Goal: Task Accomplishment & Management: Complete application form

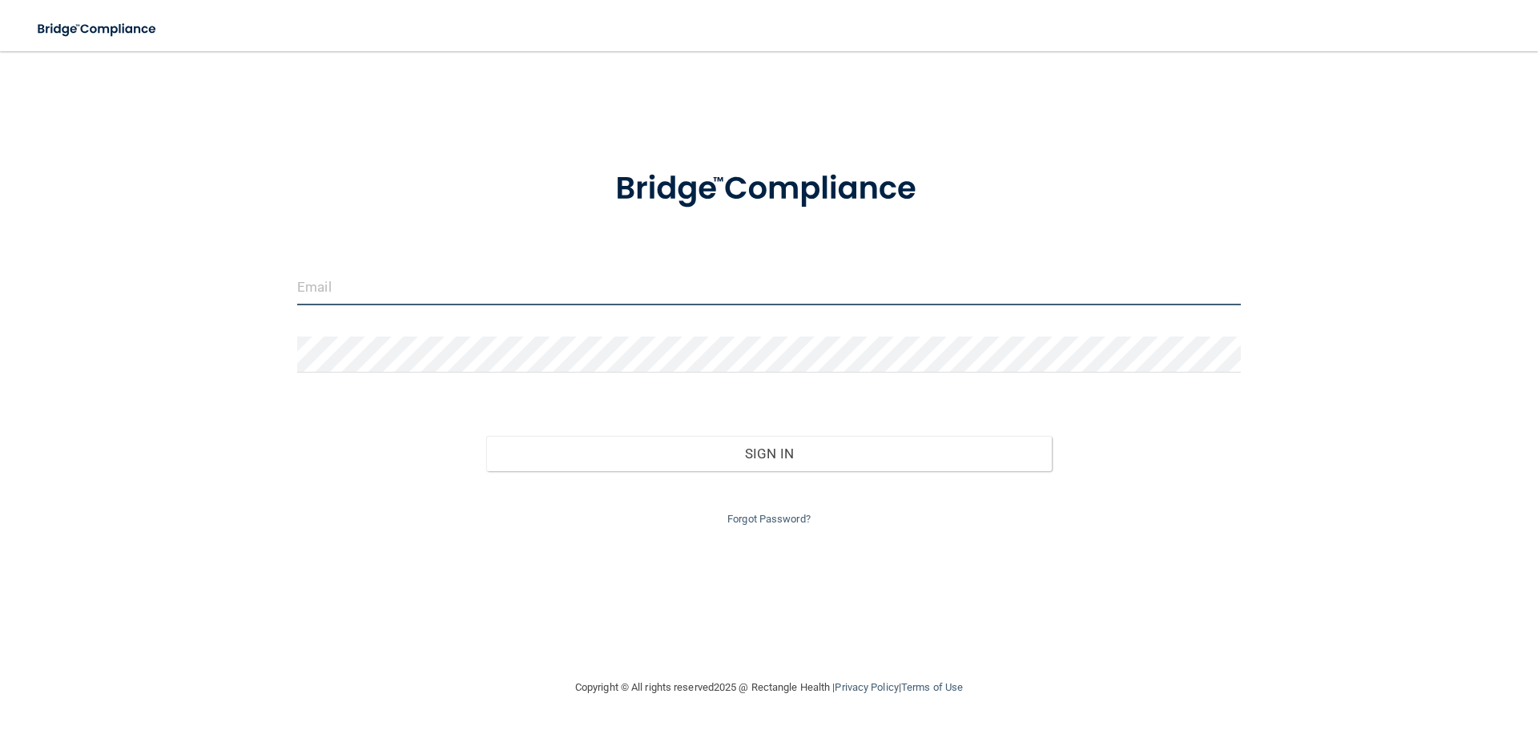
click at [430, 280] on input "email" at bounding box center [768, 287] width 943 height 36
type input "[EMAIL_ADDRESS][PERSON_NAME][DOMAIN_NAME]"
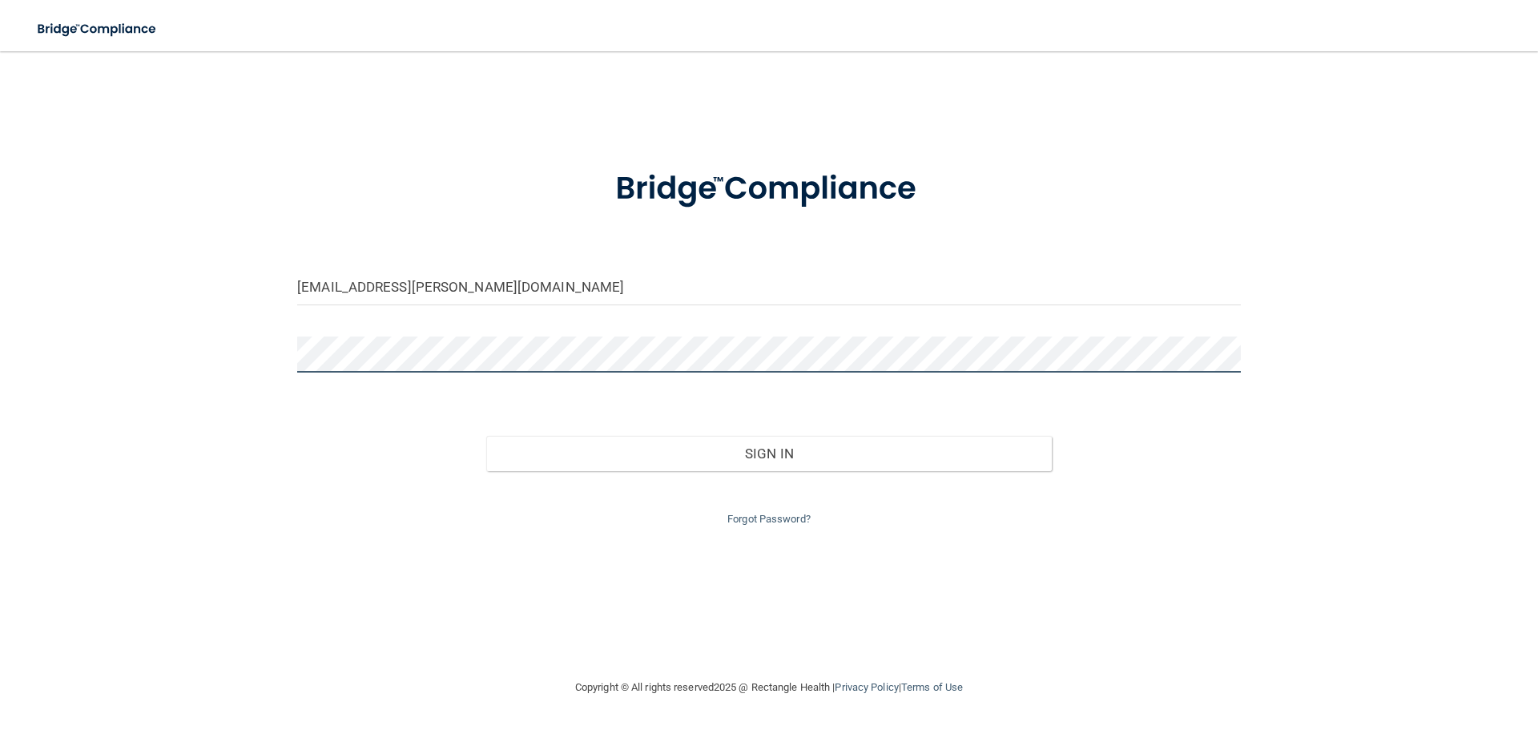
click at [486, 436] on button "Sign In" at bounding box center [769, 453] width 566 height 35
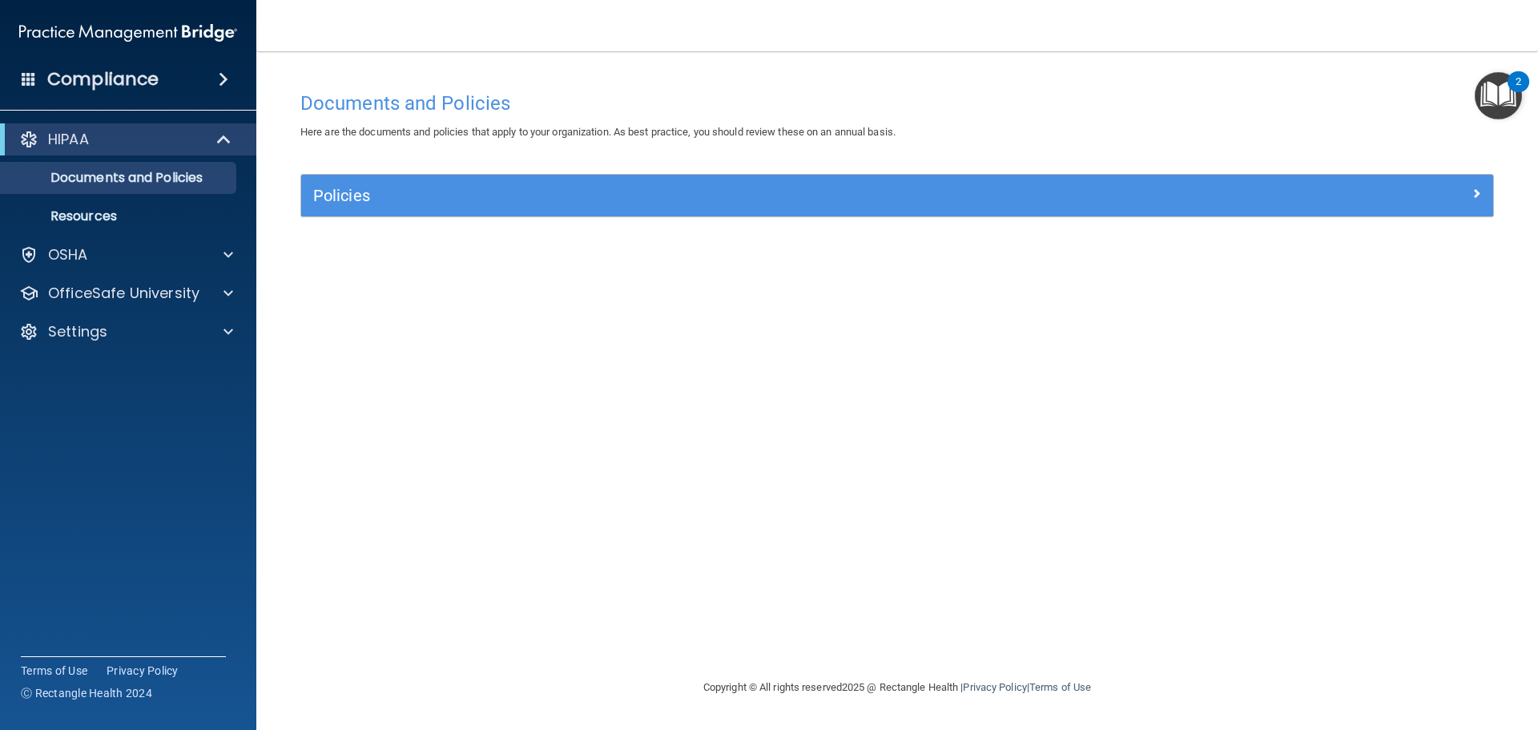
click at [224, 77] on span at bounding box center [224, 79] width 10 height 19
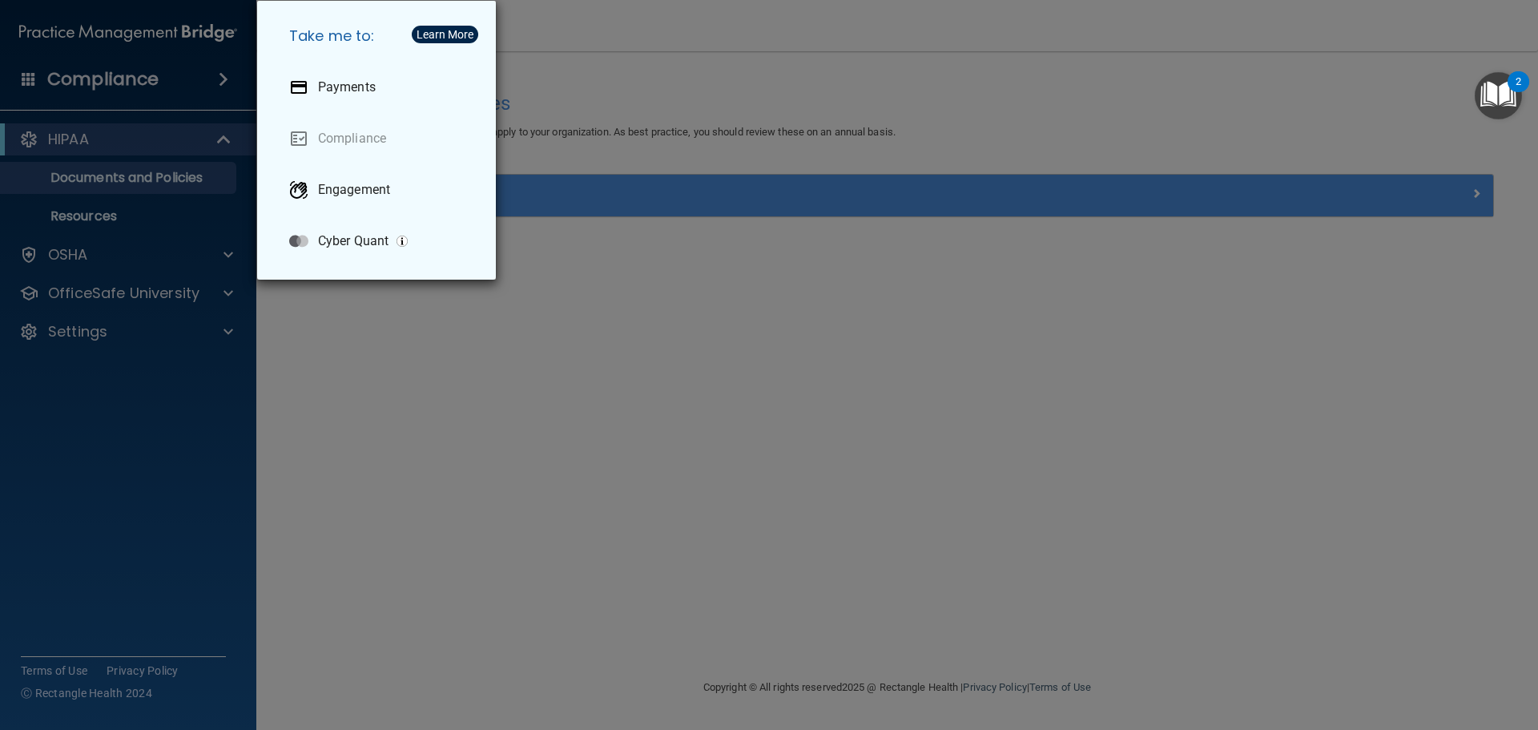
click at [400, 422] on div "Take me to: Payments Compliance Engagement Cyber Quant" at bounding box center [769, 365] width 1538 height 730
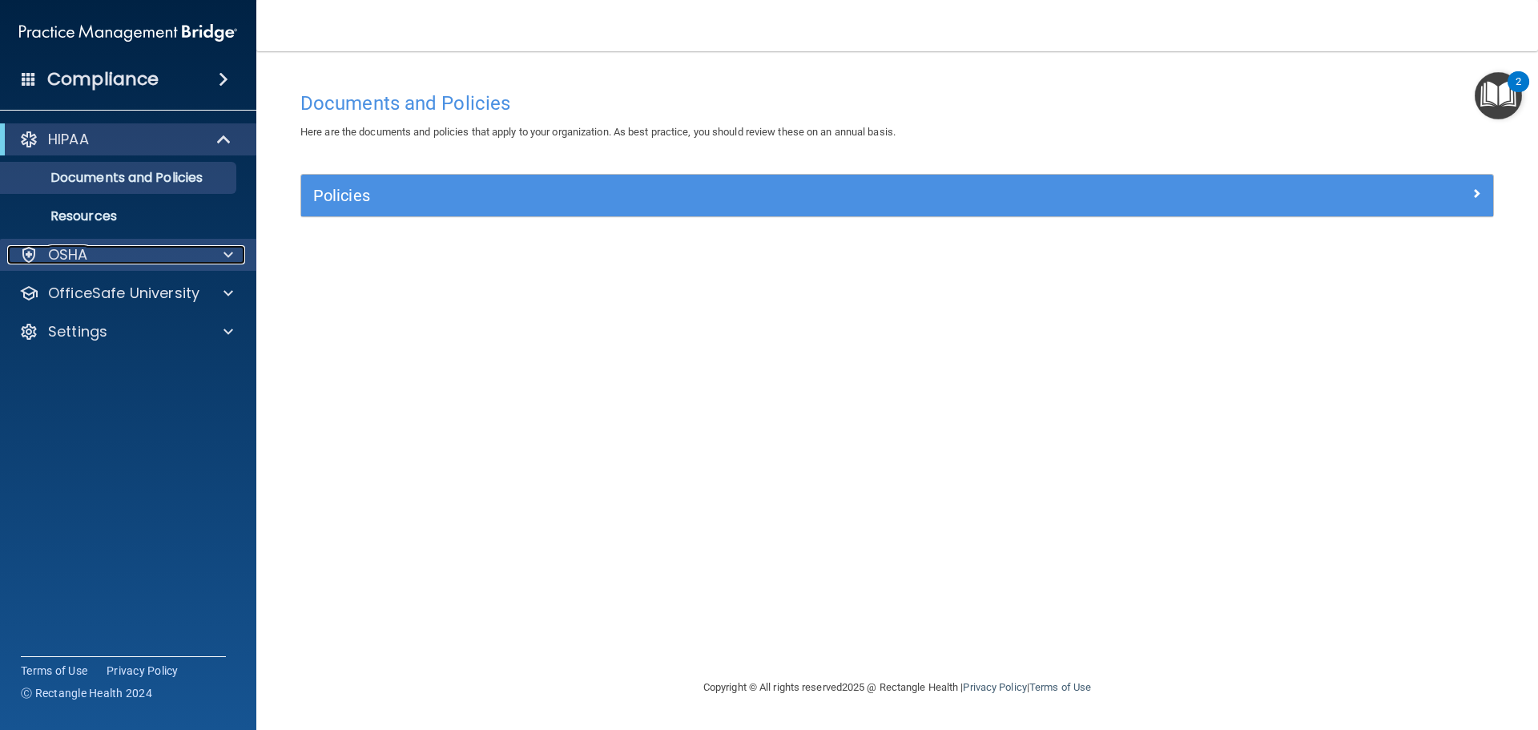
click at [235, 251] on div at bounding box center [226, 254] width 40 height 19
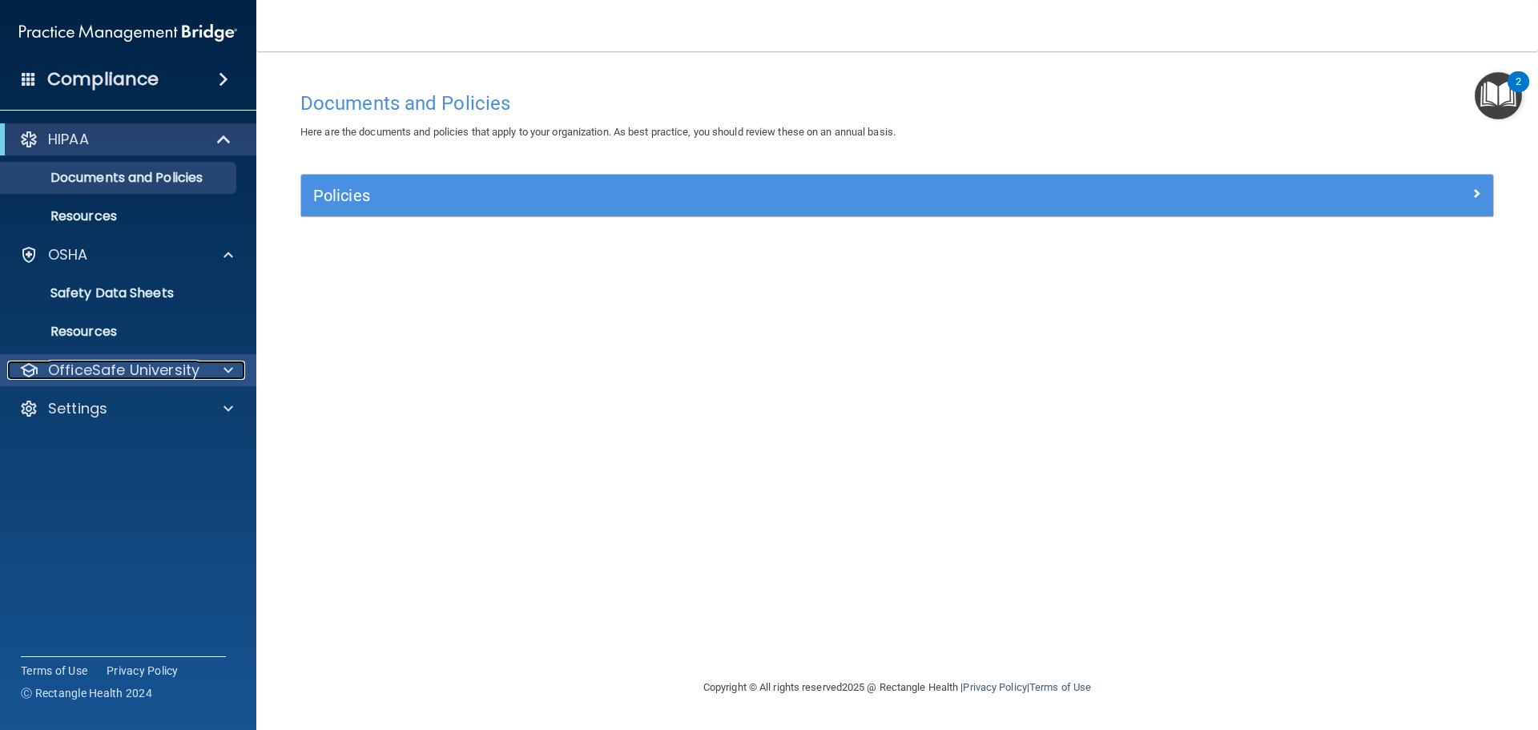
click at [222, 365] on div at bounding box center [226, 369] width 40 height 19
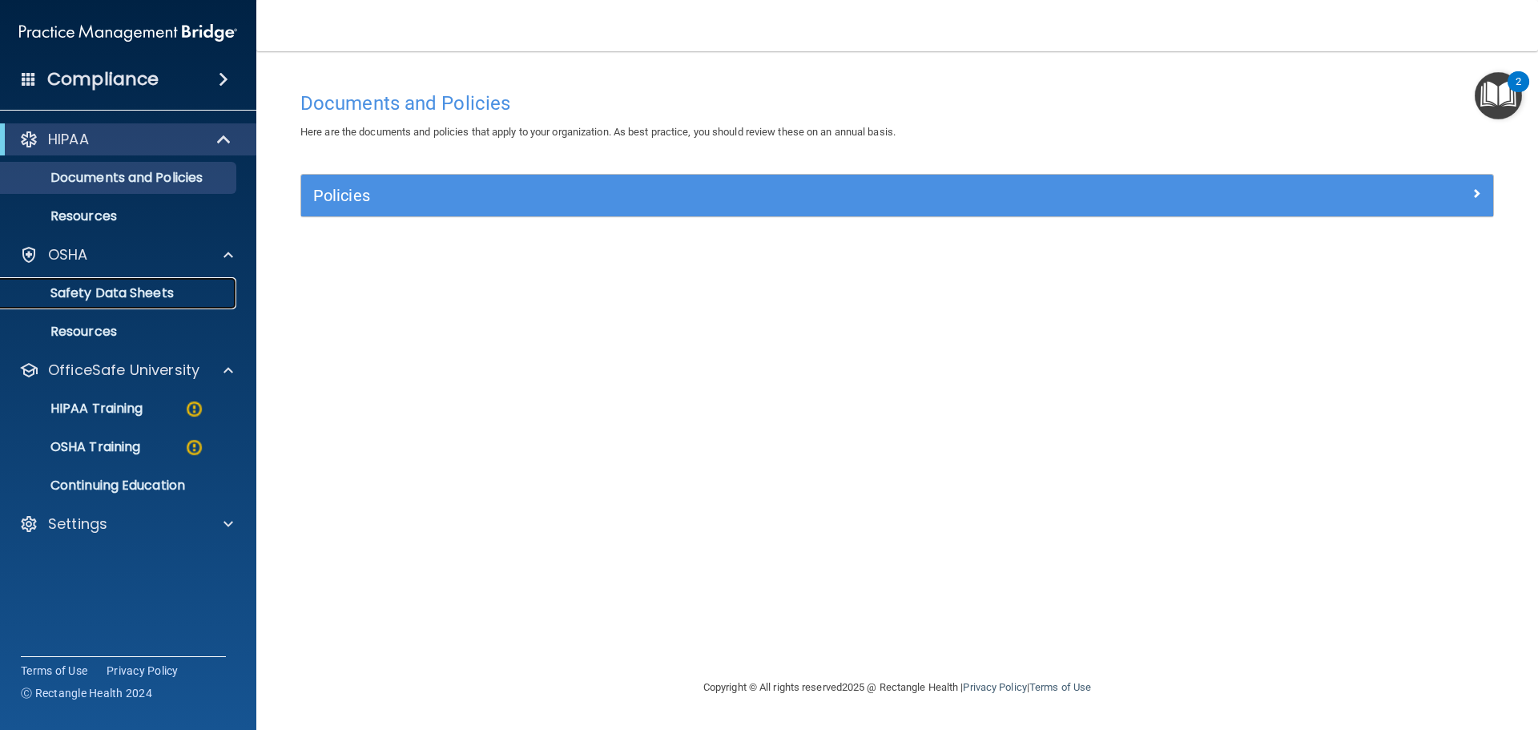
click at [165, 295] on p "Safety Data Sheets" at bounding box center [119, 293] width 219 height 16
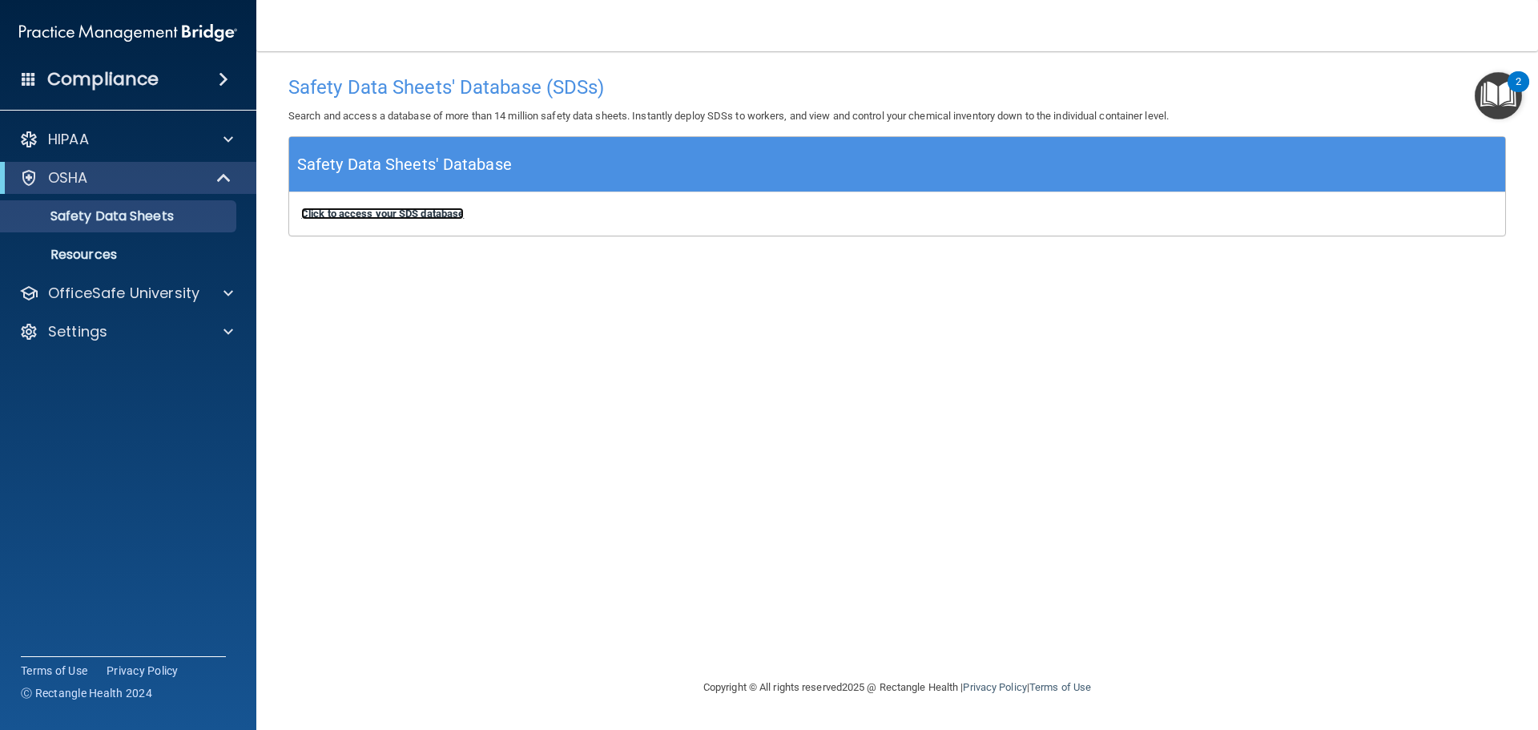
click at [440, 211] on b "Click to access your SDS database" at bounding box center [382, 213] width 163 height 12
click at [122, 33] on img at bounding box center [128, 33] width 218 height 32
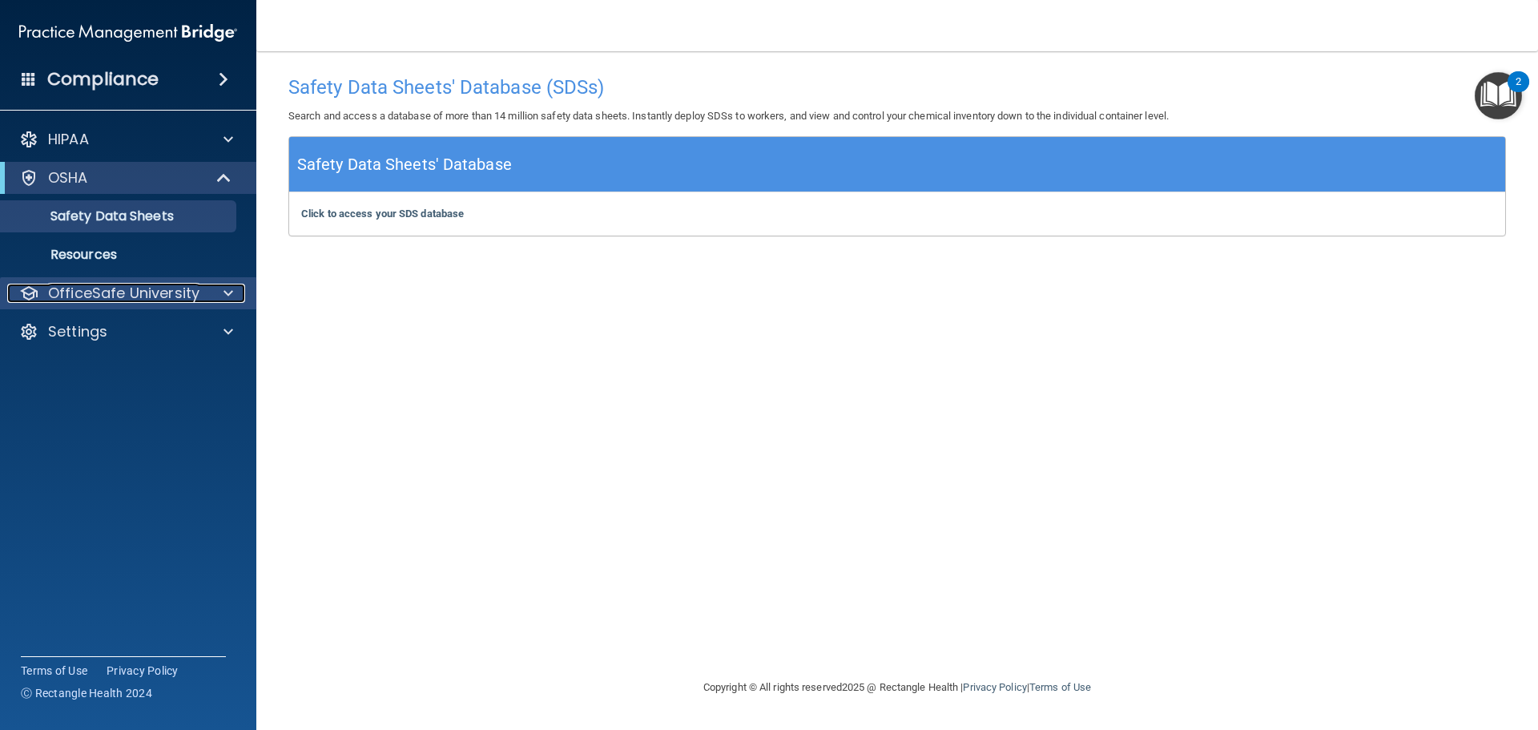
click at [221, 293] on div at bounding box center [226, 292] width 40 height 19
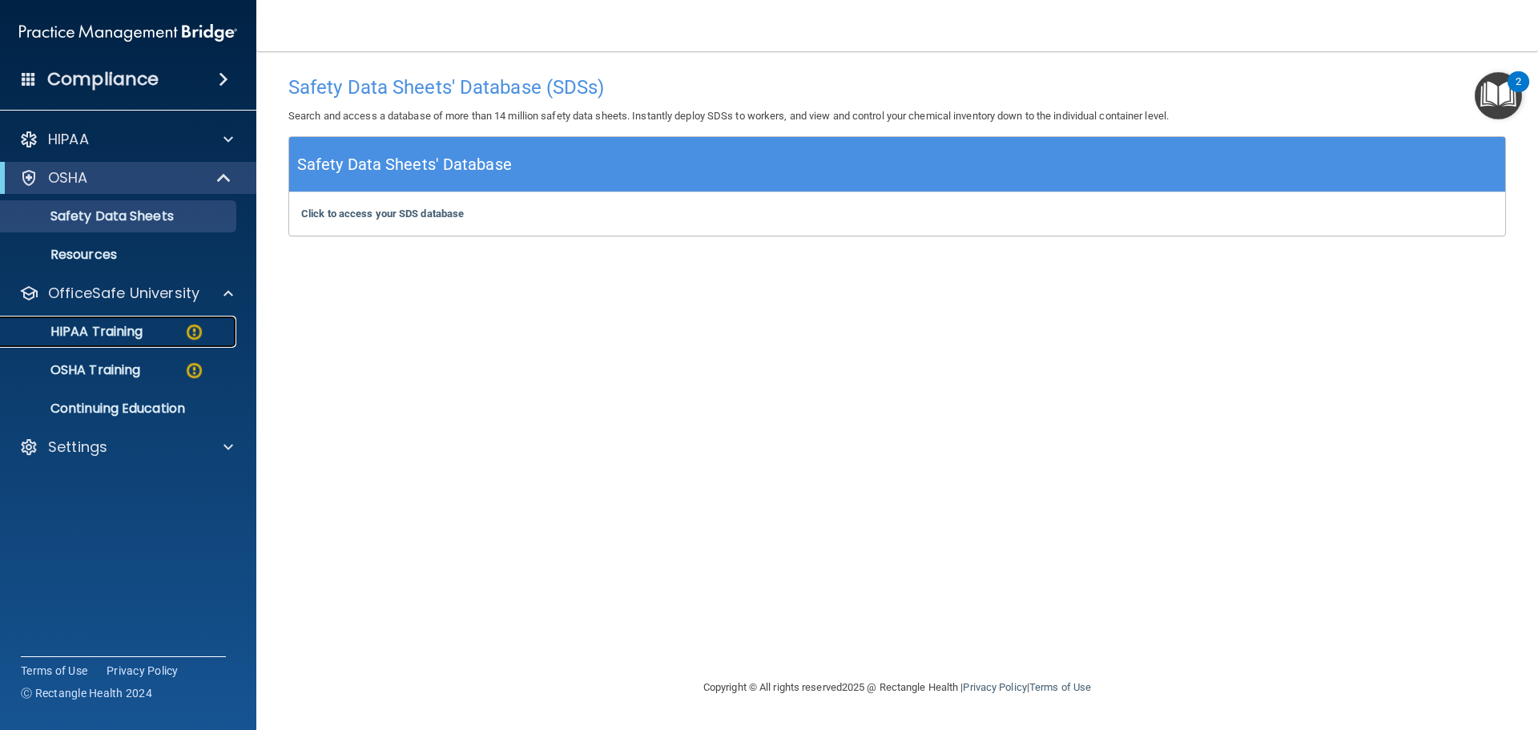
click at [190, 327] on img at bounding box center [194, 332] width 20 height 20
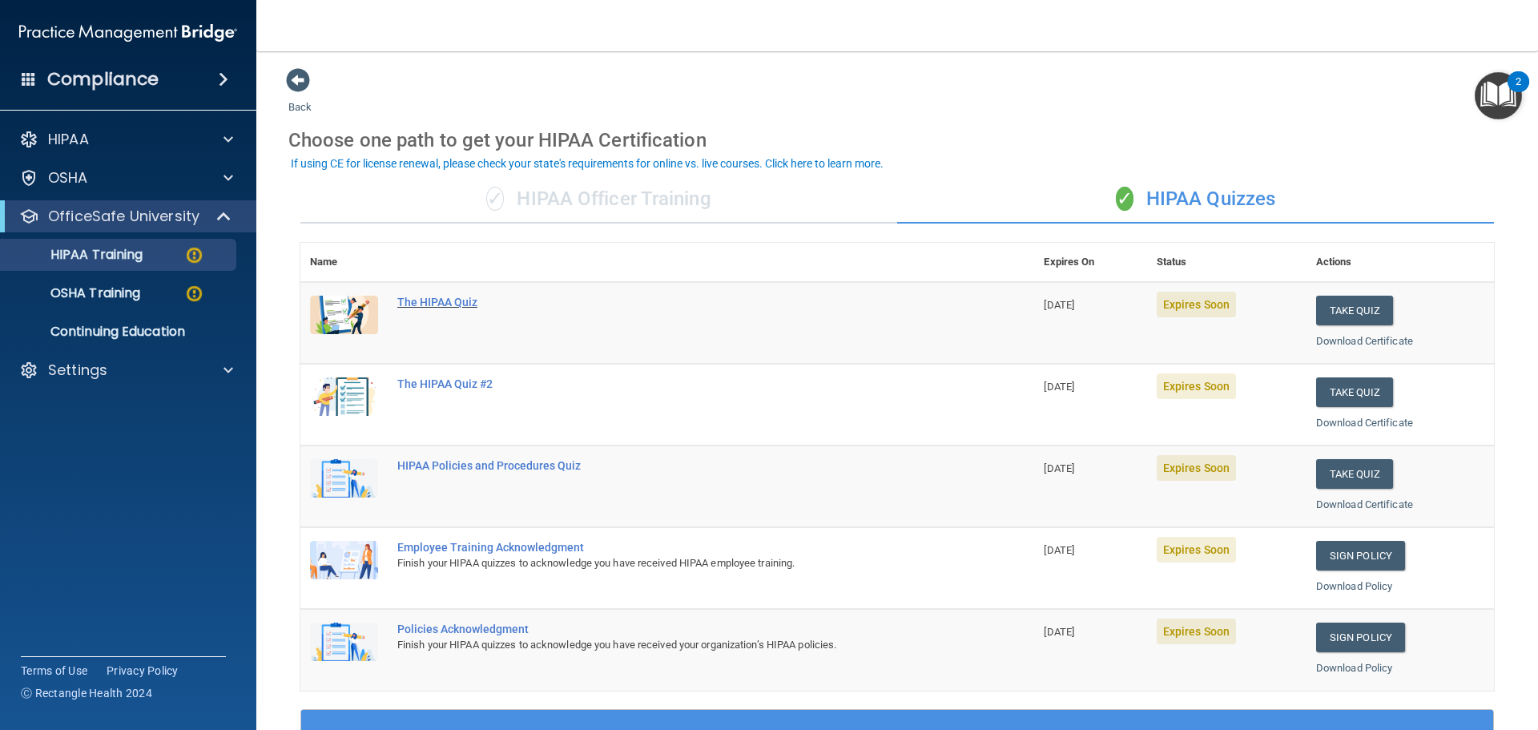
click at [458, 302] on div "The HIPAA Quiz" at bounding box center [675, 301] width 557 height 13
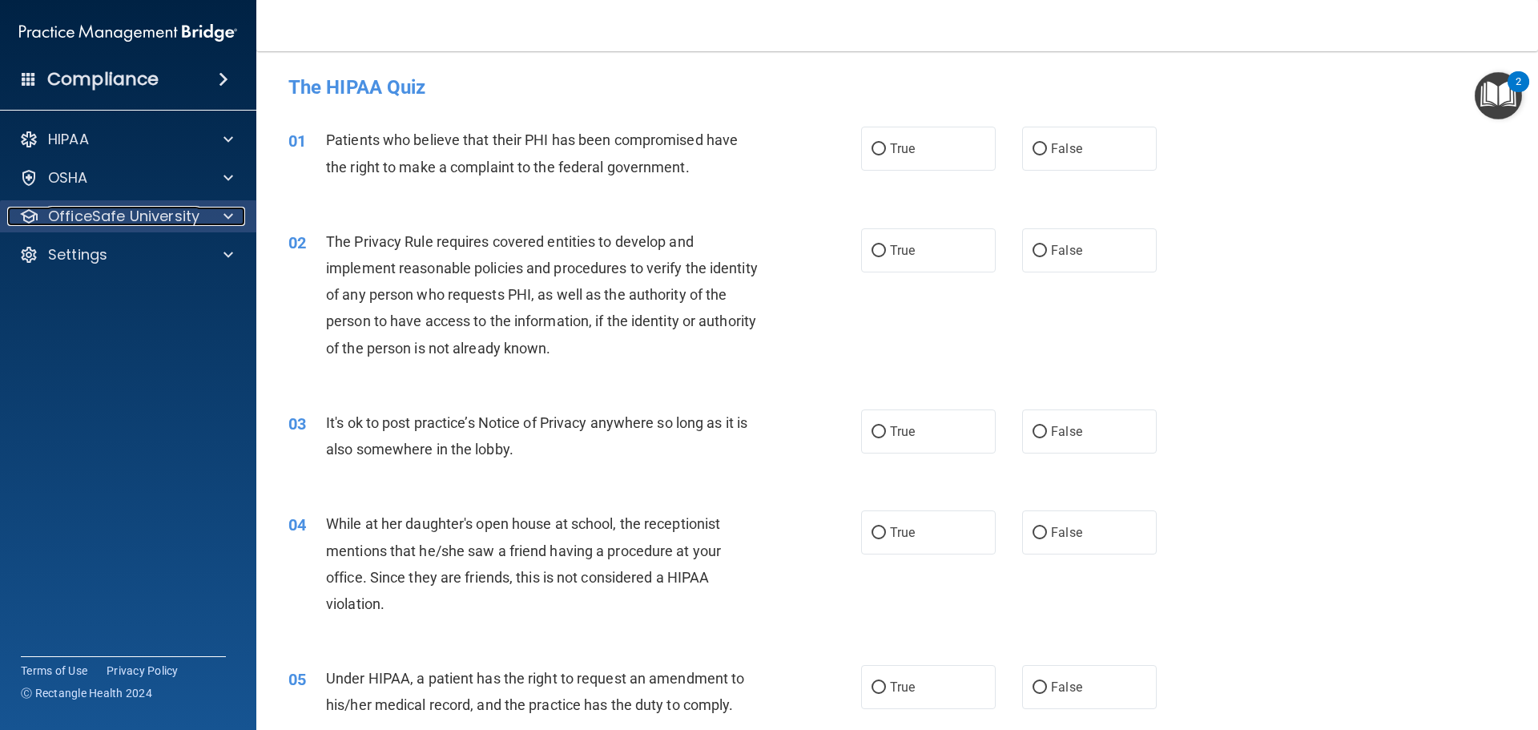
click at [227, 215] on span at bounding box center [228, 216] width 10 height 19
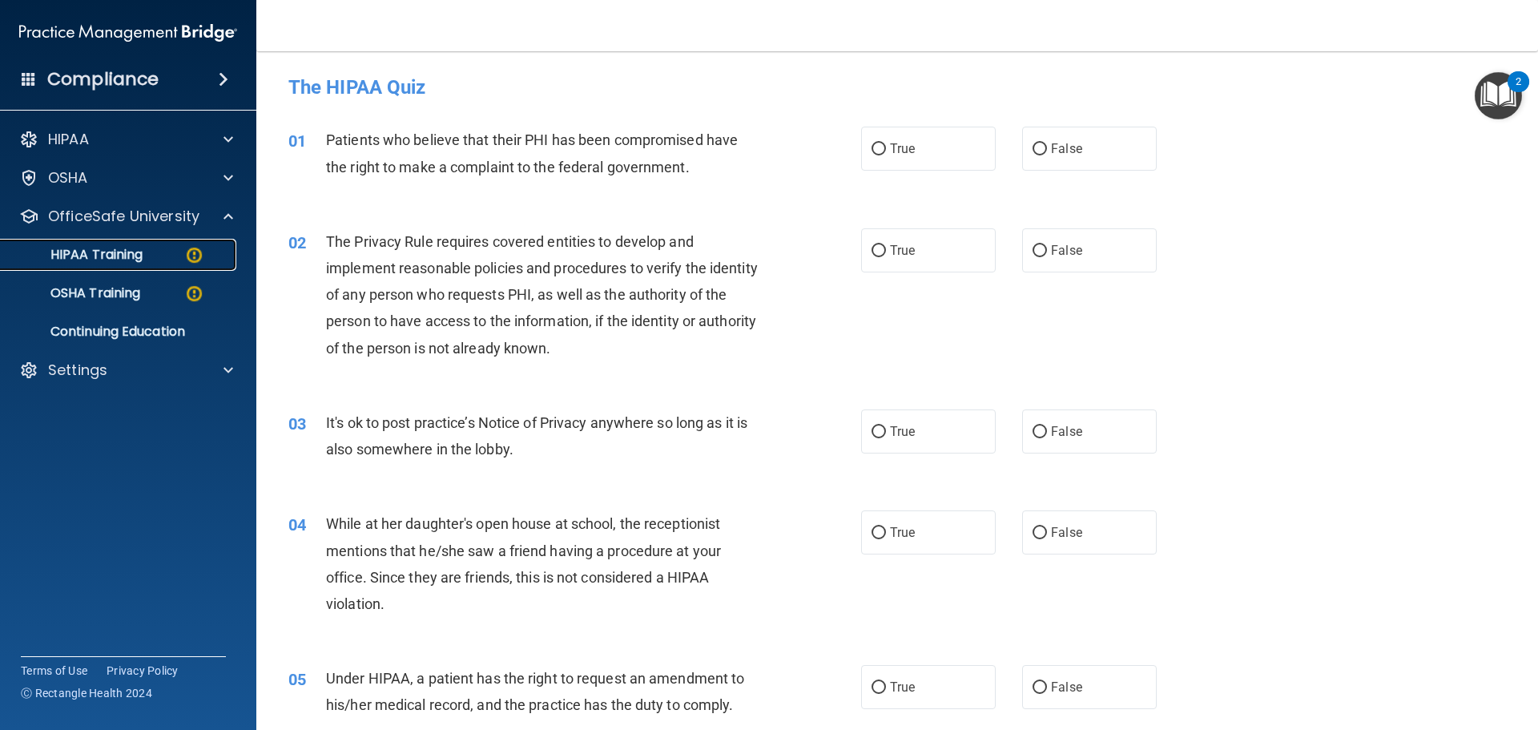
click at [131, 251] on p "HIPAA Training" at bounding box center [76, 255] width 132 height 16
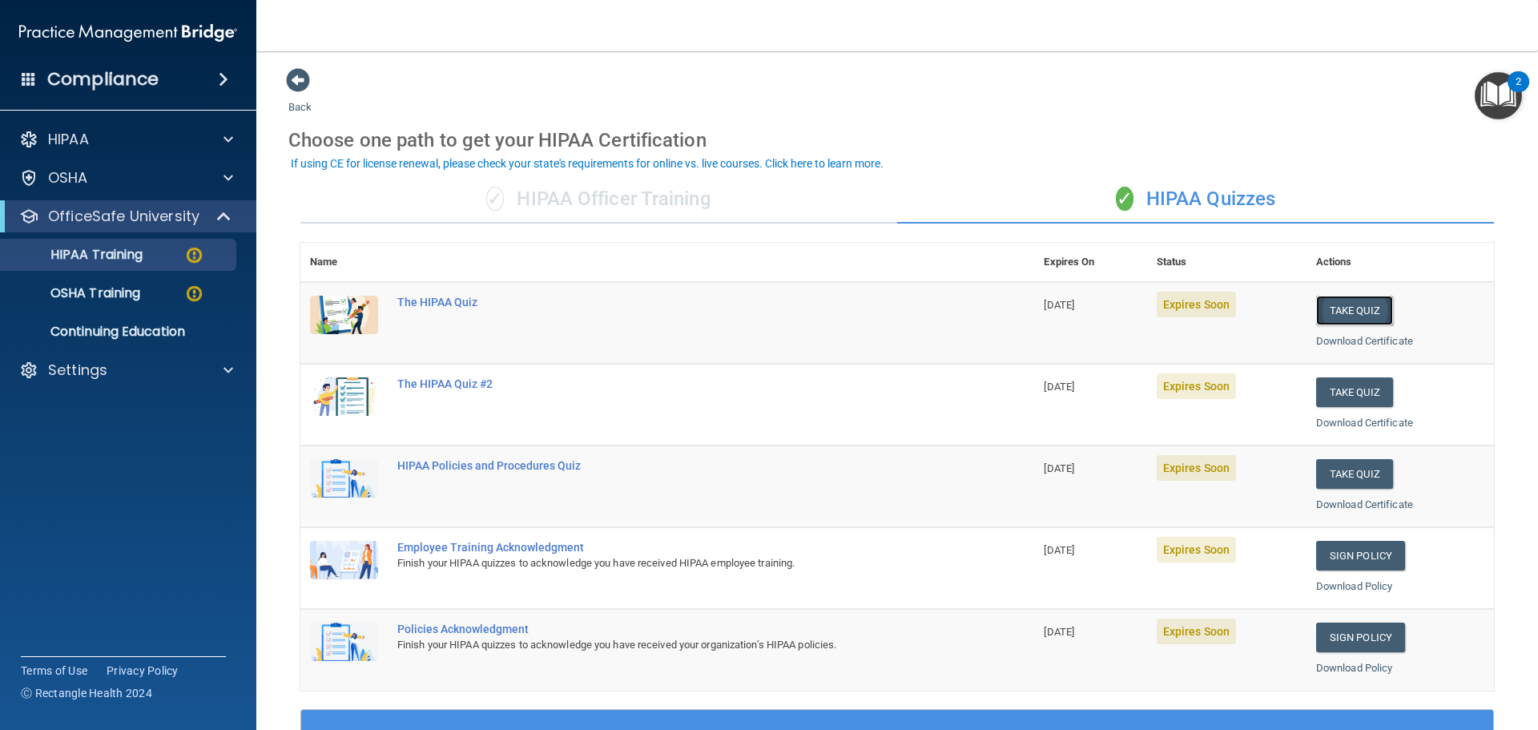
click at [1340, 315] on button "Take Quiz" at bounding box center [1354, 310] width 77 height 30
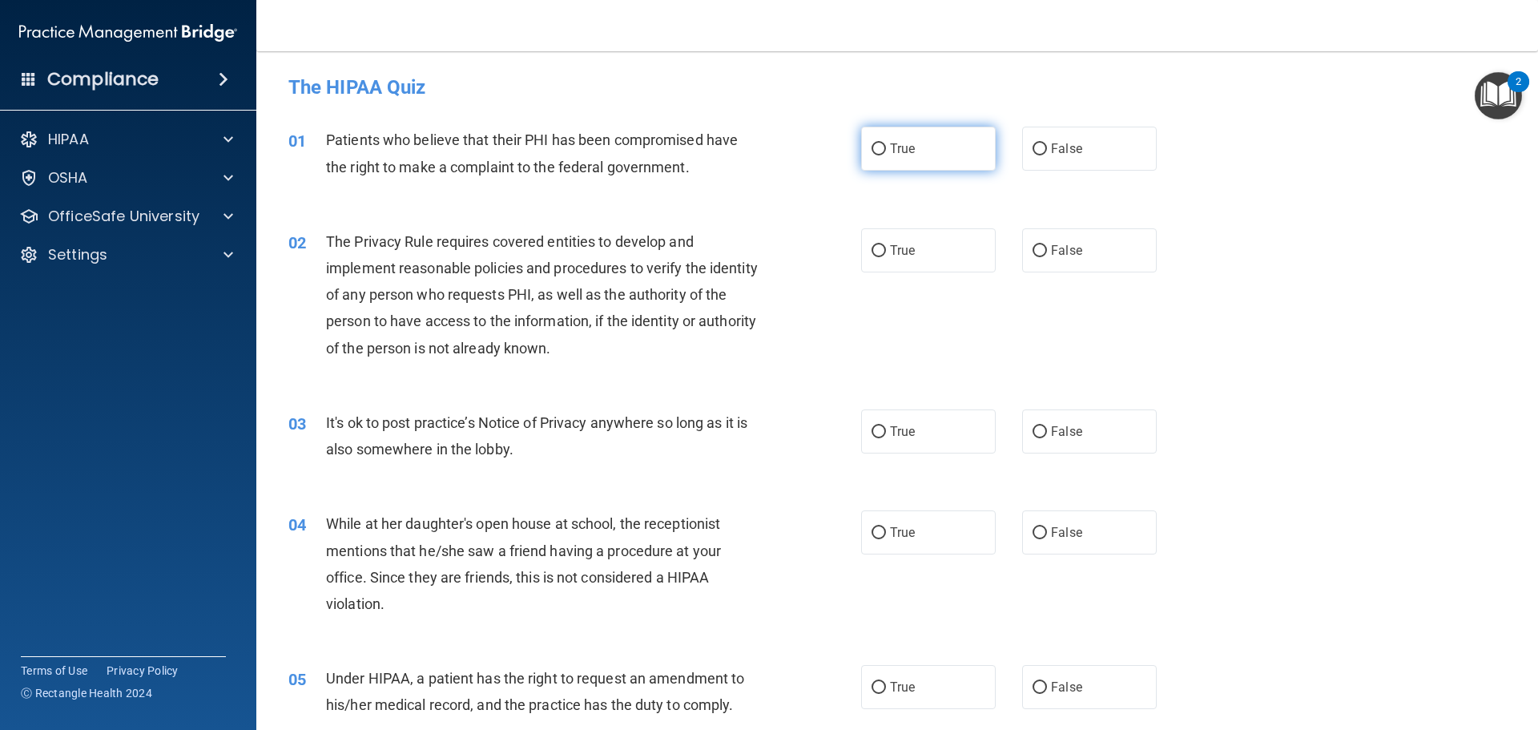
click at [875, 149] on input "True" at bounding box center [878, 149] width 14 height 12
radio input "true"
click at [876, 252] on input "True" at bounding box center [878, 251] width 14 height 12
radio input "true"
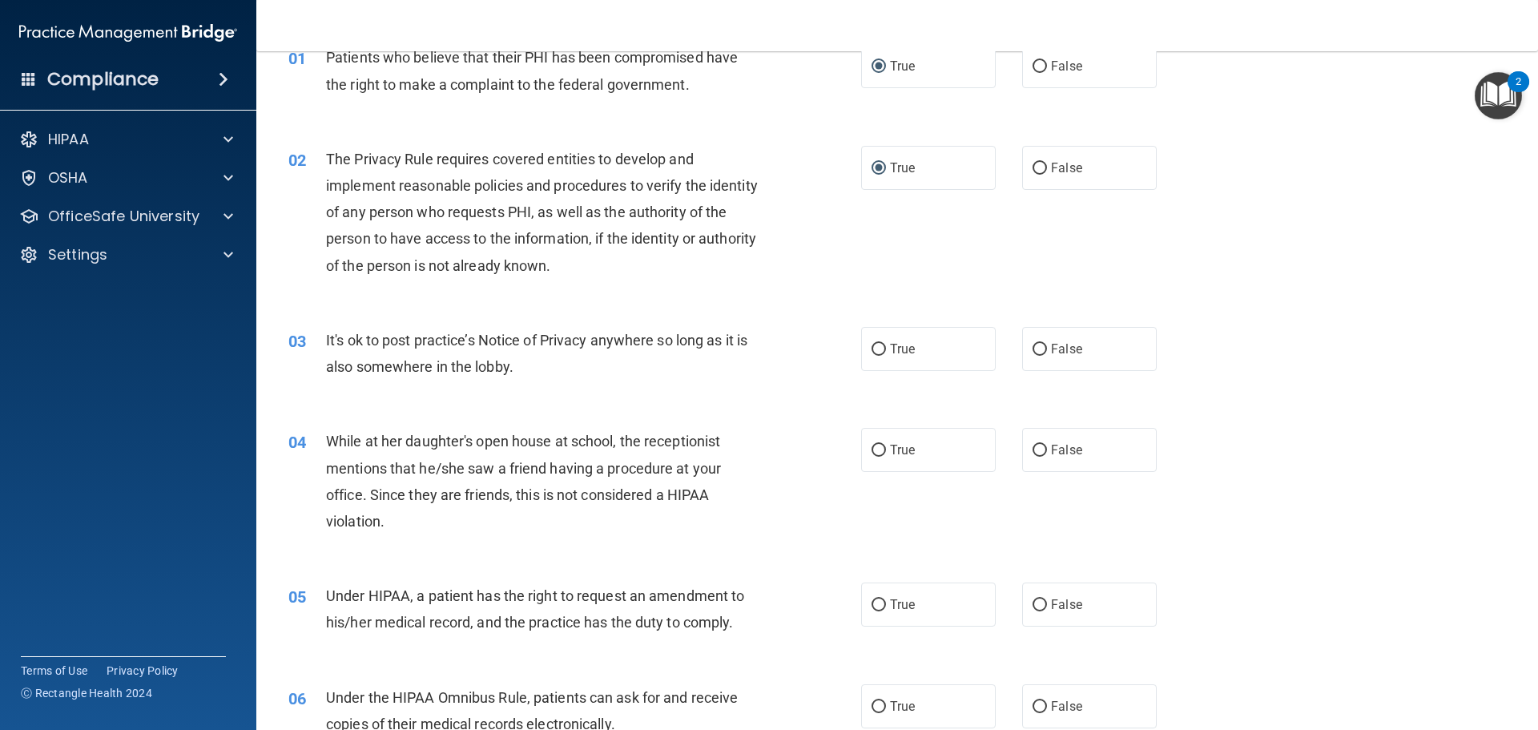
scroll to position [160, 0]
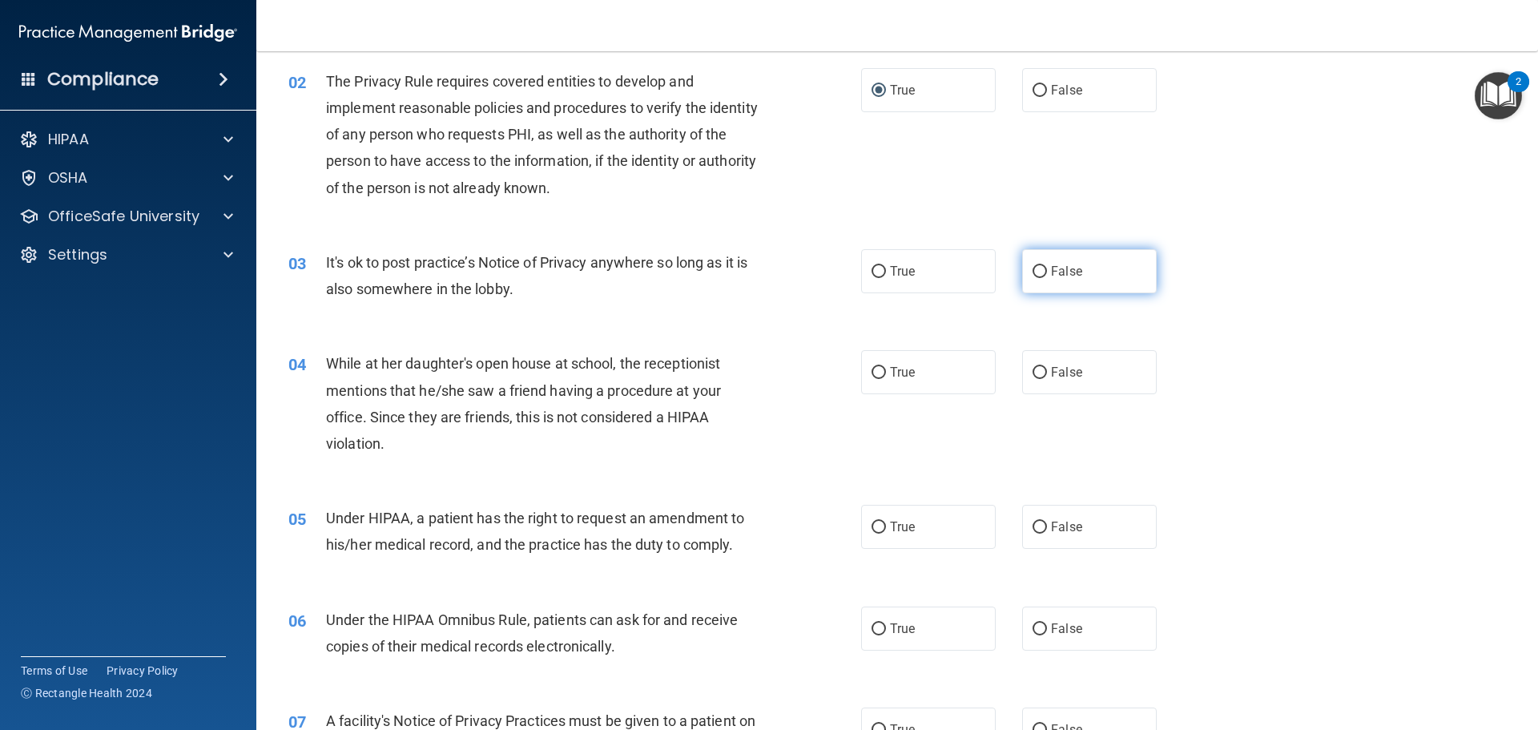
click at [1032, 273] on input "False" at bounding box center [1039, 272] width 14 height 12
radio input "true"
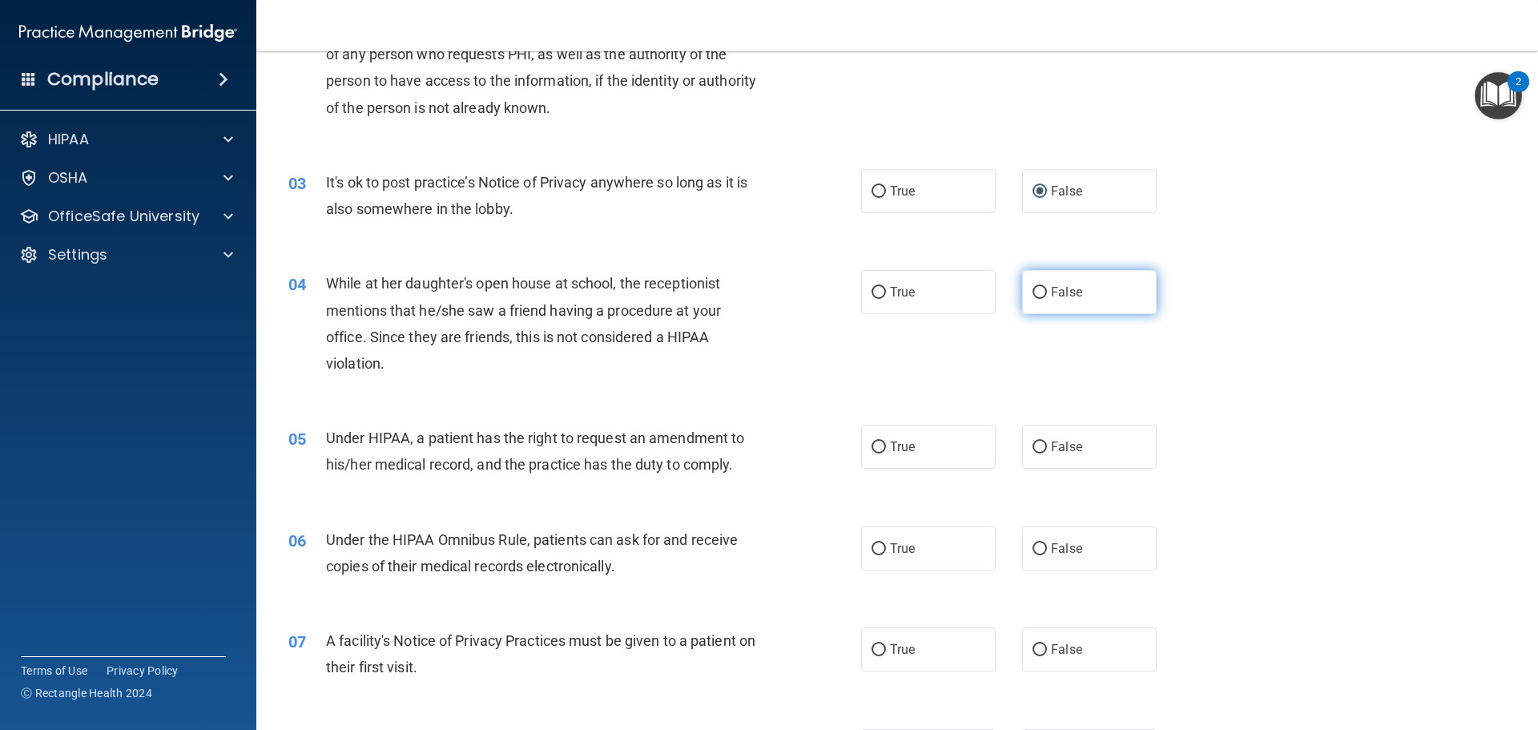
click at [1033, 289] on input "False" at bounding box center [1039, 293] width 14 height 12
radio input "true"
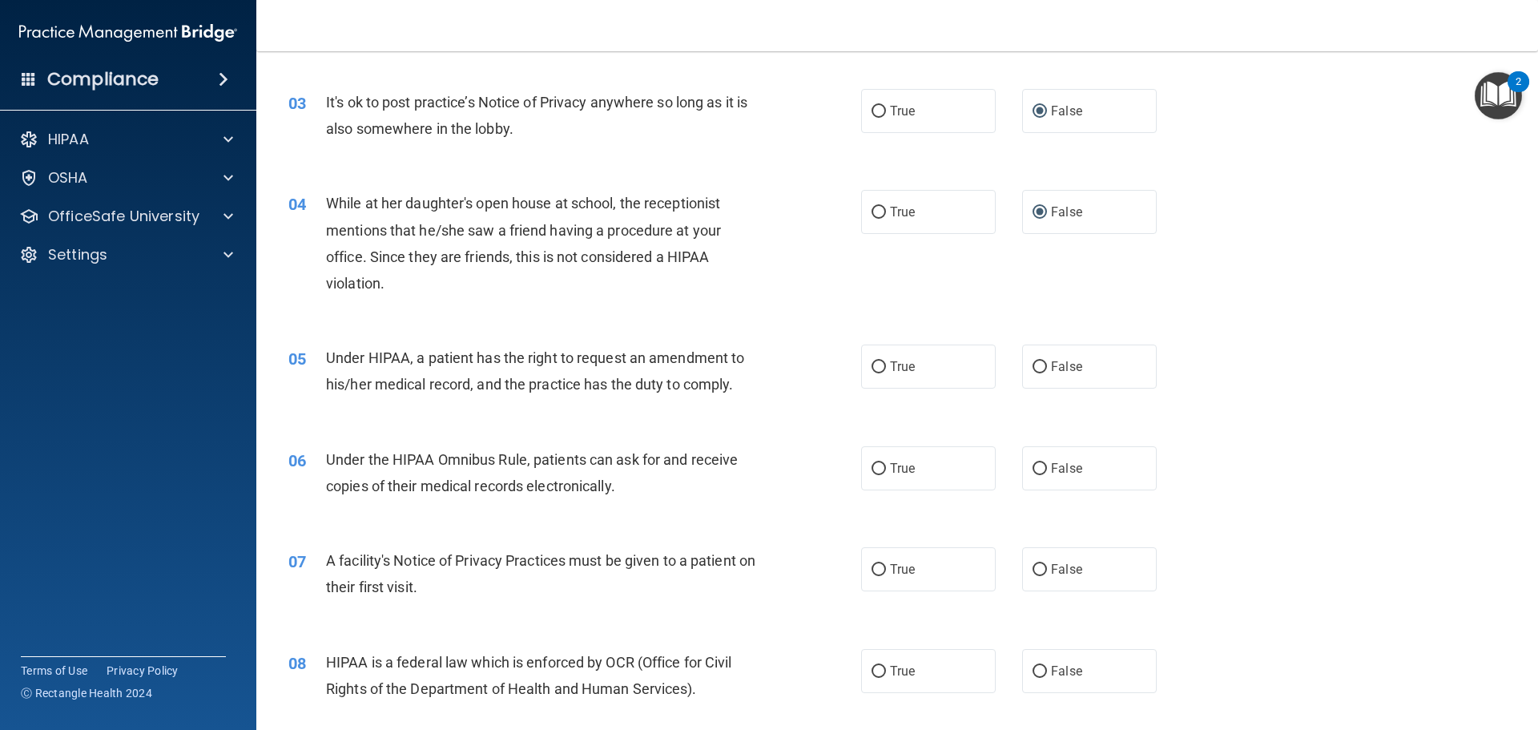
scroll to position [400, 0]
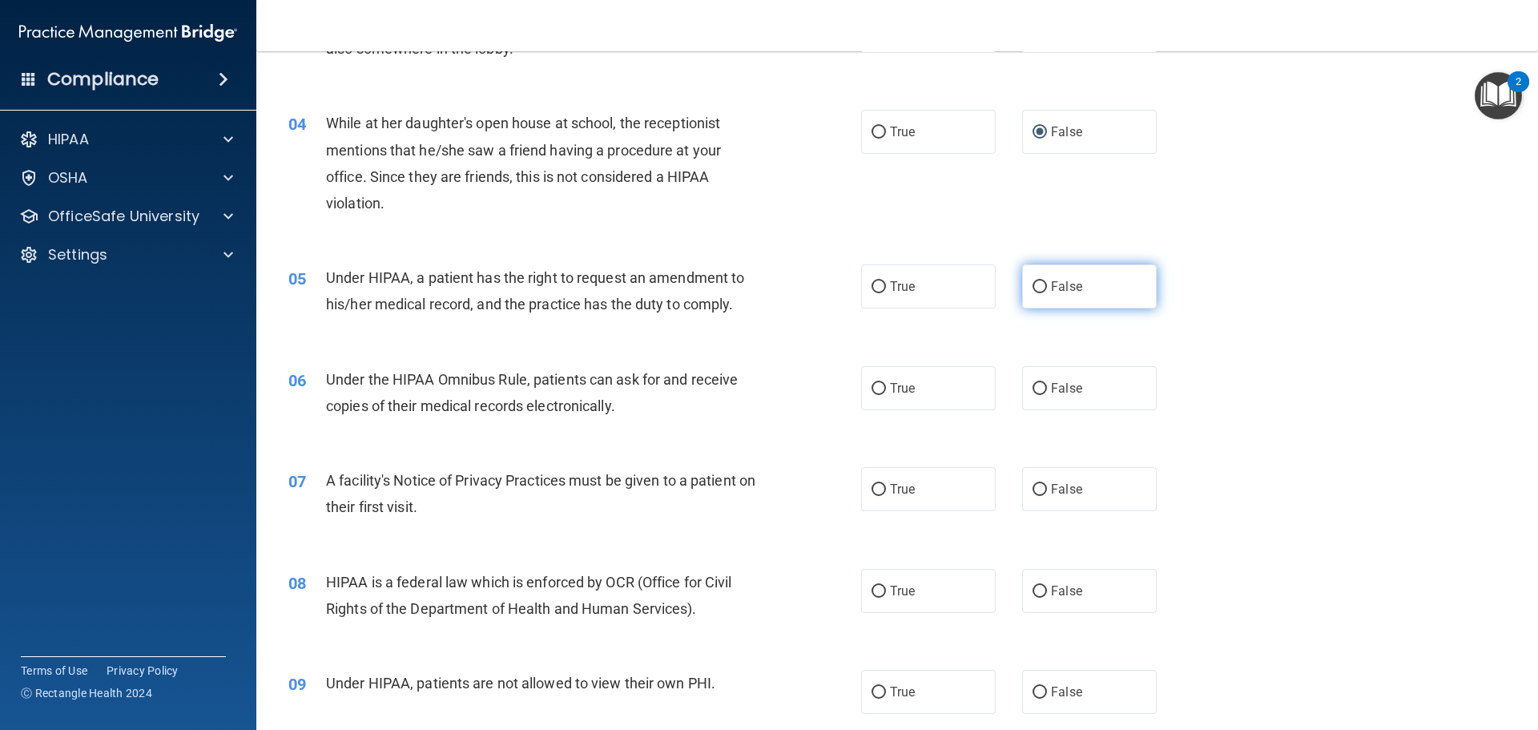
click at [1032, 285] on input "False" at bounding box center [1039, 287] width 14 height 12
radio input "true"
click at [877, 285] on input "True" at bounding box center [878, 287] width 14 height 12
radio input "true"
radio input "false"
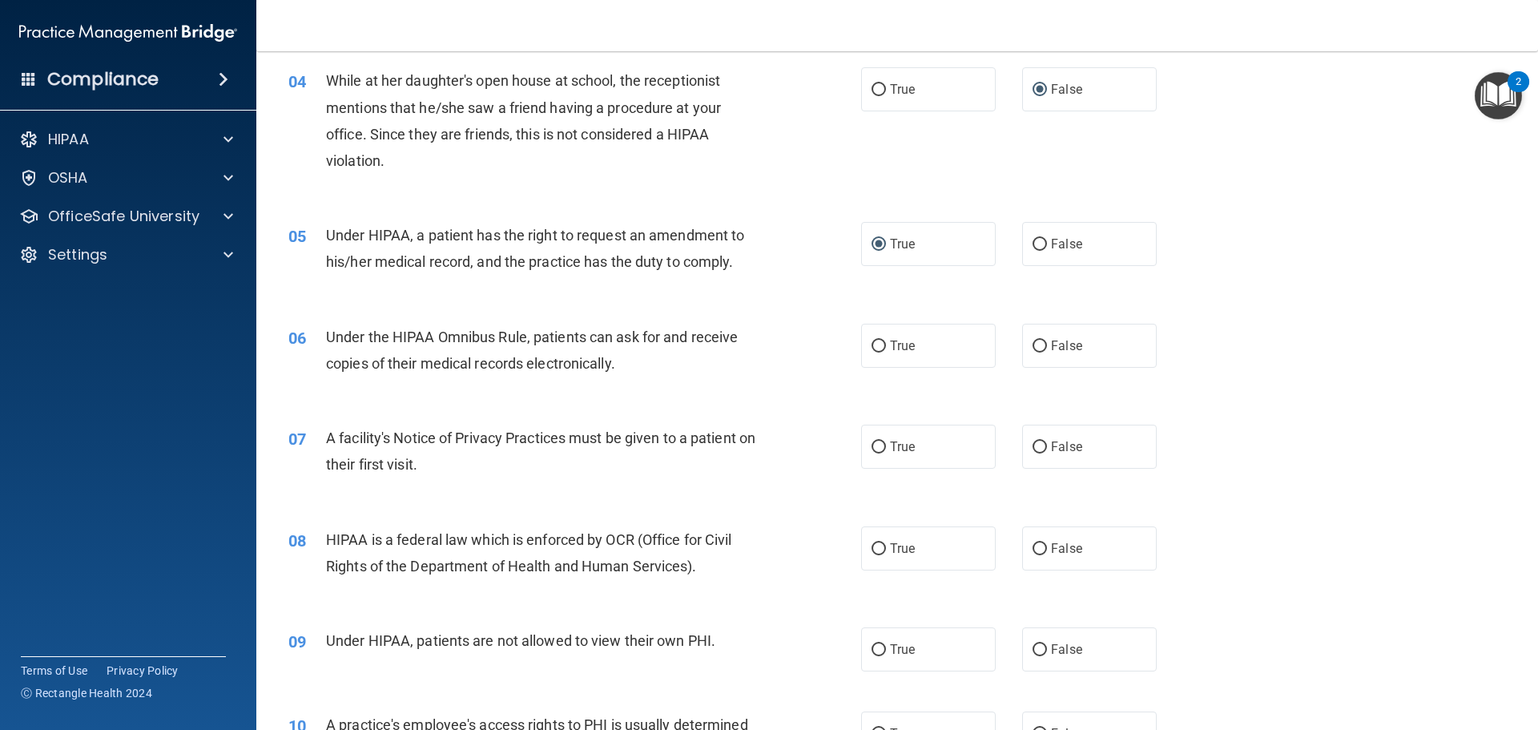
scroll to position [480, 0]
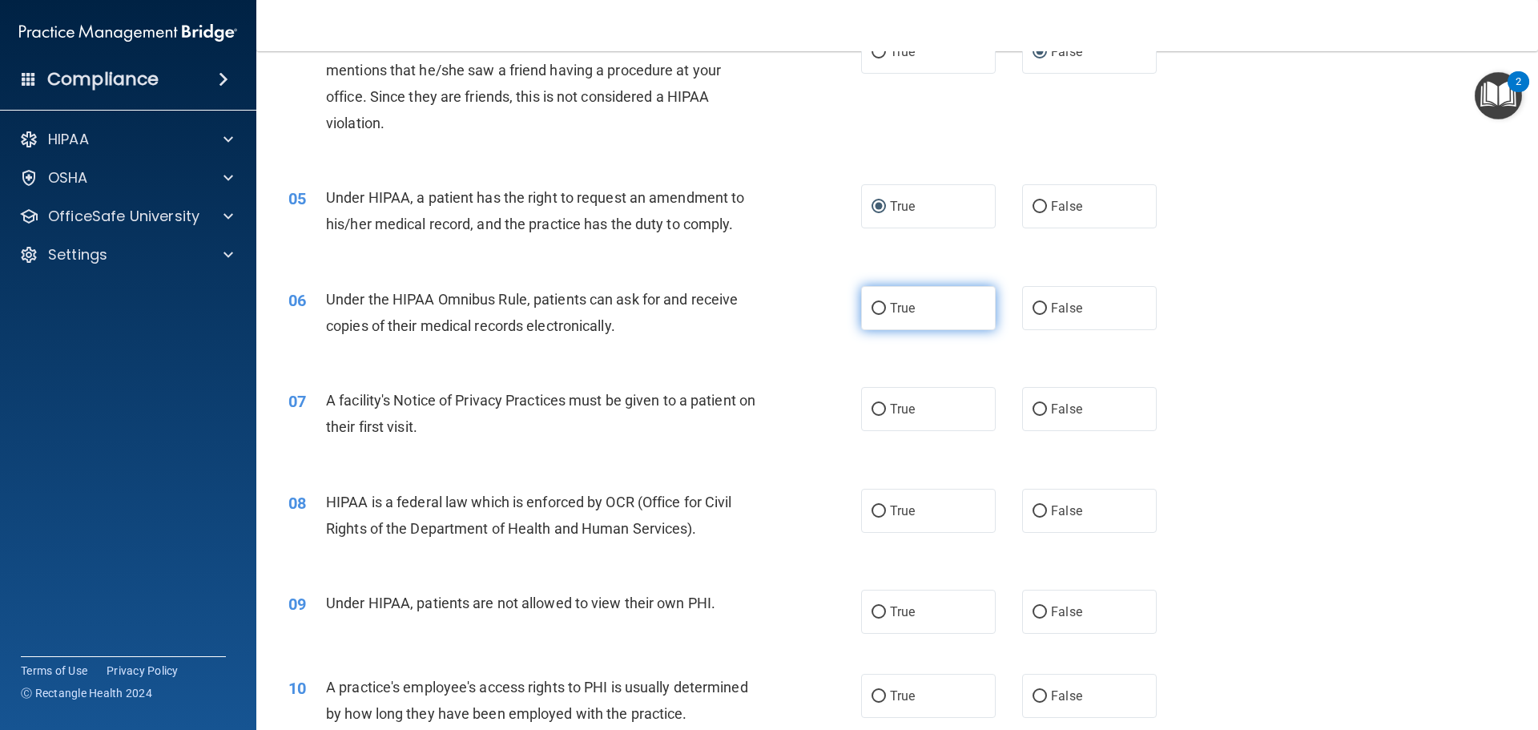
click at [874, 308] on input "True" at bounding box center [878, 309] width 14 height 12
radio input "true"
click at [871, 408] on input "True" at bounding box center [878, 410] width 14 height 12
radio input "true"
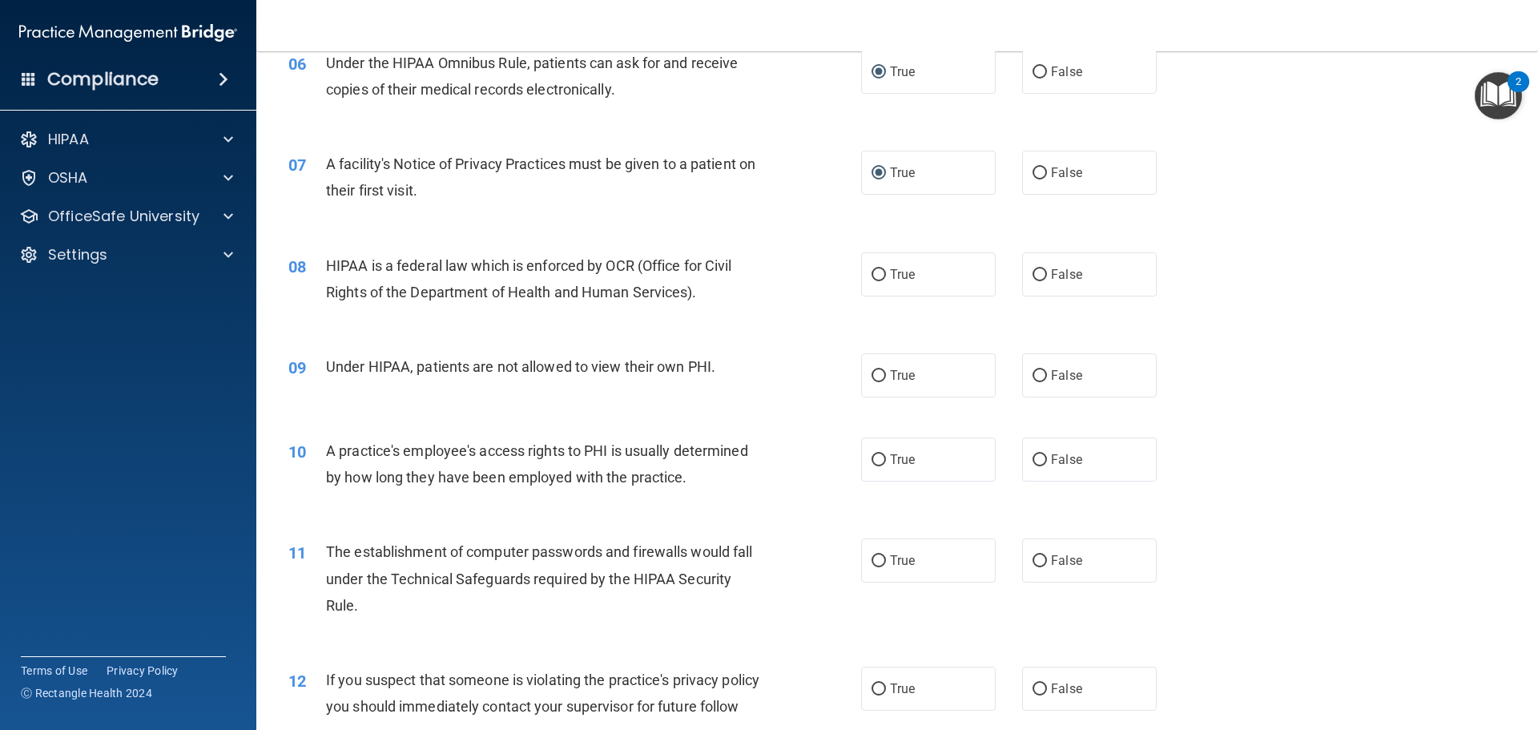
scroll to position [721, 0]
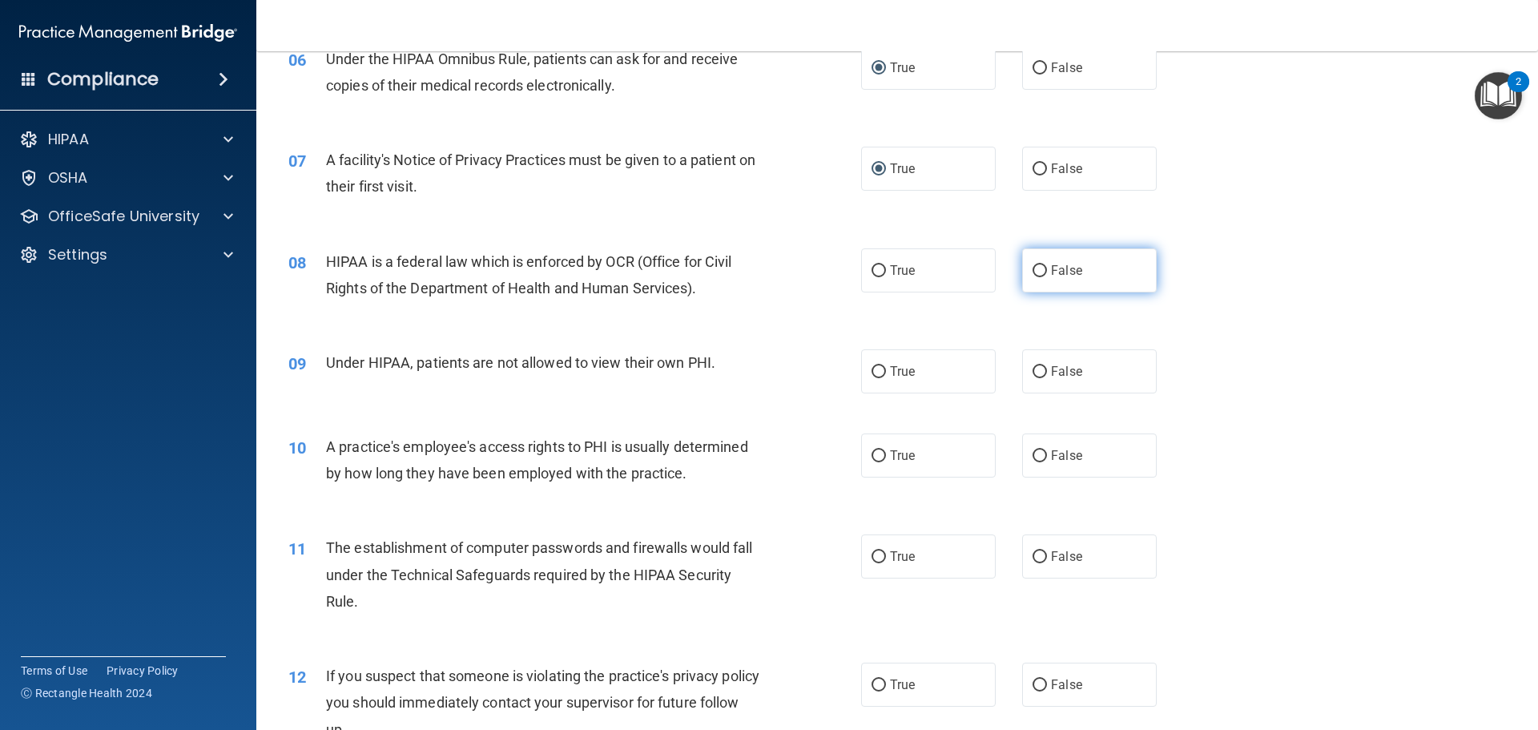
click at [1032, 269] on input "False" at bounding box center [1039, 271] width 14 height 12
radio input "true"
click at [1032, 371] on input "False" at bounding box center [1039, 372] width 14 height 12
radio input "true"
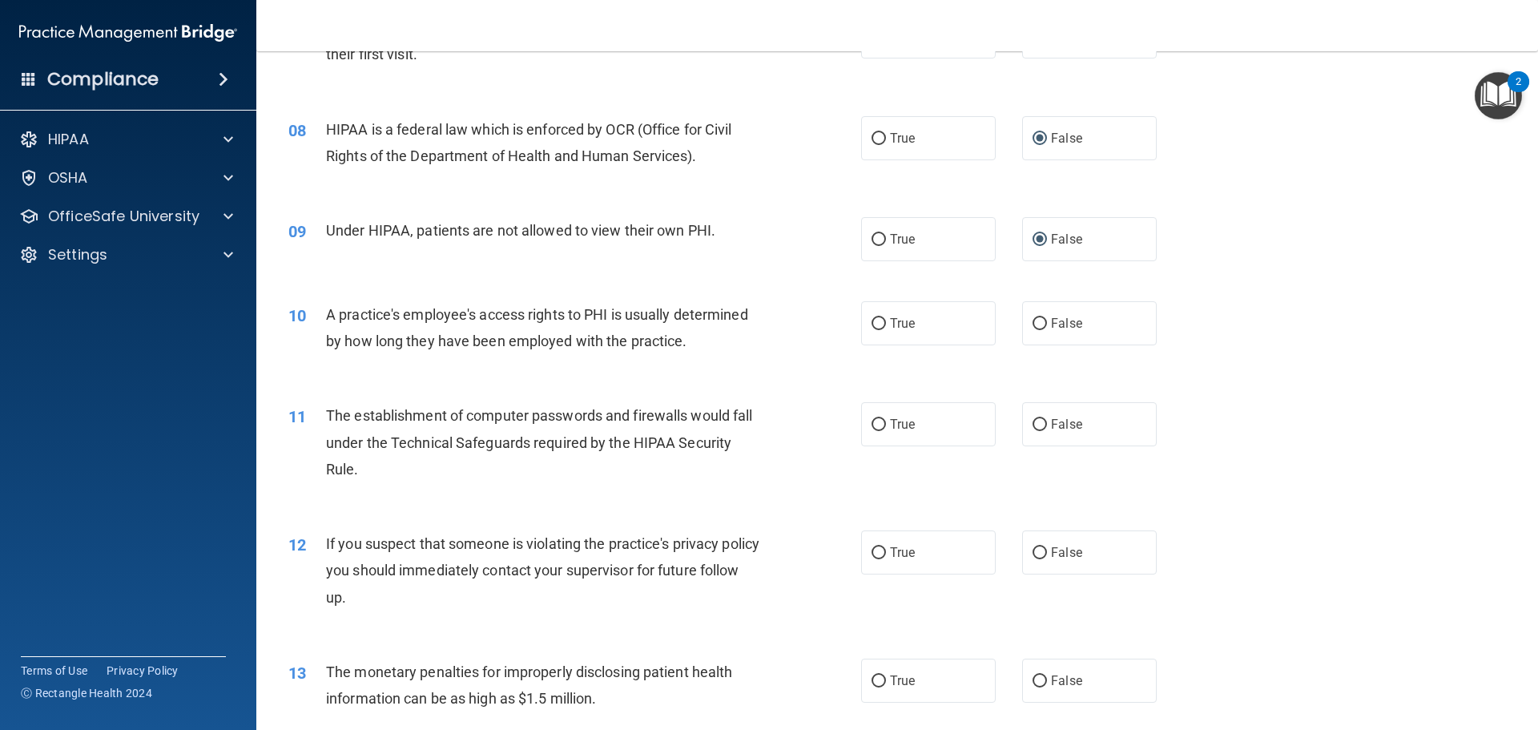
scroll to position [881, 0]
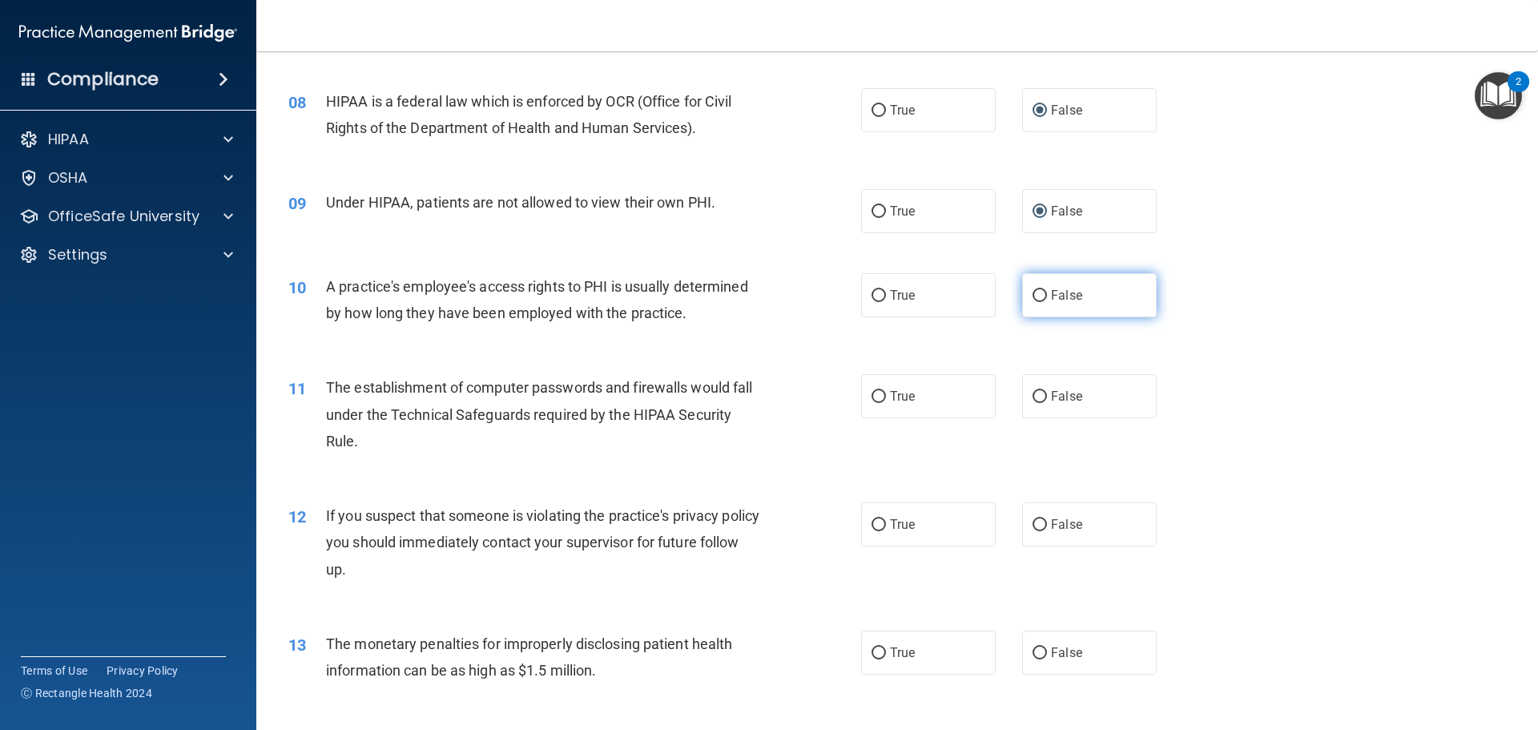
click at [1032, 298] on input "False" at bounding box center [1039, 296] width 14 height 12
radio input "true"
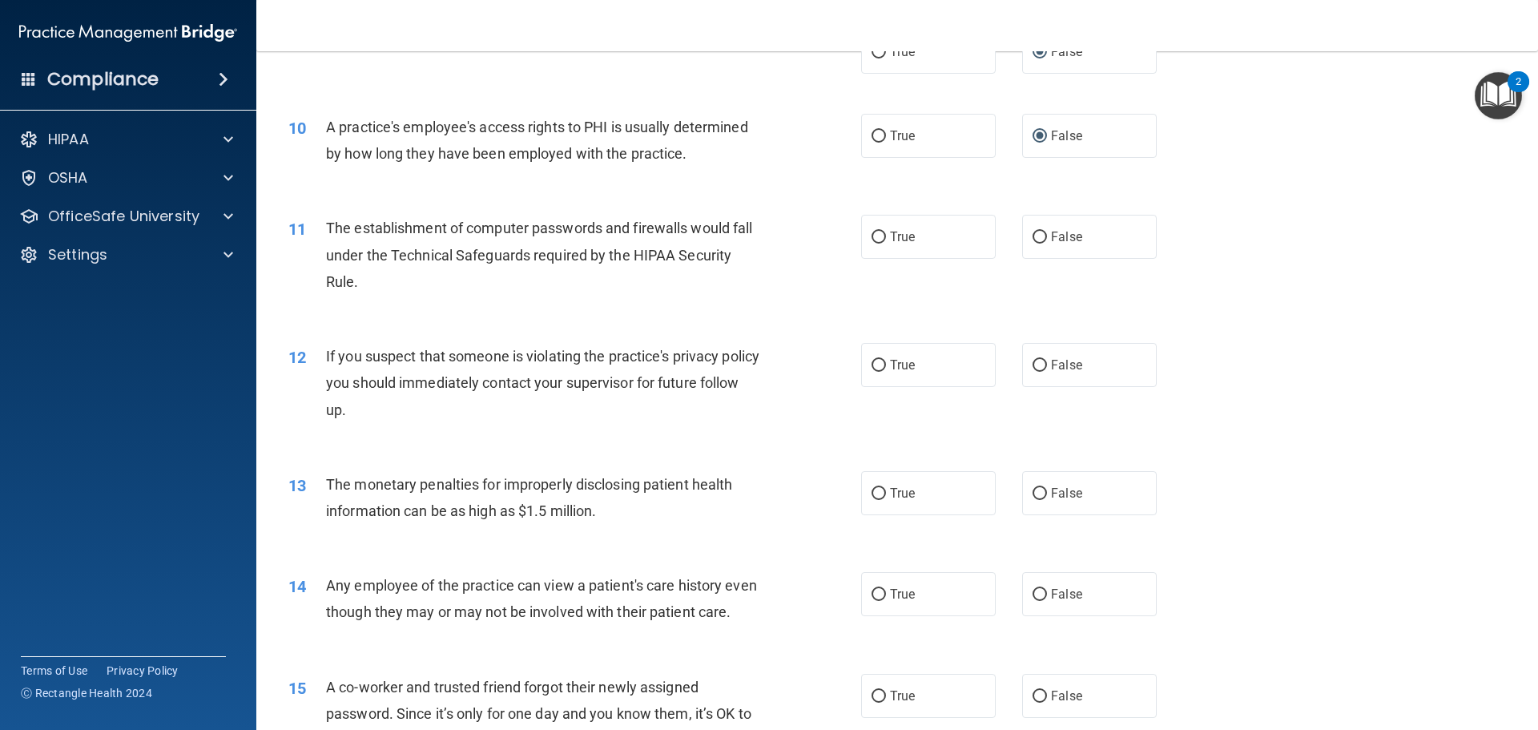
scroll to position [1041, 0]
click at [871, 235] on input "True" at bounding box center [878, 237] width 14 height 12
radio input "true"
click at [873, 368] on input "True" at bounding box center [878, 365] width 14 height 12
radio input "true"
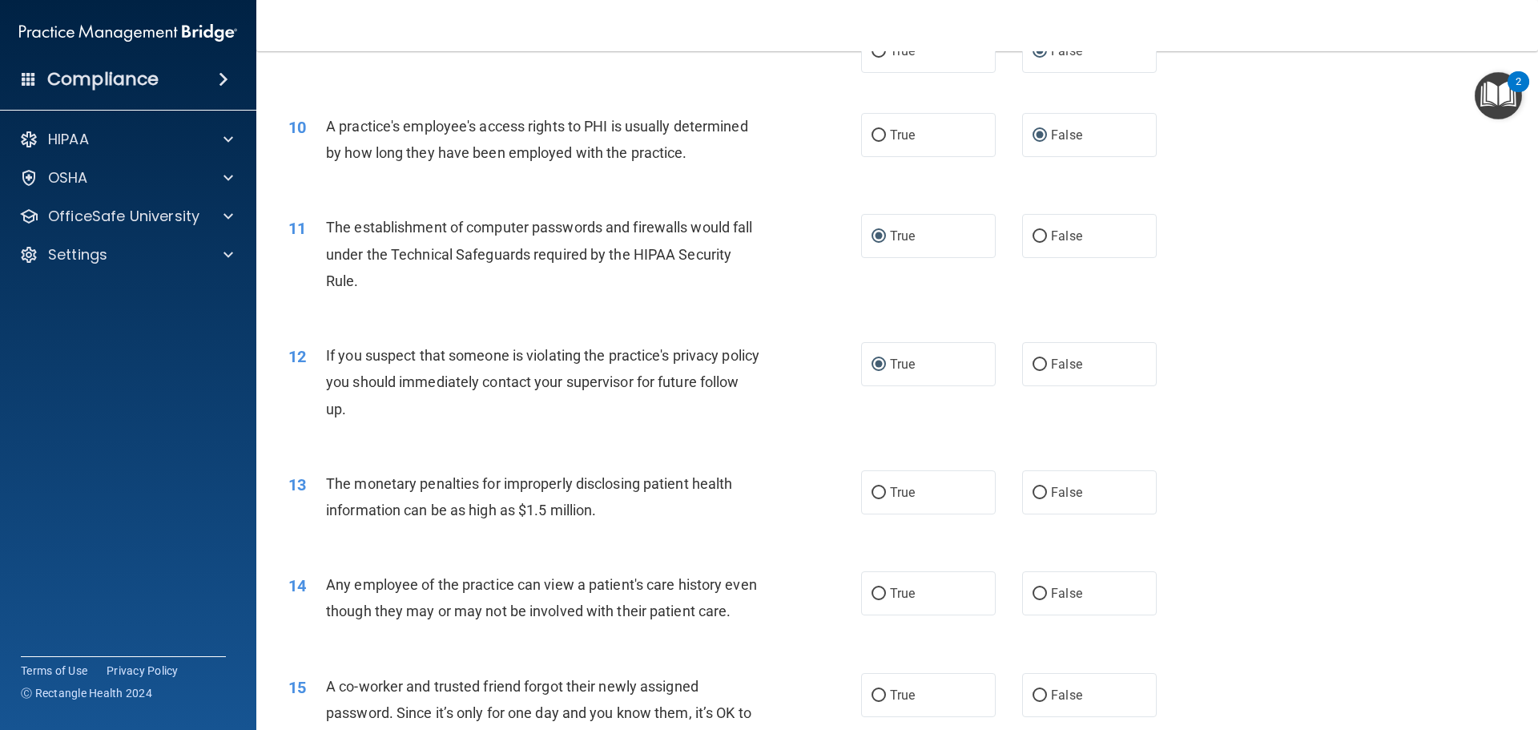
scroll to position [1121, 0]
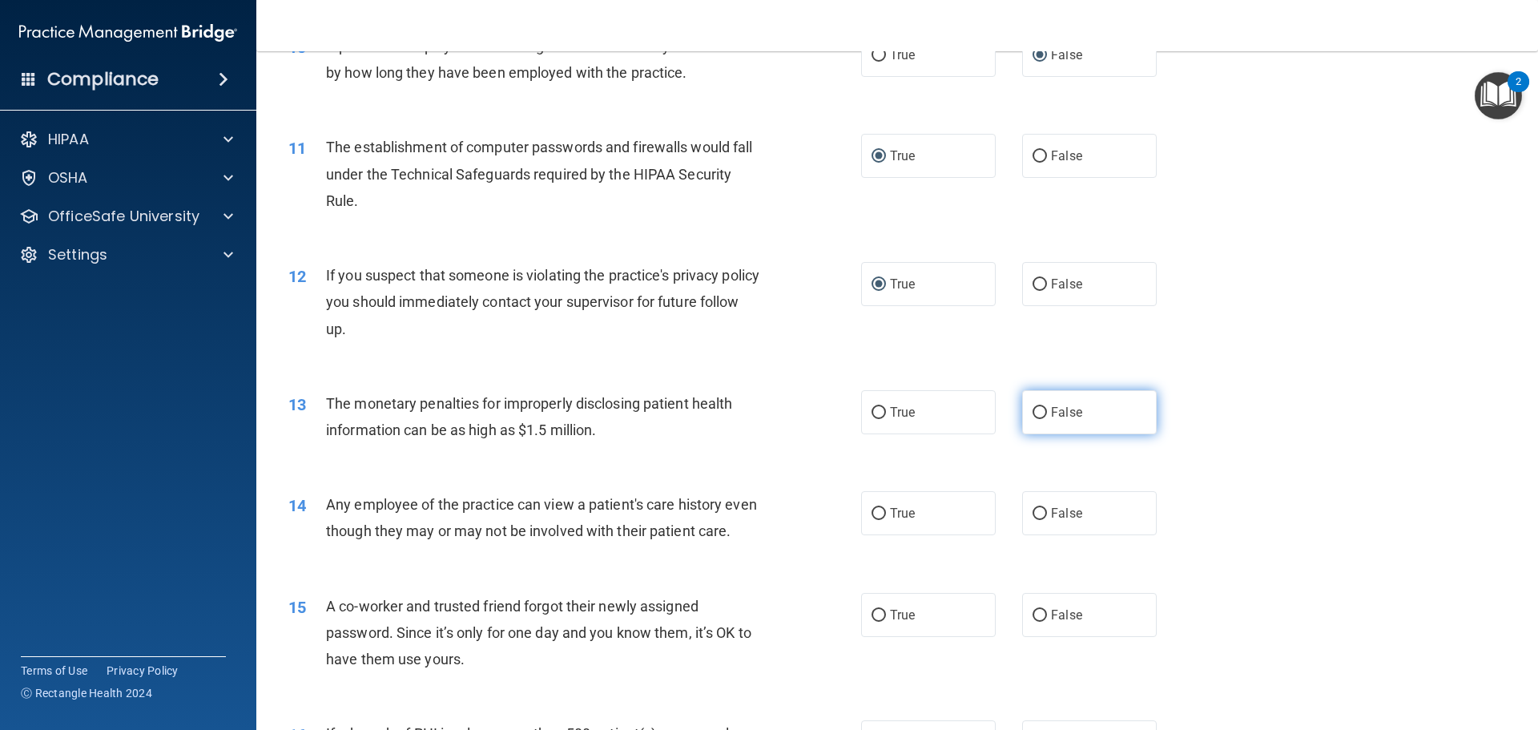
click at [1032, 412] on input "False" at bounding box center [1039, 413] width 14 height 12
radio input "true"
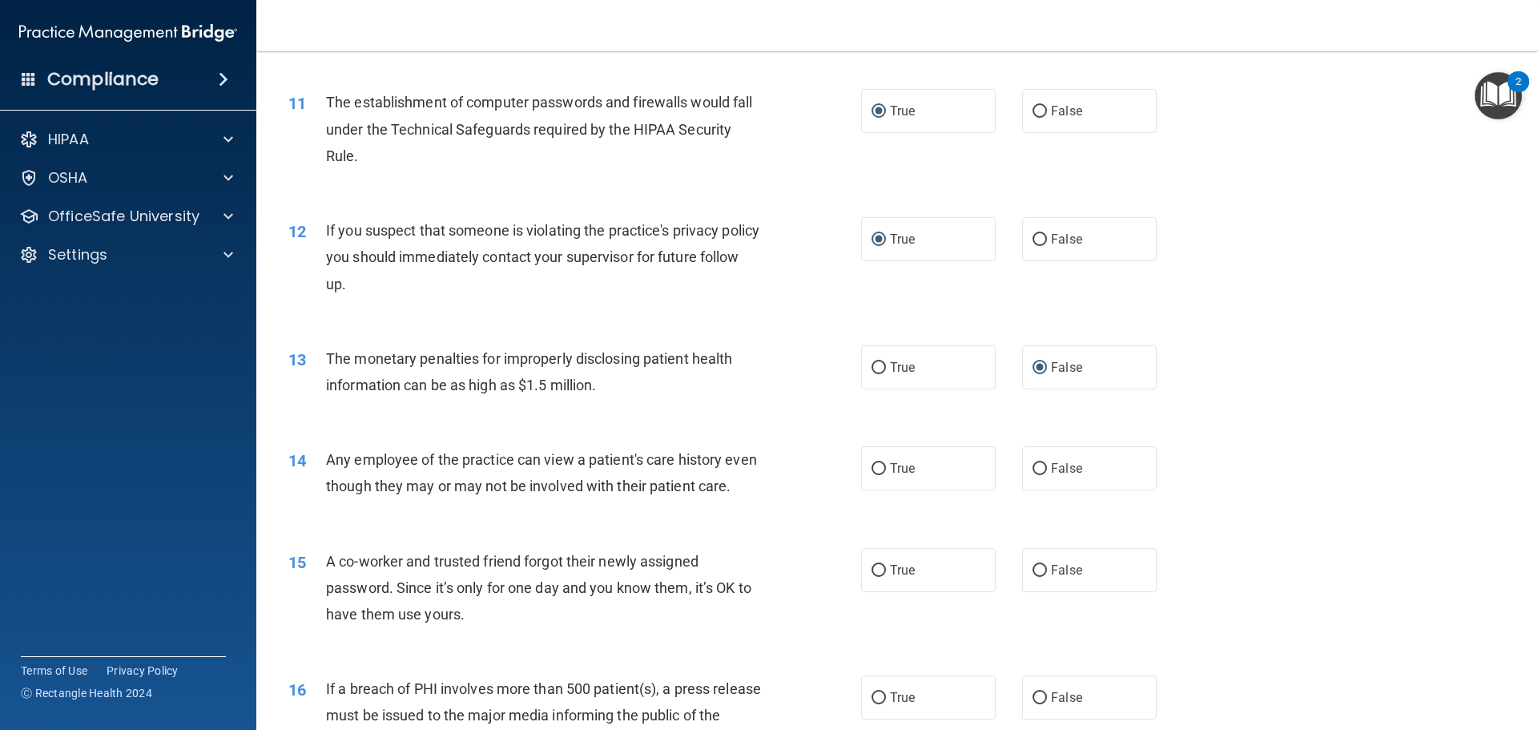
scroll to position [1281, 0]
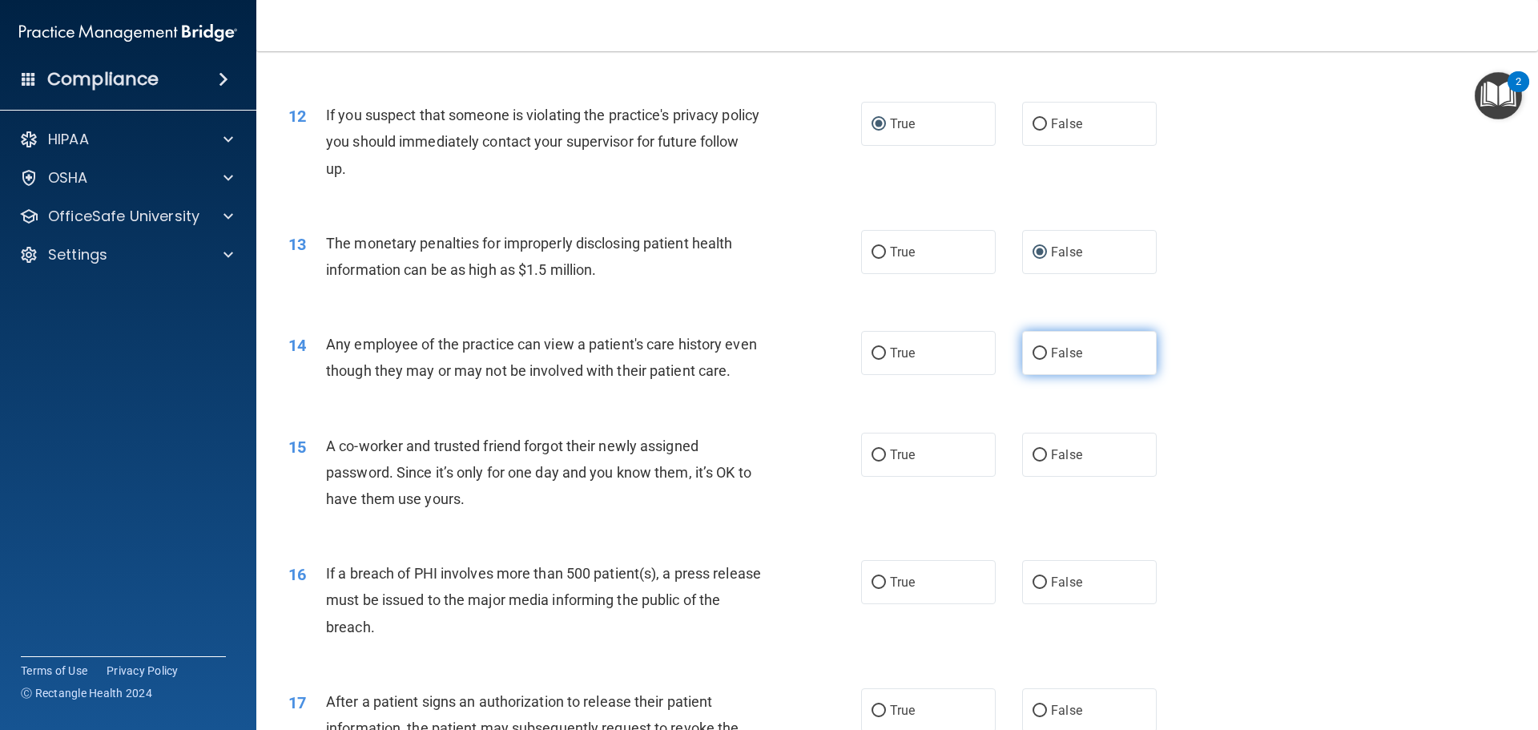
click at [1033, 351] on input "False" at bounding box center [1039, 354] width 14 height 12
radio input "true"
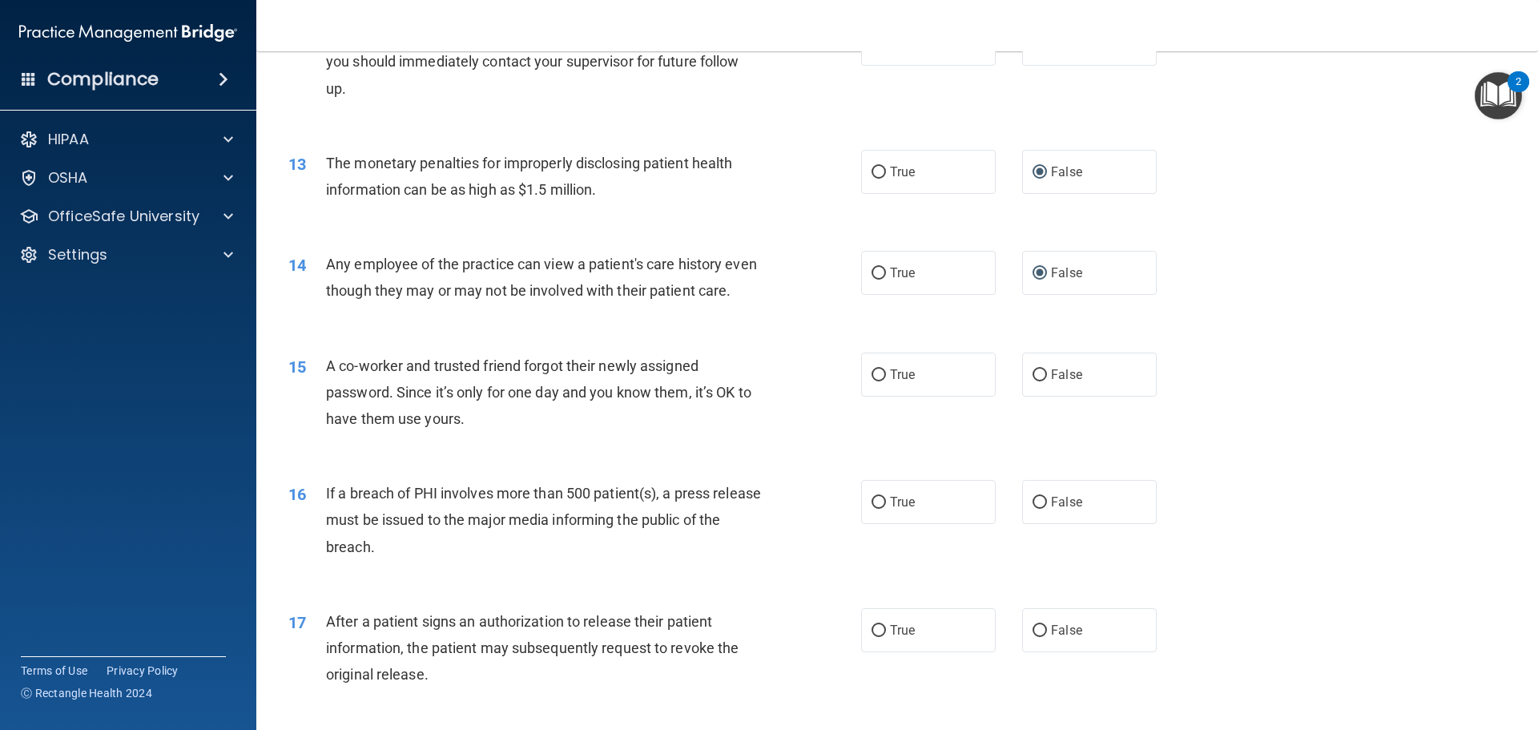
scroll to position [1441, 0]
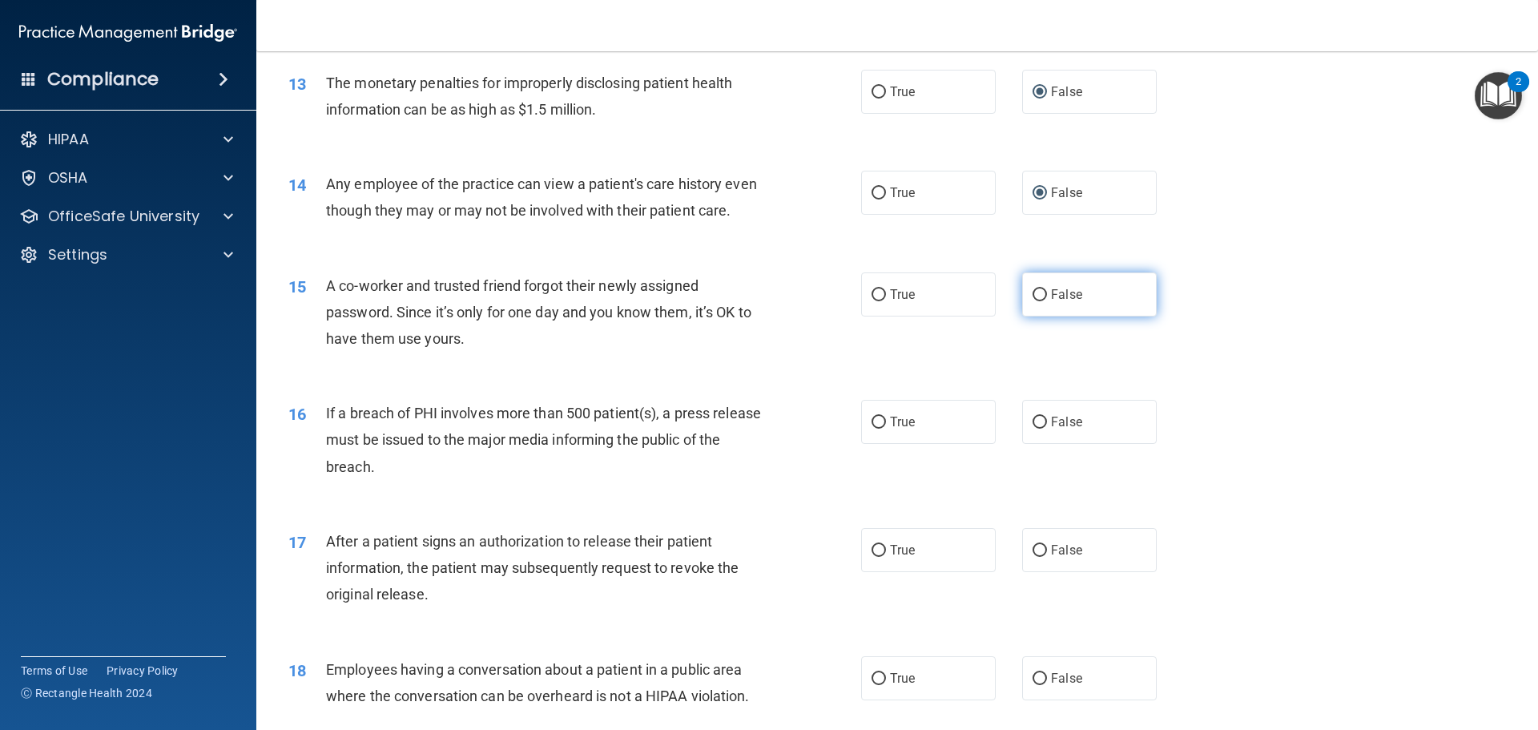
click at [1033, 301] on input "False" at bounding box center [1039, 295] width 14 height 12
radio input "true"
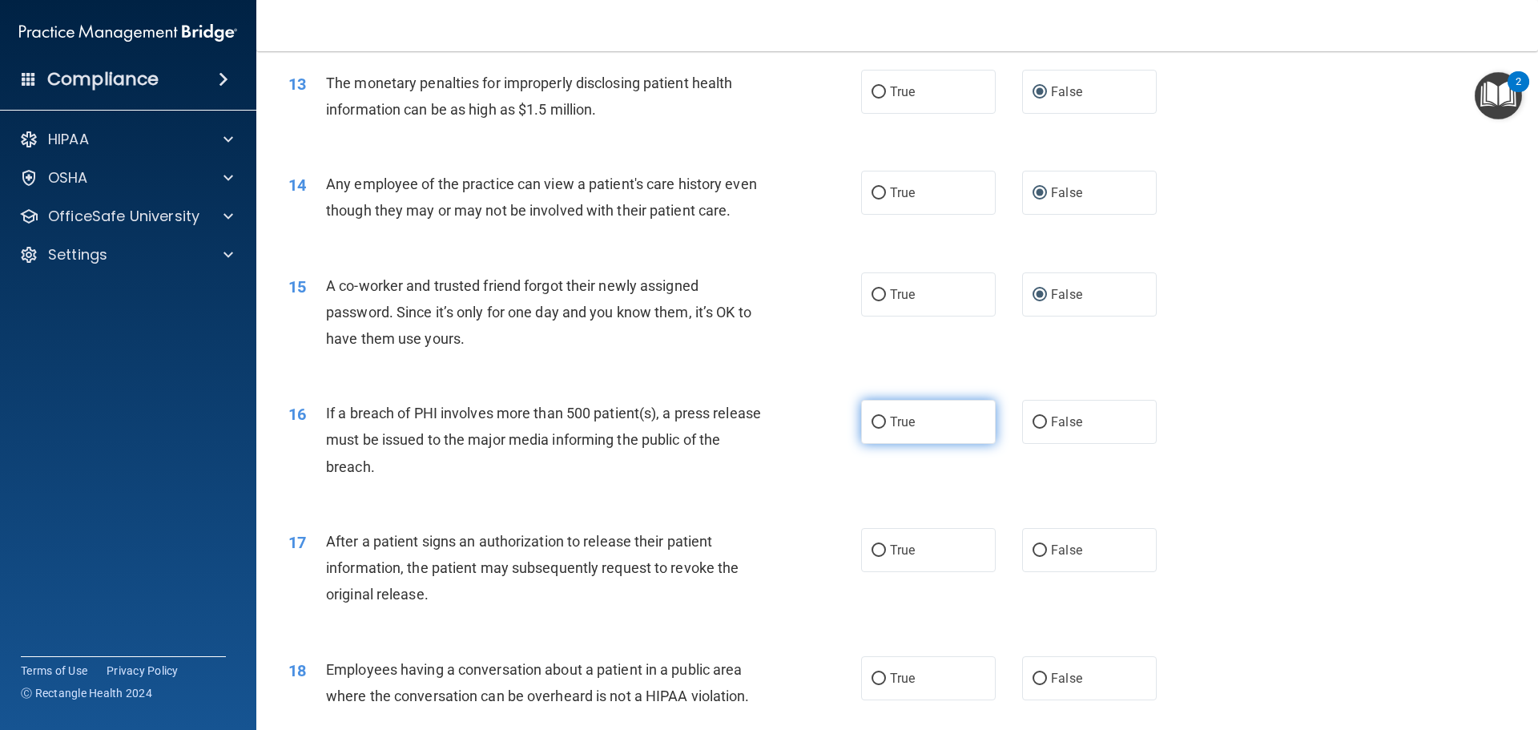
click at [874, 428] on input "True" at bounding box center [878, 422] width 14 height 12
radio input "true"
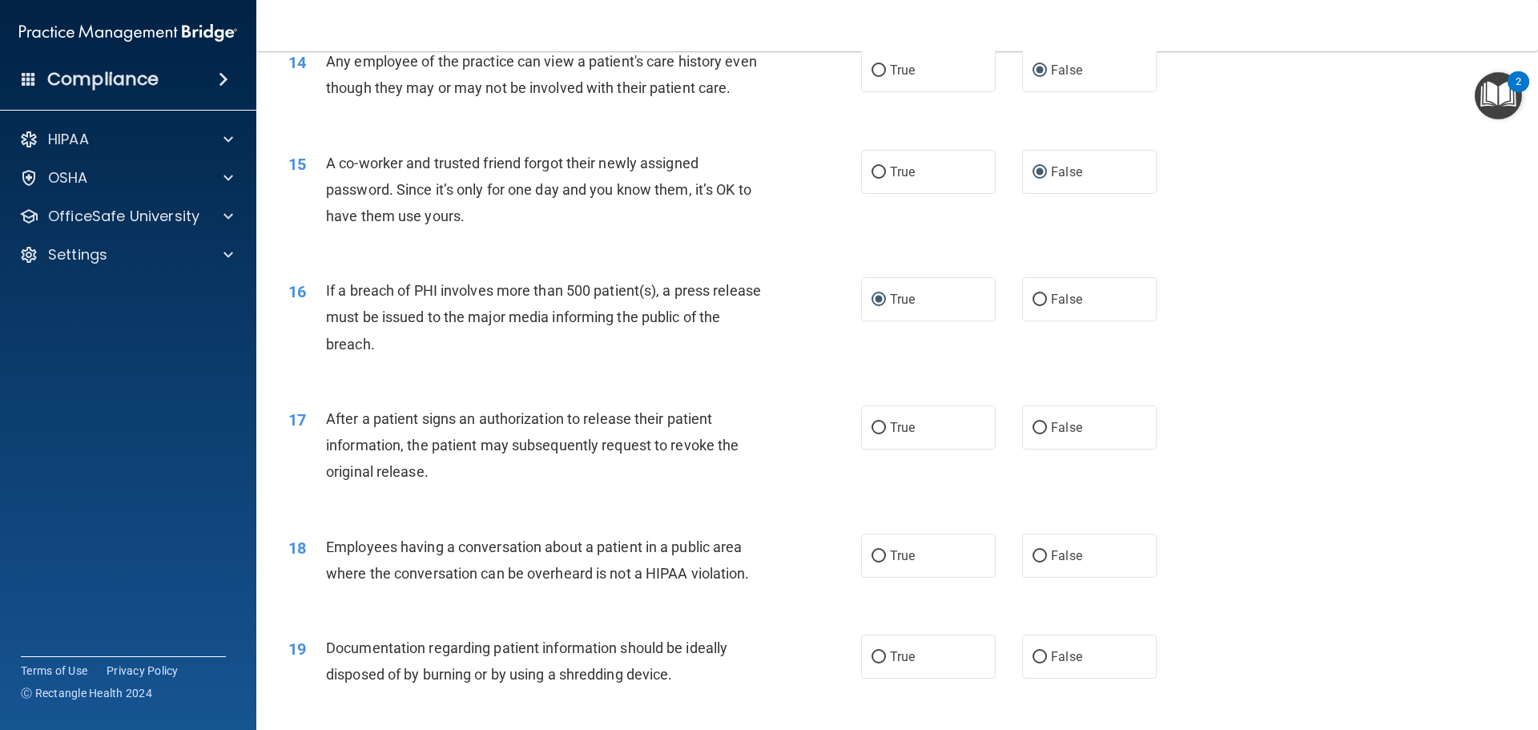
scroll to position [1602, 0]
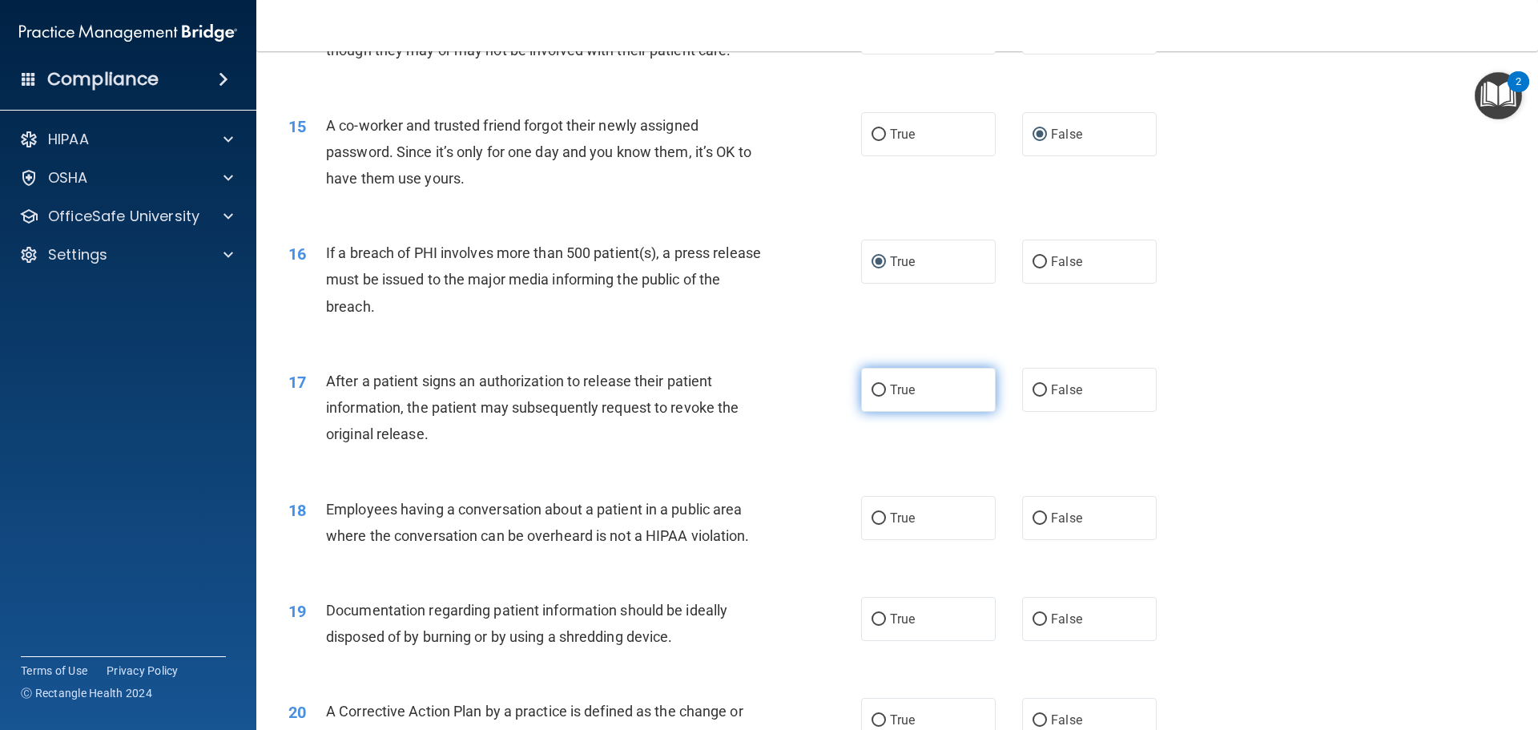
click at [871, 396] on input "True" at bounding box center [878, 390] width 14 height 12
radio input "true"
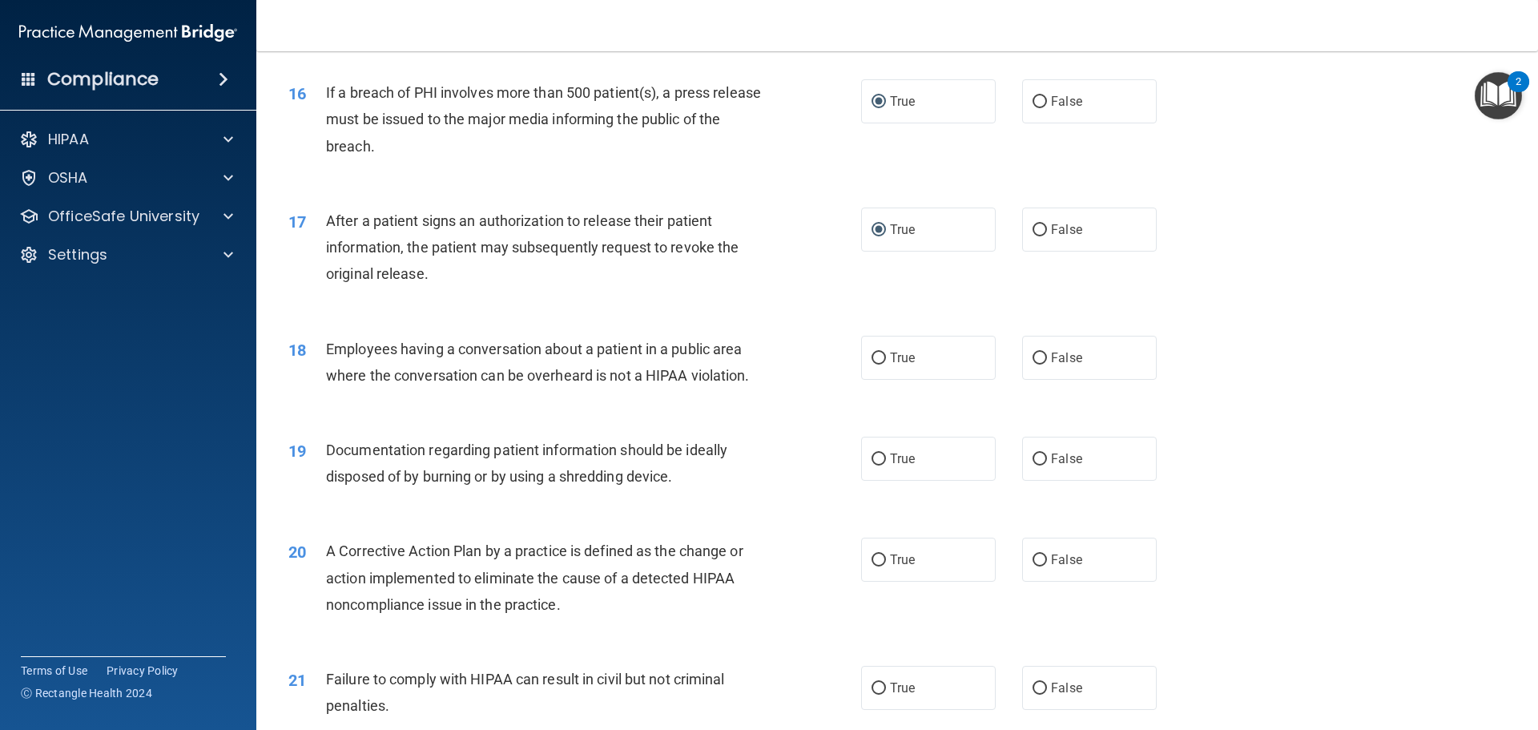
scroll to position [1842, 0]
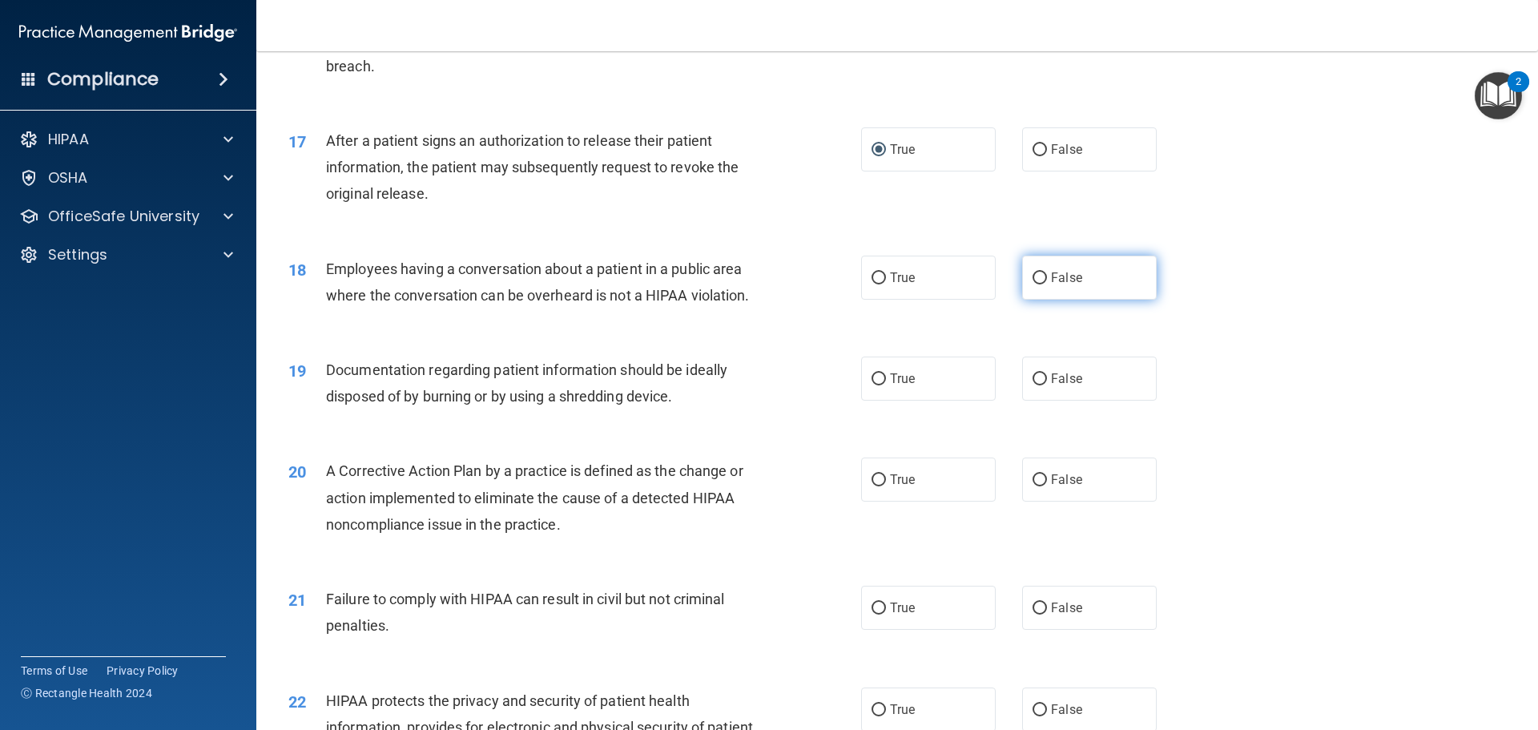
click at [1032, 284] on input "False" at bounding box center [1039, 278] width 14 height 12
radio input "true"
click at [873, 385] on input "True" at bounding box center [878, 379] width 14 height 12
radio input "true"
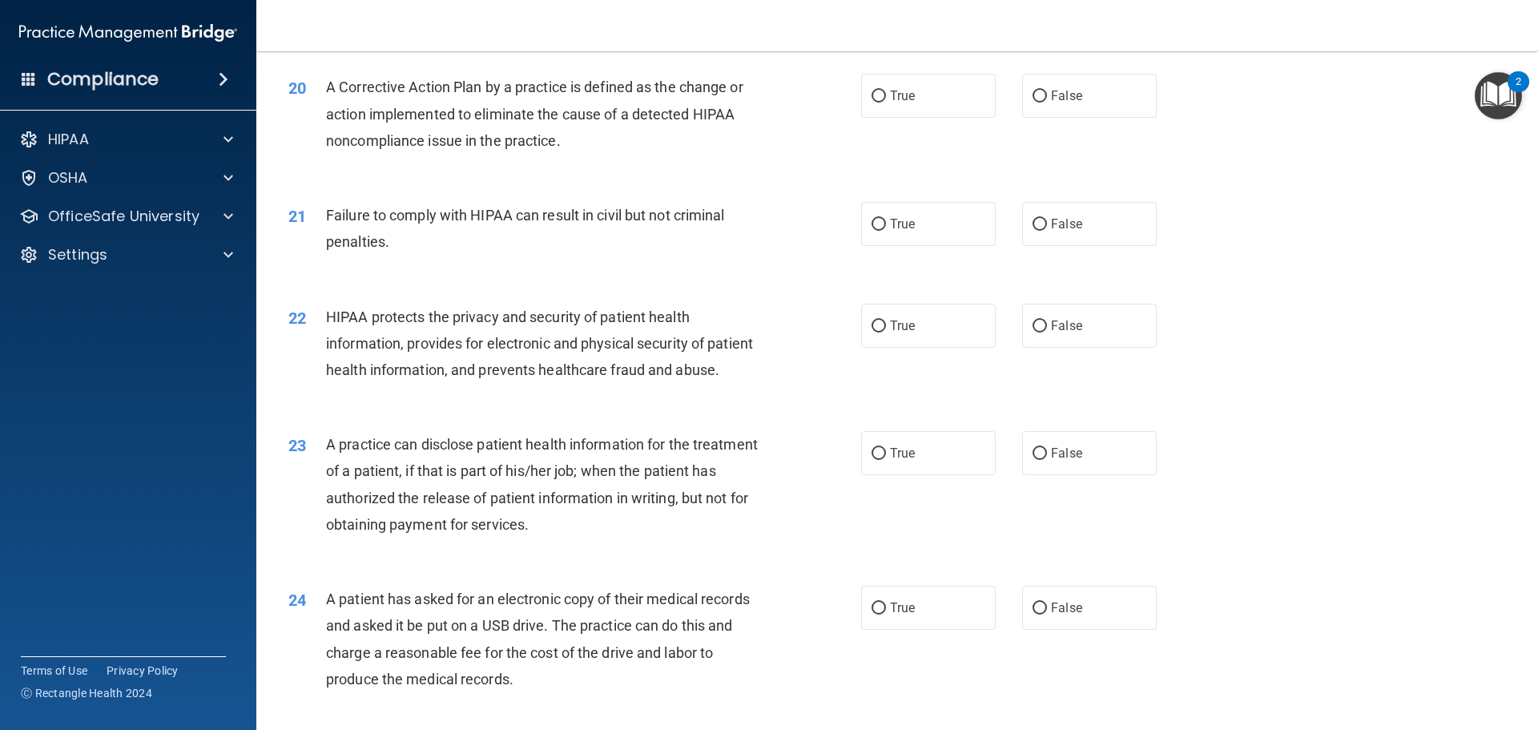
scroll to position [2242, 0]
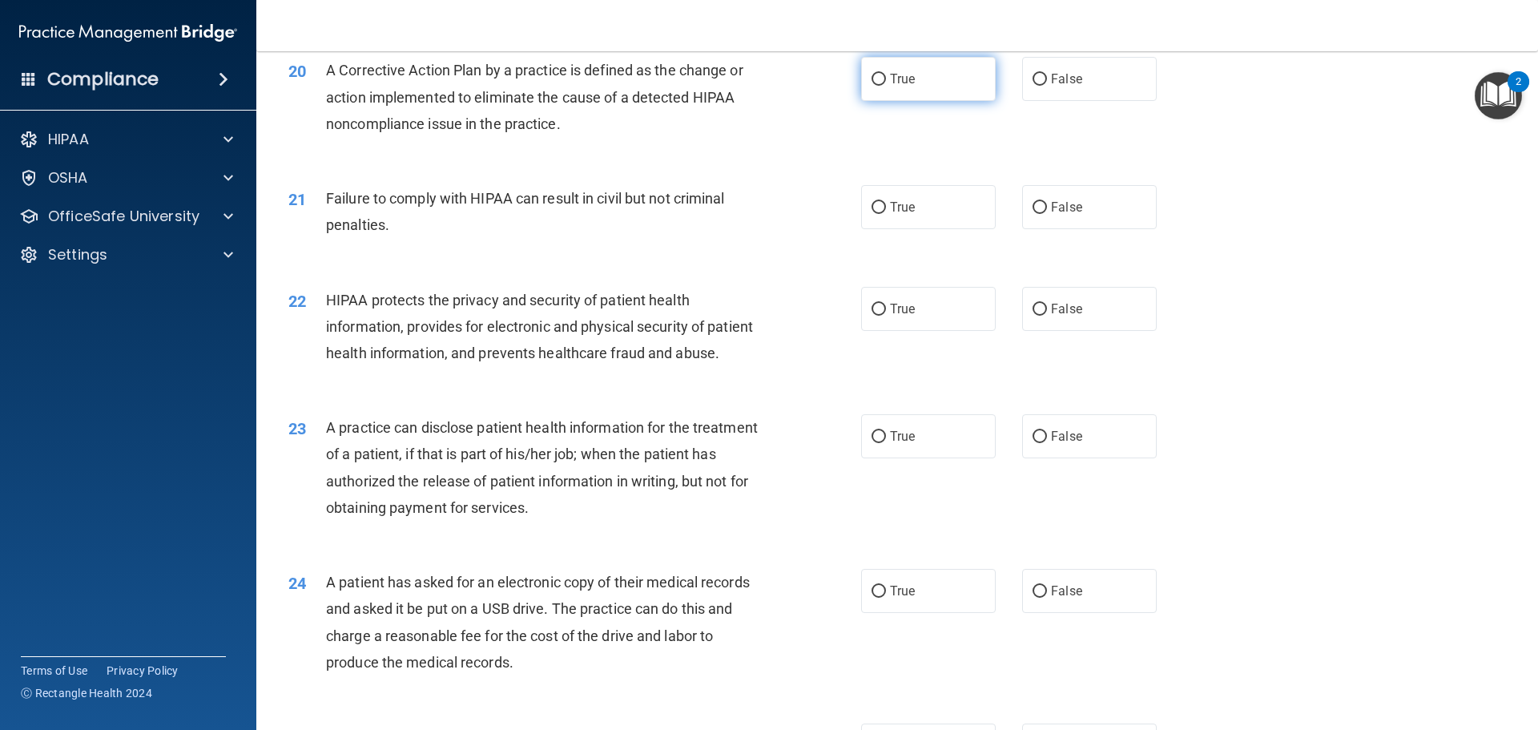
click at [875, 86] on input "True" at bounding box center [878, 80] width 14 height 12
radio input "true"
click at [875, 214] on input "True" at bounding box center [878, 208] width 14 height 12
radio input "true"
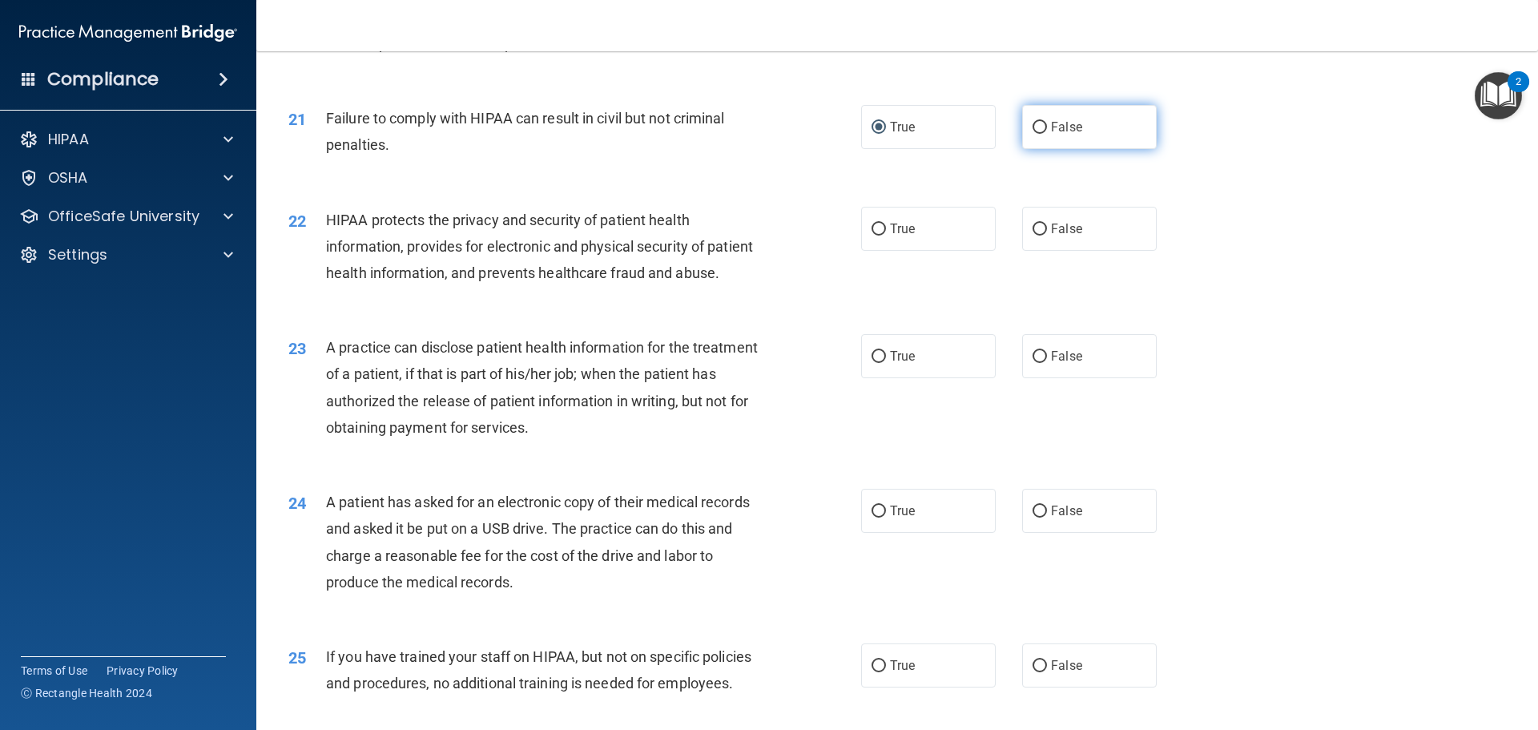
click at [1032, 134] on input "False" at bounding box center [1039, 128] width 14 height 12
radio input "true"
radio input "false"
click at [874, 235] on input "True" at bounding box center [878, 229] width 14 height 12
radio input "true"
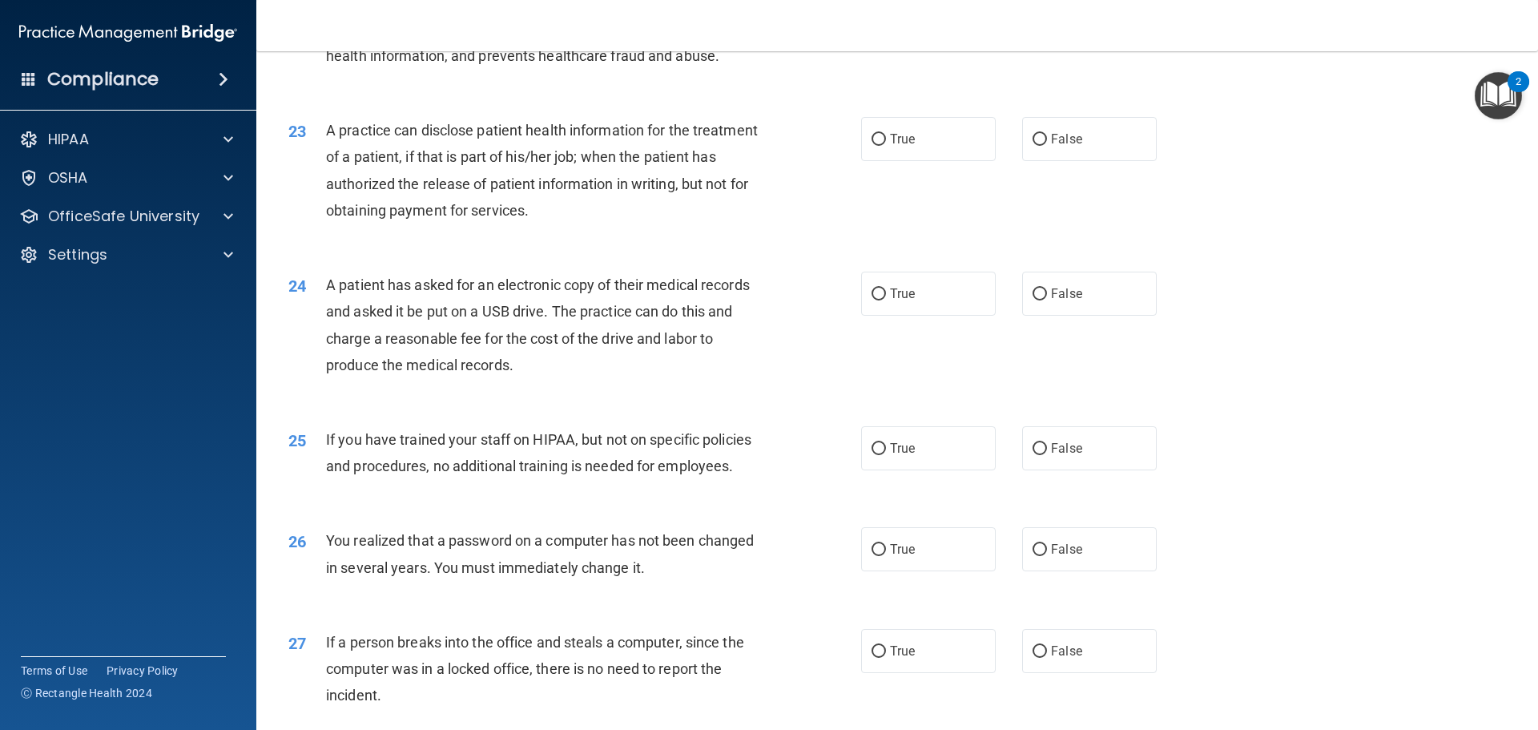
scroll to position [2563, 0]
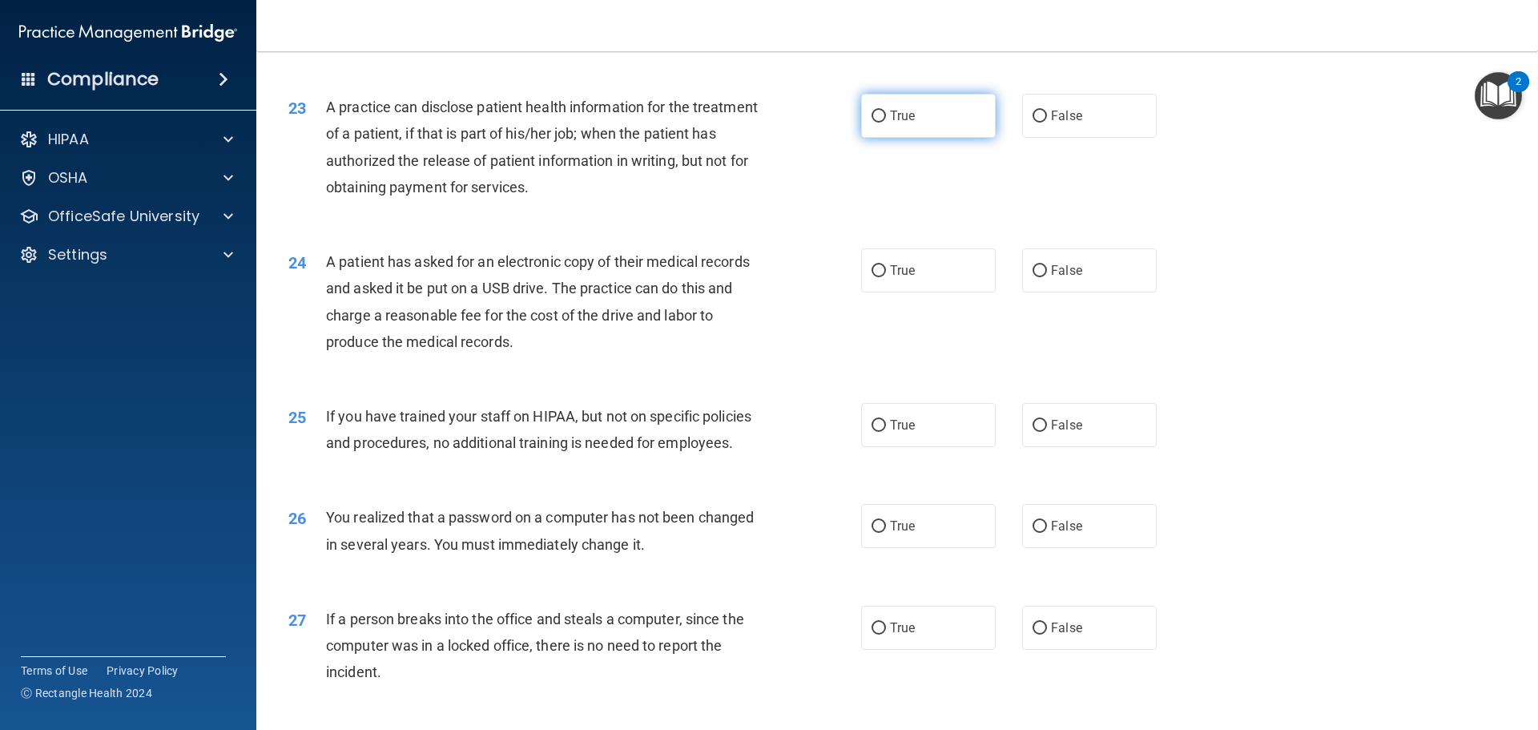
click at [874, 123] on input "True" at bounding box center [878, 117] width 14 height 12
radio input "true"
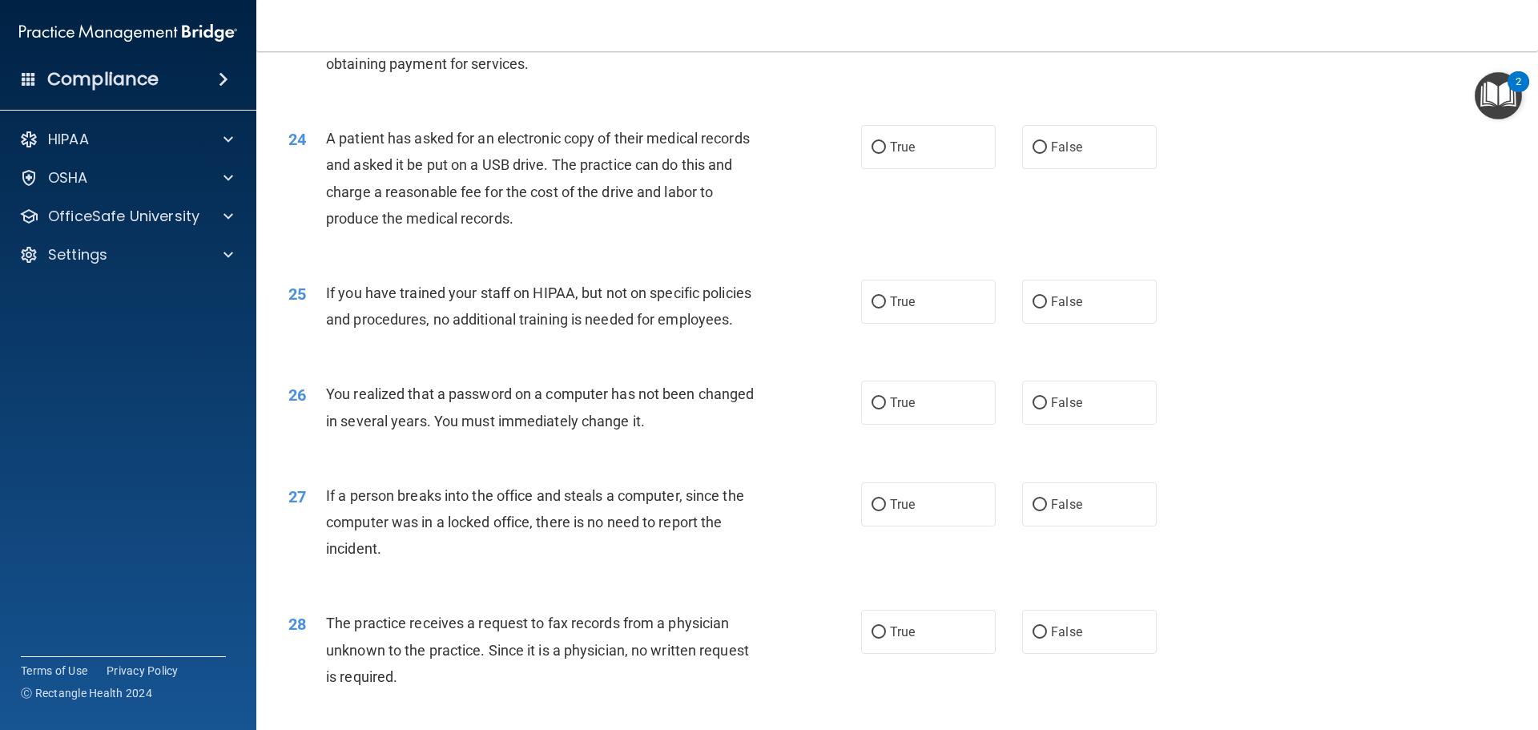
scroll to position [2723, 0]
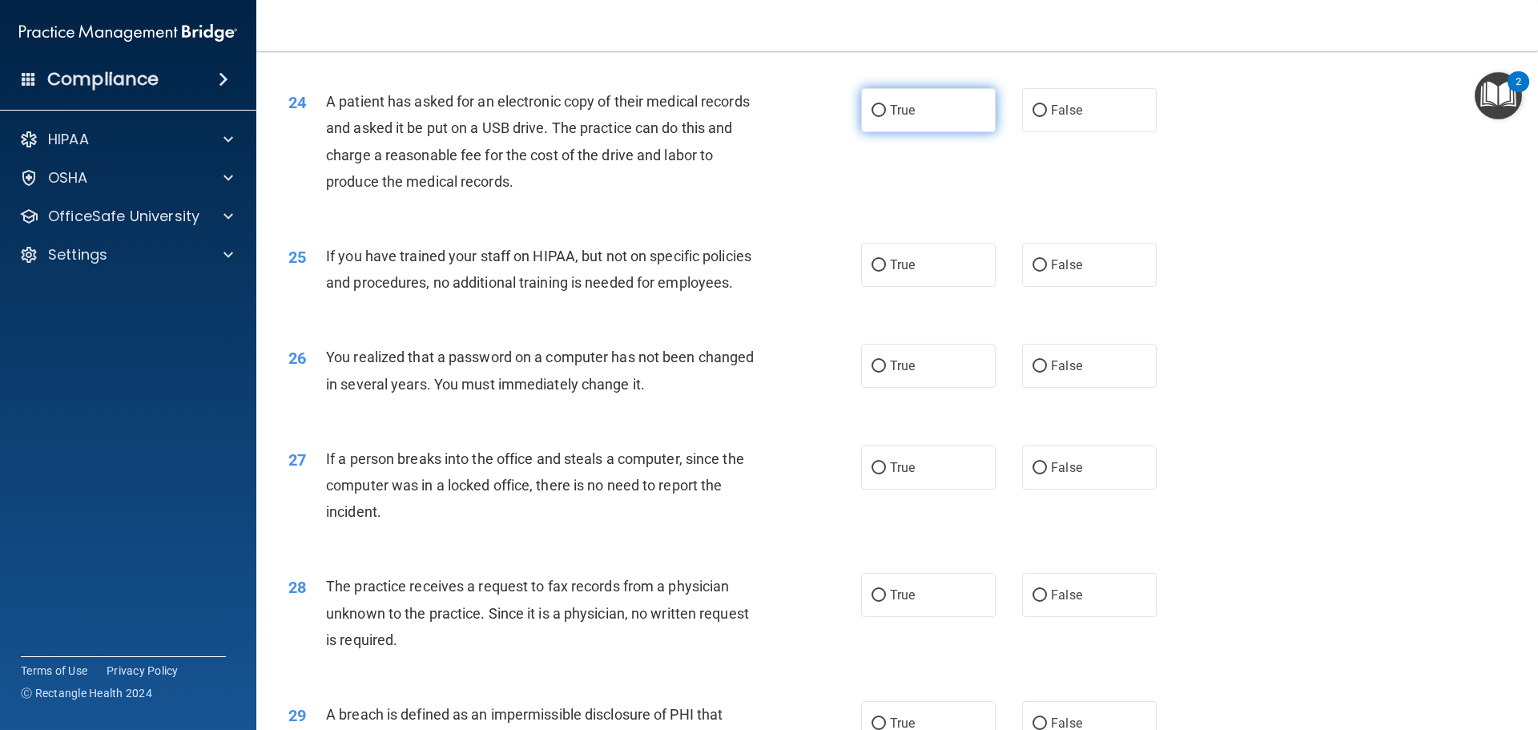
click at [875, 117] on input "True" at bounding box center [878, 111] width 14 height 12
radio input "true"
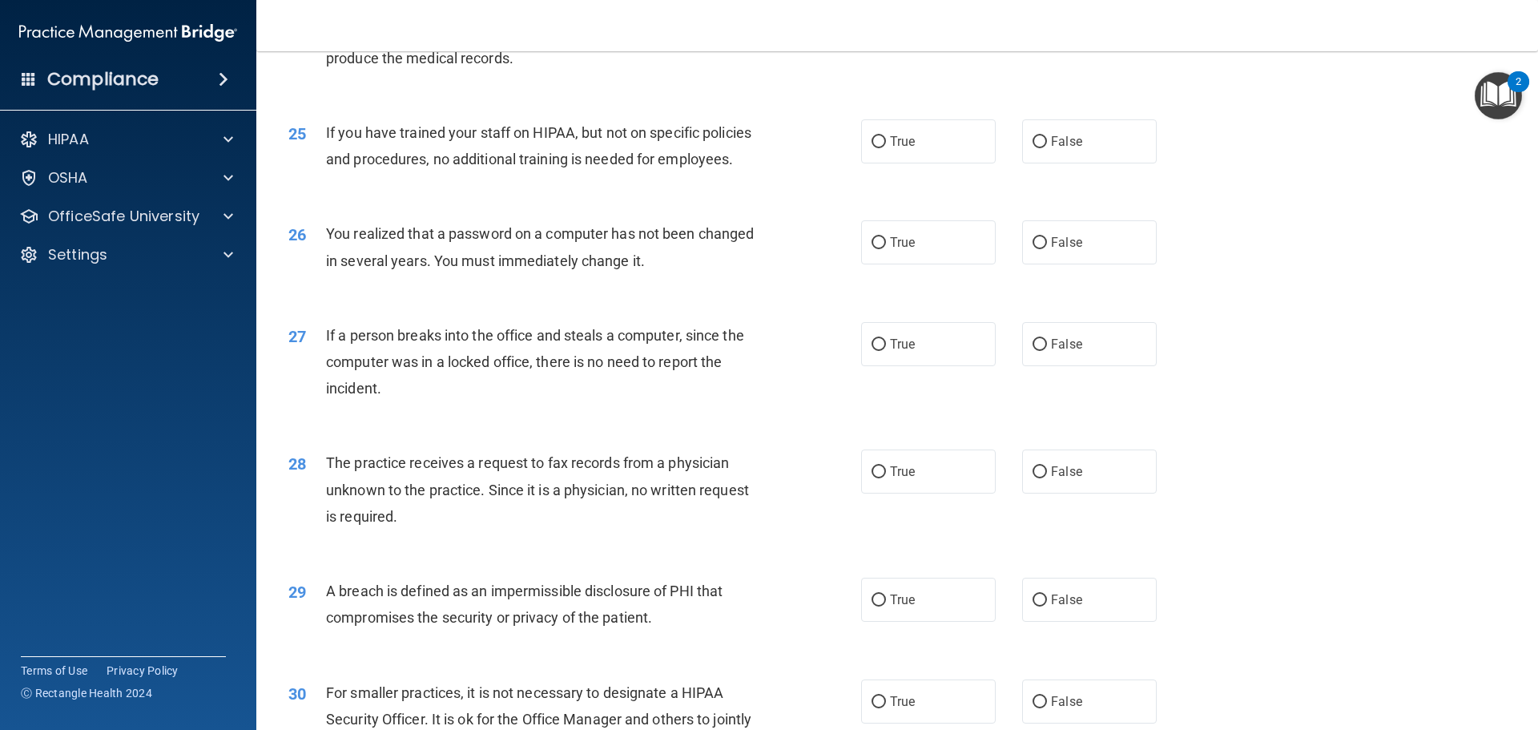
scroll to position [2883, 0]
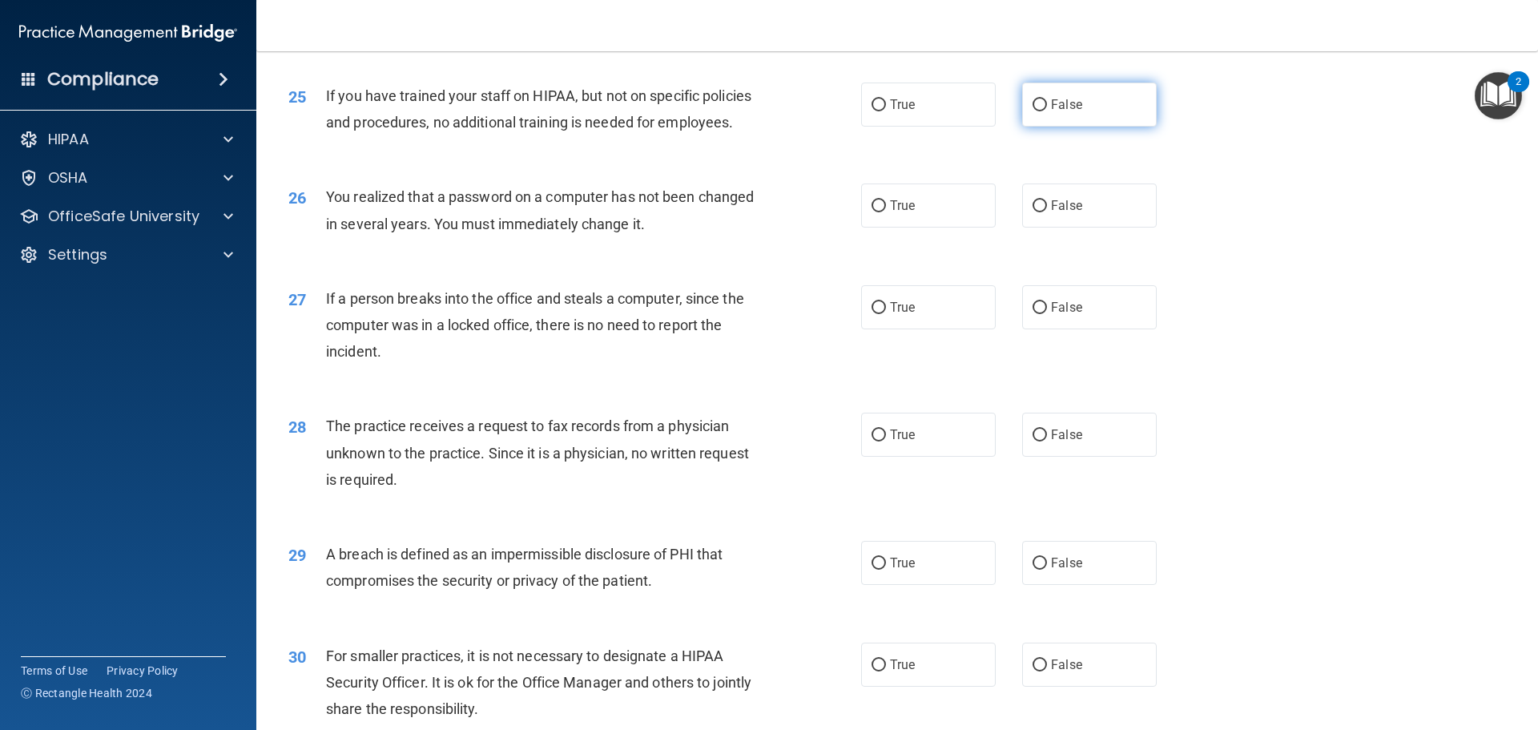
click at [1032, 111] on input "False" at bounding box center [1039, 105] width 14 height 12
radio input "true"
click at [871, 212] on input "True" at bounding box center [878, 206] width 14 height 12
radio input "true"
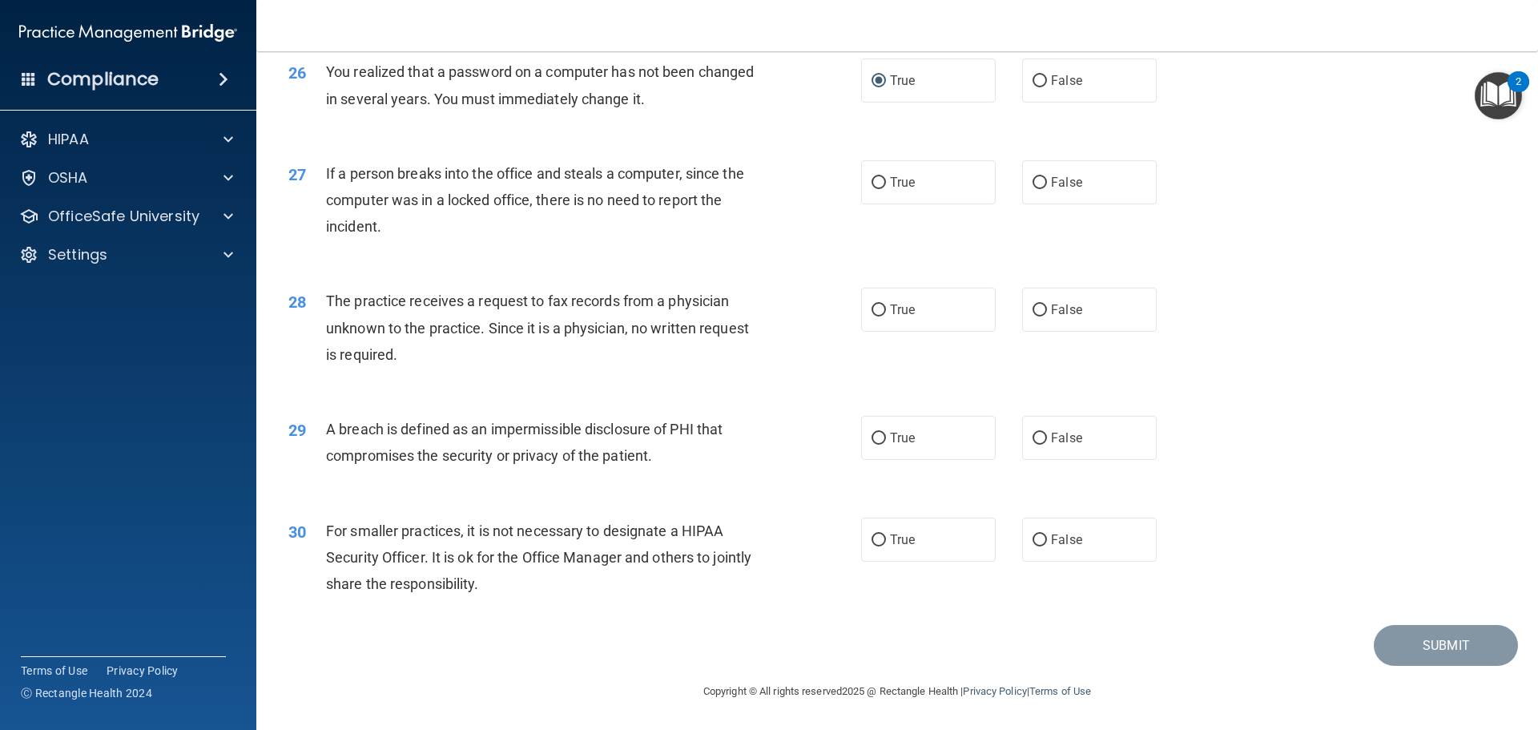
scroll to position [3061, 0]
click at [1032, 182] on input "False" at bounding box center [1039, 183] width 14 height 12
radio input "true"
click at [1036, 310] on input "False" at bounding box center [1039, 310] width 14 height 12
radio input "true"
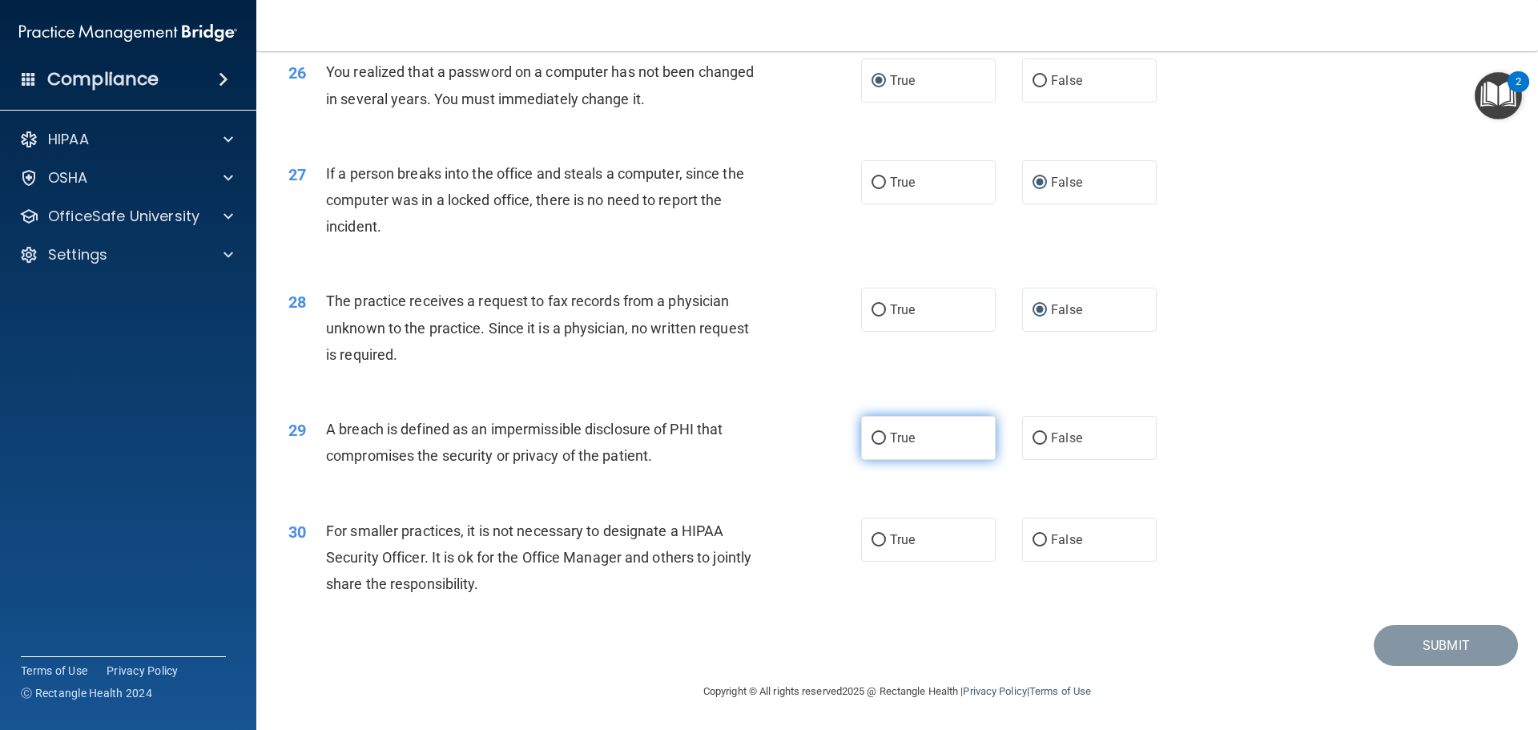
click at [871, 437] on input "True" at bounding box center [878, 438] width 14 height 12
radio input "true"
click at [1034, 537] on input "False" at bounding box center [1039, 540] width 14 height 12
radio input "true"
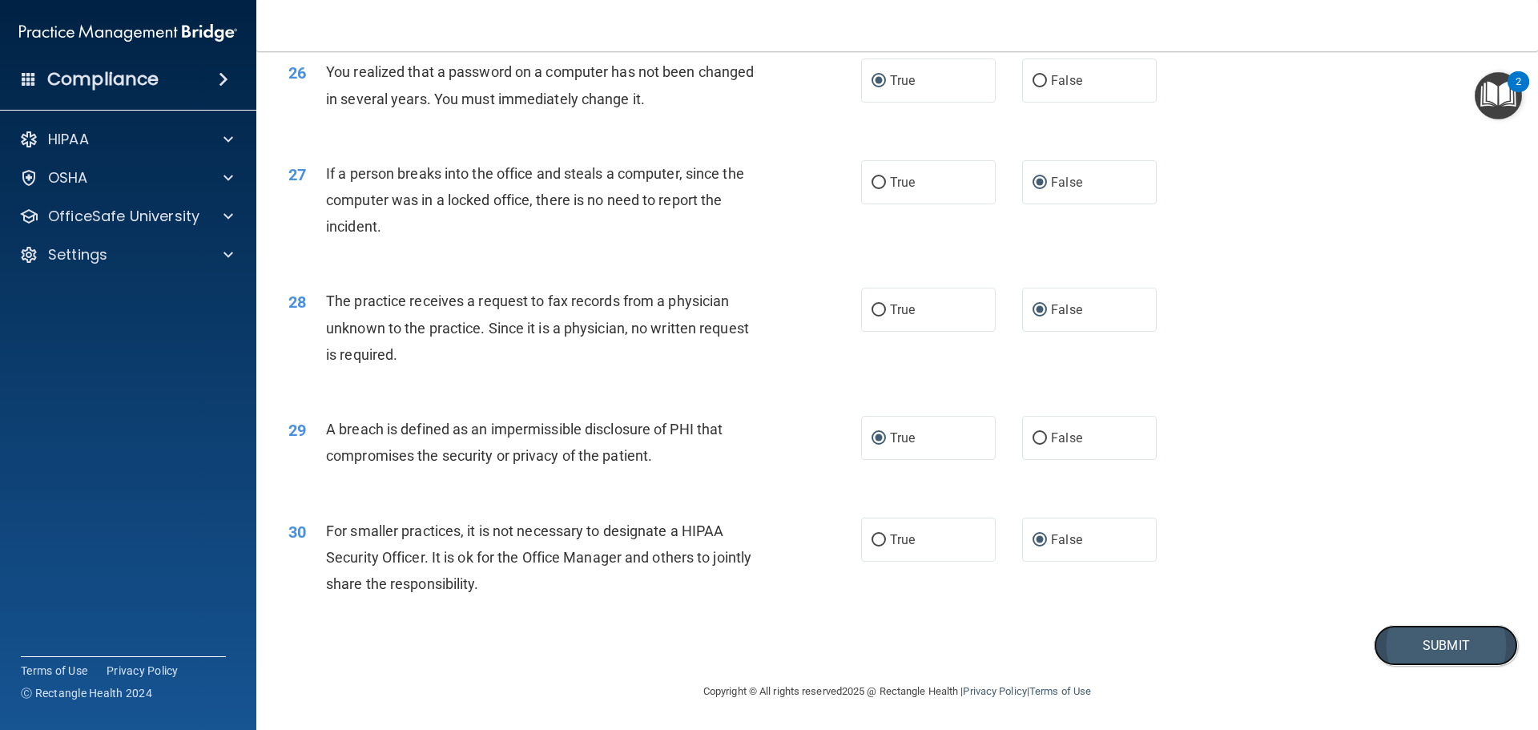
click at [1397, 641] on button "Submit" at bounding box center [1445, 645] width 144 height 41
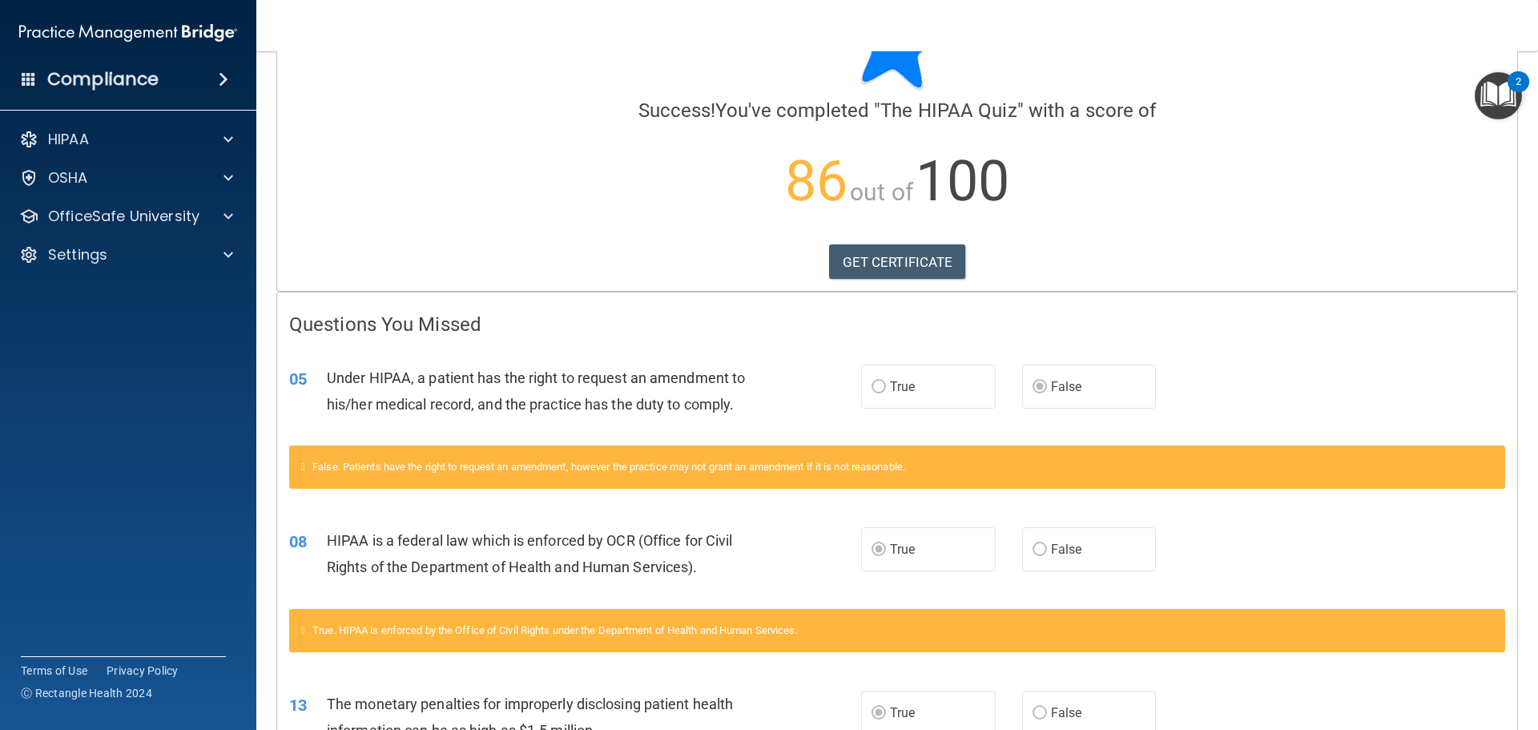
scroll to position [82, 0]
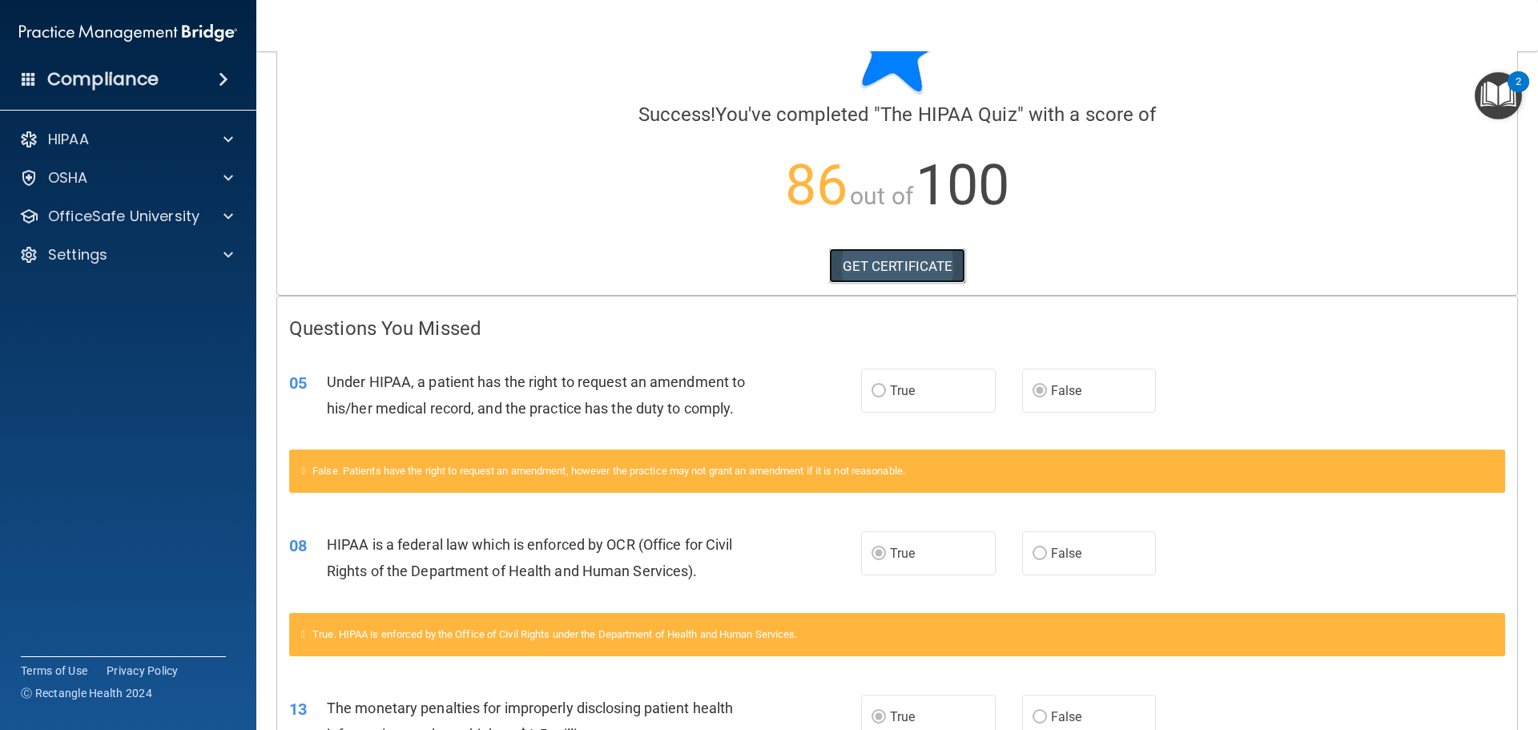
click at [887, 265] on link "GET CERTIFICATE" at bounding box center [897, 265] width 137 height 35
click at [221, 134] on div at bounding box center [226, 139] width 40 height 19
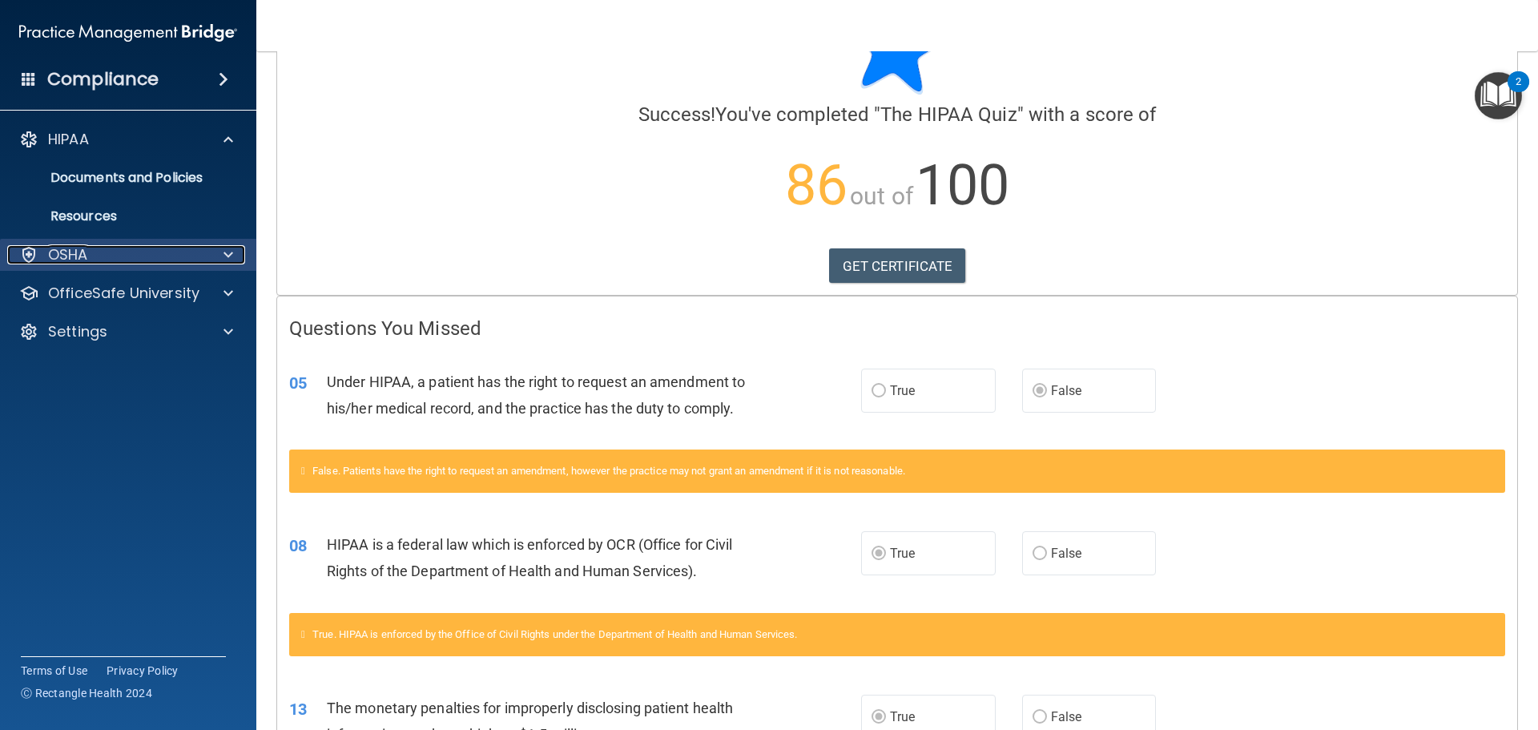
click at [228, 251] on span at bounding box center [228, 254] width 10 height 19
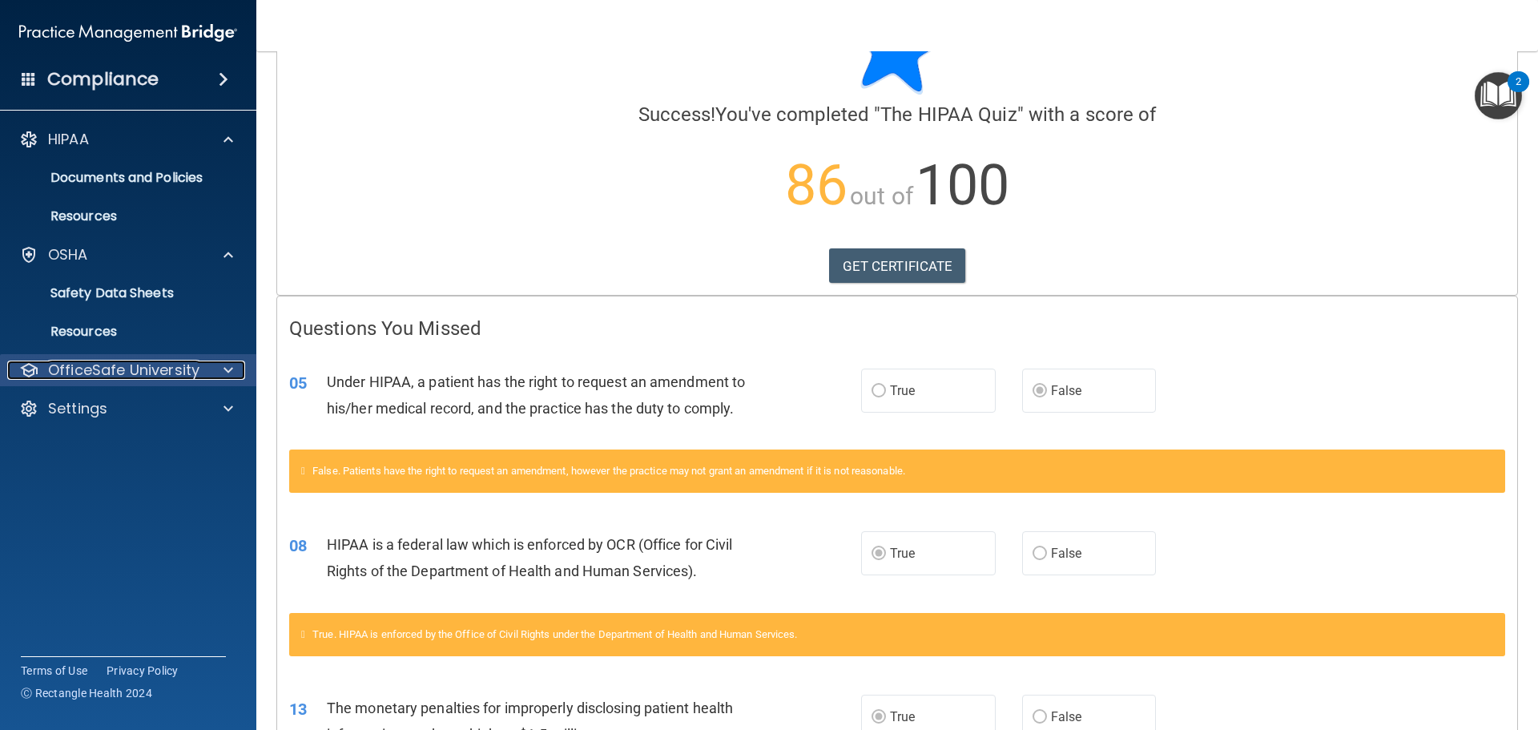
click at [227, 372] on span at bounding box center [228, 369] width 10 height 19
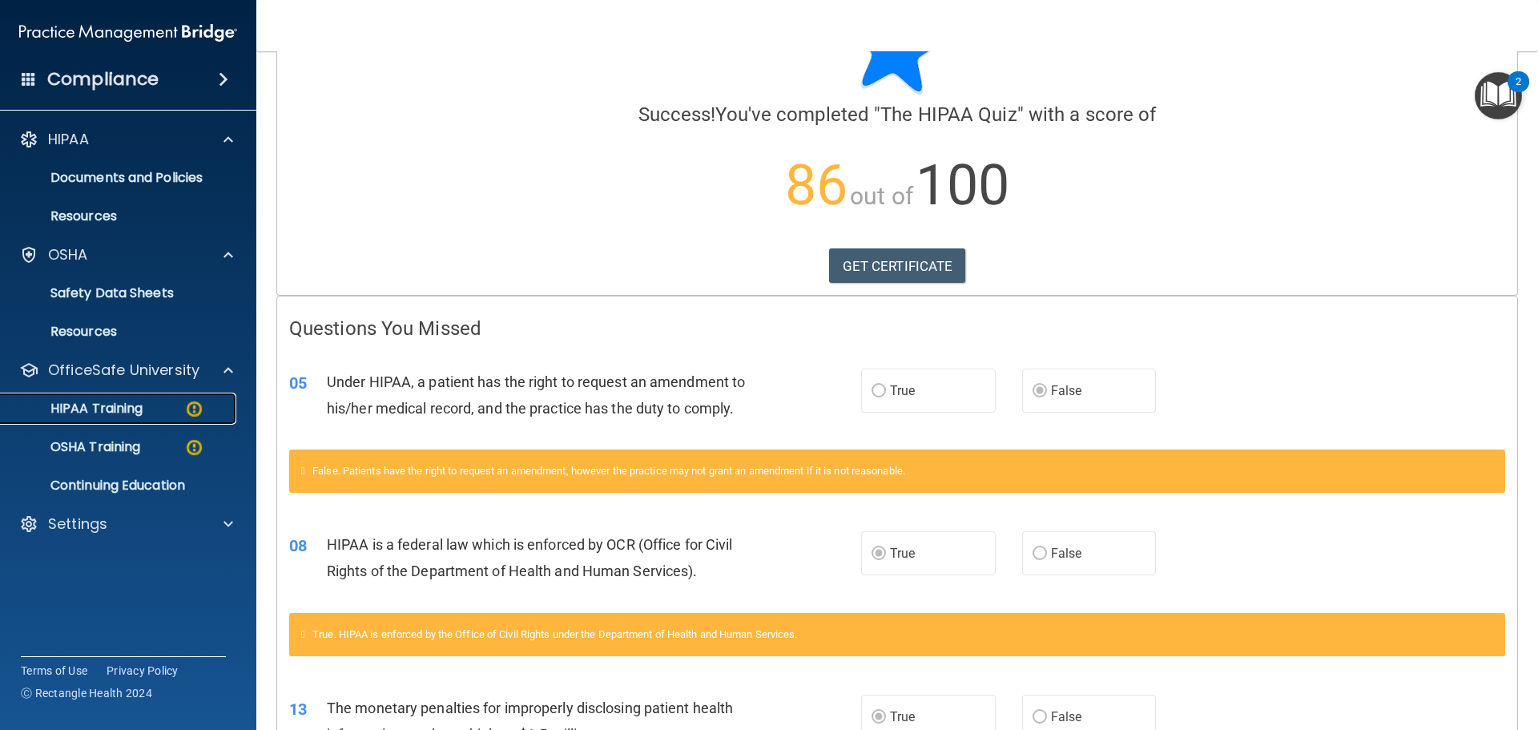
click at [183, 410] on div "HIPAA Training" at bounding box center [119, 408] width 219 height 16
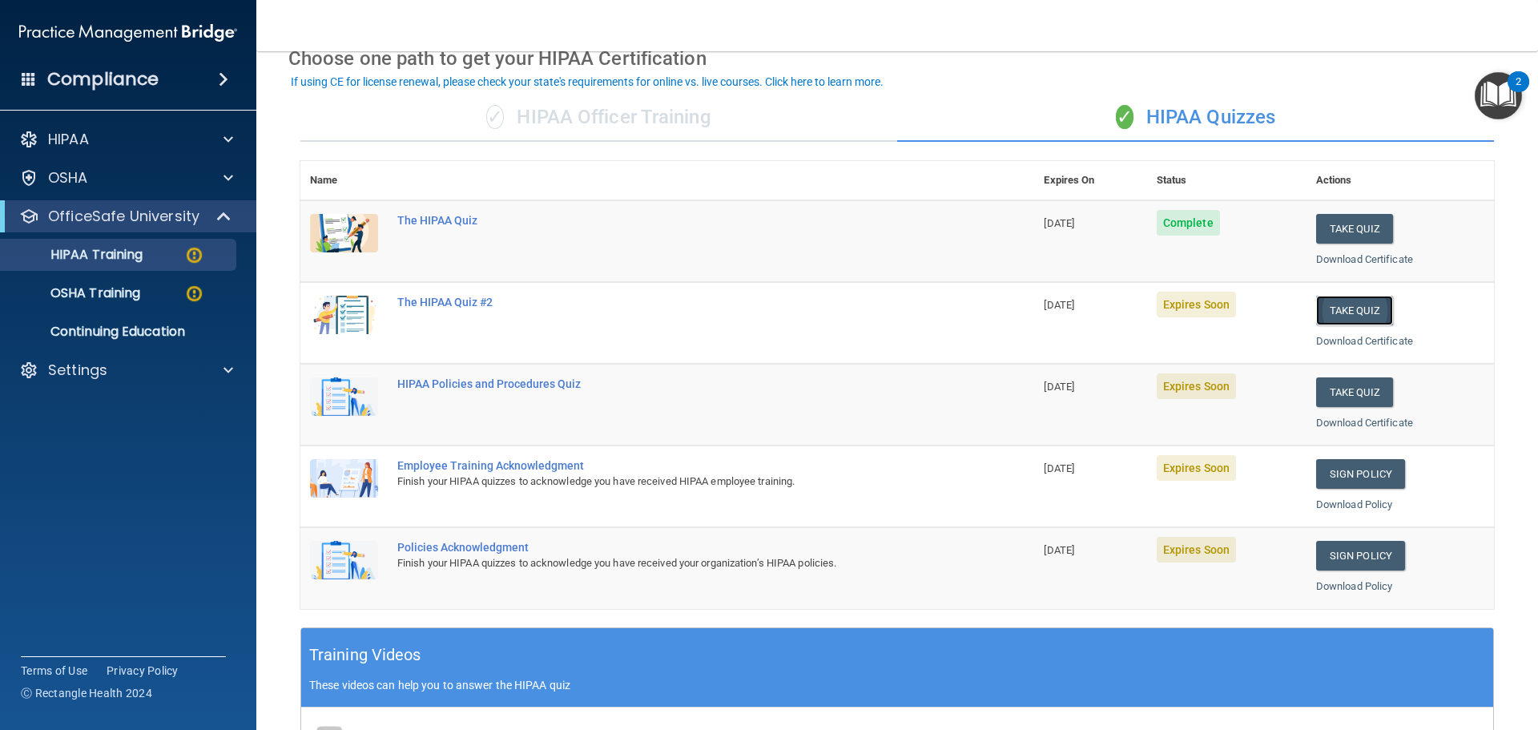
click at [1335, 312] on button "Take Quiz" at bounding box center [1354, 310] width 77 height 30
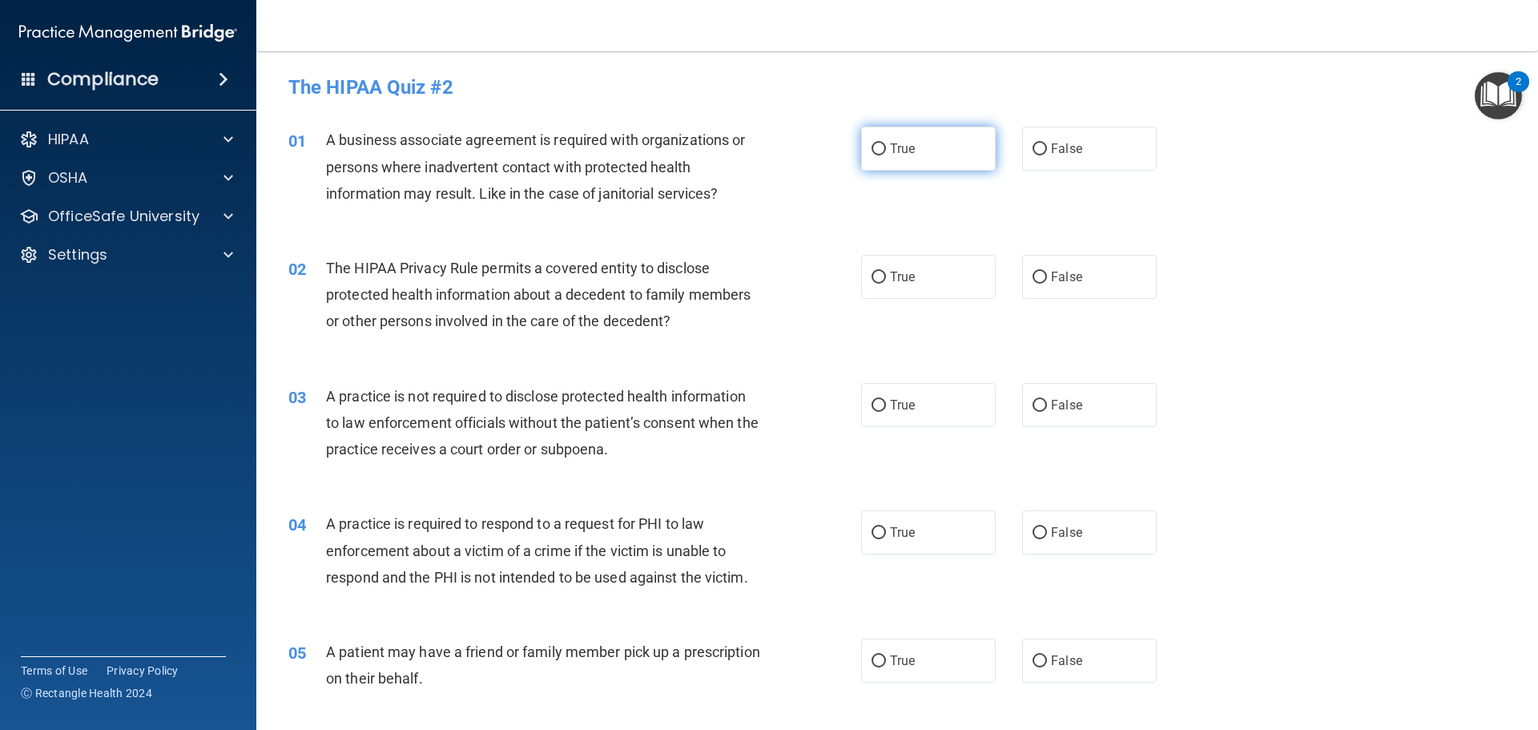
click at [874, 144] on input "True" at bounding box center [878, 149] width 14 height 12
radio input "true"
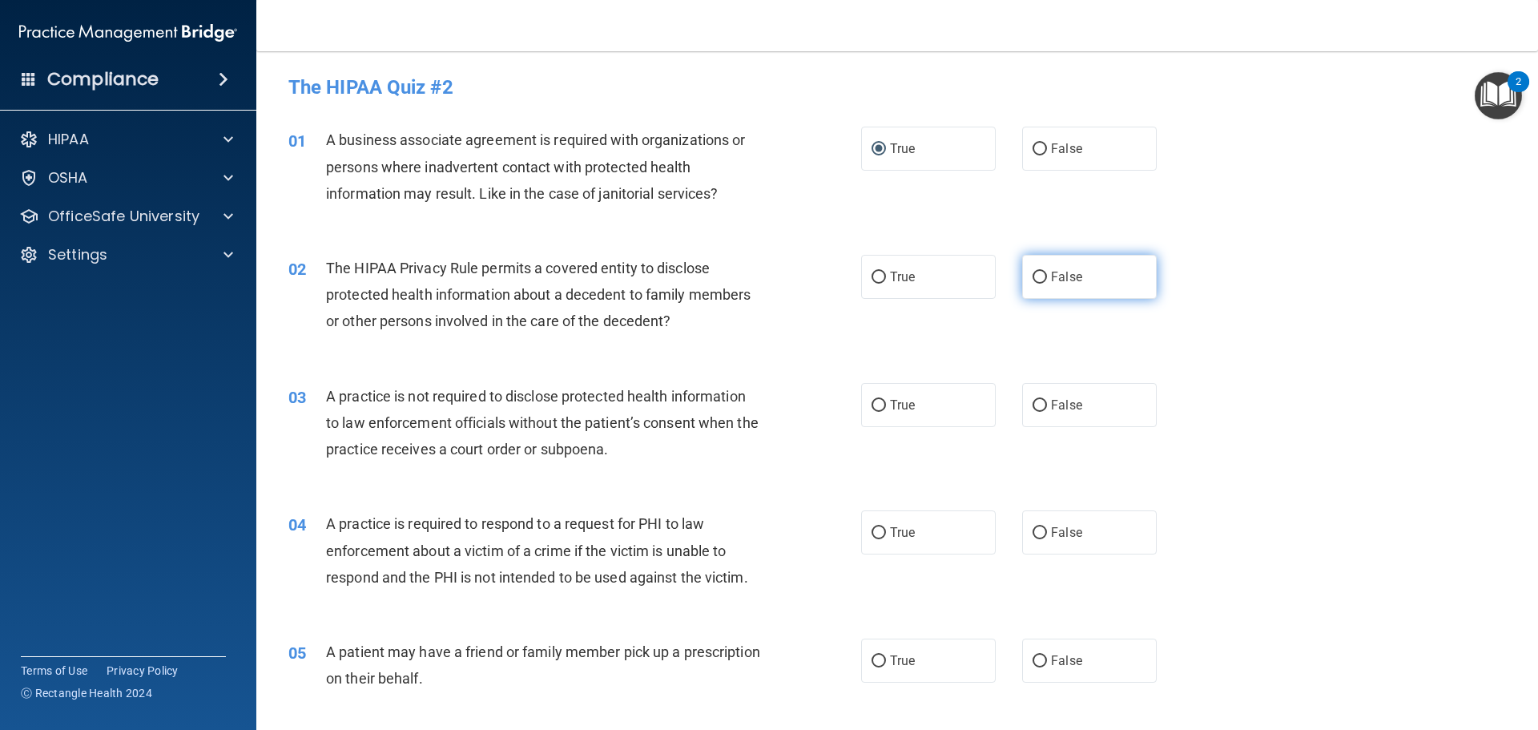
click at [1035, 277] on input "False" at bounding box center [1039, 277] width 14 height 12
radio input "true"
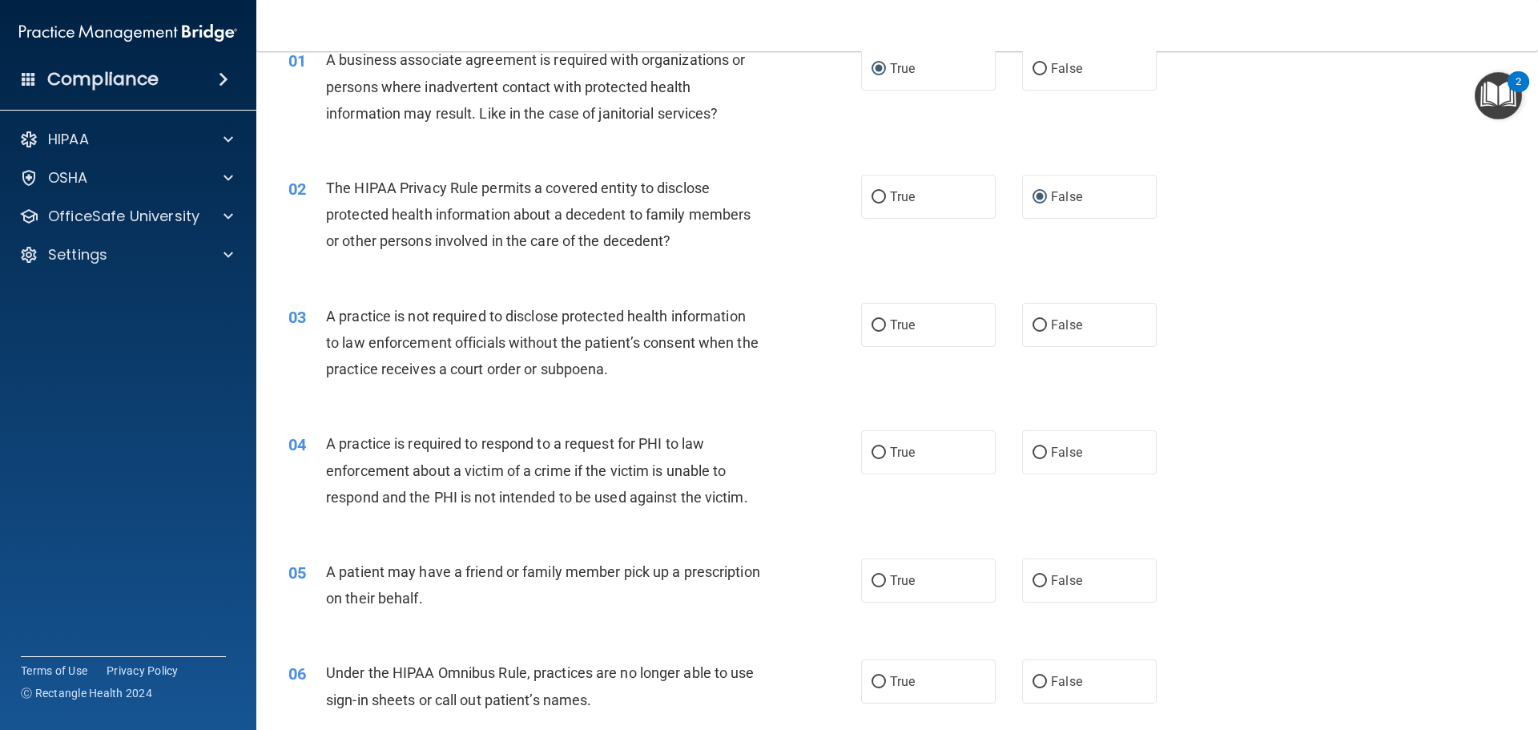
scroll to position [160, 0]
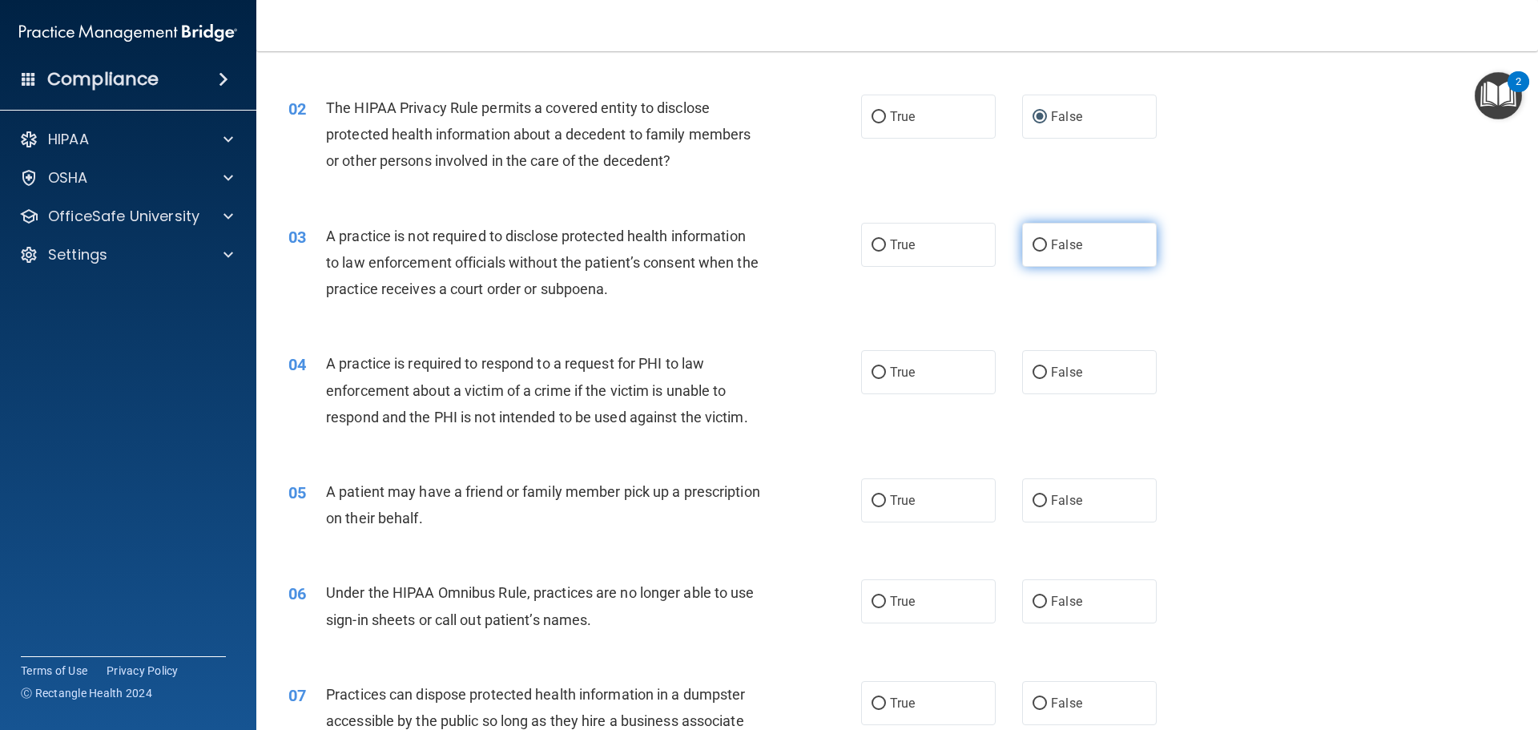
click at [1032, 241] on input "False" at bounding box center [1039, 245] width 14 height 12
radio input "true"
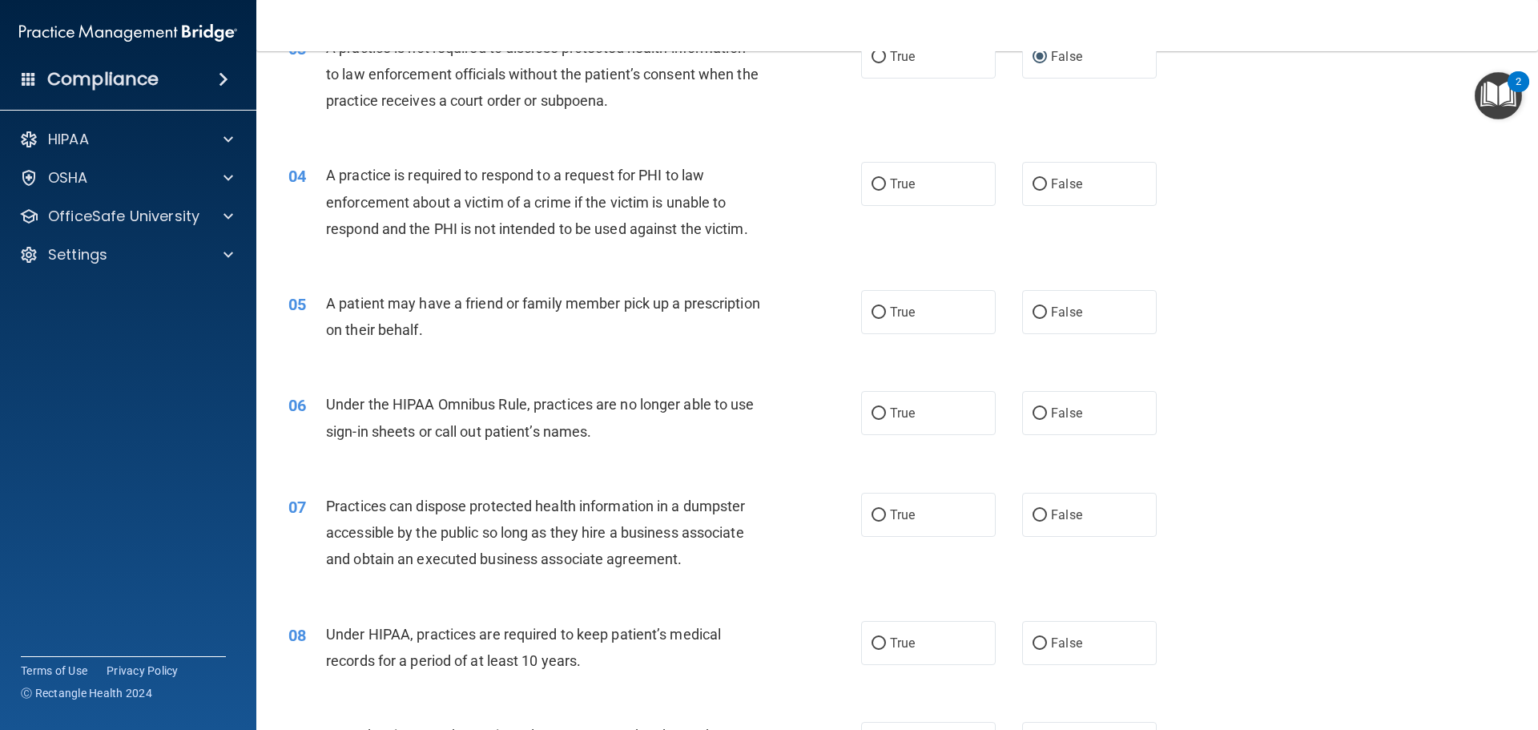
scroll to position [400, 0]
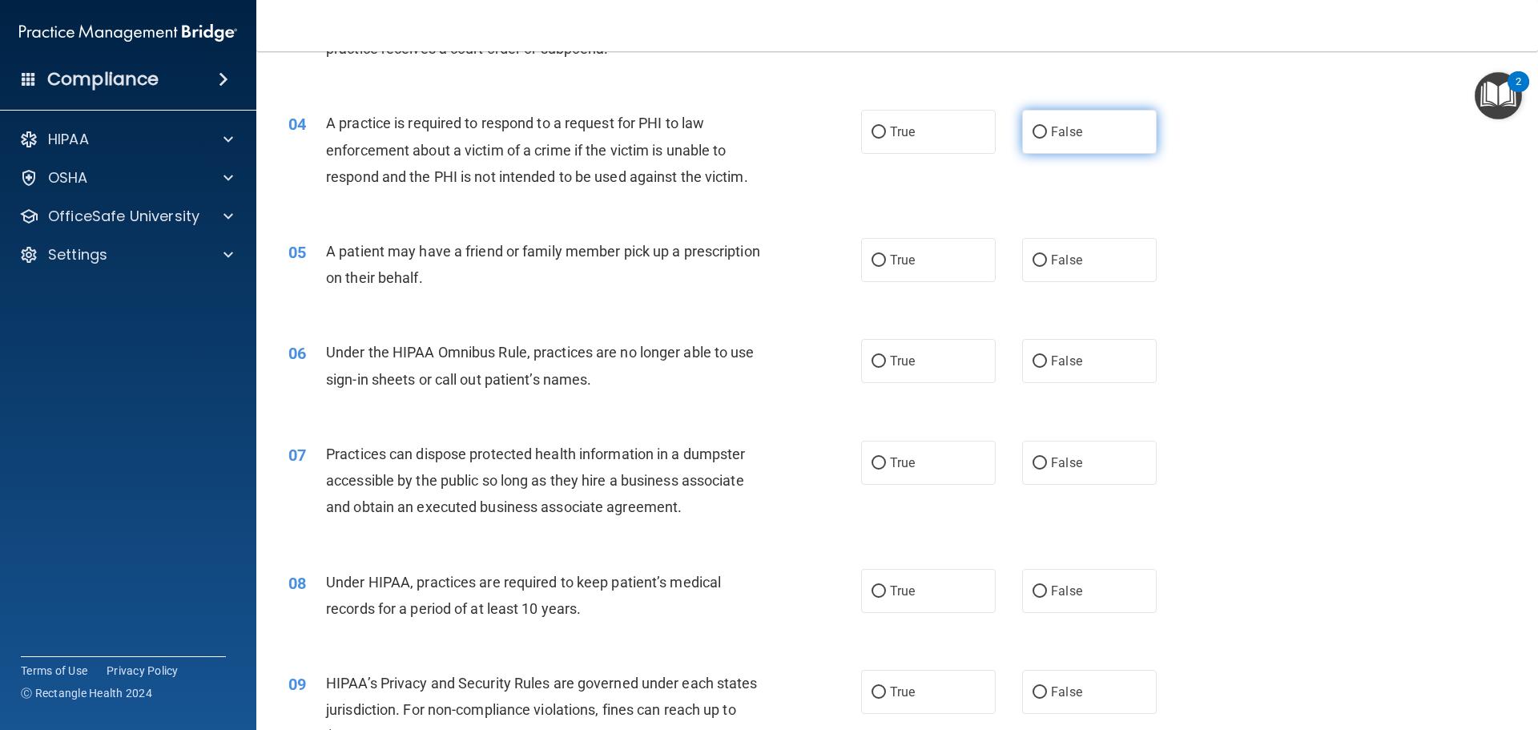
click at [1032, 133] on input "False" at bounding box center [1039, 133] width 14 height 12
radio input "true"
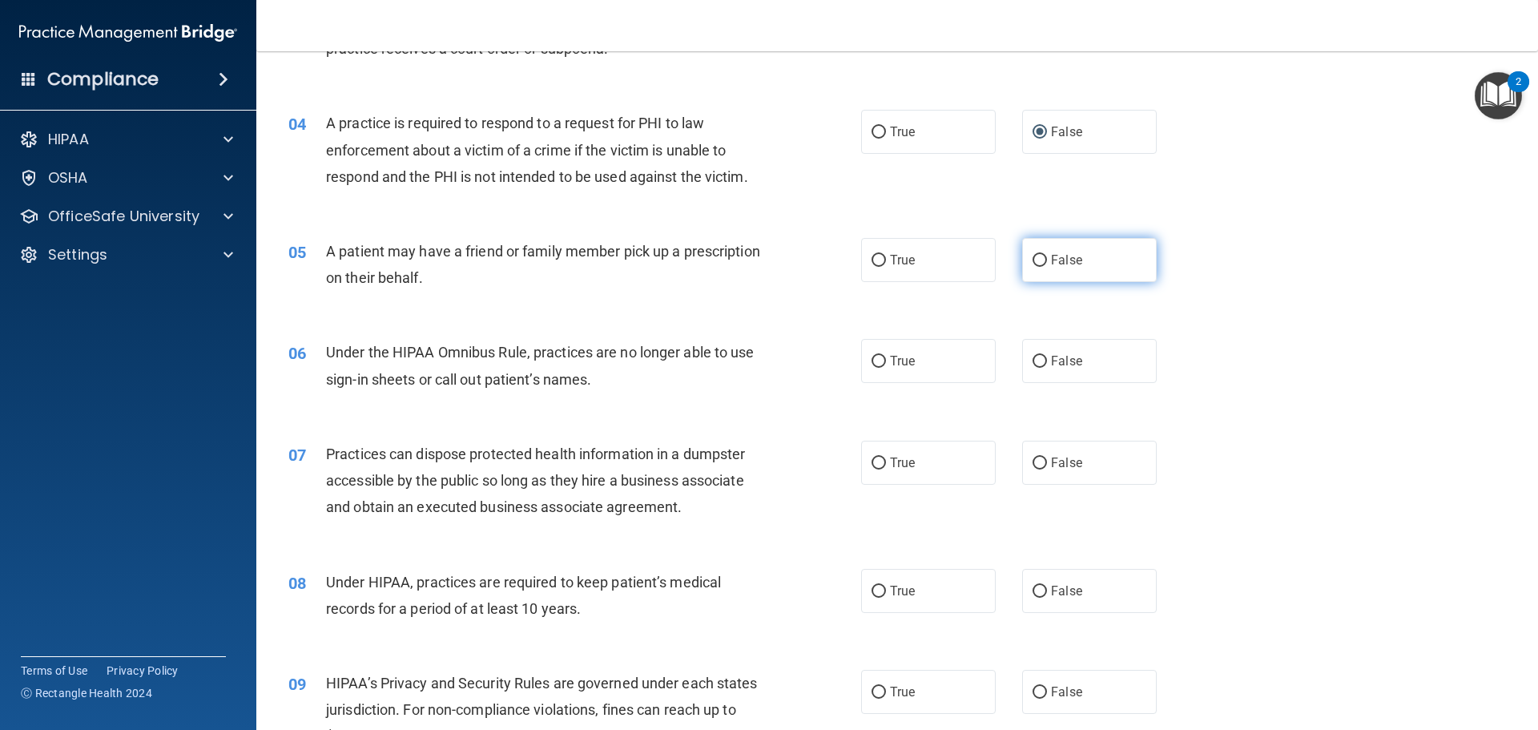
click at [1033, 261] on input "False" at bounding box center [1039, 261] width 14 height 12
radio input "true"
click at [871, 361] on input "True" at bounding box center [878, 362] width 14 height 12
radio input "true"
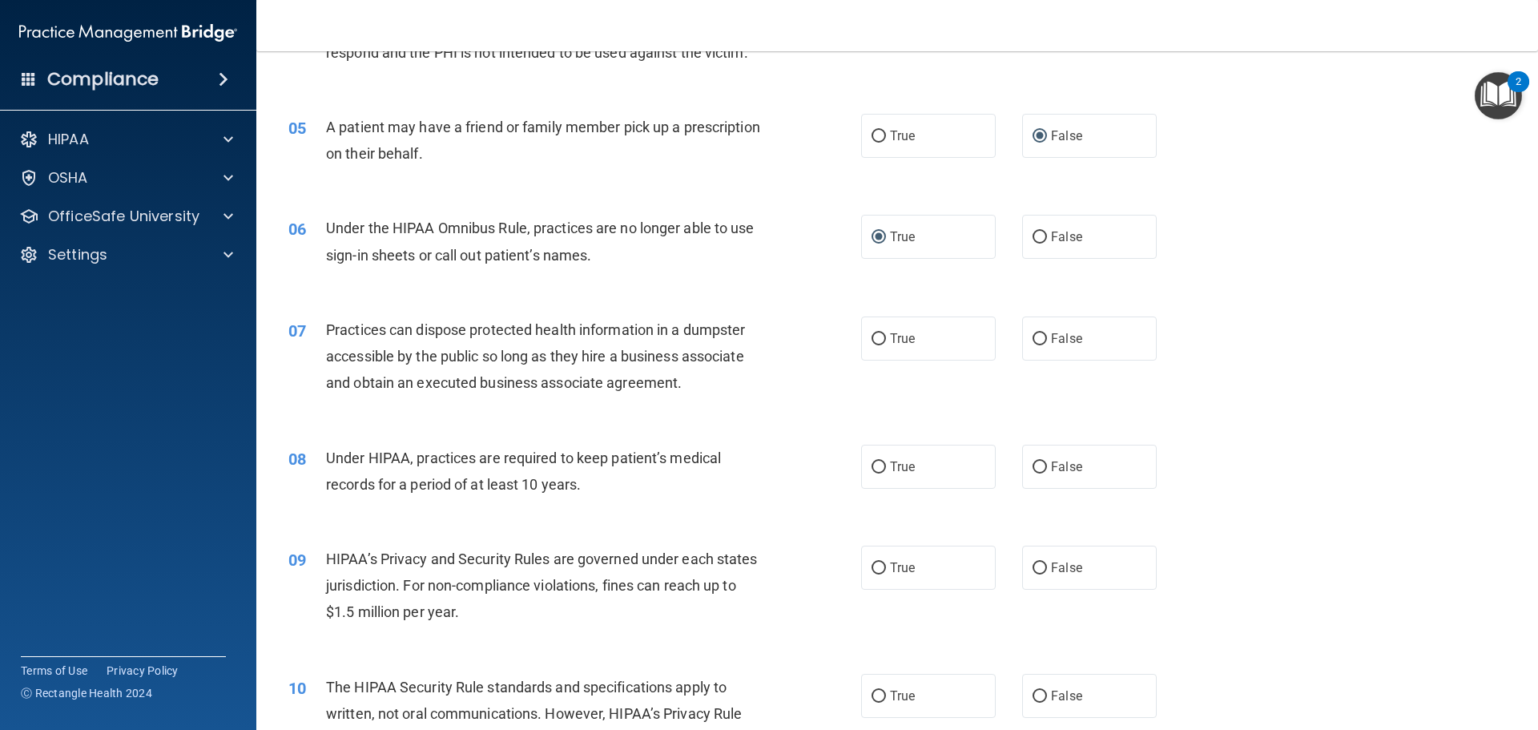
scroll to position [561, 0]
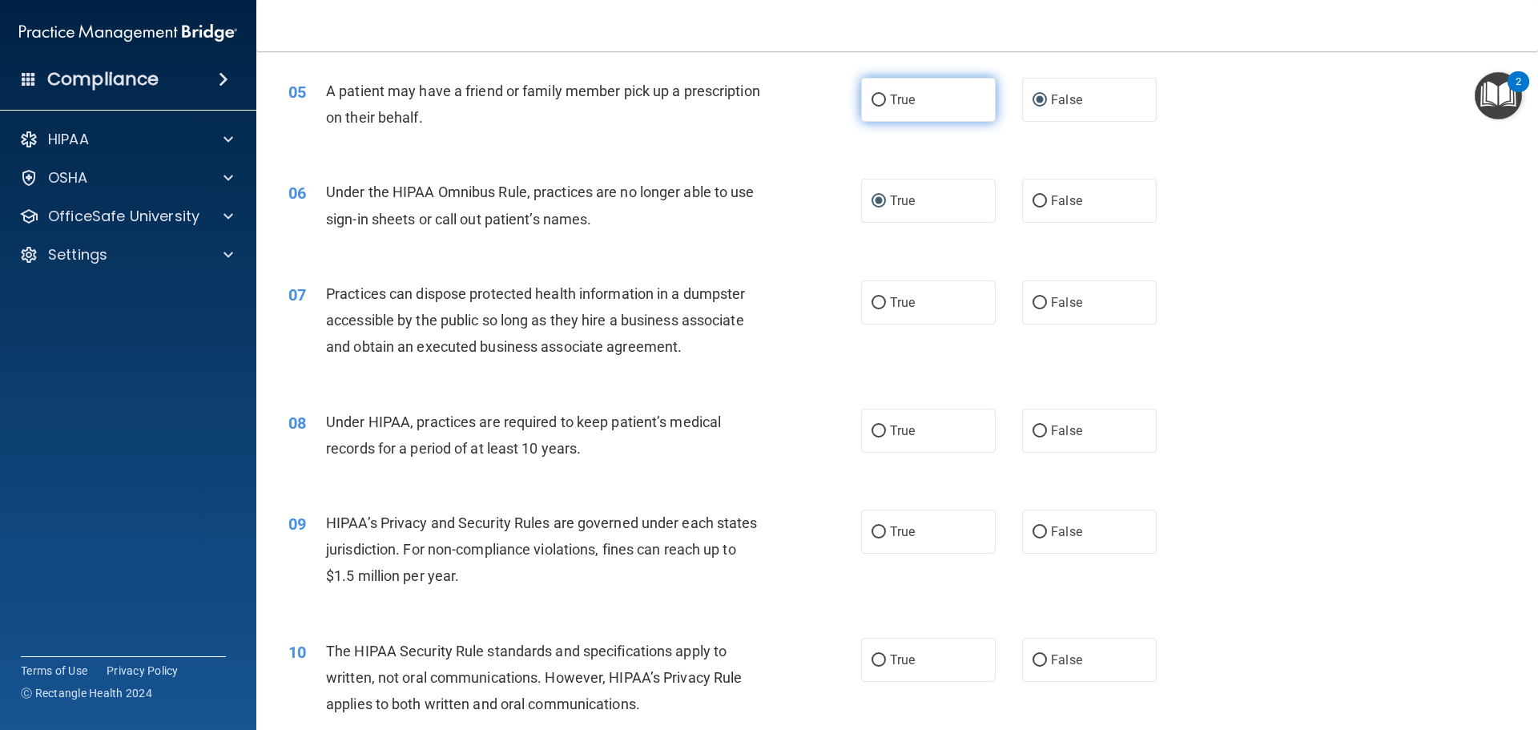
click at [871, 98] on input "True" at bounding box center [878, 100] width 14 height 12
radio input "true"
radio input "false"
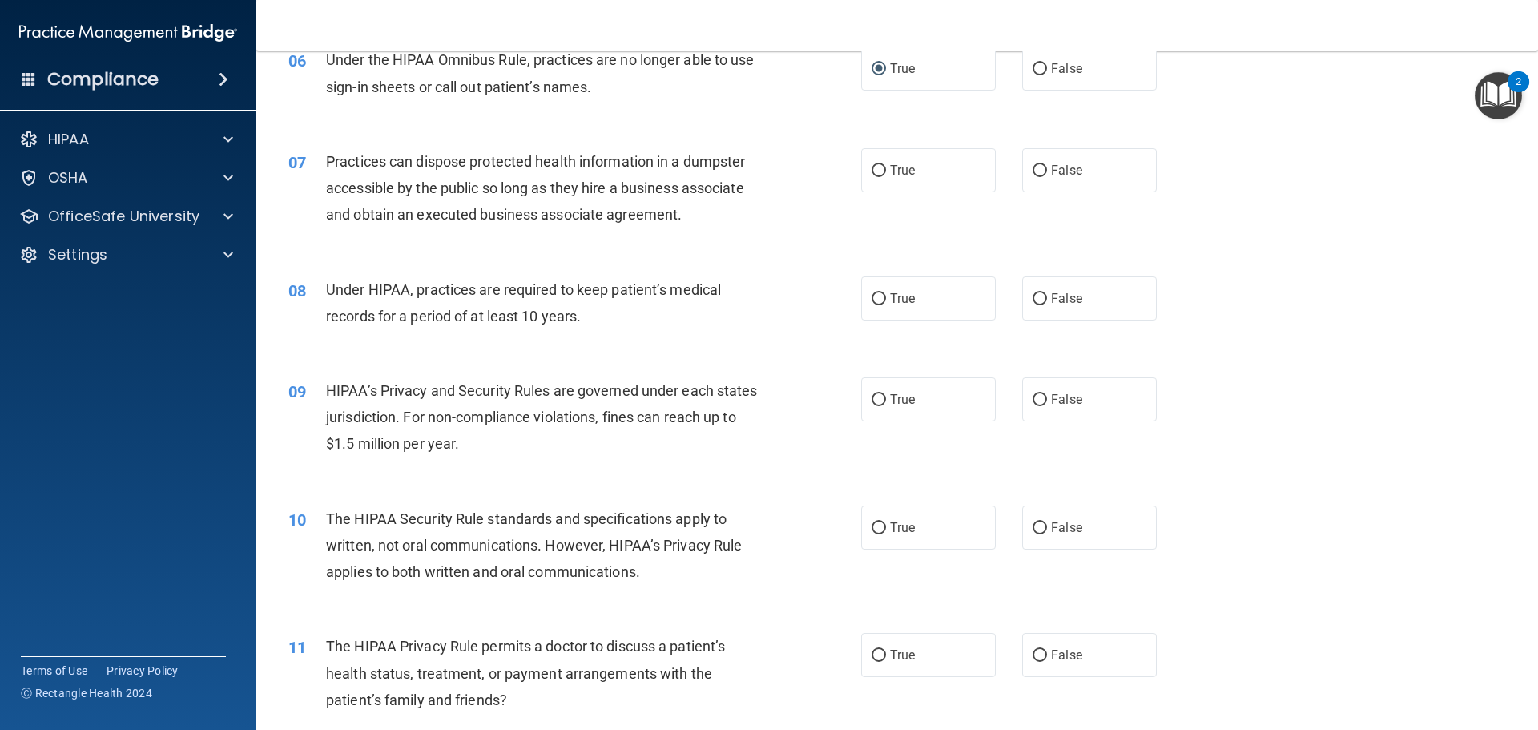
scroll to position [721, 0]
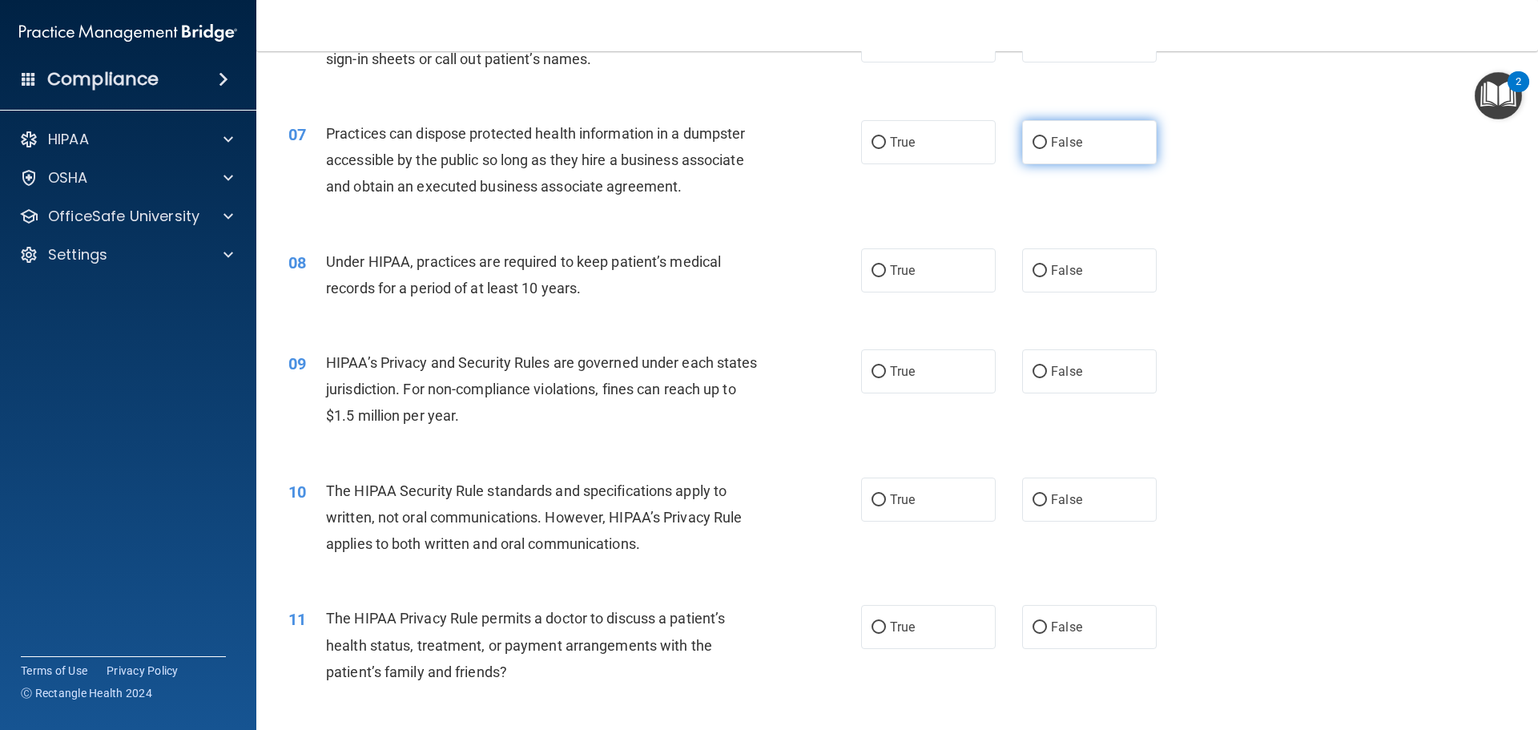
click at [1032, 139] on input "False" at bounding box center [1039, 143] width 14 height 12
radio input "true"
click at [874, 271] on input "True" at bounding box center [878, 271] width 14 height 12
radio input "true"
click at [874, 376] on input "True" at bounding box center [878, 372] width 14 height 12
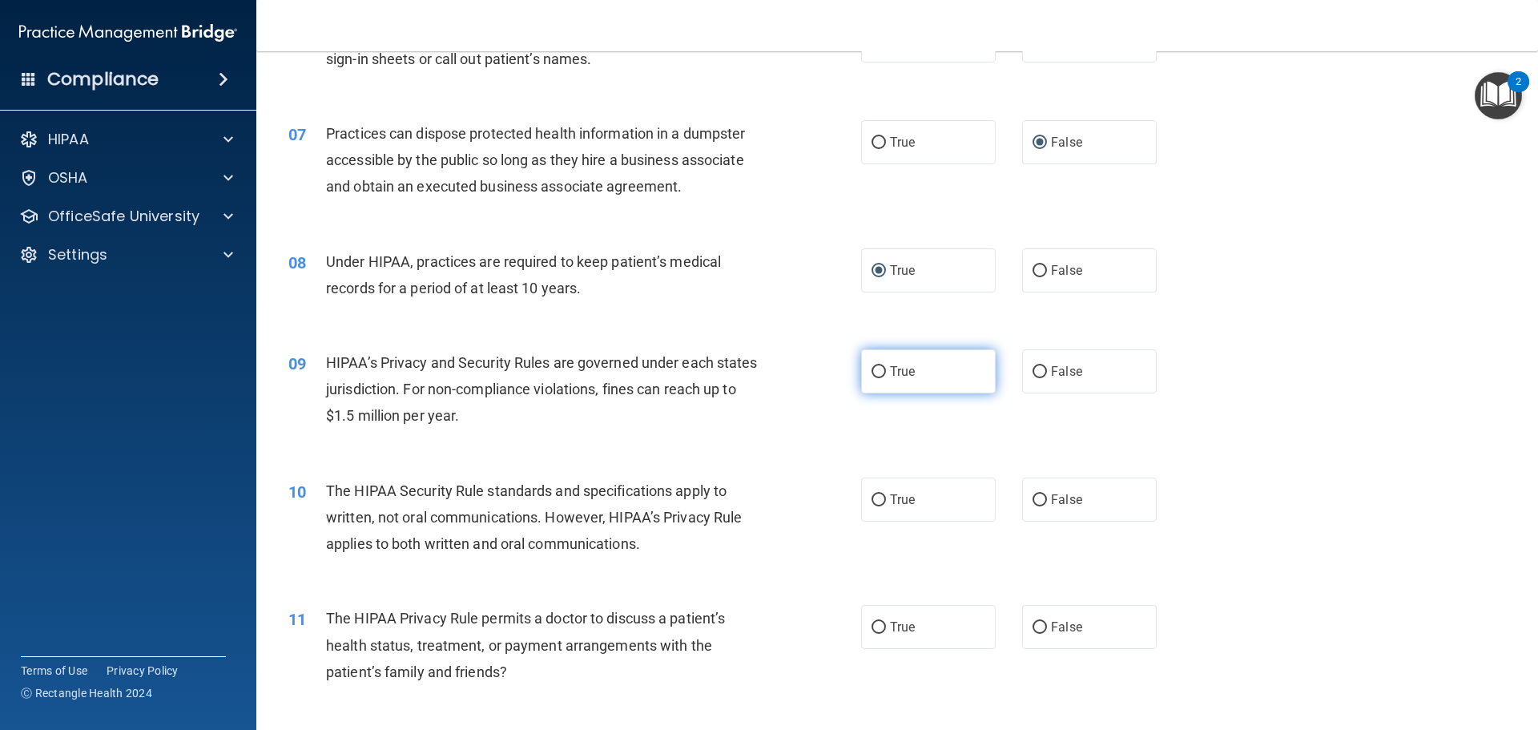
radio input "true"
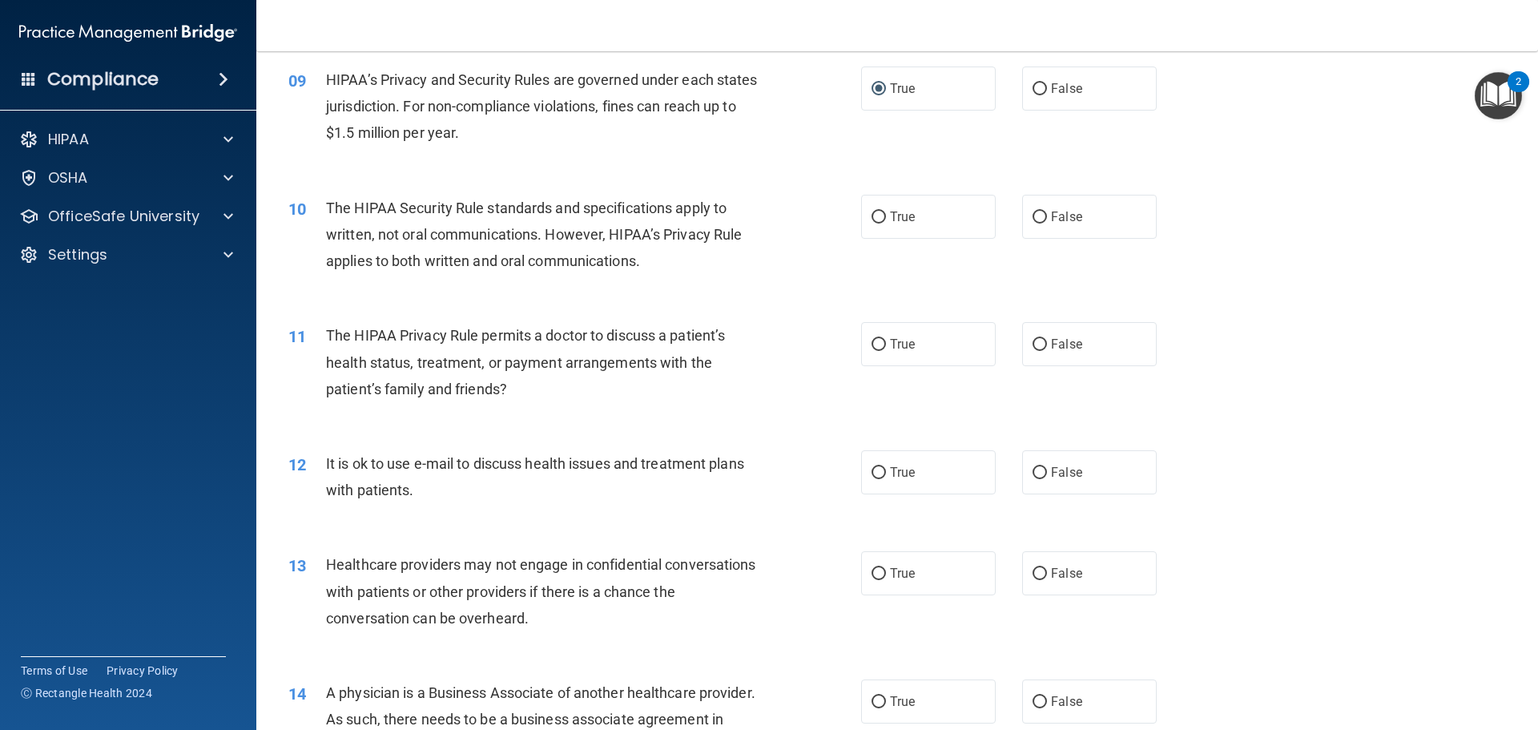
scroll to position [1041, 0]
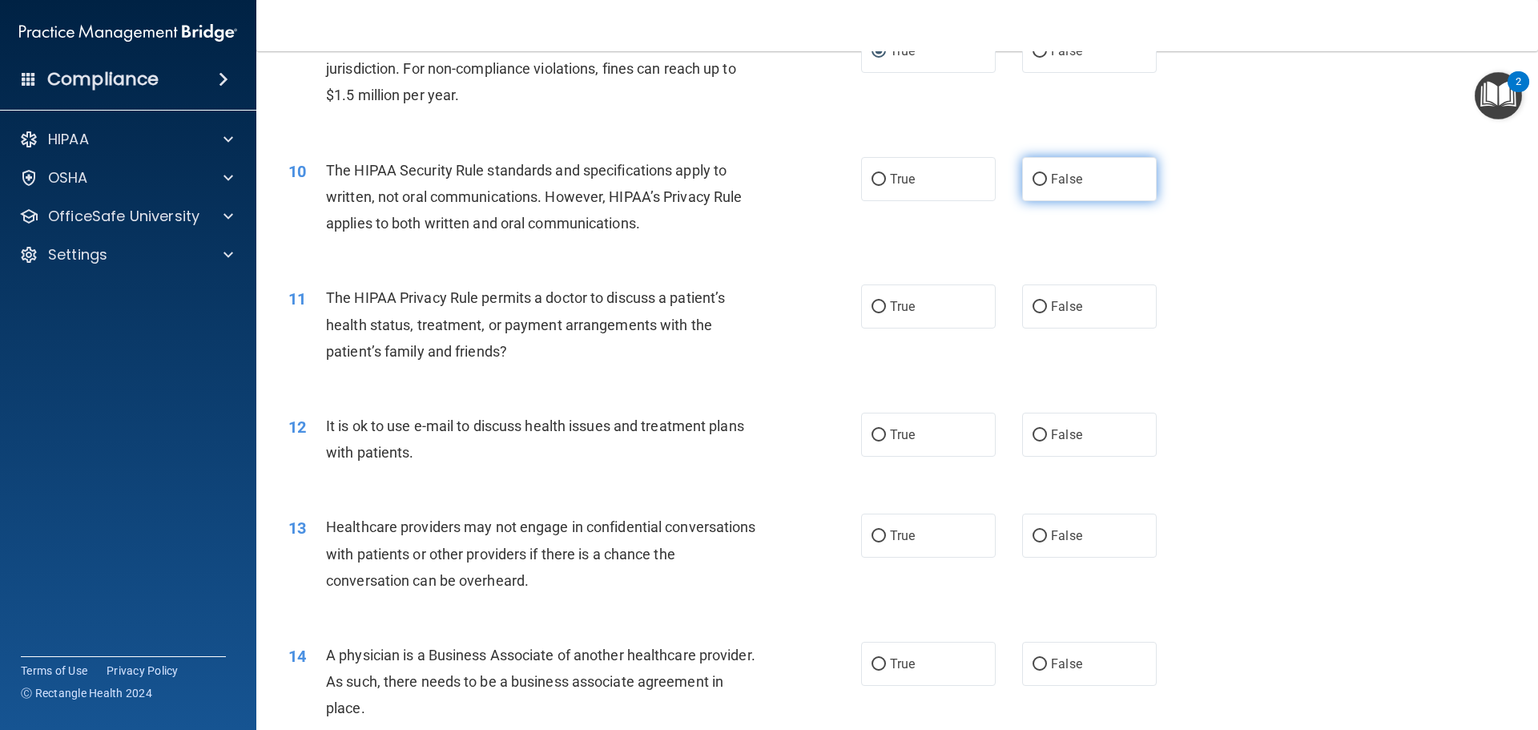
click at [1033, 179] on input "False" at bounding box center [1039, 180] width 14 height 12
radio input "true"
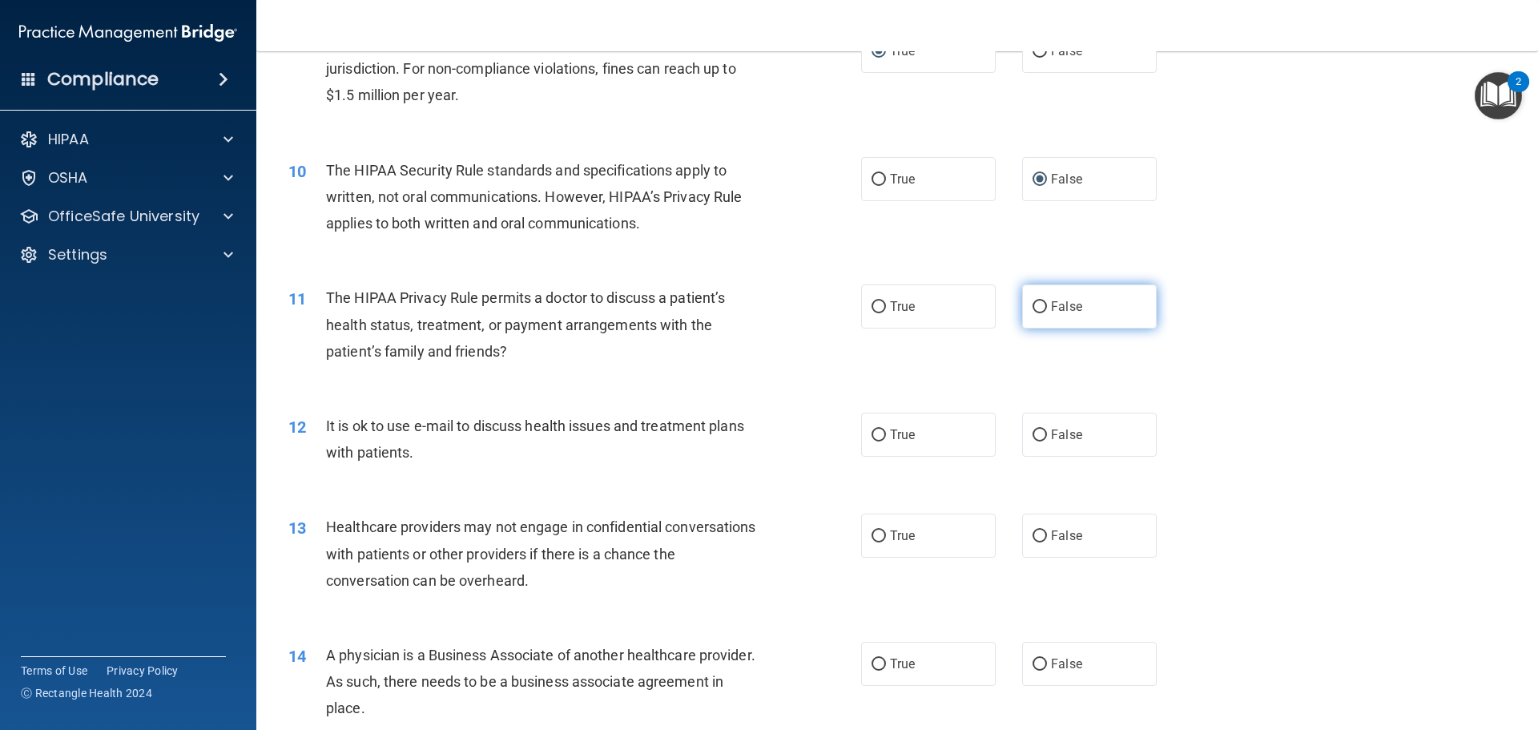
click at [1033, 305] on input "False" at bounding box center [1039, 307] width 14 height 12
radio input "true"
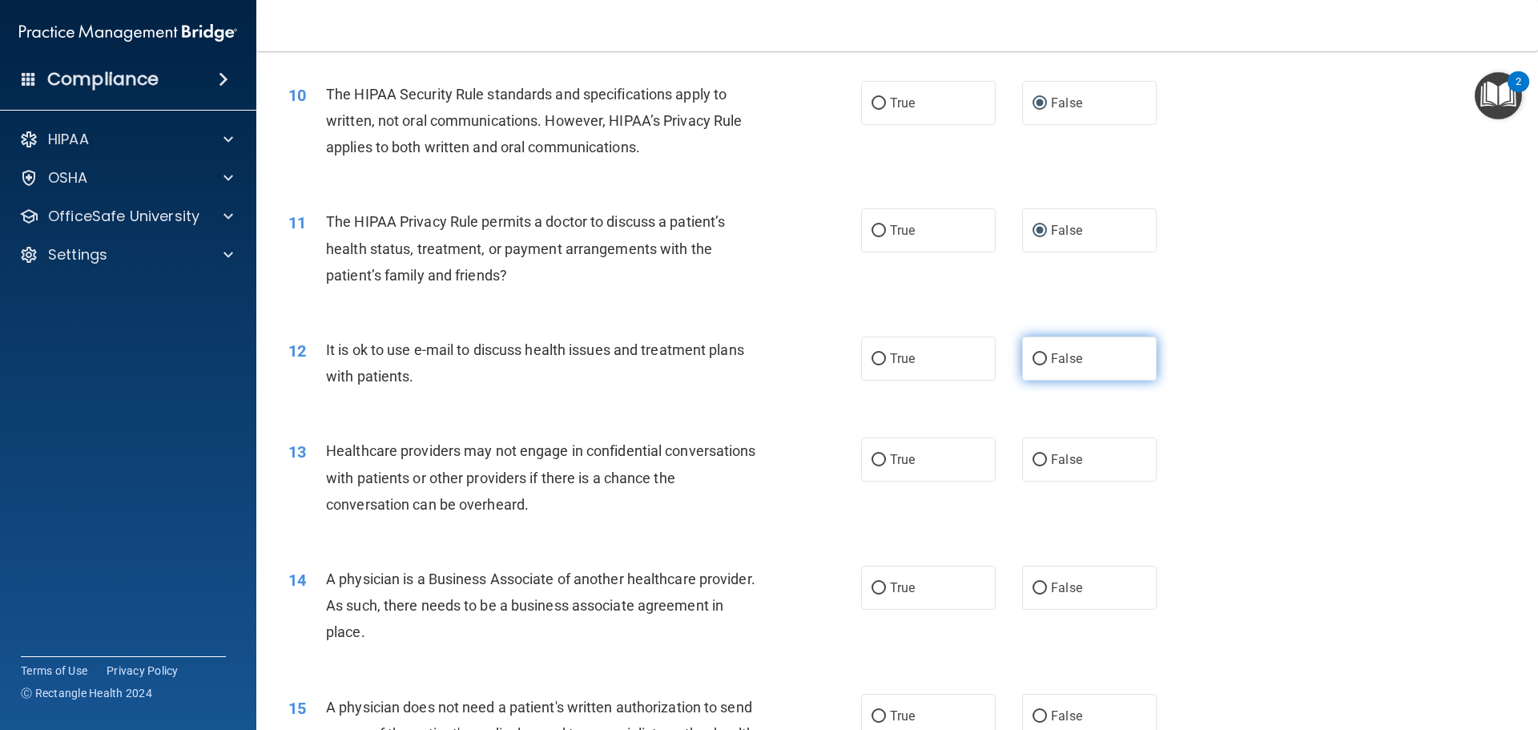
scroll to position [1121, 0]
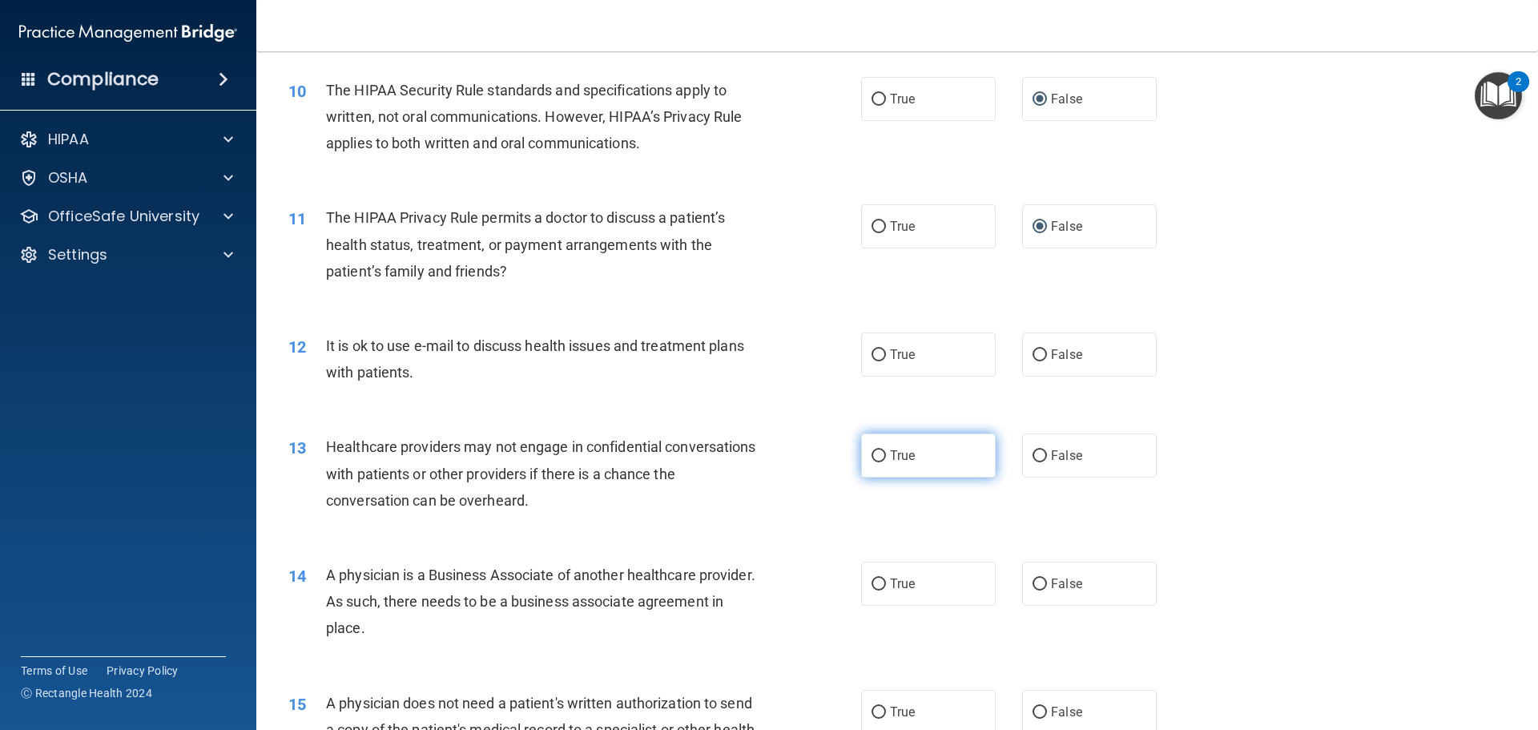
click at [875, 454] on input "True" at bounding box center [878, 456] width 14 height 12
radio input "true"
click at [875, 583] on input "True" at bounding box center [878, 584] width 14 height 12
radio input "true"
click at [1032, 352] on input "False" at bounding box center [1039, 355] width 14 height 12
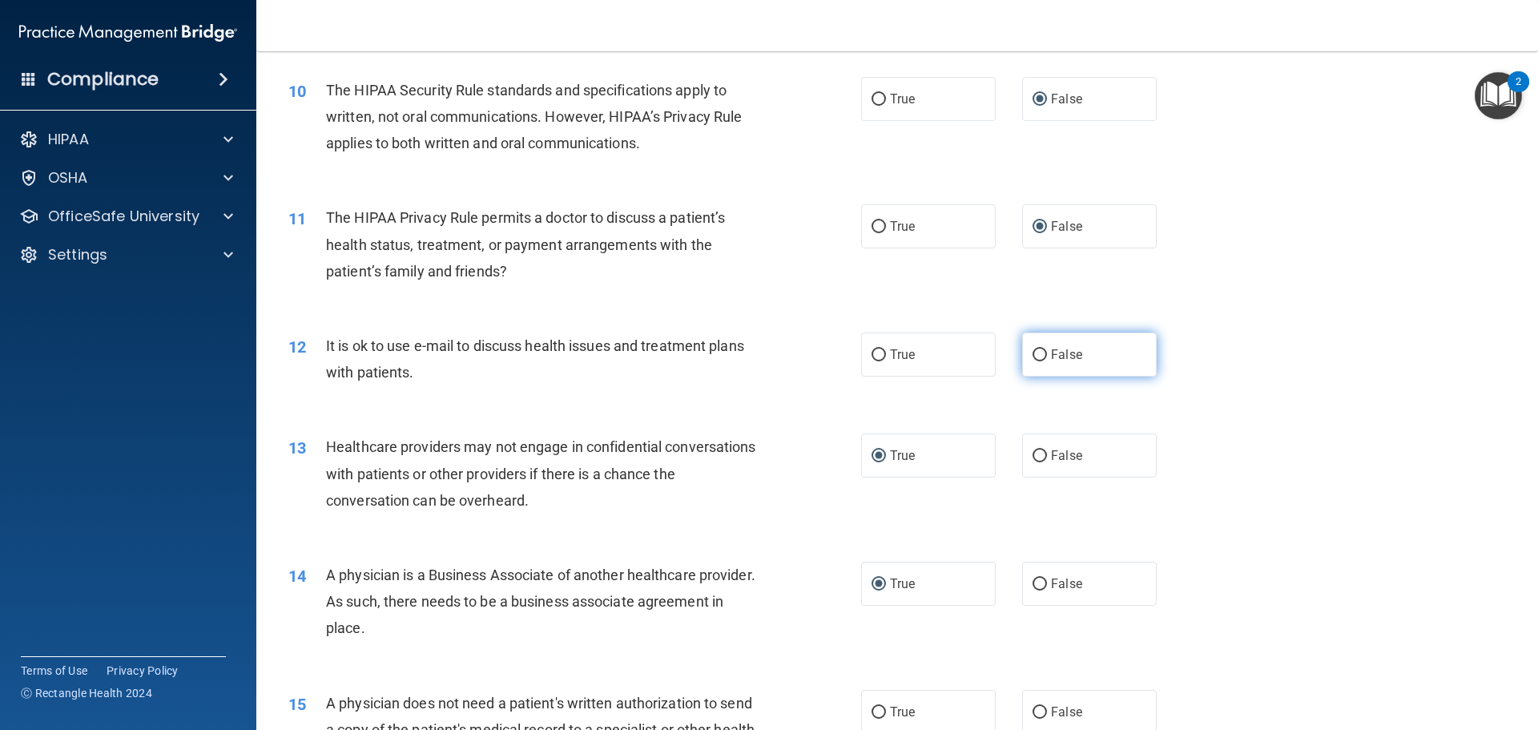
radio input "true"
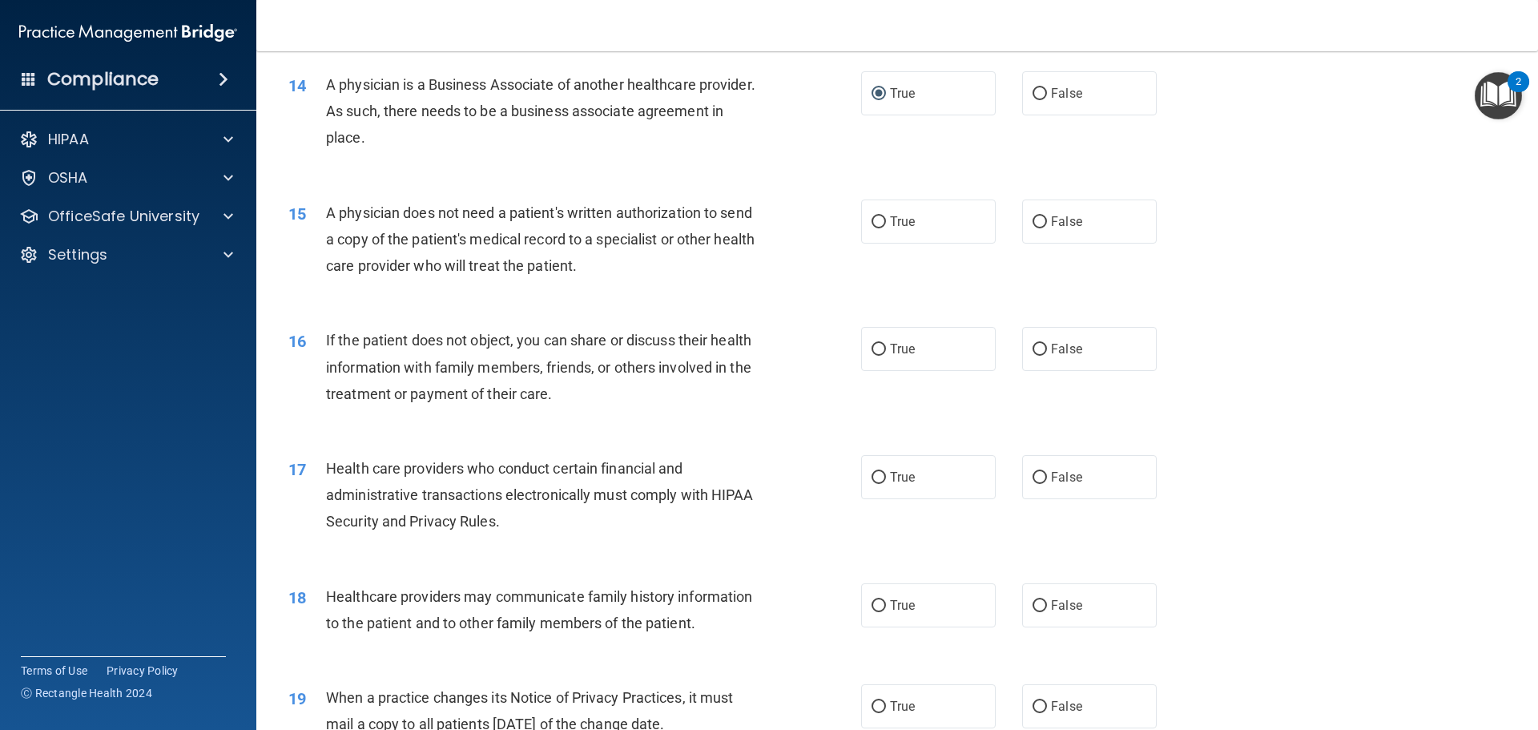
scroll to position [1682, 0]
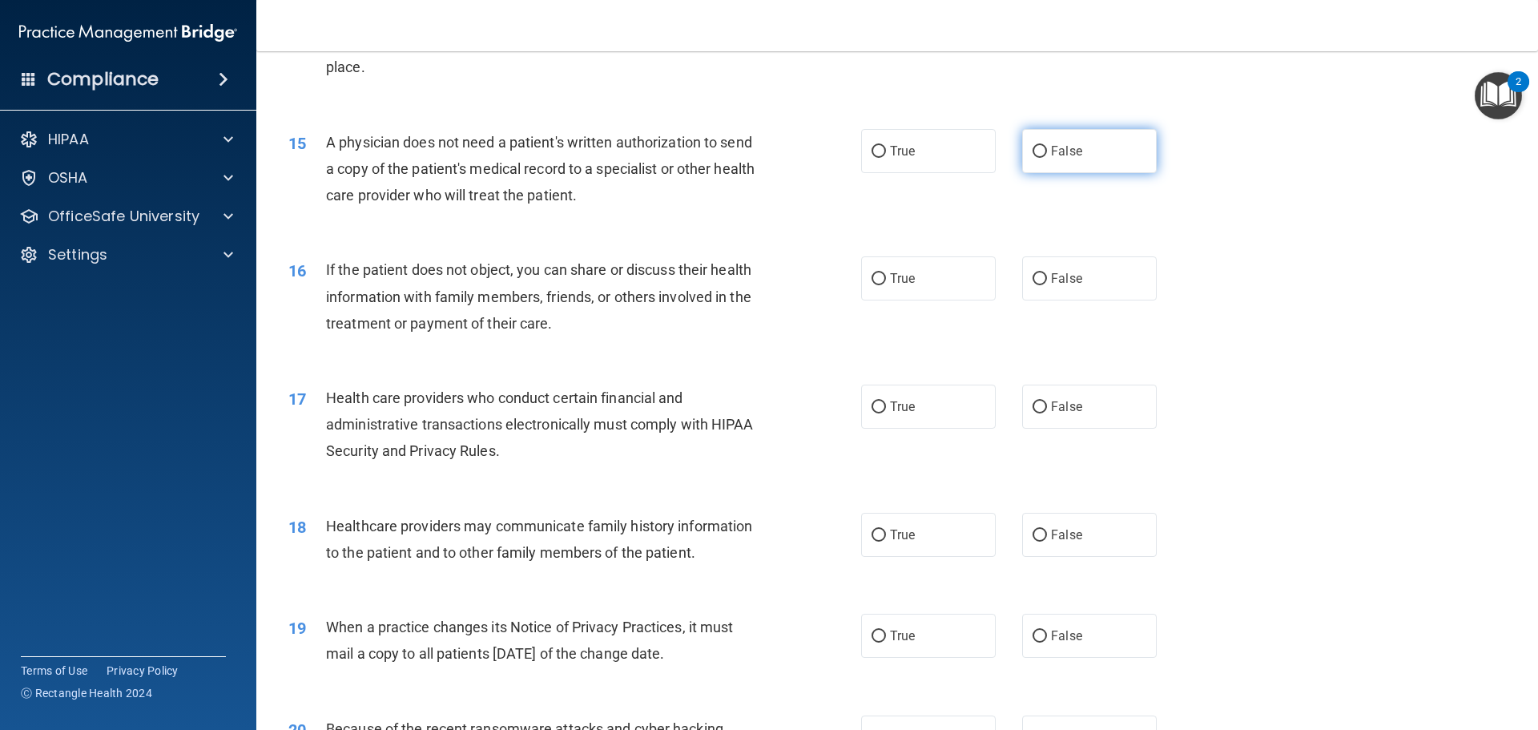
click at [1033, 153] on input "False" at bounding box center [1039, 152] width 14 height 12
radio input "true"
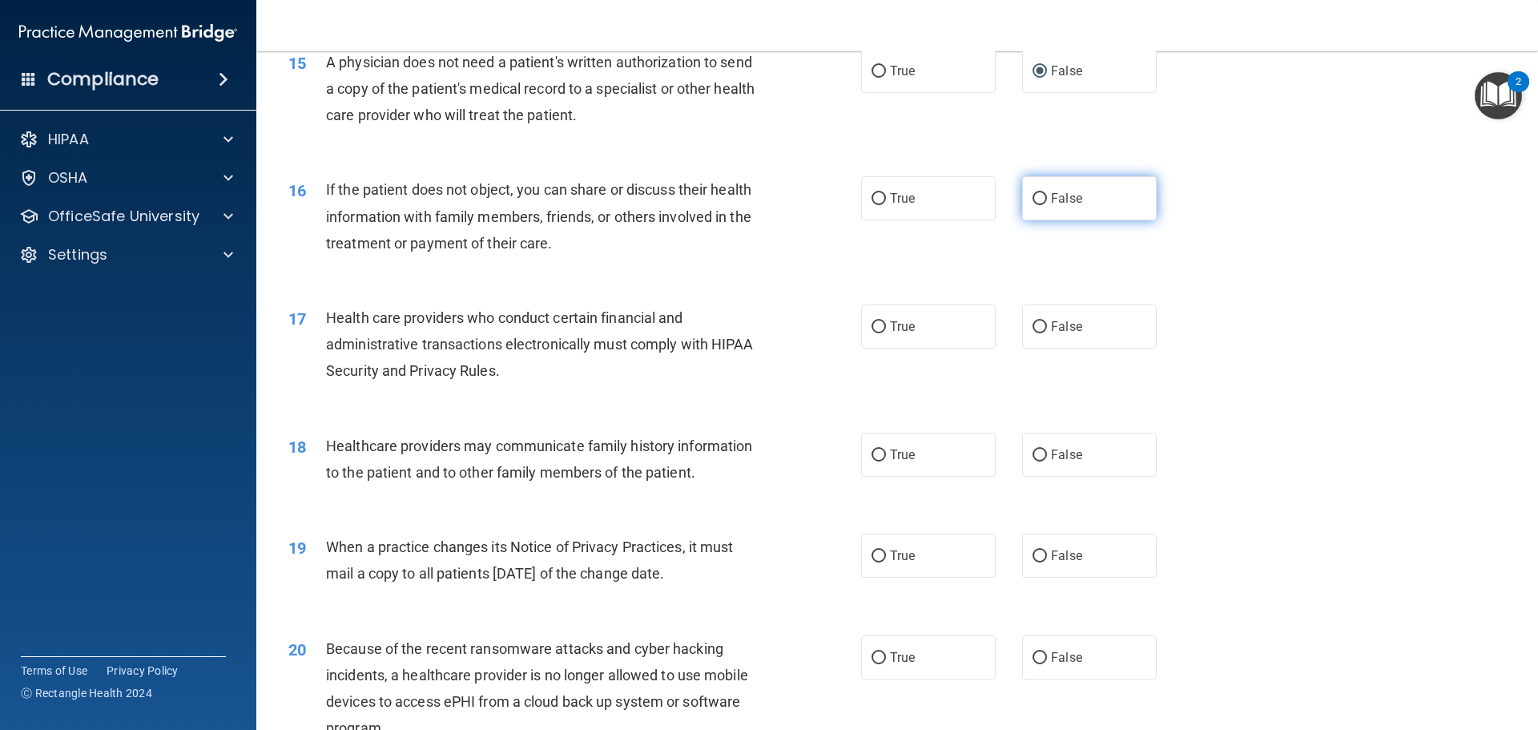
click at [1032, 195] on input "False" at bounding box center [1039, 199] width 14 height 12
radio input "true"
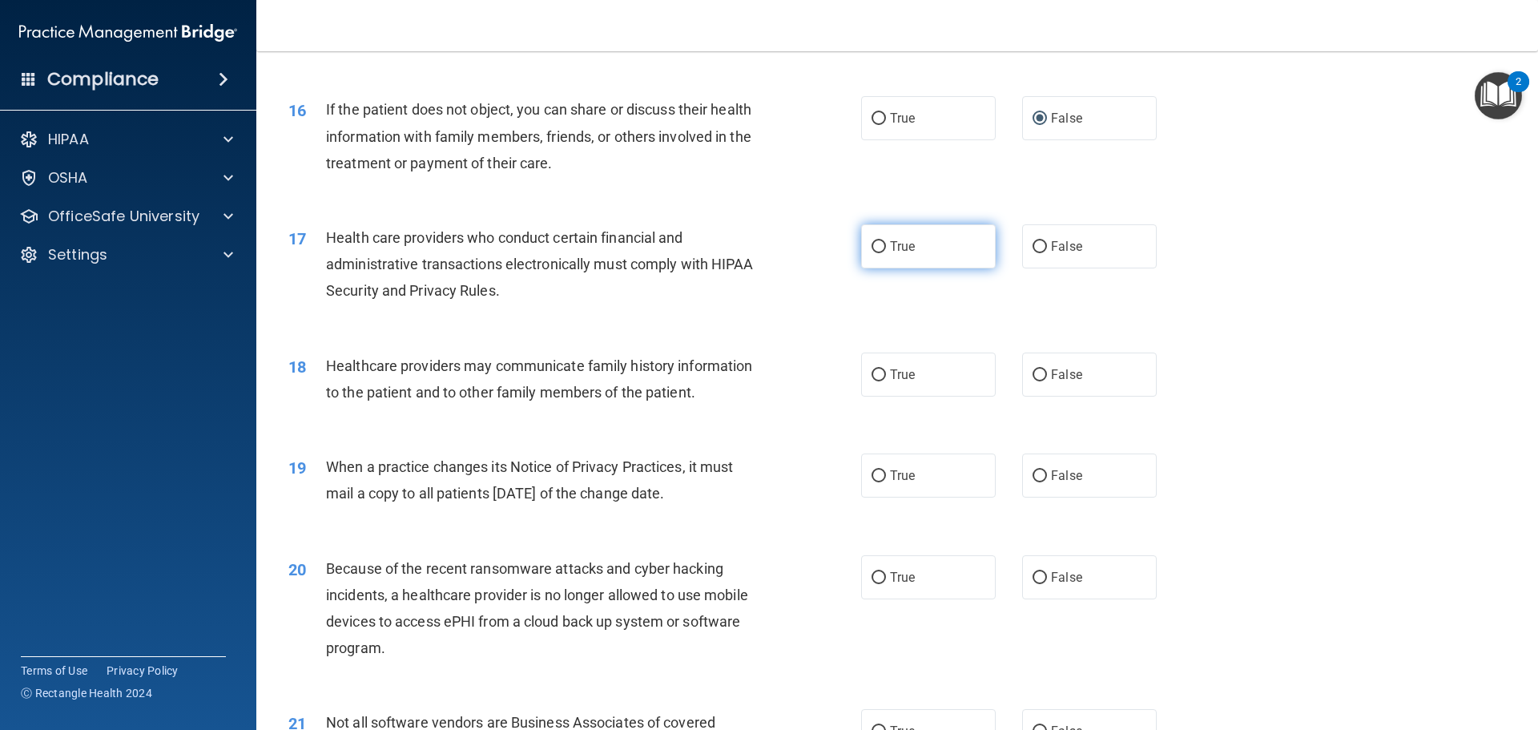
click at [871, 241] on input "True" at bounding box center [878, 247] width 14 height 12
radio input "true"
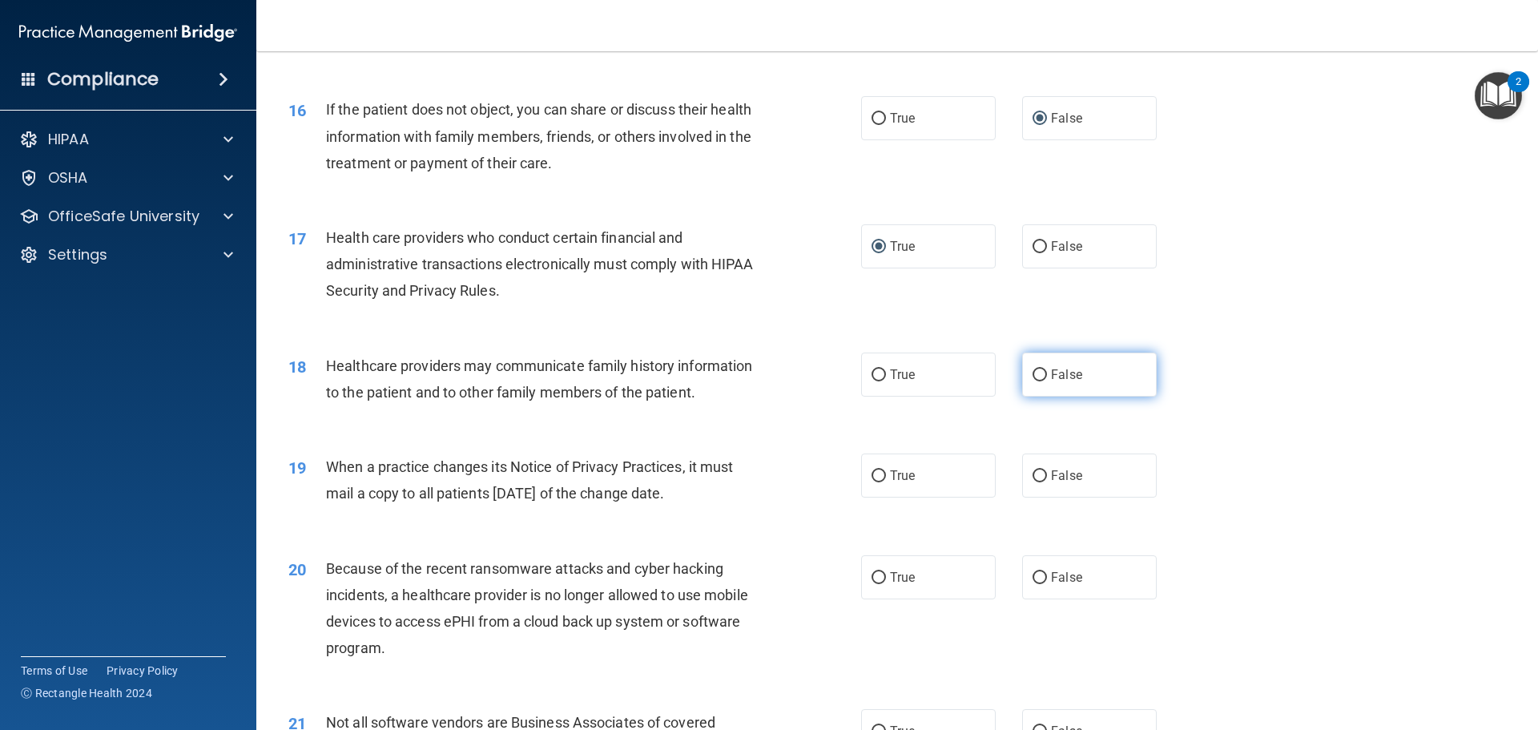
click at [1032, 377] on input "False" at bounding box center [1039, 375] width 14 height 12
radio input "true"
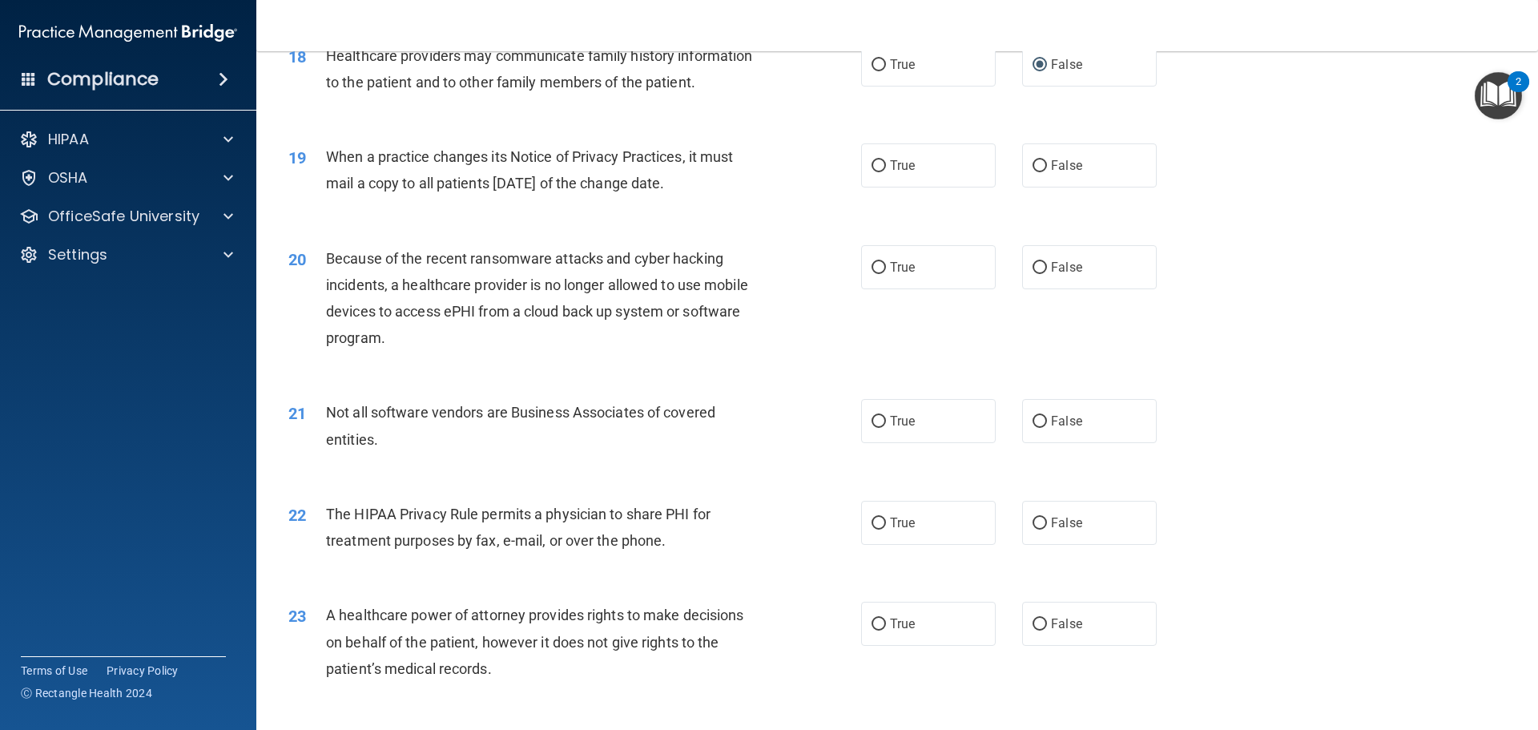
scroll to position [2162, 0]
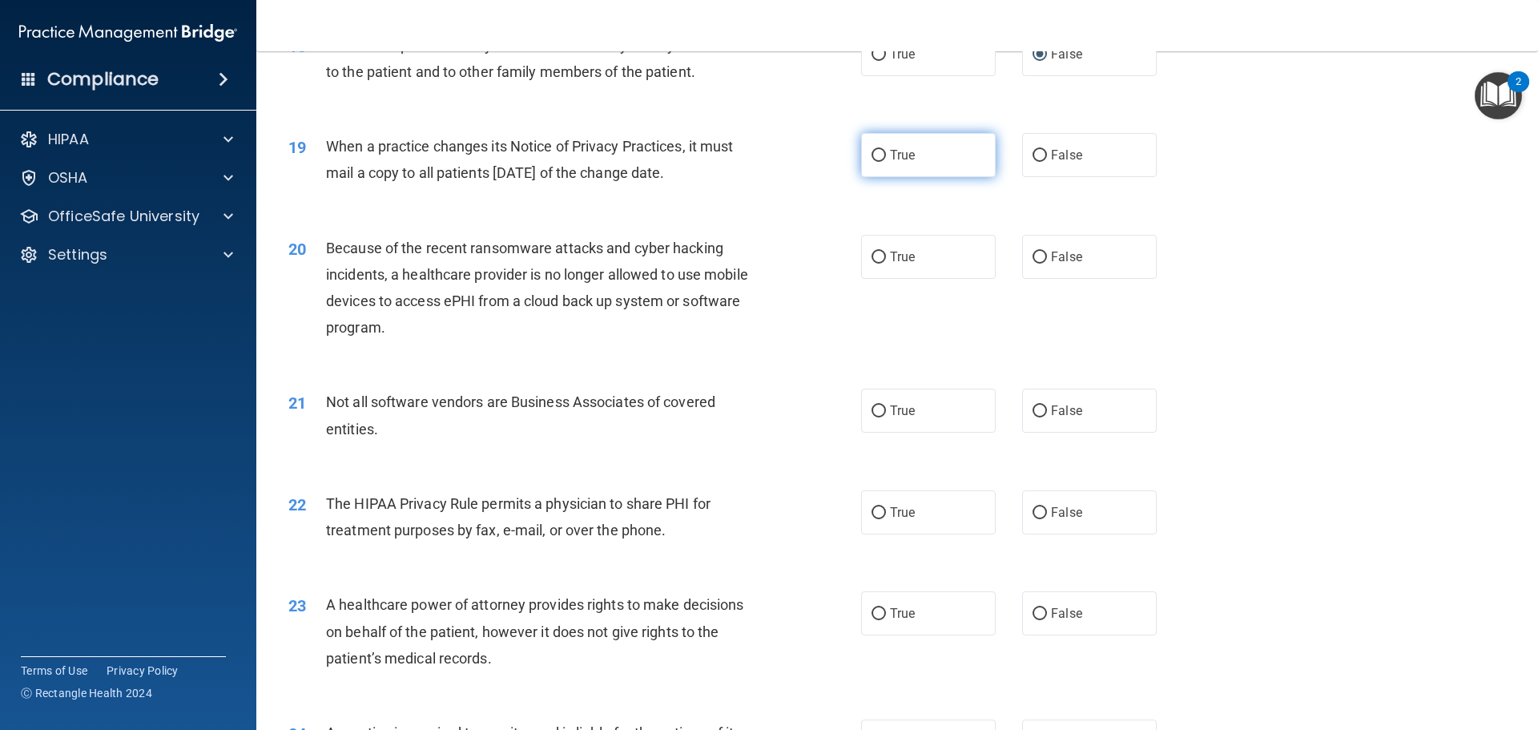
click at [871, 154] on input "True" at bounding box center [878, 156] width 14 height 12
radio input "true"
click at [871, 255] on input "True" at bounding box center [878, 257] width 14 height 12
radio input "true"
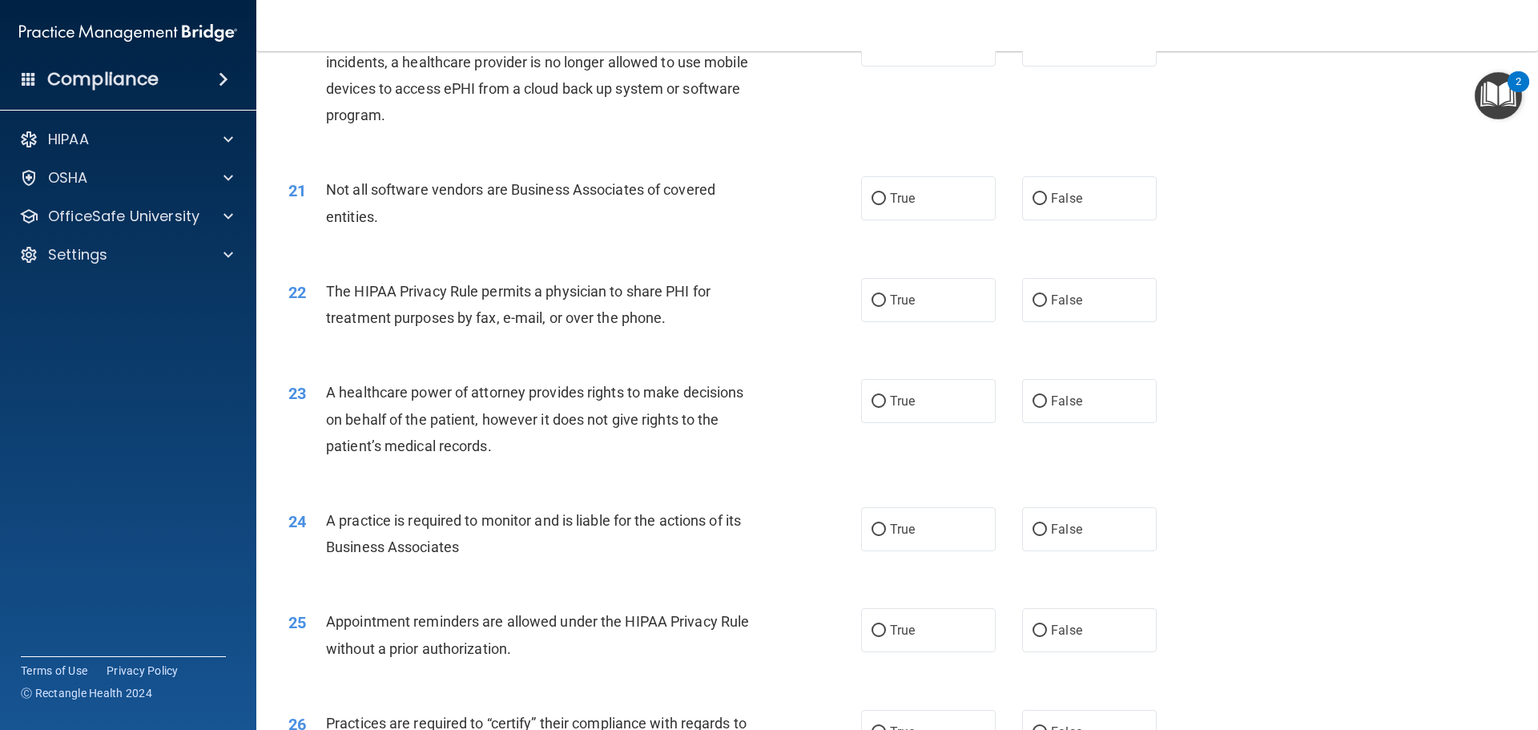
scroll to position [2402, 0]
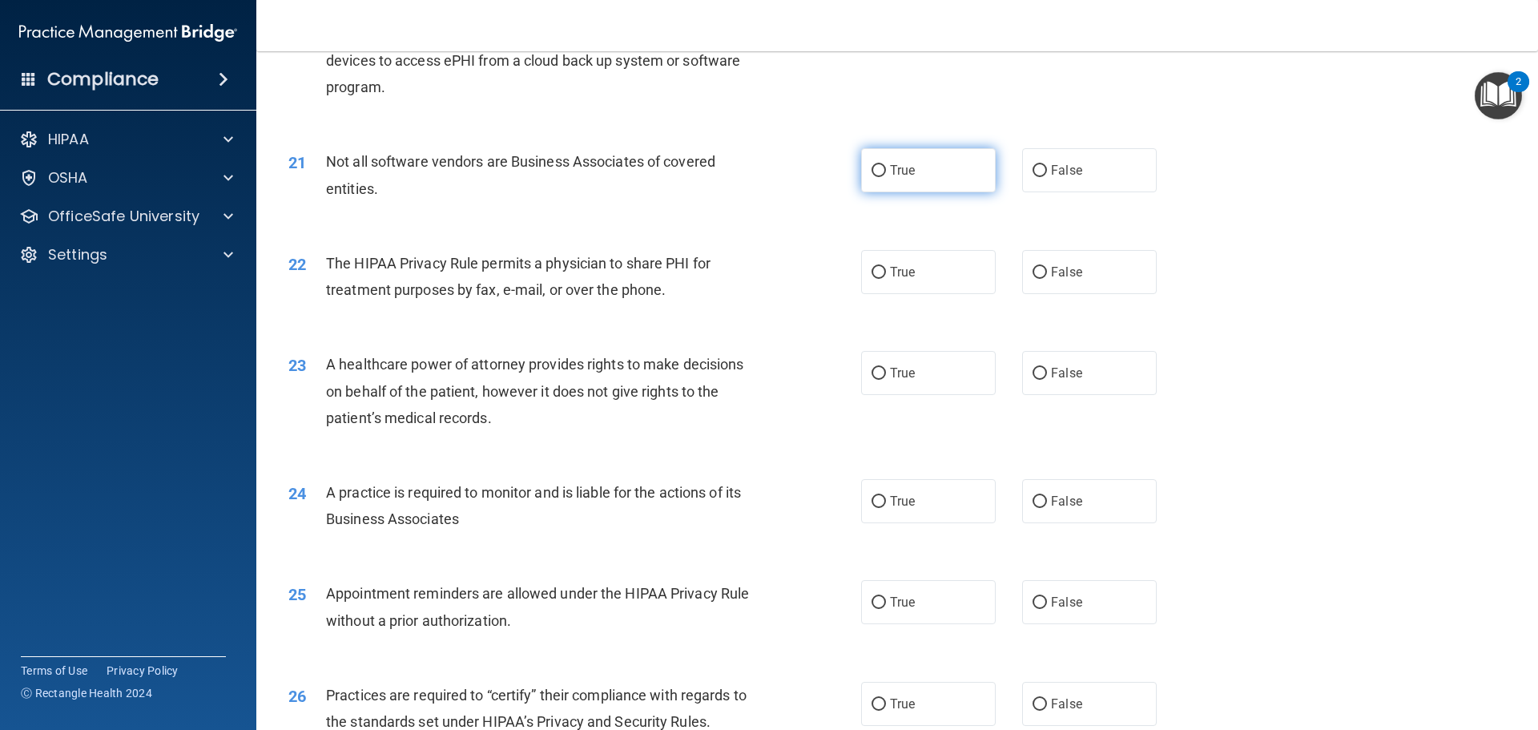
click at [871, 168] on input "True" at bounding box center [878, 171] width 14 height 12
radio input "true"
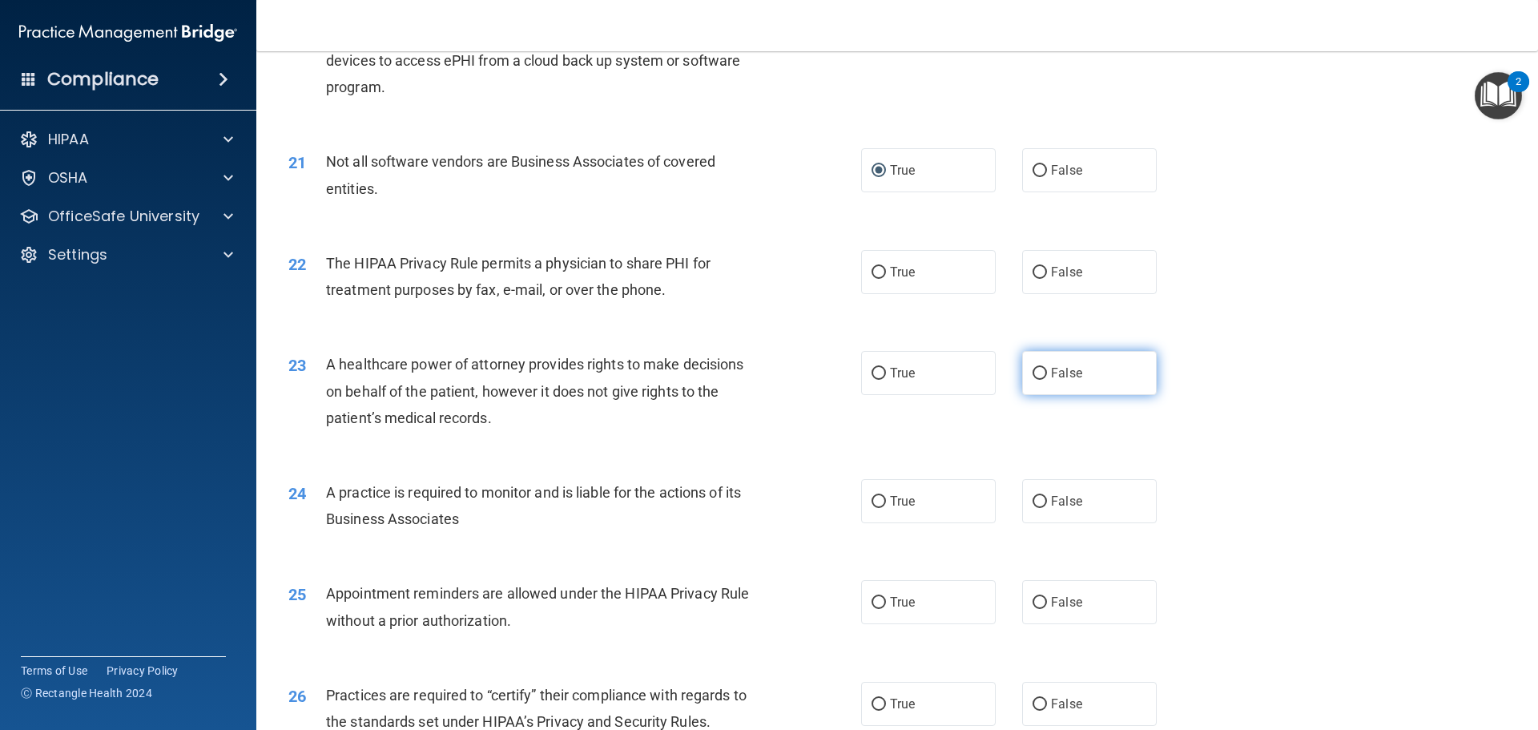
click at [1032, 374] on input "False" at bounding box center [1039, 374] width 14 height 12
radio input "true"
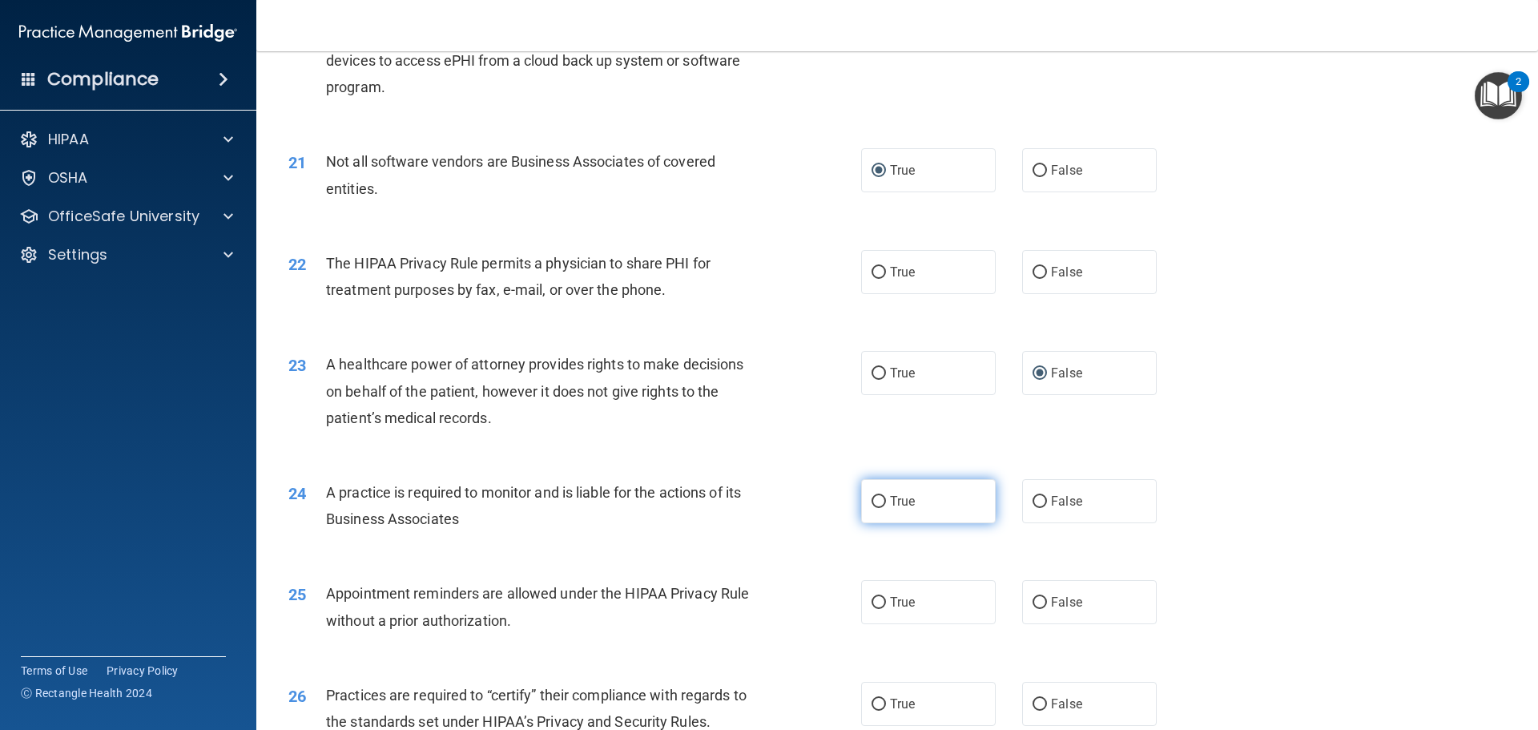
click at [871, 497] on input "True" at bounding box center [878, 502] width 14 height 12
radio input "true"
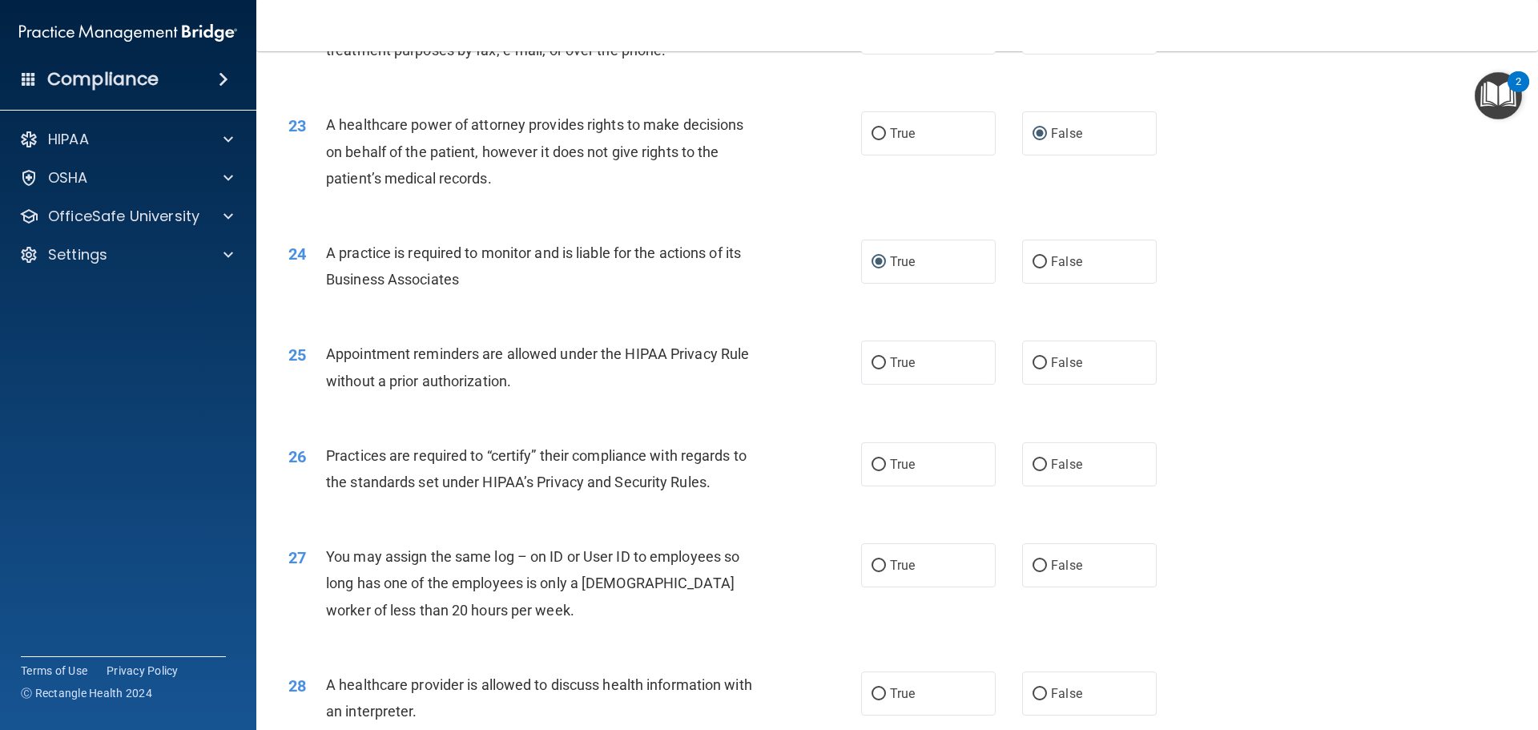
scroll to position [2643, 0]
click at [873, 360] on input "True" at bounding box center [878, 362] width 14 height 12
radio input "true"
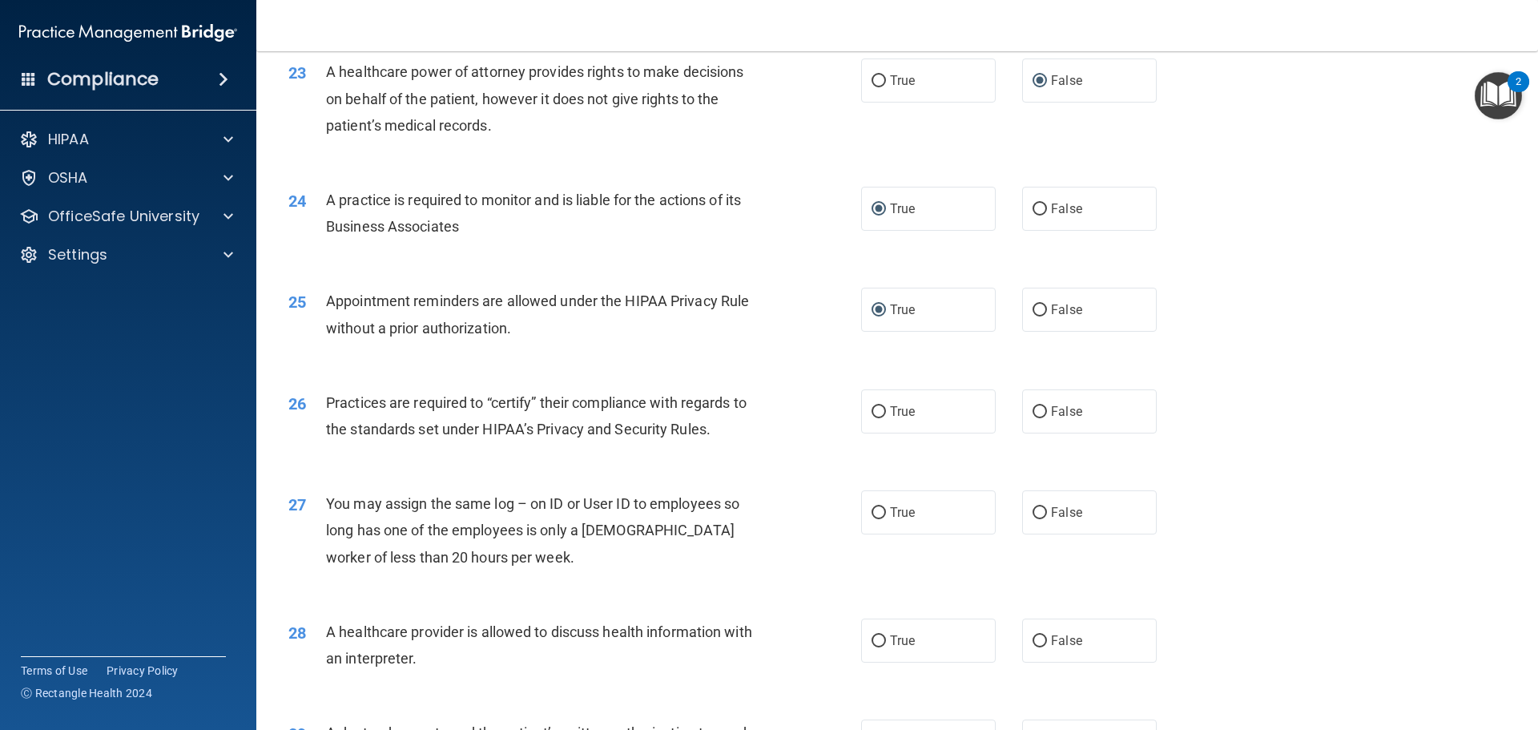
scroll to position [2723, 0]
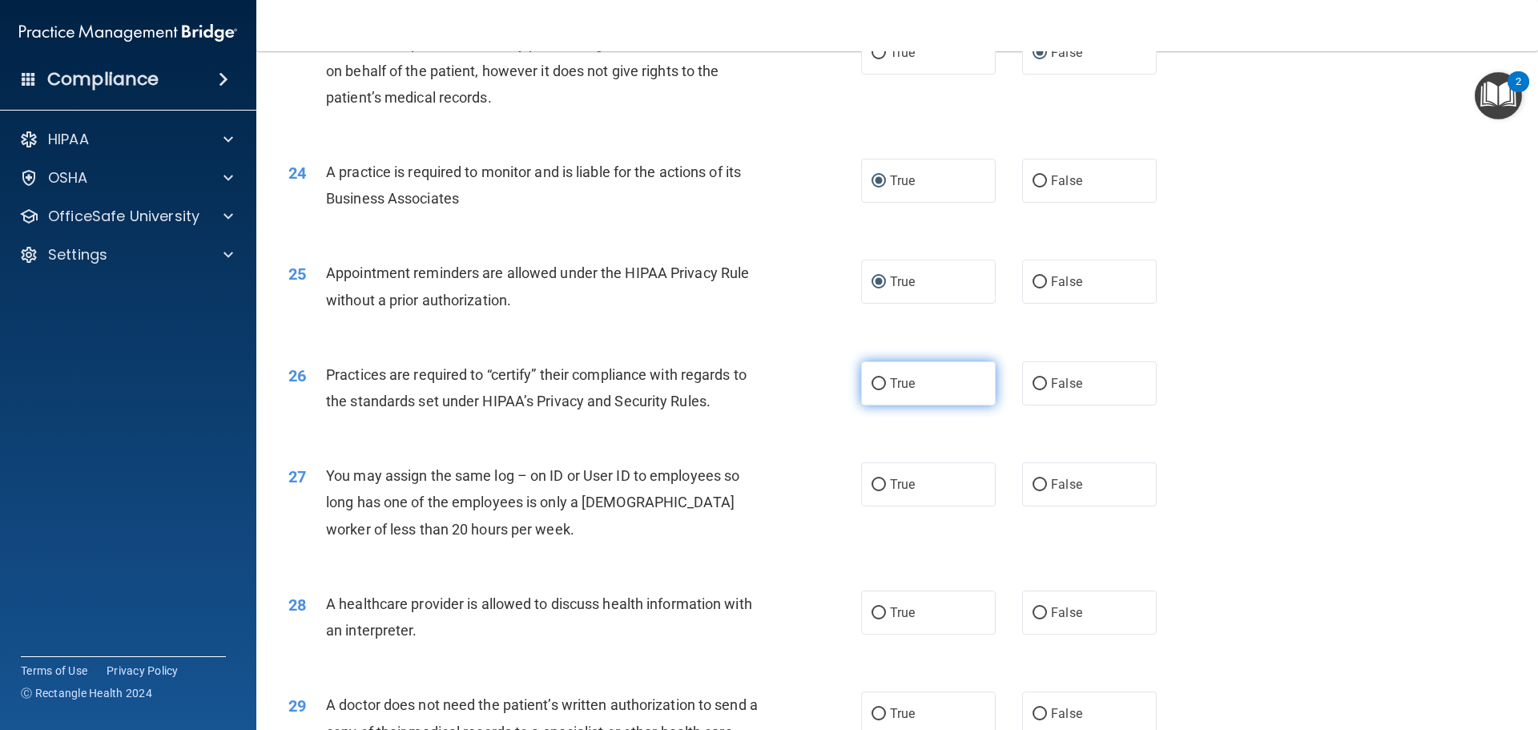
click at [874, 384] on input "True" at bounding box center [878, 384] width 14 height 12
radio input "true"
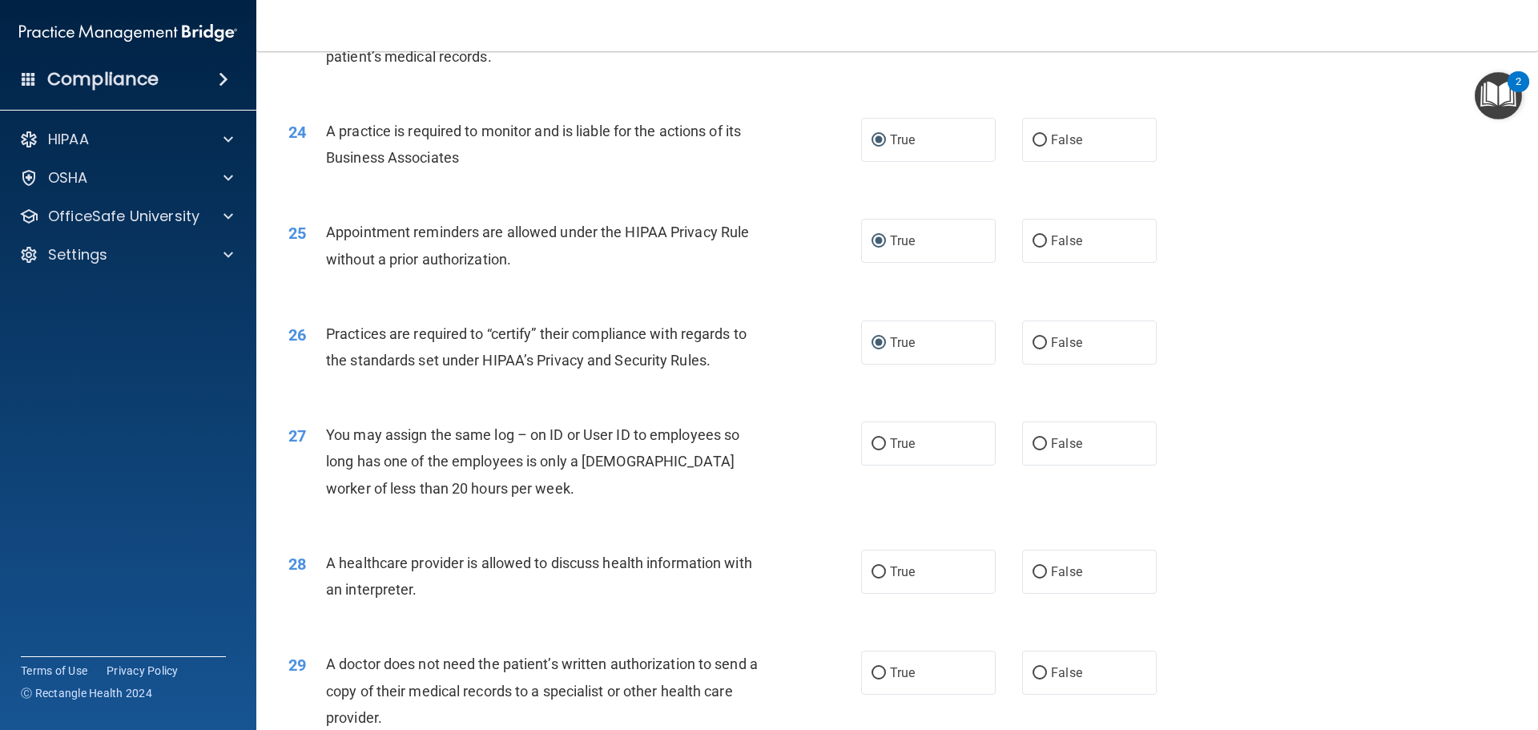
scroll to position [2803, 0]
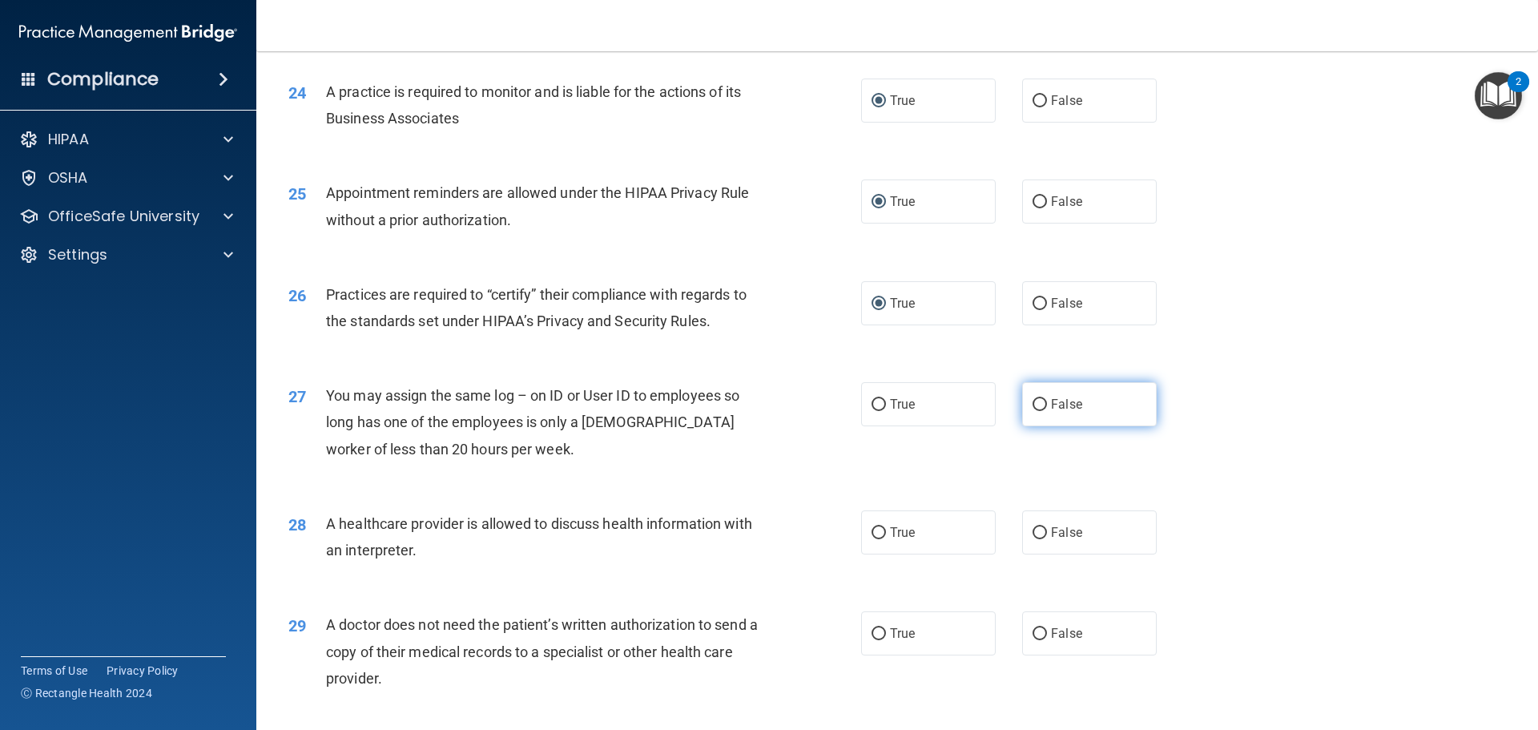
click at [1032, 403] on input "False" at bounding box center [1039, 405] width 14 height 12
radio input "true"
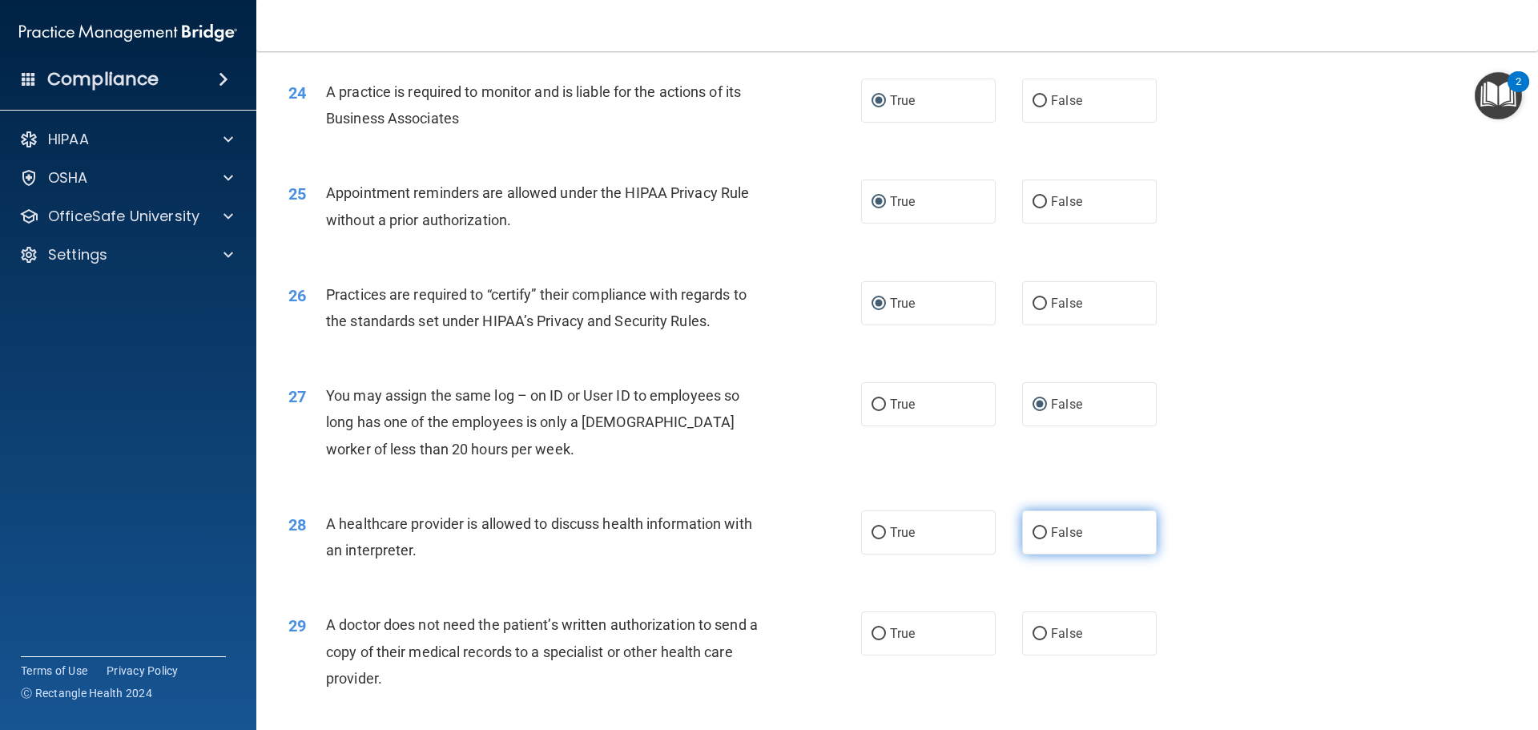
click at [1032, 533] on input "False" at bounding box center [1039, 533] width 14 height 12
radio input "true"
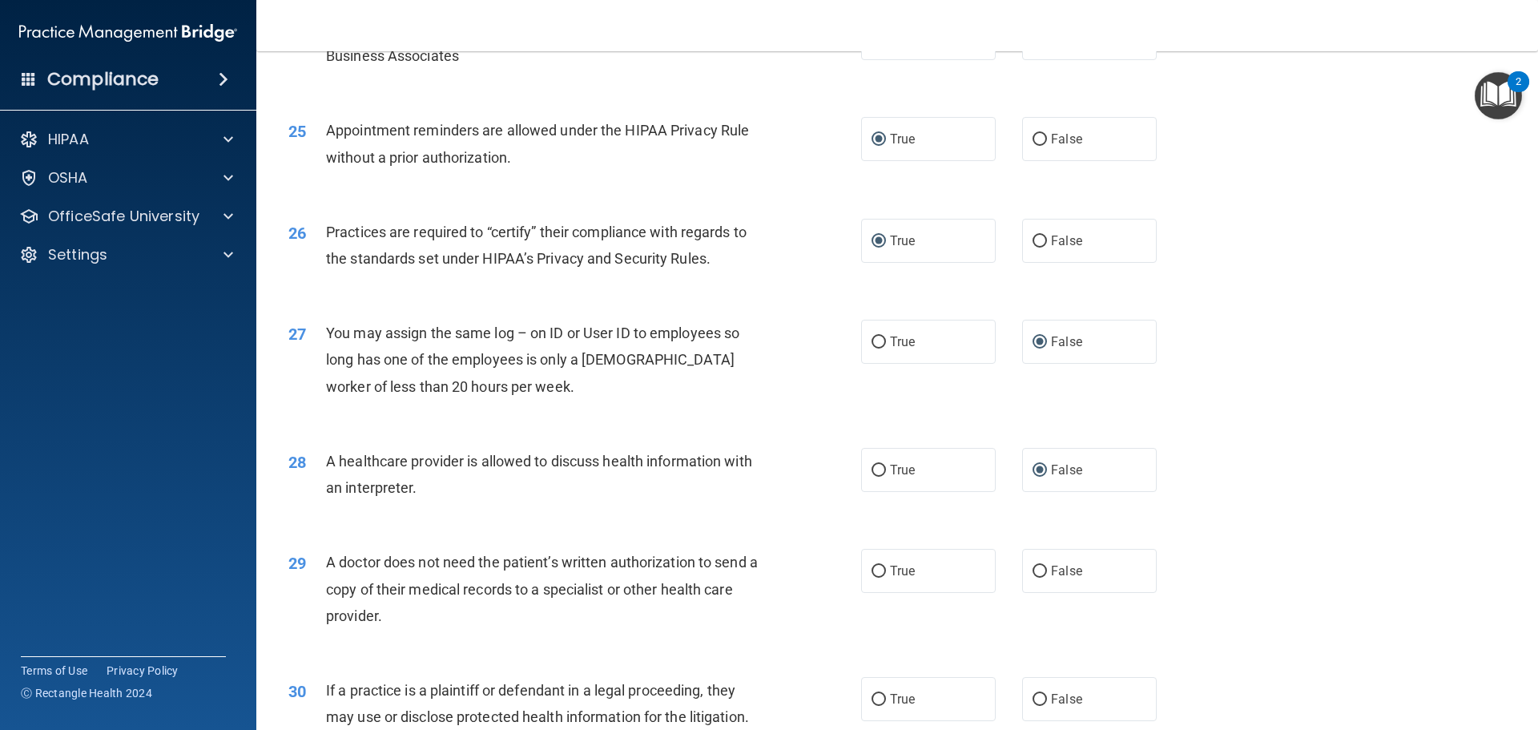
scroll to position [2963, 0]
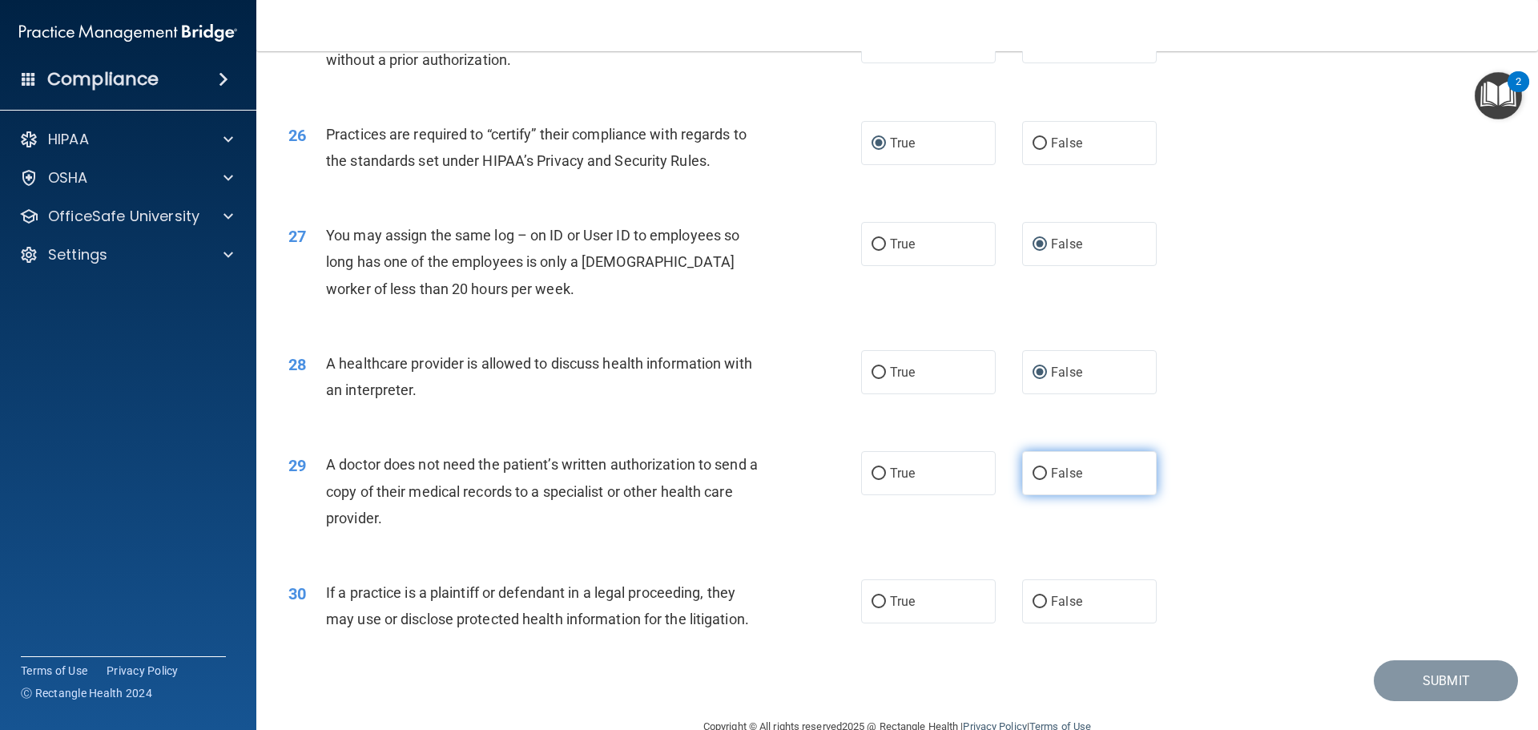
click at [1032, 472] on input "False" at bounding box center [1039, 474] width 14 height 12
radio input "true"
click at [871, 599] on input "True" at bounding box center [878, 602] width 14 height 12
radio input "true"
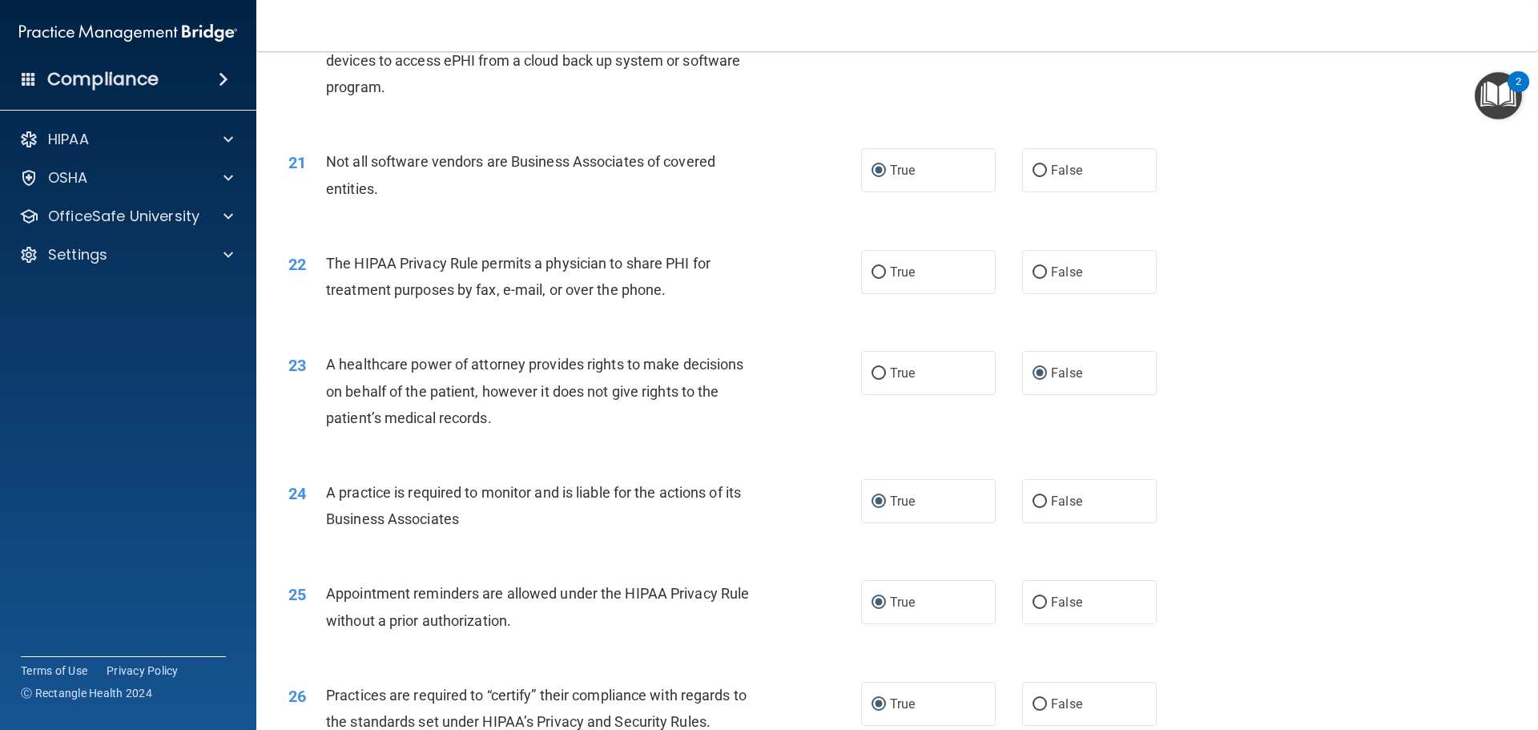
scroll to position [2322, 0]
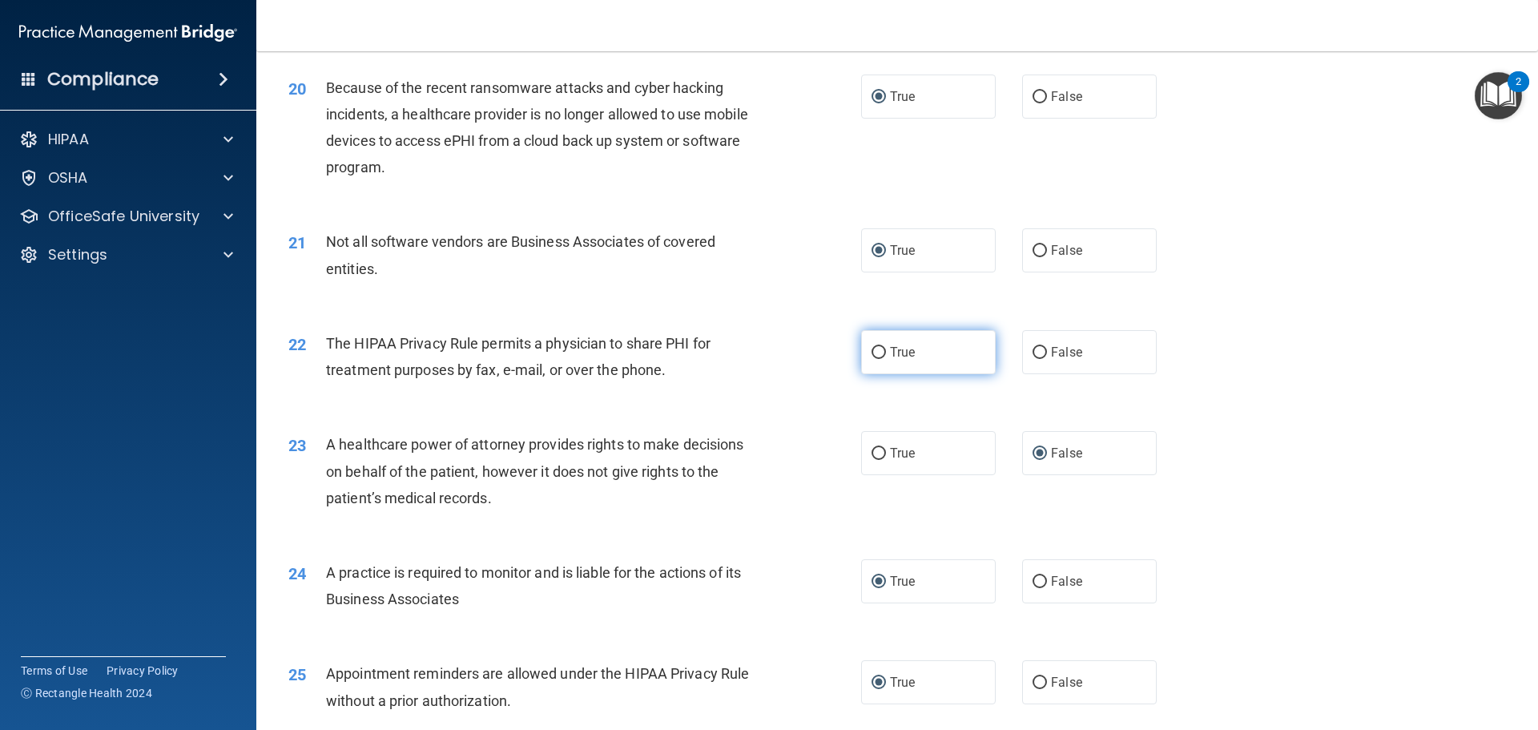
click at [874, 350] on input "True" at bounding box center [878, 353] width 14 height 12
radio input "true"
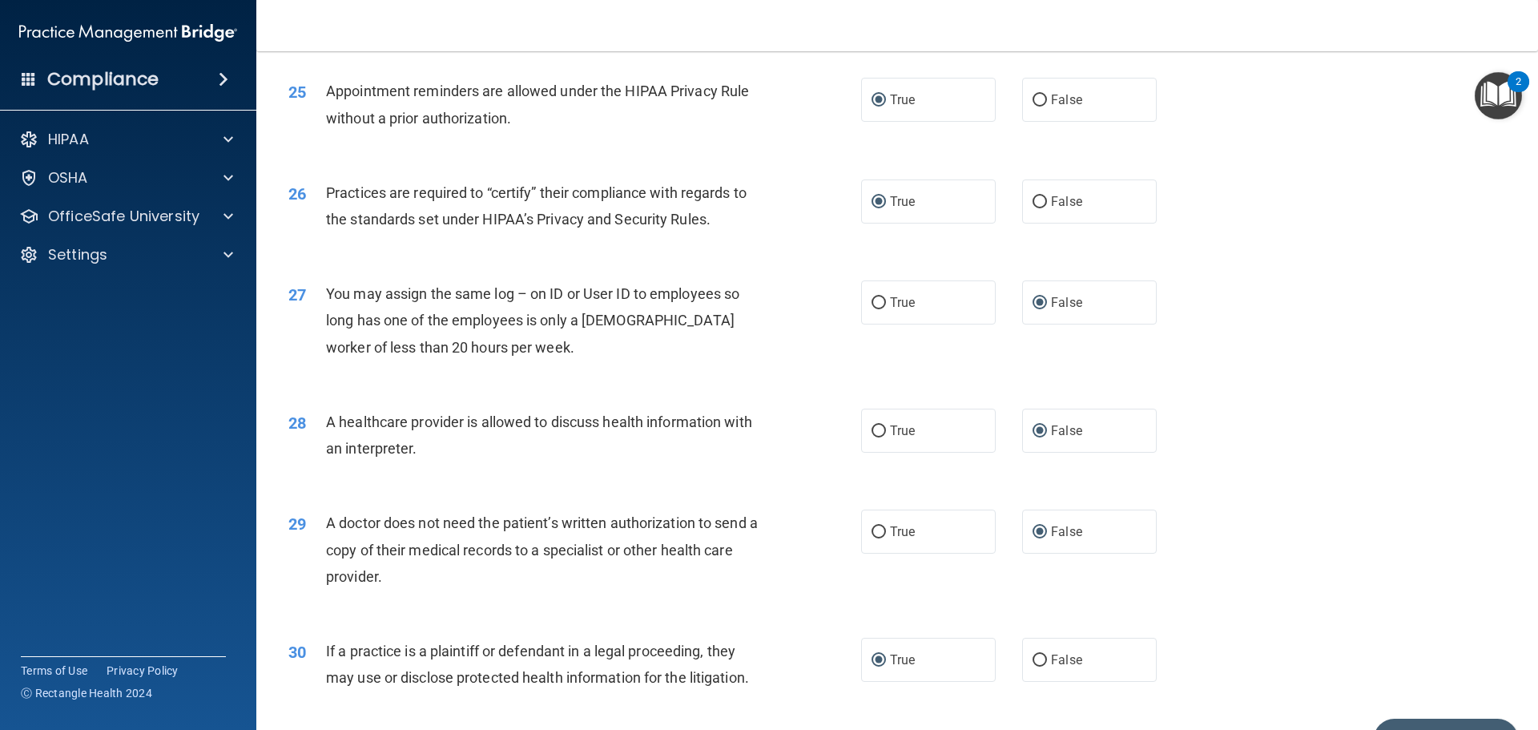
scroll to position [2998, 0]
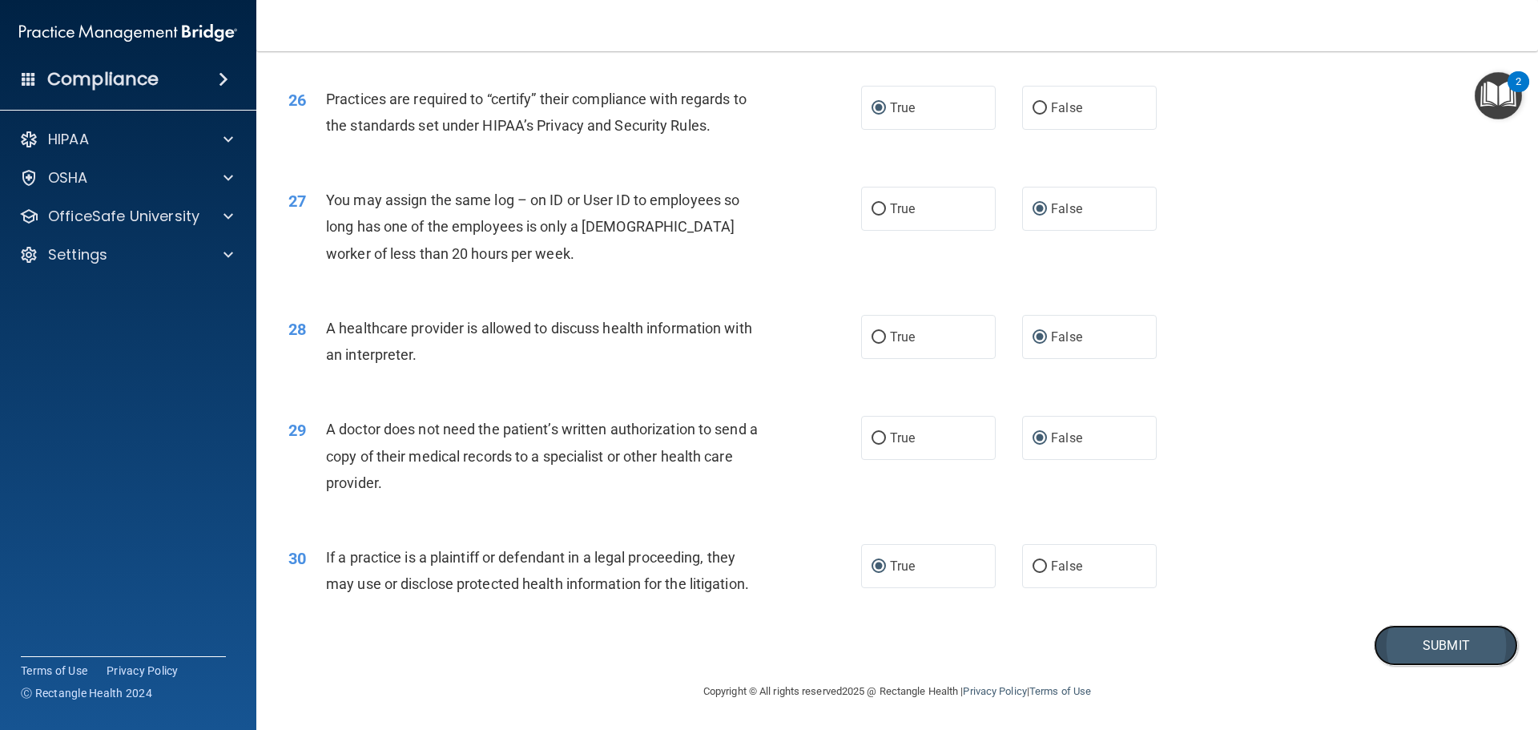
click at [1396, 641] on button "Submit" at bounding box center [1445, 645] width 144 height 41
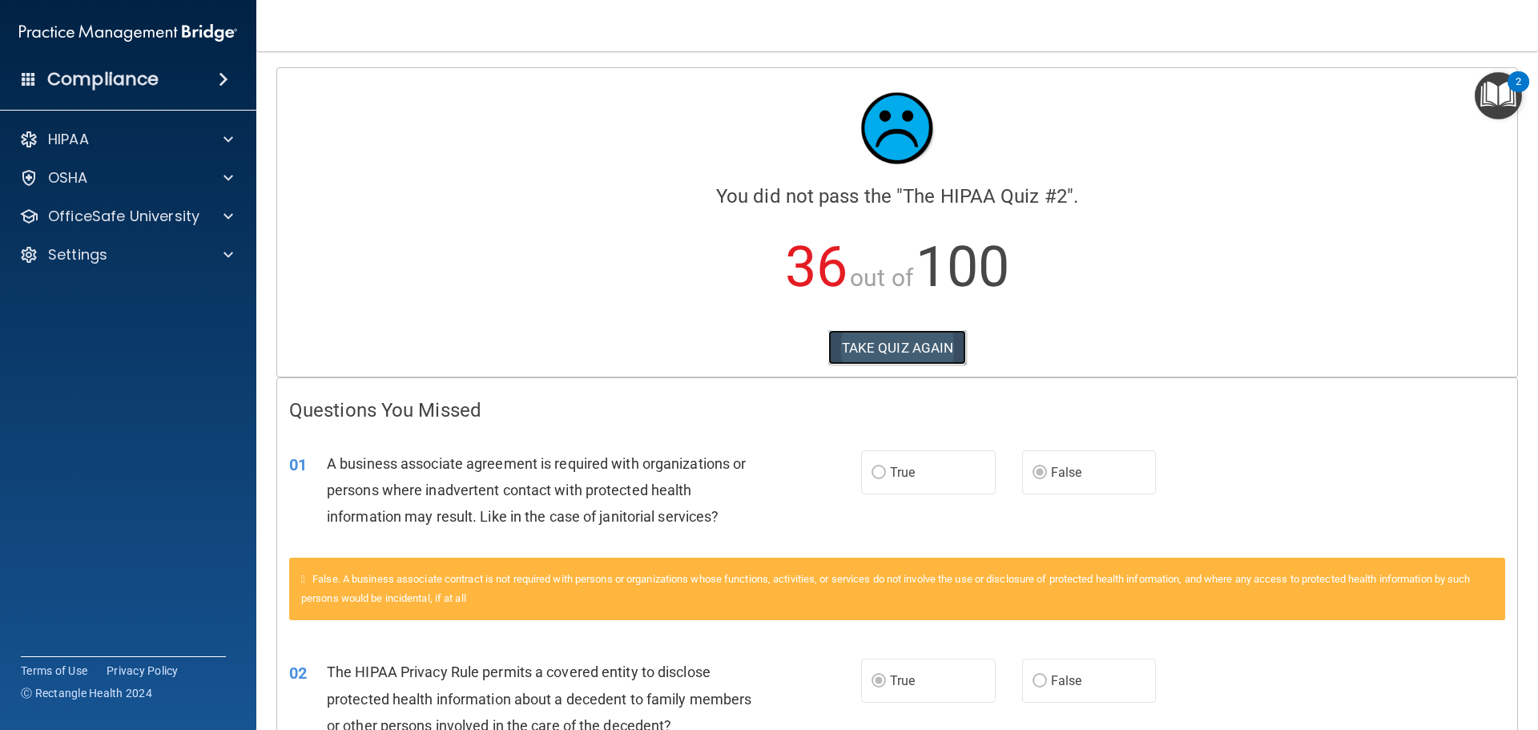
click at [857, 352] on button "TAKE QUIZ AGAIN" at bounding box center [897, 347] width 139 height 35
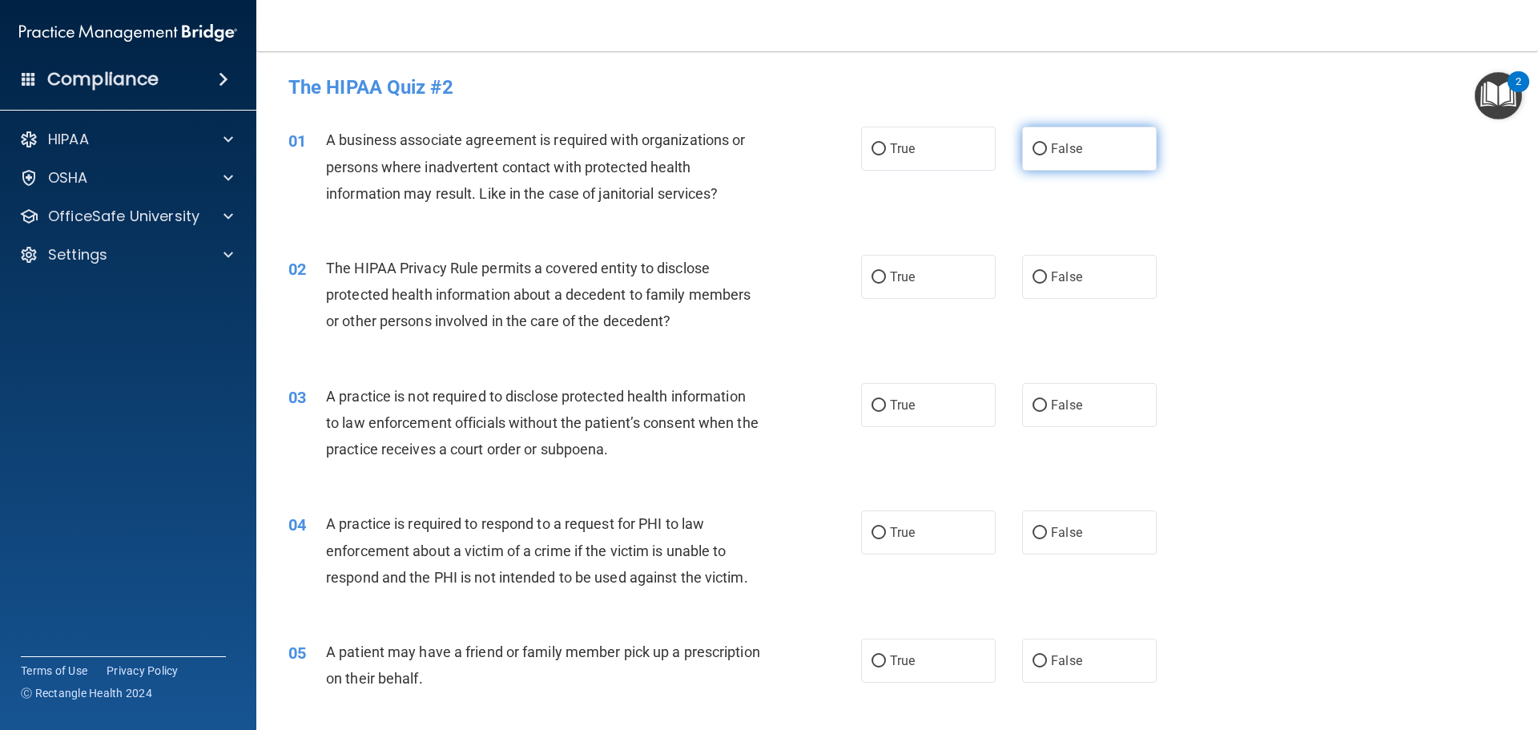
click at [1033, 147] on input "False" at bounding box center [1039, 149] width 14 height 12
radio input "true"
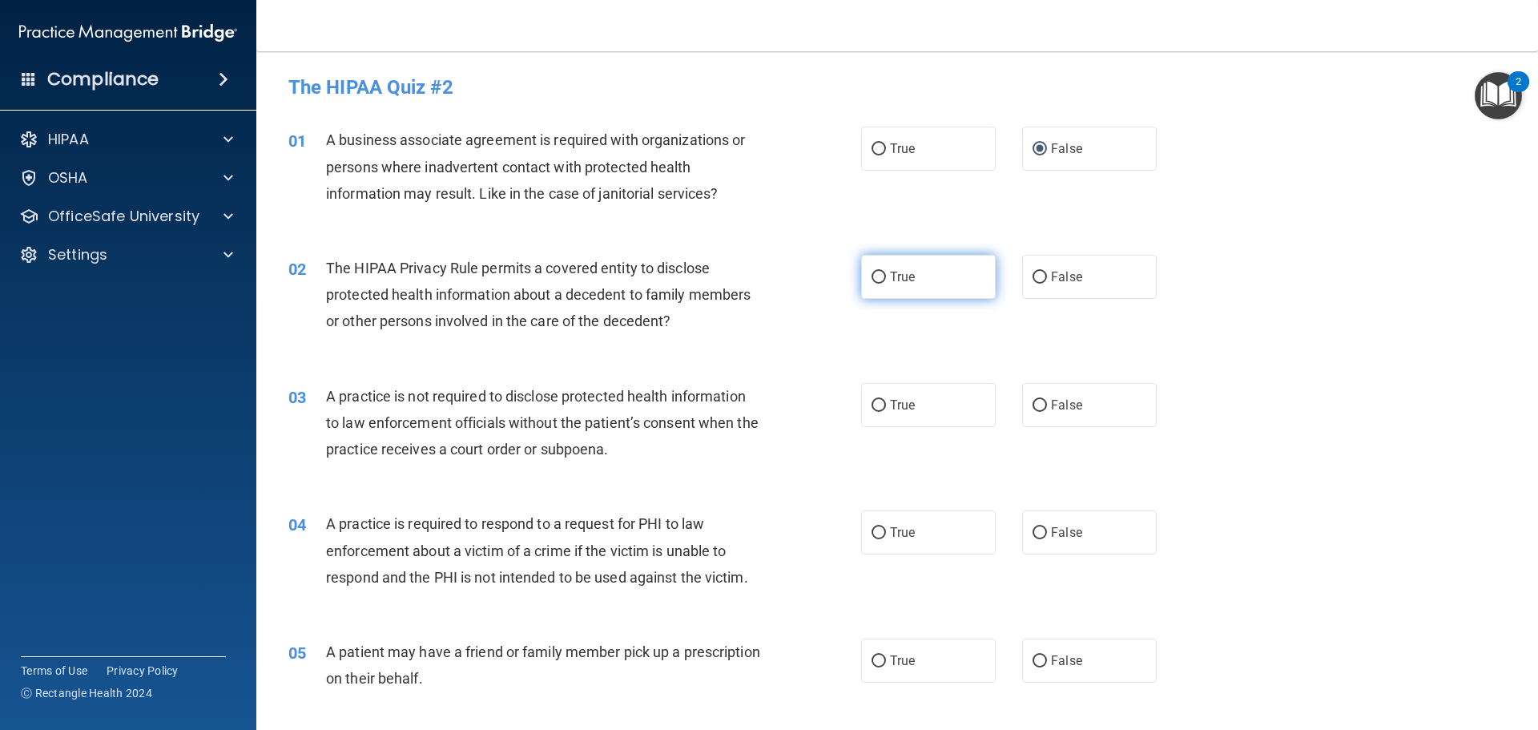
click at [871, 275] on input "True" at bounding box center [878, 277] width 14 height 12
radio input "true"
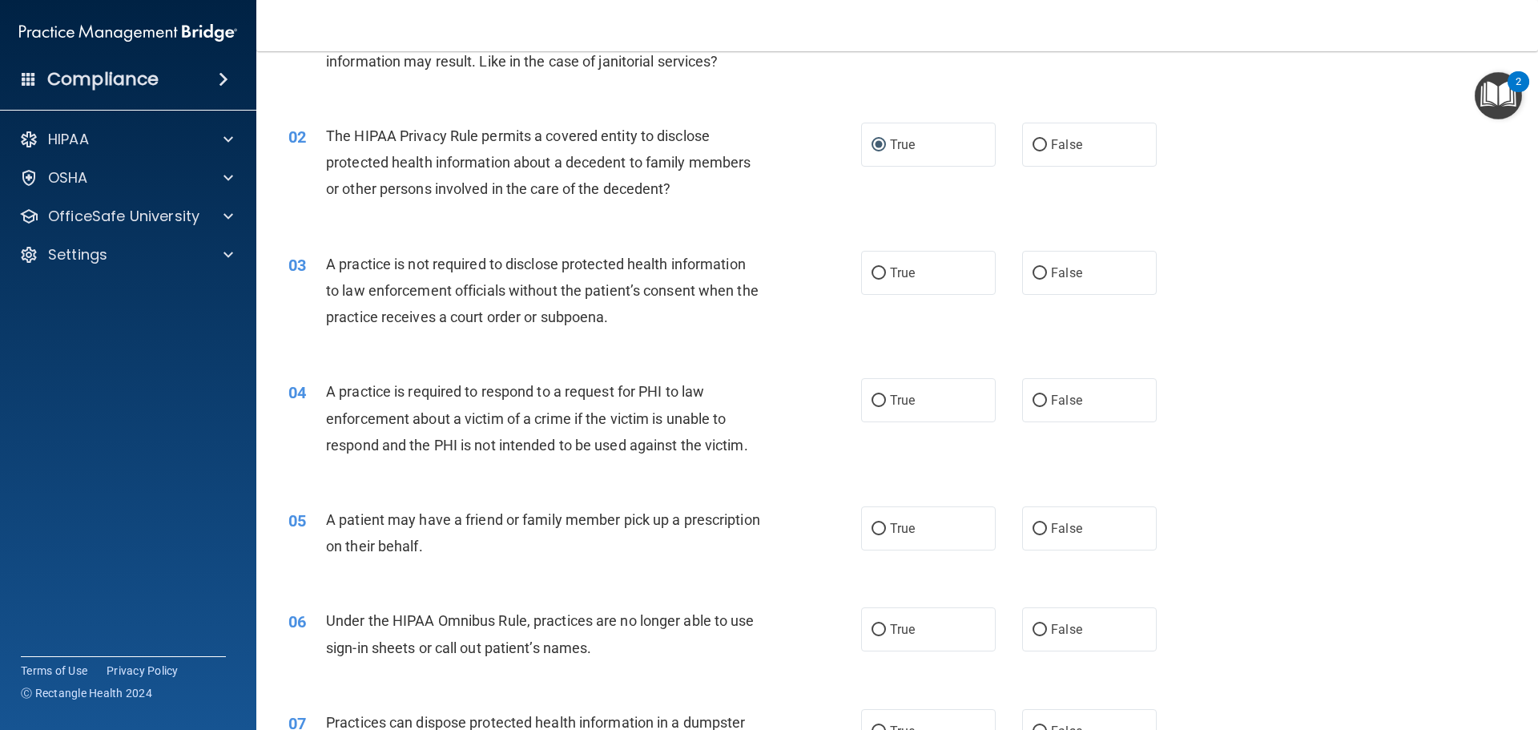
scroll to position [160, 0]
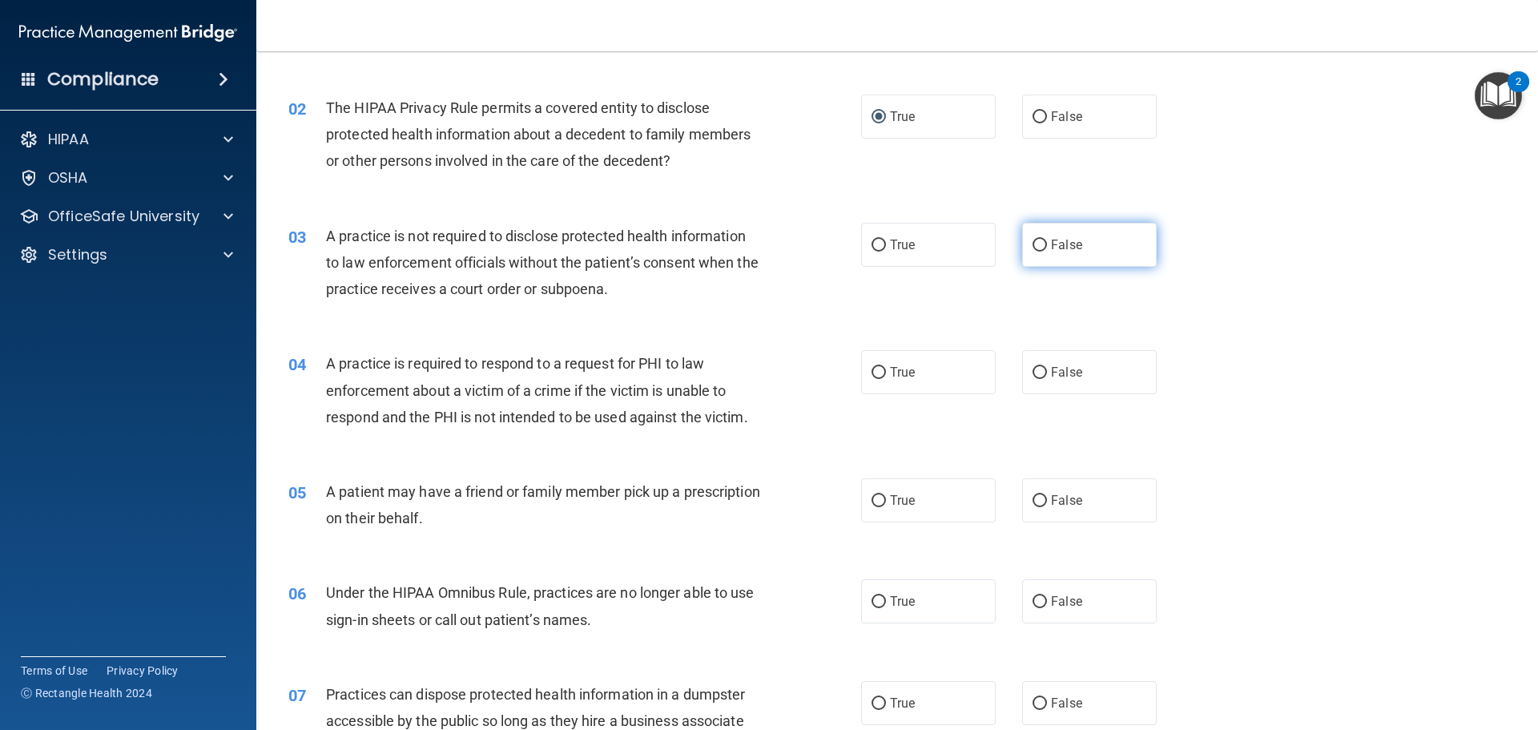
click at [1032, 240] on input "False" at bounding box center [1039, 245] width 14 height 12
radio input "true"
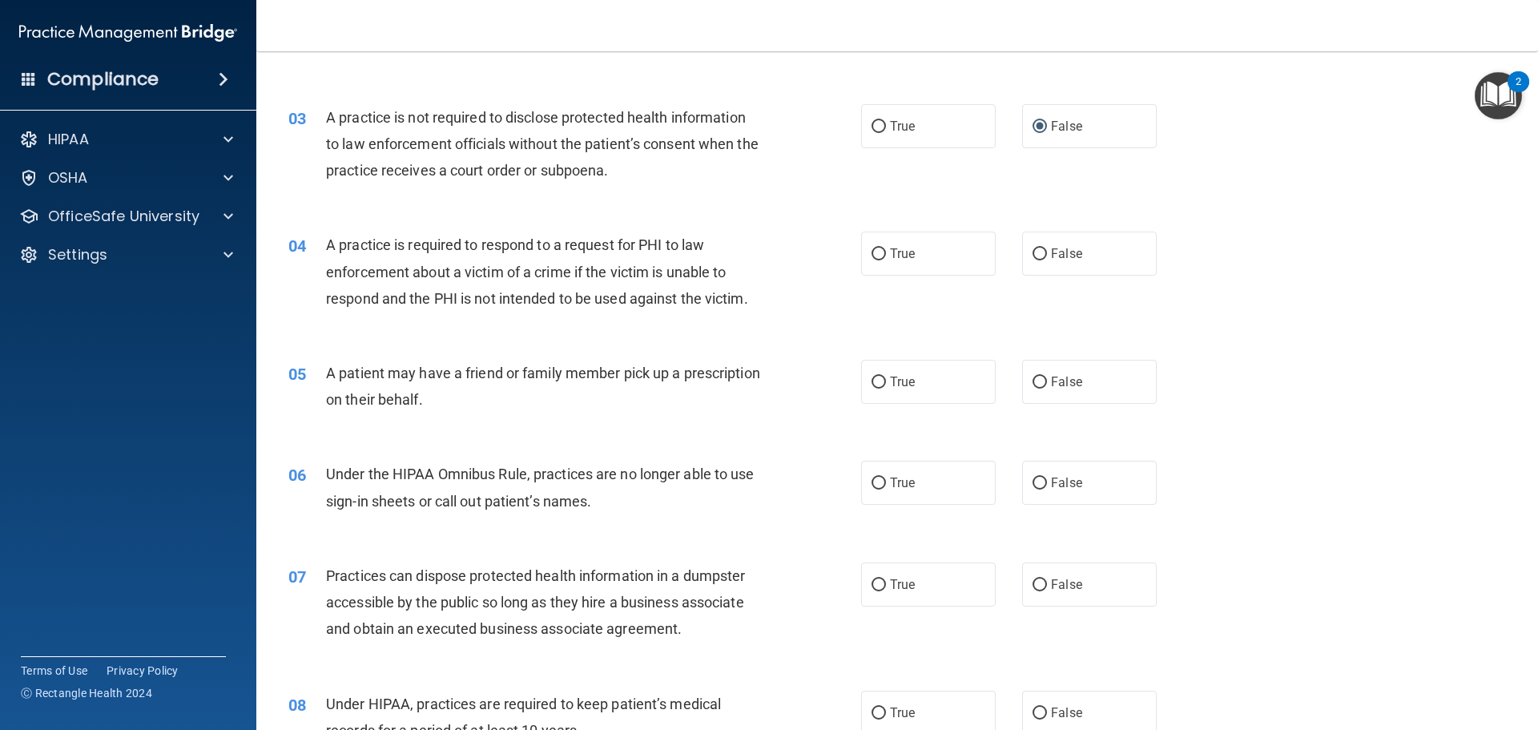
scroll to position [320, 0]
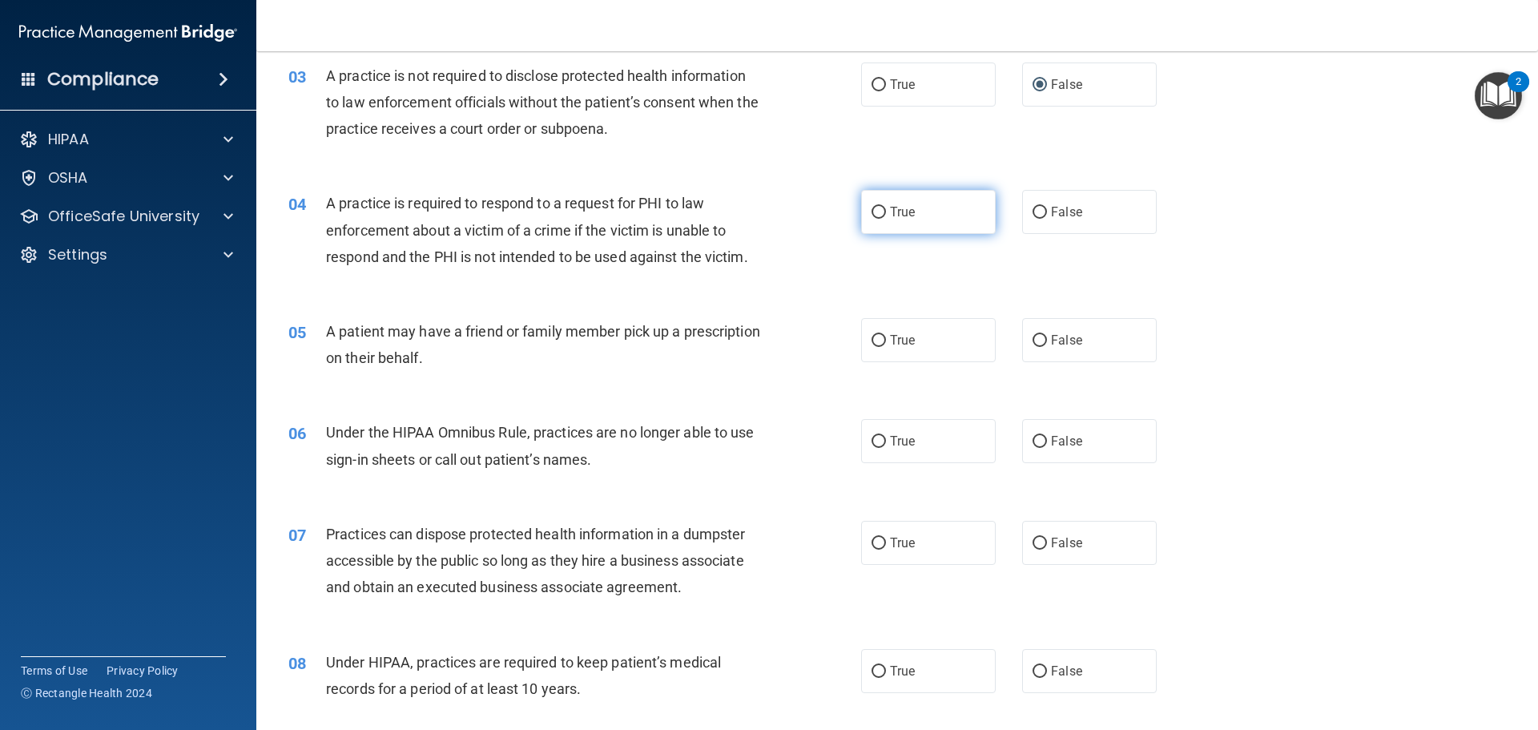
click at [878, 211] on input "True" at bounding box center [878, 213] width 14 height 12
radio input "true"
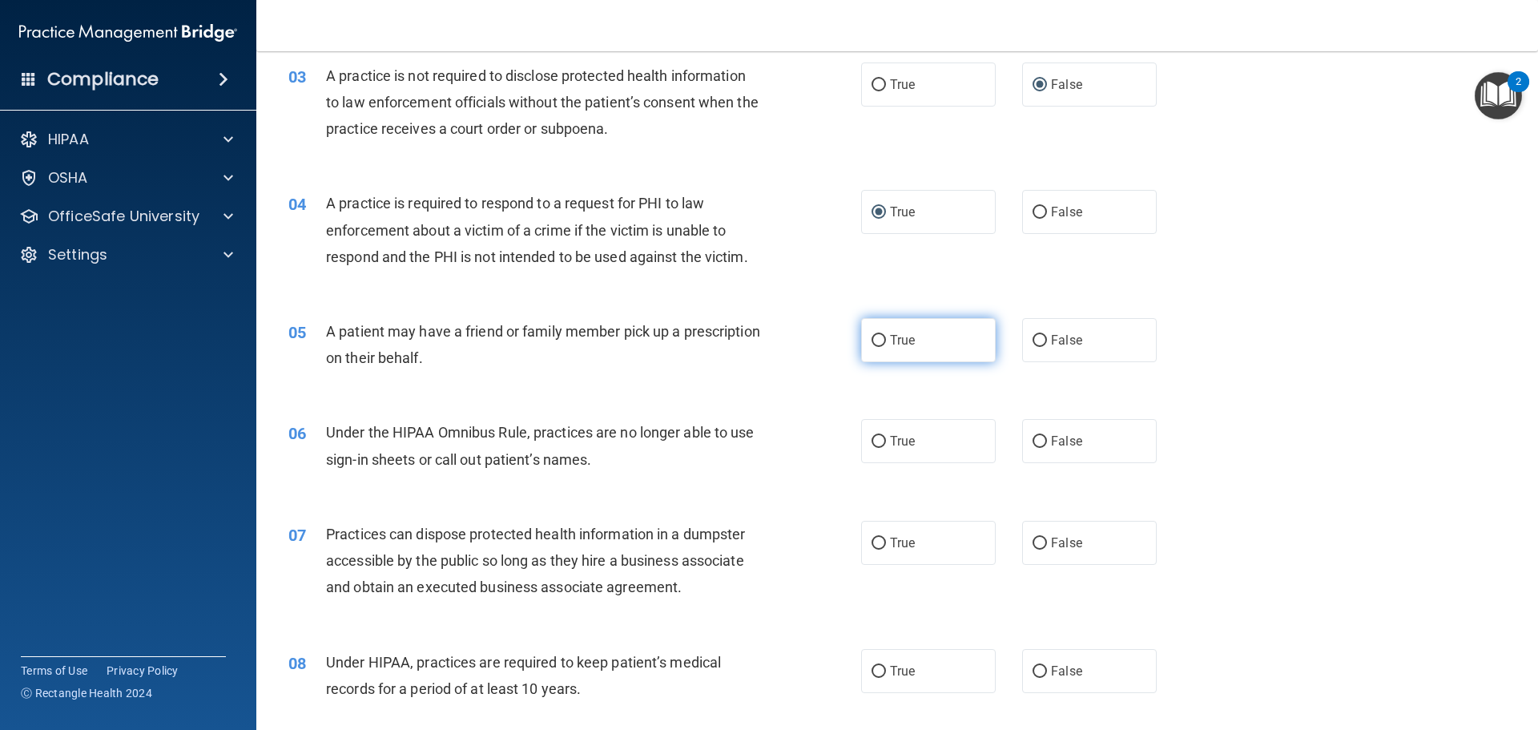
click at [871, 338] on input "True" at bounding box center [878, 341] width 14 height 12
radio input "true"
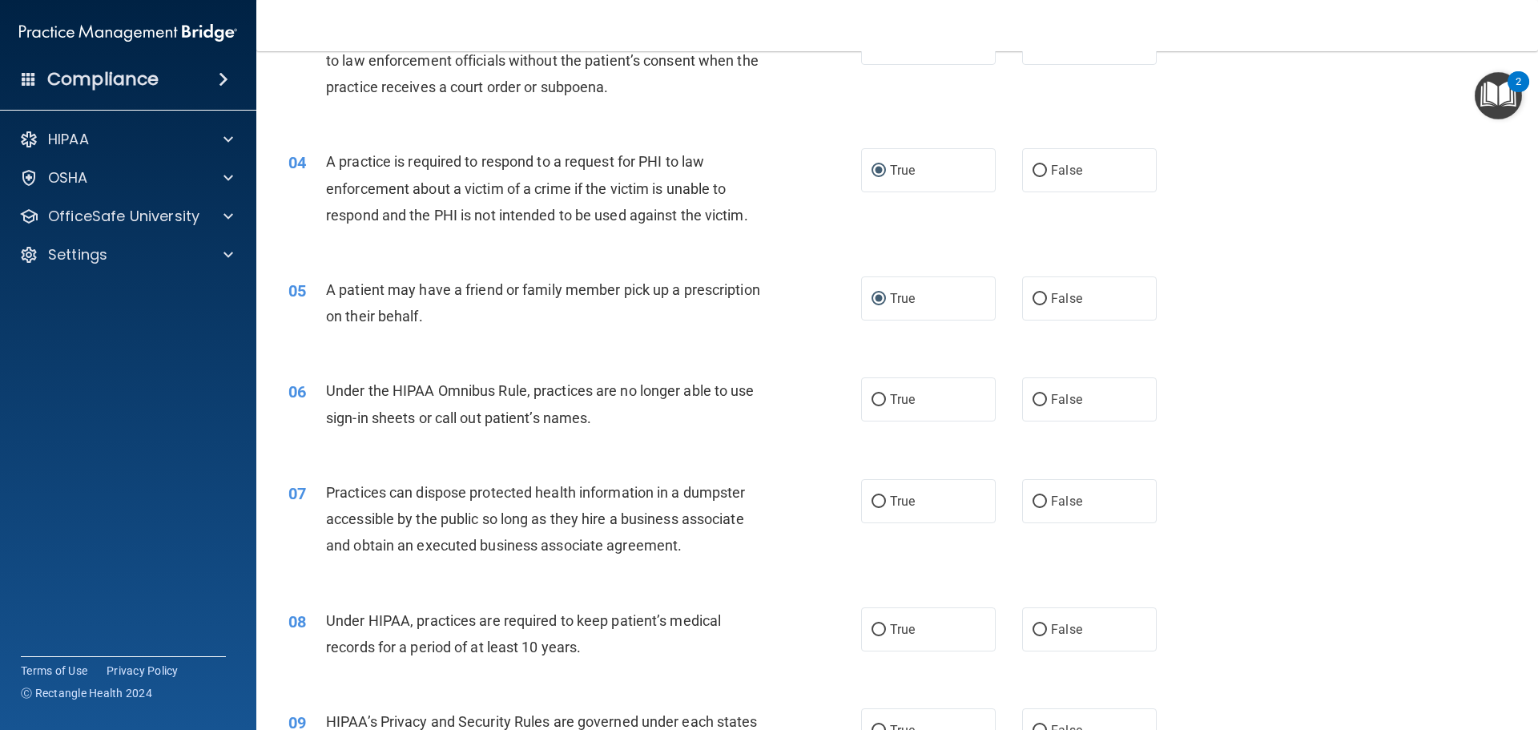
scroll to position [480, 0]
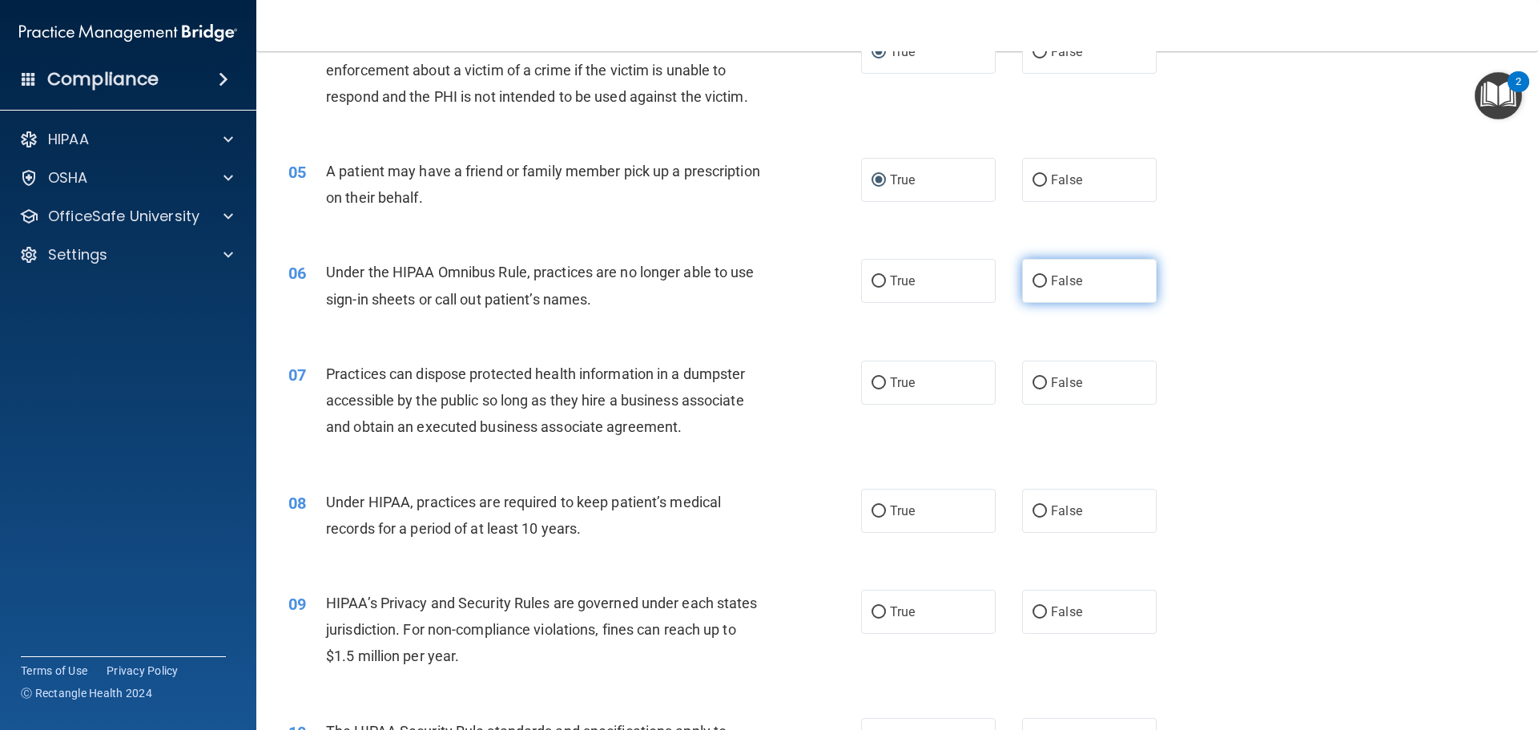
click at [1032, 279] on input "False" at bounding box center [1039, 281] width 14 height 12
radio input "true"
click at [1032, 383] on input "False" at bounding box center [1039, 383] width 14 height 12
radio input "true"
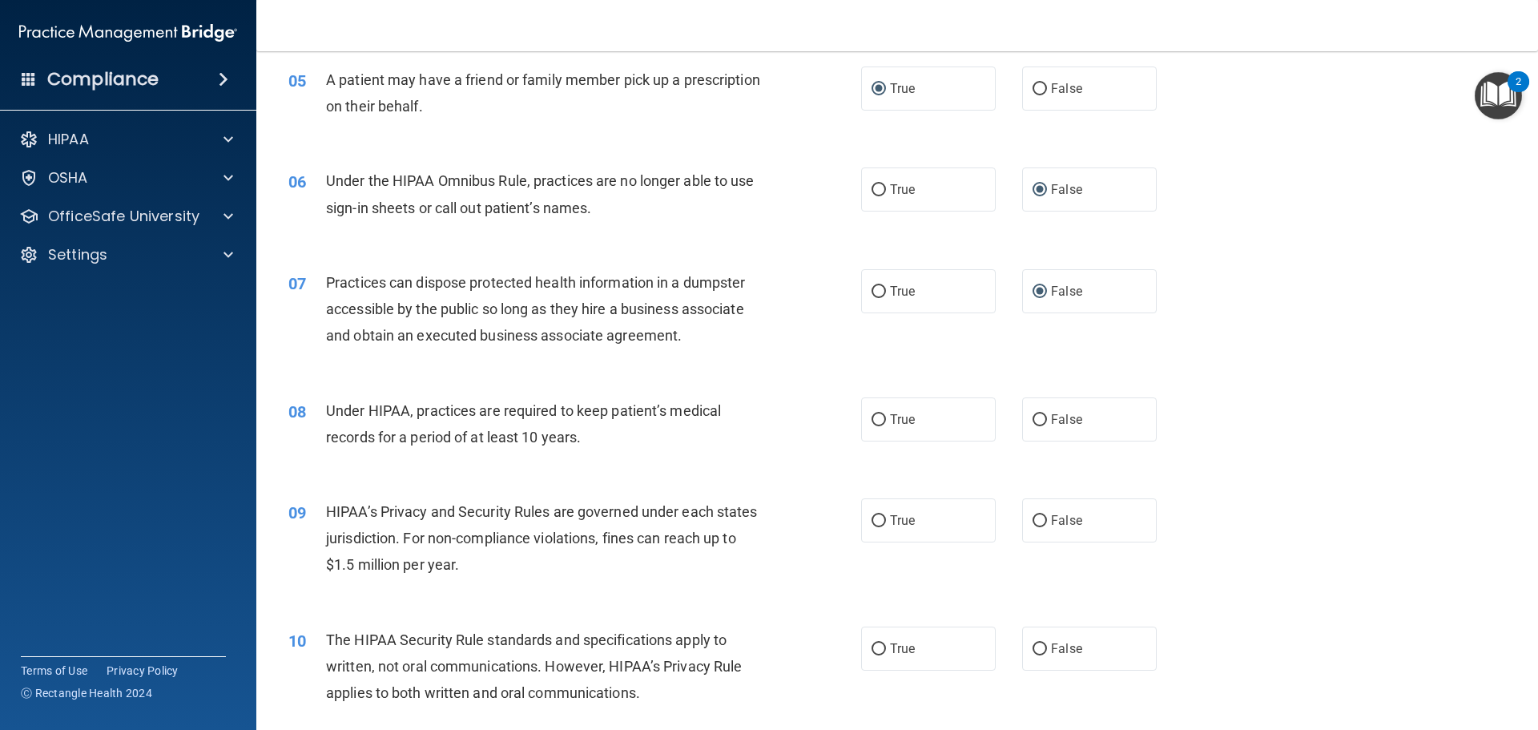
scroll to position [721, 0]
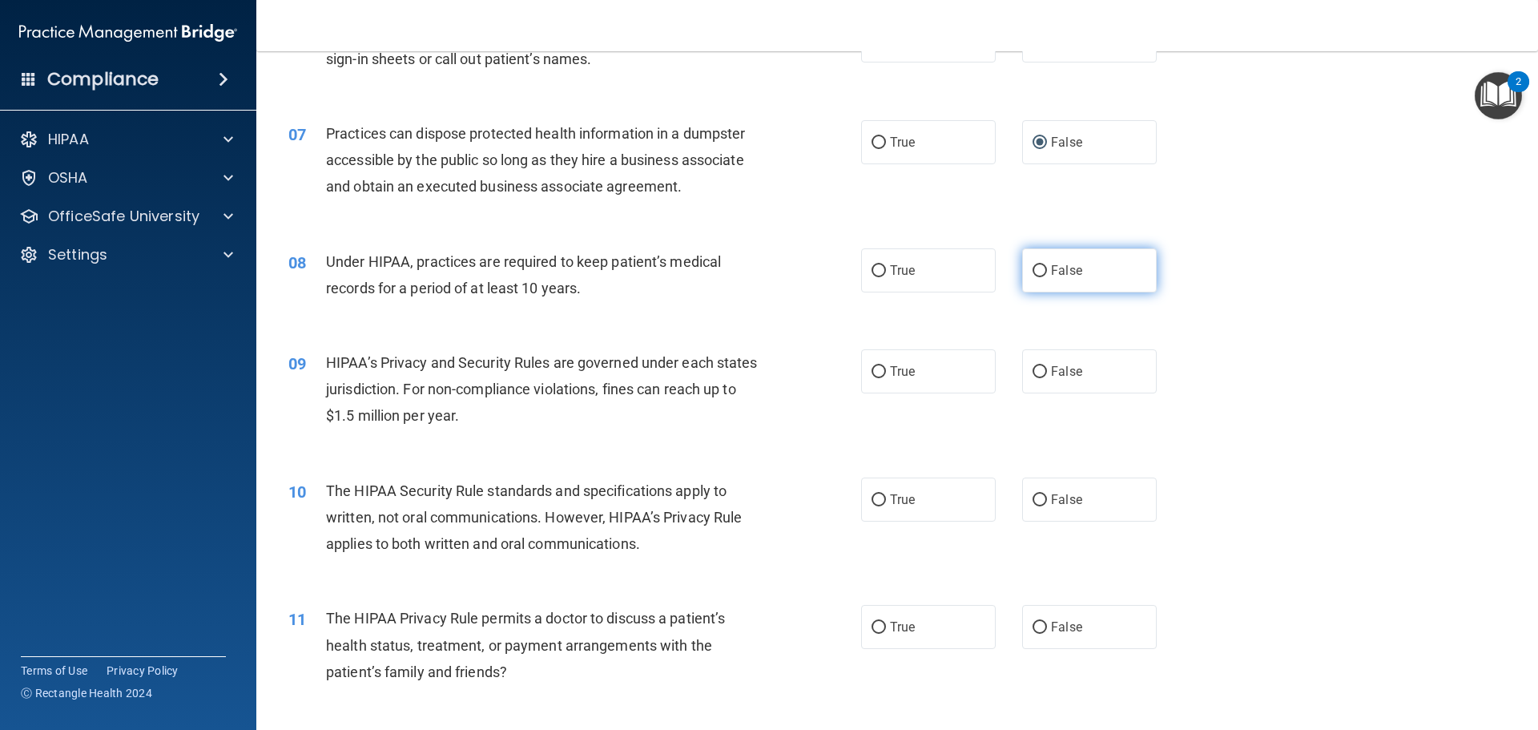
click at [1032, 269] on input "False" at bounding box center [1039, 271] width 14 height 12
radio input "true"
click at [1038, 372] on input "False" at bounding box center [1039, 372] width 14 height 12
radio input "true"
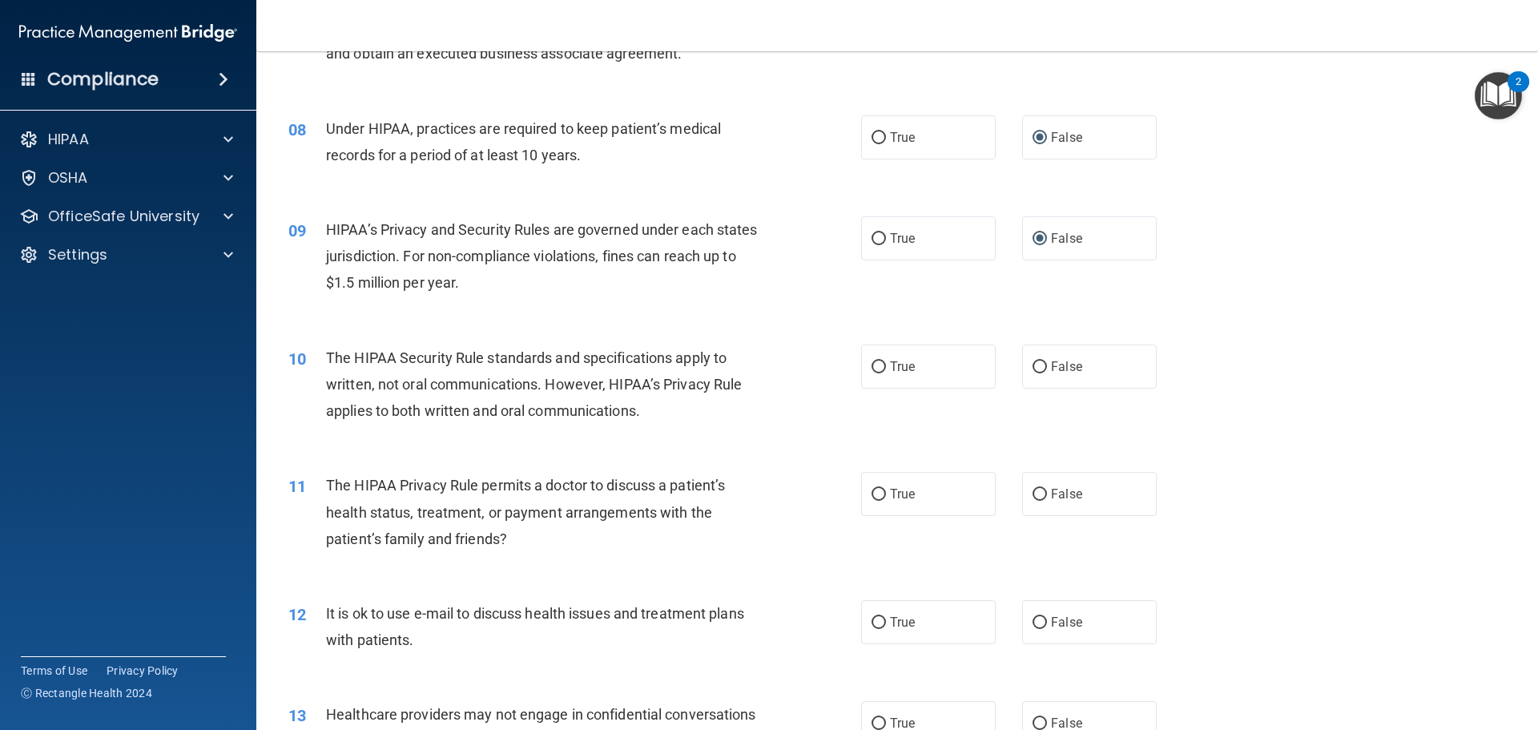
scroll to position [961, 0]
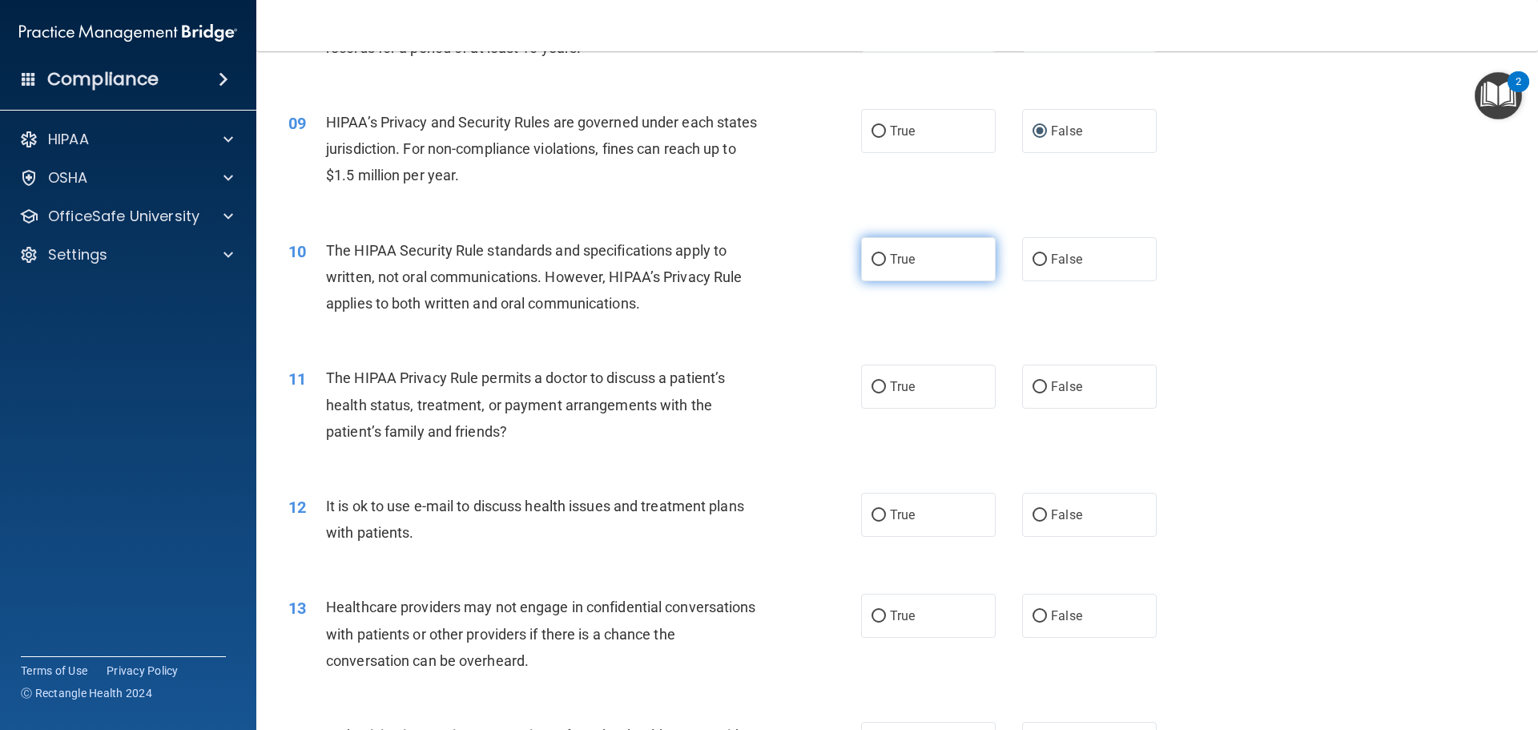
click at [871, 259] on input "True" at bounding box center [878, 260] width 14 height 12
radio input "true"
click at [1032, 382] on input "False" at bounding box center [1039, 387] width 14 height 12
radio input "true"
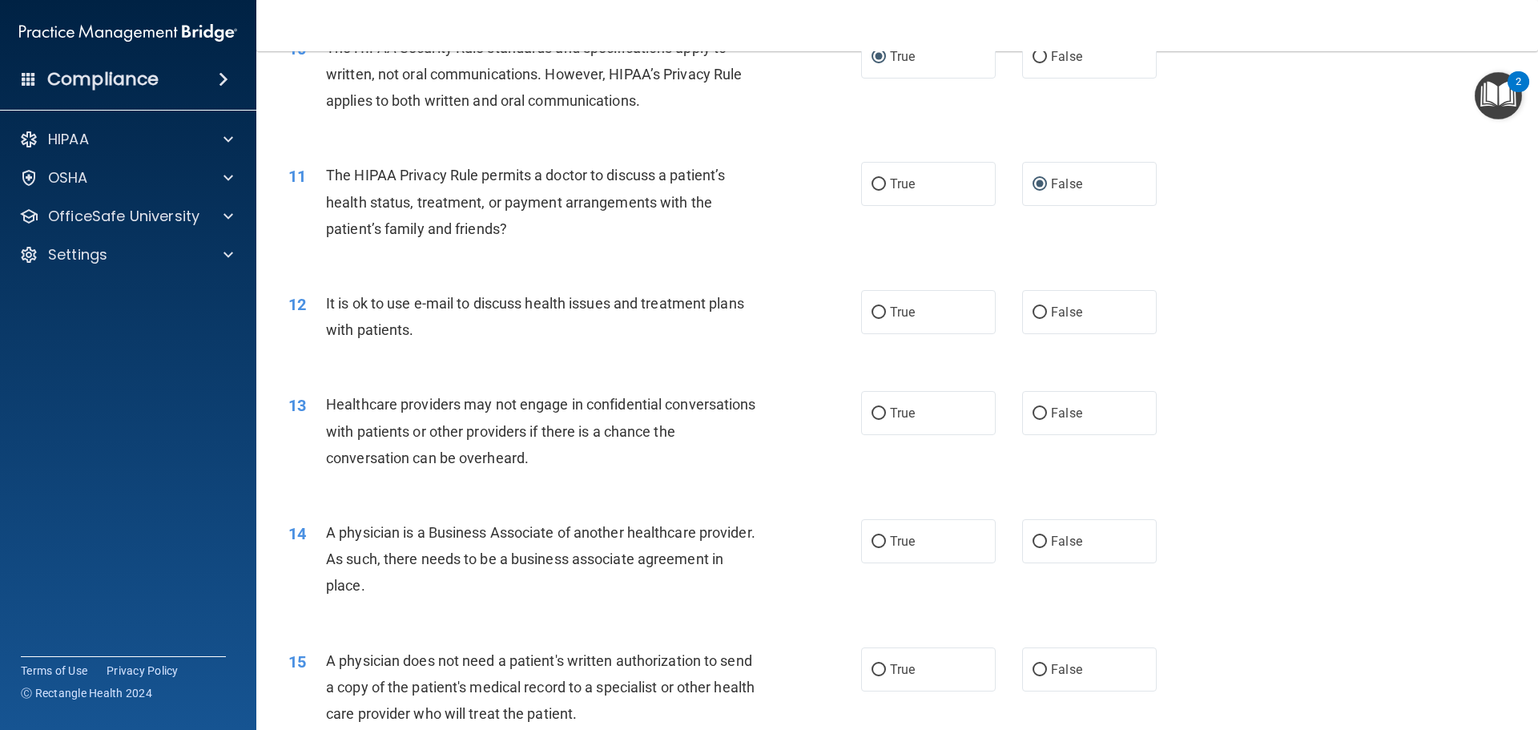
scroll to position [1201, 0]
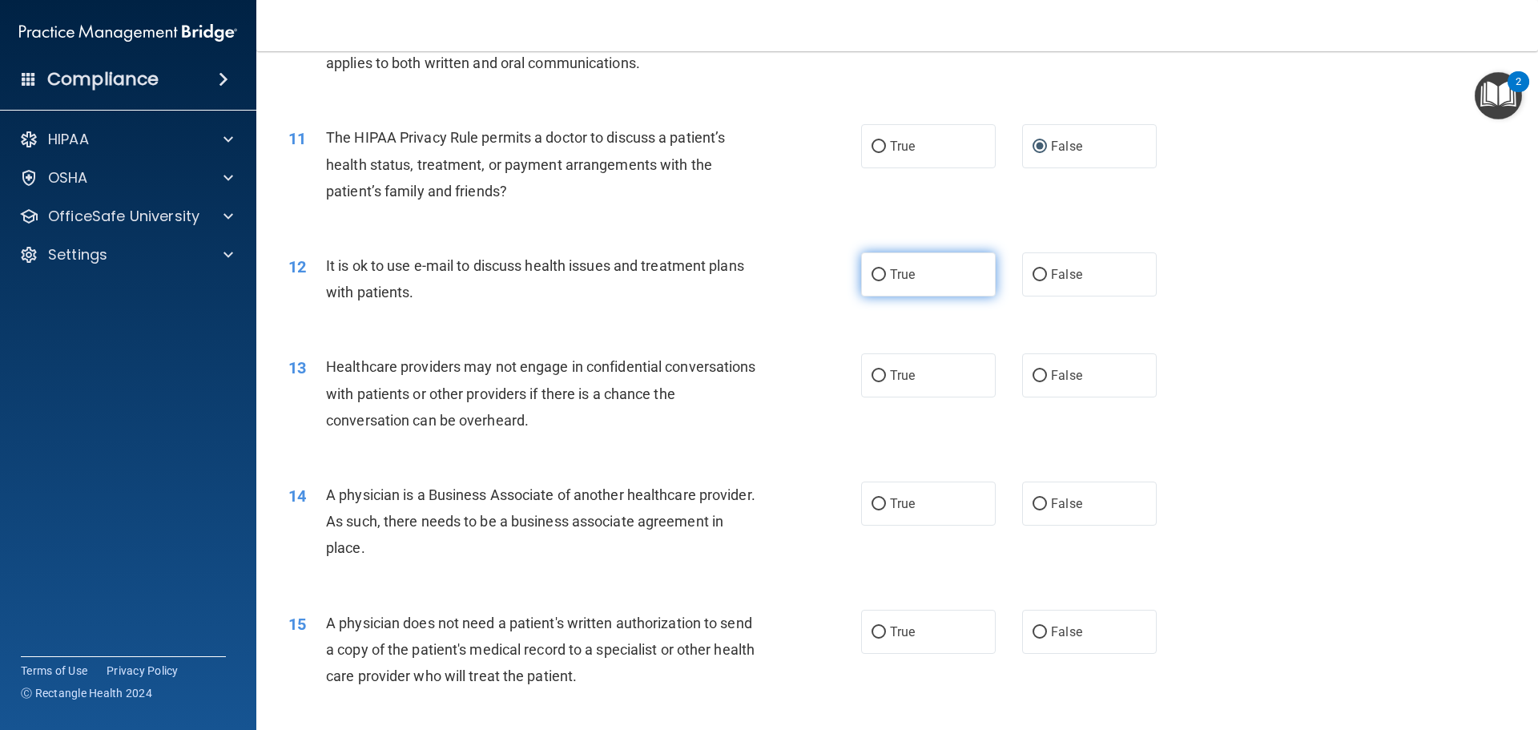
click at [875, 271] on input "True" at bounding box center [878, 275] width 14 height 12
radio input "true"
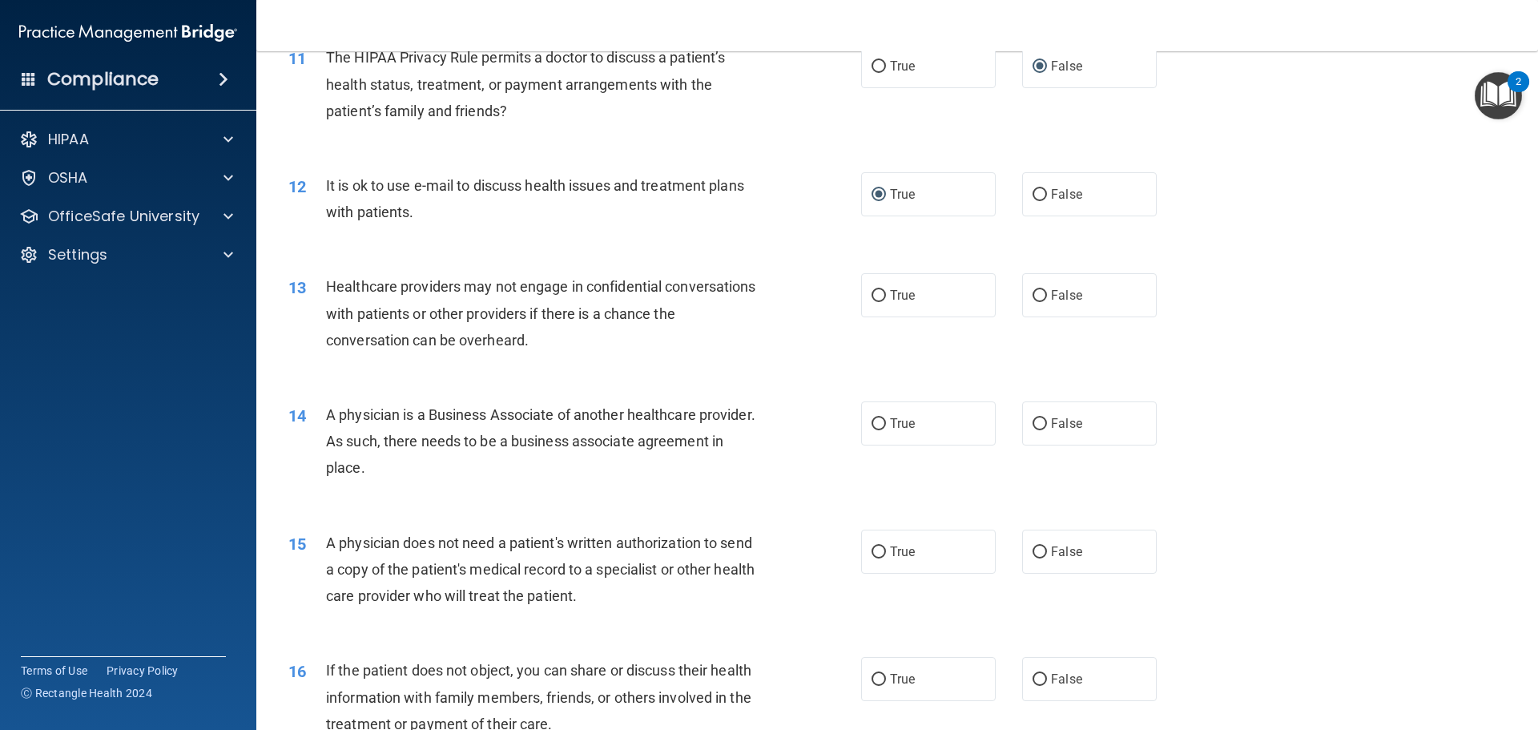
scroll to position [1361, 0]
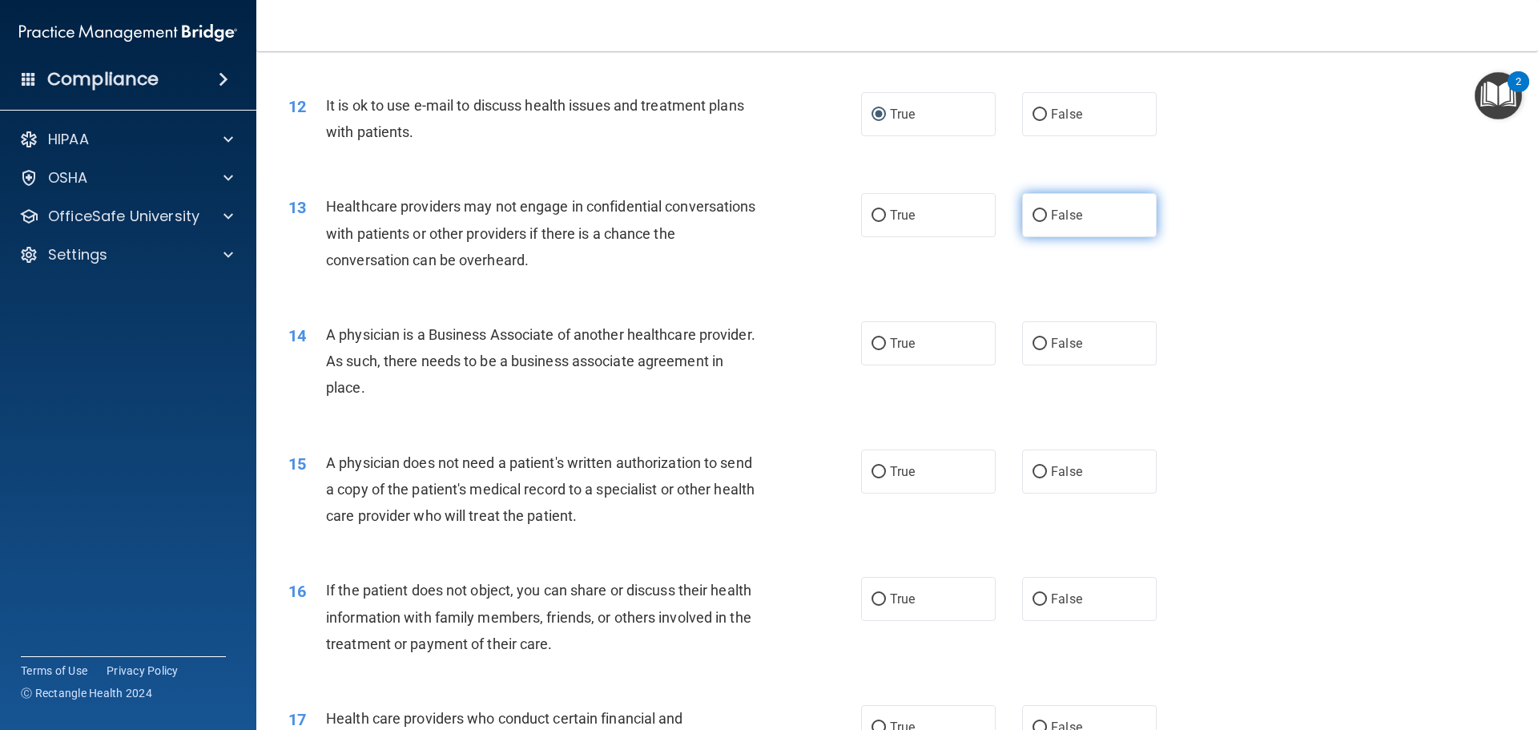
click at [1032, 214] on input "False" at bounding box center [1039, 216] width 14 height 12
radio input "true"
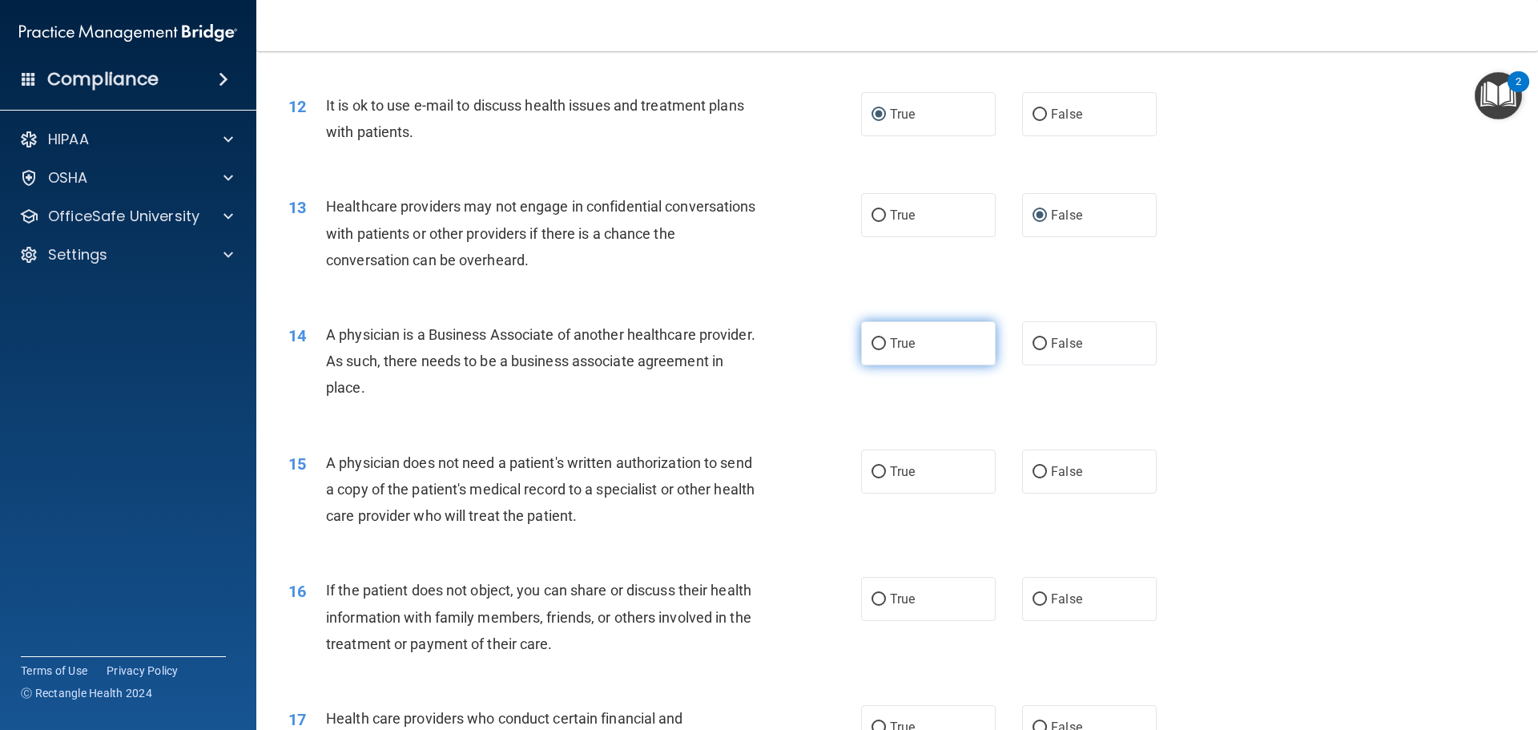
click at [874, 342] on input "True" at bounding box center [878, 344] width 14 height 12
radio input "true"
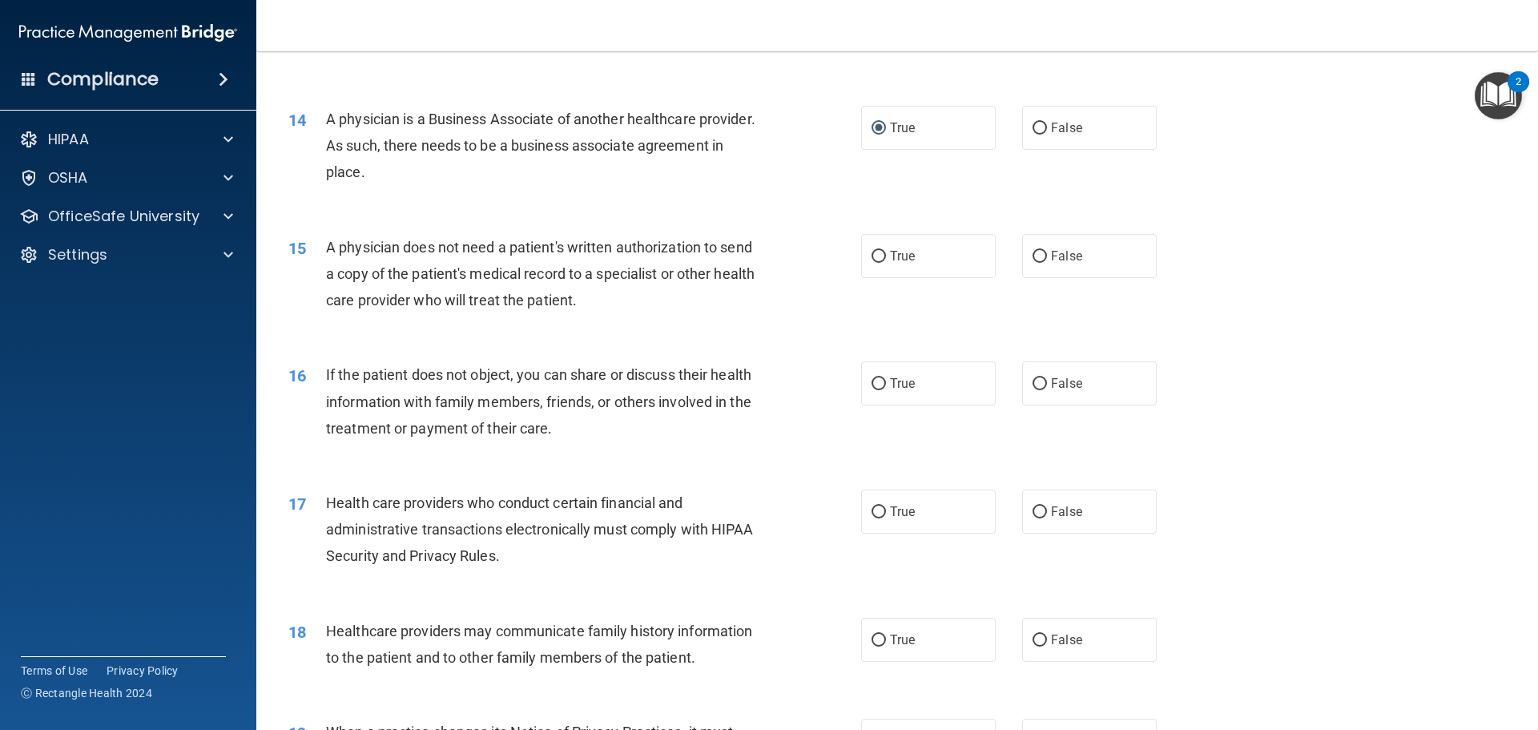
scroll to position [1602, 0]
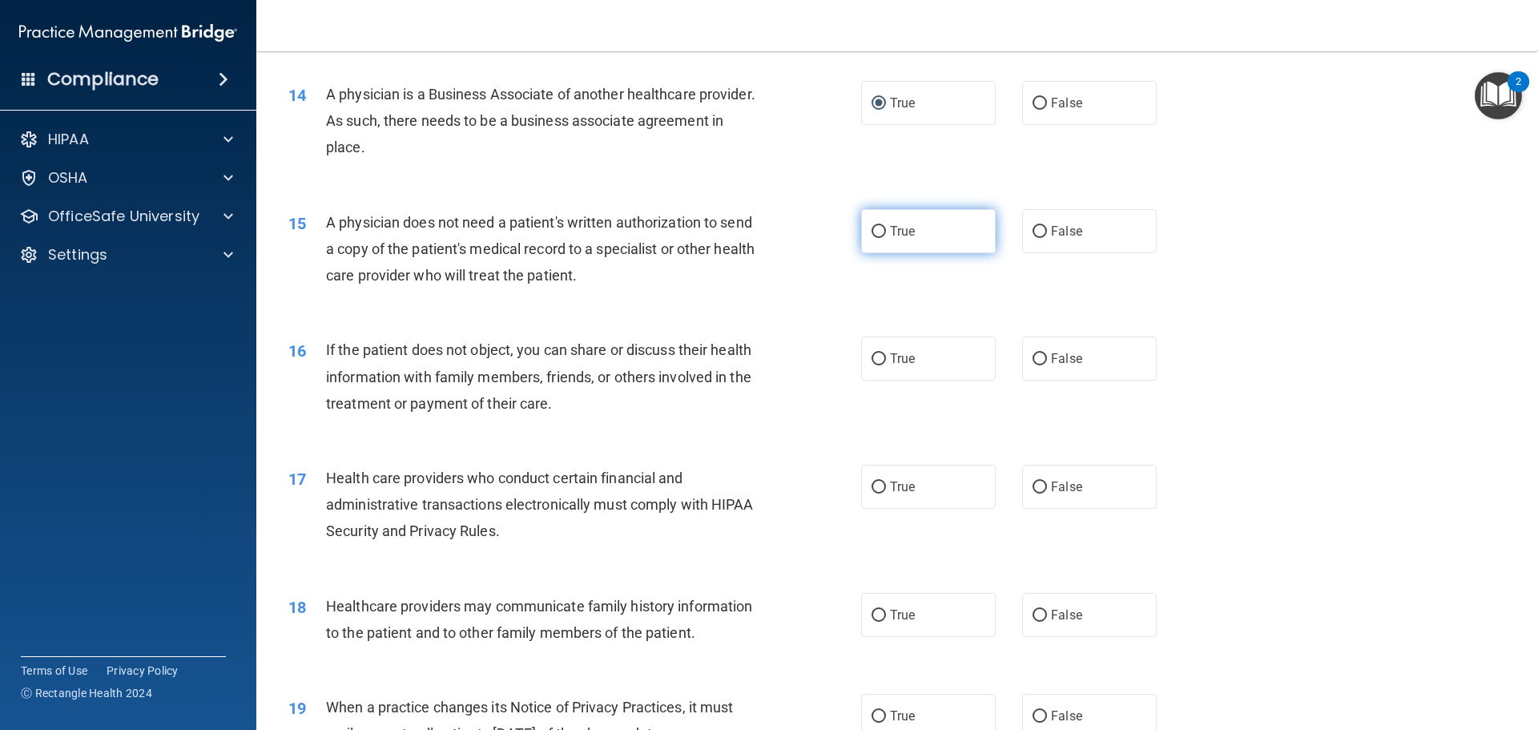
click at [871, 231] on input "True" at bounding box center [878, 232] width 14 height 12
radio input "true"
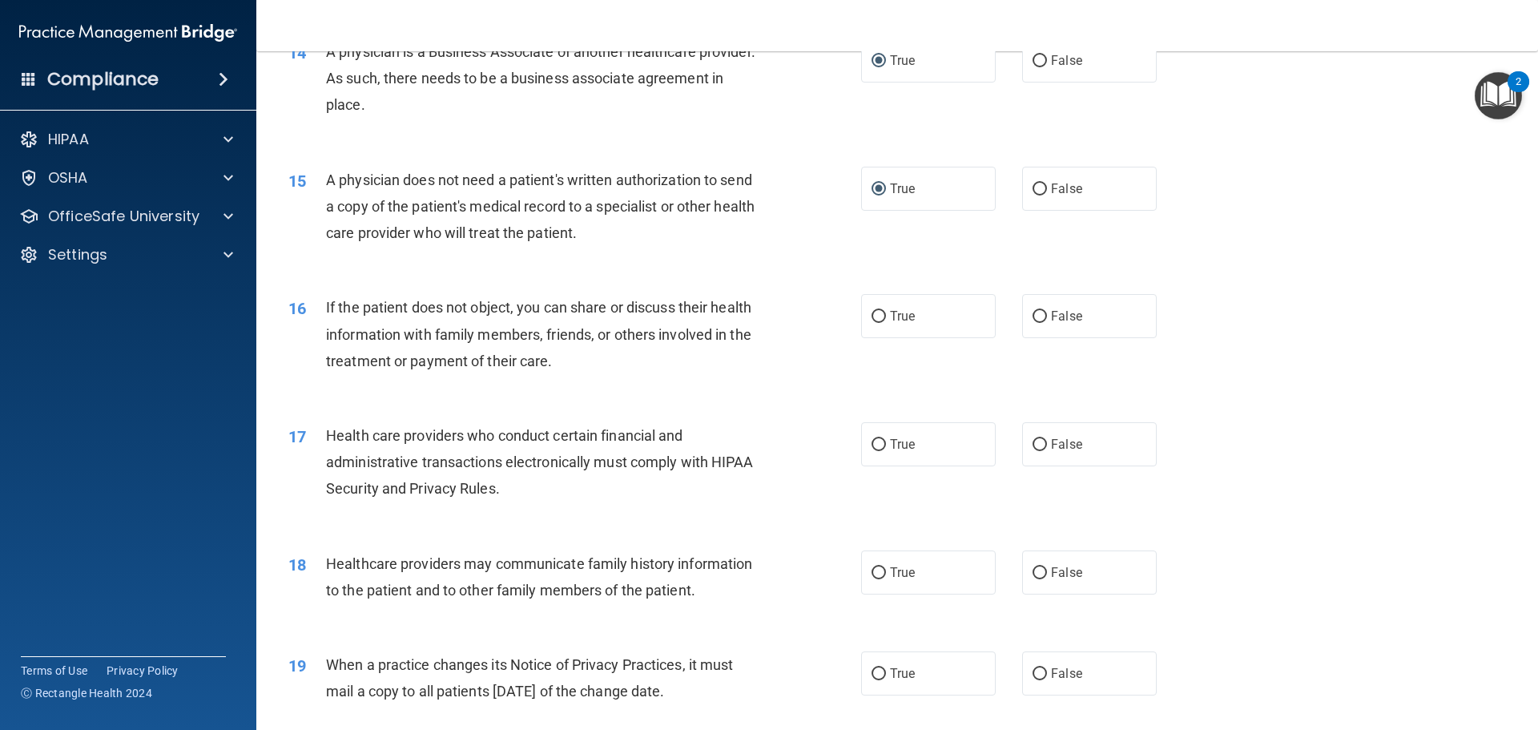
scroll to position [1682, 0]
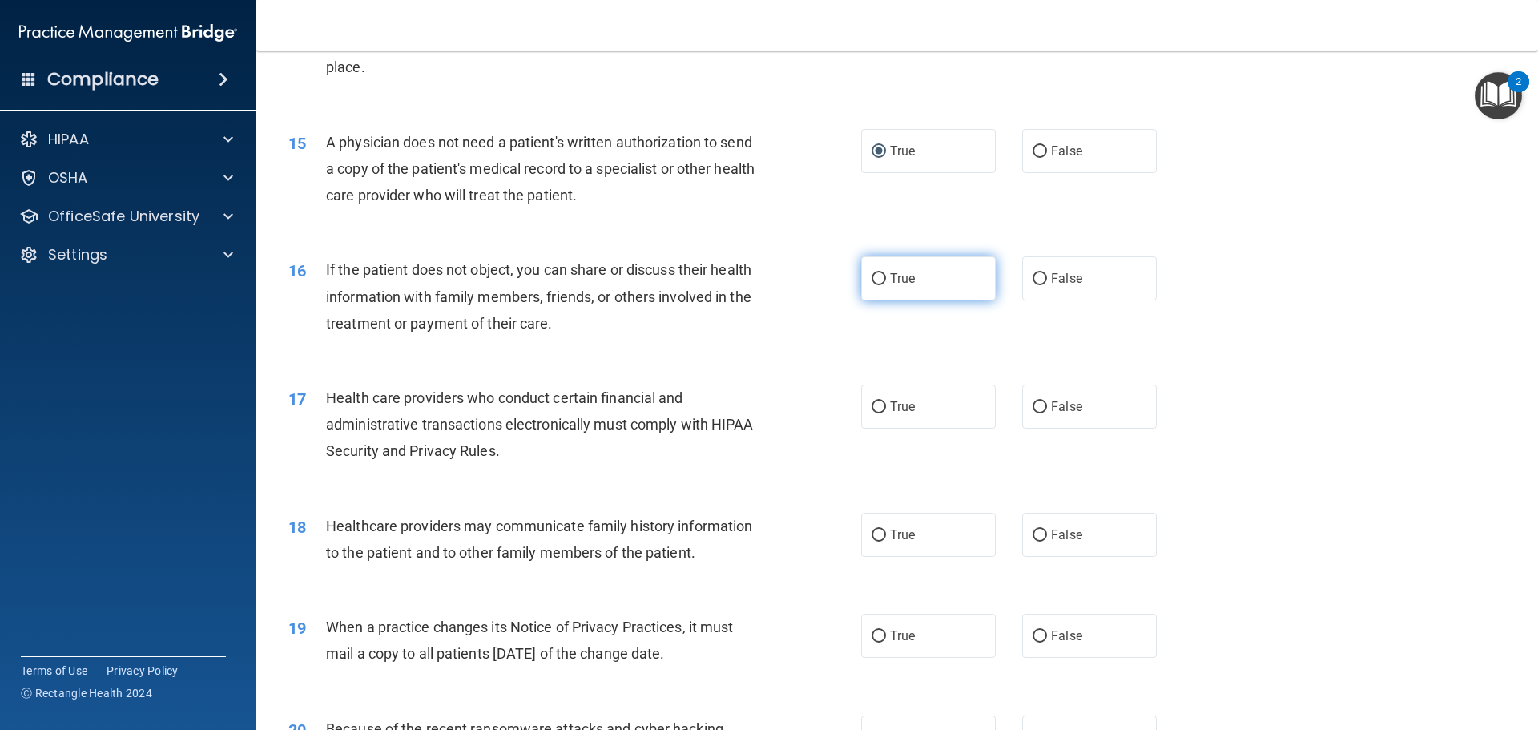
click at [871, 275] on input "True" at bounding box center [878, 279] width 14 height 12
radio input "true"
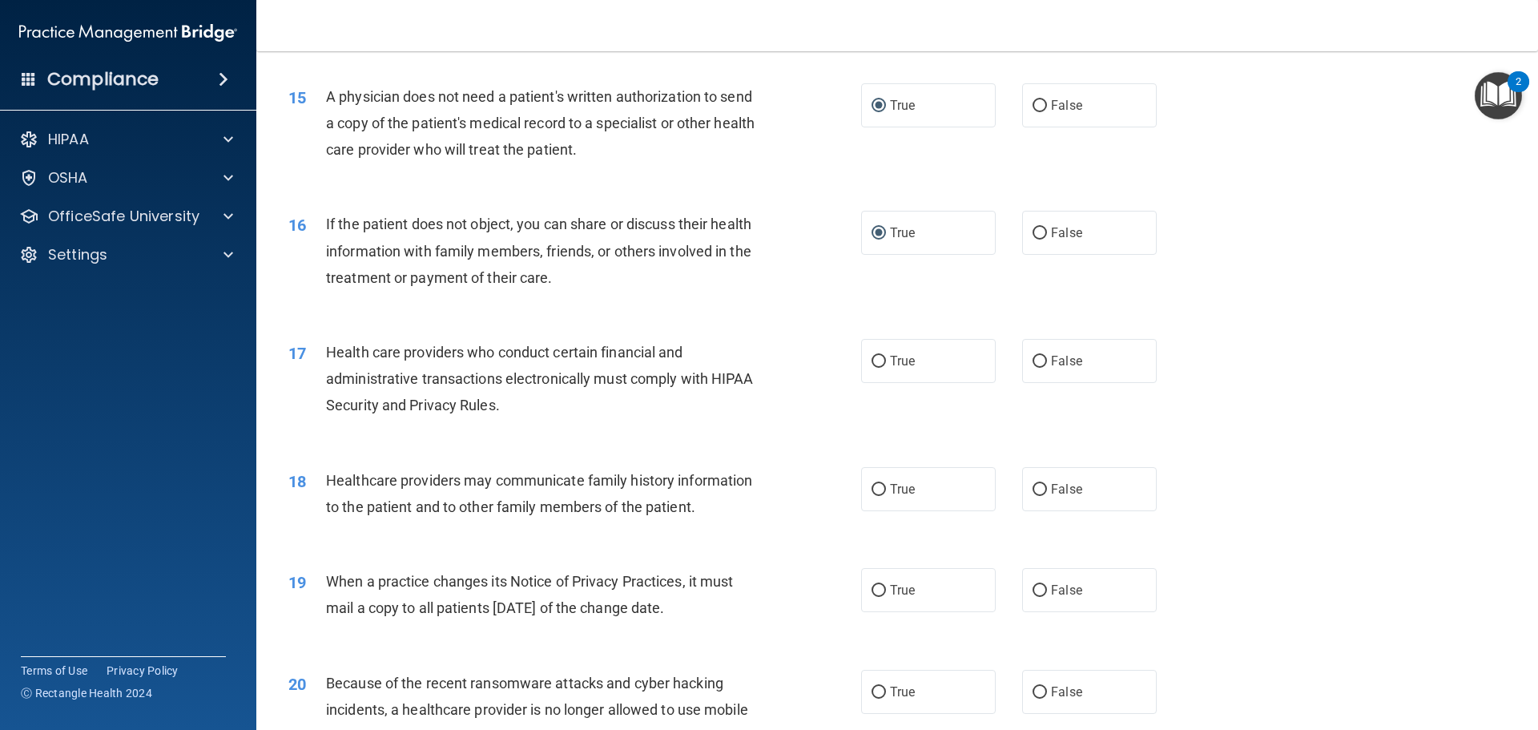
scroll to position [1842, 0]
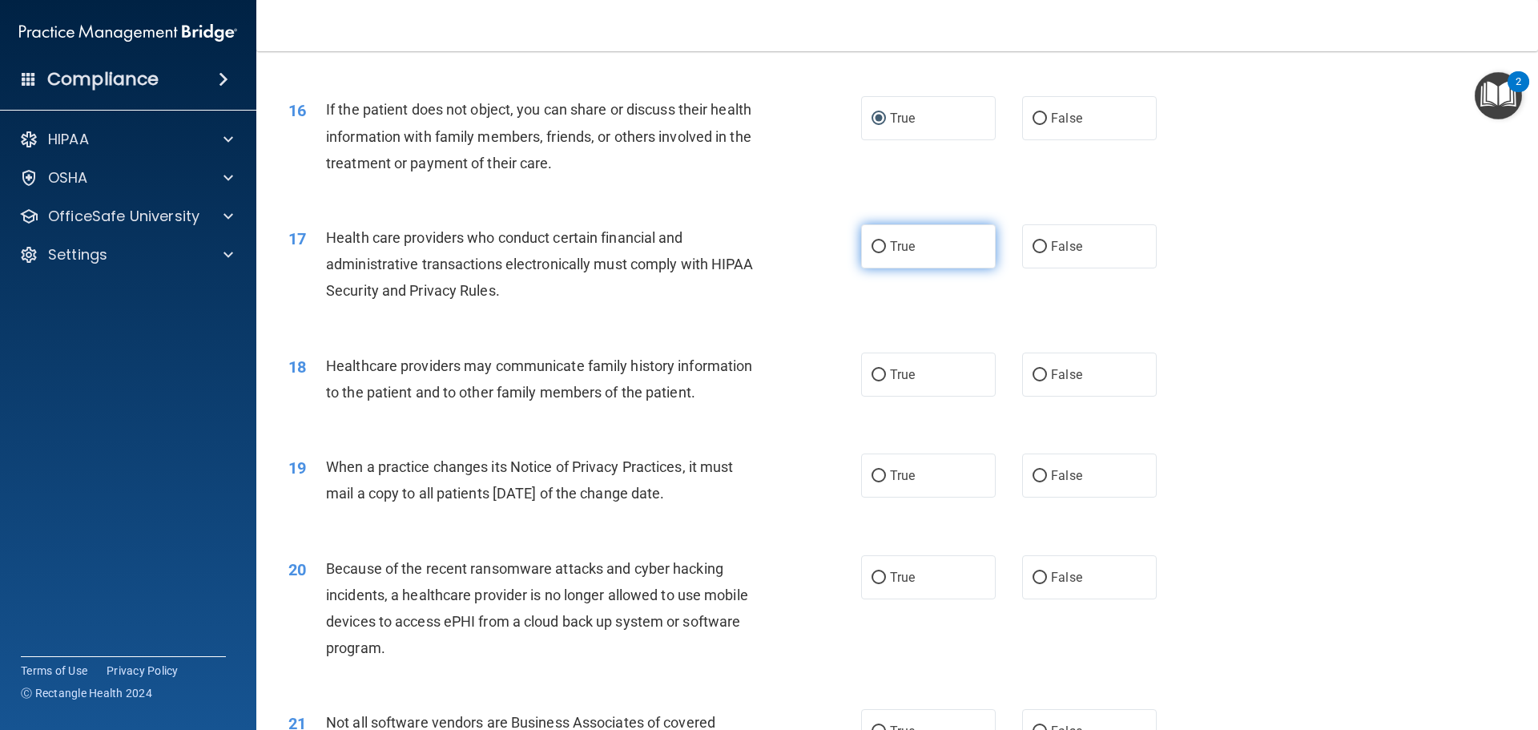
click at [871, 245] on input "True" at bounding box center [878, 247] width 14 height 12
radio input "true"
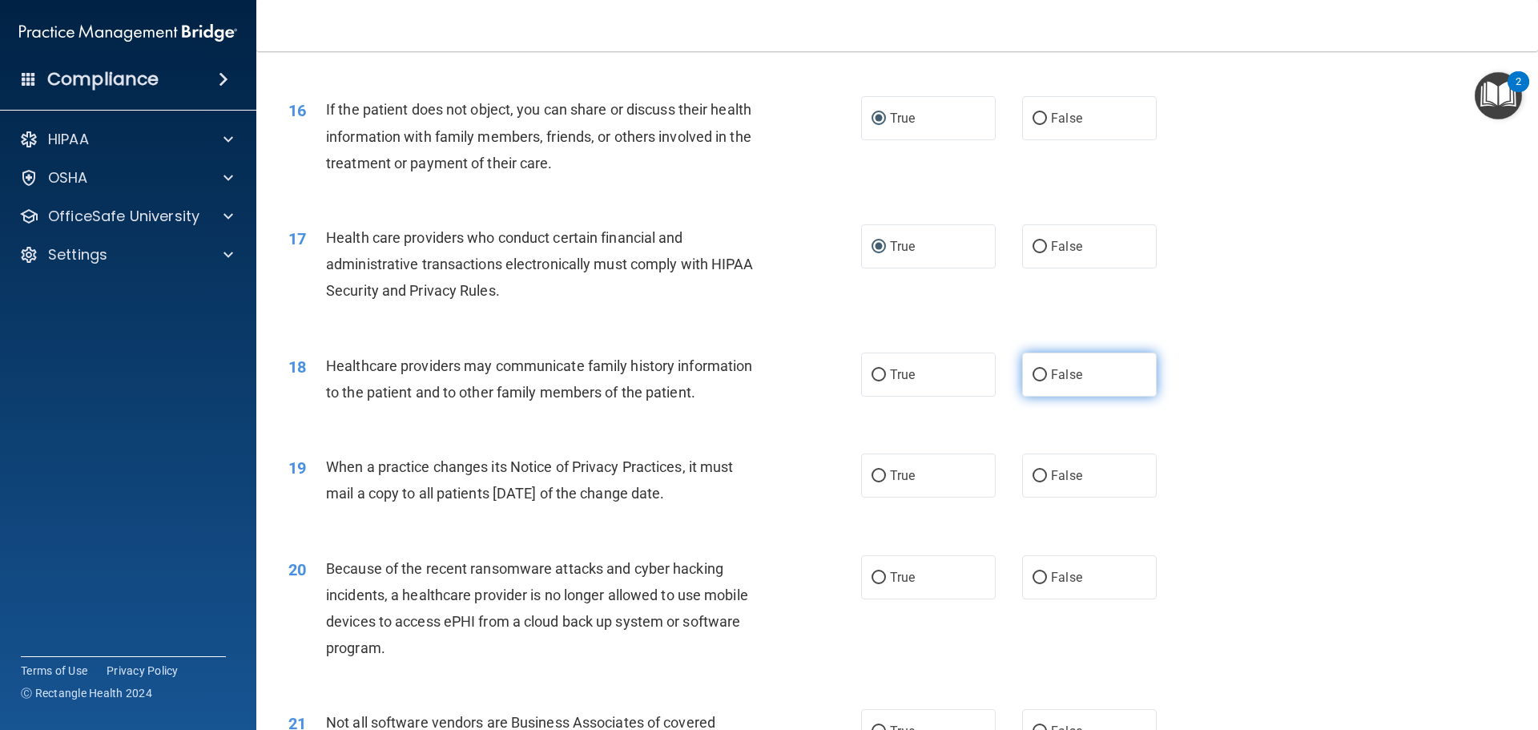
click at [1032, 372] on input "False" at bounding box center [1039, 375] width 14 height 12
radio input "true"
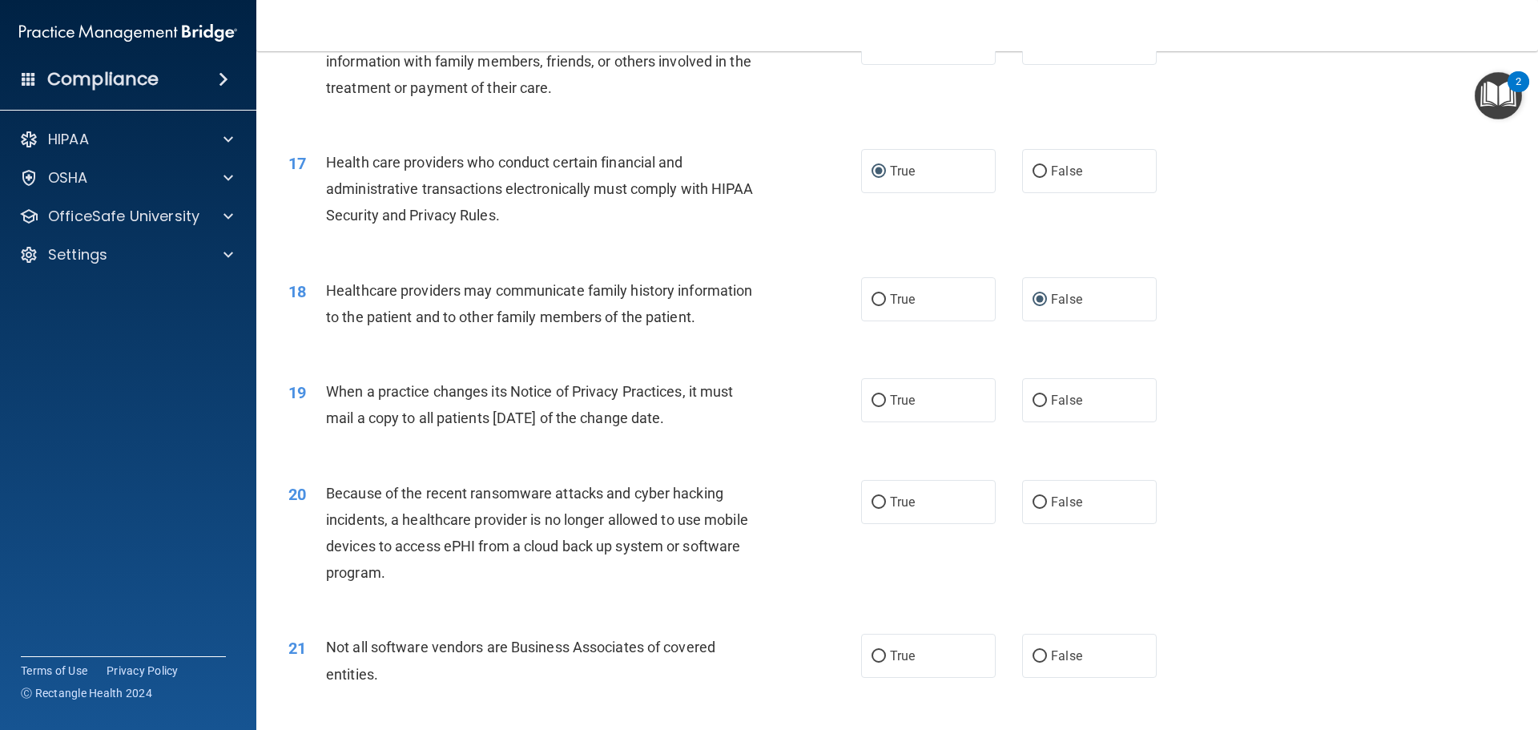
scroll to position [2002, 0]
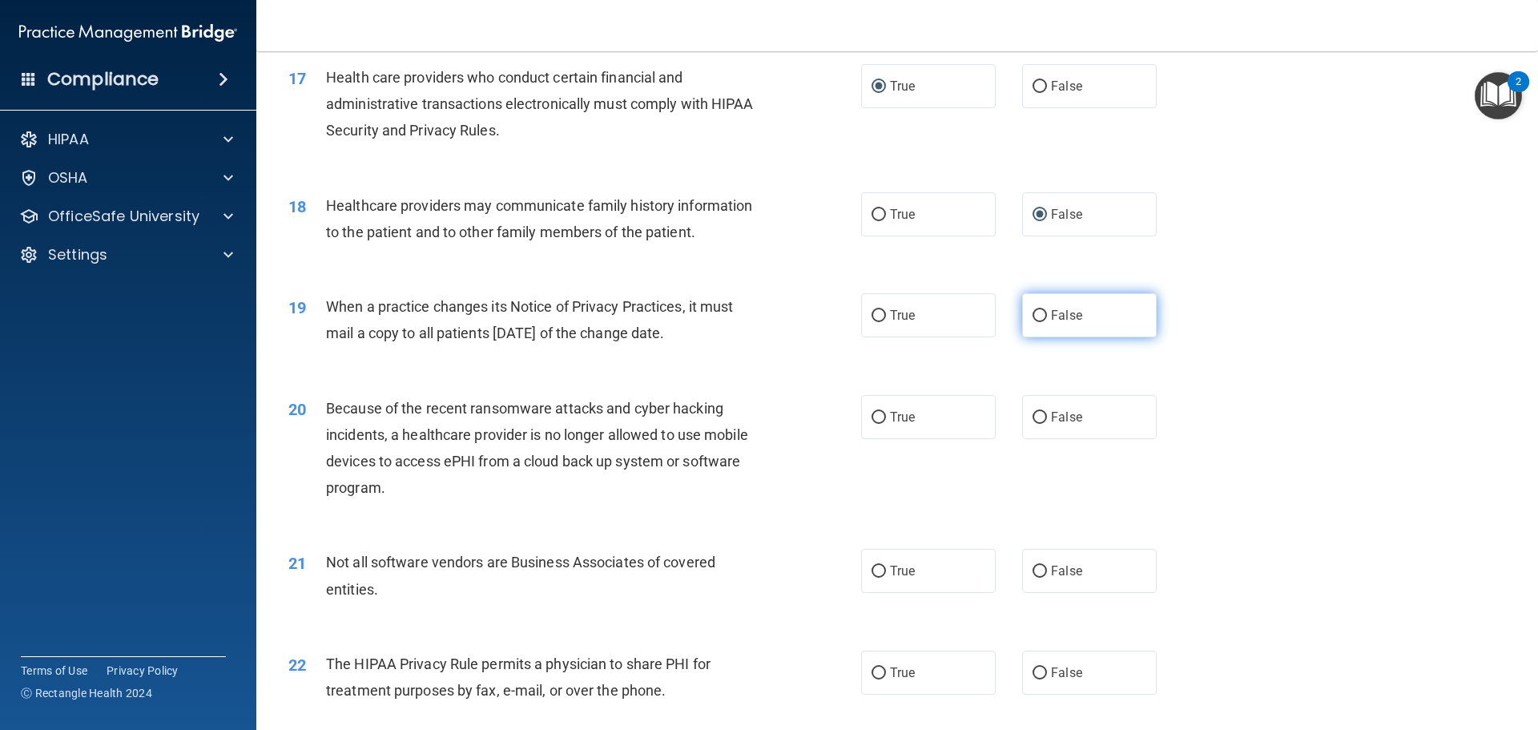
click at [1032, 316] on input "False" at bounding box center [1039, 316] width 14 height 12
radio input "true"
click at [1035, 416] on input "False" at bounding box center [1039, 418] width 14 height 12
radio input "true"
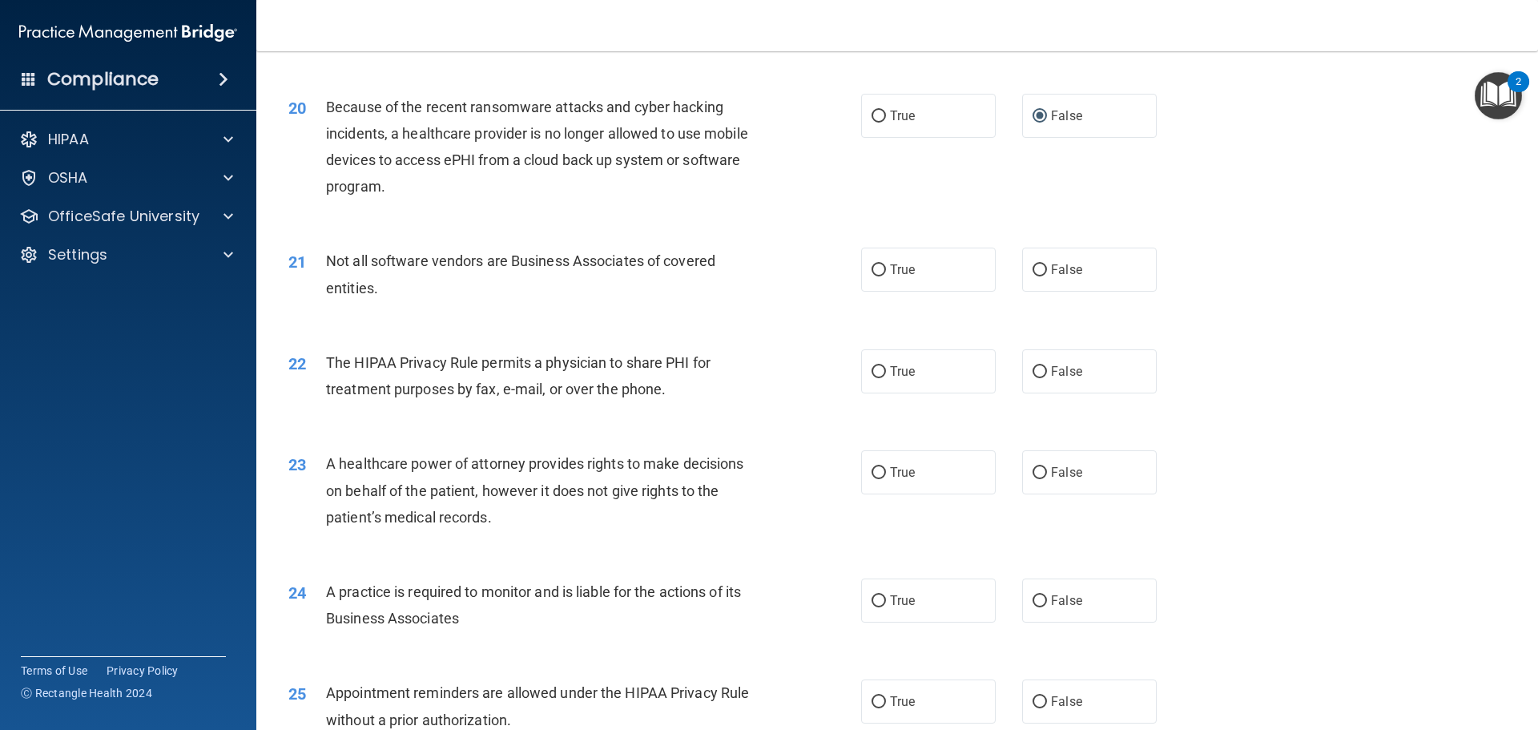
scroll to position [2402, 0]
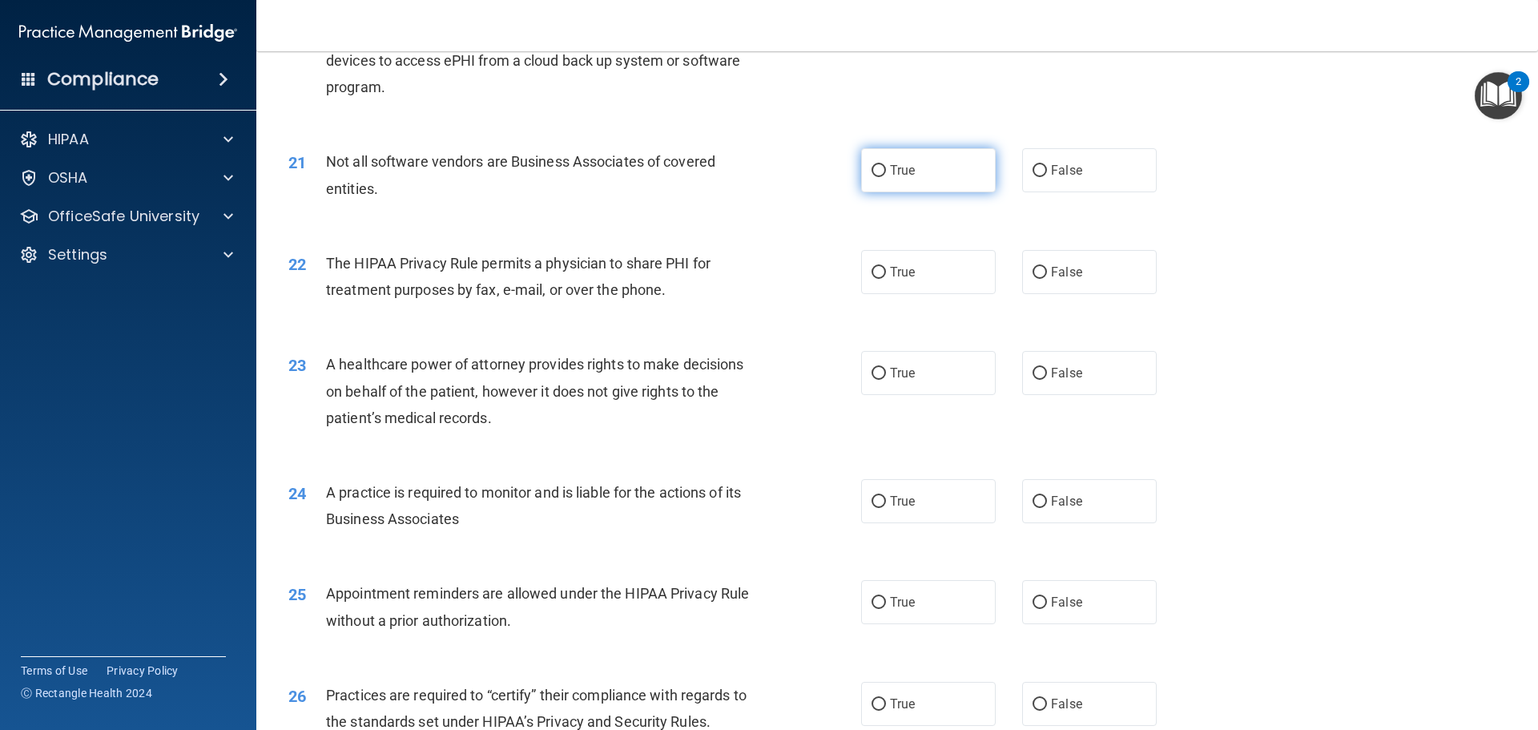
click at [871, 169] on input "True" at bounding box center [878, 171] width 14 height 12
radio input "true"
click at [872, 272] on input "True" at bounding box center [878, 273] width 14 height 12
radio input "true"
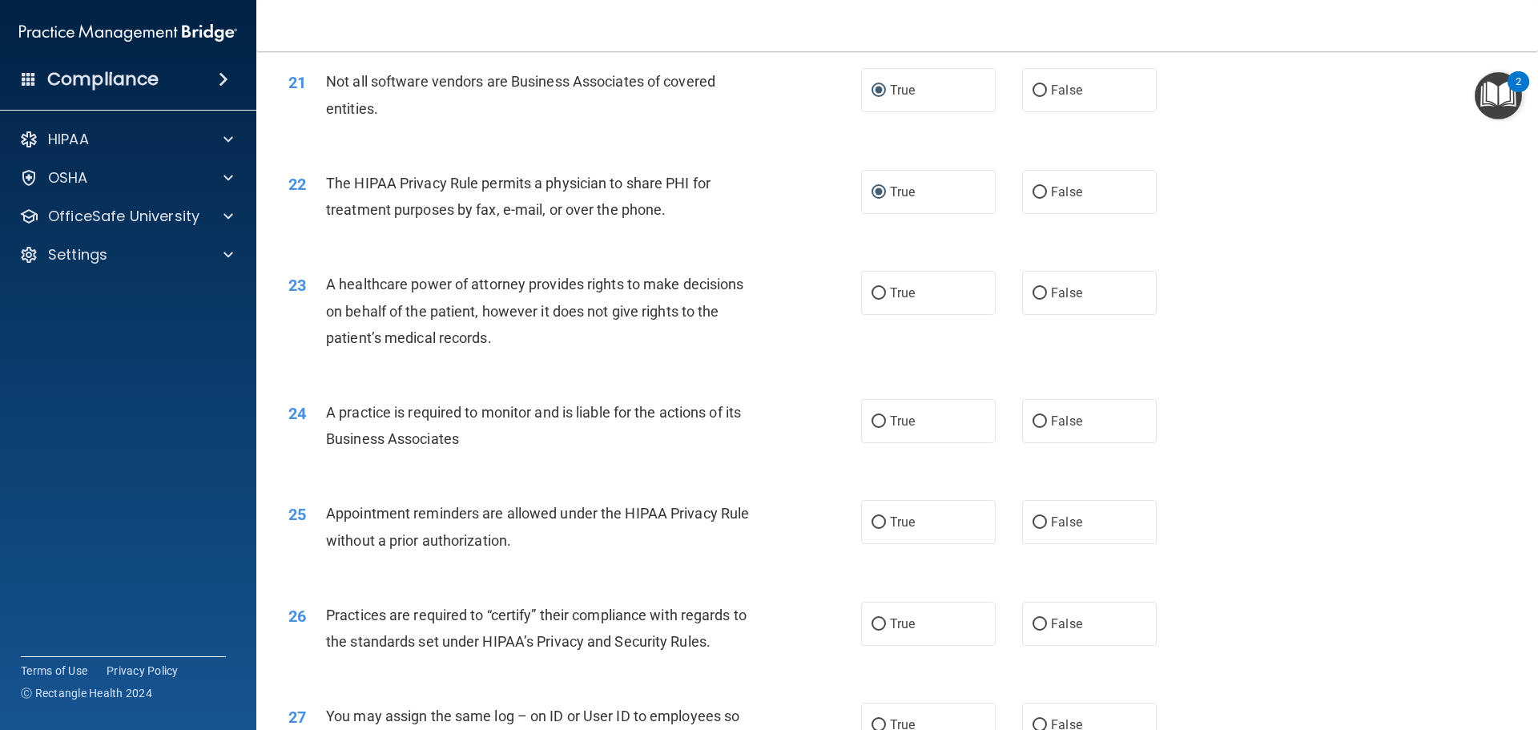
scroll to position [2563, 0]
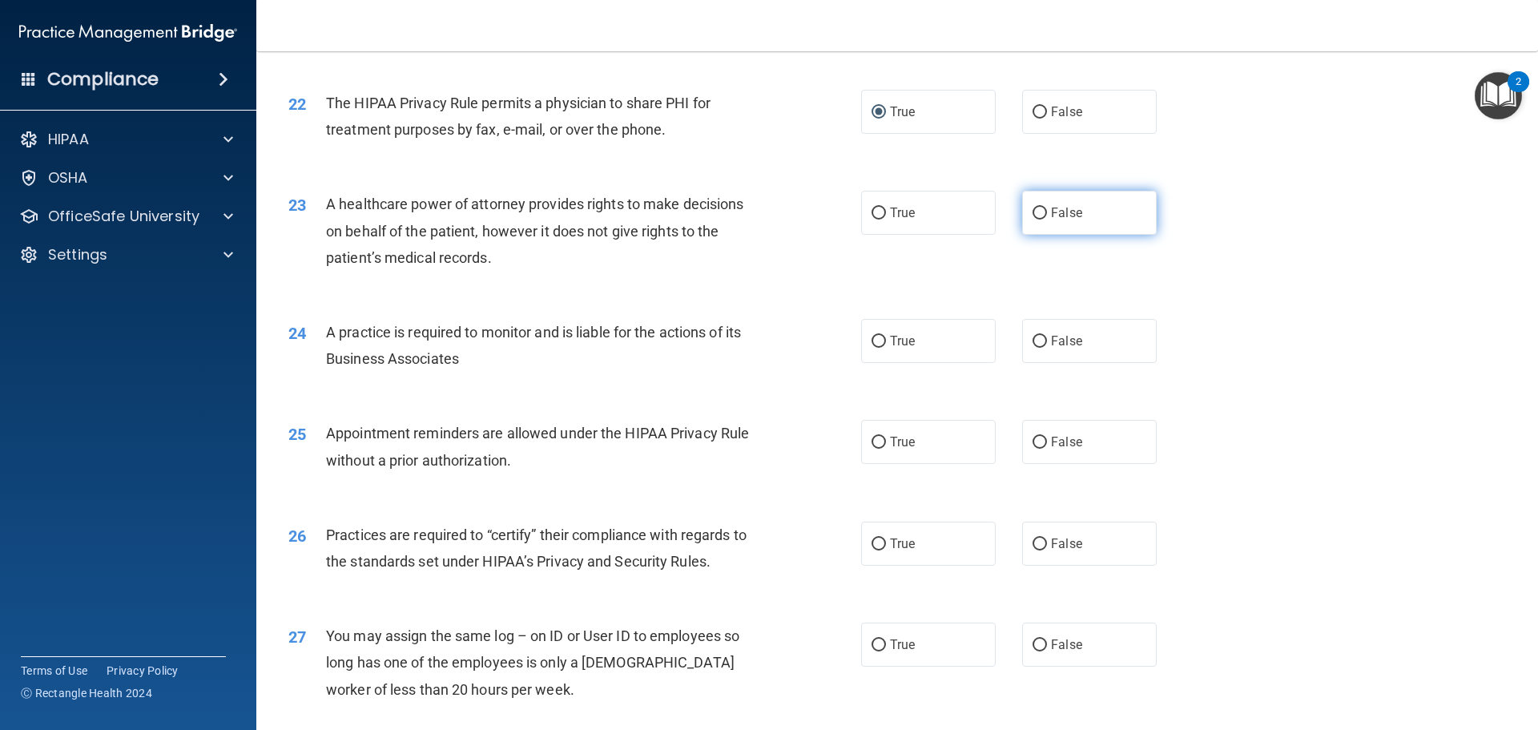
click at [1032, 211] on input "False" at bounding box center [1039, 213] width 14 height 12
radio input "true"
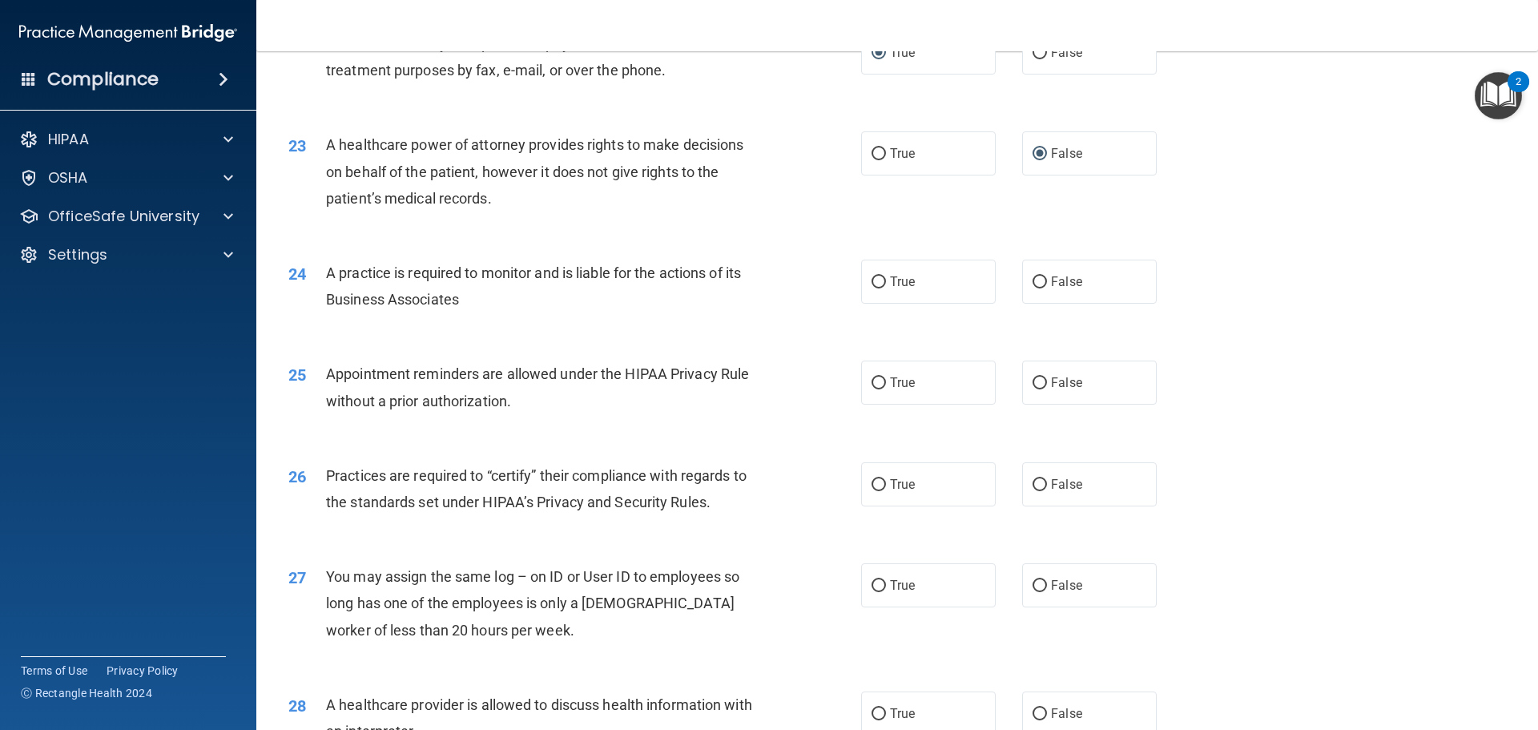
scroll to position [2723, 0]
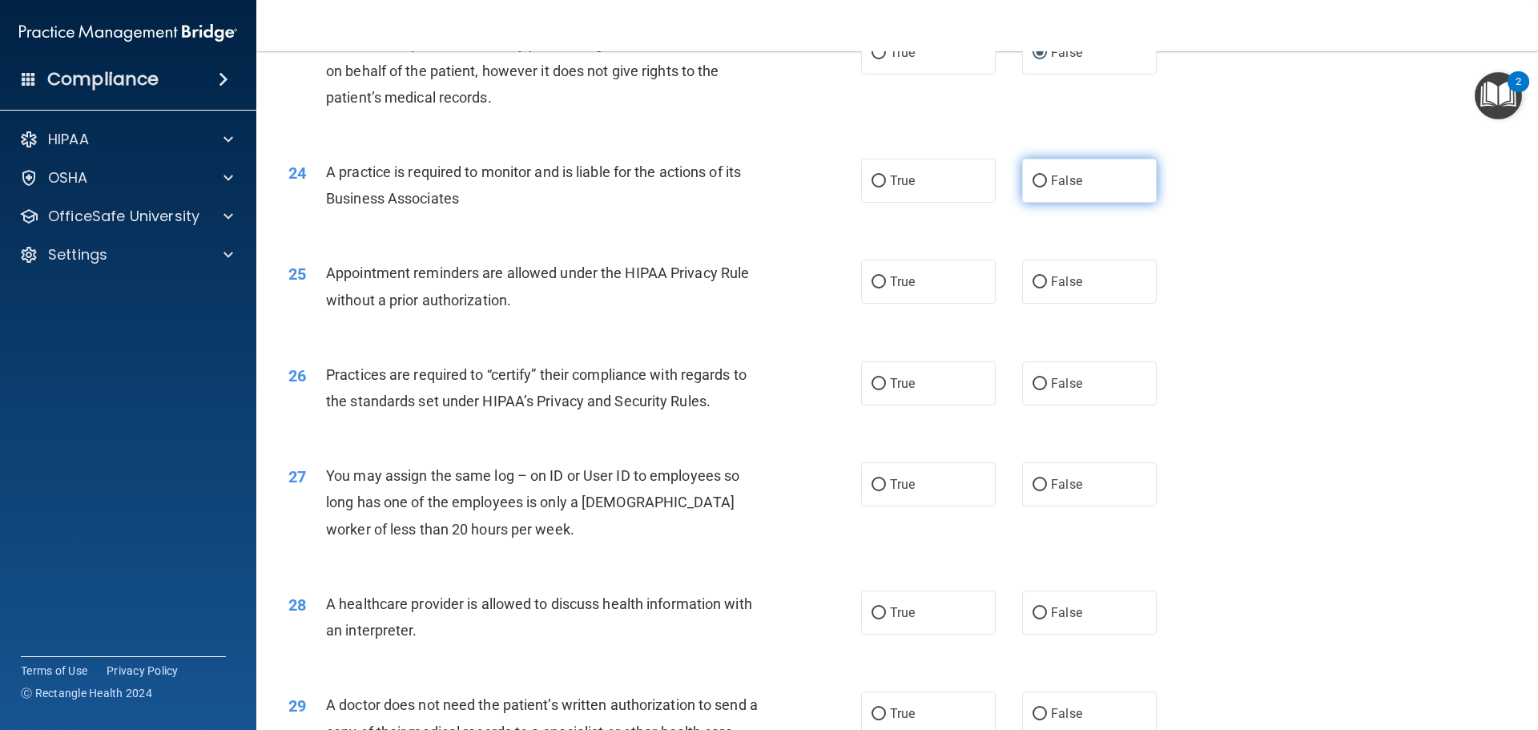
click at [1035, 179] on input "False" at bounding box center [1039, 181] width 14 height 12
radio input "true"
click at [1032, 279] on input "False" at bounding box center [1039, 282] width 14 height 12
radio input "true"
click at [1033, 379] on input "False" at bounding box center [1039, 384] width 14 height 12
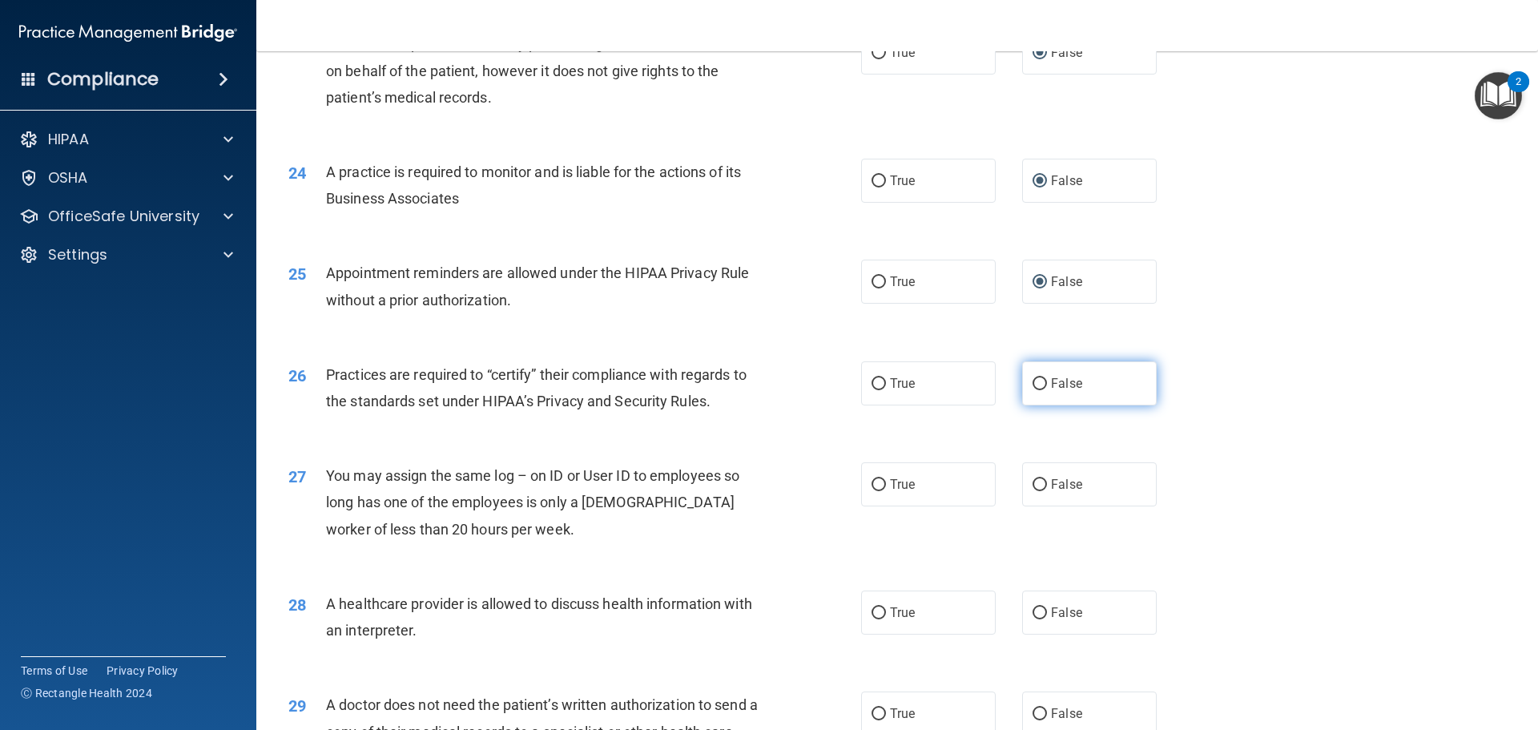
radio input "true"
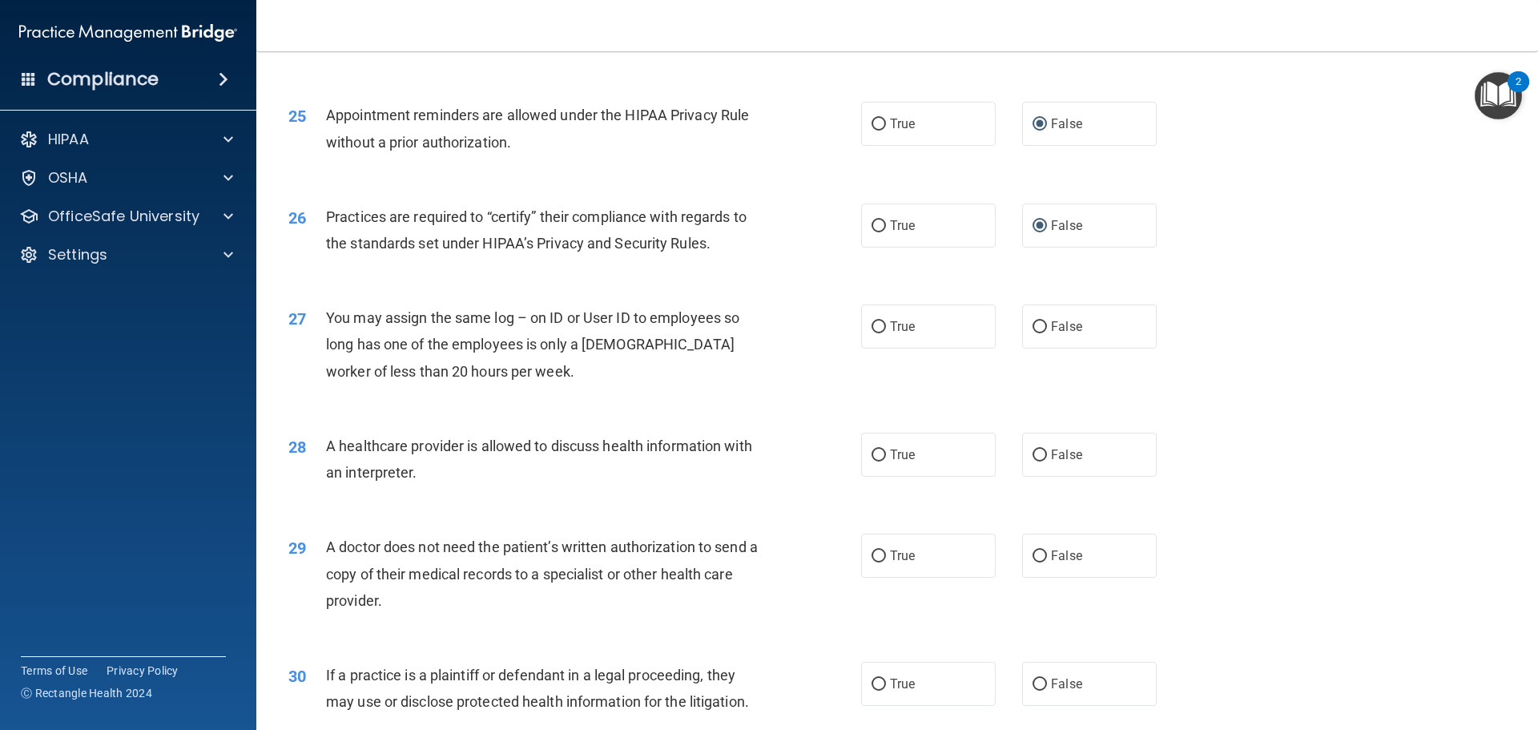
scroll to position [2883, 0]
click at [1032, 322] on input "False" at bounding box center [1039, 325] width 14 height 12
radio input "true"
click at [874, 451] on input "True" at bounding box center [878, 453] width 14 height 12
radio input "true"
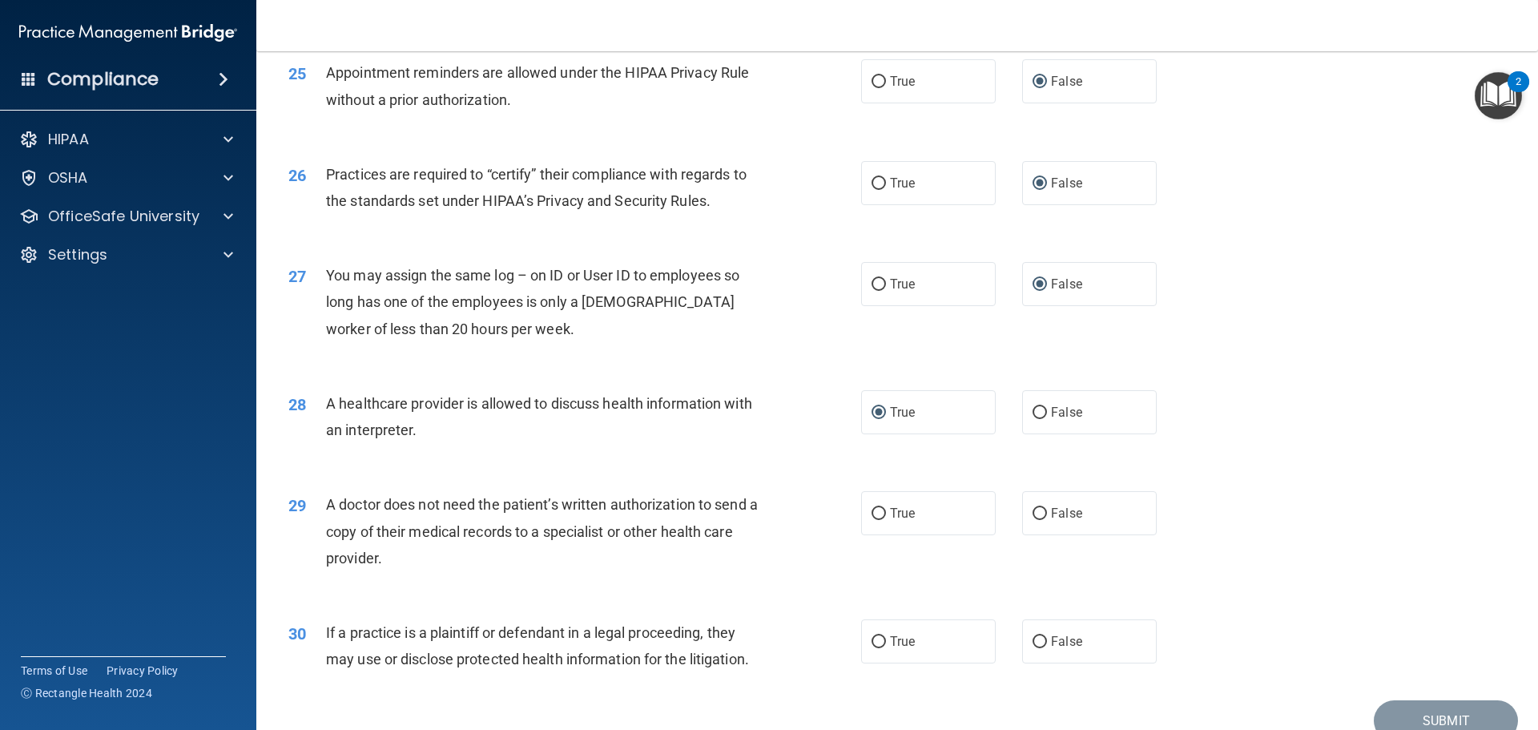
scroll to position [2998, 0]
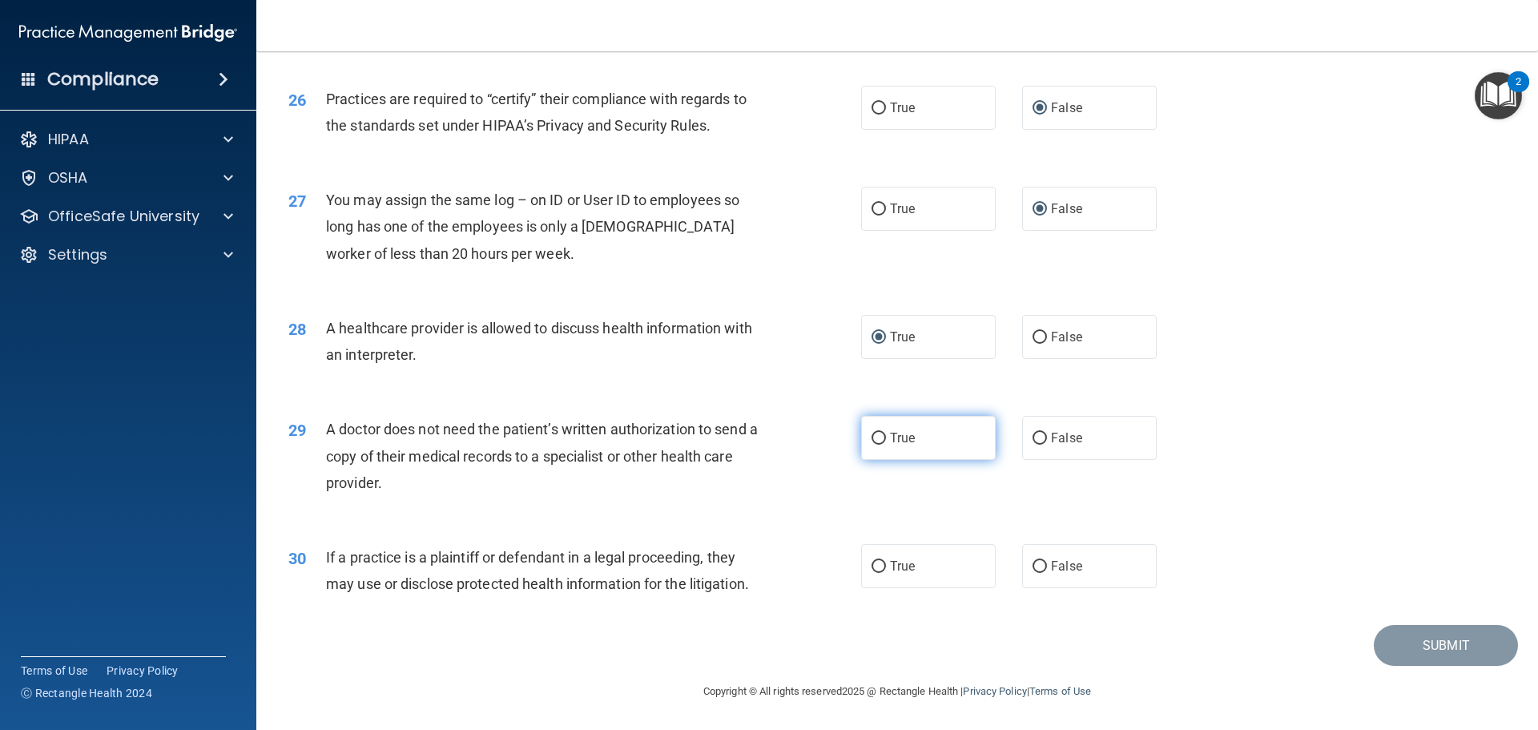
click at [874, 436] on input "True" at bounding box center [878, 438] width 14 height 12
radio input "true"
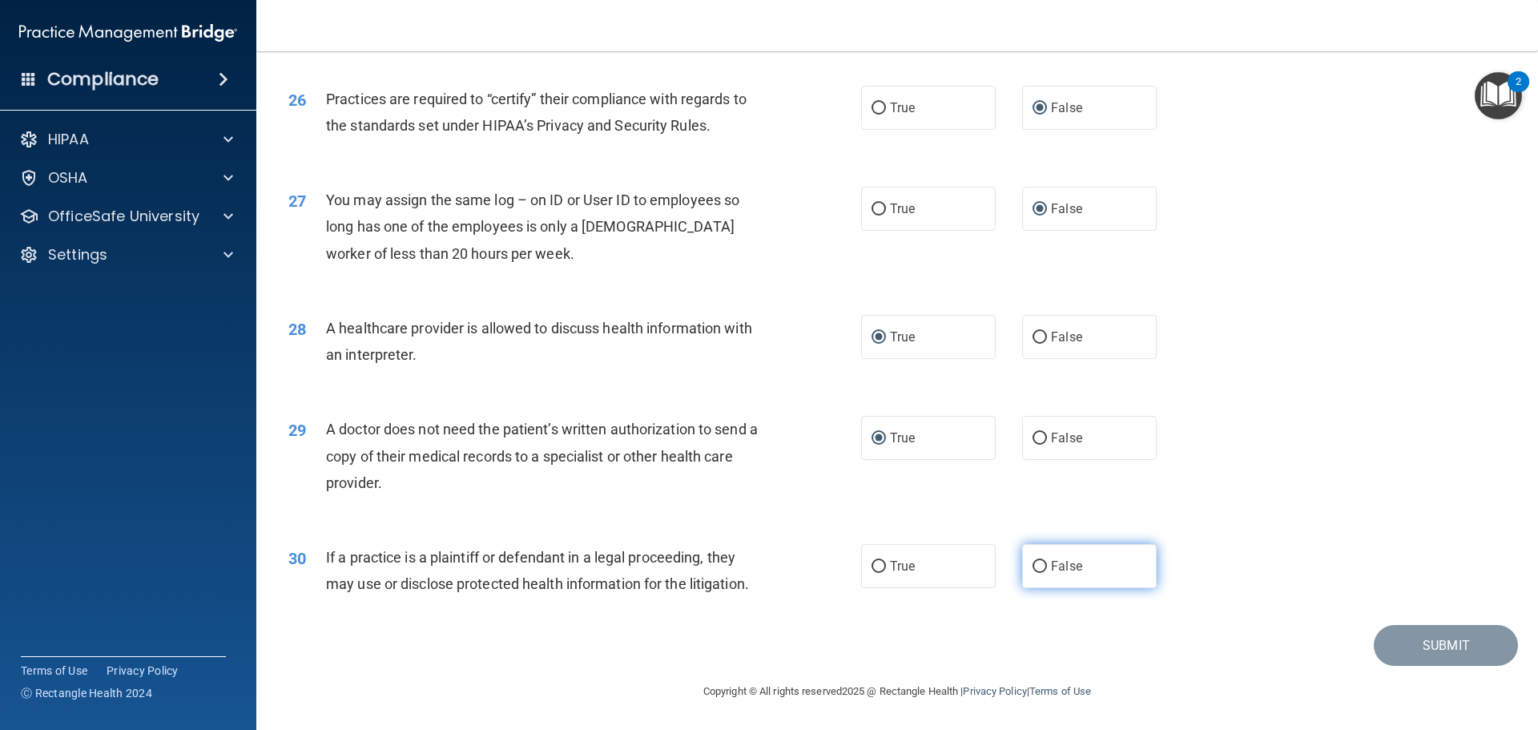
click at [1034, 565] on input "False" at bounding box center [1039, 567] width 14 height 12
radio input "true"
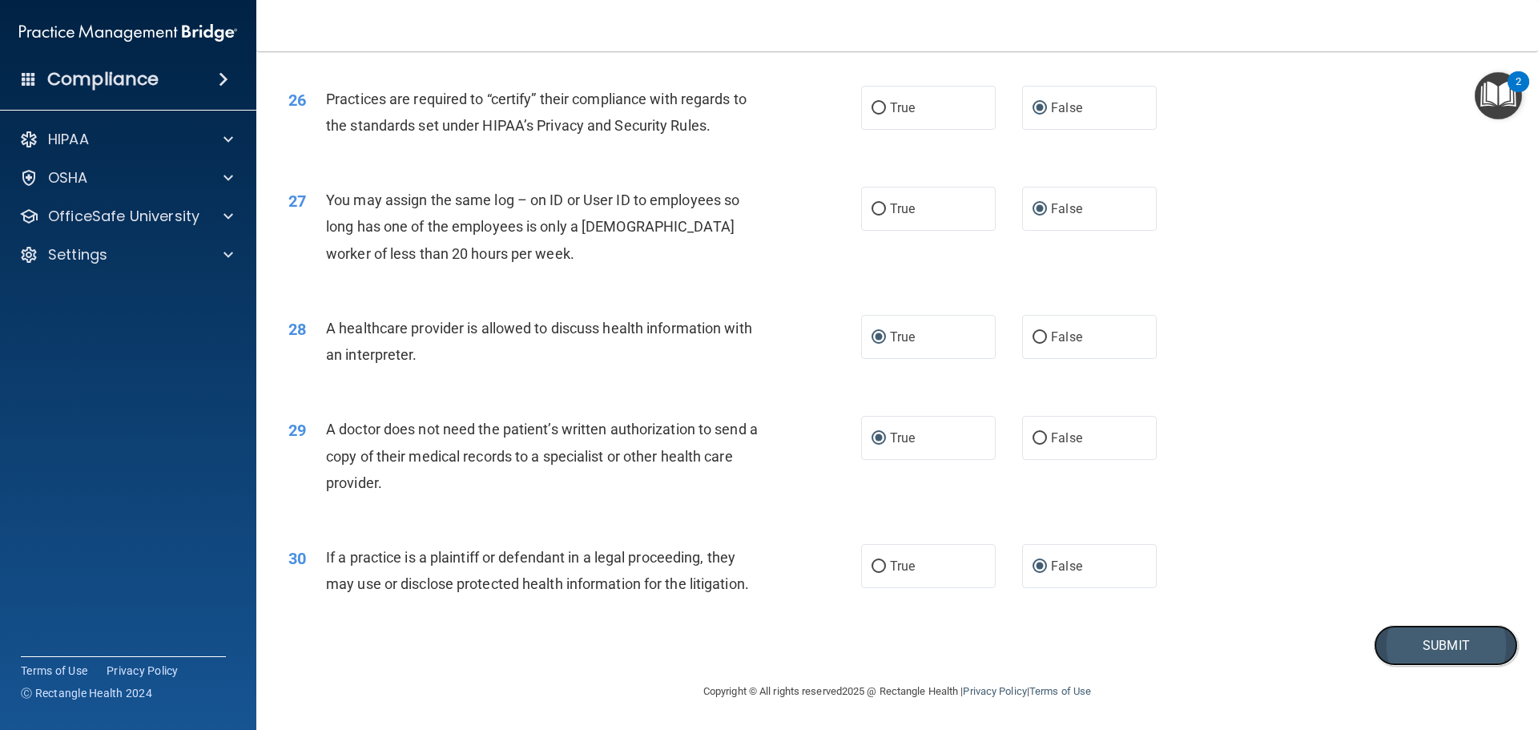
click at [1436, 649] on button "Submit" at bounding box center [1445, 645] width 144 height 41
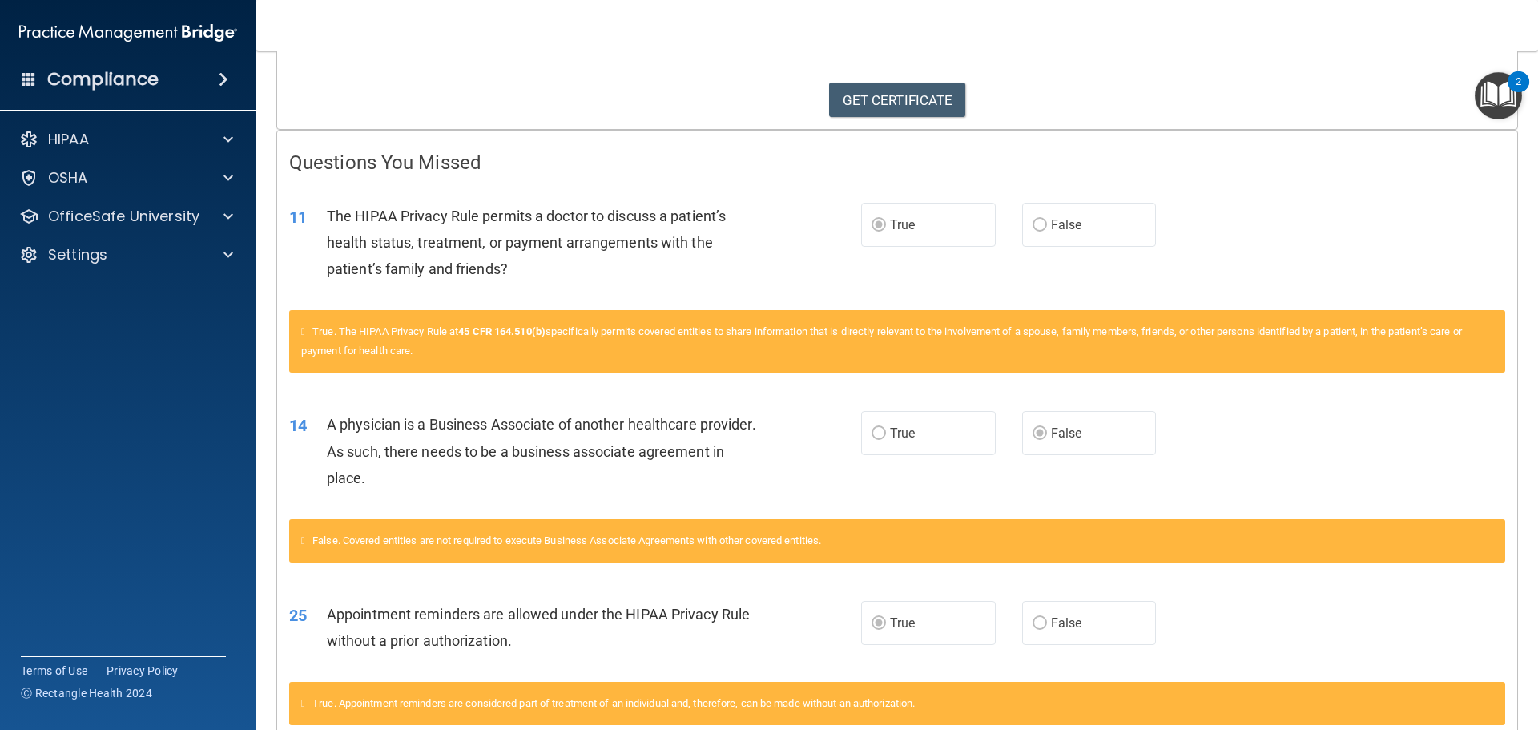
scroll to position [239, 0]
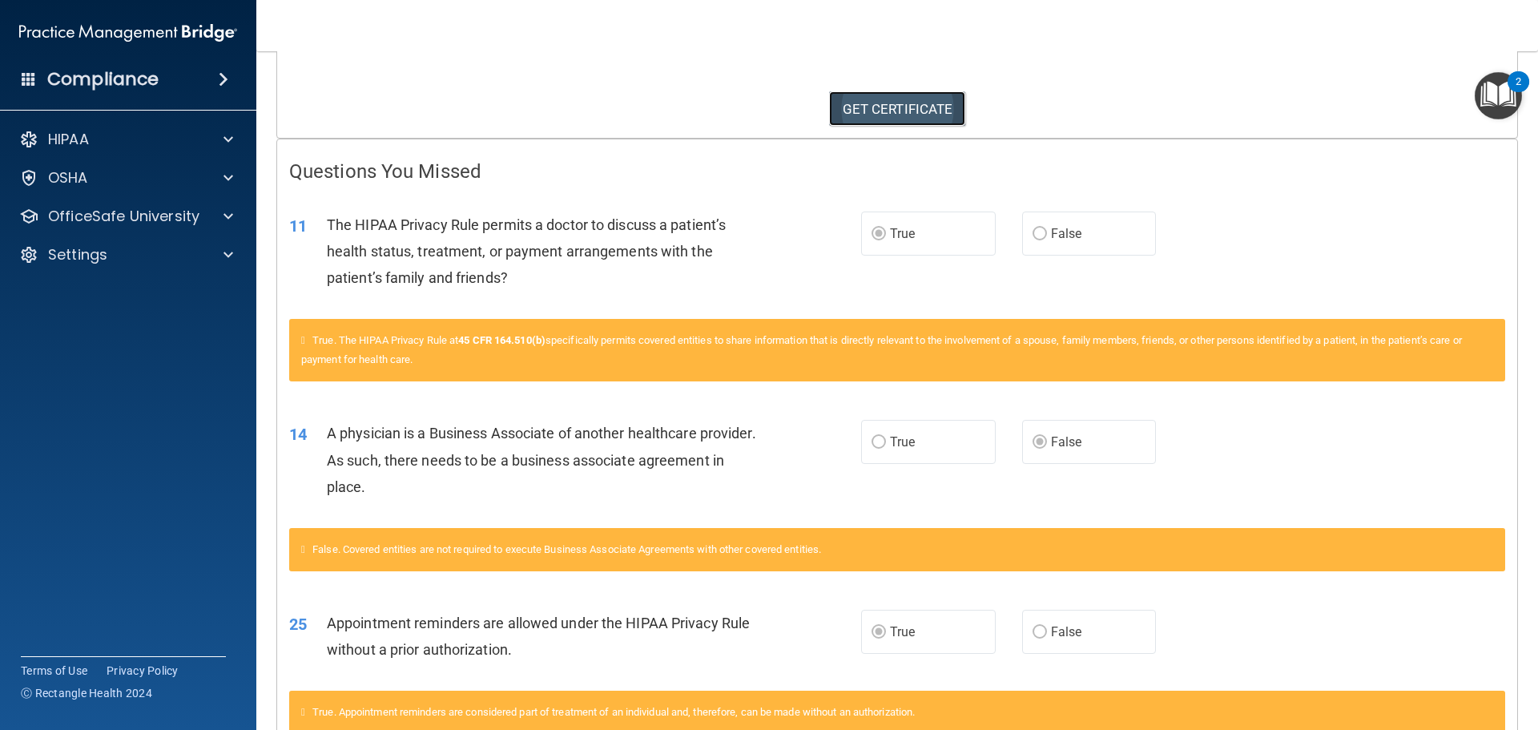
click at [889, 110] on link "GET CERTIFICATE" at bounding box center [897, 108] width 137 height 35
click at [227, 215] on span at bounding box center [228, 216] width 10 height 19
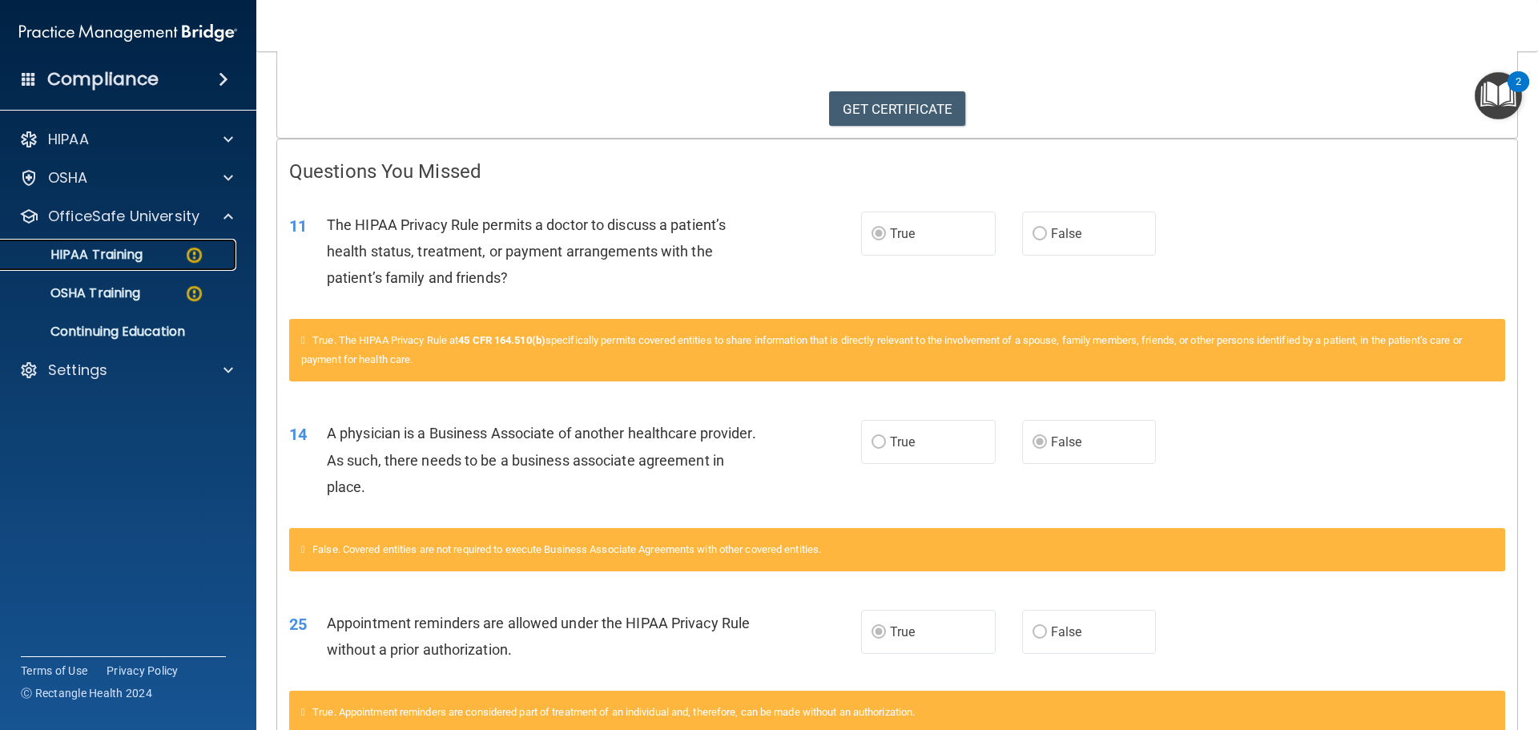
click at [191, 255] on img at bounding box center [194, 255] width 20 height 20
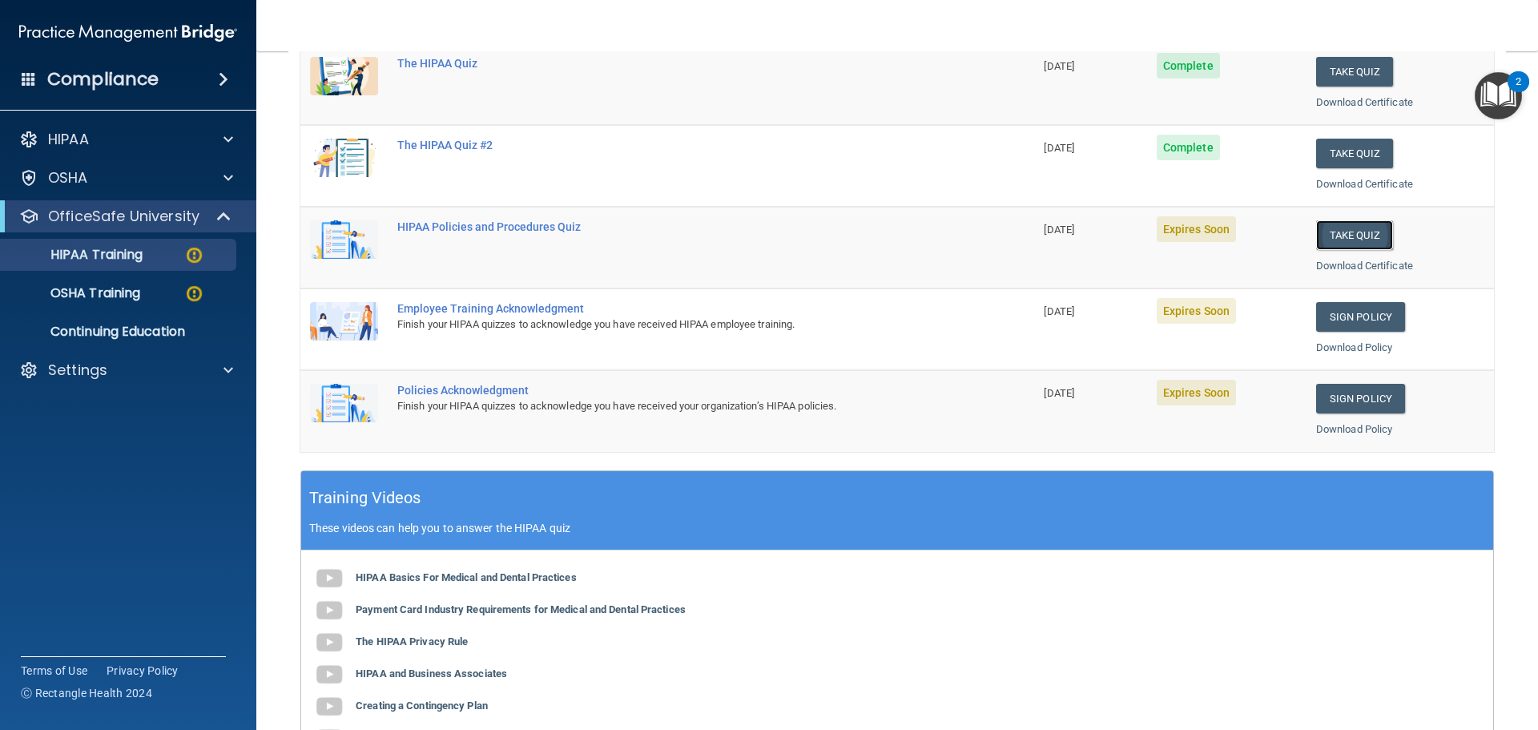
click at [1323, 242] on button "Take Quiz" at bounding box center [1354, 235] width 77 height 30
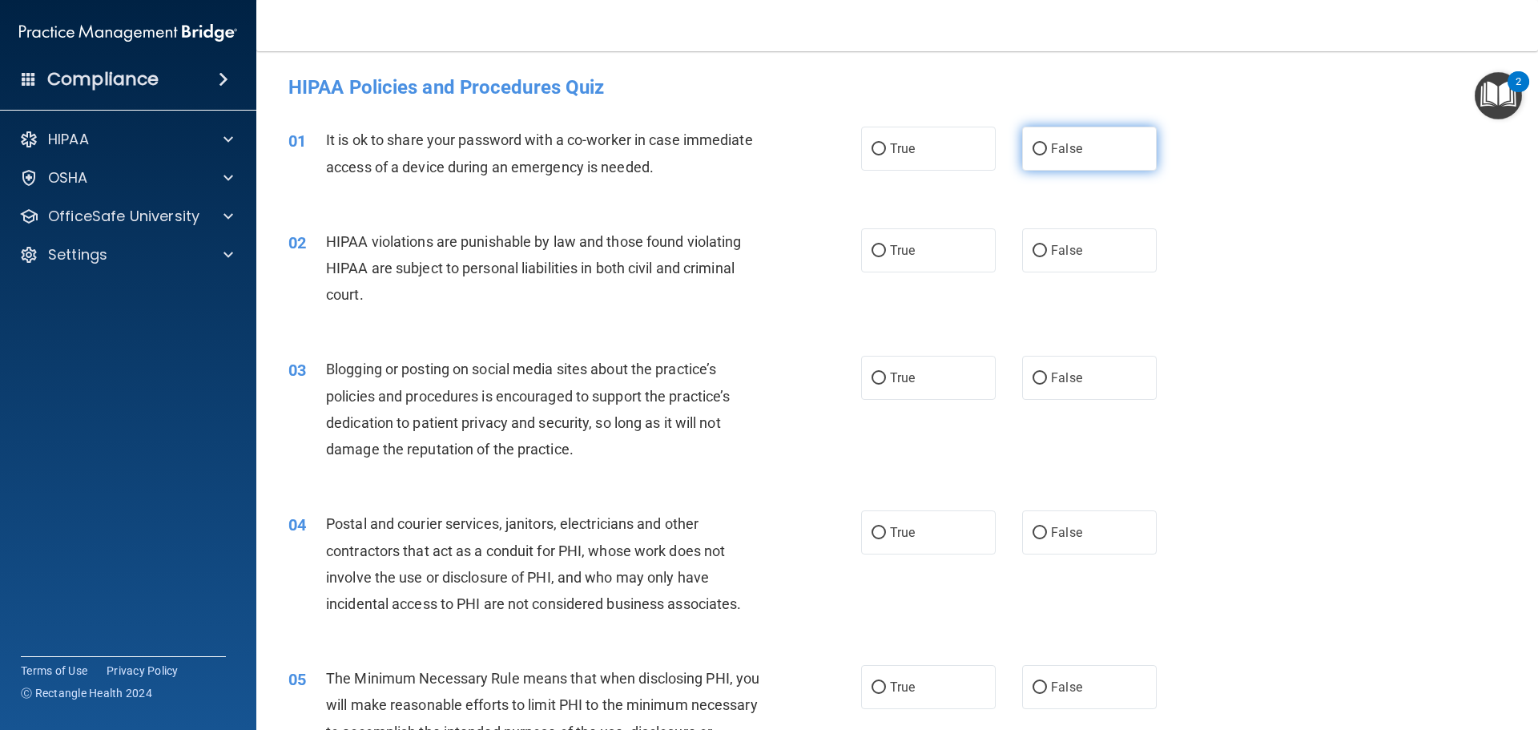
click at [1032, 147] on input "False" at bounding box center [1039, 149] width 14 height 12
radio input "true"
click at [871, 255] on input "True" at bounding box center [878, 251] width 14 height 12
radio input "true"
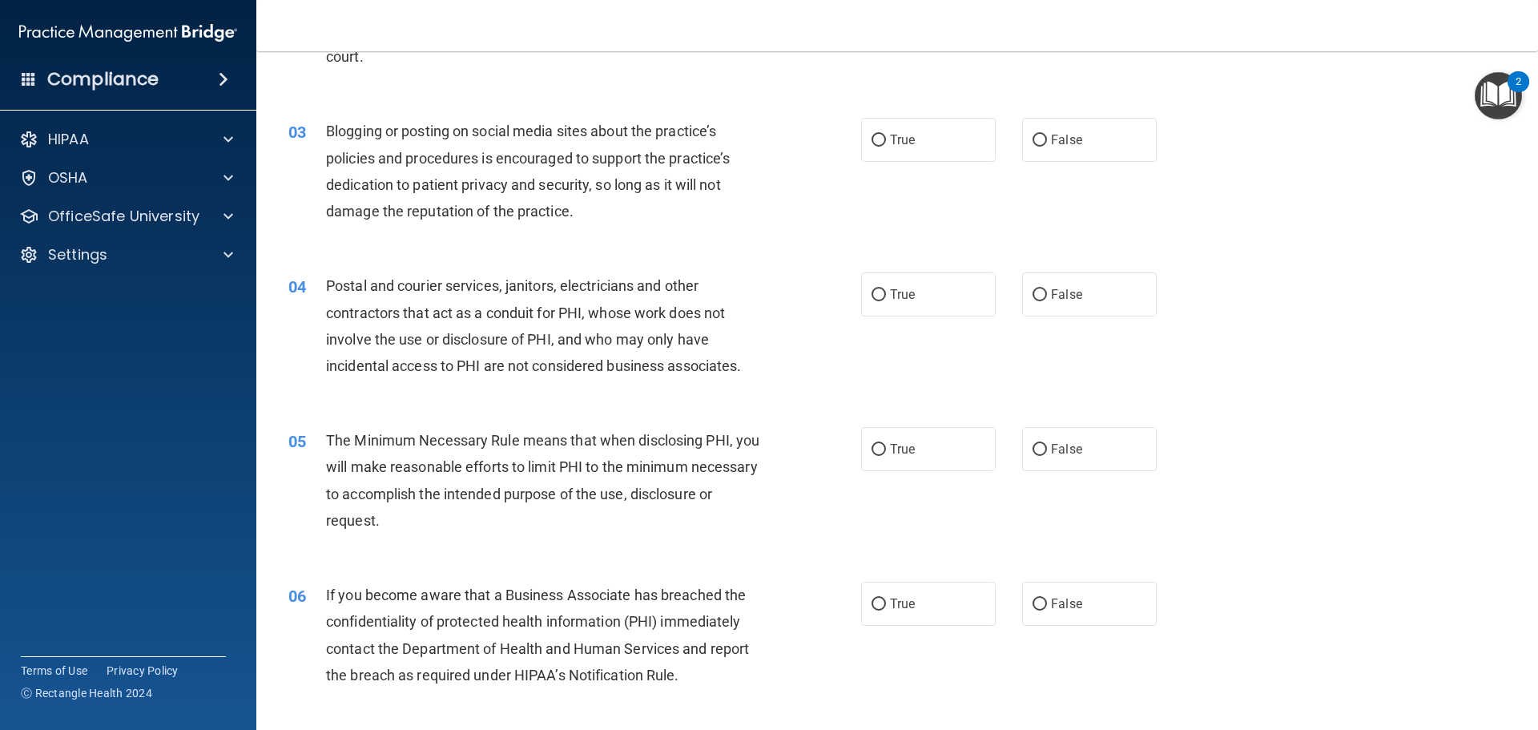
scroll to position [240, 0]
click at [873, 139] on input "True" at bounding box center [878, 138] width 14 height 12
radio input "true"
click at [873, 290] on input "True" at bounding box center [878, 293] width 14 height 12
radio input "true"
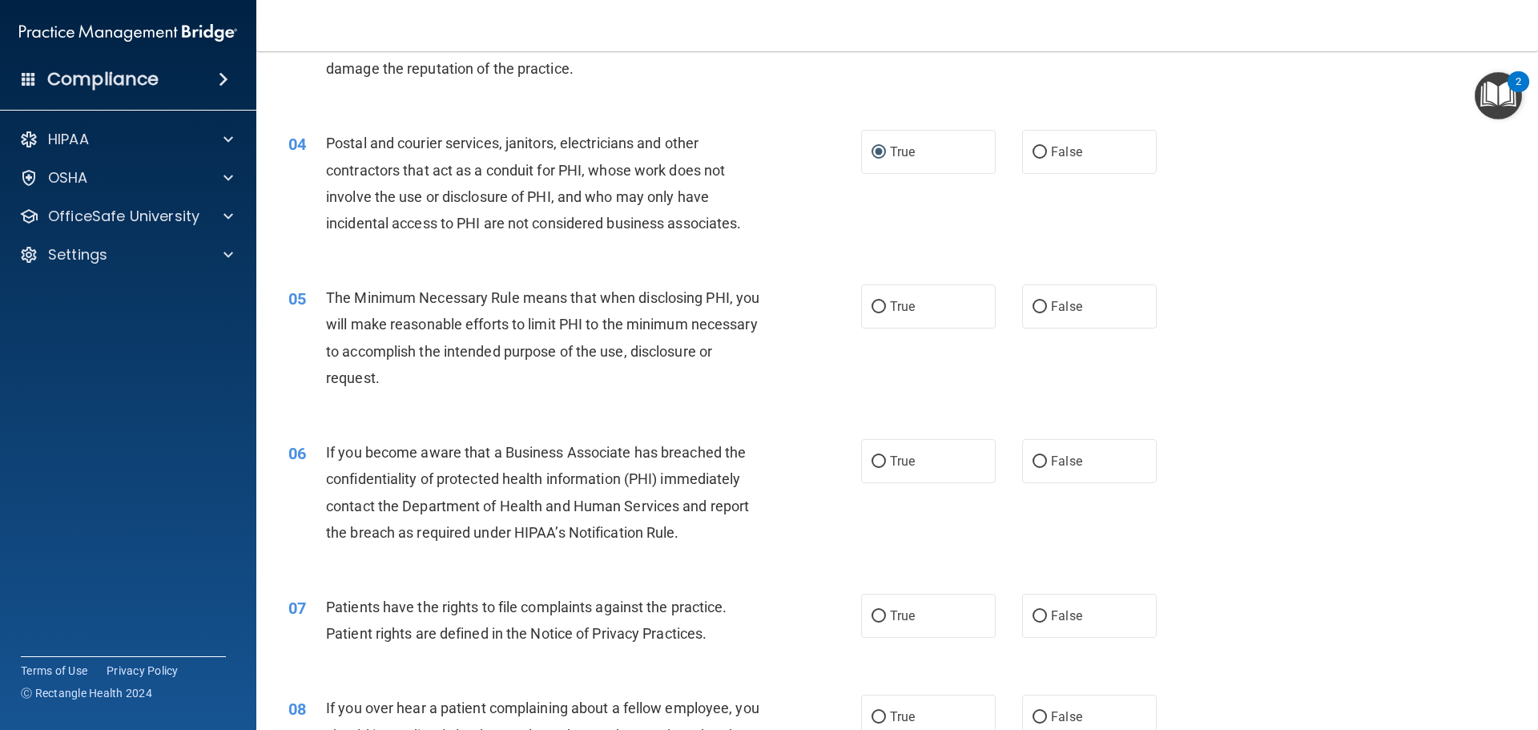
scroll to position [400, 0]
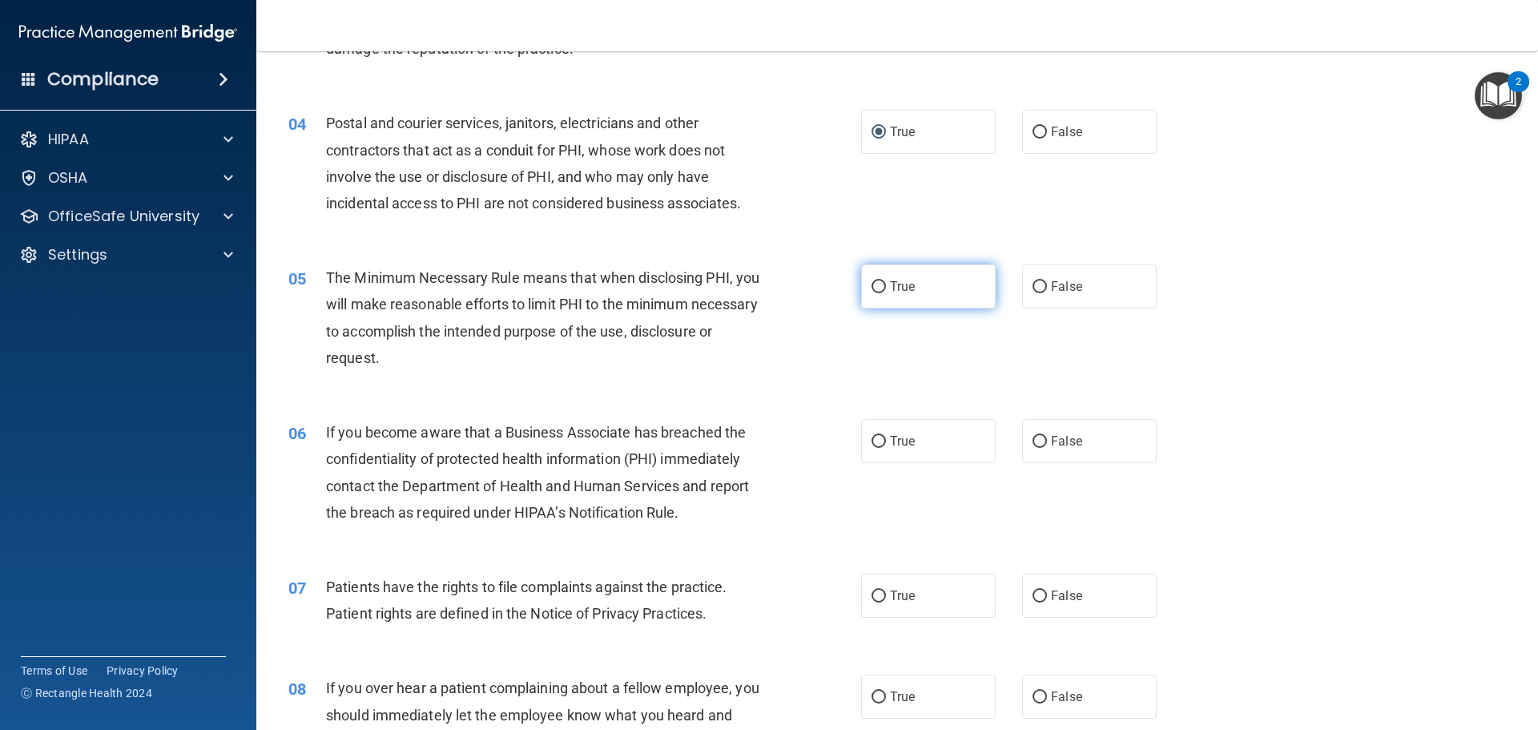
click at [871, 284] on input "True" at bounding box center [878, 287] width 14 height 12
radio input "true"
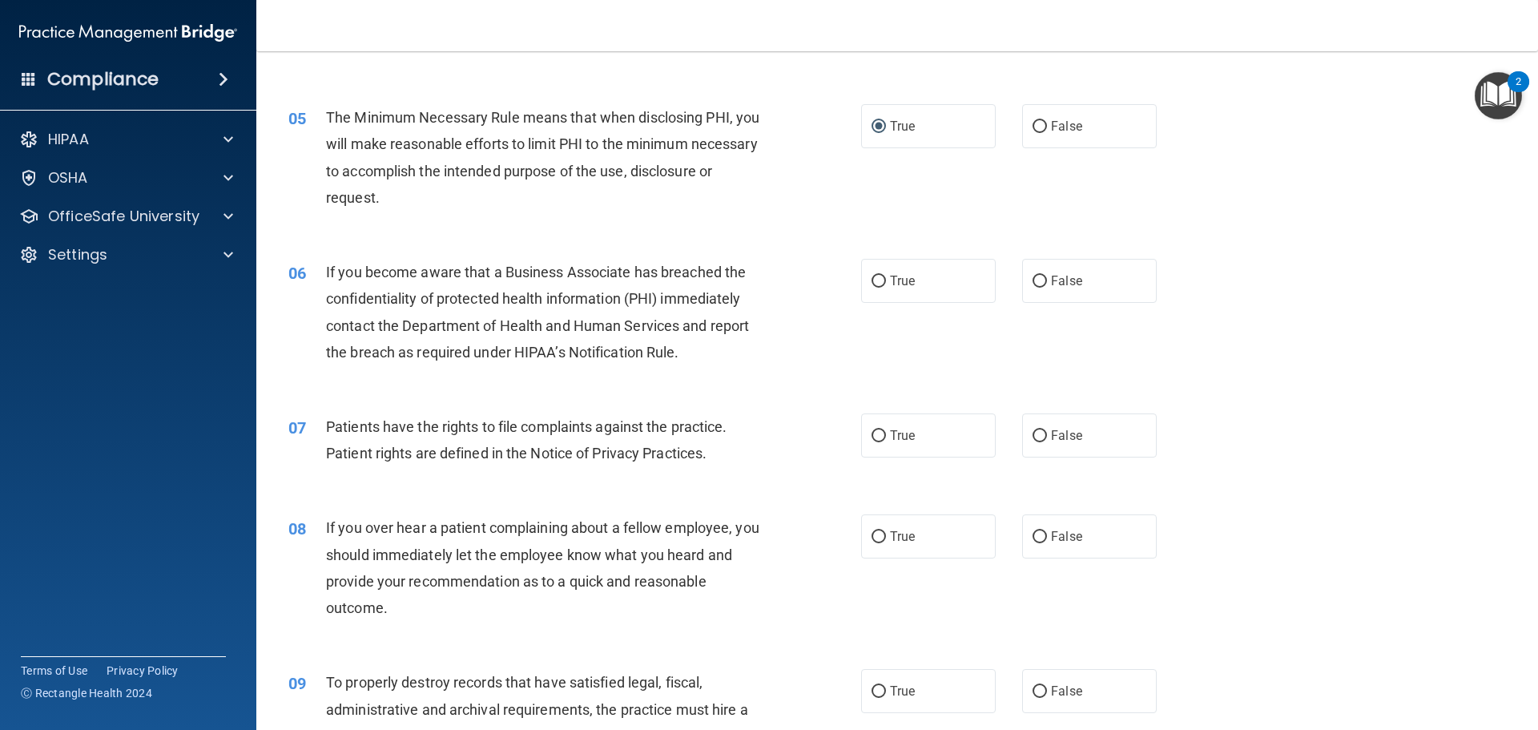
scroll to position [721, 0]
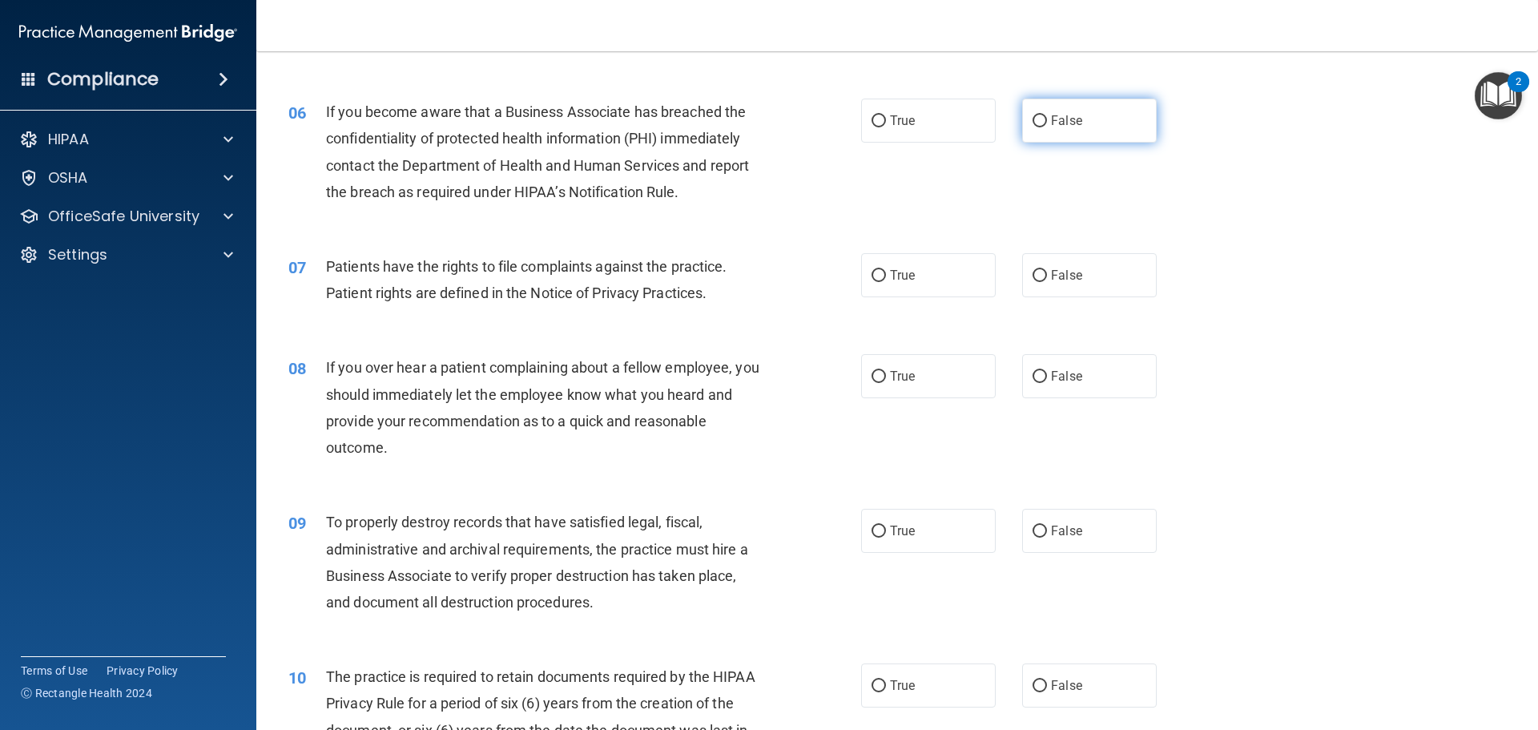
click at [1037, 119] on input "False" at bounding box center [1039, 121] width 14 height 12
radio input "true"
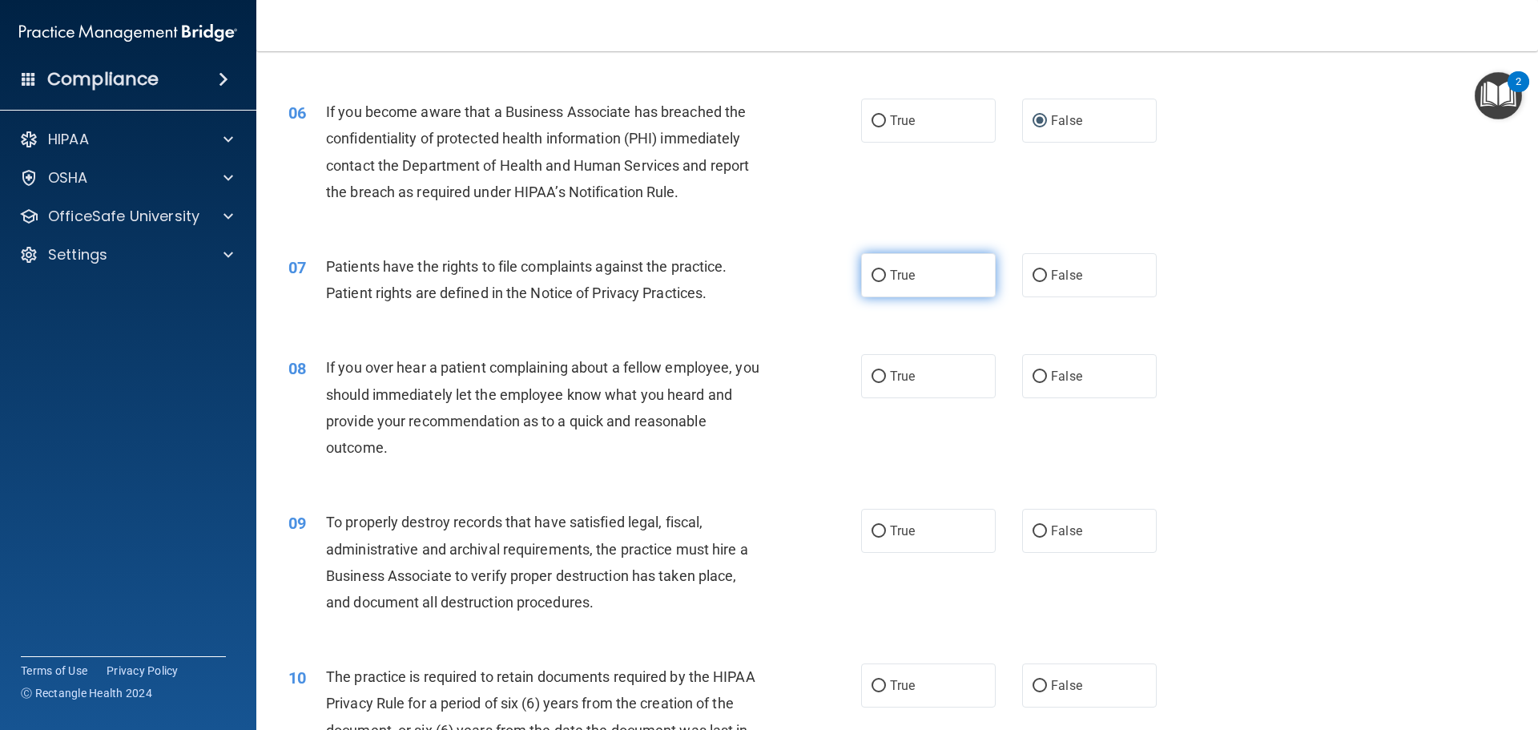
click at [876, 275] on input "True" at bounding box center [878, 276] width 14 height 12
radio input "true"
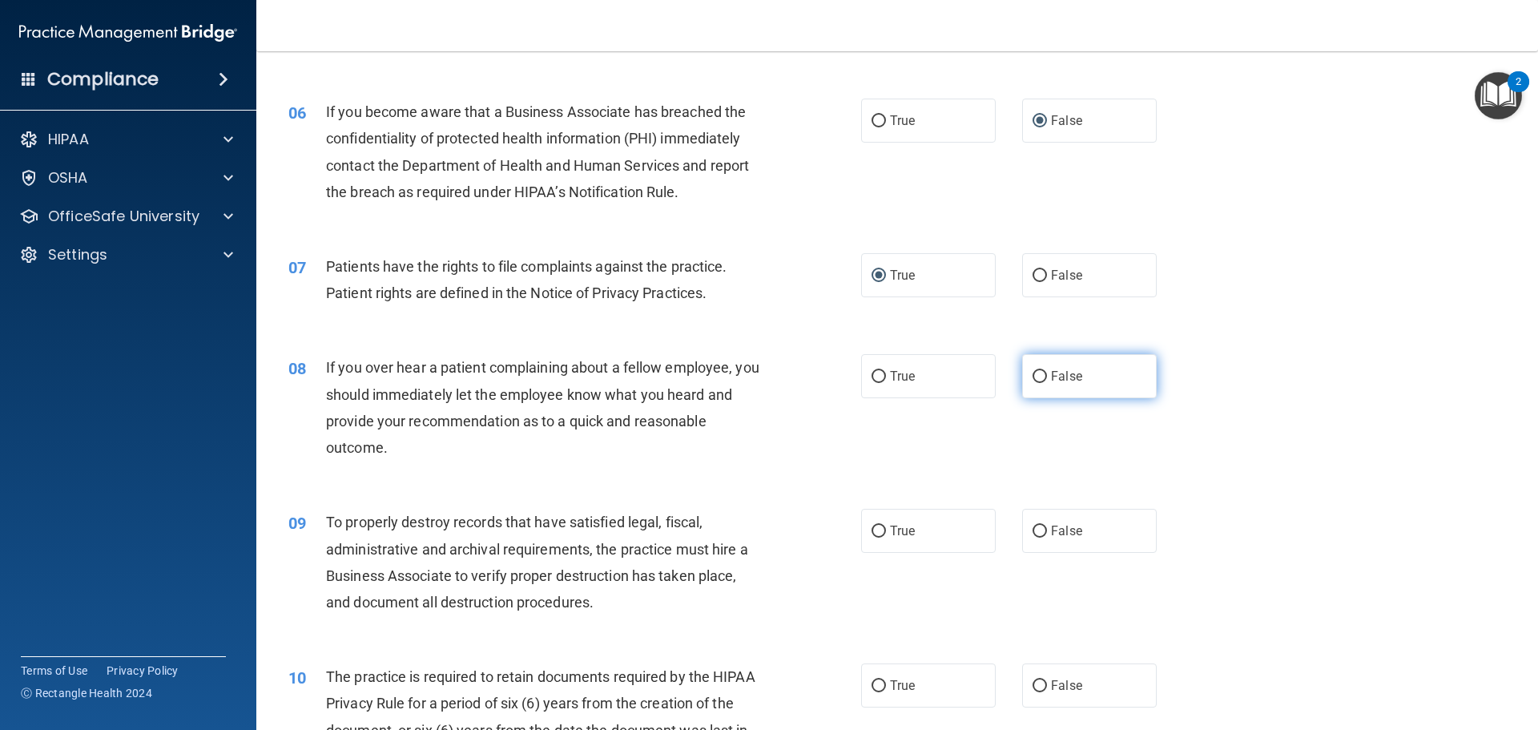
click at [1033, 376] on input "False" at bounding box center [1039, 377] width 14 height 12
radio input "true"
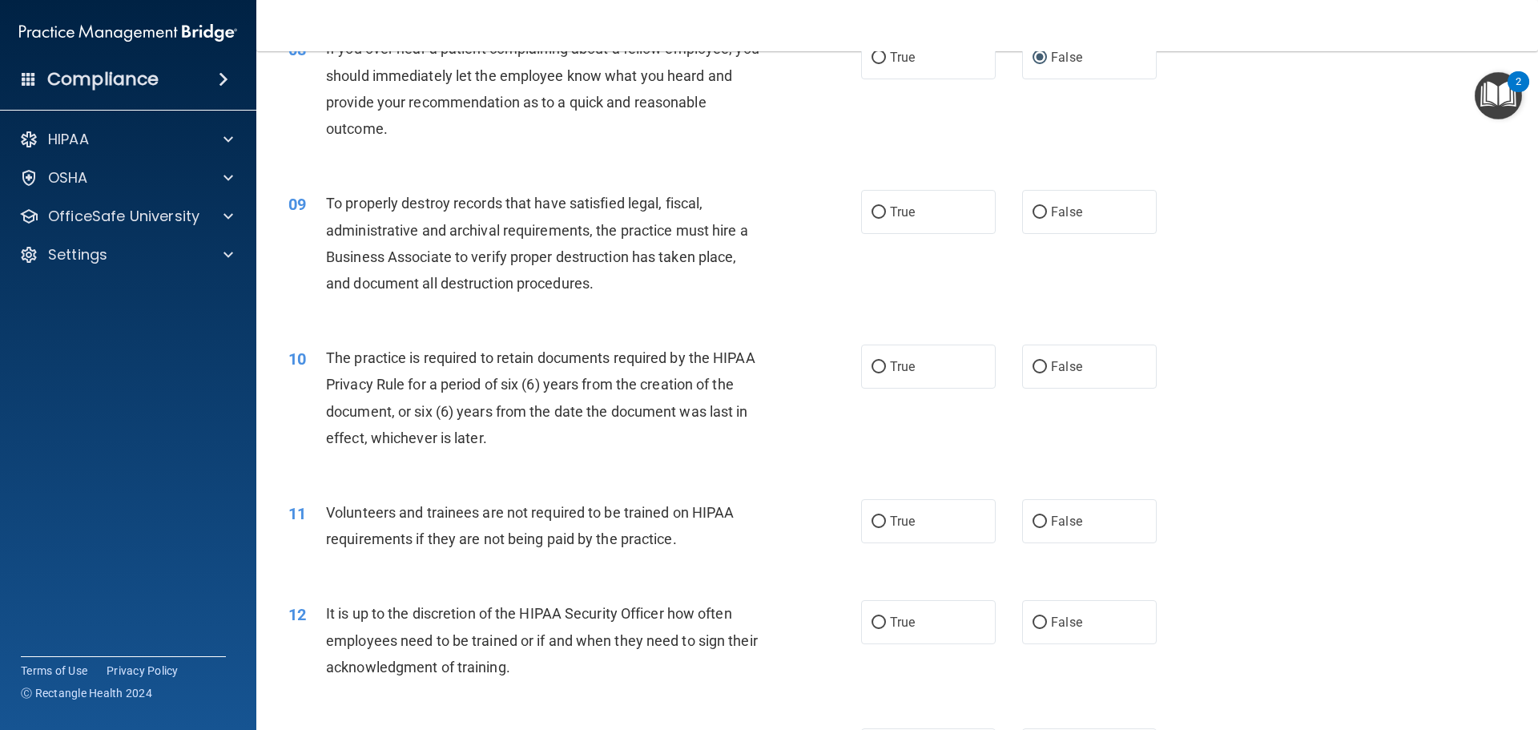
scroll to position [1041, 0]
click at [1032, 210] on input "False" at bounding box center [1039, 211] width 14 height 12
radio input "true"
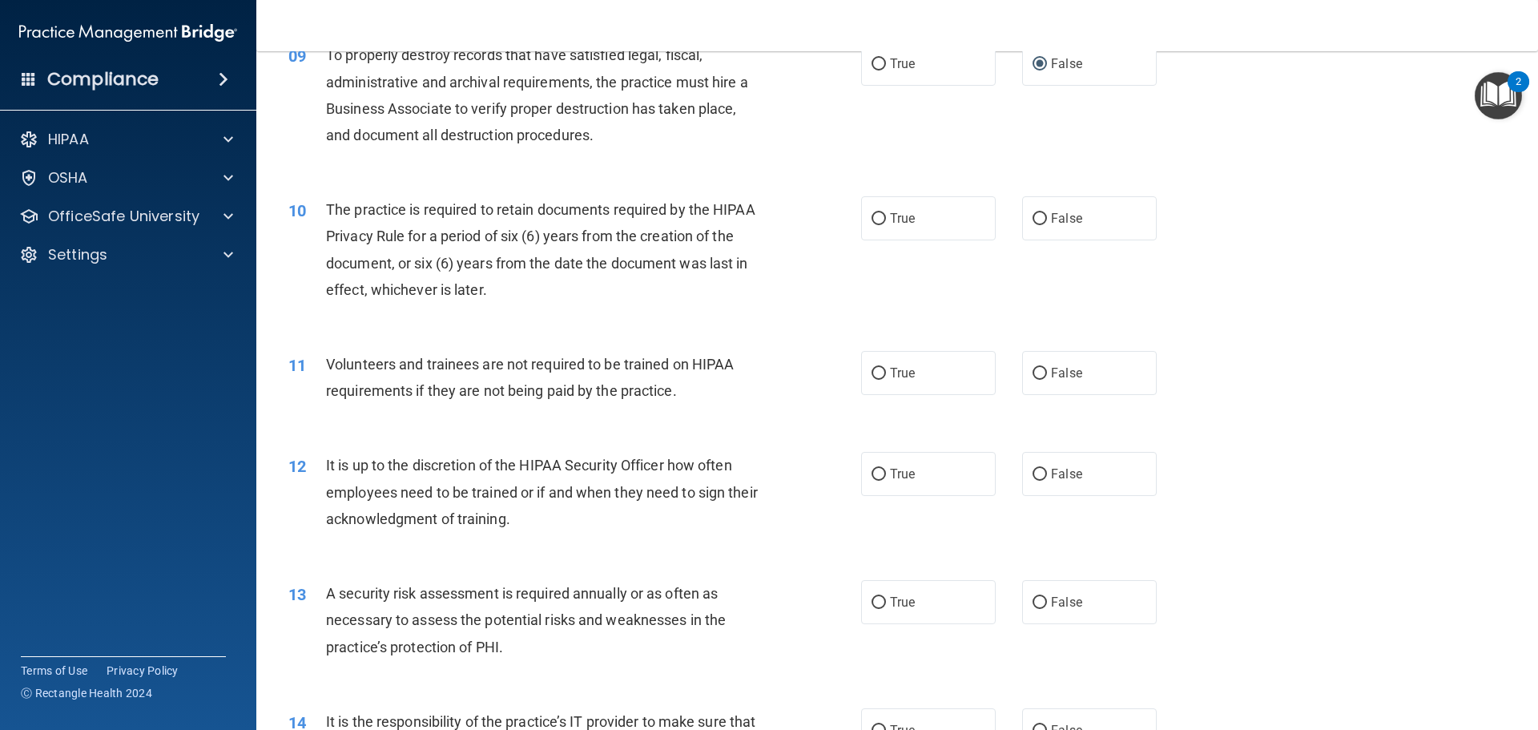
scroll to position [1201, 0]
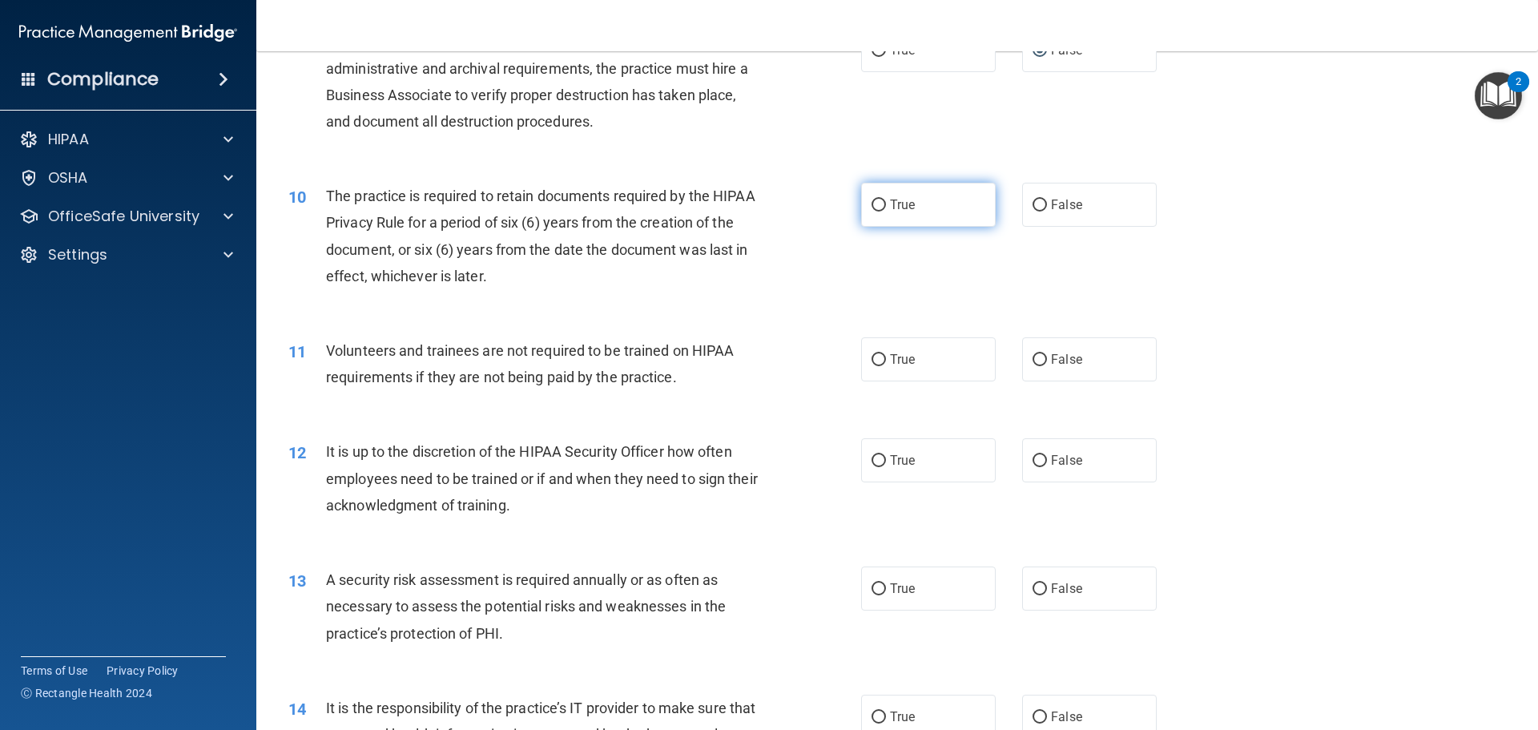
click at [873, 204] on input "True" at bounding box center [878, 205] width 14 height 12
radio input "true"
click at [1032, 356] on input "False" at bounding box center [1039, 360] width 14 height 12
radio input "true"
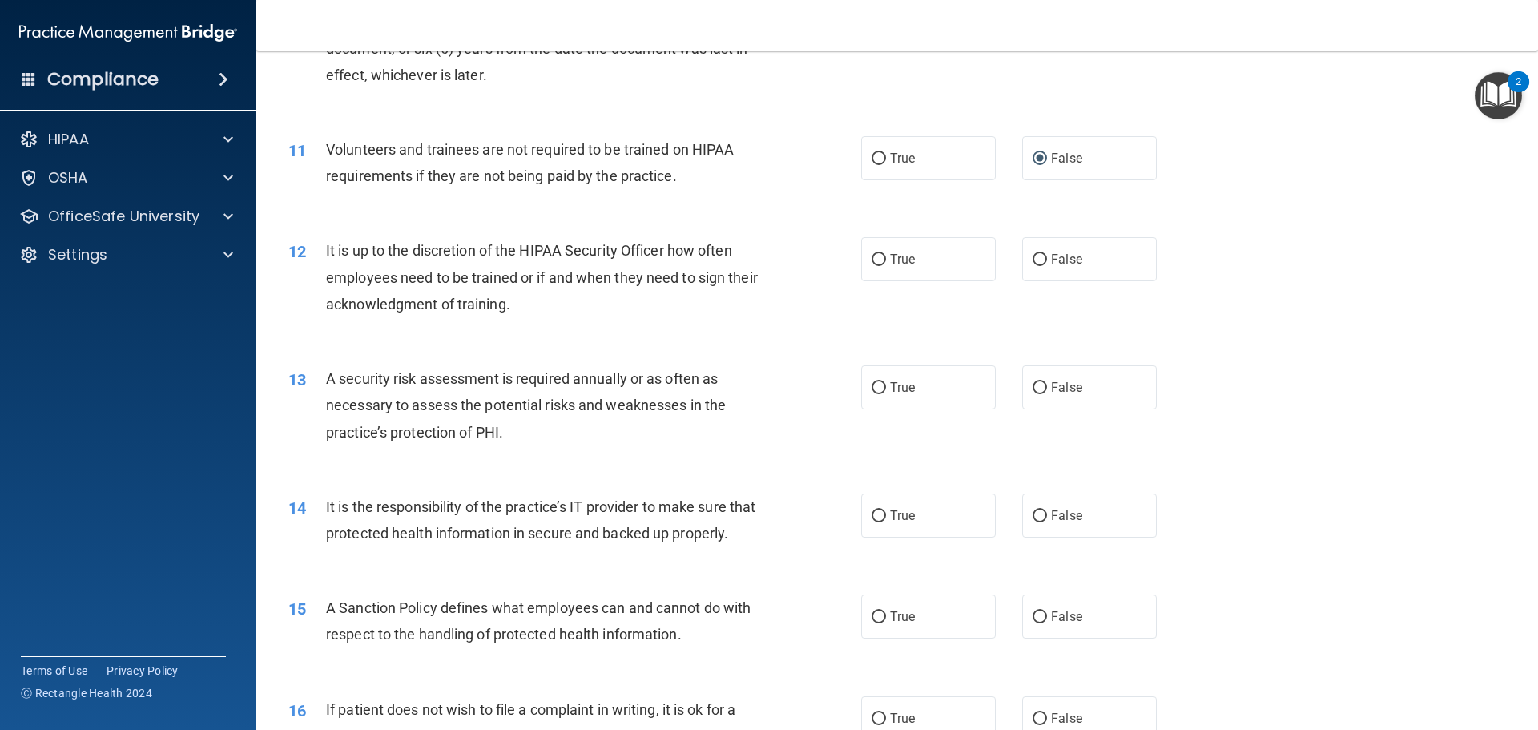
scroll to position [1441, 0]
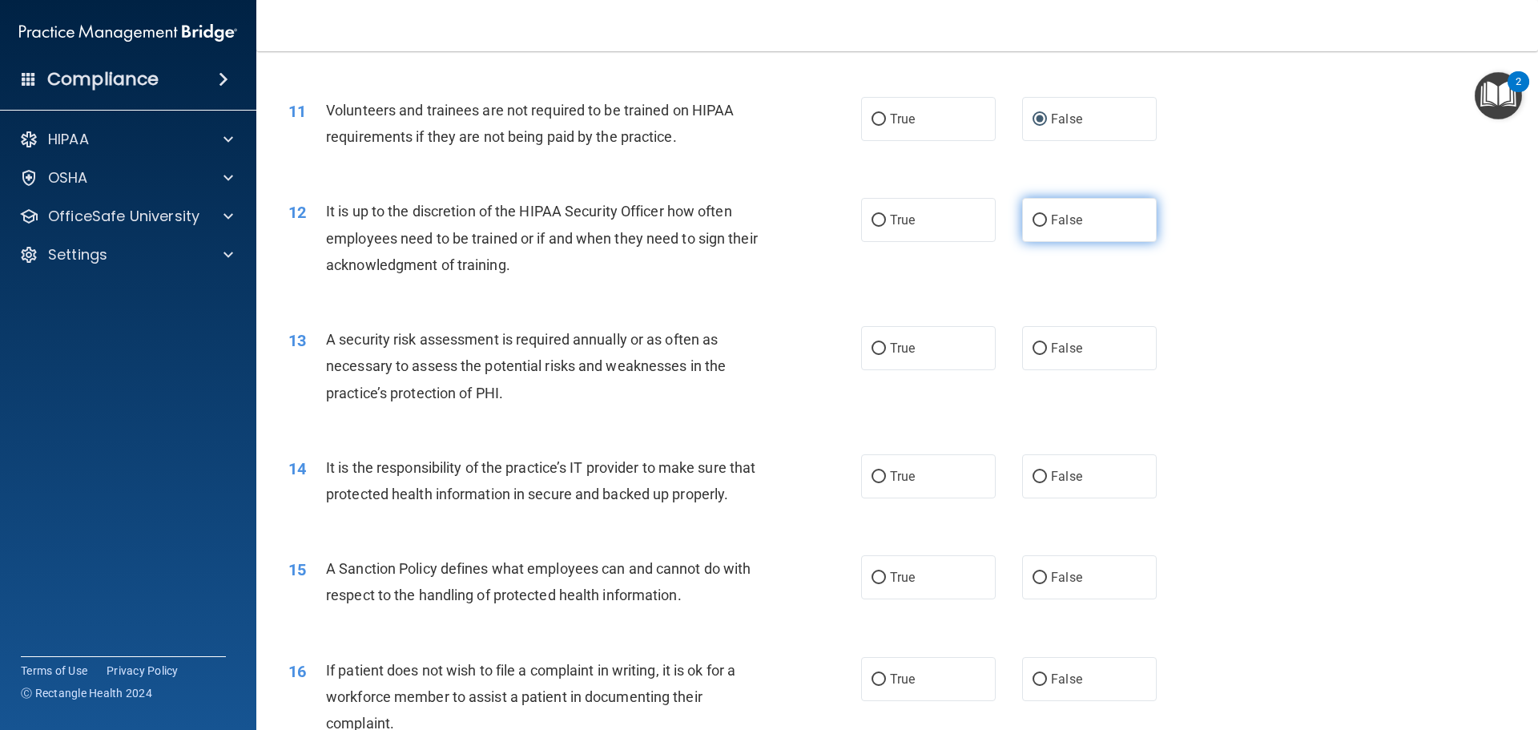
click at [1032, 221] on input "False" at bounding box center [1039, 221] width 14 height 12
radio input "true"
click at [874, 344] on input "True" at bounding box center [878, 349] width 14 height 12
radio input "true"
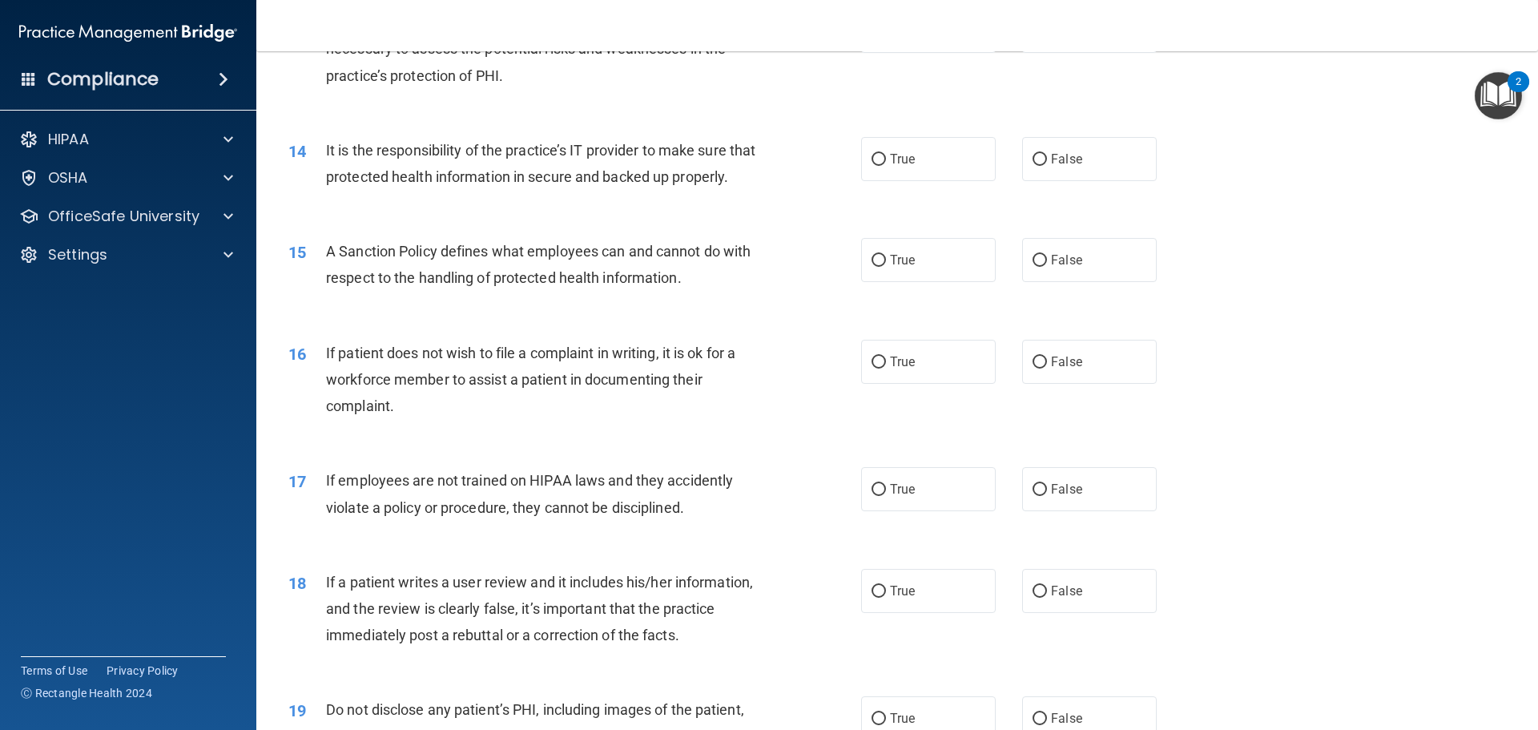
scroll to position [1762, 0]
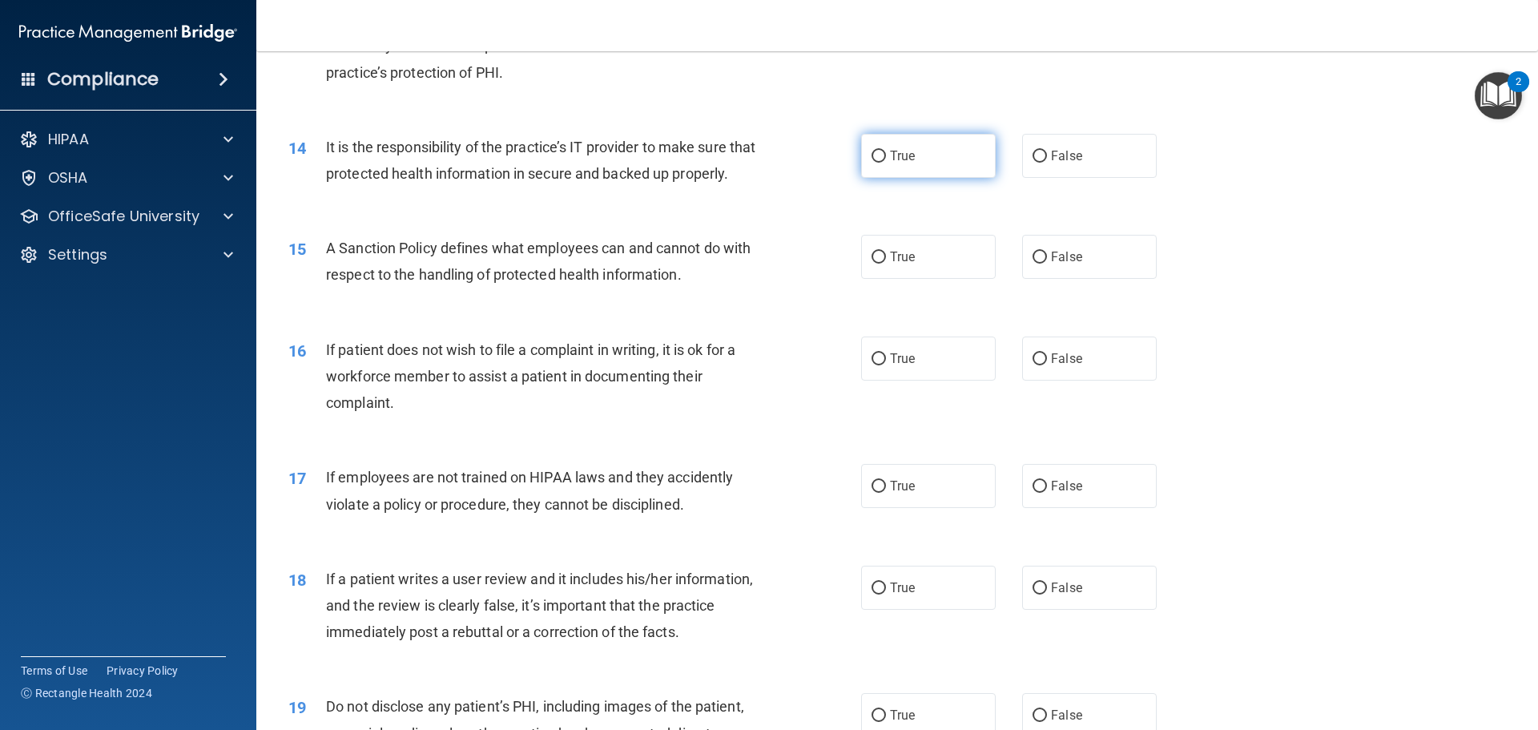
click at [872, 157] on input "True" at bounding box center [878, 157] width 14 height 12
radio input "true"
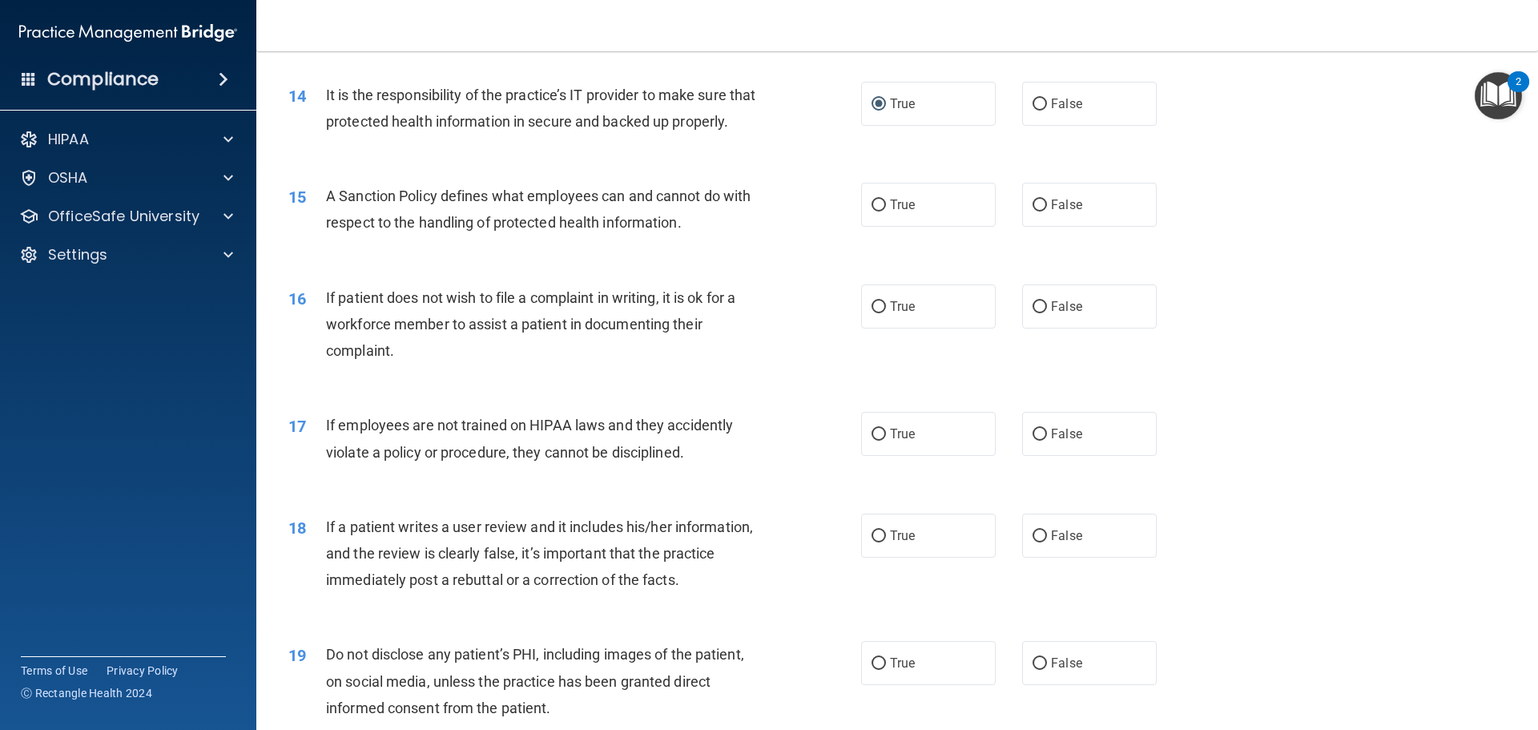
scroll to position [1842, 0]
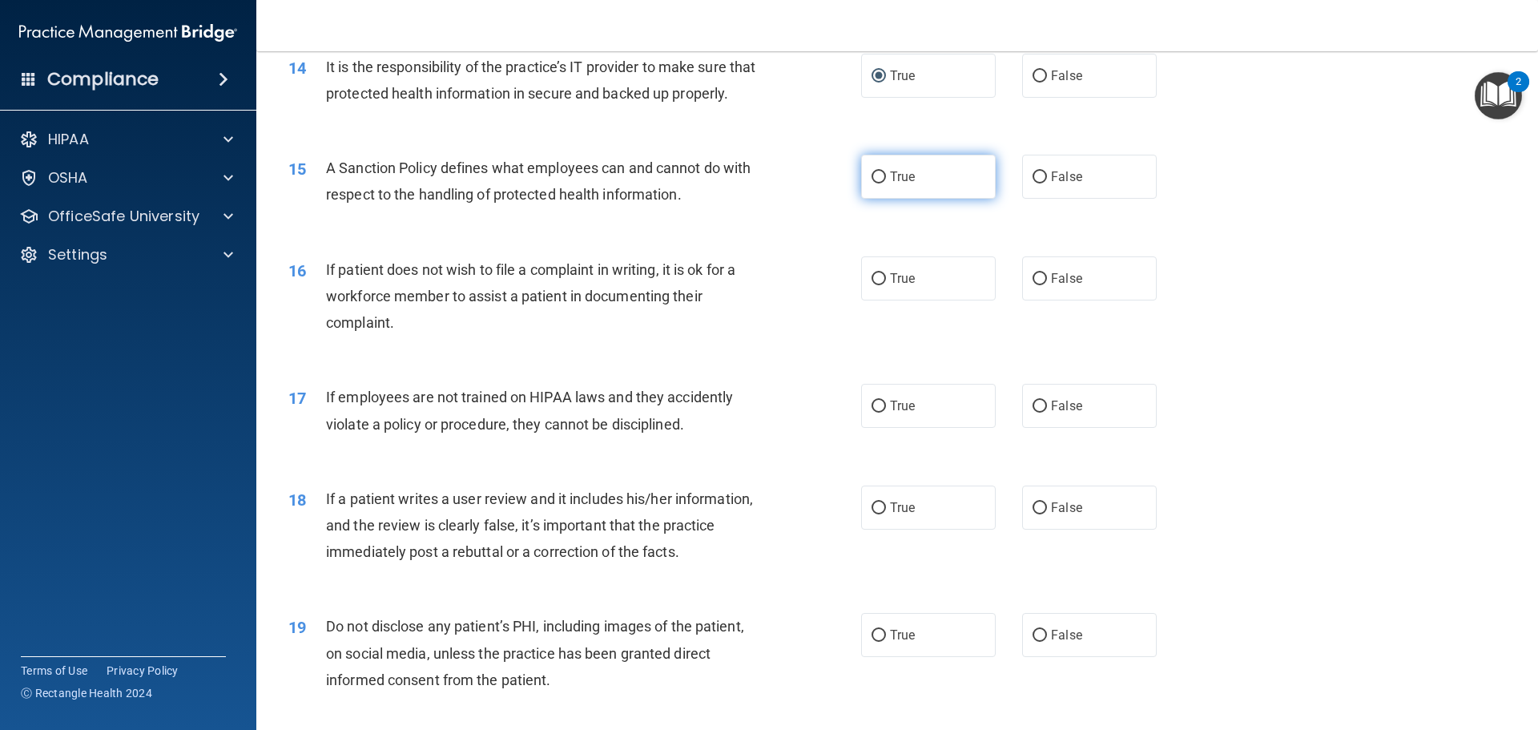
drag, startPoint x: 870, startPoint y: 203, endPoint x: 862, endPoint y: 210, distance: 10.3
click at [871, 183] on input "True" at bounding box center [878, 177] width 14 height 12
radio input "true"
click at [1032, 285] on input "False" at bounding box center [1039, 279] width 14 height 12
radio input "true"
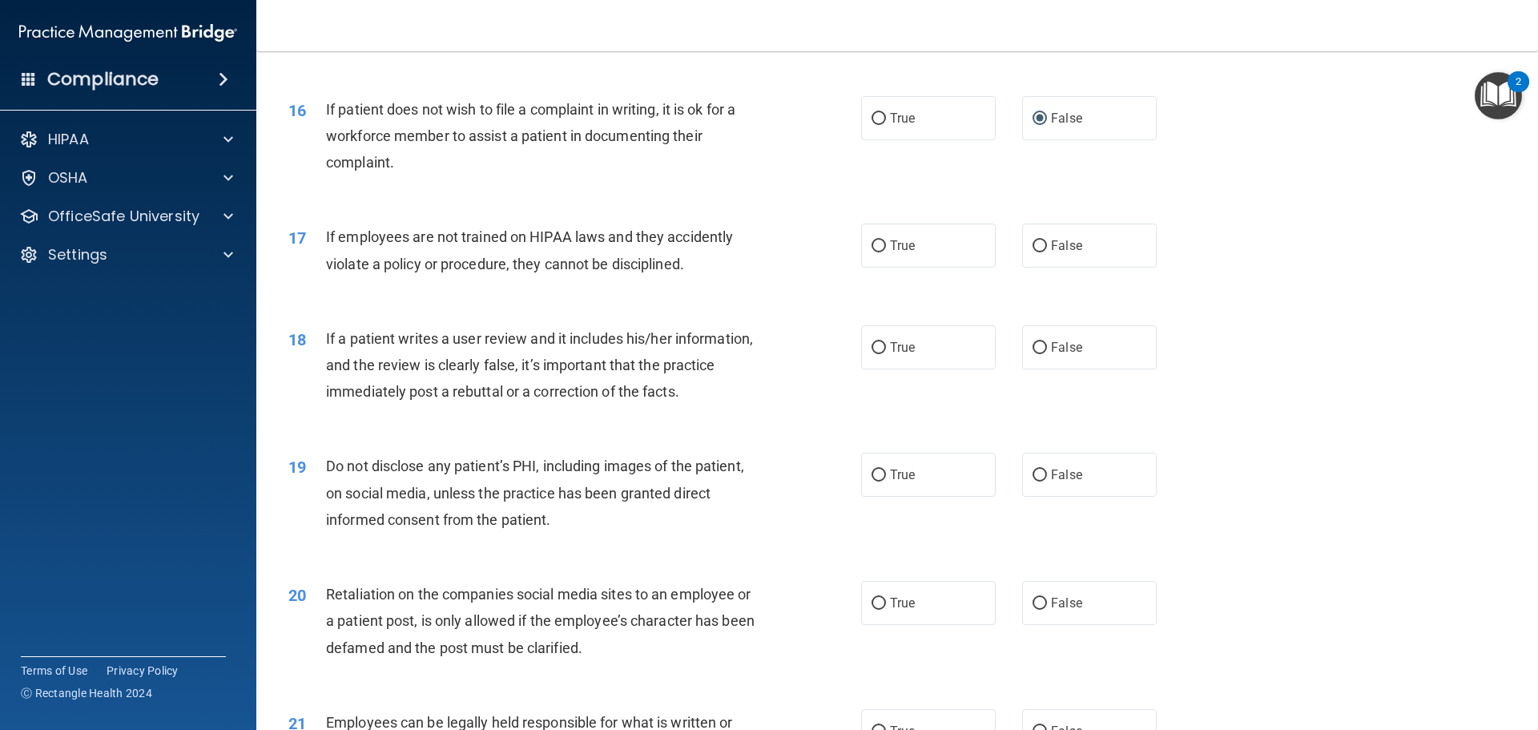
scroll to position [2082, 0]
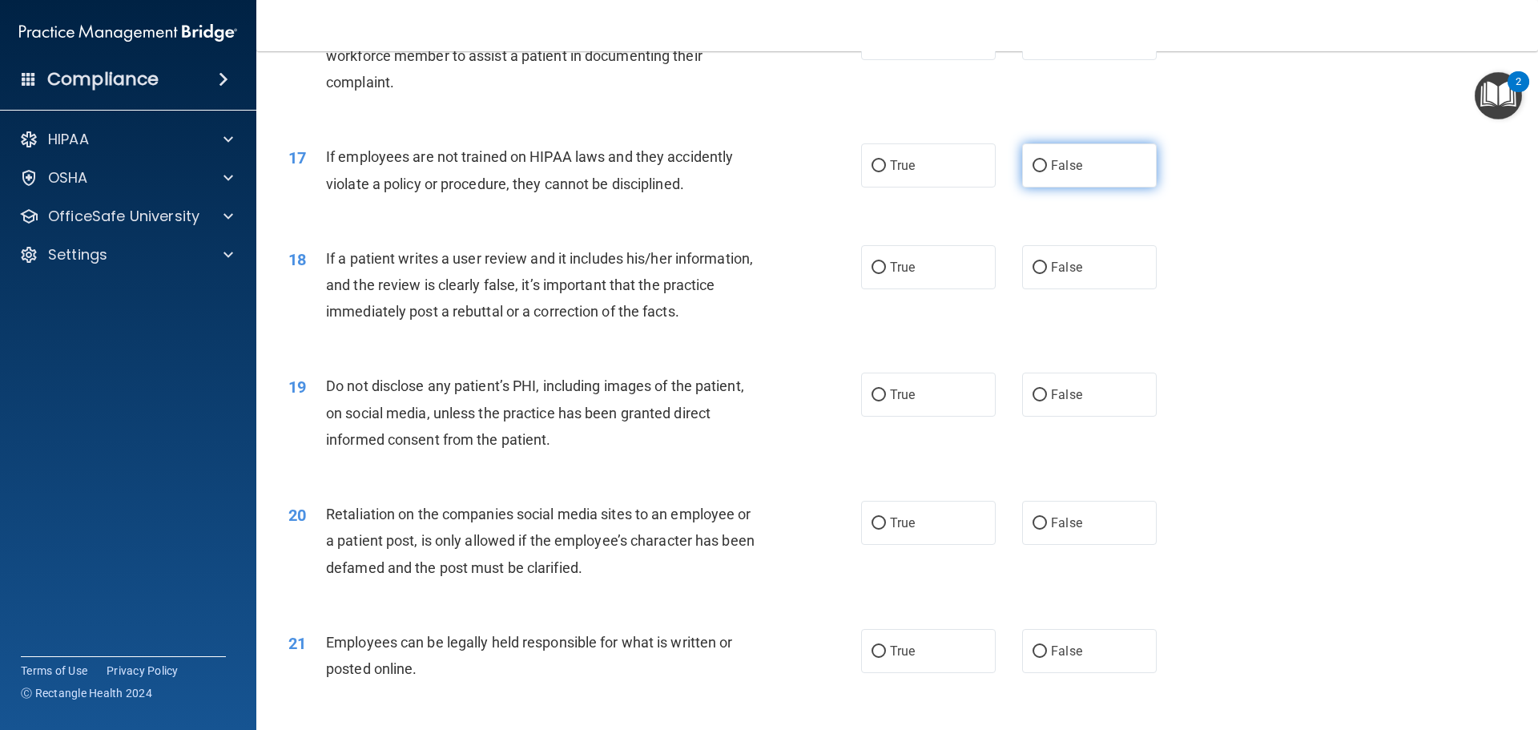
click at [1032, 172] on input "False" at bounding box center [1039, 166] width 14 height 12
radio input "true"
click at [1035, 274] on input "False" at bounding box center [1039, 268] width 14 height 12
radio input "true"
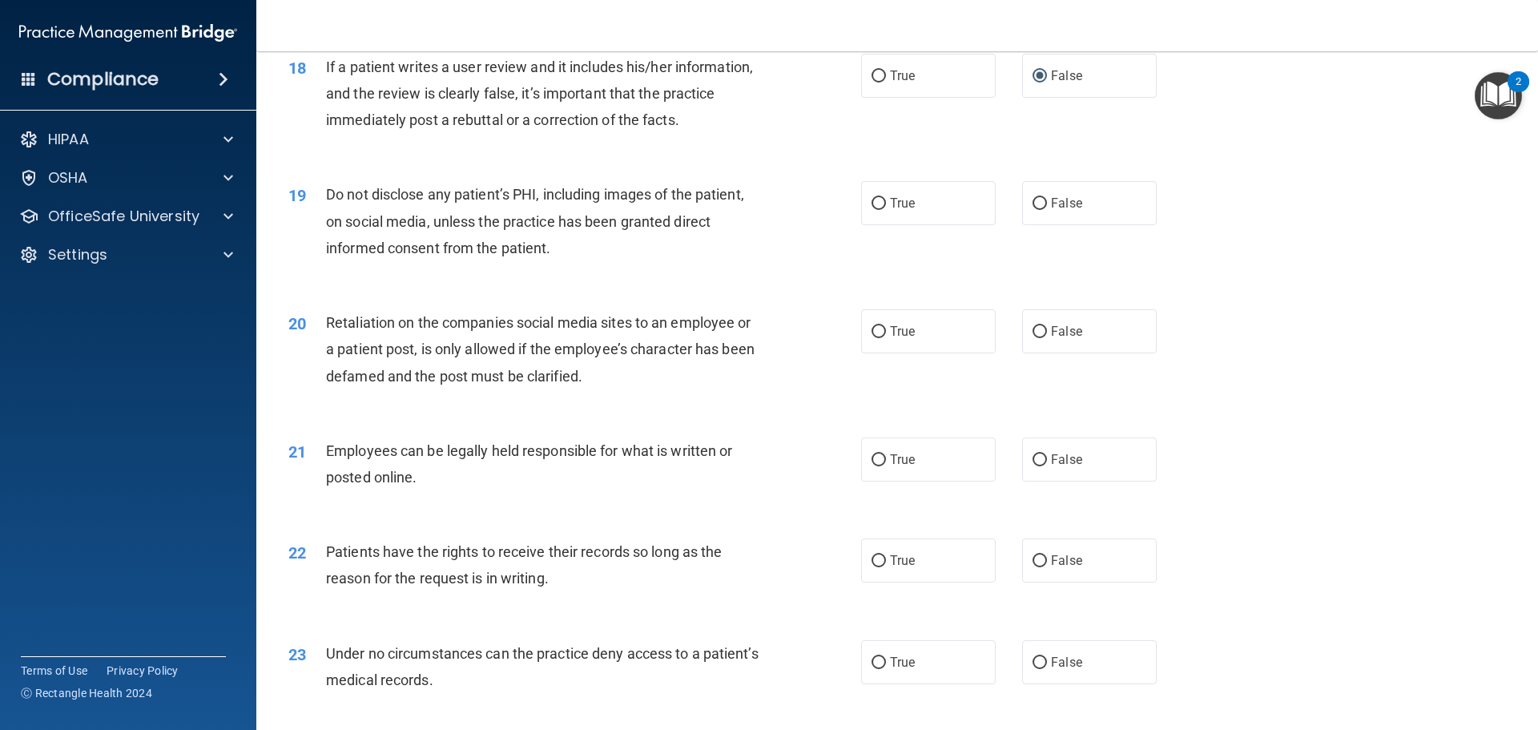
scroll to position [2322, 0]
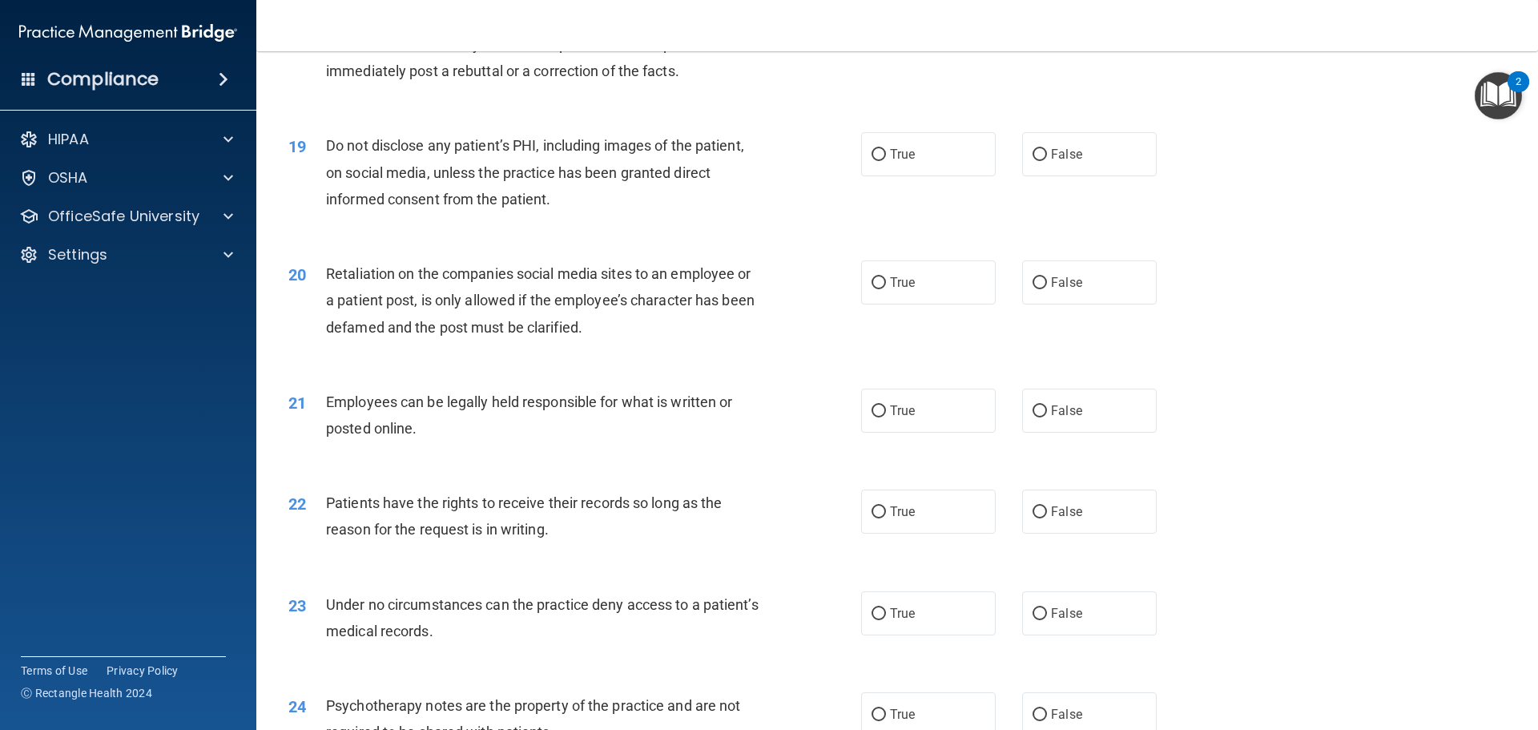
drag, startPoint x: 870, startPoint y: 178, endPoint x: 851, endPoint y: 195, distance: 25.5
click at [871, 161] on input "True" at bounding box center [878, 155] width 14 height 12
radio input "true"
click at [1032, 289] on input "False" at bounding box center [1039, 283] width 14 height 12
radio input "true"
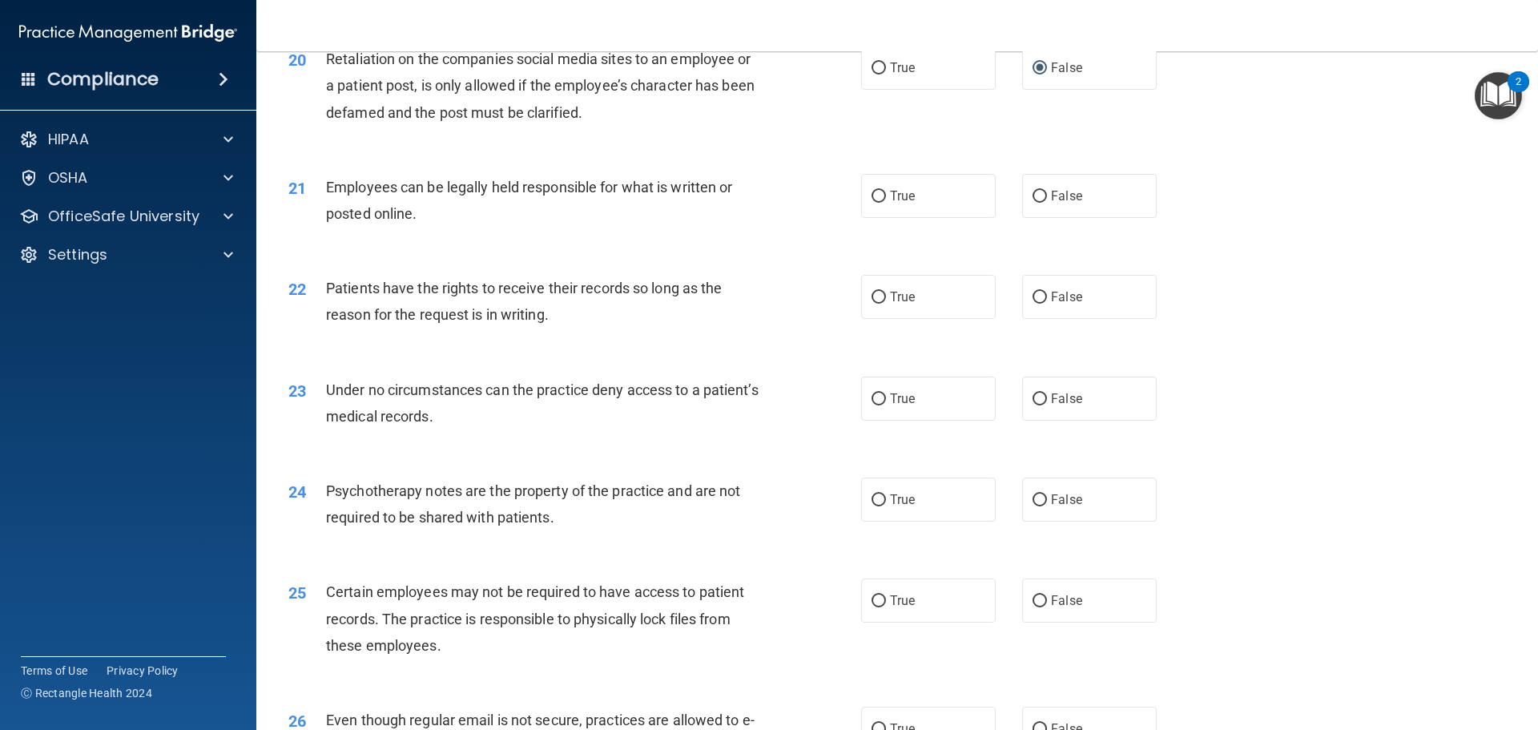
scroll to position [2563, 0]
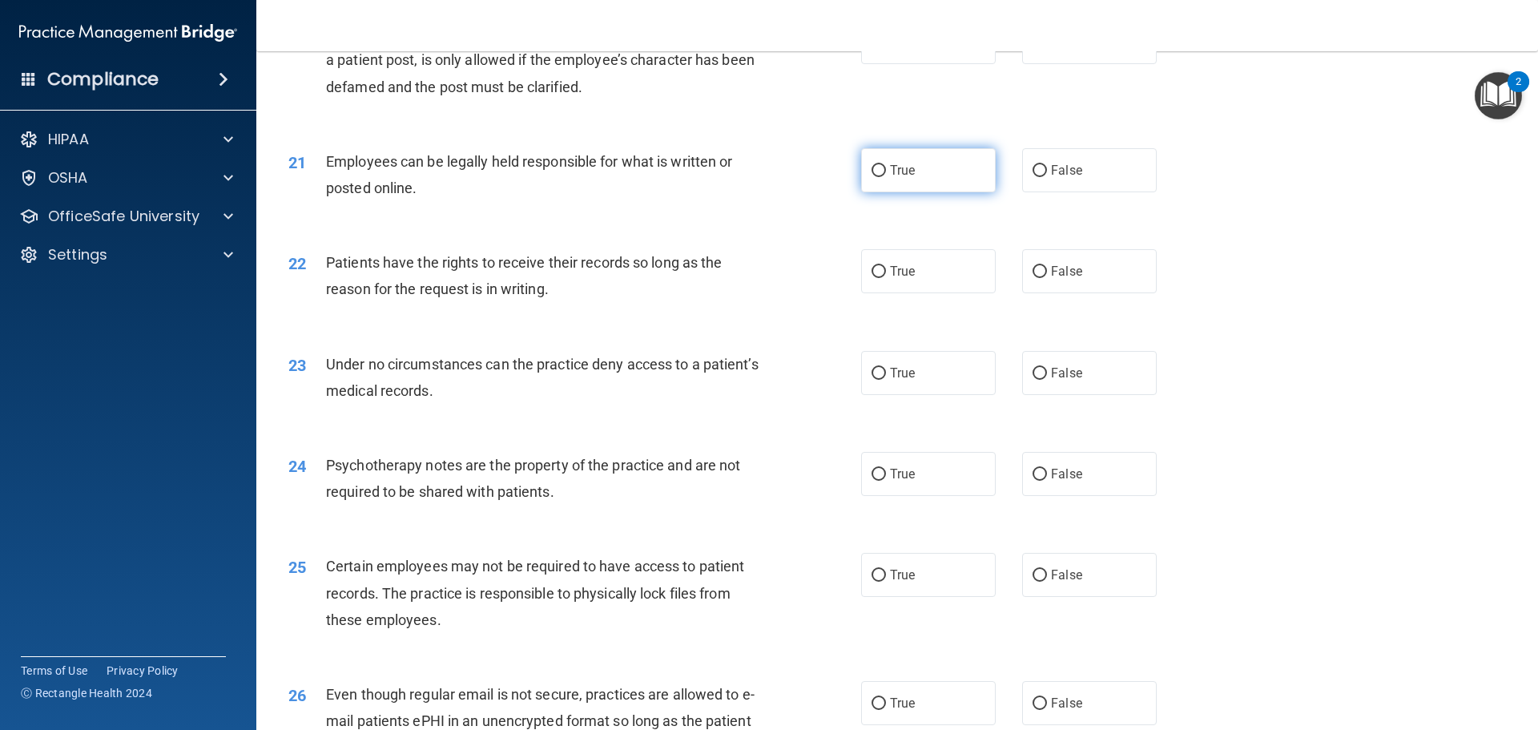
click at [871, 177] on input "True" at bounding box center [878, 171] width 14 height 12
radio input "true"
click at [875, 278] on input "True" at bounding box center [878, 272] width 14 height 12
radio input "true"
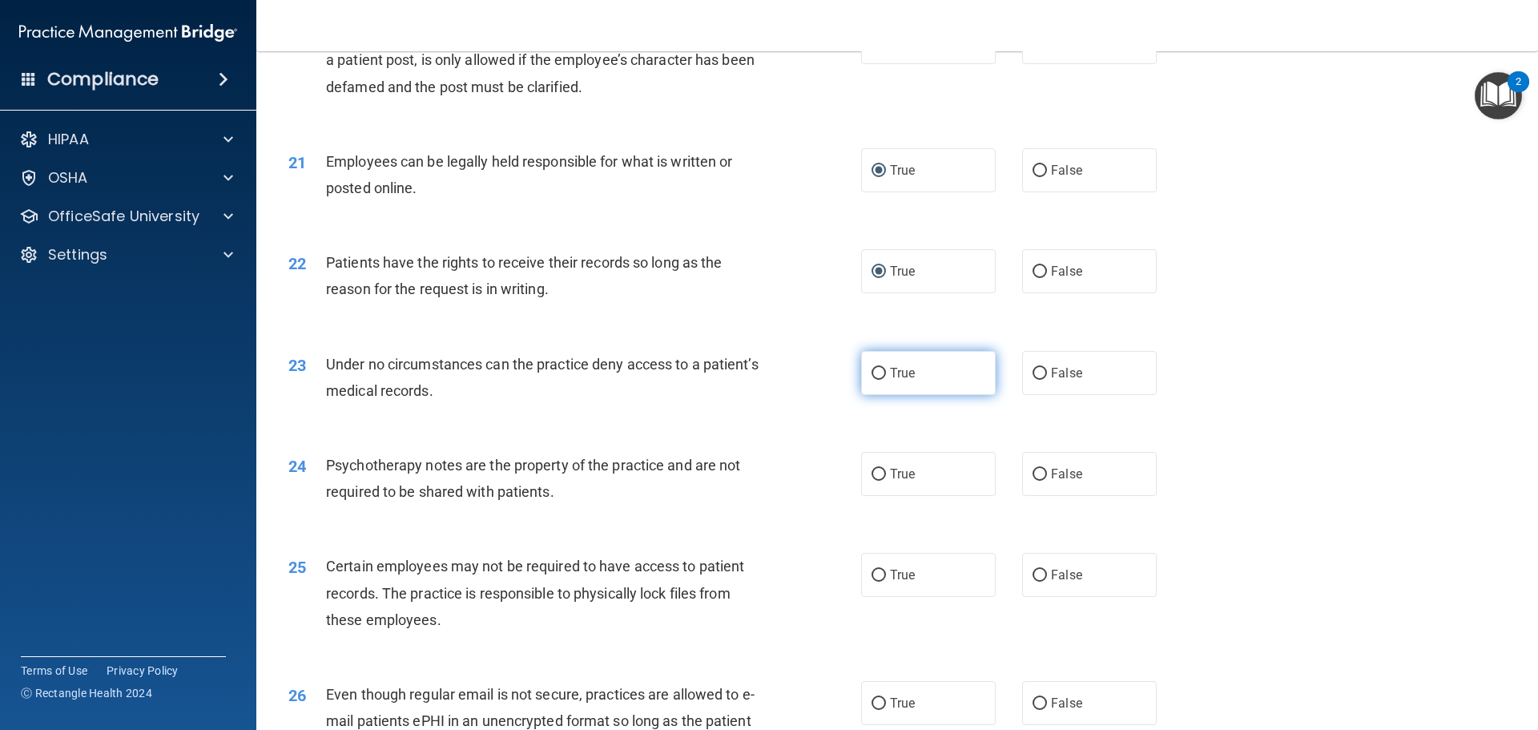
click at [871, 380] on input "True" at bounding box center [878, 374] width 14 height 12
radio input "true"
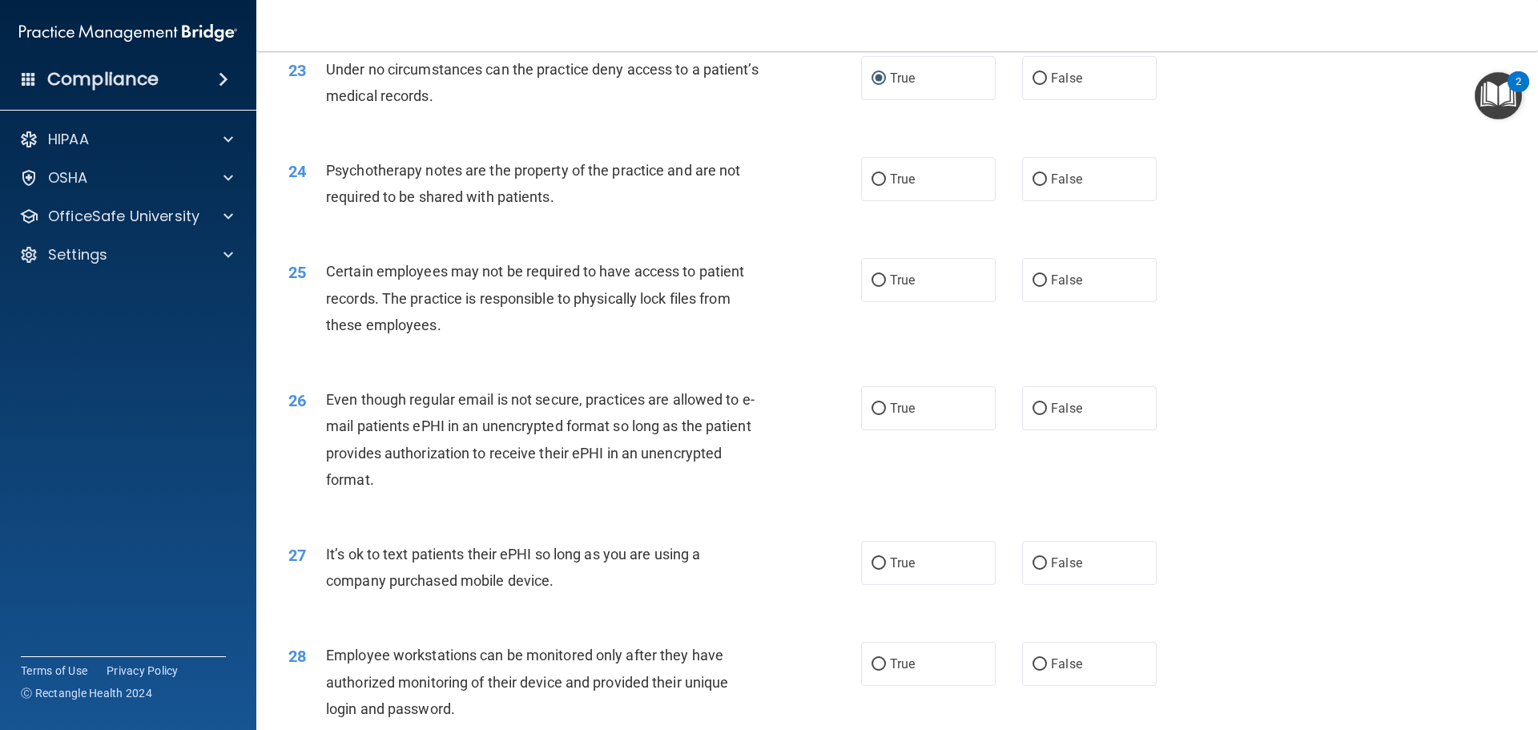
scroll to position [2883, 0]
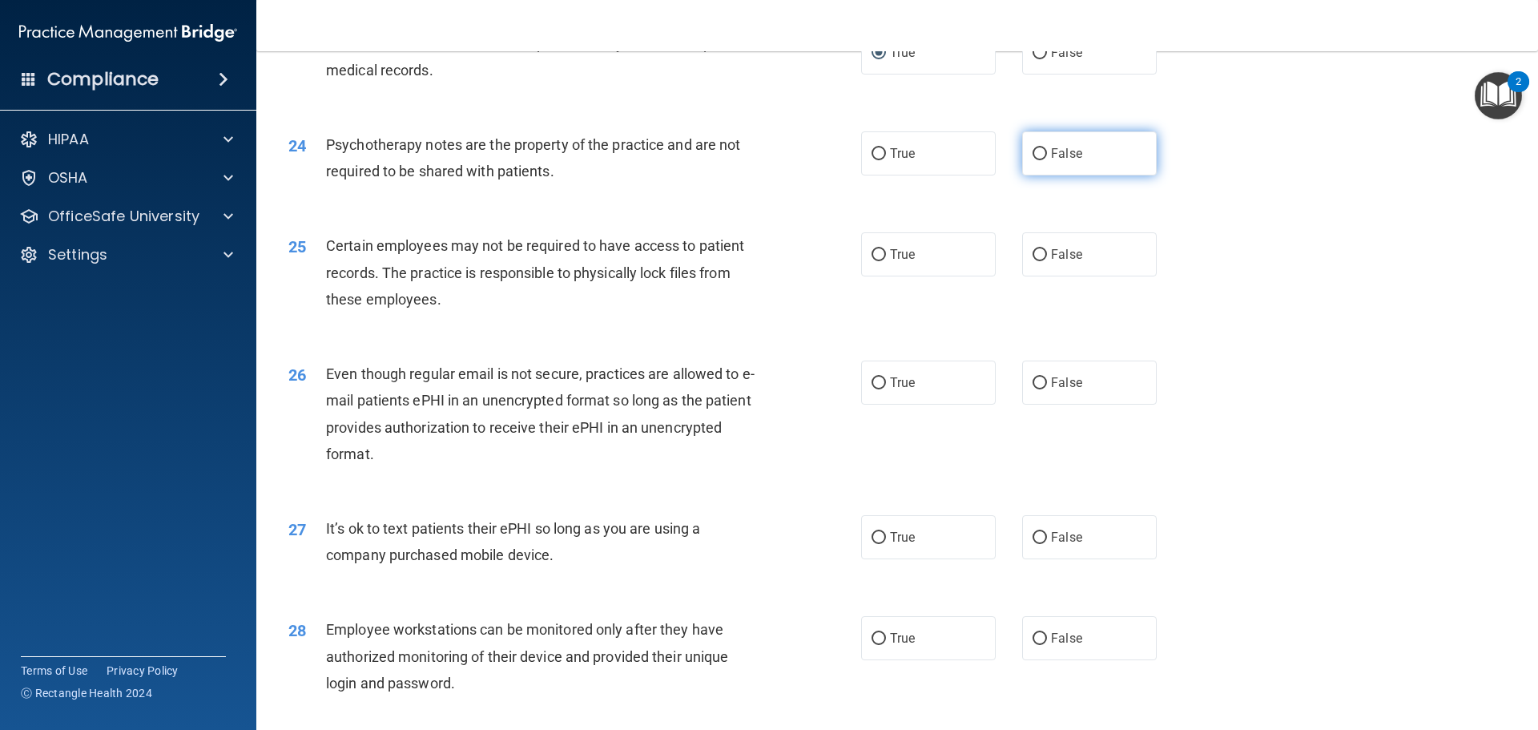
click at [1032, 160] on input "False" at bounding box center [1039, 154] width 14 height 12
radio input "true"
click at [874, 261] on input "True" at bounding box center [878, 255] width 14 height 12
radio input "true"
click at [871, 389] on input "True" at bounding box center [878, 383] width 14 height 12
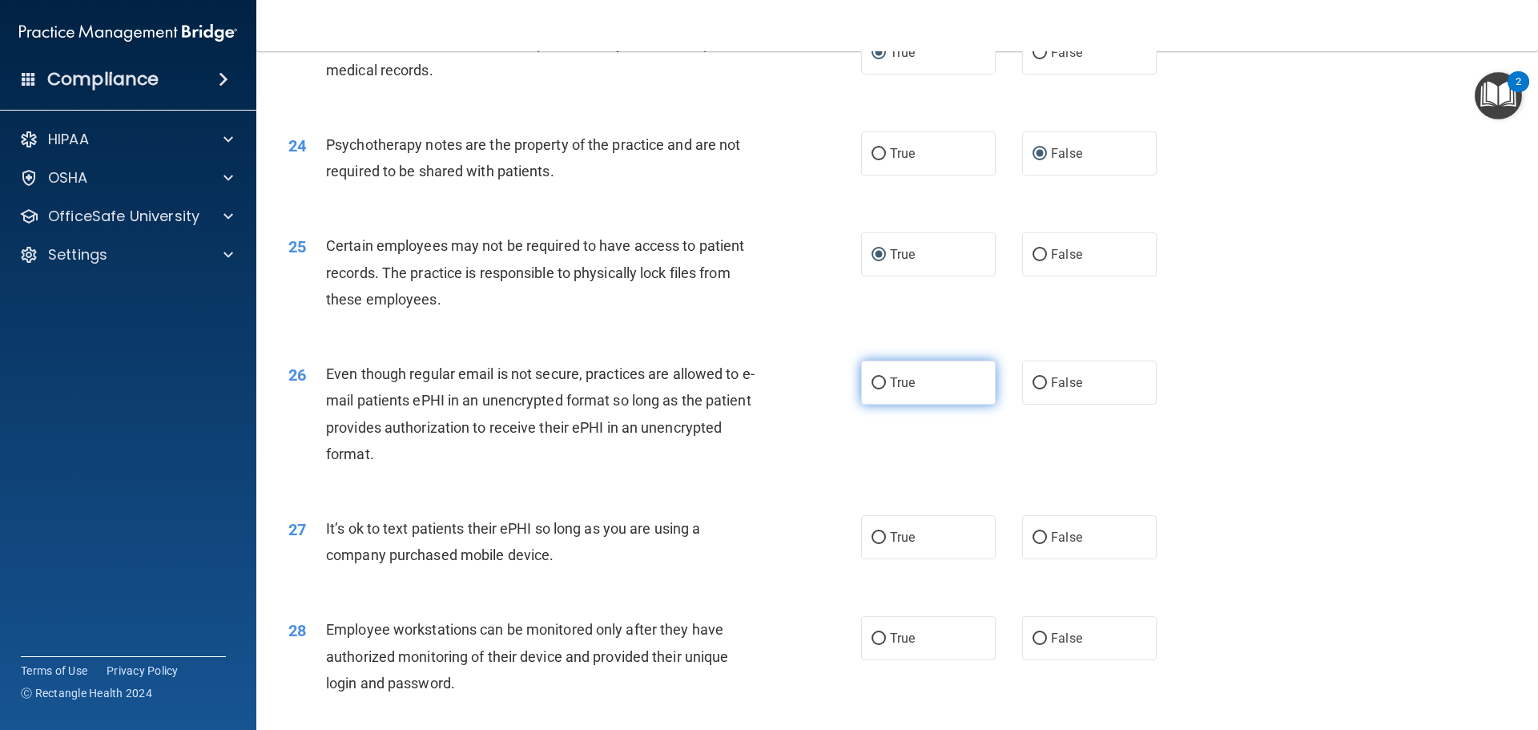
radio input "true"
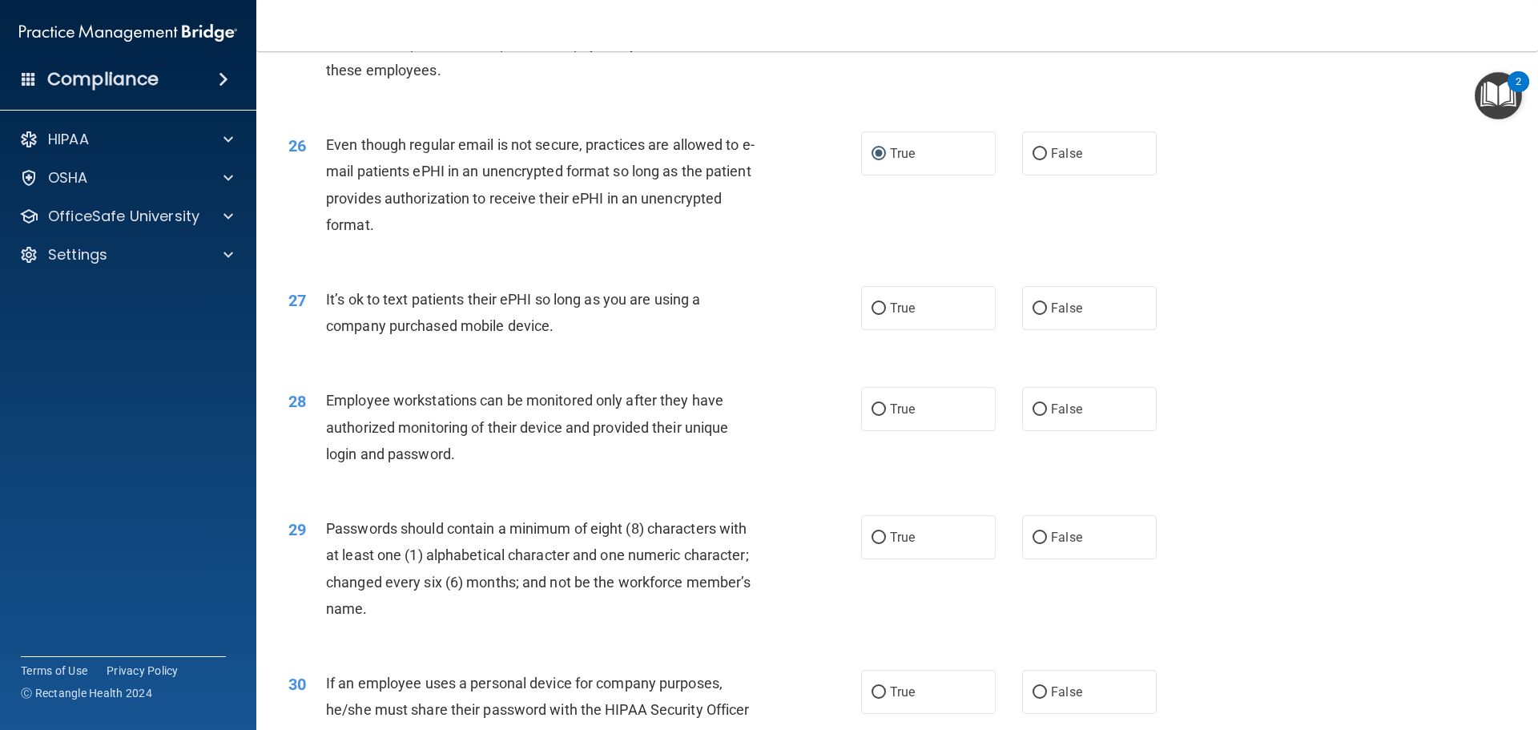
scroll to position [3123, 0]
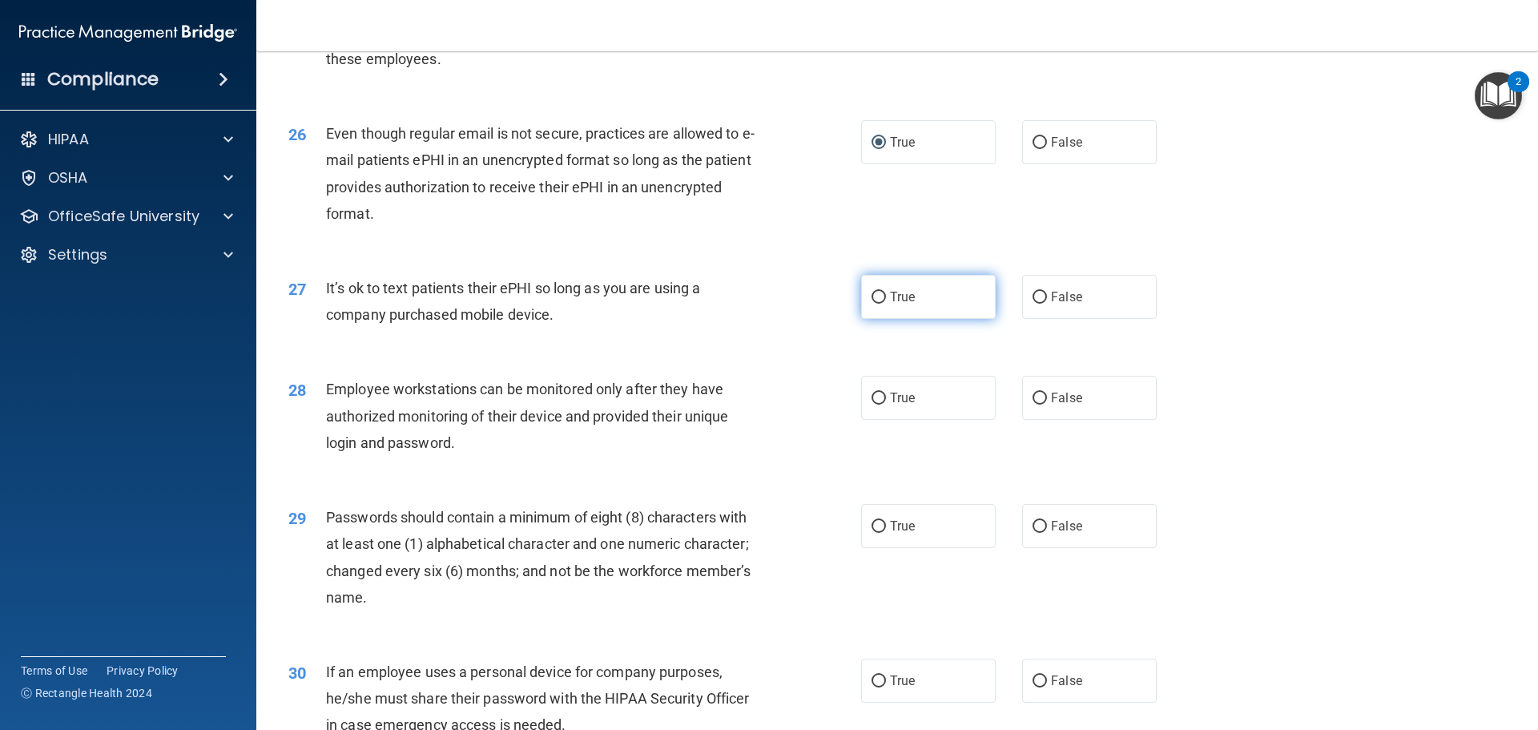
click at [874, 304] on input "True" at bounding box center [878, 297] width 14 height 12
radio input "true"
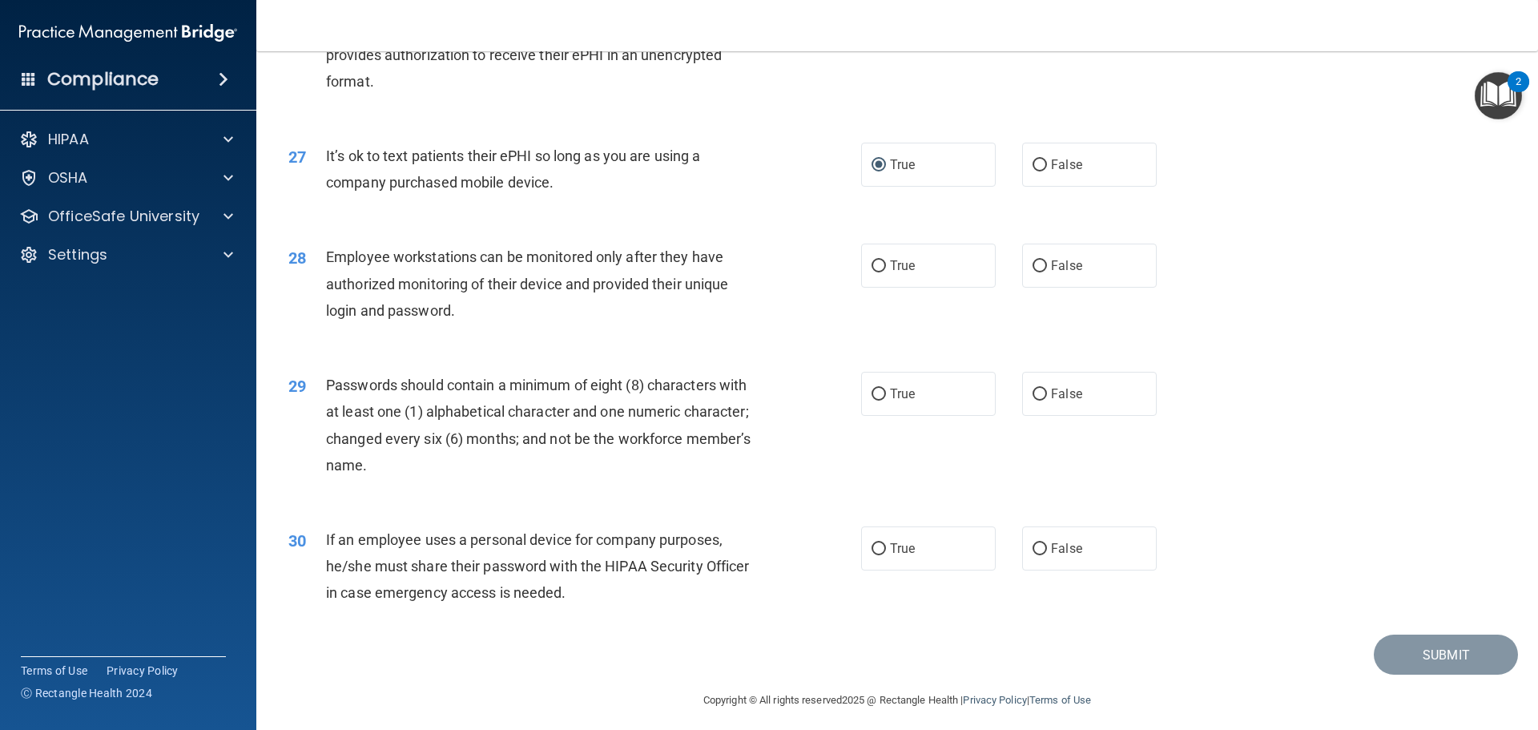
scroll to position [3283, 0]
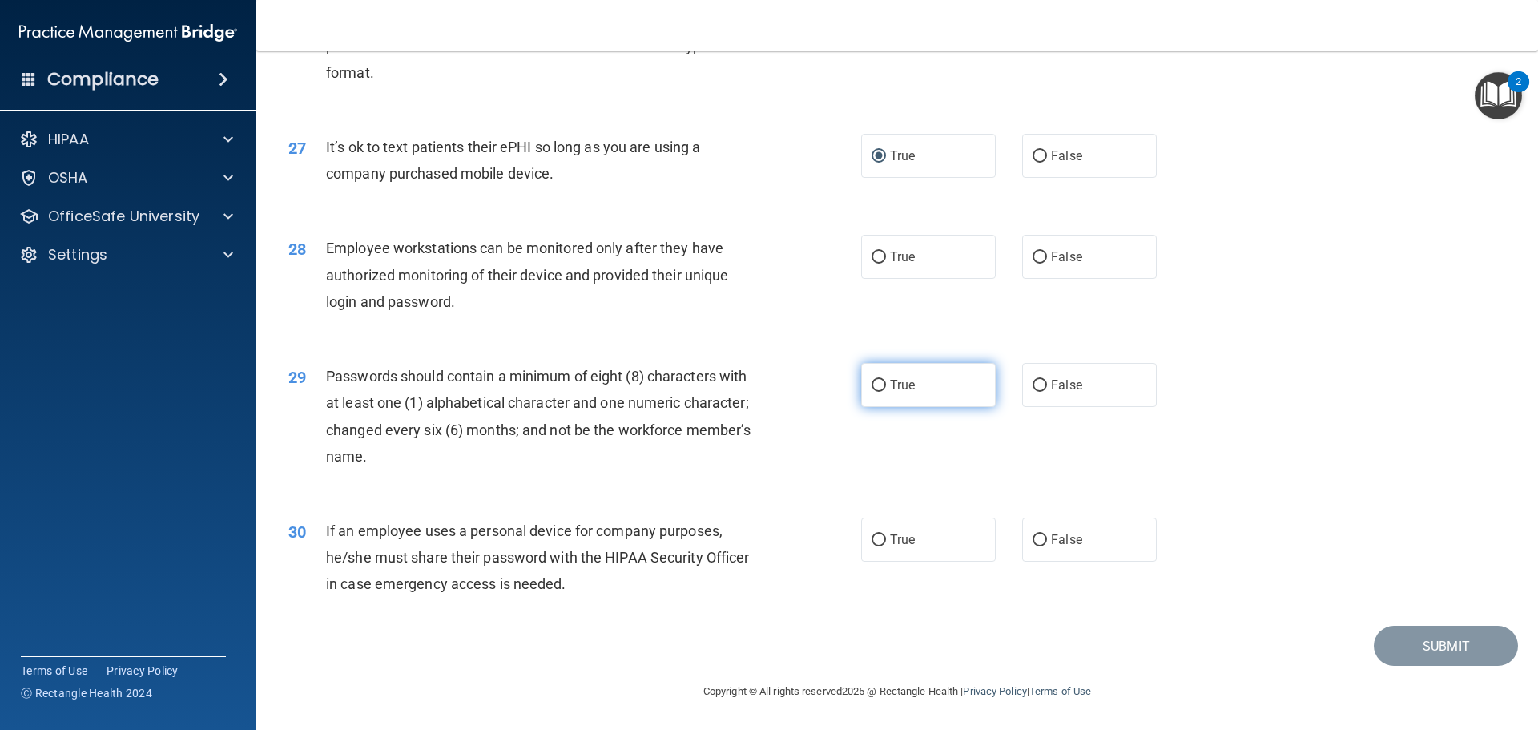
click at [876, 392] on input "True" at bounding box center [878, 386] width 14 height 12
radio input "true"
click at [1035, 544] on input "False" at bounding box center [1039, 540] width 14 height 12
radio input "true"
click at [1038, 263] on input "False" at bounding box center [1039, 257] width 14 height 12
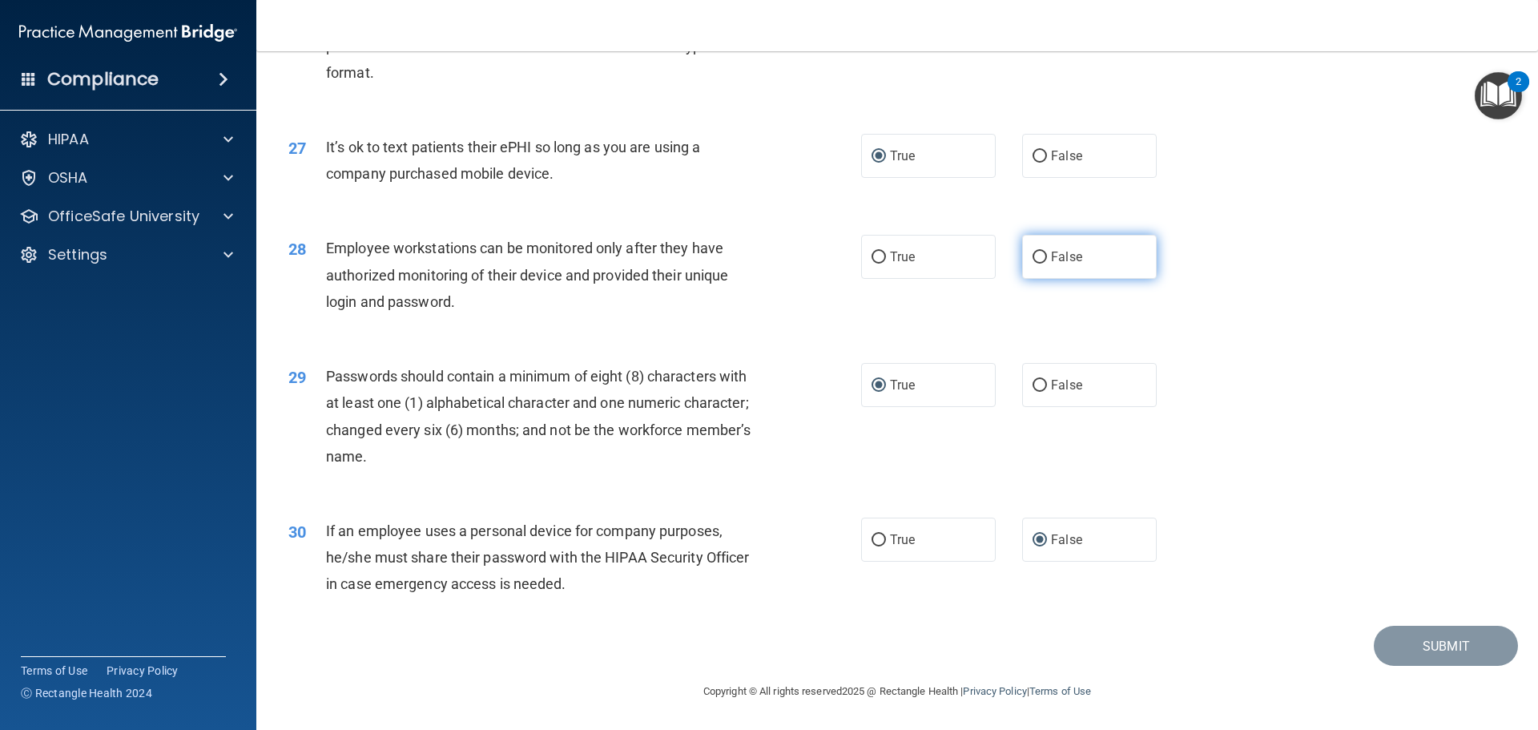
radio input "true"
click at [1397, 653] on button "Submit" at bounding box center [1445, 645] width 144 height 41
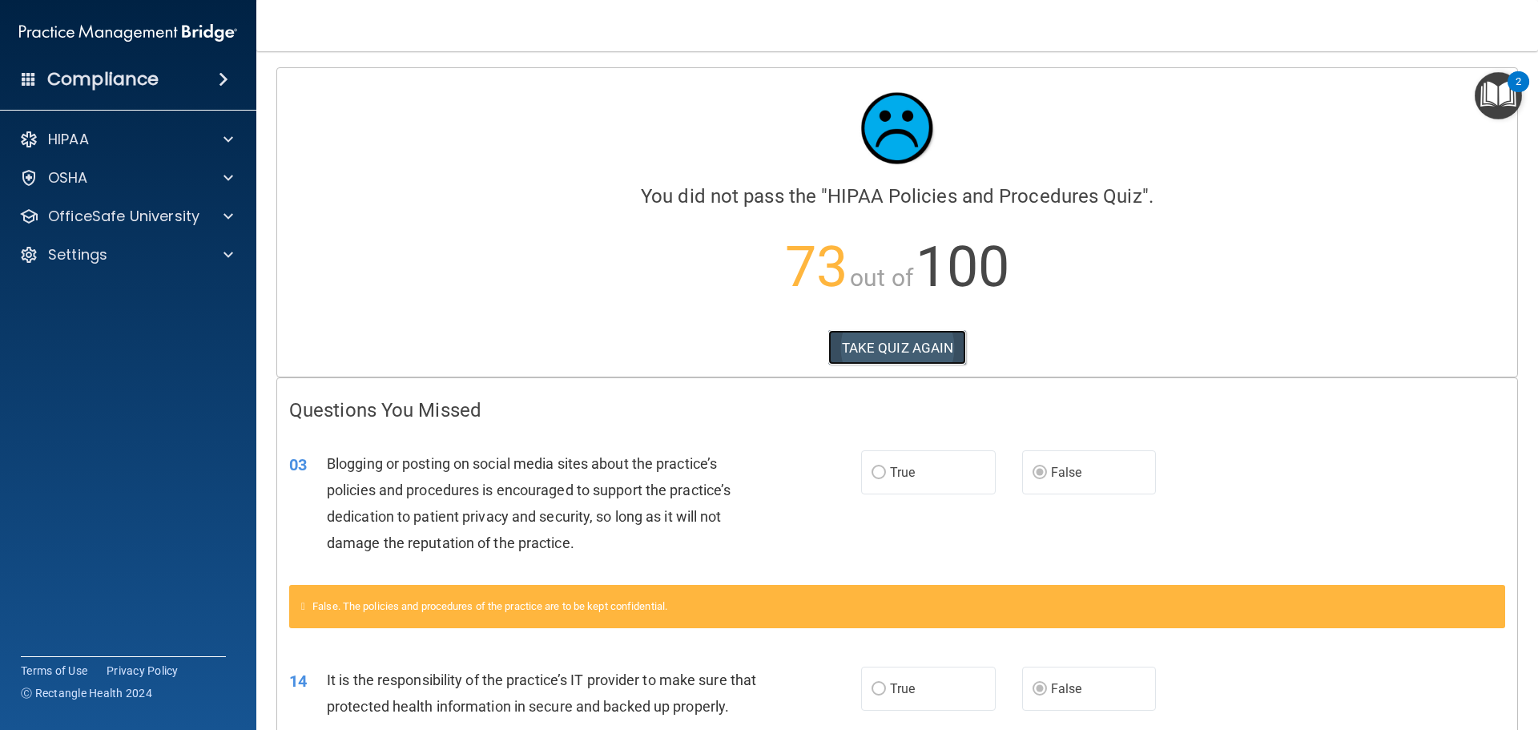
click at [875, 350] on button "TAKE QUIZ AGAIN" at bounding box center [897, 347] width 139 height 35
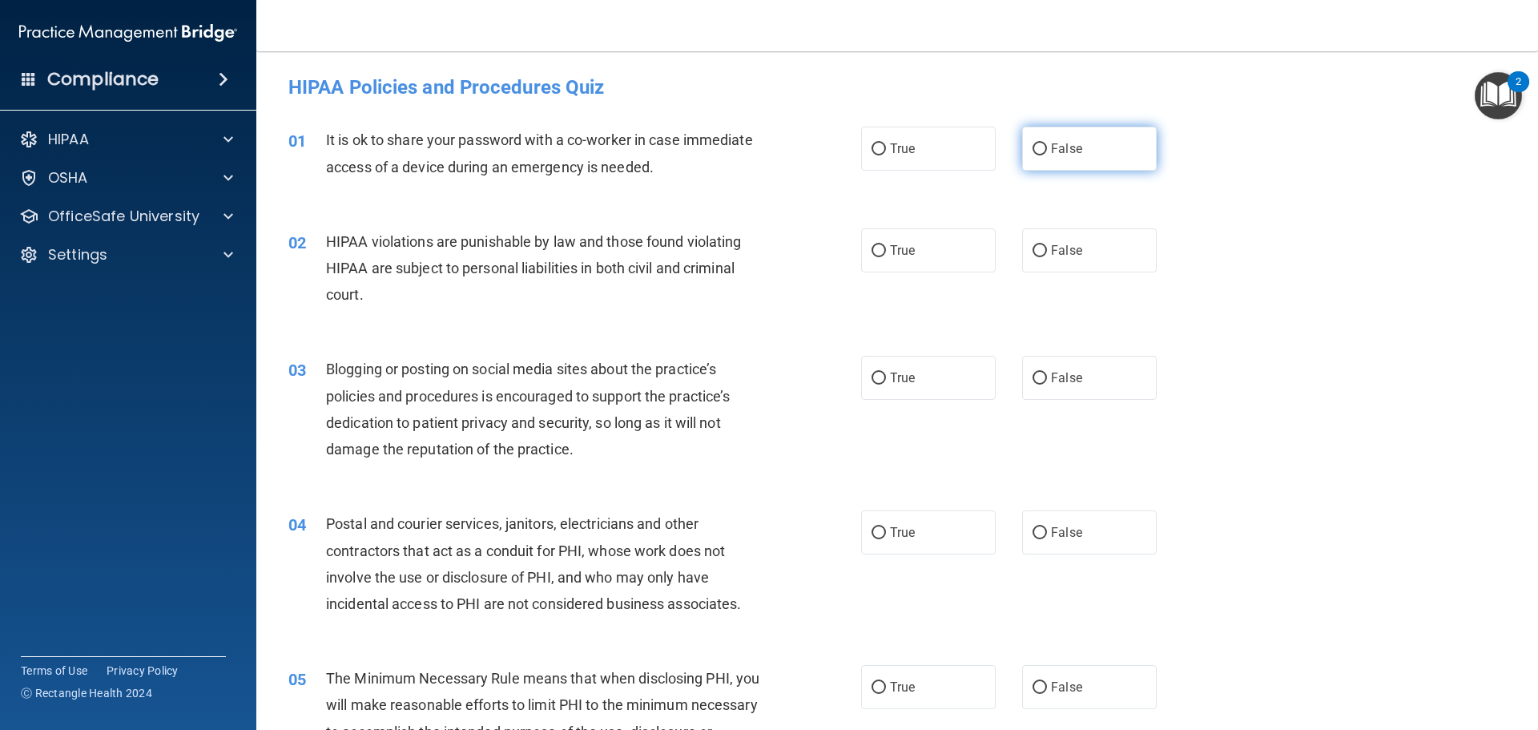
click at [1032, 150] on input "False" at bounding box center [1039, 149] width 14 height 12
radio input "true"
click at [873, 251] on input "True" at bounding box center [878, 251] width 14 height 12
radio input "true"
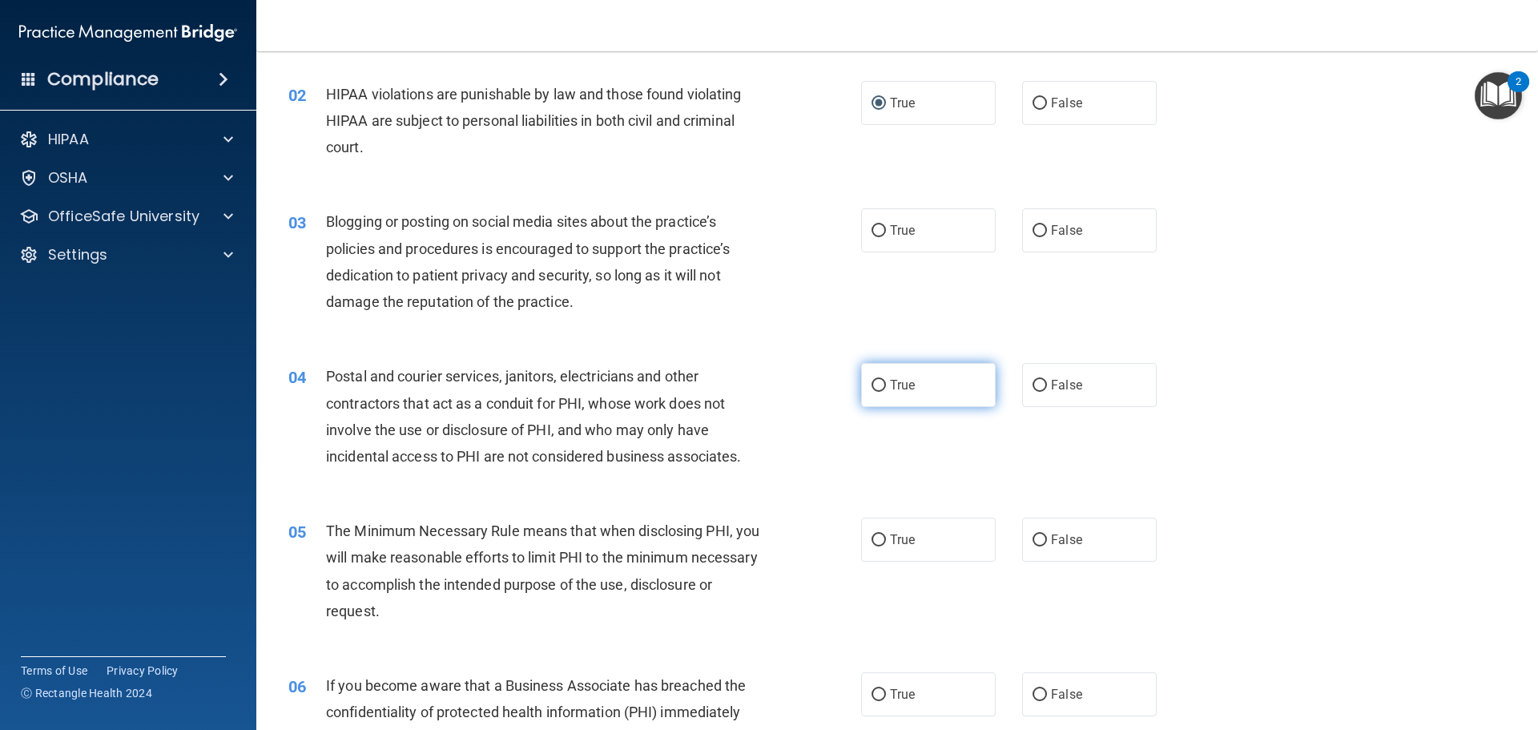
scroll to position [160, 0]
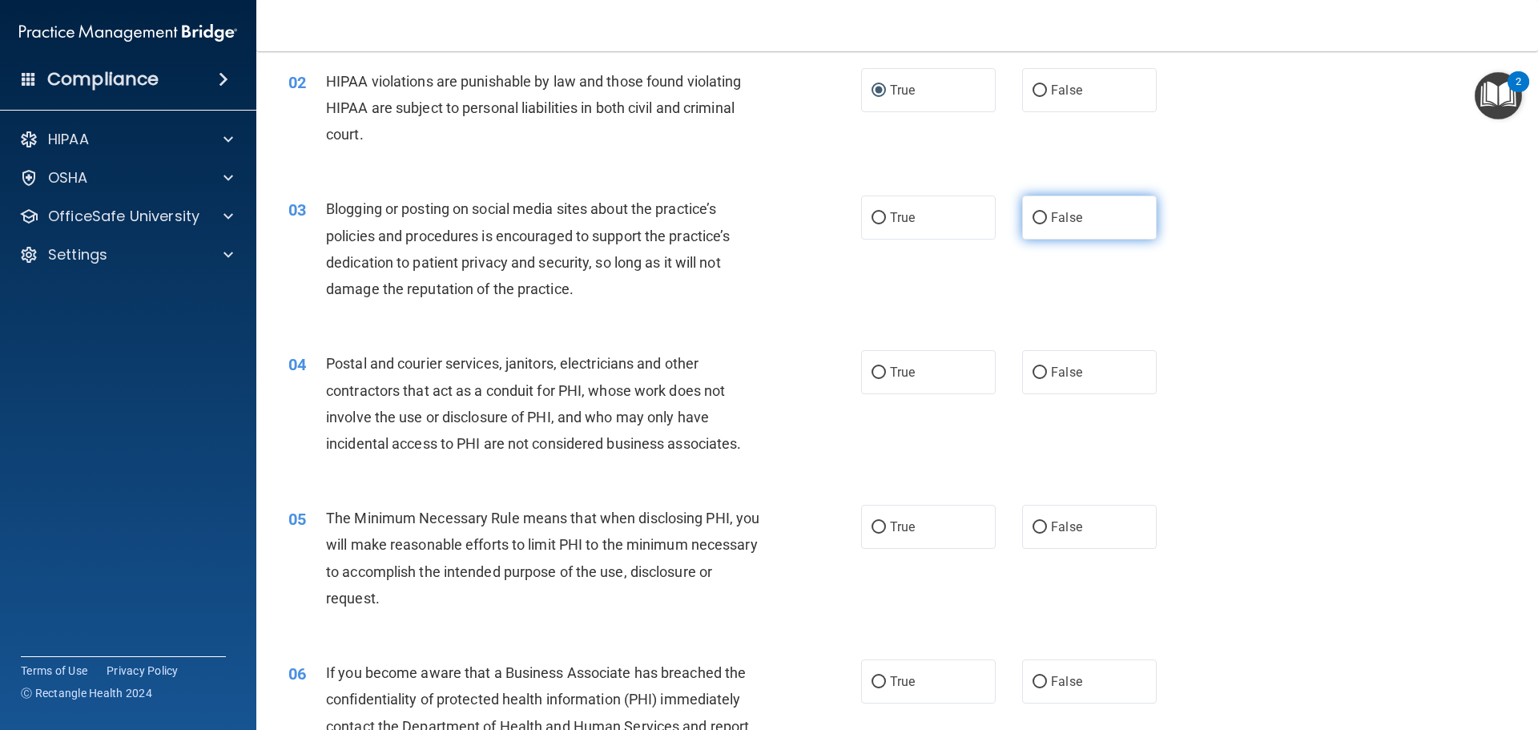
click at [1033, 215] on input "False" at bounding box center [1039, 218] width 14 height 12
radio input "true"
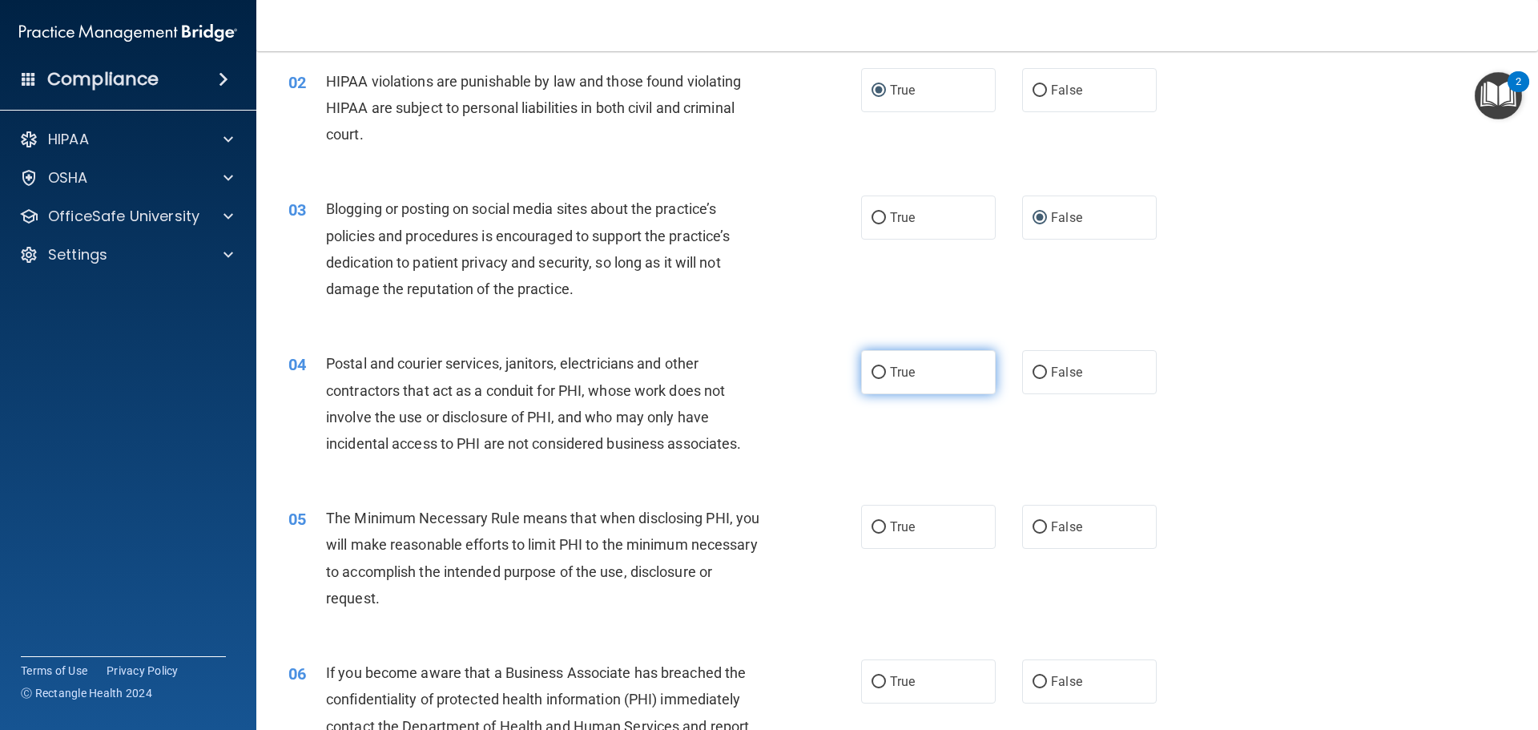
click at [871, 369] on input "True" at bounding box center [878, 373] width 14 height 12
radio input "true"
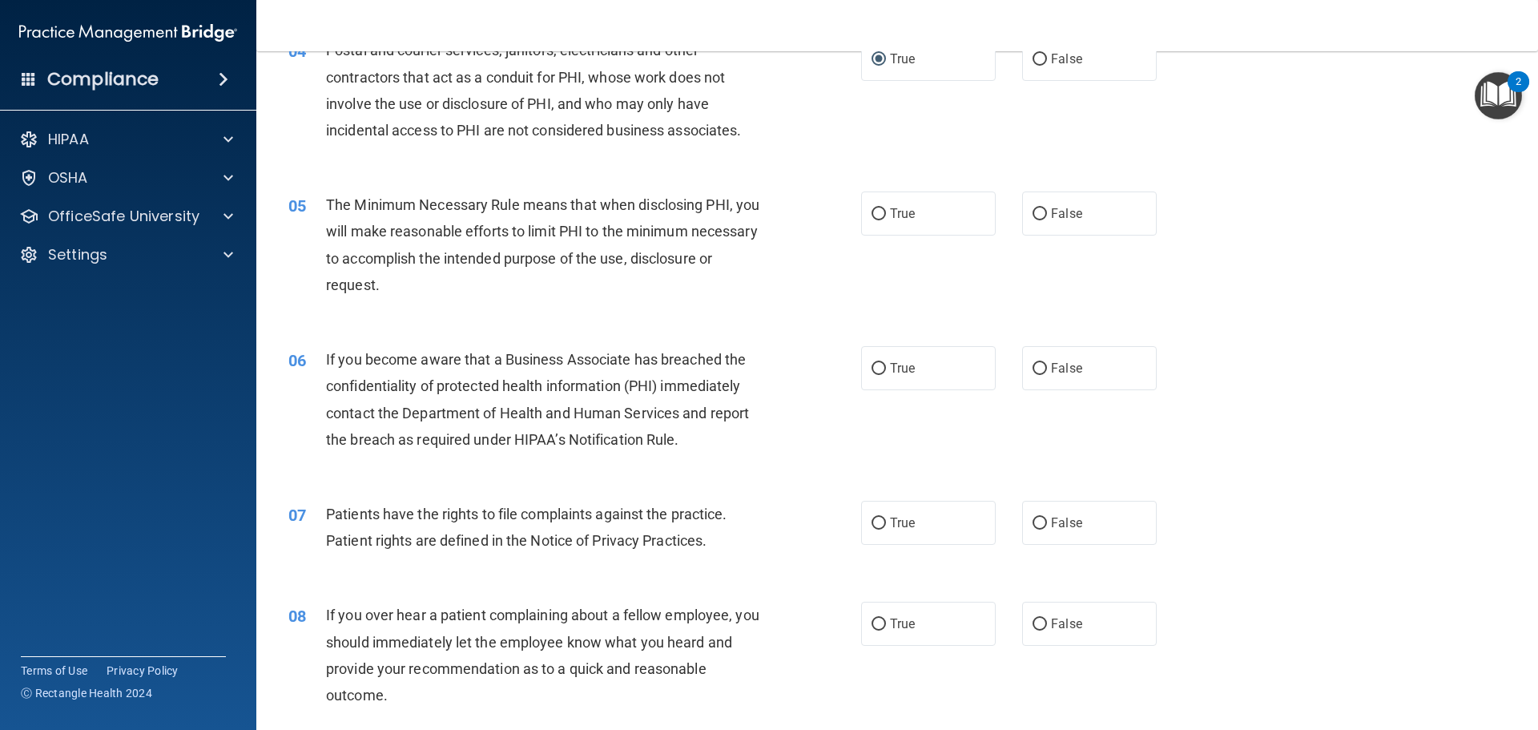
scroll to position [480, 0]
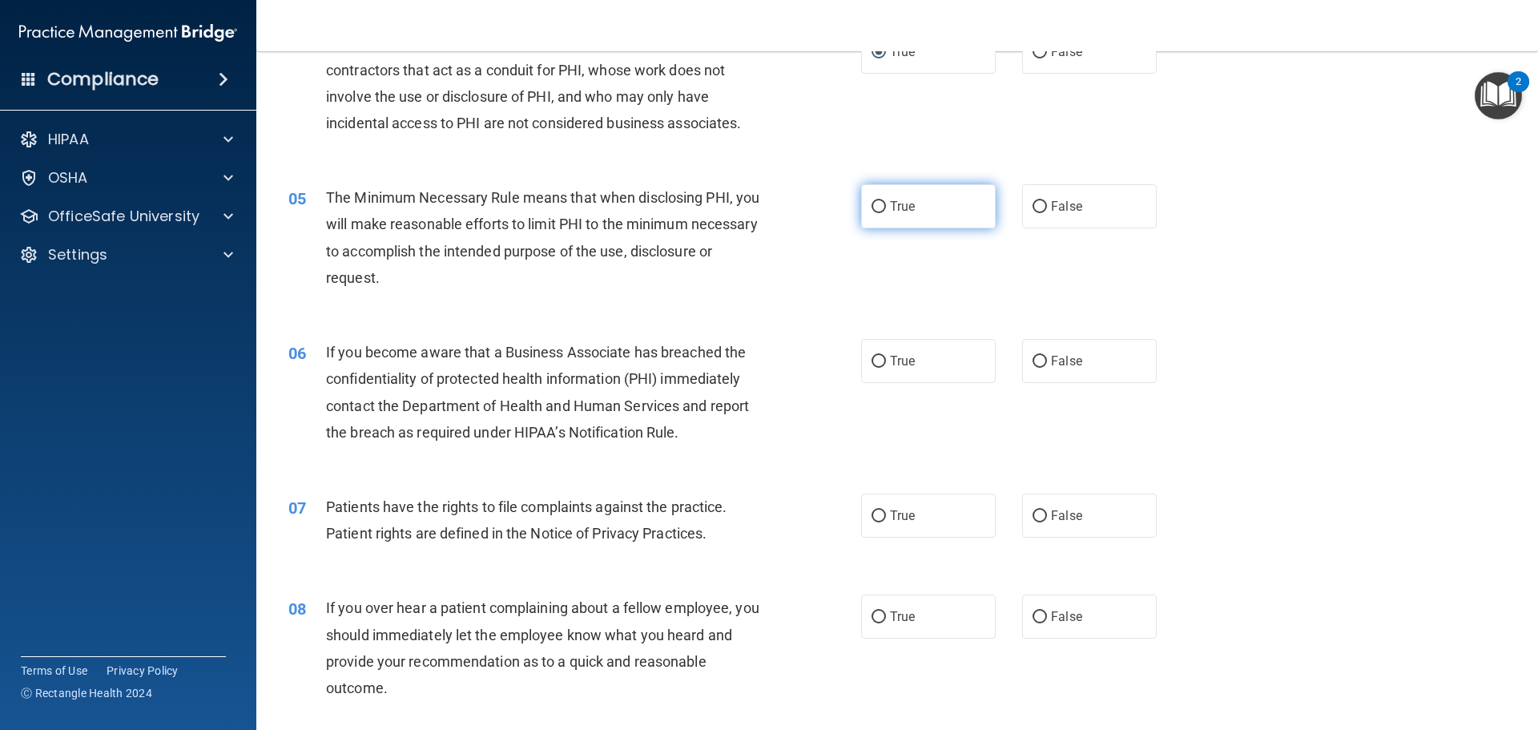
click at [874, 207] on input "True" at bounding box center [878, 207] width 14 height 12
radio input "true"
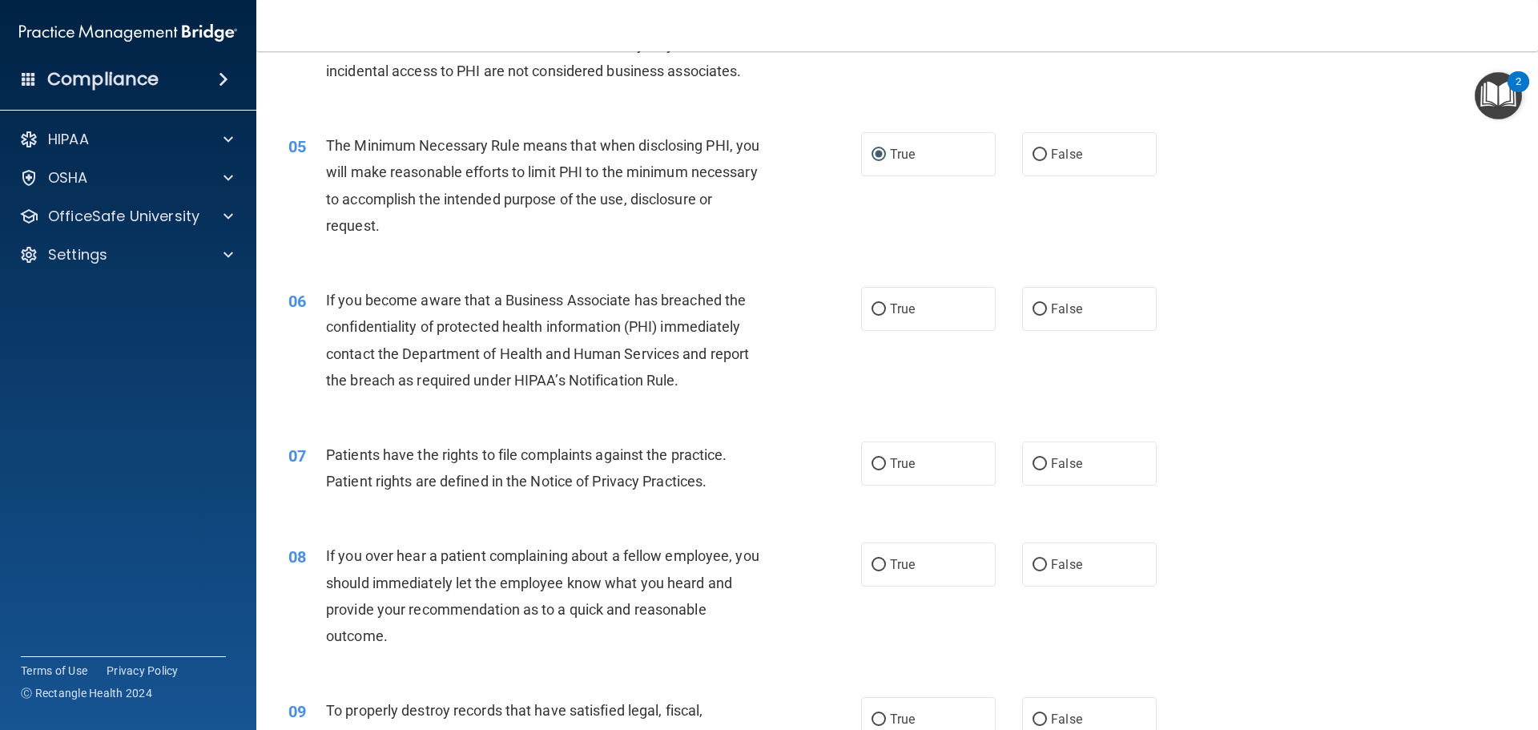
scroll to position [561, 0]
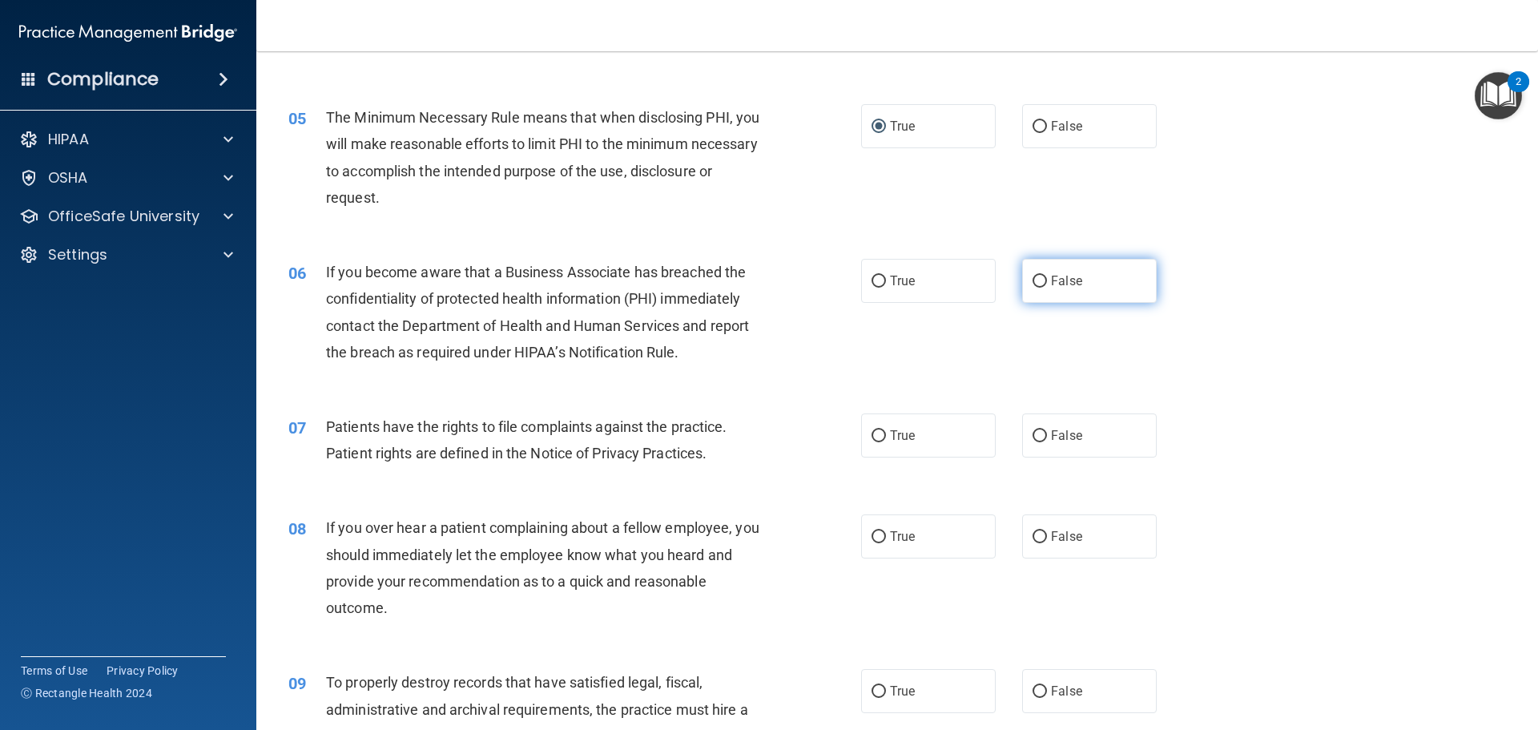
click at [1032, 278] on input "False" at bounding box center [1039, 281] width 14 height 12
radio input "true"
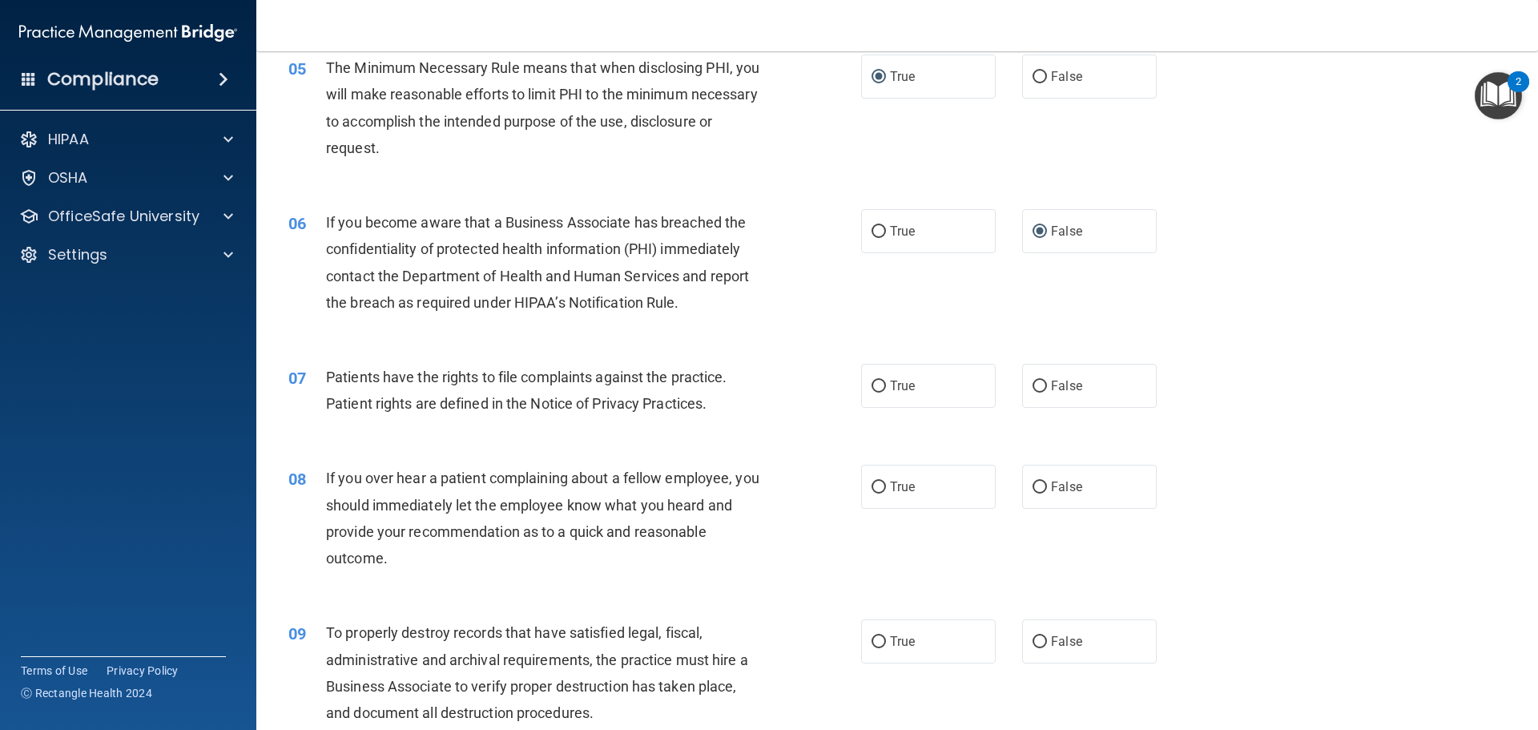
scroll to position [801, 0]
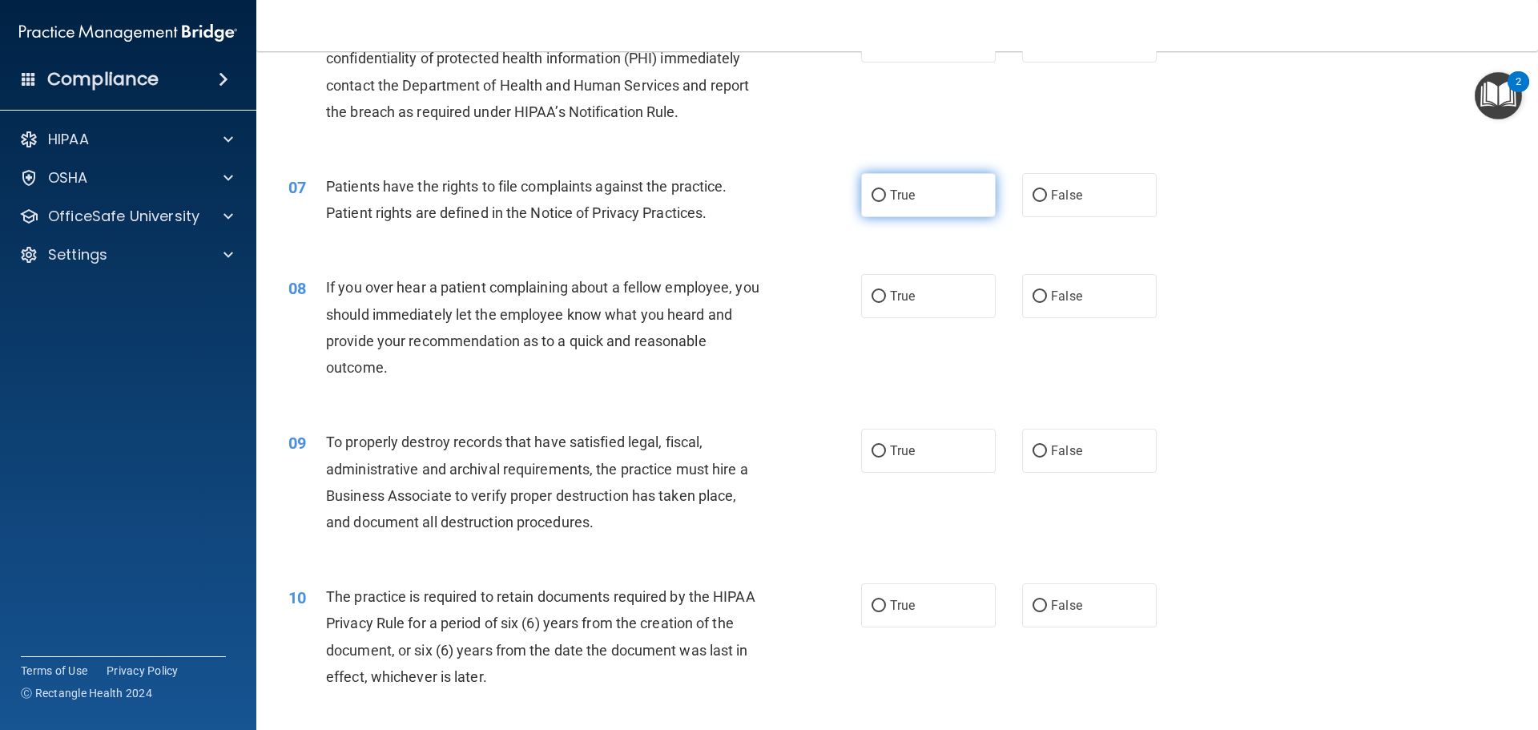
click at [871, 194] on input "True" at bounding box center [878, 196] width 14 height 12
radio input "true"
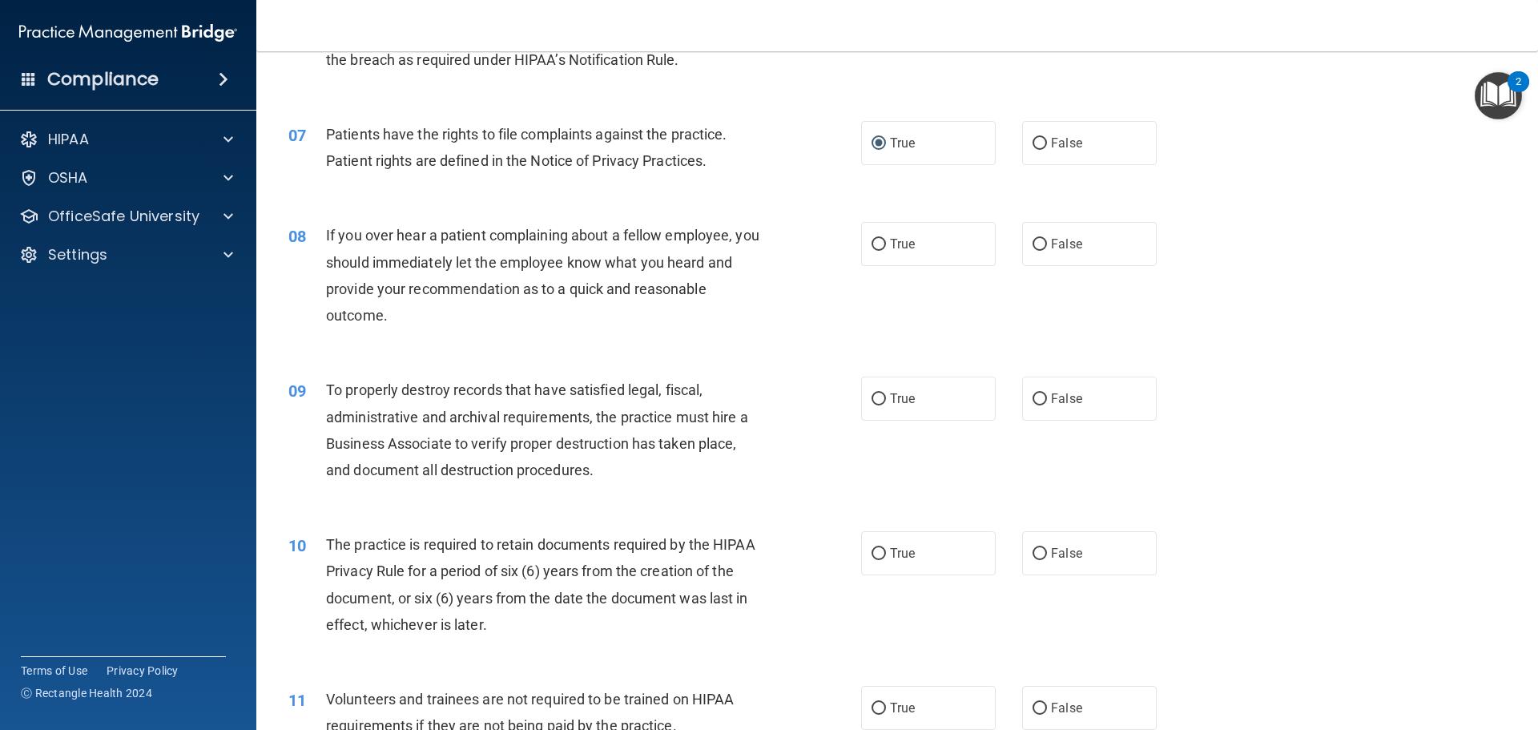
scroll to position [881, 0]
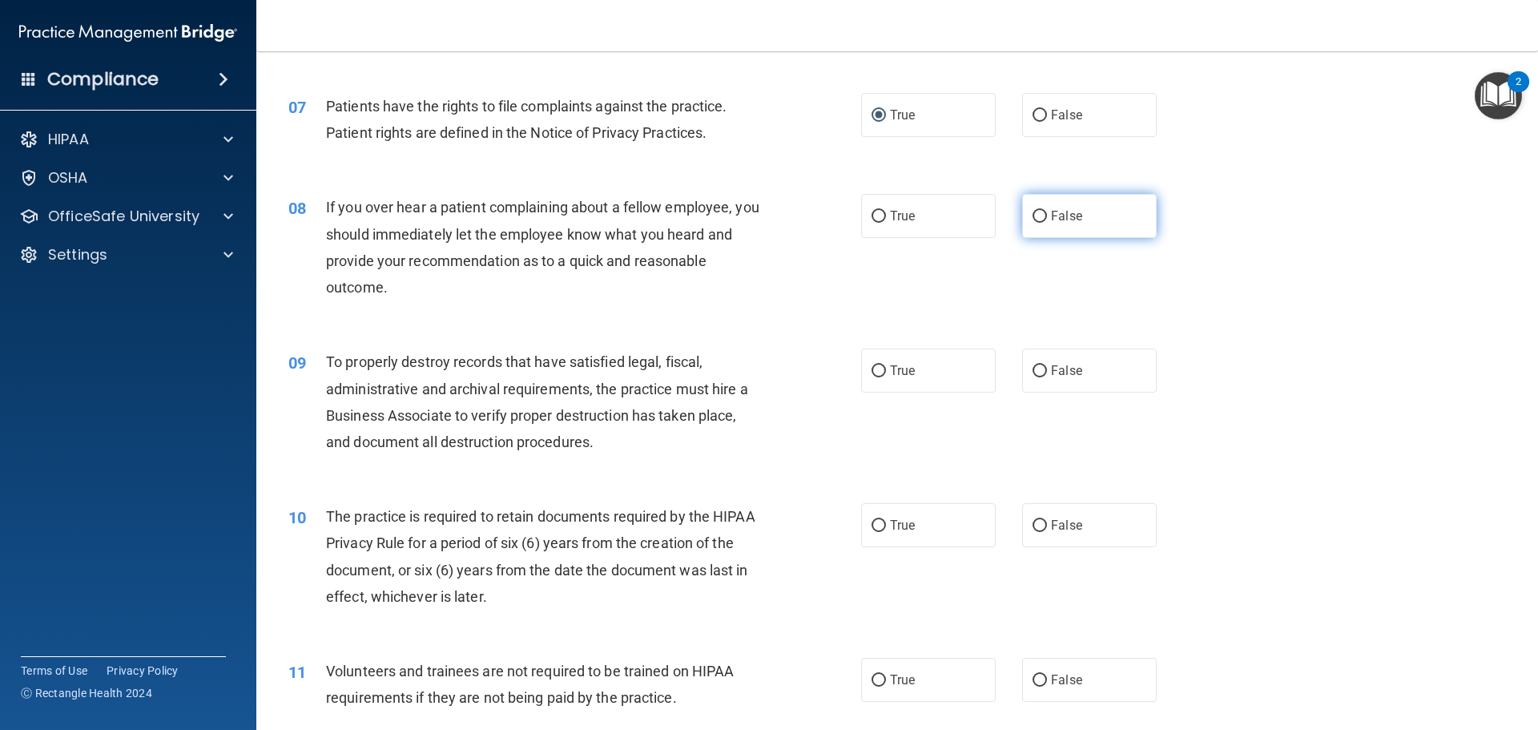
click at [1032, 211] on input "False" at bounding box center [1039, 217] width 14 height 12
radio input "true"
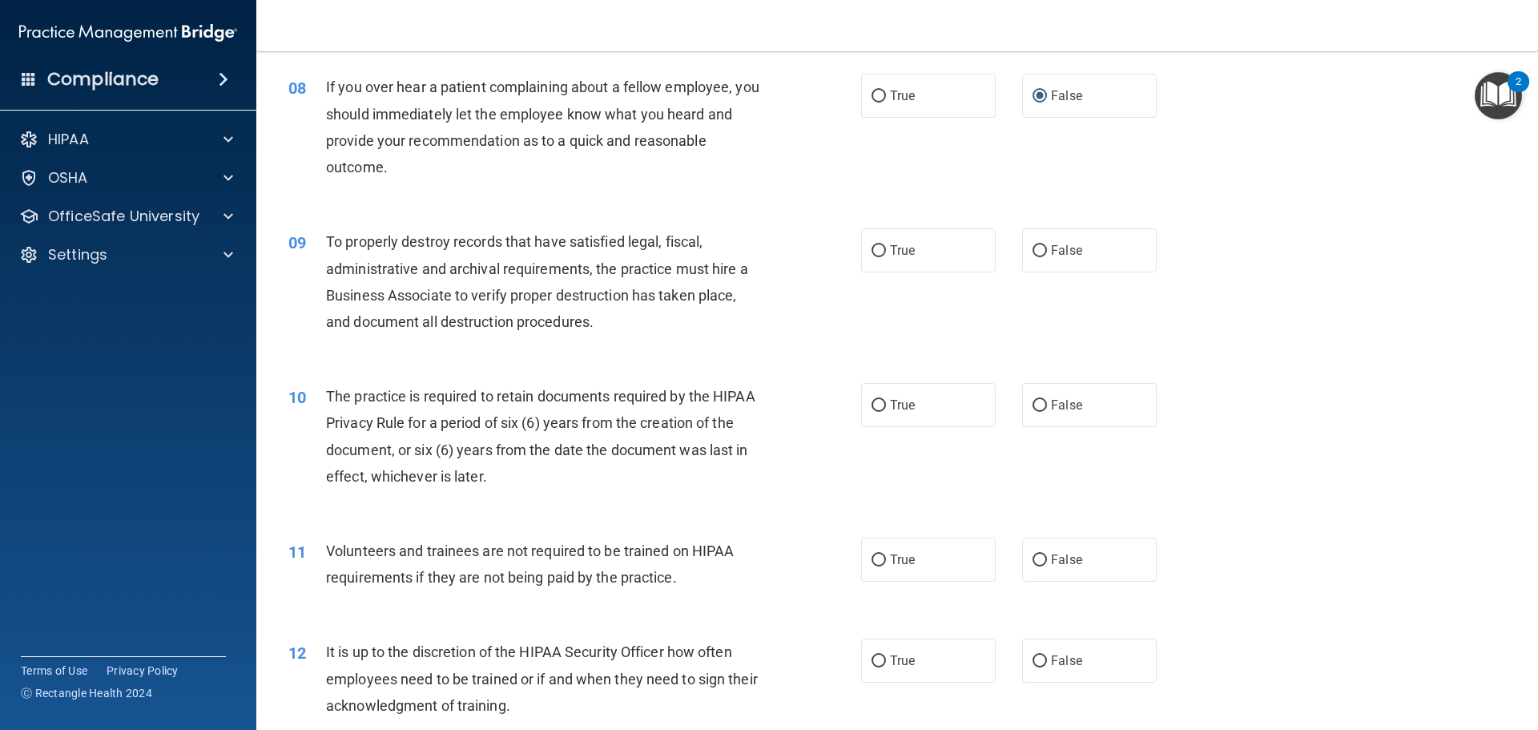
scroll to position [1041, 0]
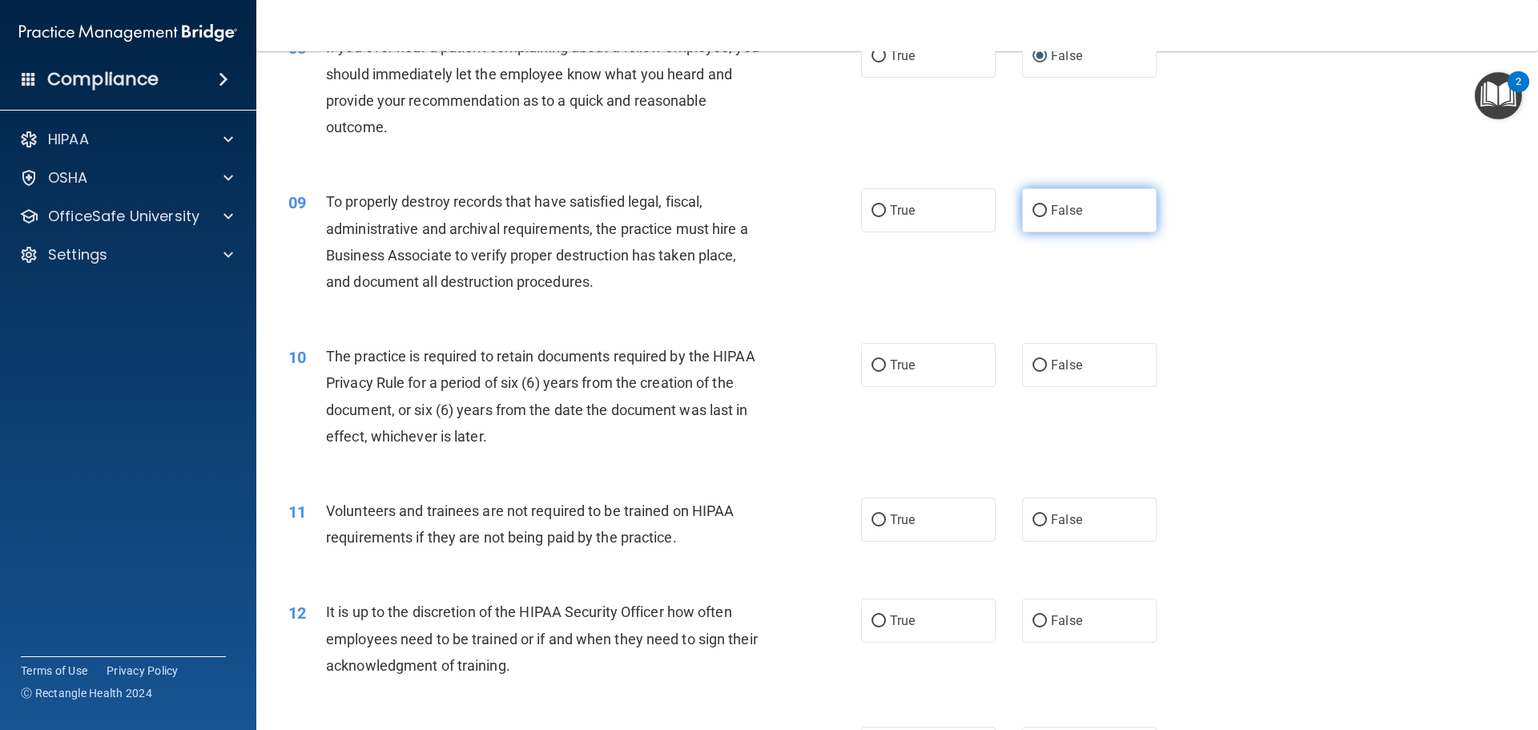
click at [1039, 211] on input "False" at bounding box center [1039, 211] width 14 height 12
radio input "true"
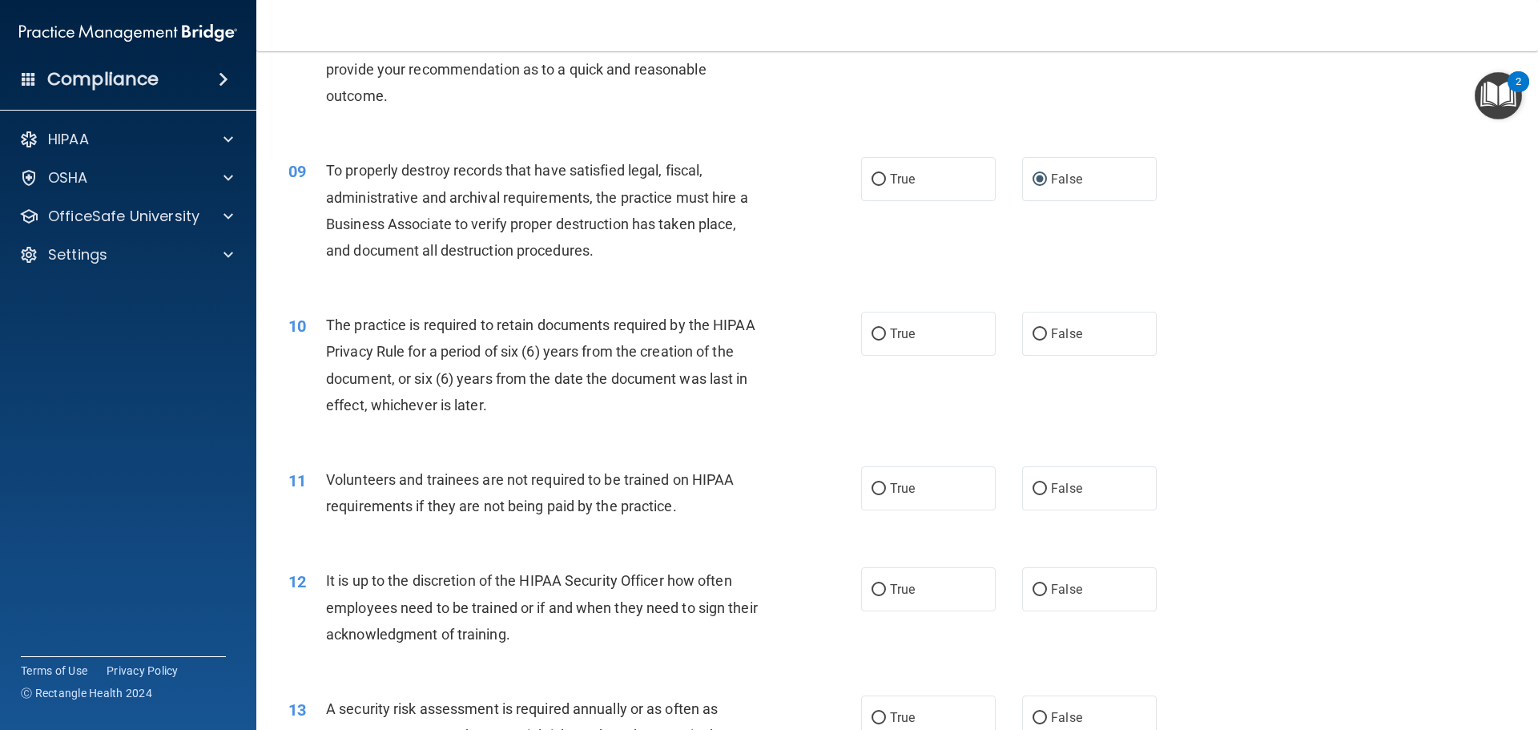
scroll to position [1121, 0]
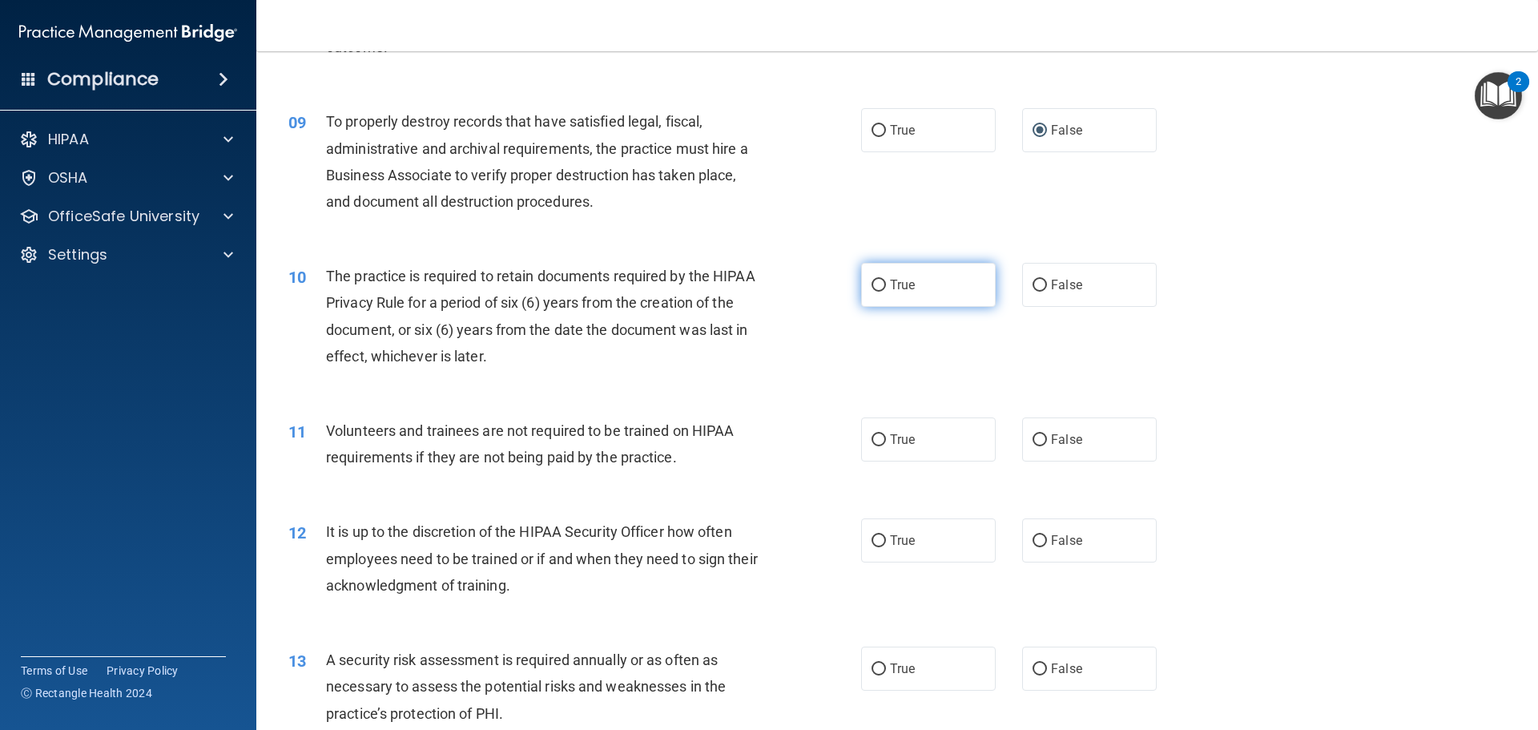
click at [871, 279] on input "True" at bounding box center [878, 285] width 14 height 12
radio input "true"
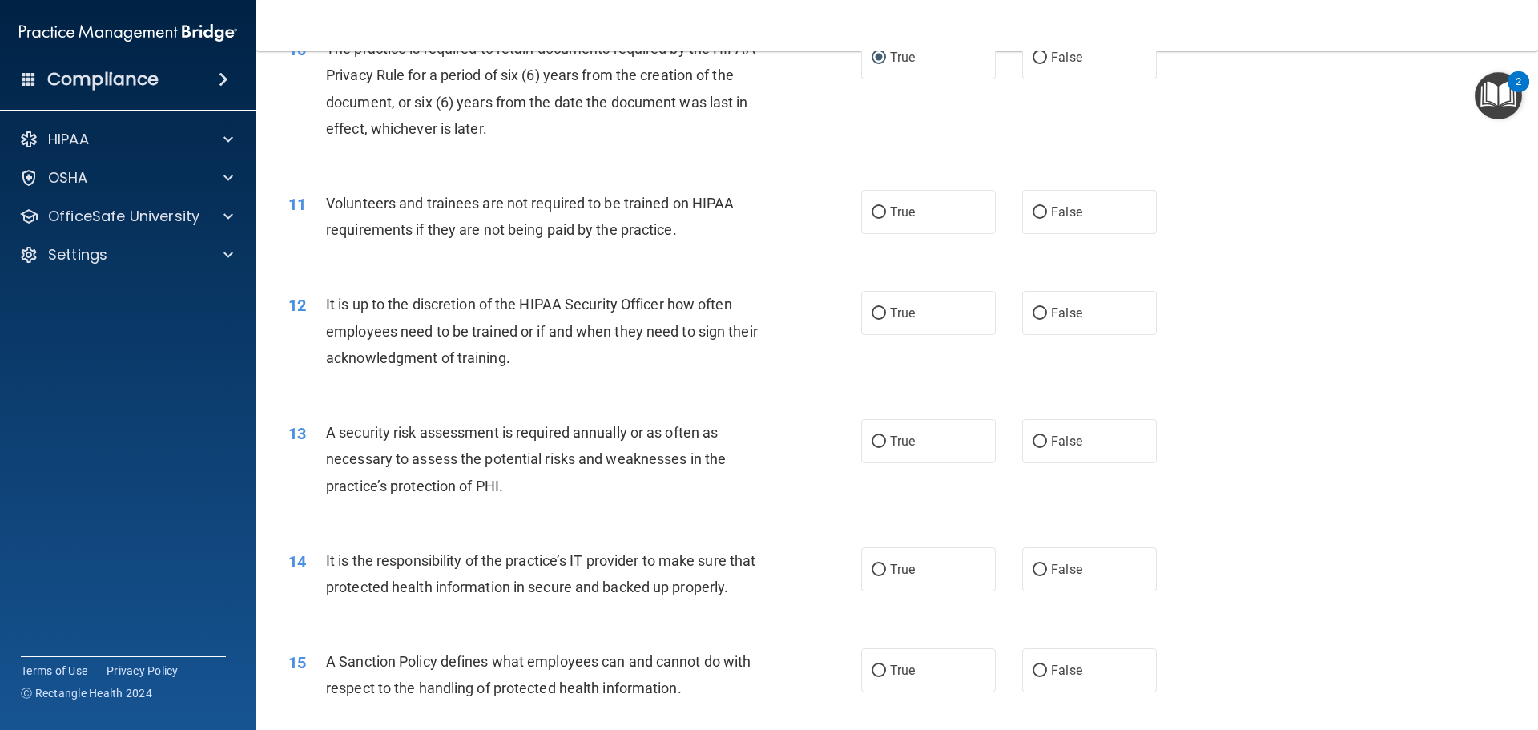
scroll to position [1361, 0]
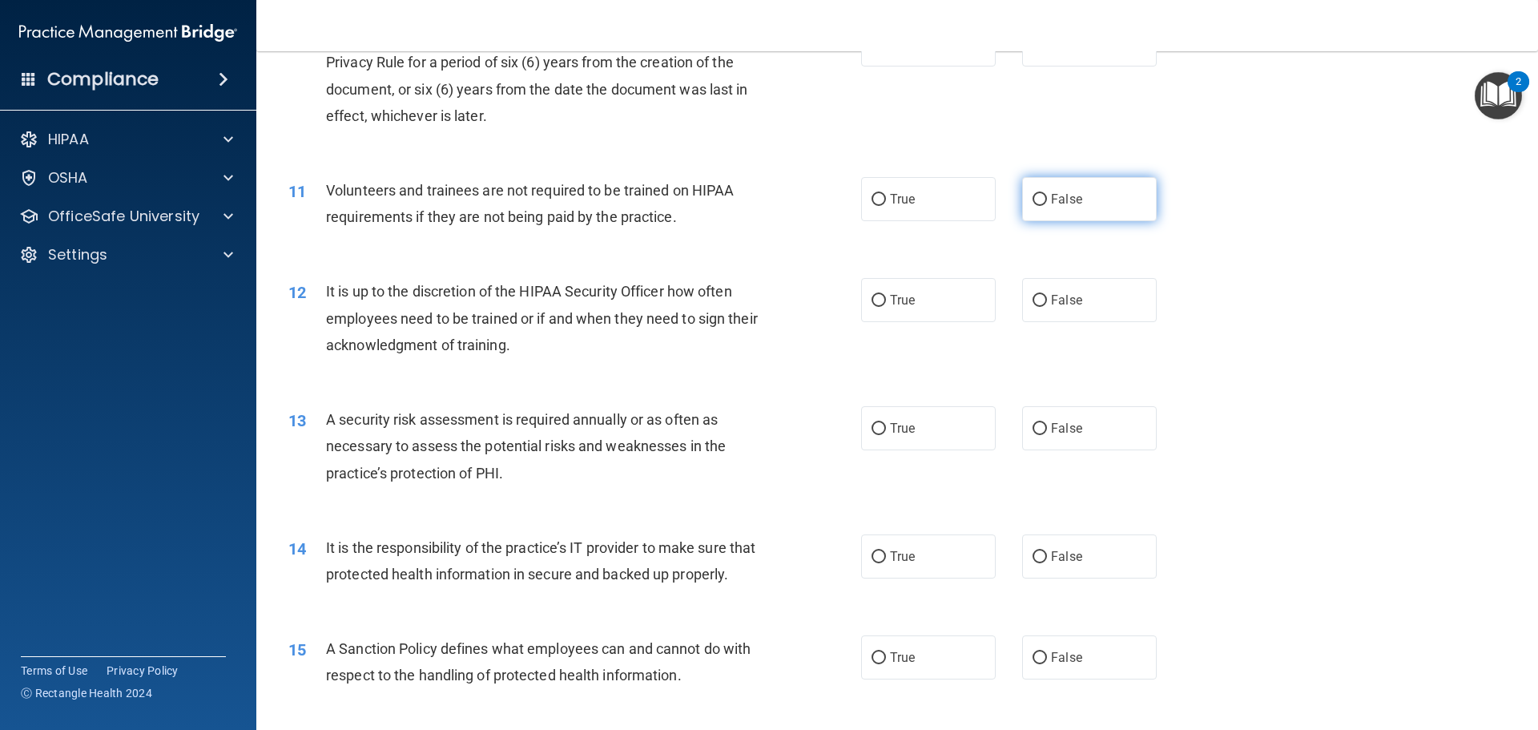
click at [1034, 195] on input "False" at bounding box center [1039, 200] width 14 height 12
radio input "true"
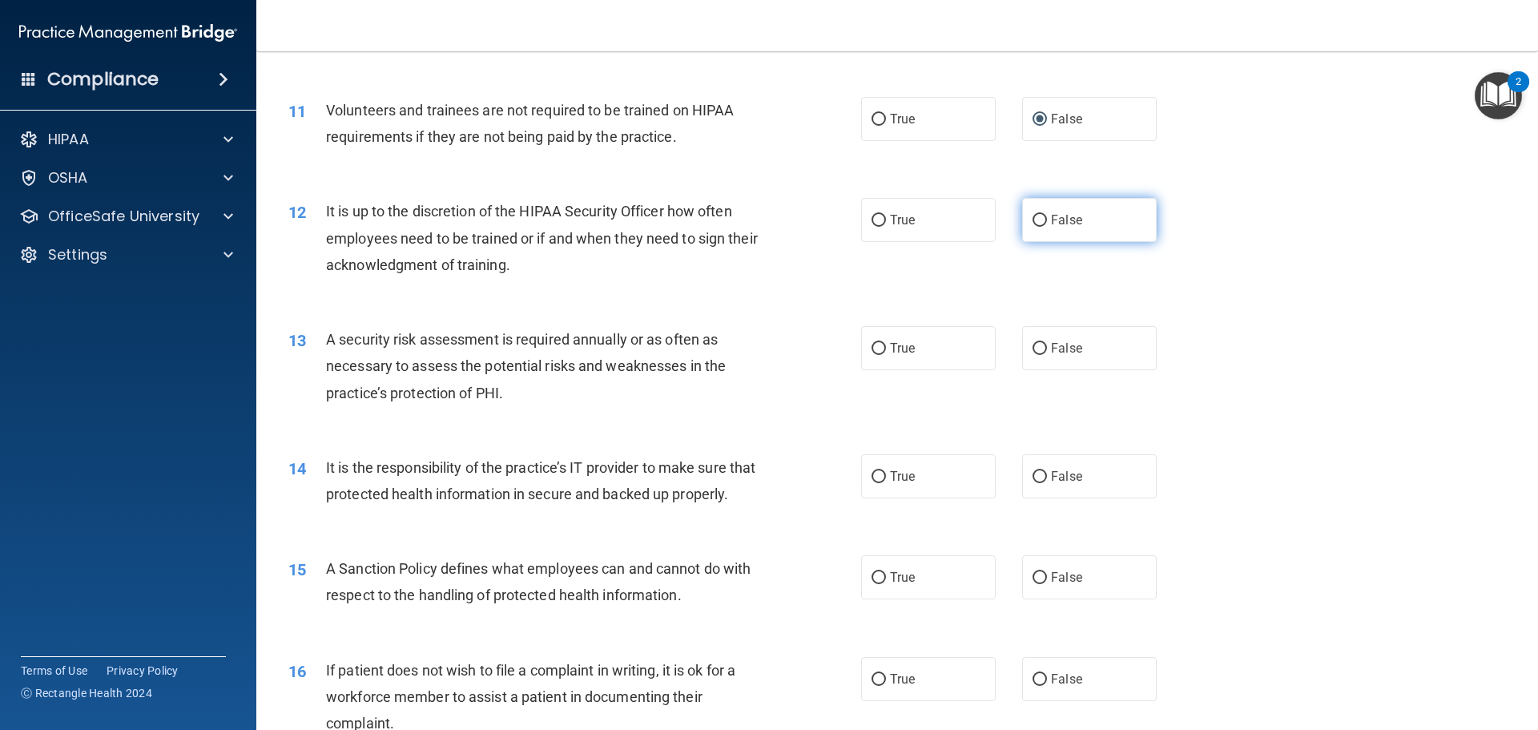
click at [1034, 215] on input "False" at bounding box center [1039, 221] width 14 height 12
radio input "true"
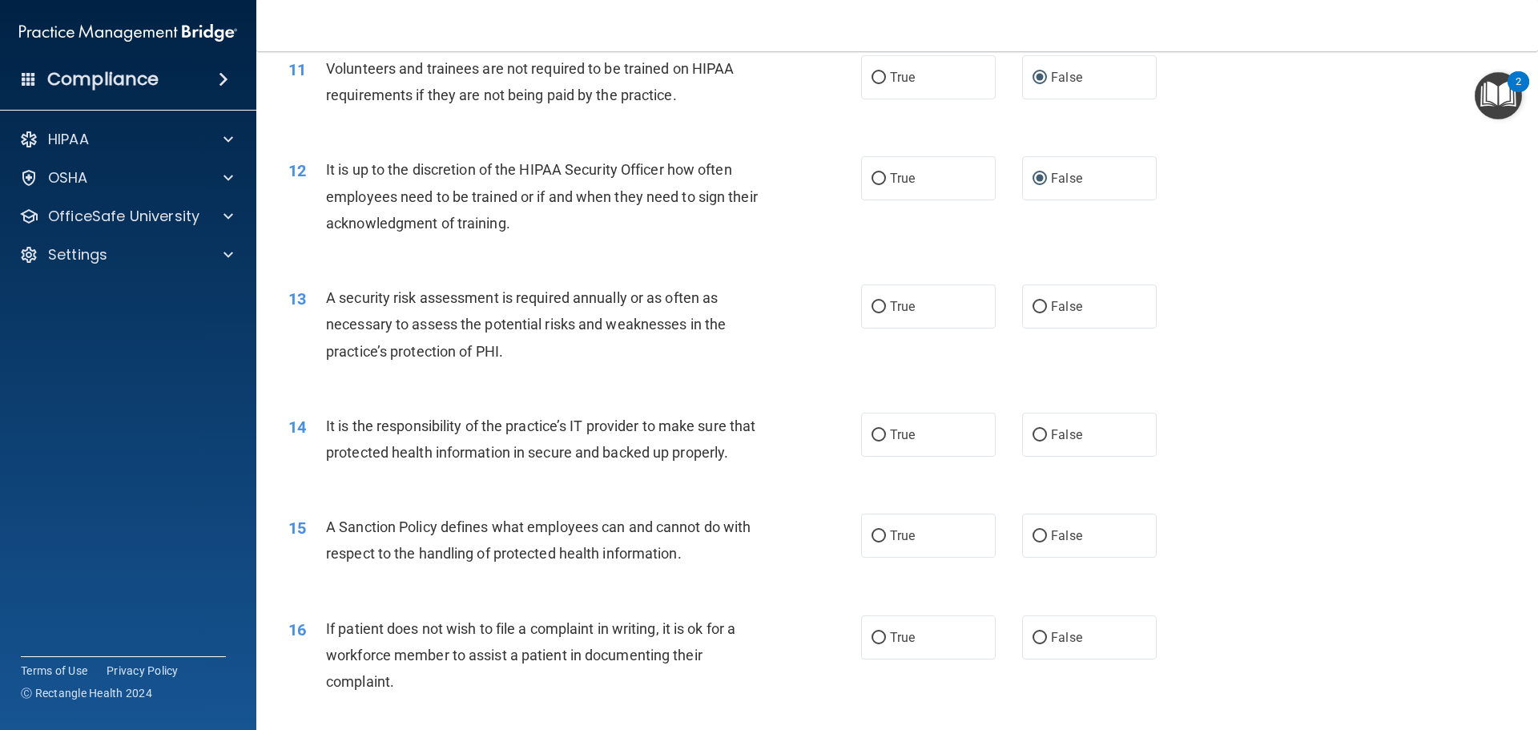
scroll to position [1522, 0]
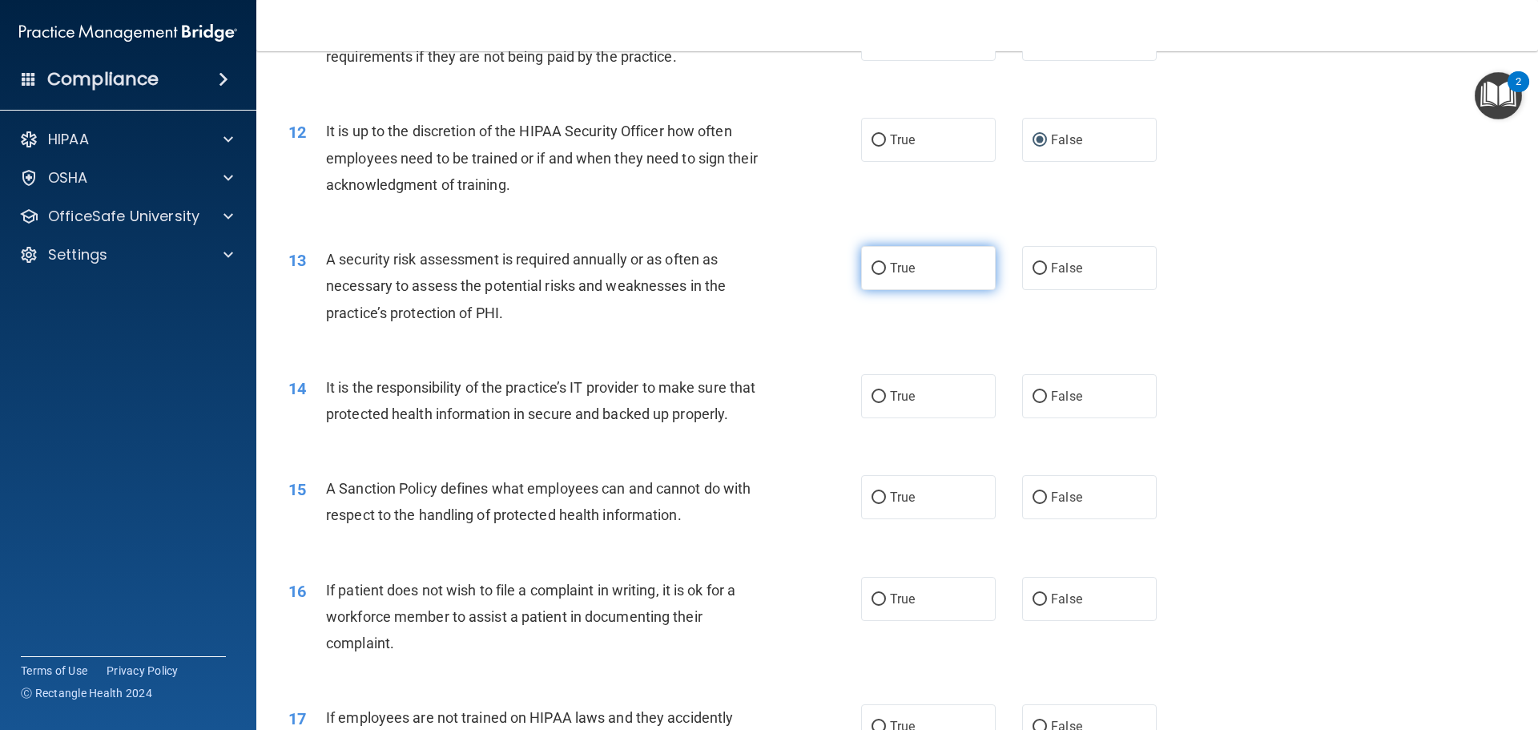
click at [871, 268] on input "True" at bounding box center [878, 269] width 14 height 12
radio input "true"
click at [1032, 393] on input "False" at bounding box center [1039, 397] width 14 height 12
radio input "true"
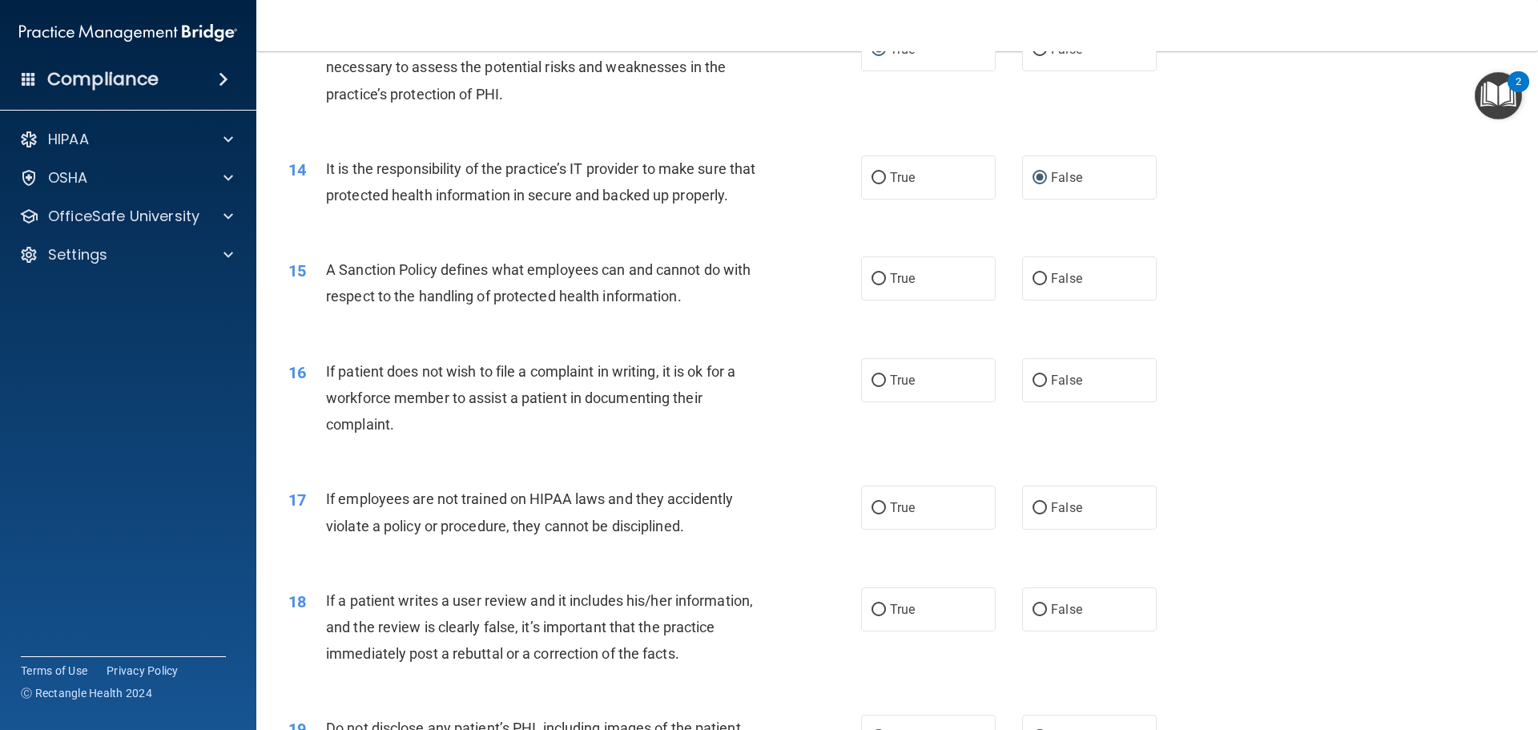
scroll to position [1762, 0]
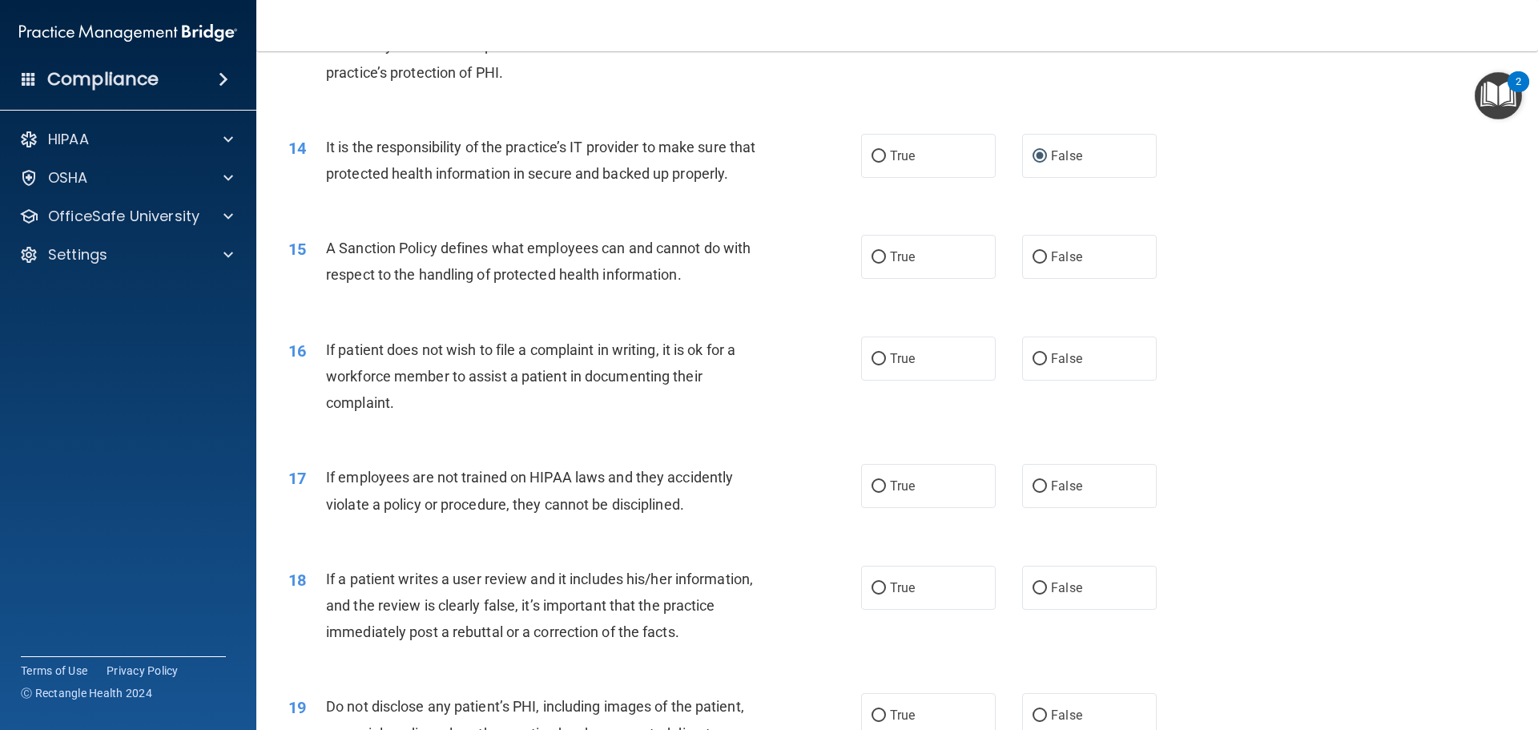
drag, startPoint x: 1032, startPoint y: 281, endPoint x: 998, endPoint y: 296, distance: 37.6
click at [1032, 263] on input "False" at bounding box center [1039, 257] width 14 height 12
radio input "true"
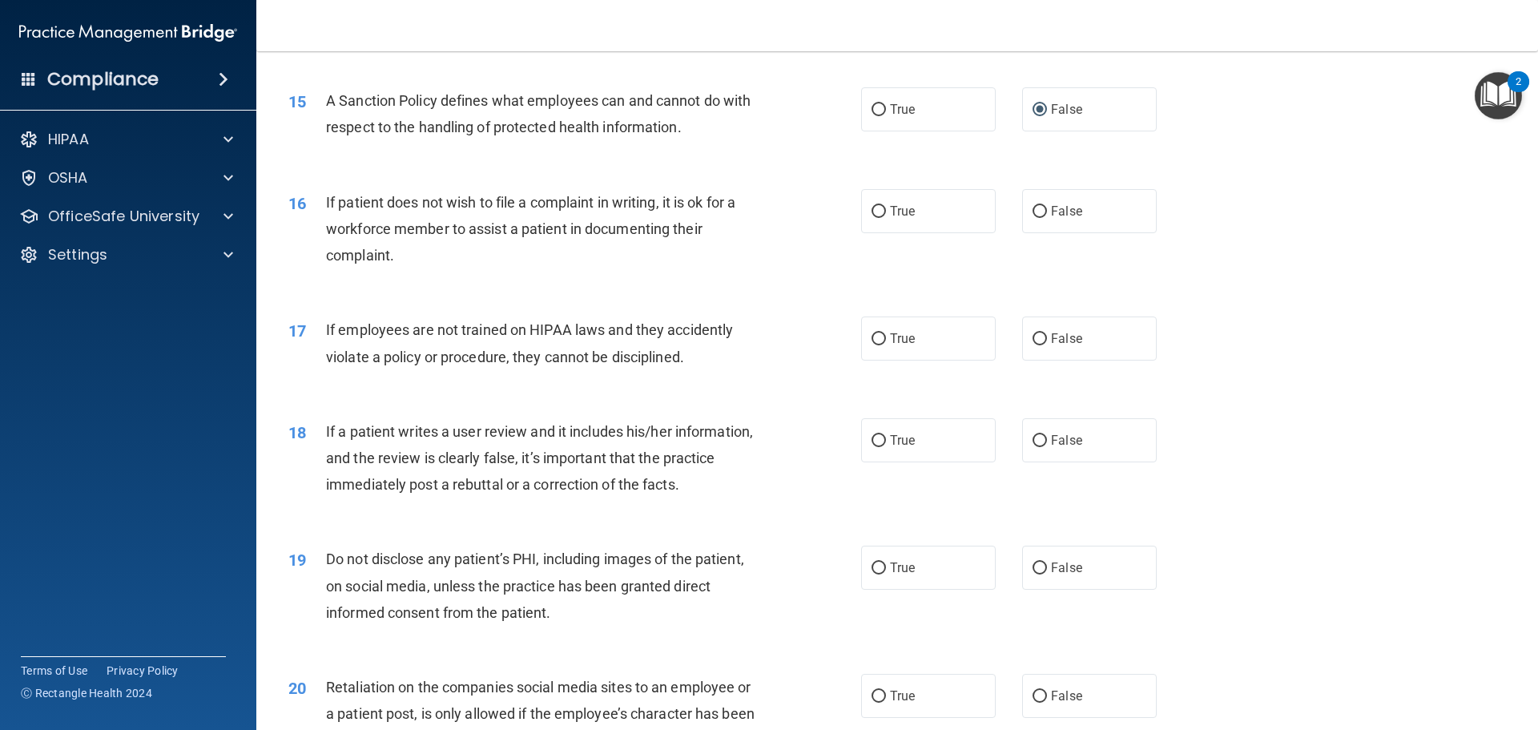
scroll to position [1922, 0]
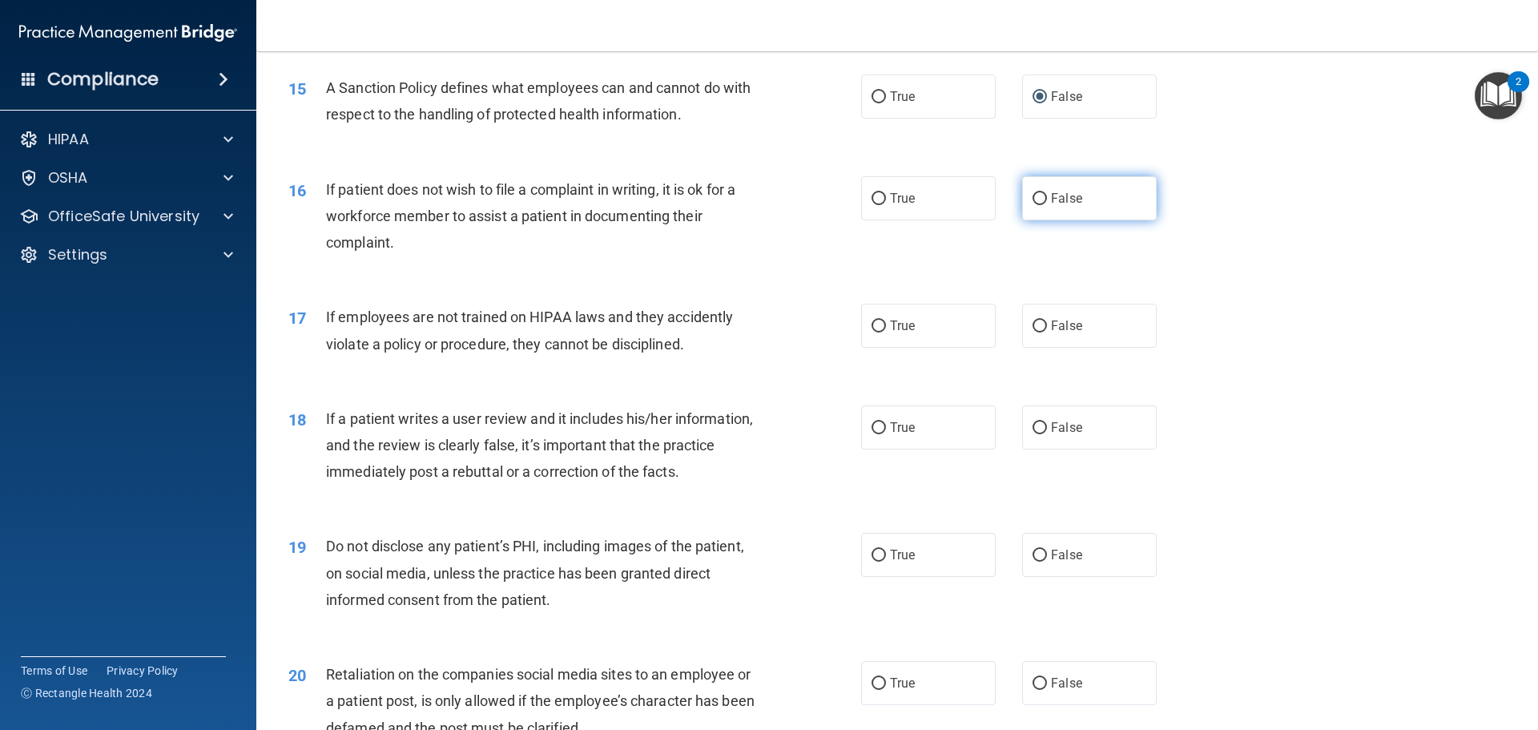
click at [1032, 205] on input "False" at bounding box center [1039, 199] width 14 height 12
radio input "true"
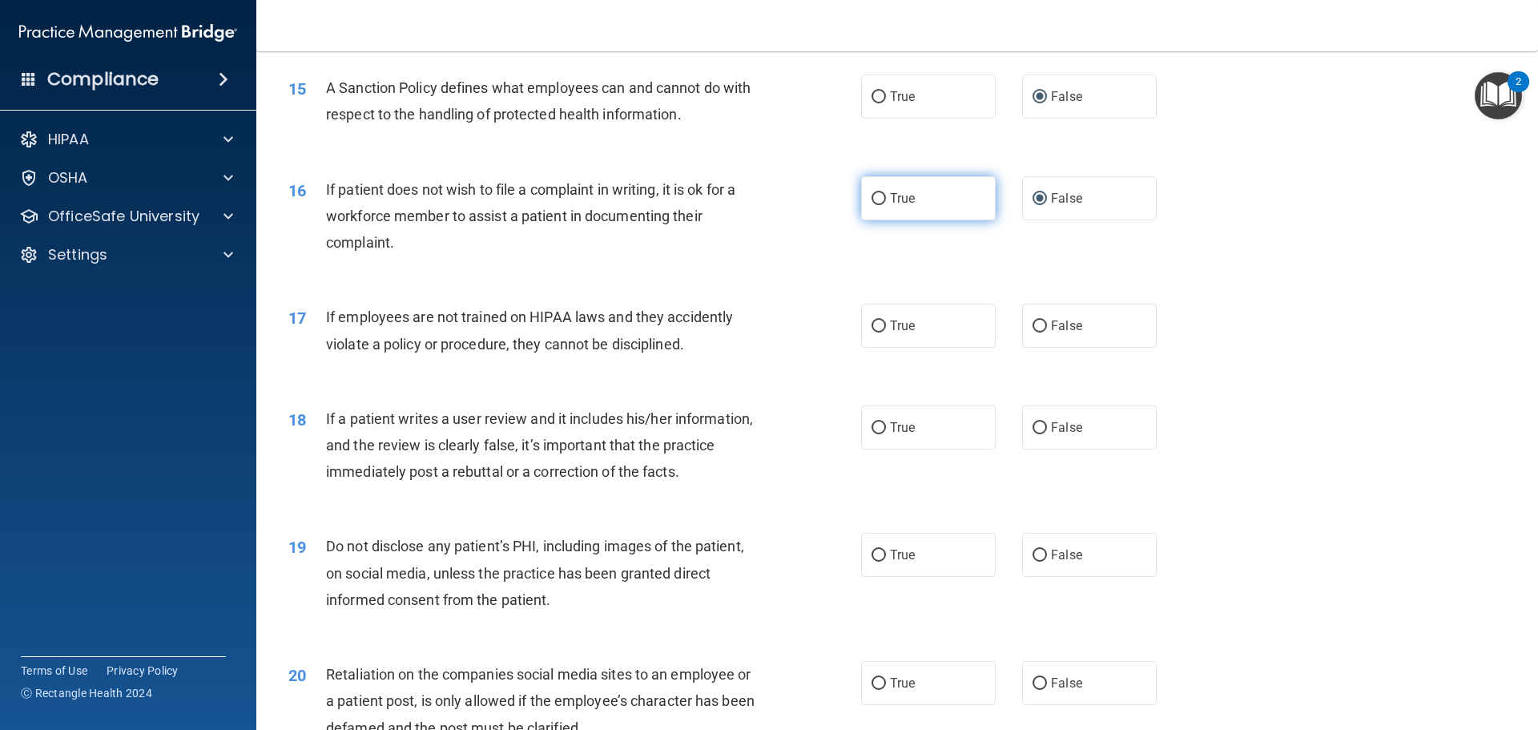
click at [871, 205] on input "True" at bounding box center [878, 199] width 14 height 12
radio input "true"
radio input "false"
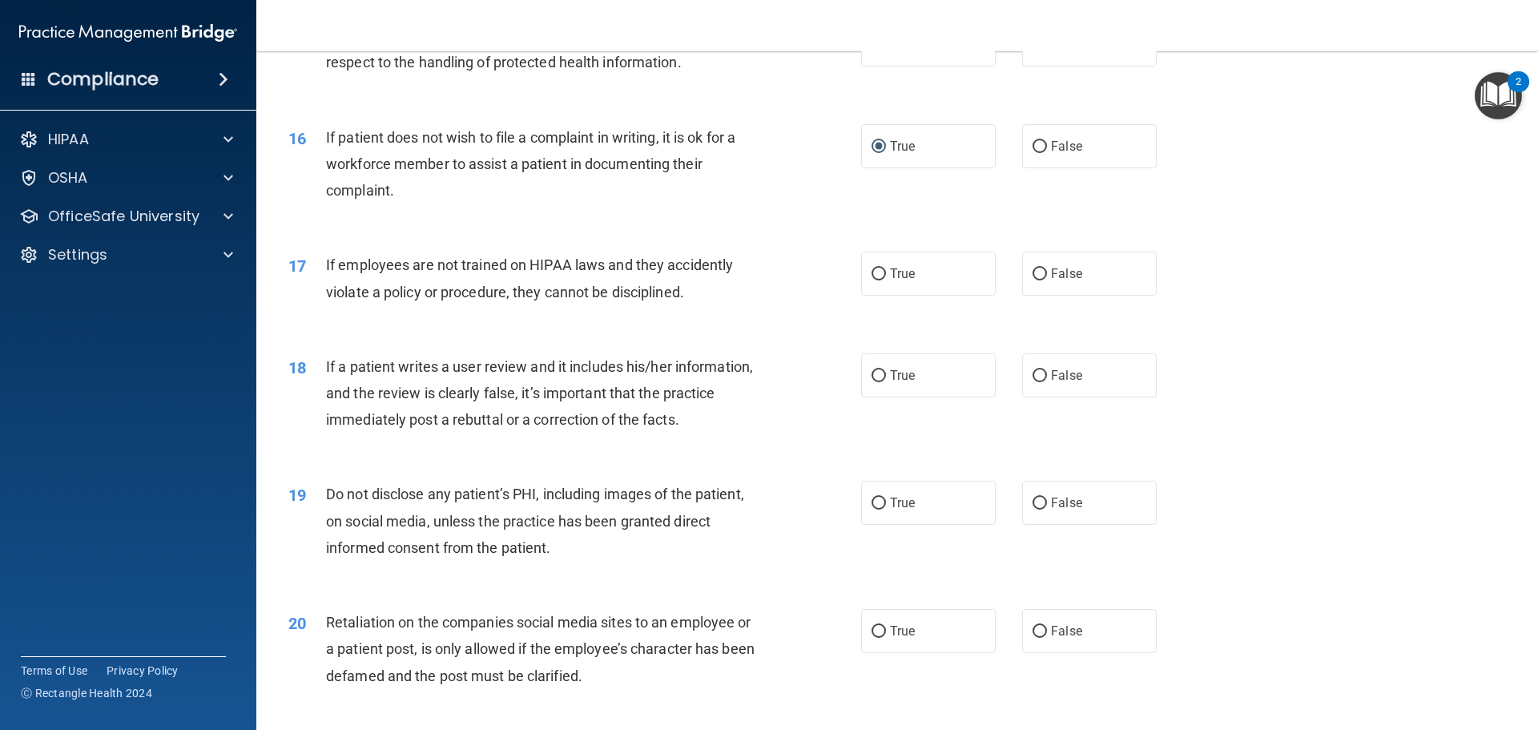
scroll to position [2002, 0]
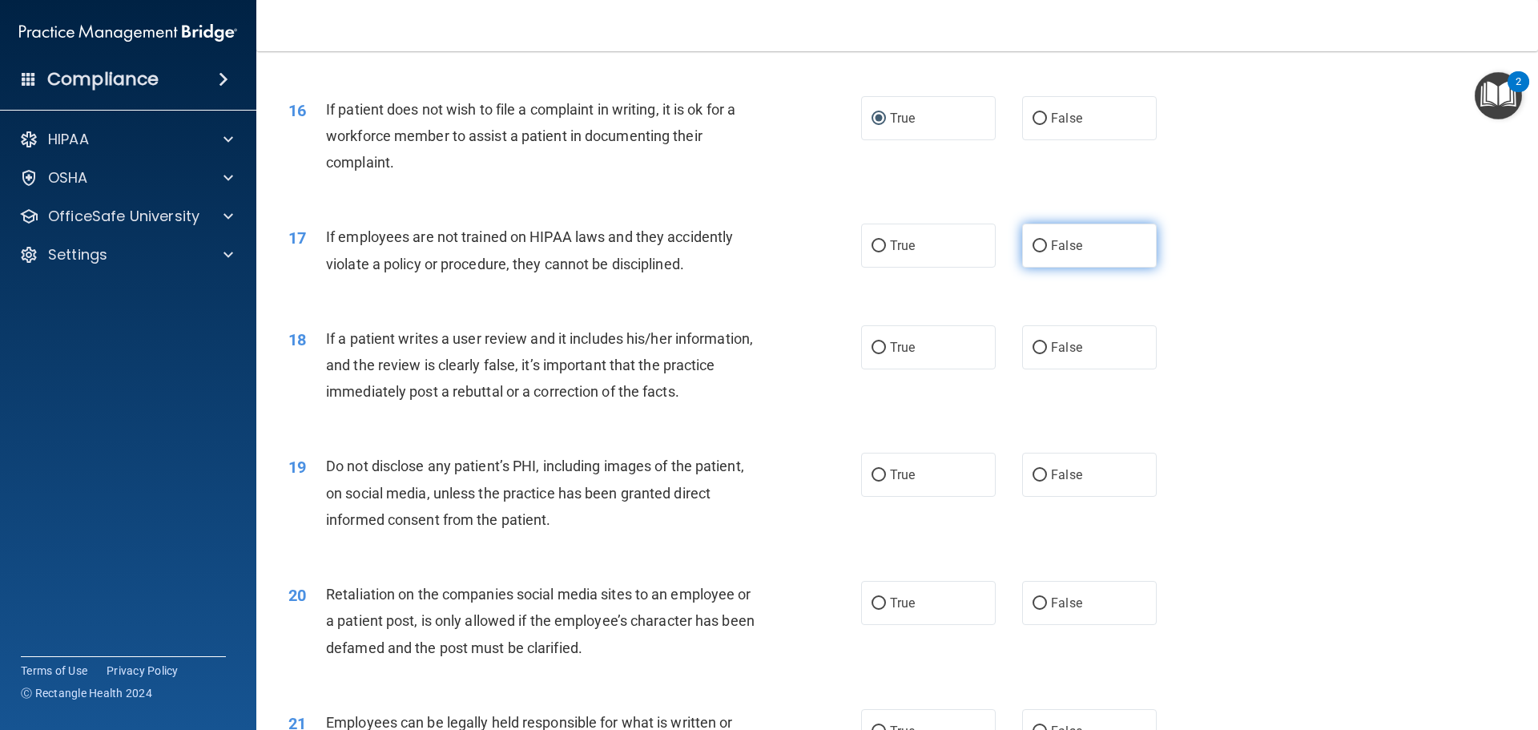
click at [1035, 252] on input "False" at bounding box center [1039, 246] width 14 height 12
radio input "true"
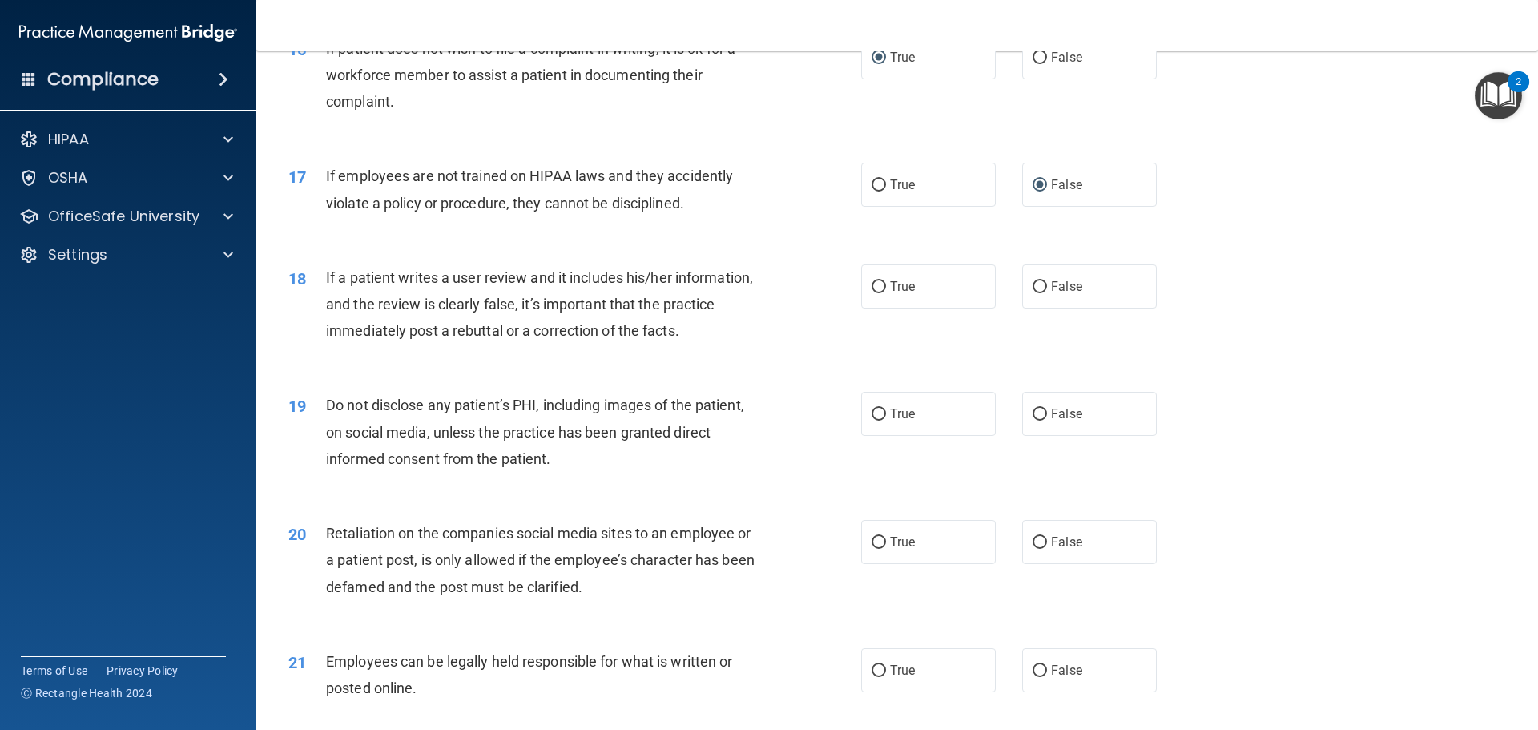
scroll to position [2162, 0]
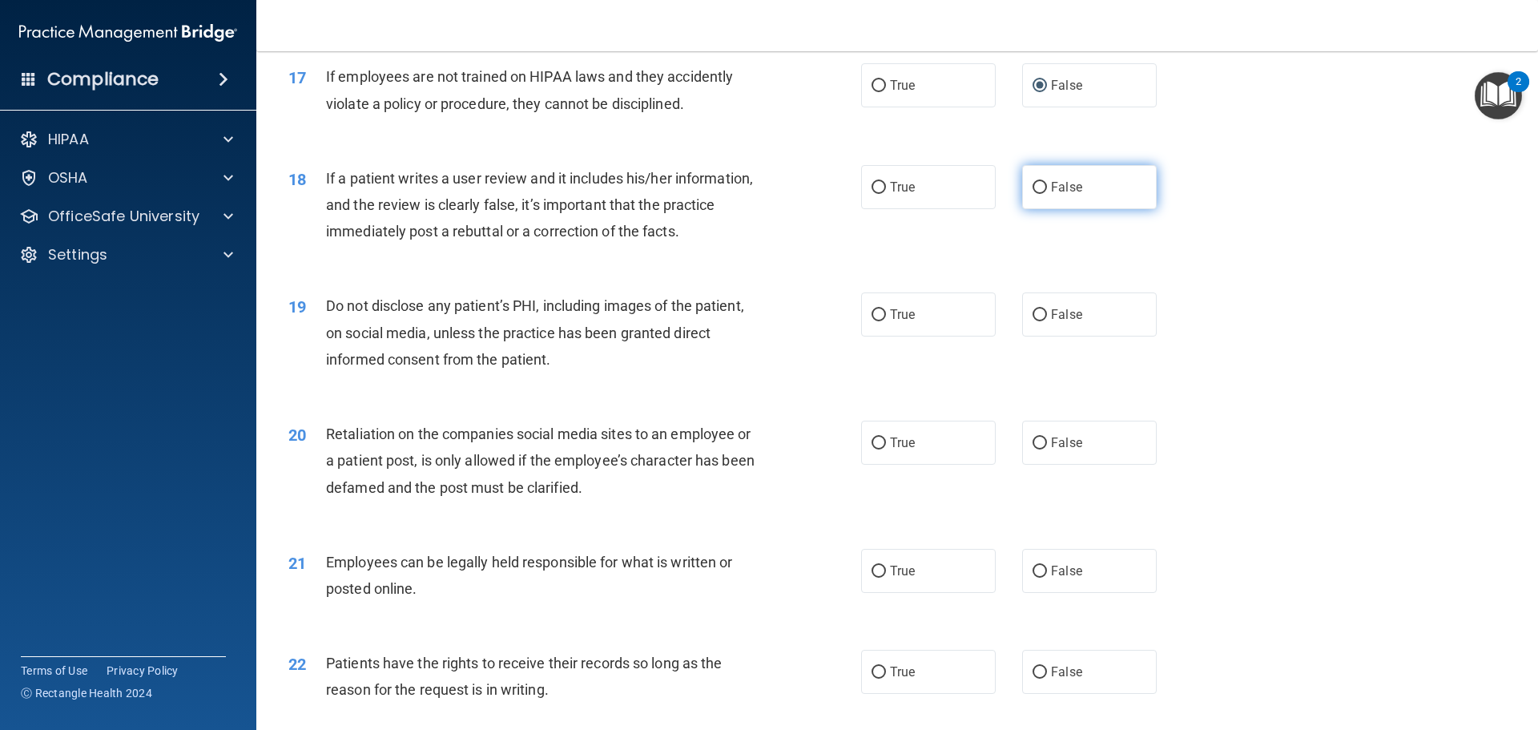
click at [1032, 194] on input "False" at bounding box center [1039, 188] width 14 height 12
radio input "true"
click at [871, 321] on input "True" at bounding box center [878, 315] width 14 height 12
radio input "true"
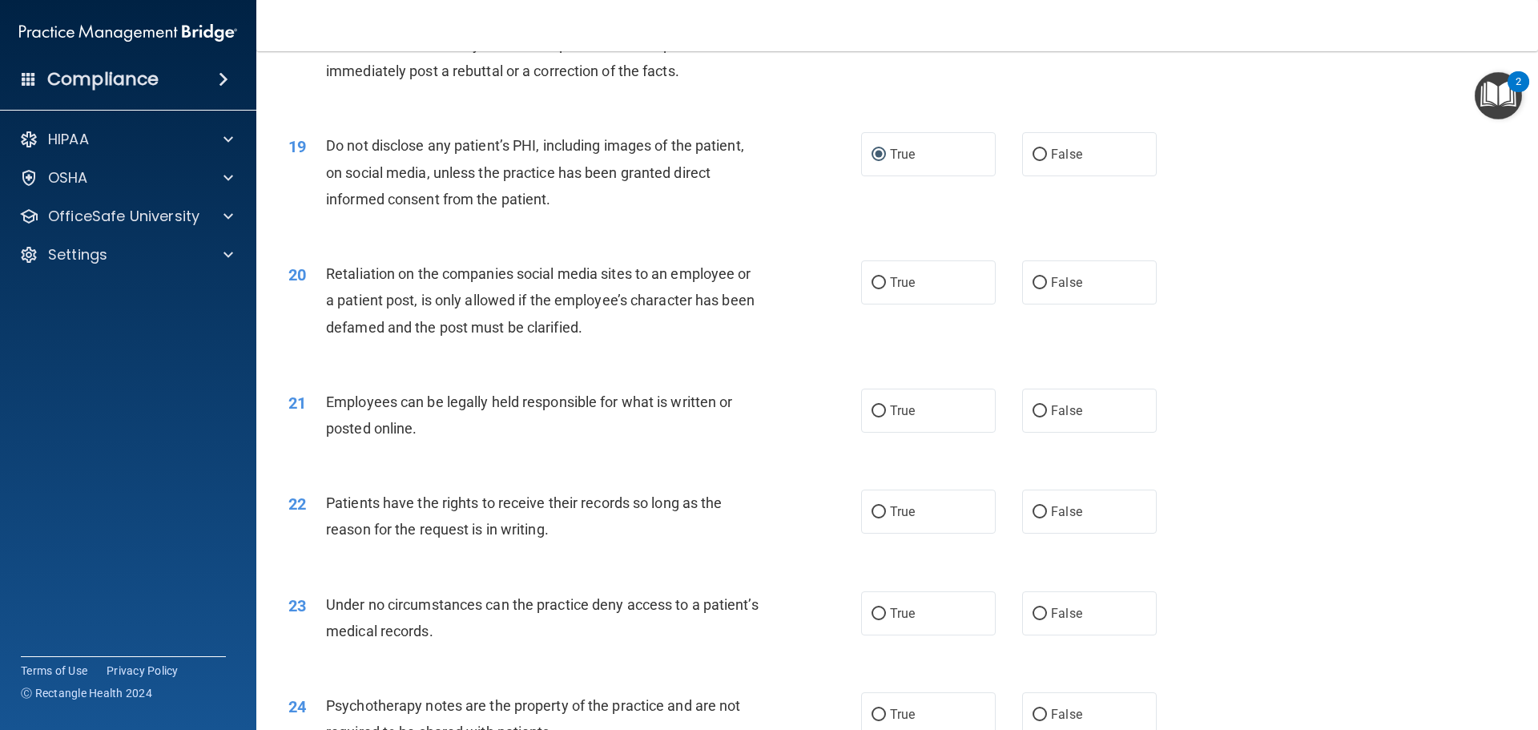
scroll to position [2402, 0]
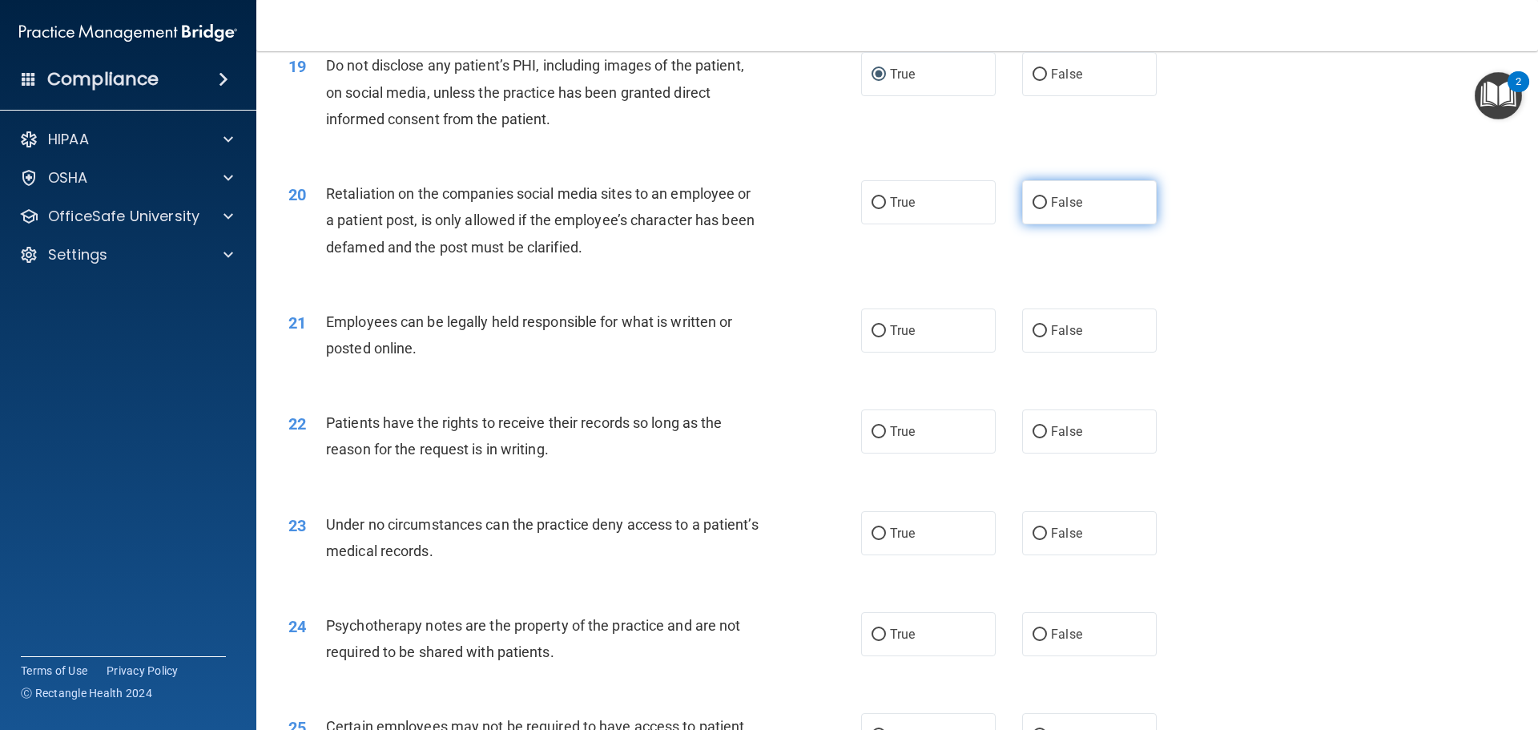
click at [1032, 209] on input "False" at bounding box center [1039, 203] width 14 height 12
radio input "true"
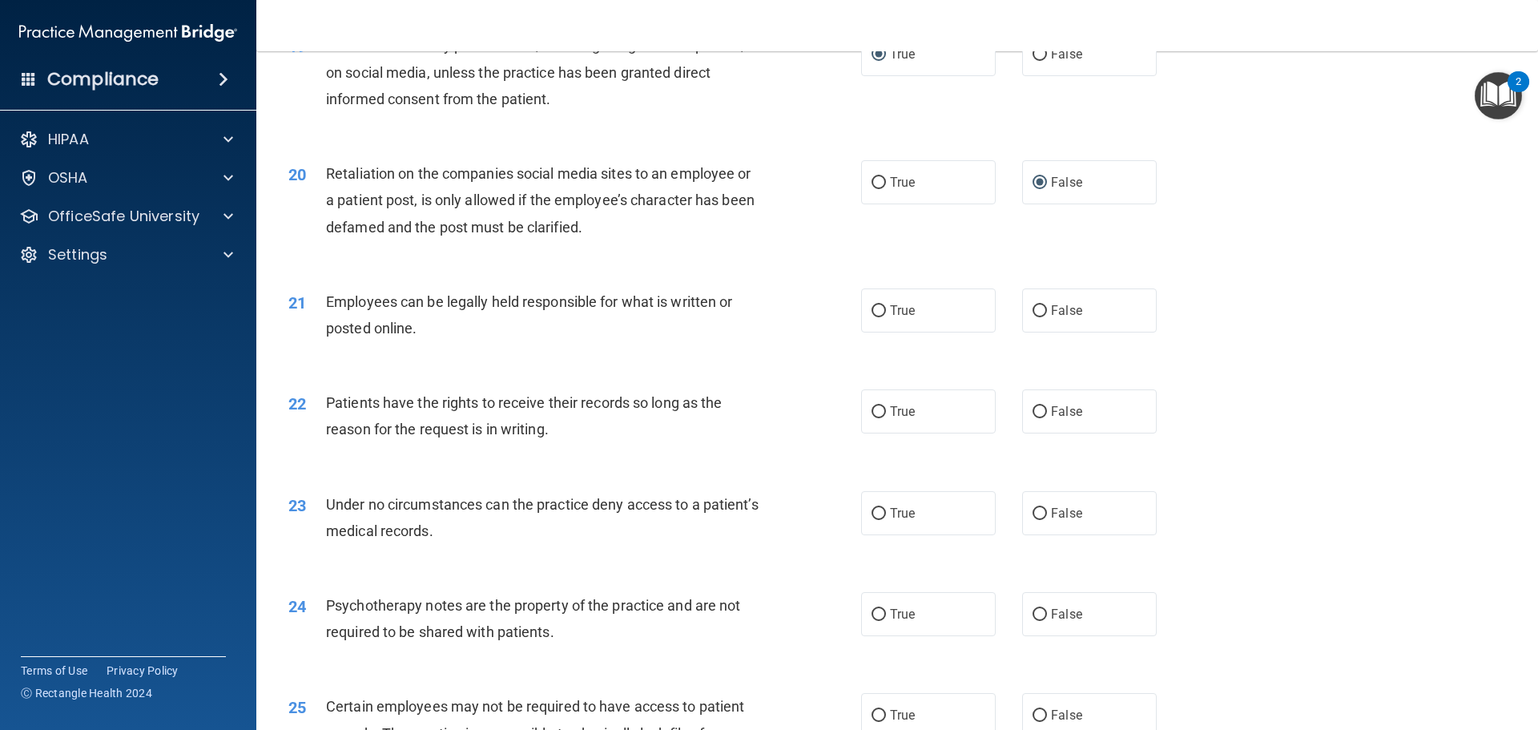
scroll to position [2483, 0]
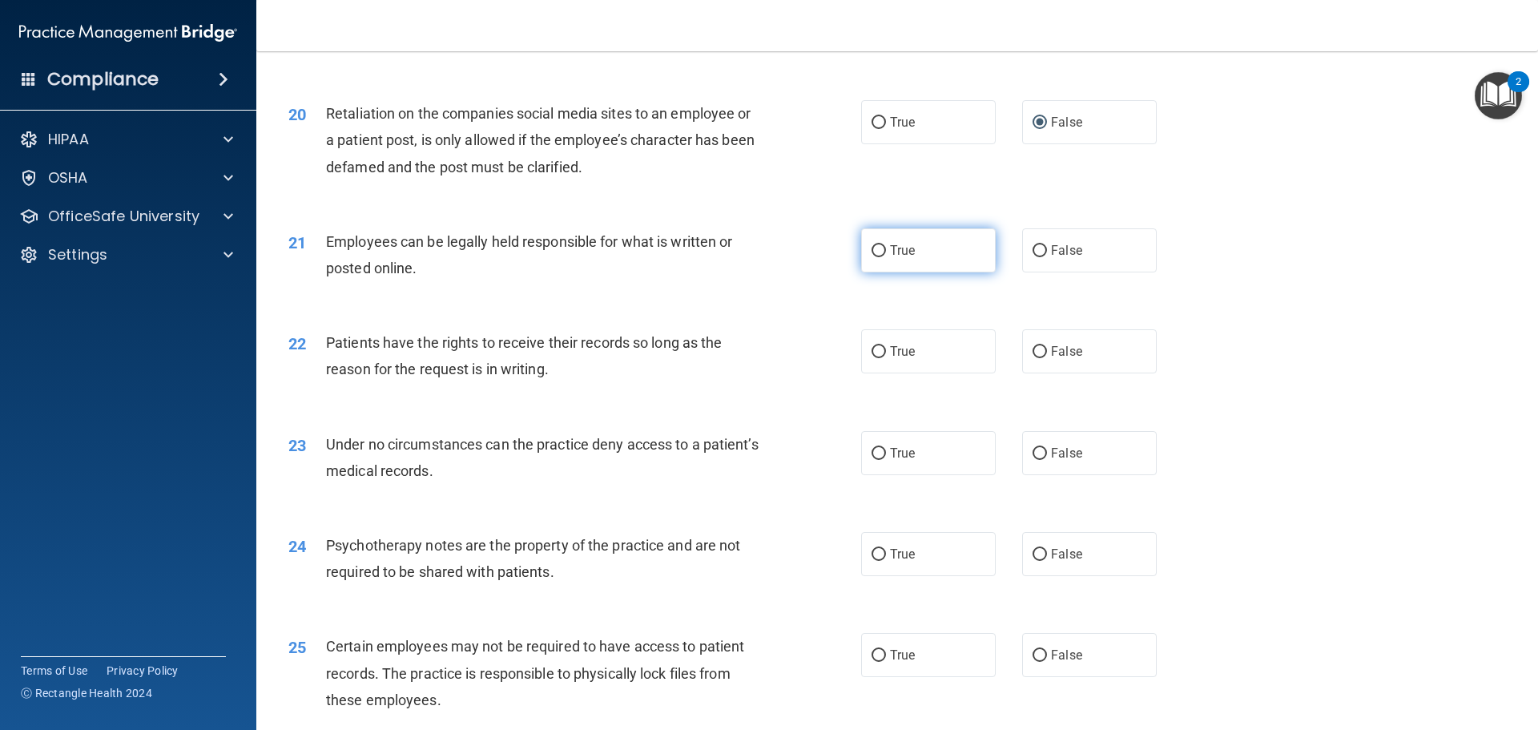
click at [871, 257] on input "True" at bounding box center [878, 251] width 14 height 12
radio input "true"
drag, startPoint x: 870, startPoint y: 377, endPoint x: 858, endPoint y: 382, distance: 12.2
click at [871, 358] on input "True" at bounding box center [878, 352] width 14 height 12
radio input "true"
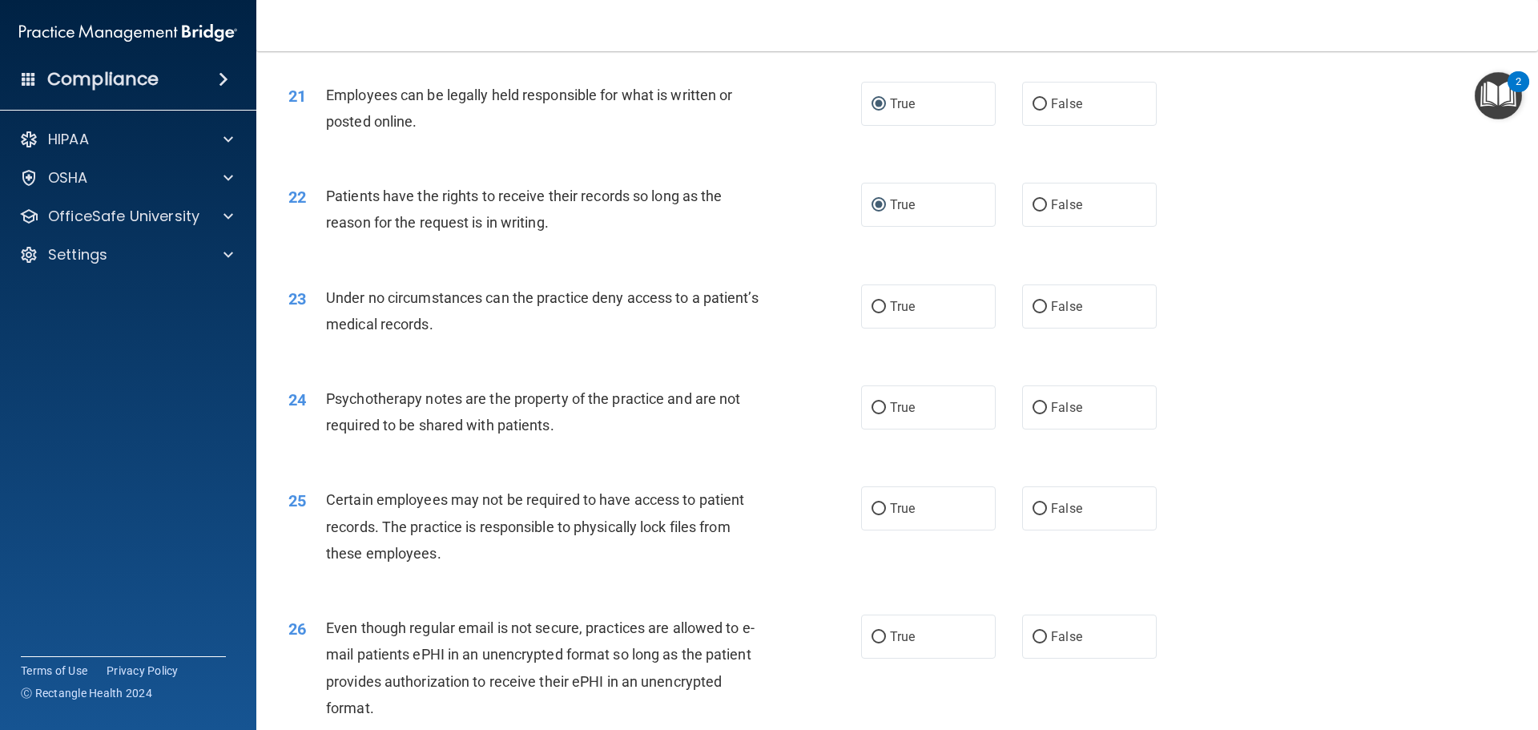
scroll to position [2643, 0]
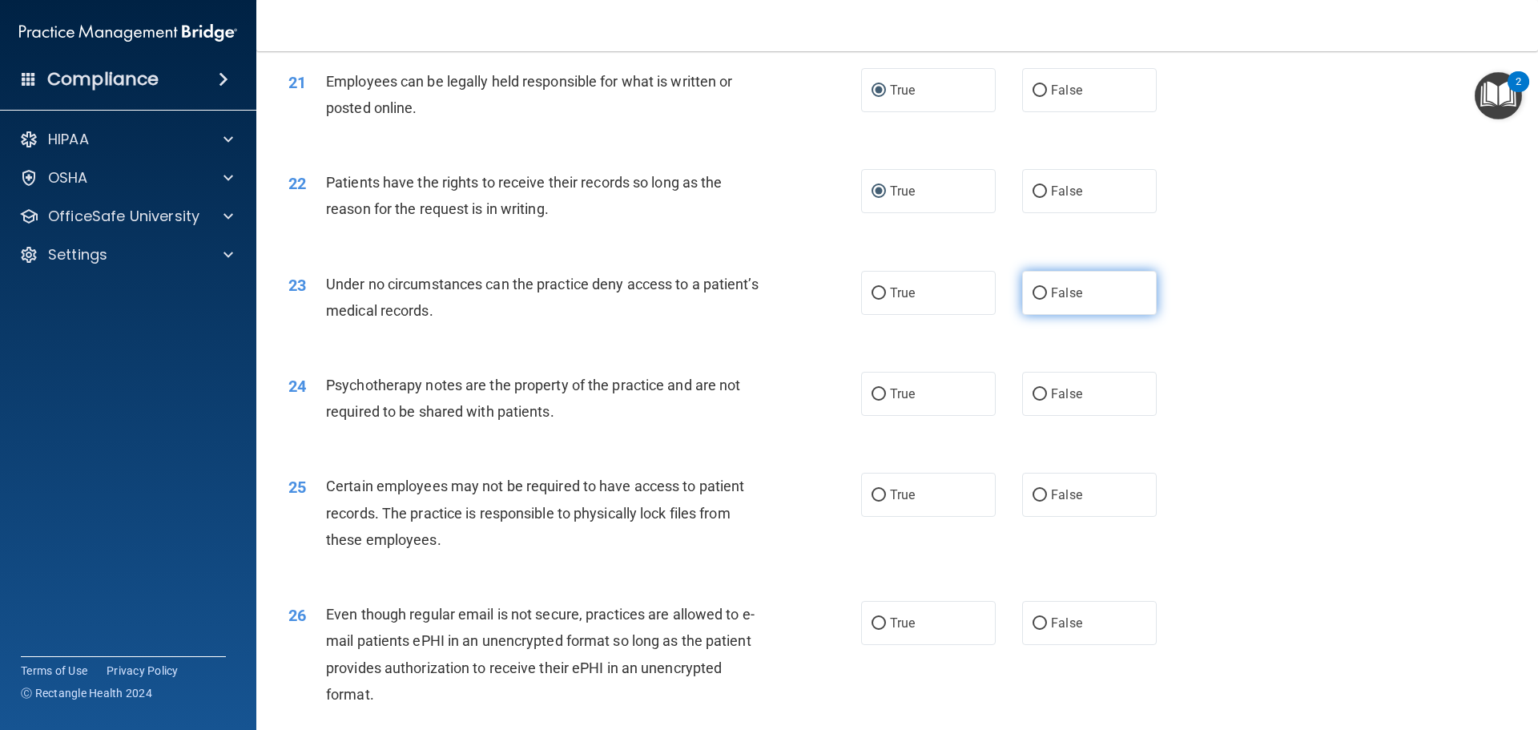
click at [1035, 300] on input "False" at bounding box center [1039, 293] width 14 height 12
radio input "true"
click at [873, 400] on input "True" at bounding box center [878, 394] width 14 height 12
radio input "true"
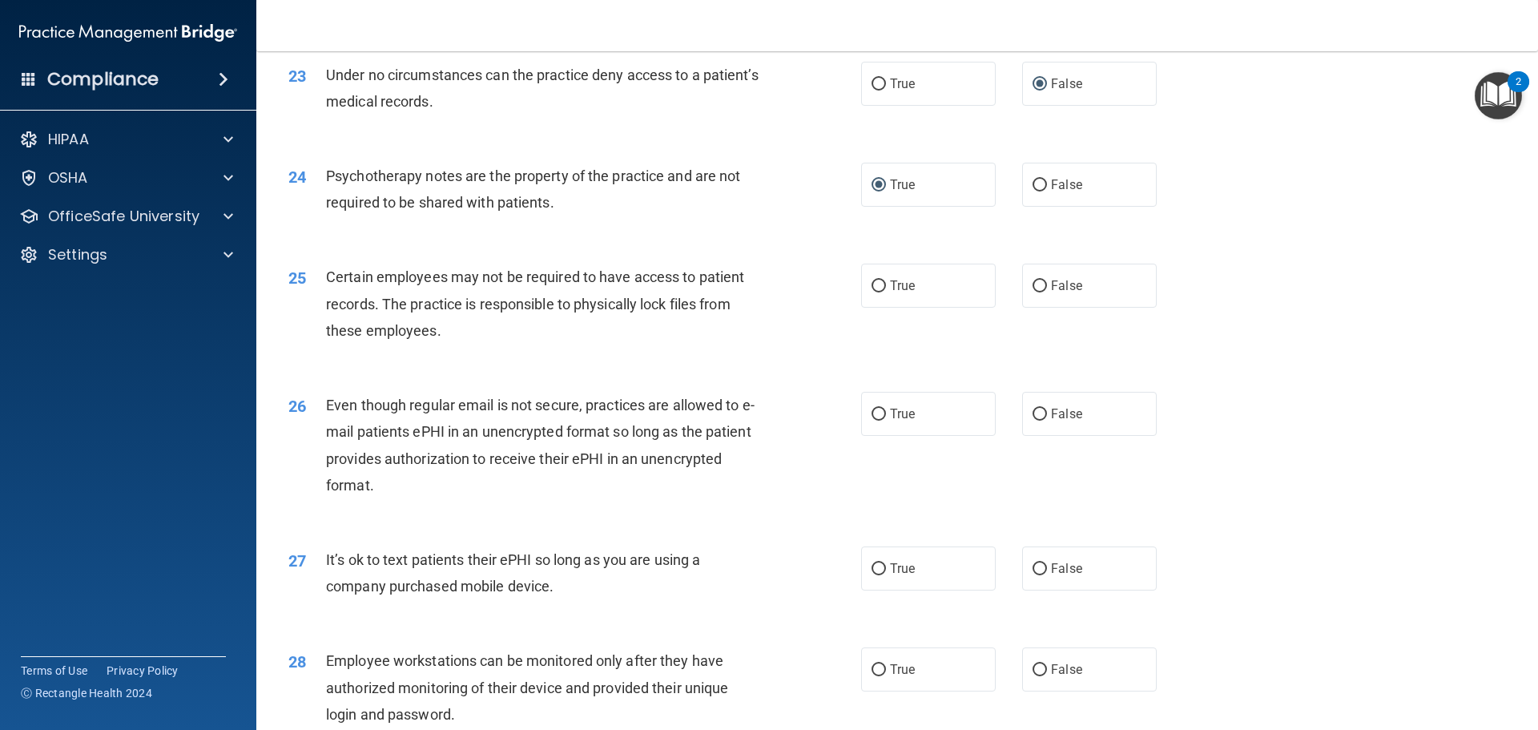
scroll to position [2803, 0]
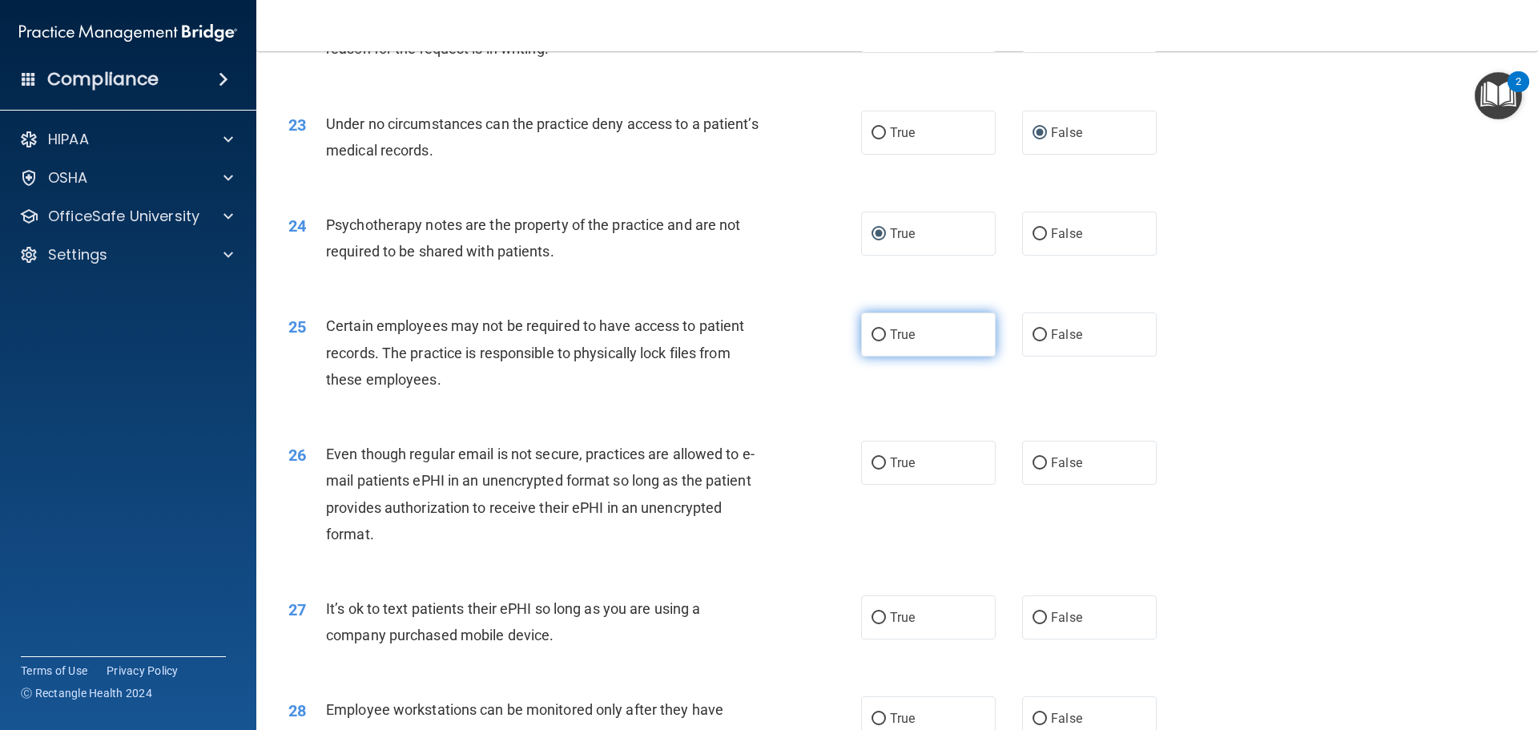
click at [874, 341] on input "True" at bounding box center [878, 335] width 14 height 12
radio input "true"
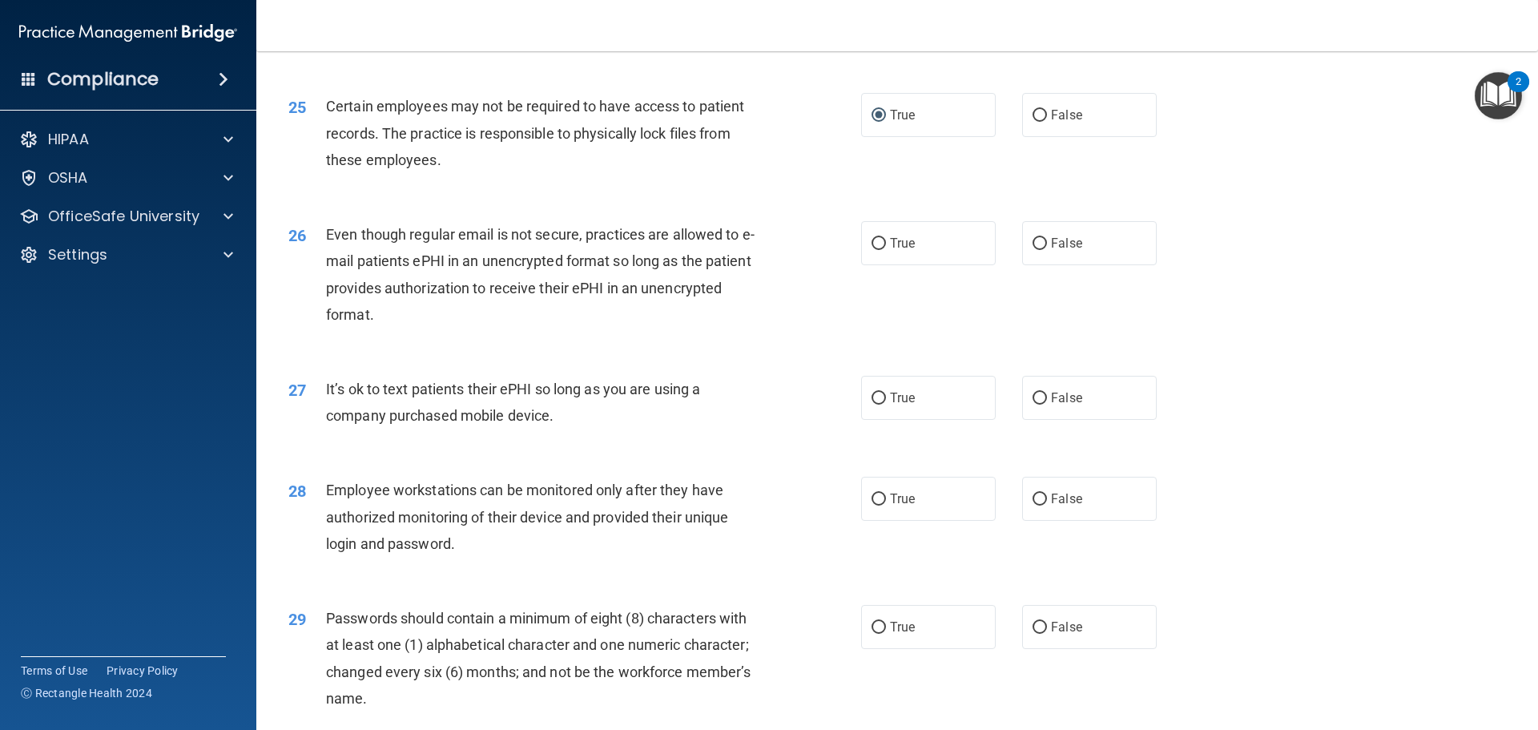
scroll to position [3043, 0]
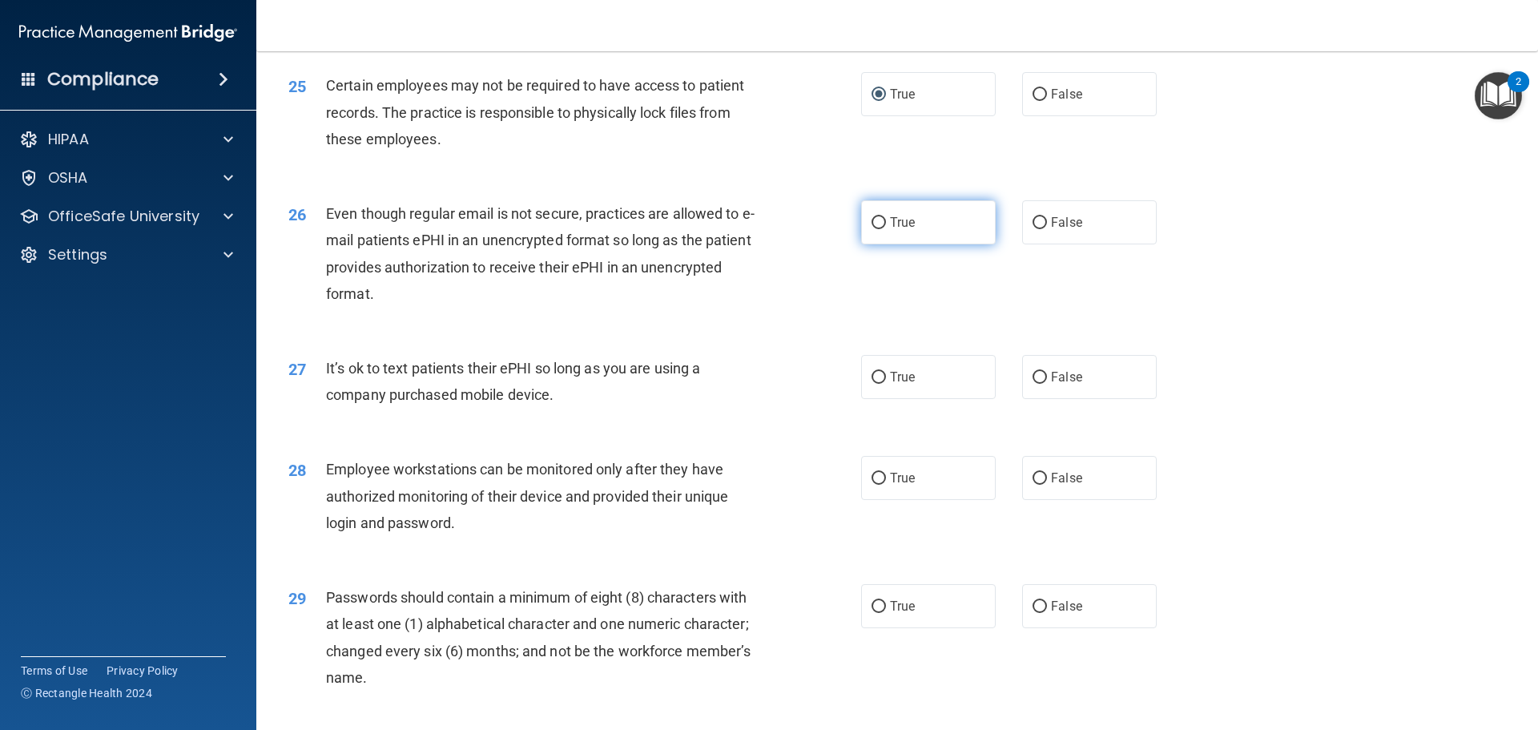
click at [871, 229] on input "True" at bounding box center [878, 223] width 14 height 12
radio input "true"
click at [1032, 384] on input "False" at bounding box center [1039, 378] width 14 height 12
radio input "true"
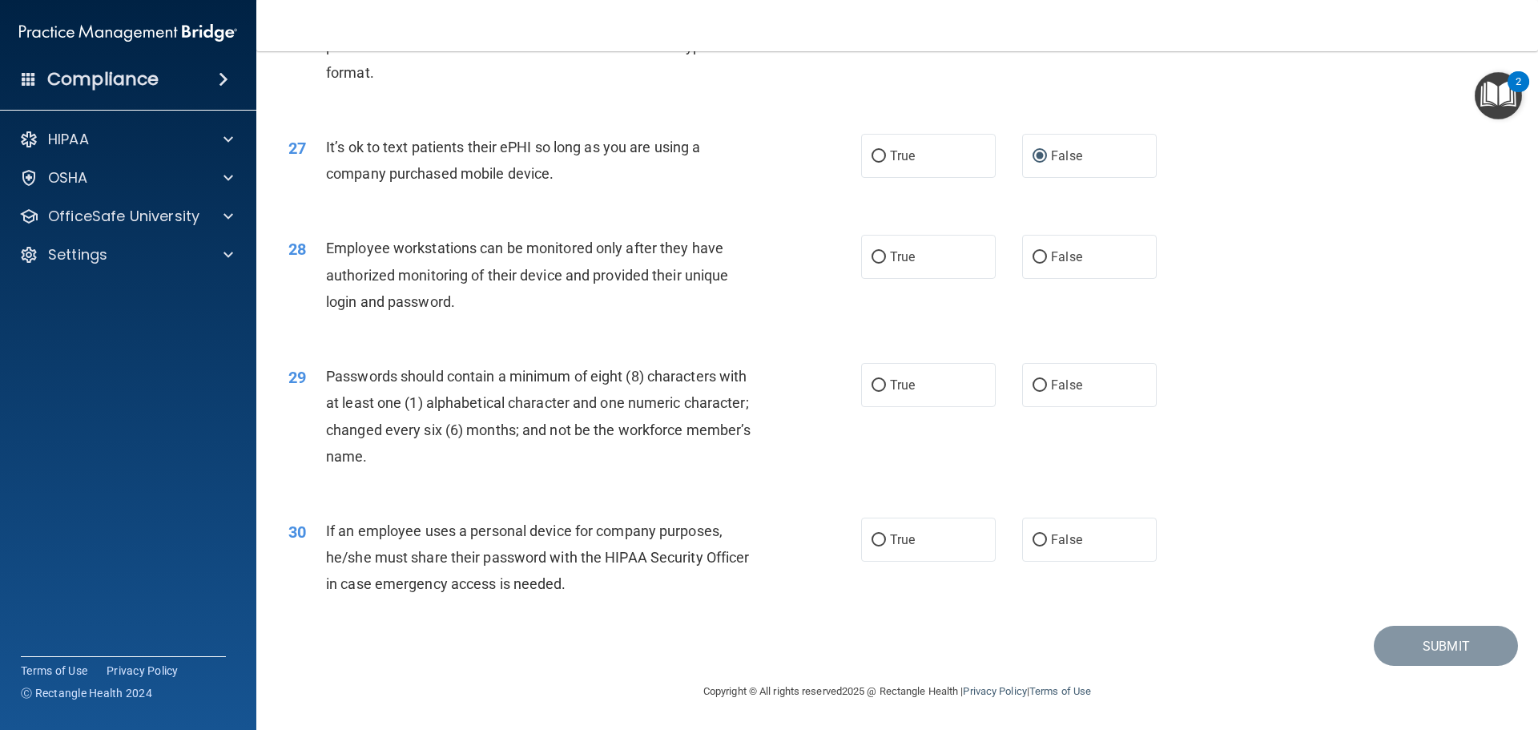
scroll to position [3291, 0]
click at [1032, 536] on input "False" at bounding box center [1039, 540] width 14 height 12
radio input "true"
click at [871, 387] on input "True" at bounding box center [878, 386] width 14 height 12
radio input "true"
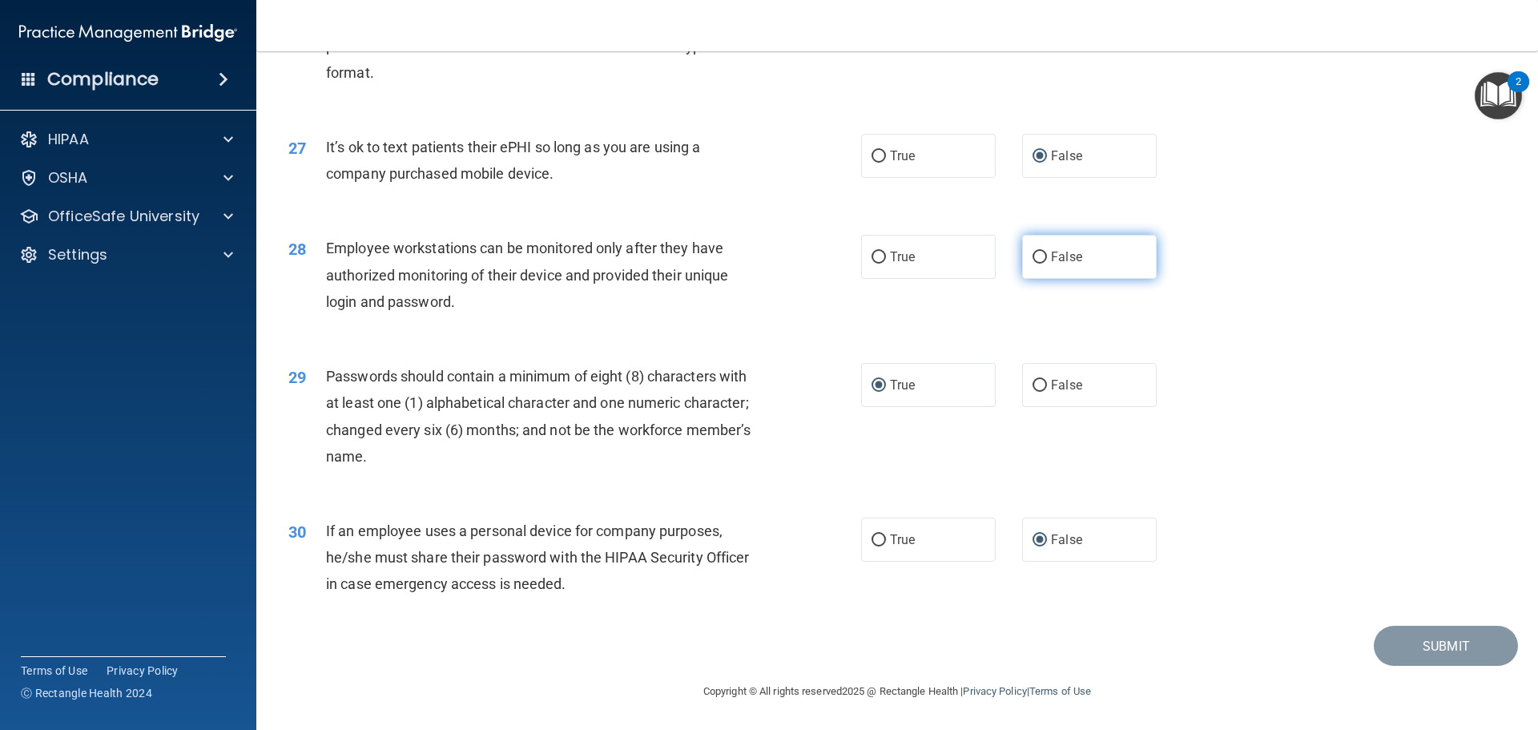
click at [1032, 255] on input "False" at bounding box center [1039, 257] width 14 height 12
radio input "true"
click at [1395, 644] on button "Submit" at bounding box center [1445, 645] width 144 height 41
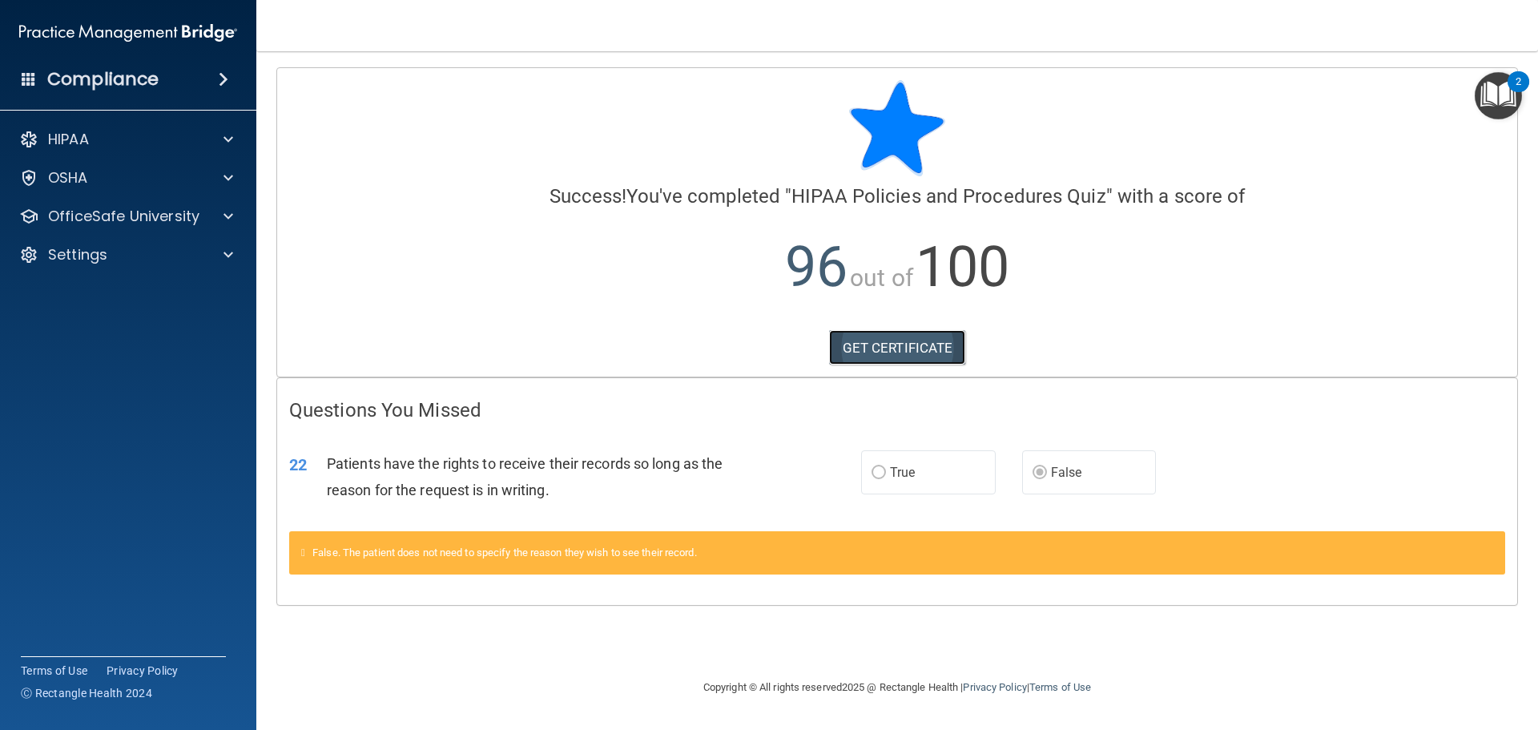
click at [882, 351] on link "GET CERTIFICATE" at bounding box center [897, 347] width 137 height 35
click at [223, 215] on div at bounding box center [226, 216] width 40 height 19
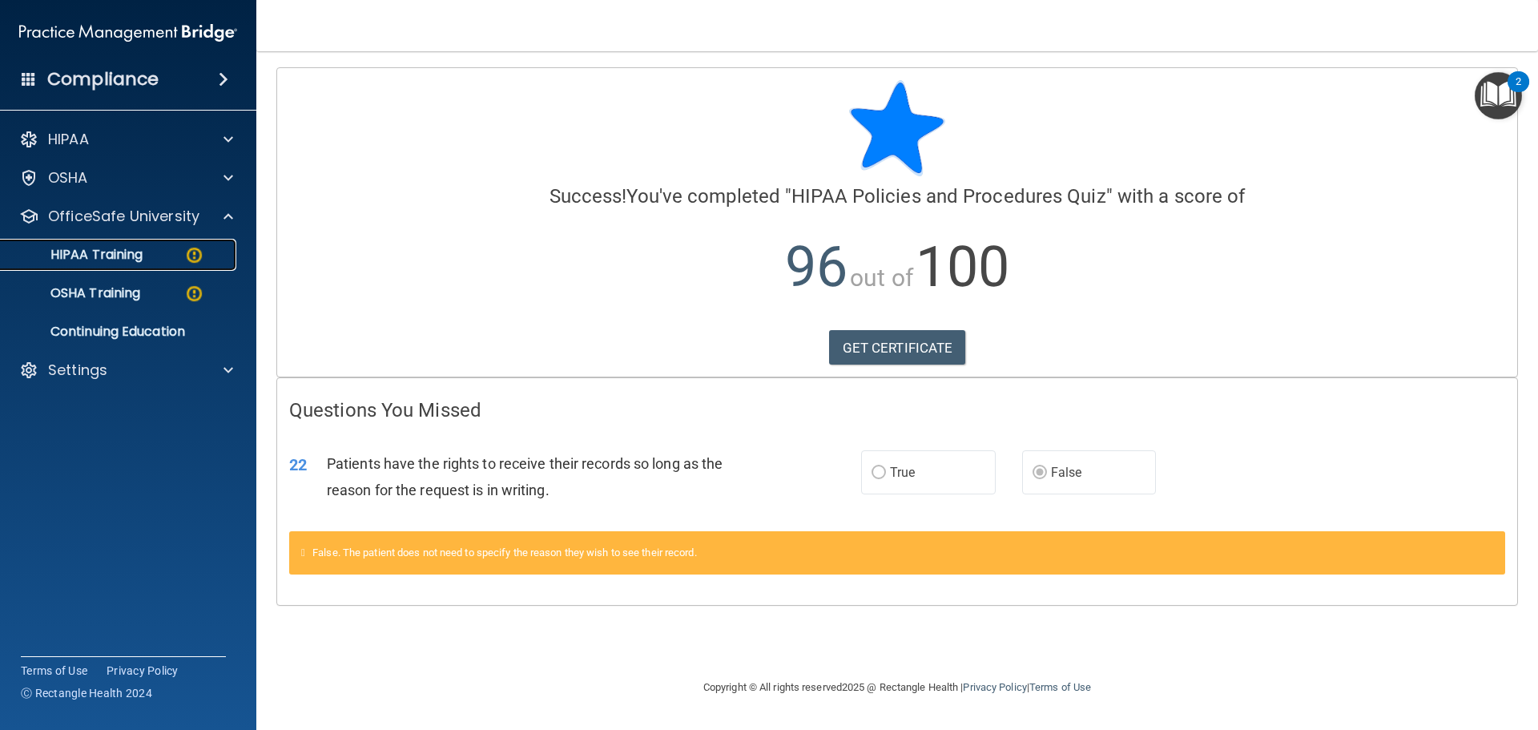
click at [189, 248] on img at bounding box center [194, 255] width 20 height 20
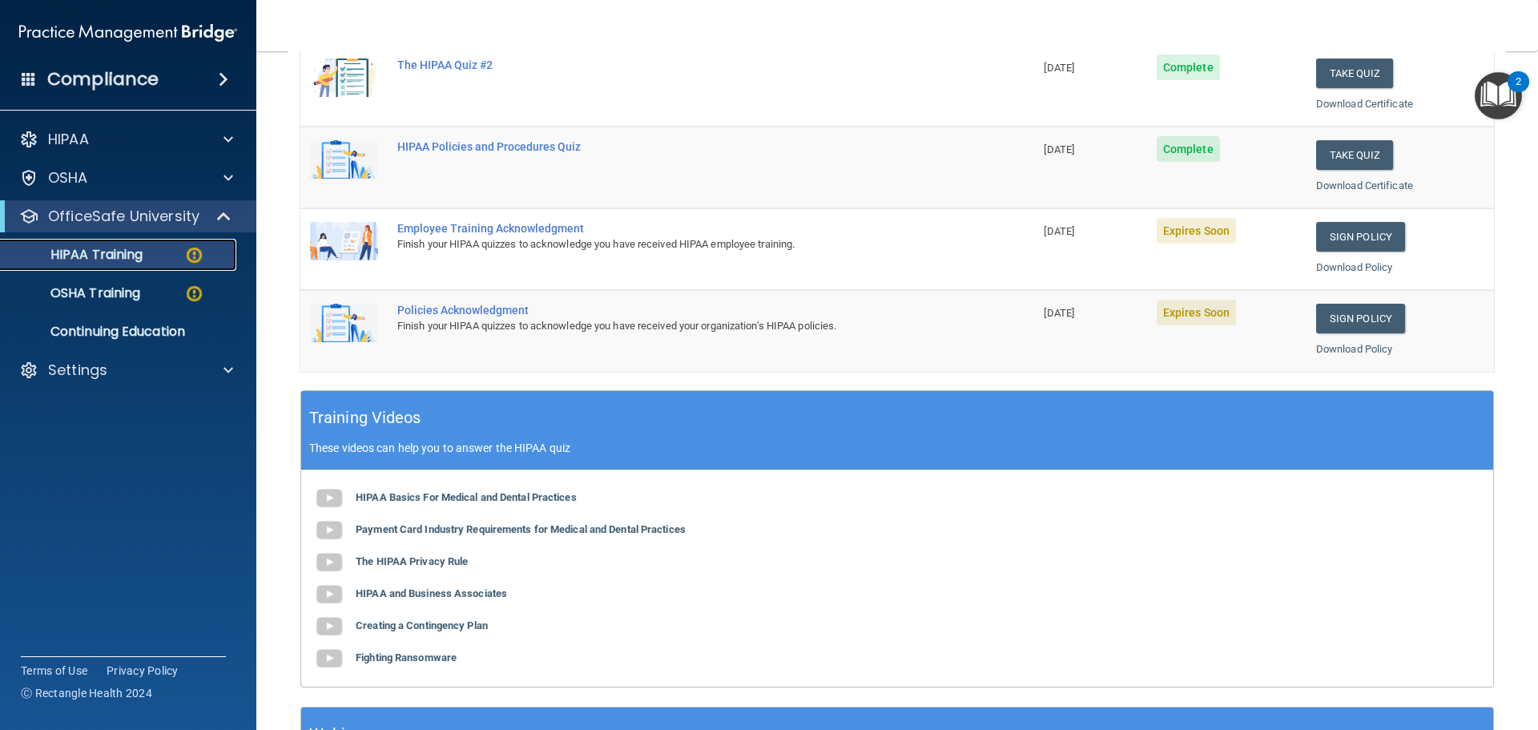
scroll to position [320, 0]
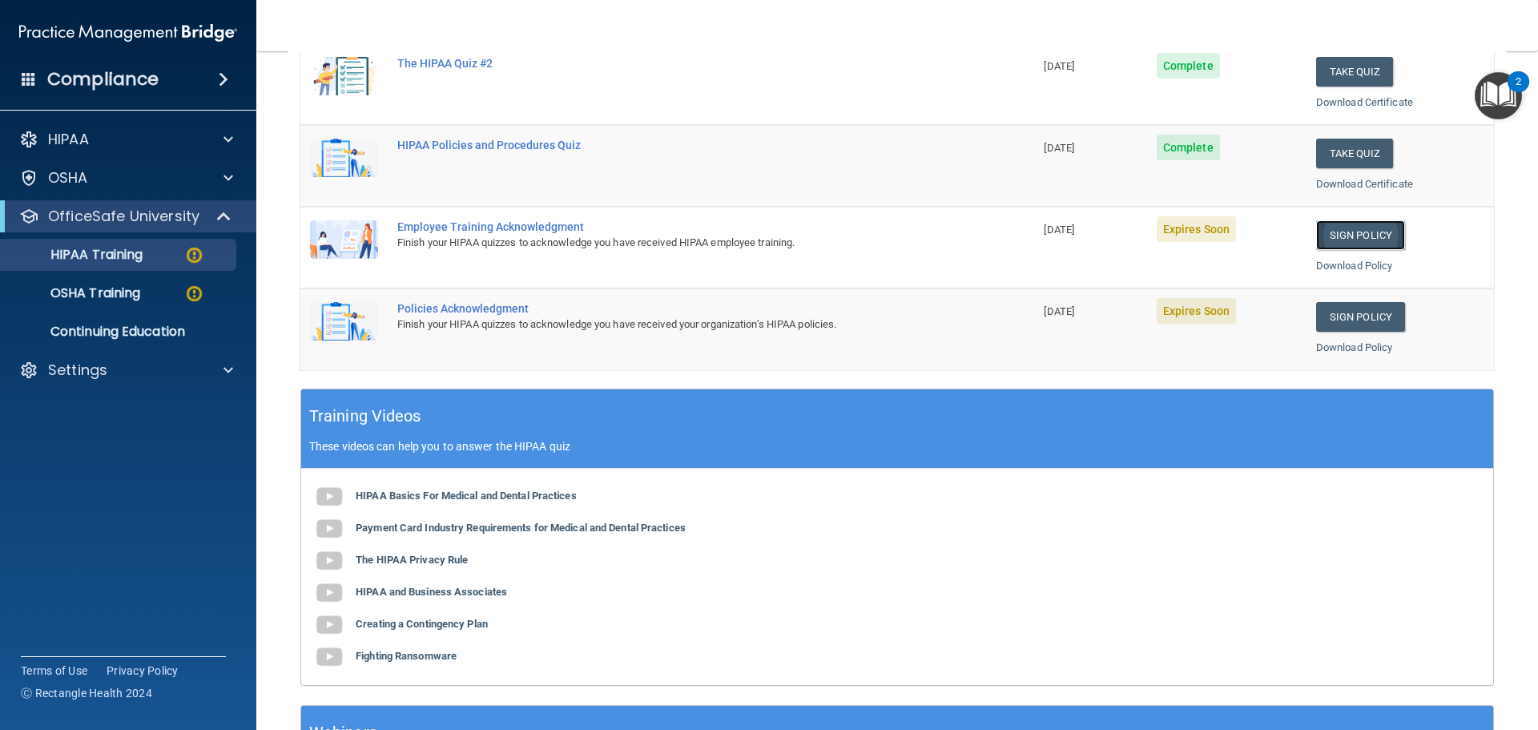
click at [1362, 238] on link "Sign Policy" at bounding box center [1360, 235] width 89 height 30
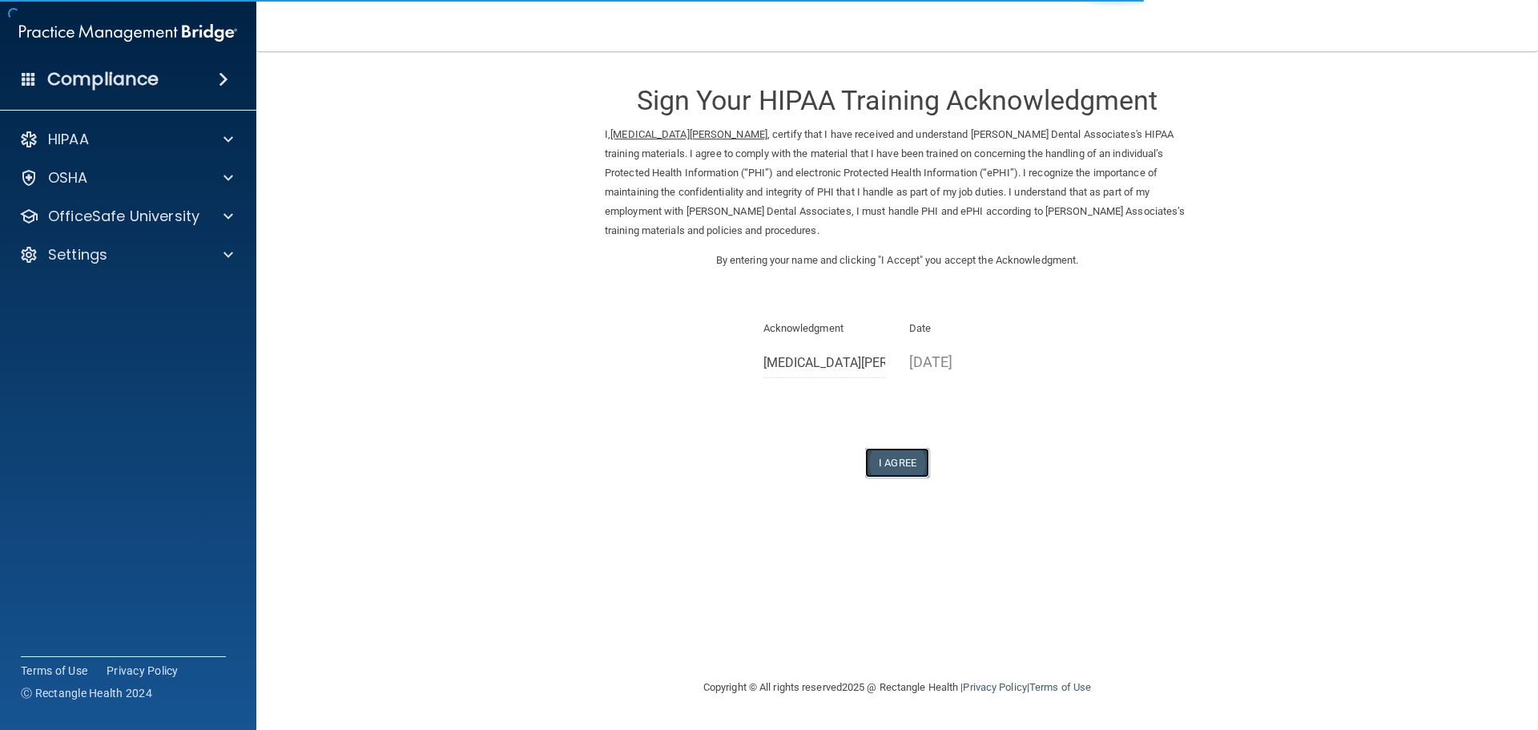
click at [882, 460] on button "I Agree" at bounding box center [897, 463] width 64 height 30
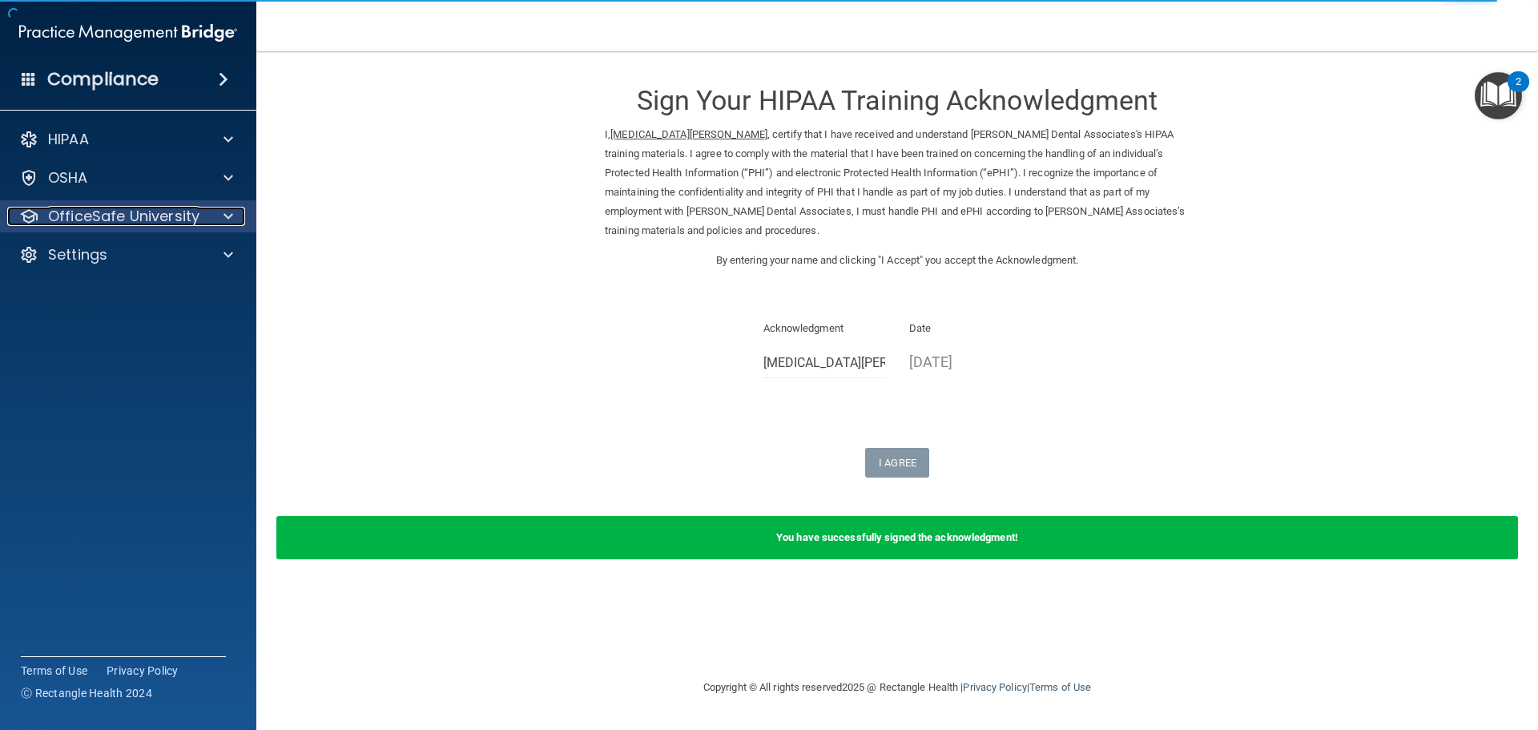
click at [227, 214] on span at bounding box center [228, 216] width 10 height 19
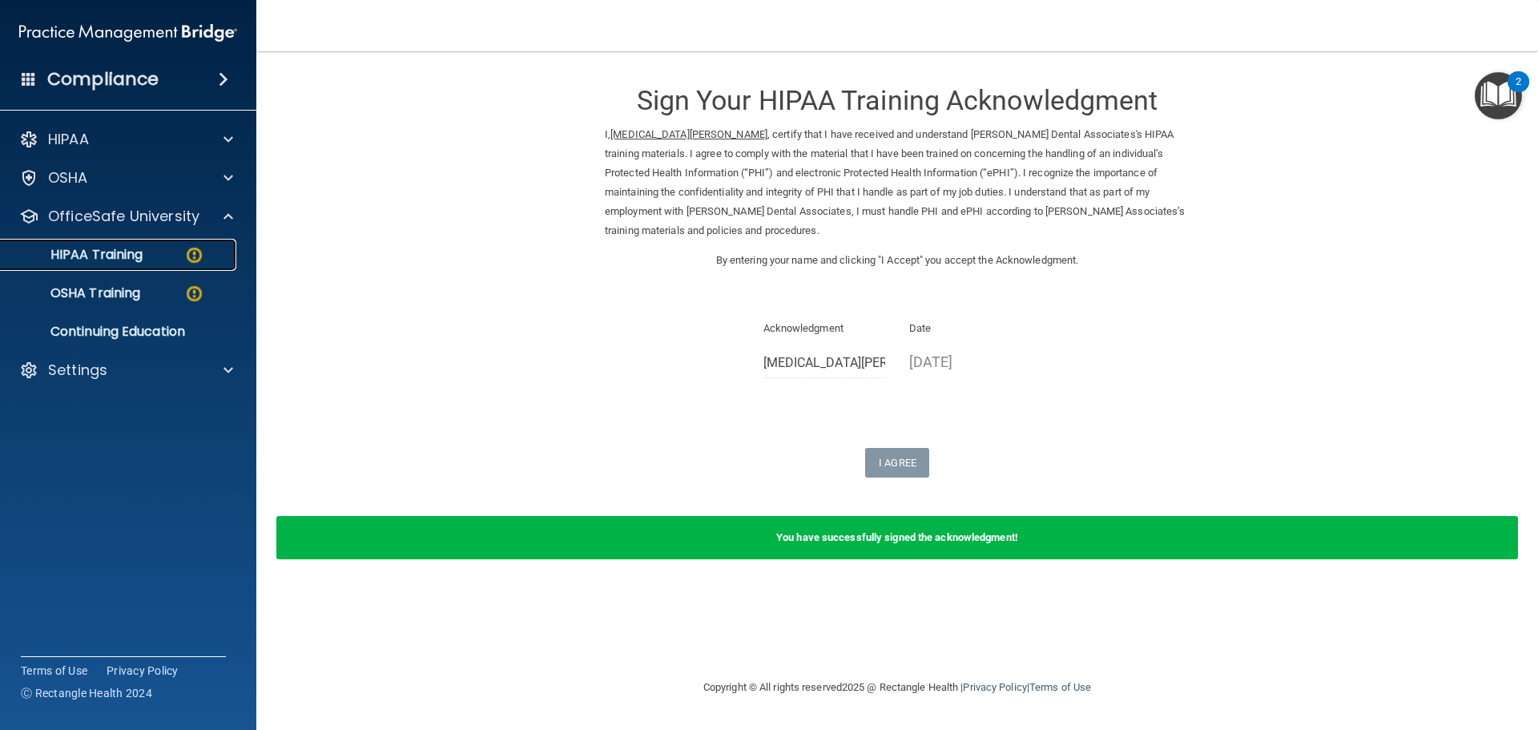
click at [186, 254] on img at bounding box center [194, 255] width 20 height 20
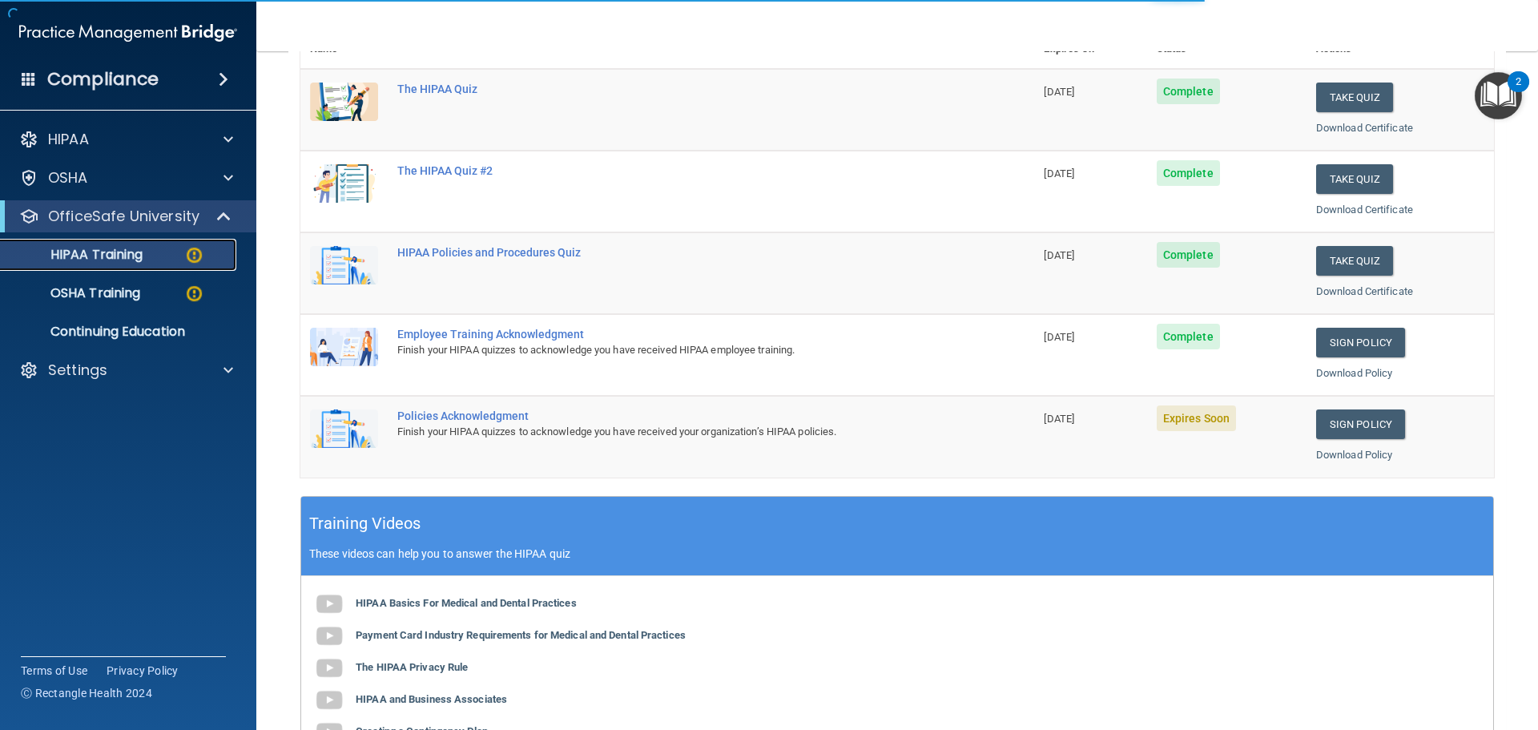
scroll to position [240, 0]
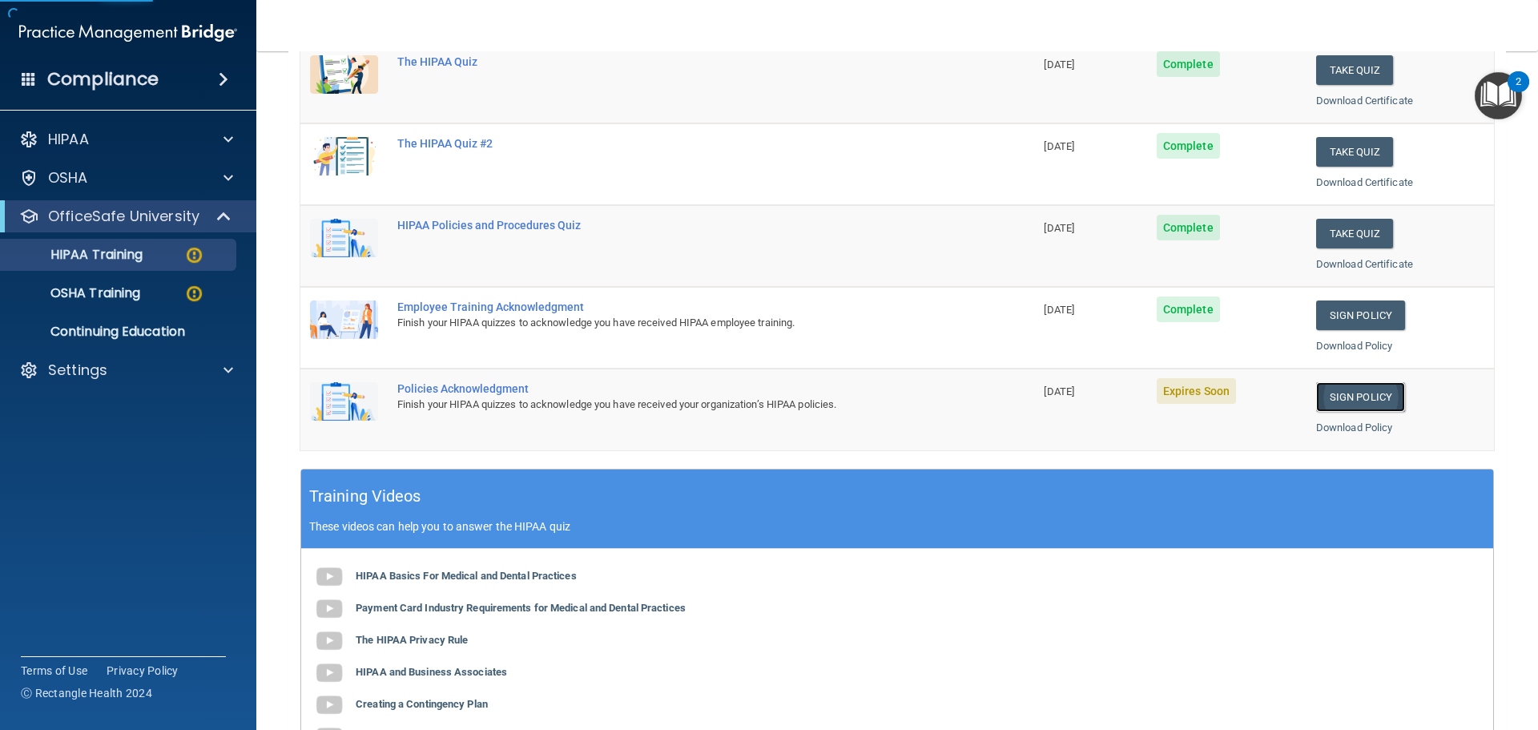
click at [1333, 399] on link "Sign Policy" at bounding box center [1360, 397] width 89 height 30
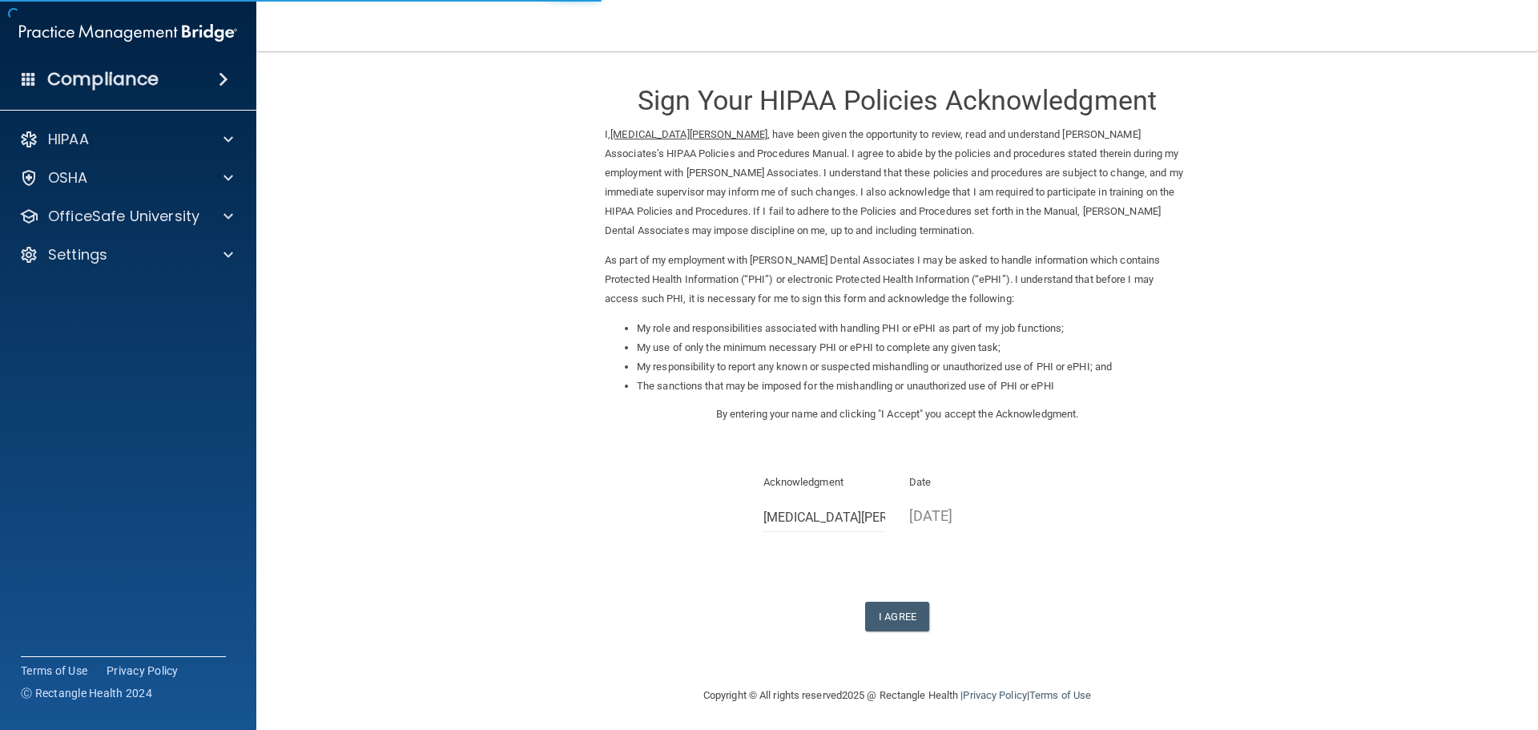
click at [874, 597] on div "Sign Your HIPAA Policies Acknowledgment I, [MEDICAL_DATA][PERSON_NAME] , have b…" at bounding box center [897, 349] width 585 height 564
click at [877, 614] on button "I Agree" at bounding box center [897, 616] width 64 height 30
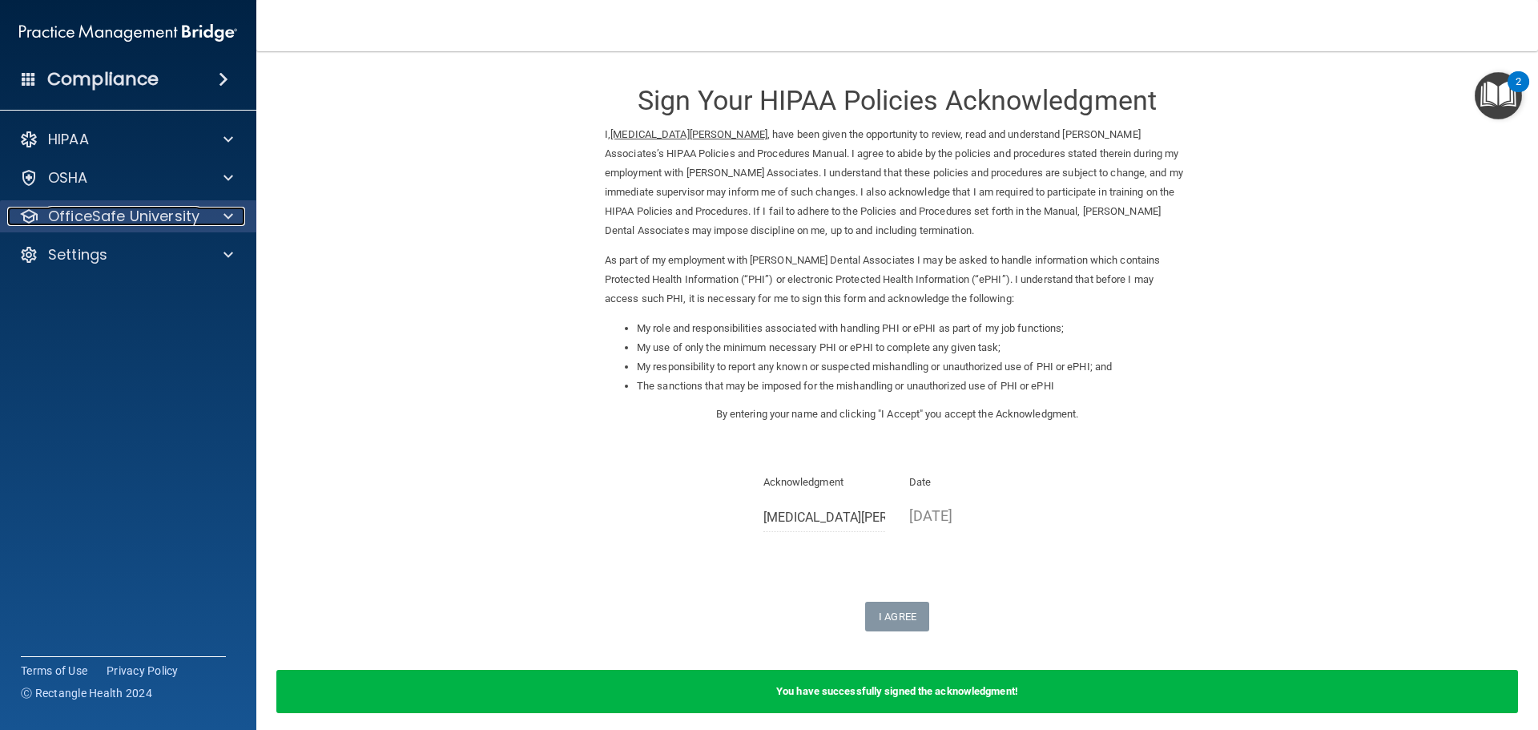
click at [232, 212] on span at bounding box center [228, 216] width 10 height 19
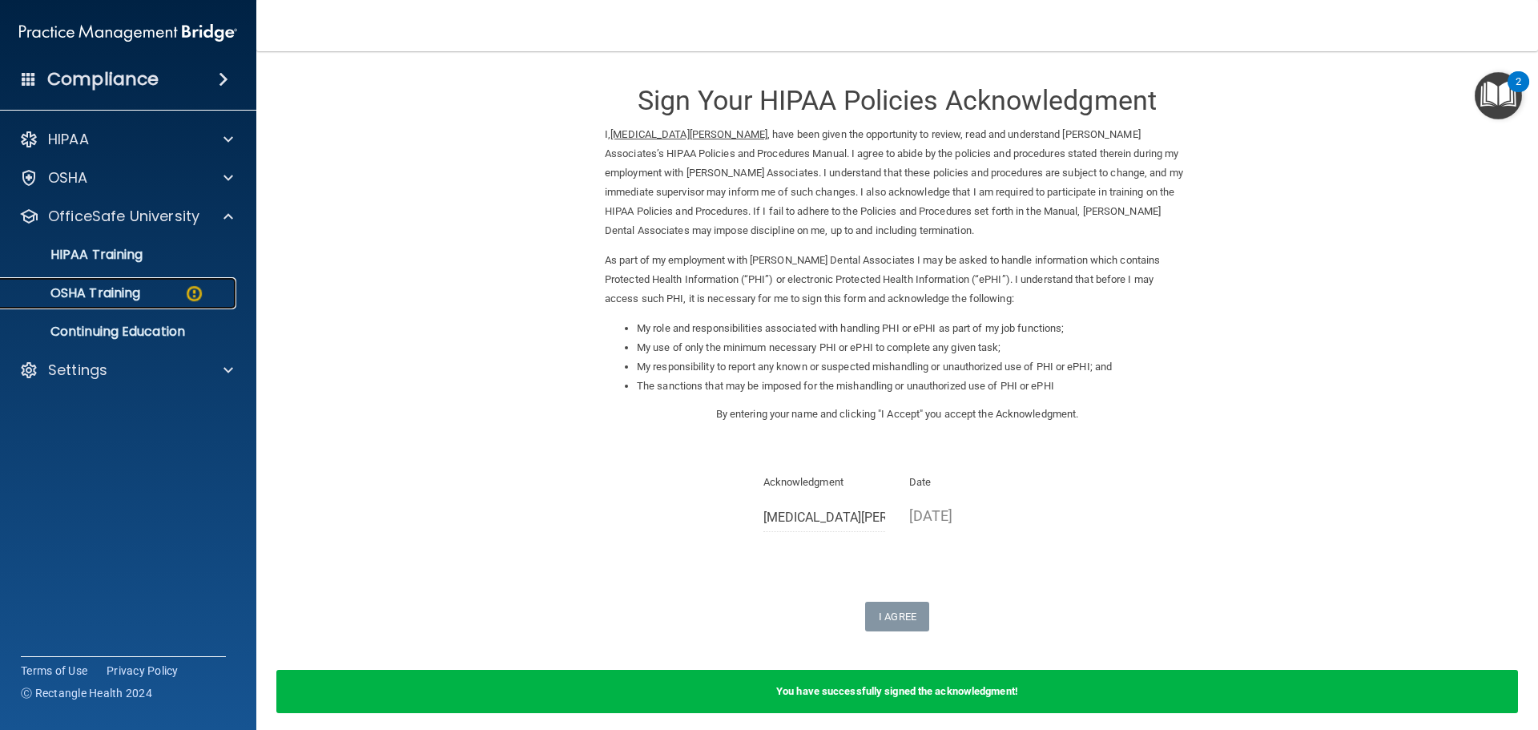
click at [188, 298] on img at bounding box center [194, 293] width 20 height 20
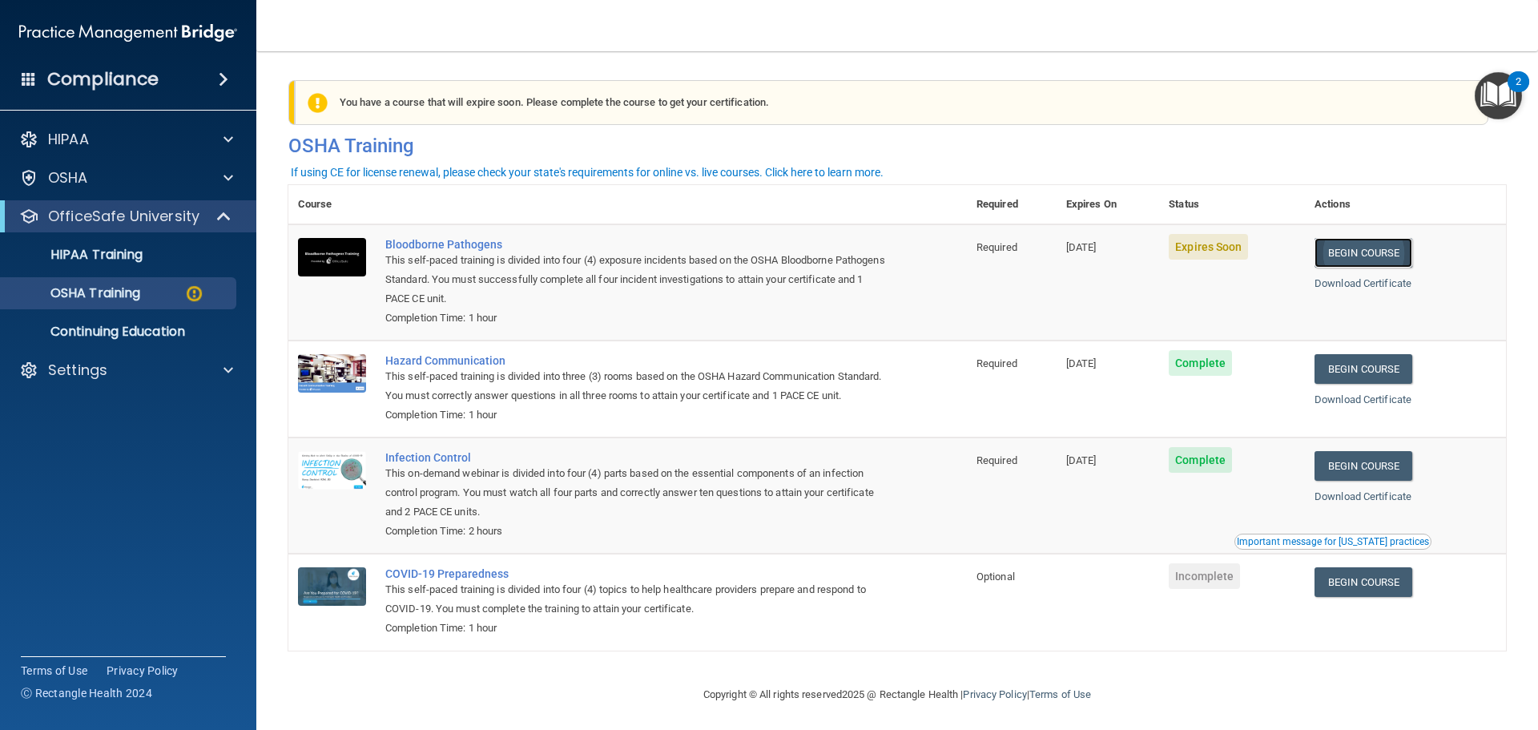
click at [1349, 251] on link "Begin Course" at bounding box center [1363, 253] width 98 height 30
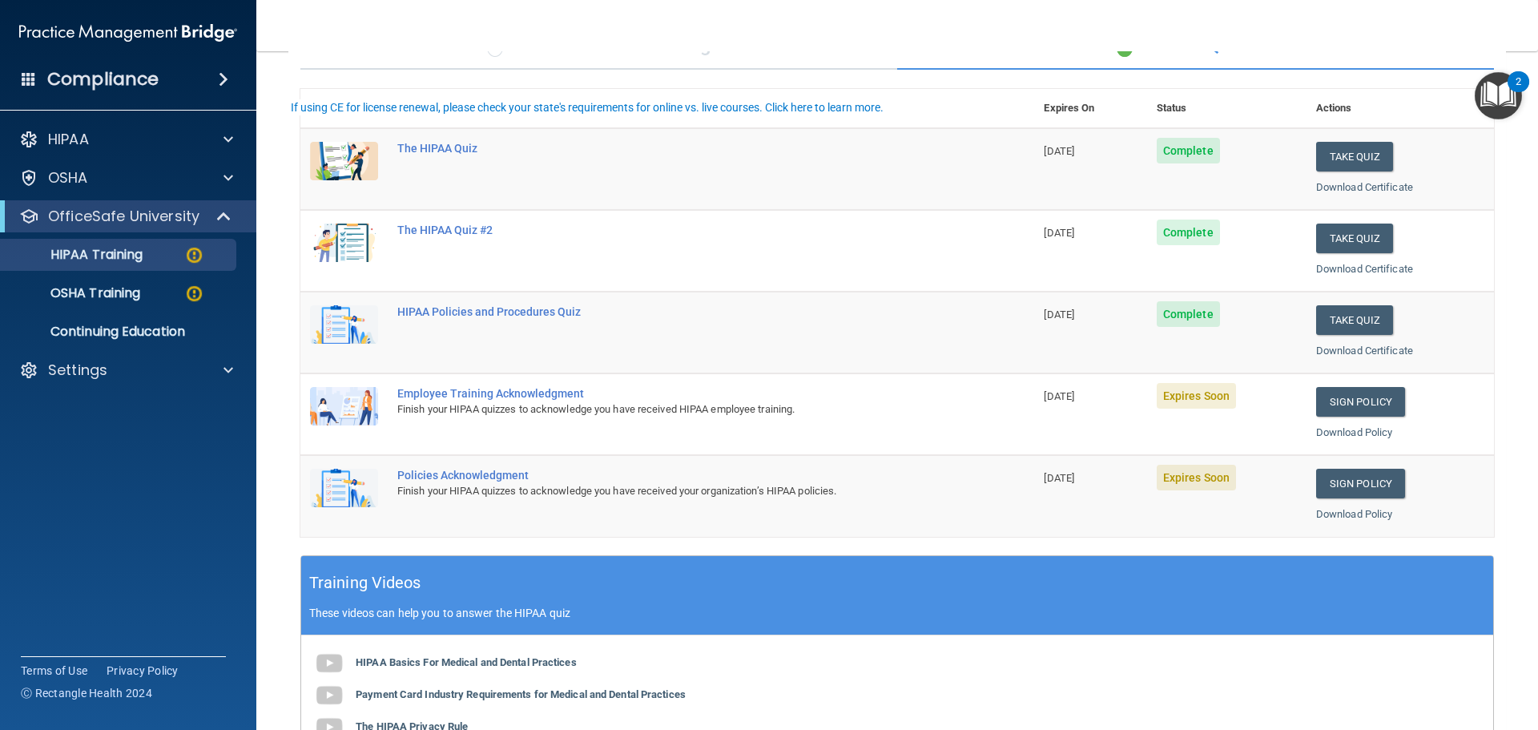
scroll to position [160, 0]
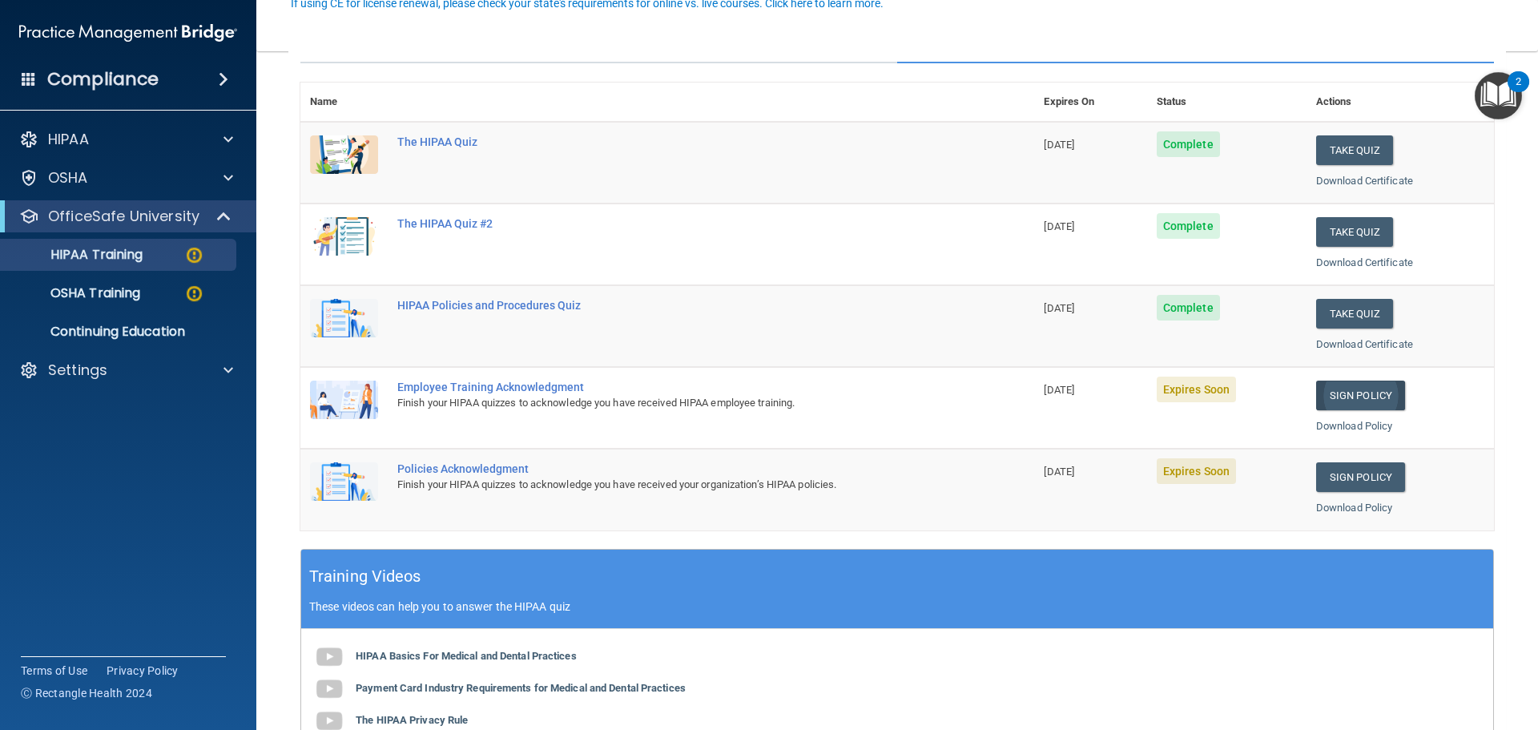
click at [1330, 399] on link "Sign Policy" at bounding box center [1360, 395] width 89 height 30
click at [181, 291] on div "OSHA Training" at bounding box center [119, 293] width 219 height 16
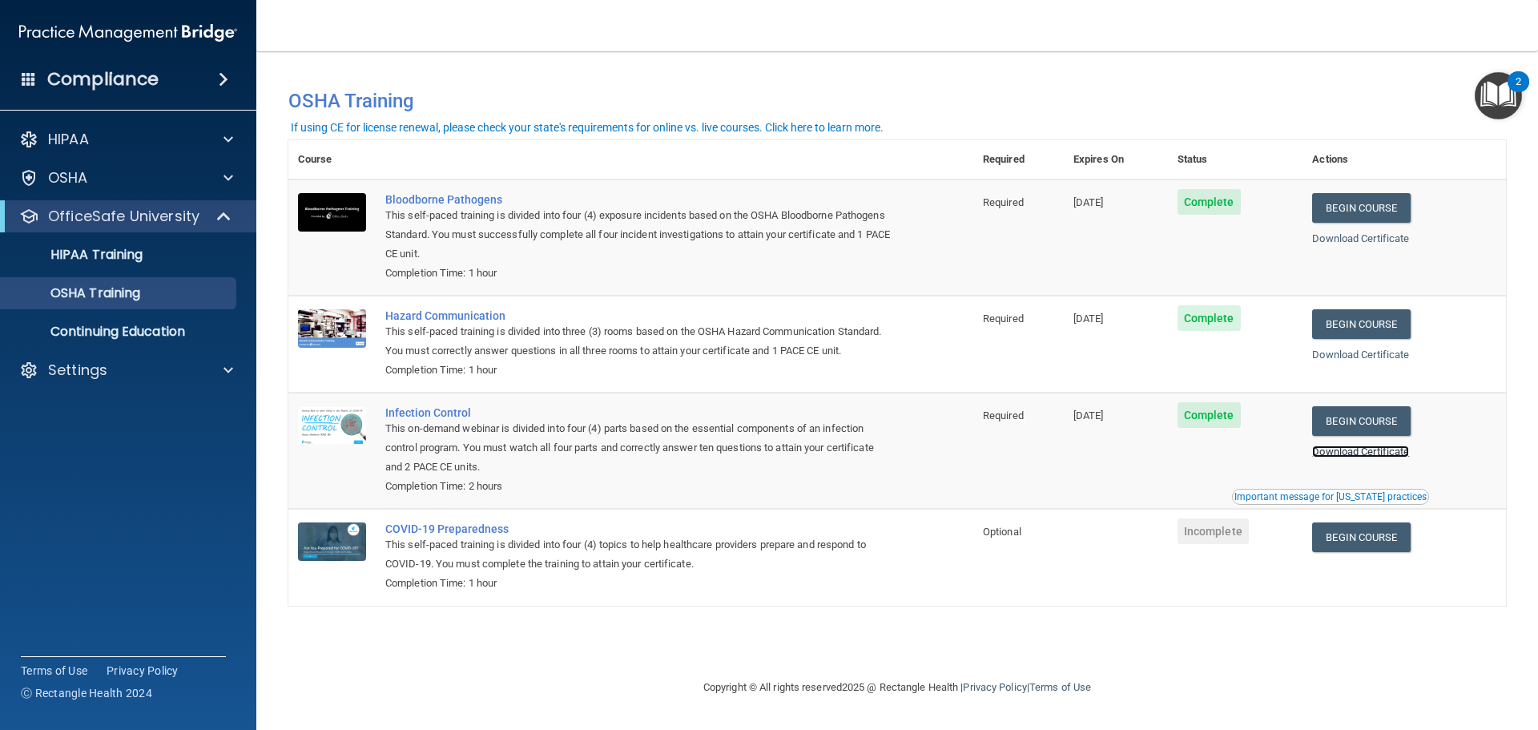
click at [1345, 452] on link "Download Certificate" at bounding box center [1360, 451] width 97 height 12
click at [130, 296] on p "OSHA Training" at bounding box center [75, 293] width 130 height 16
click at [205, 215] on div at bounding box center [224, 216] width 39 height 19
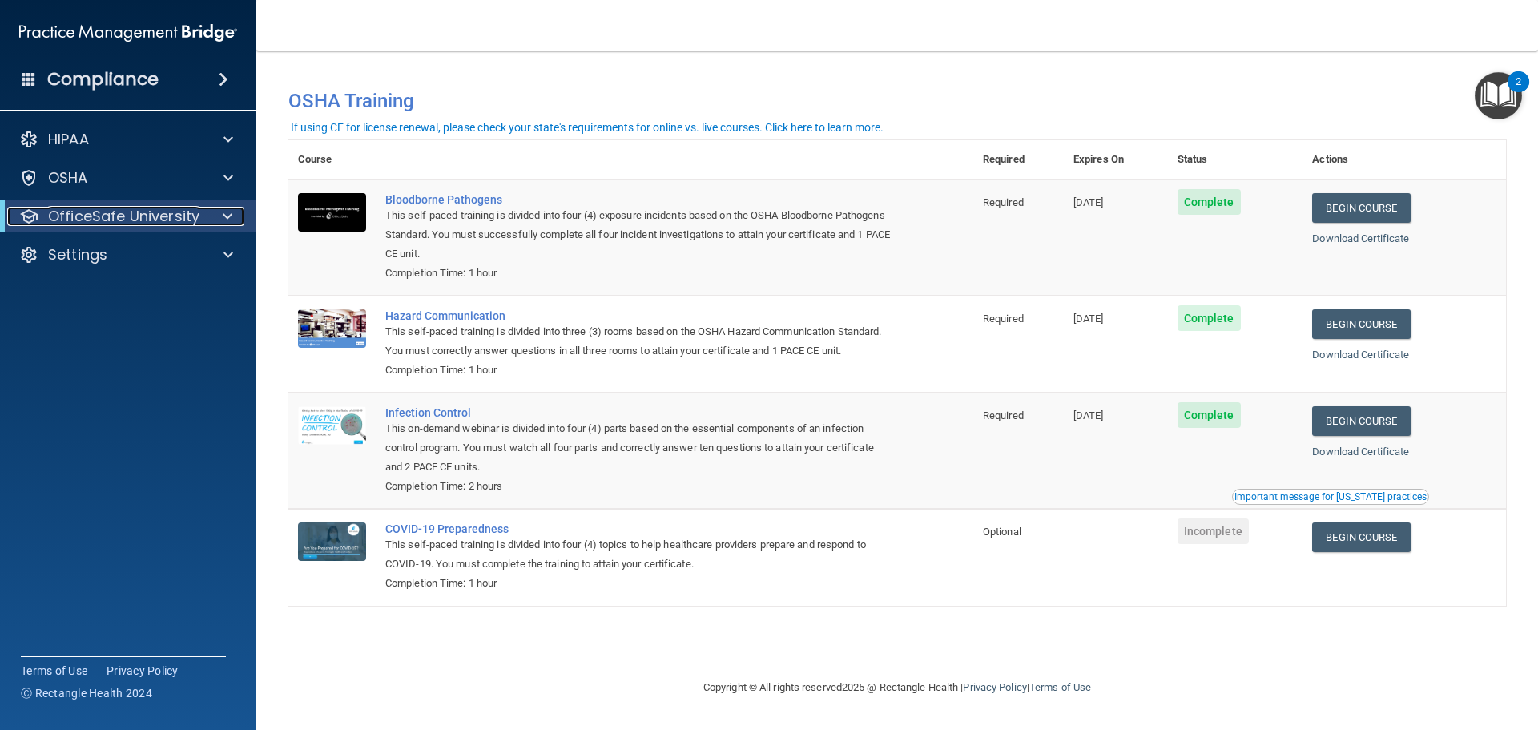
click at [227, 212] on span at bounding box center [228, 216] width 10 height 19
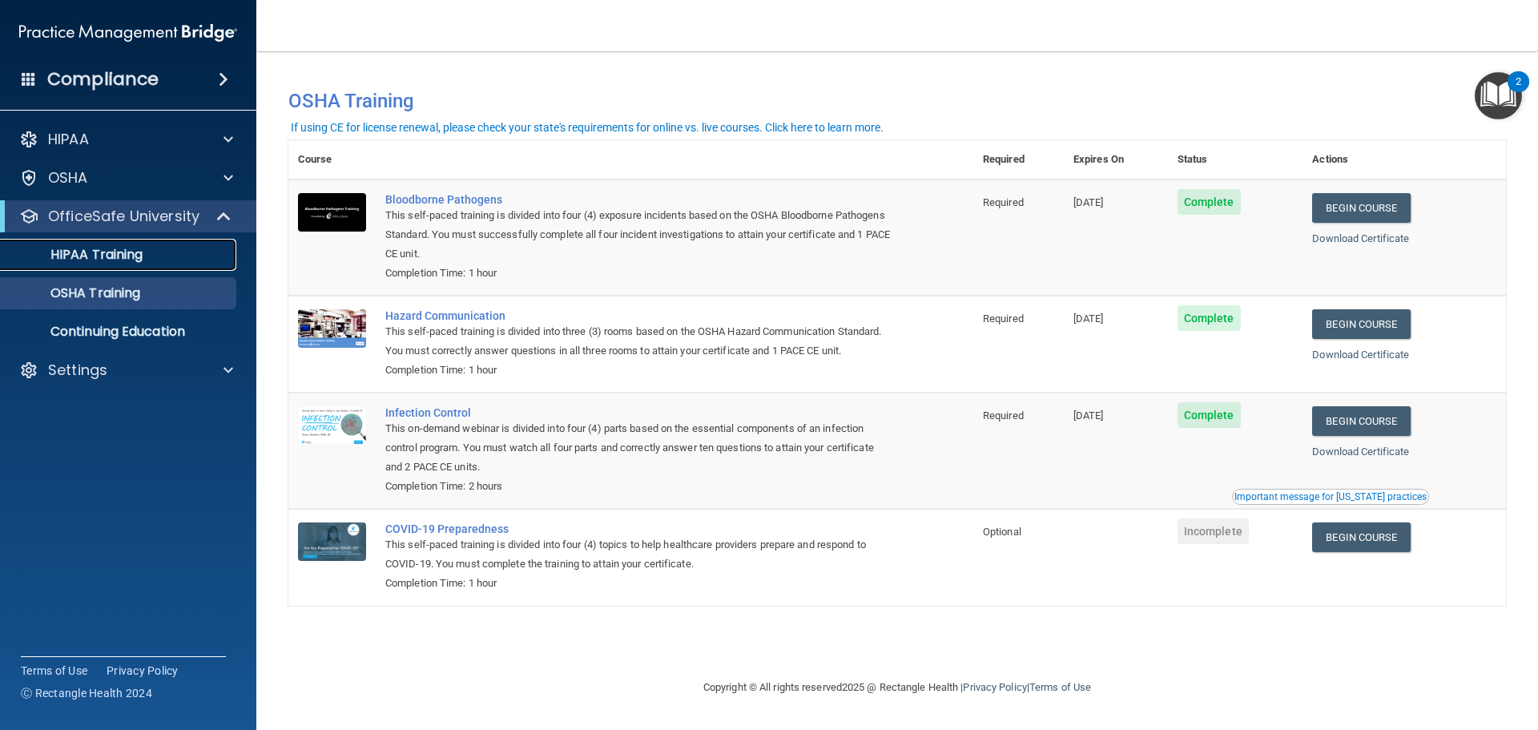
click at [196, 253] on div "HIPAA Training" at bounding box center [119, 255] width 219 height 16
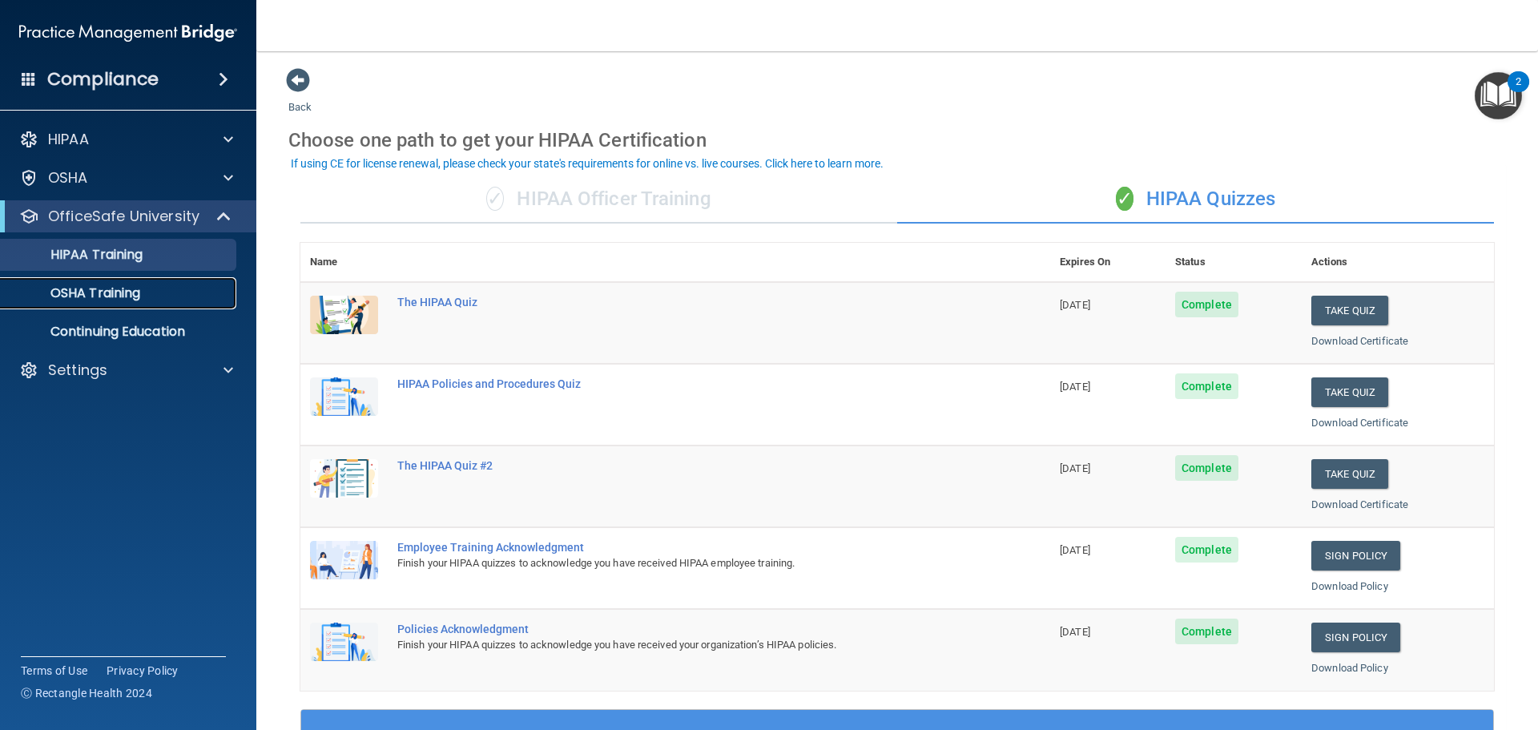
click at [124, 294] on p "OSHA Training" at bounding box center [75, 293] width 130 height 16
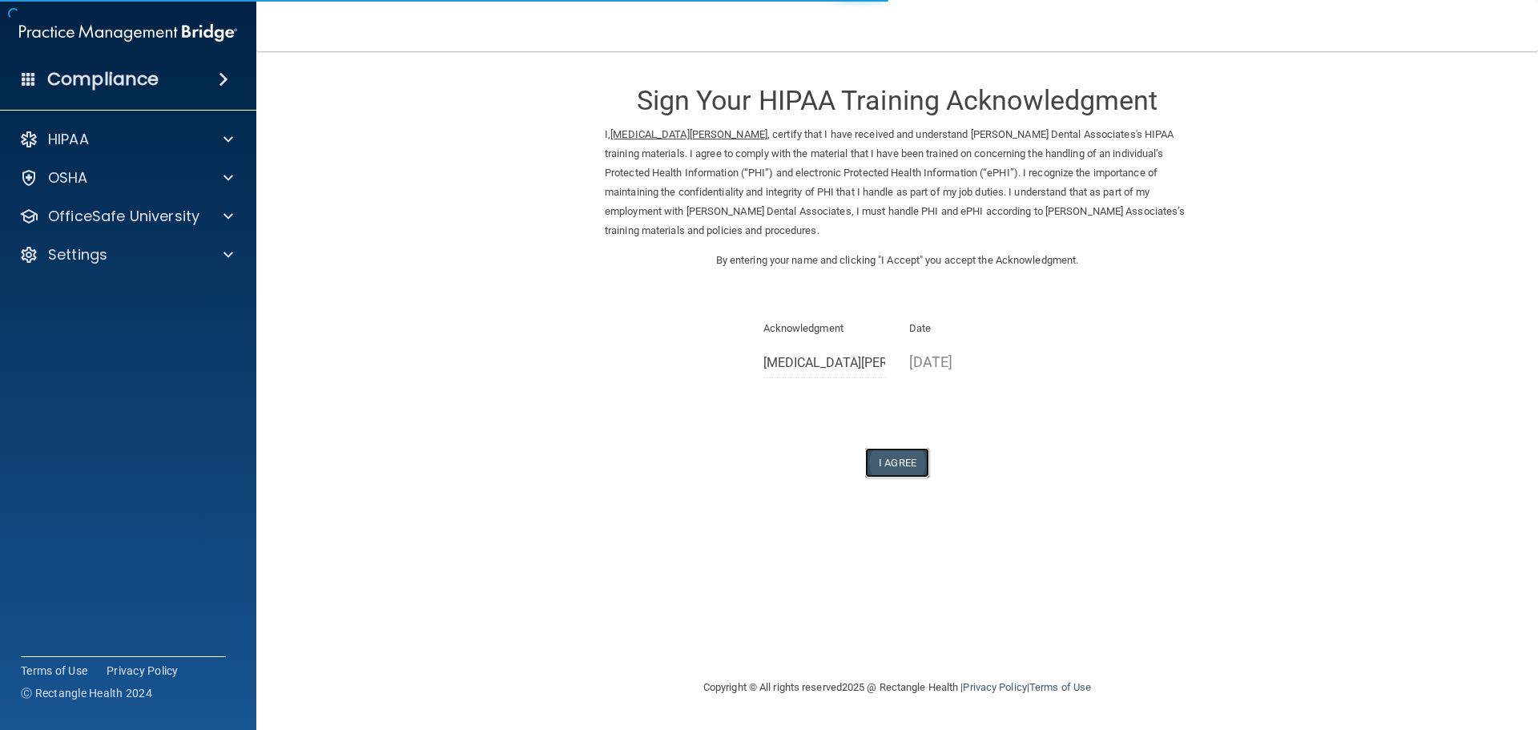
click at [889, 469] on button "I Agree" at bounding box center [897, 463] width 64 height 30
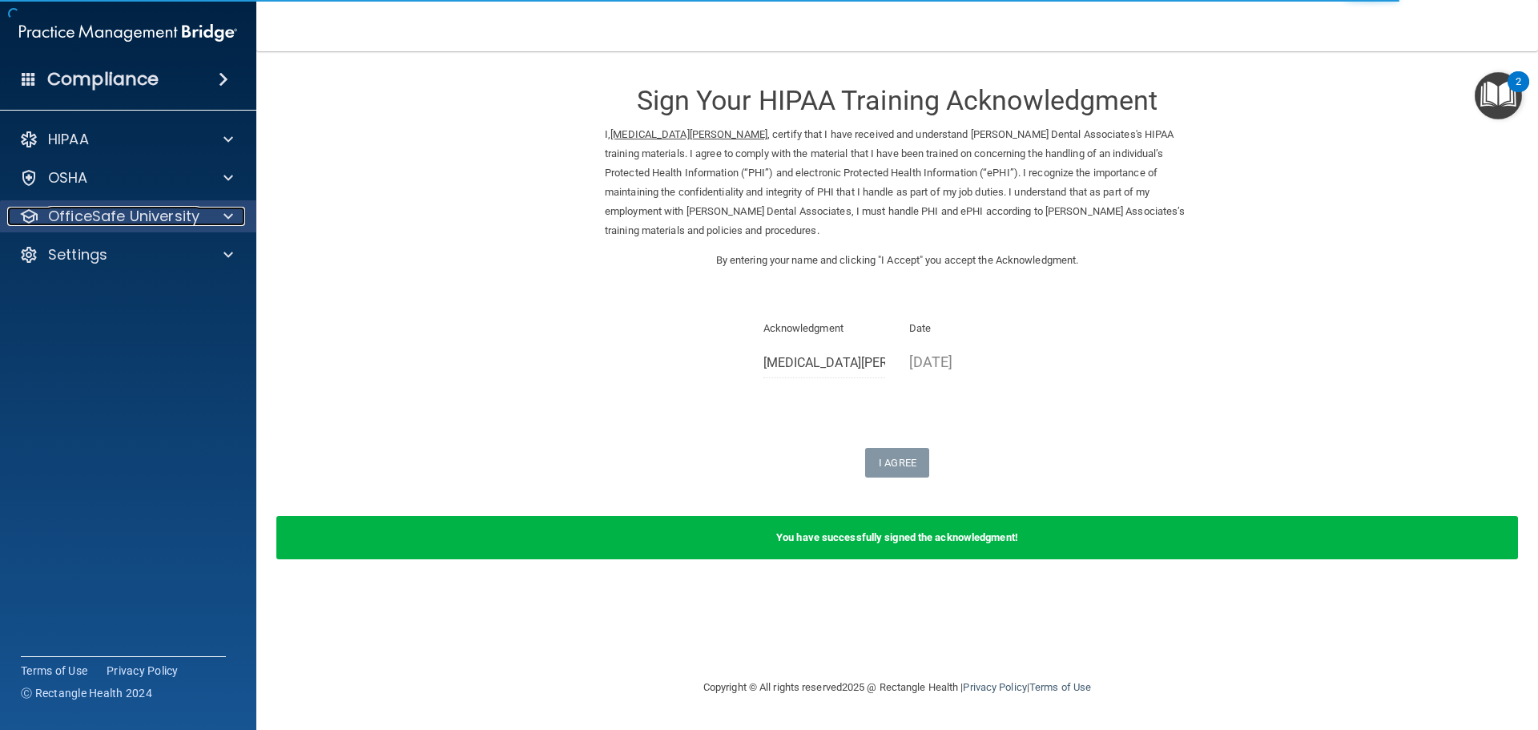
click at [233, 218] on div at bounding box center [226, 216] width 40 height 19
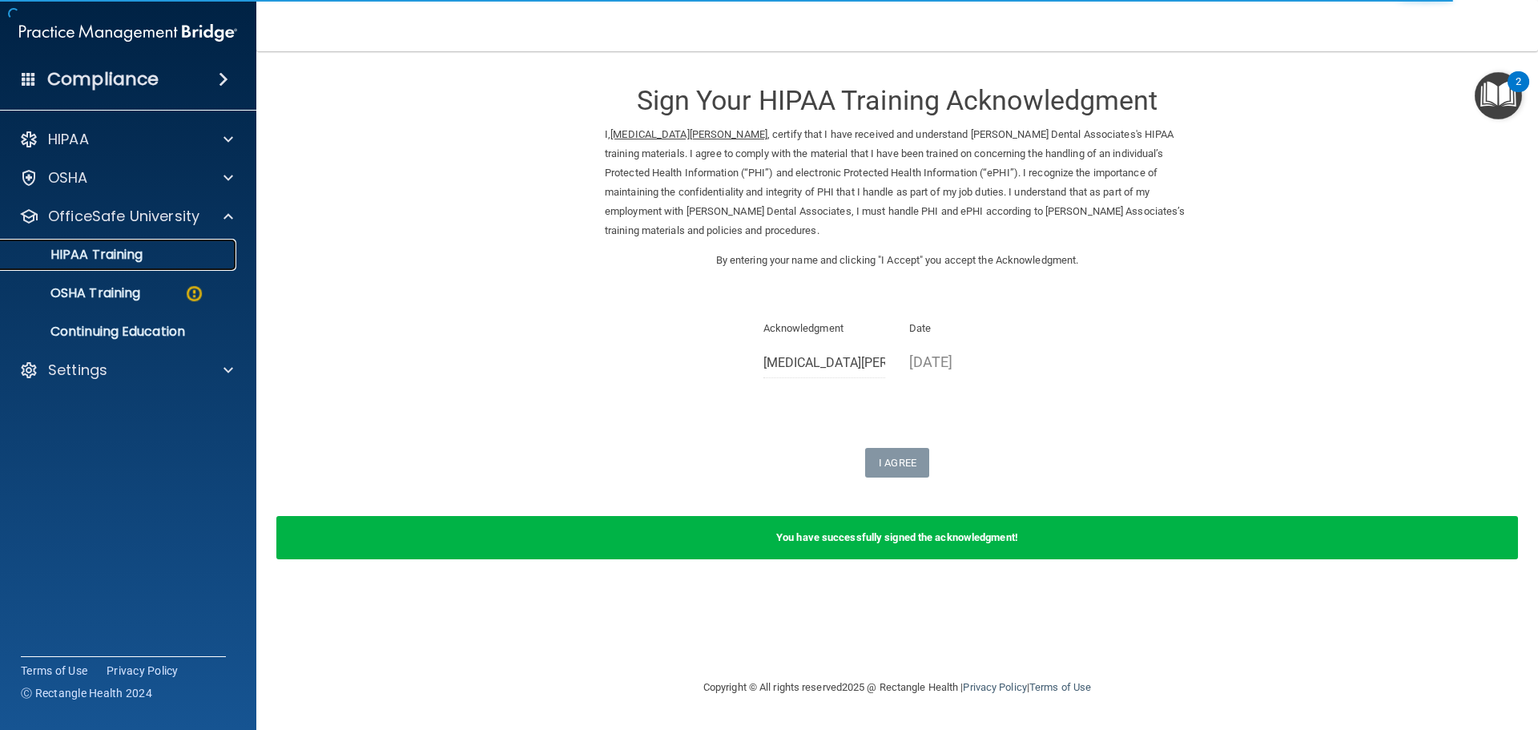
click at [188, 259] on div "HIPAA Training" at bounding box center [119, 255] width 219 height 16
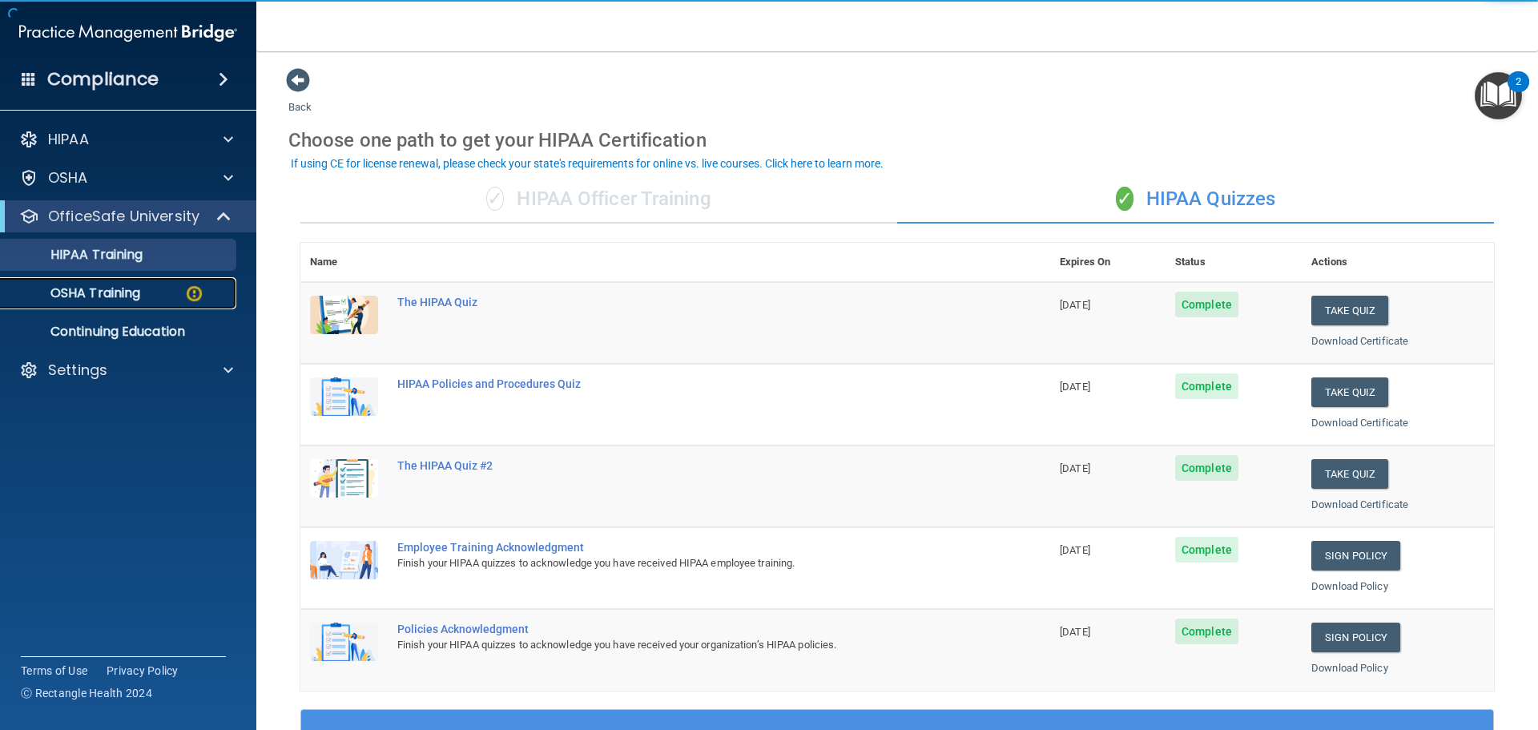
click at [165, 288] on div "OSHA Training" at bounding box center [119, 293] width 219 height 16
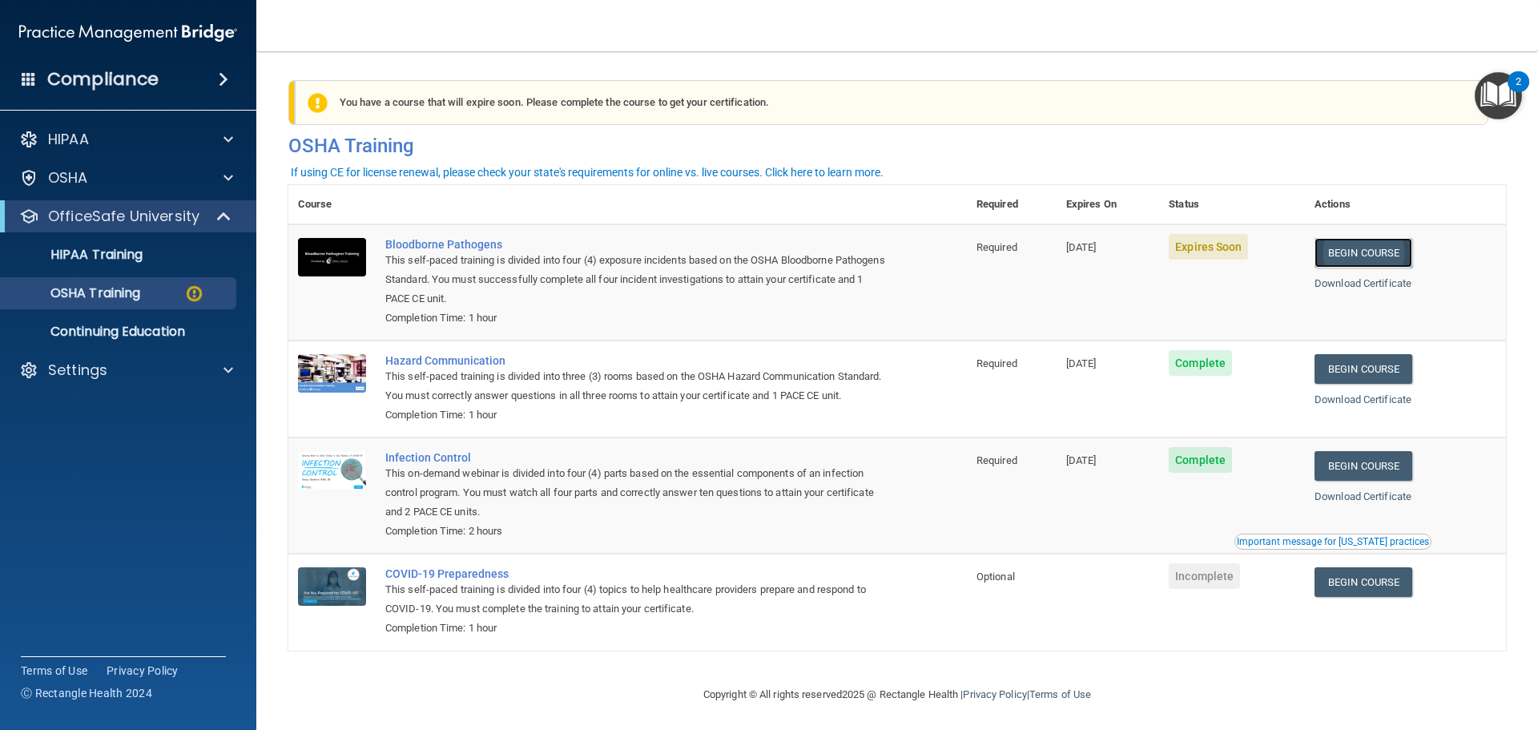
click at [1366, 250] on link "Begin Course" at bounding box center [1363, 253] width 98 height 30
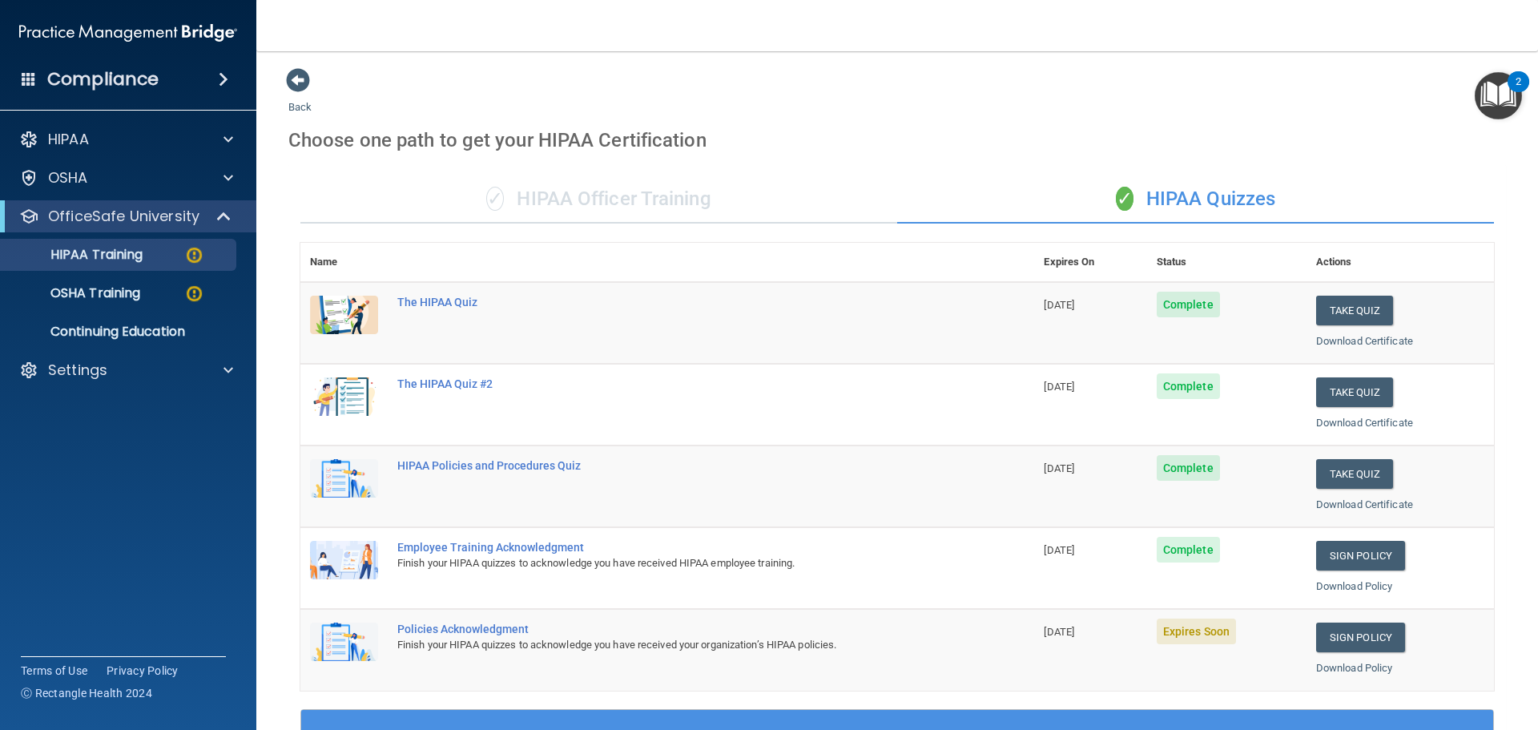
scroll to position [240, 0]
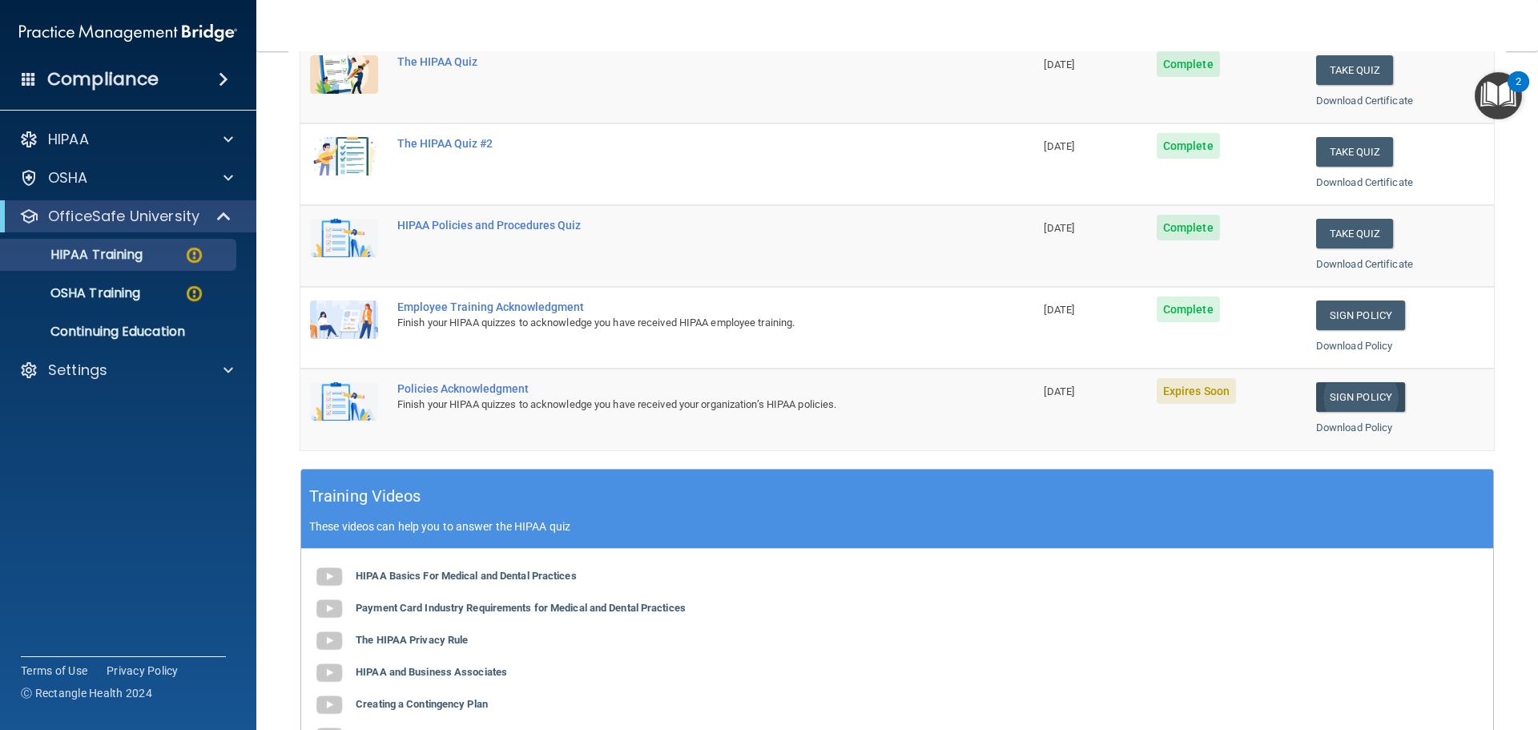
click at [1360, 392] on link "Sign Policy" at bounding box center [1360, 397] width 89 height 30
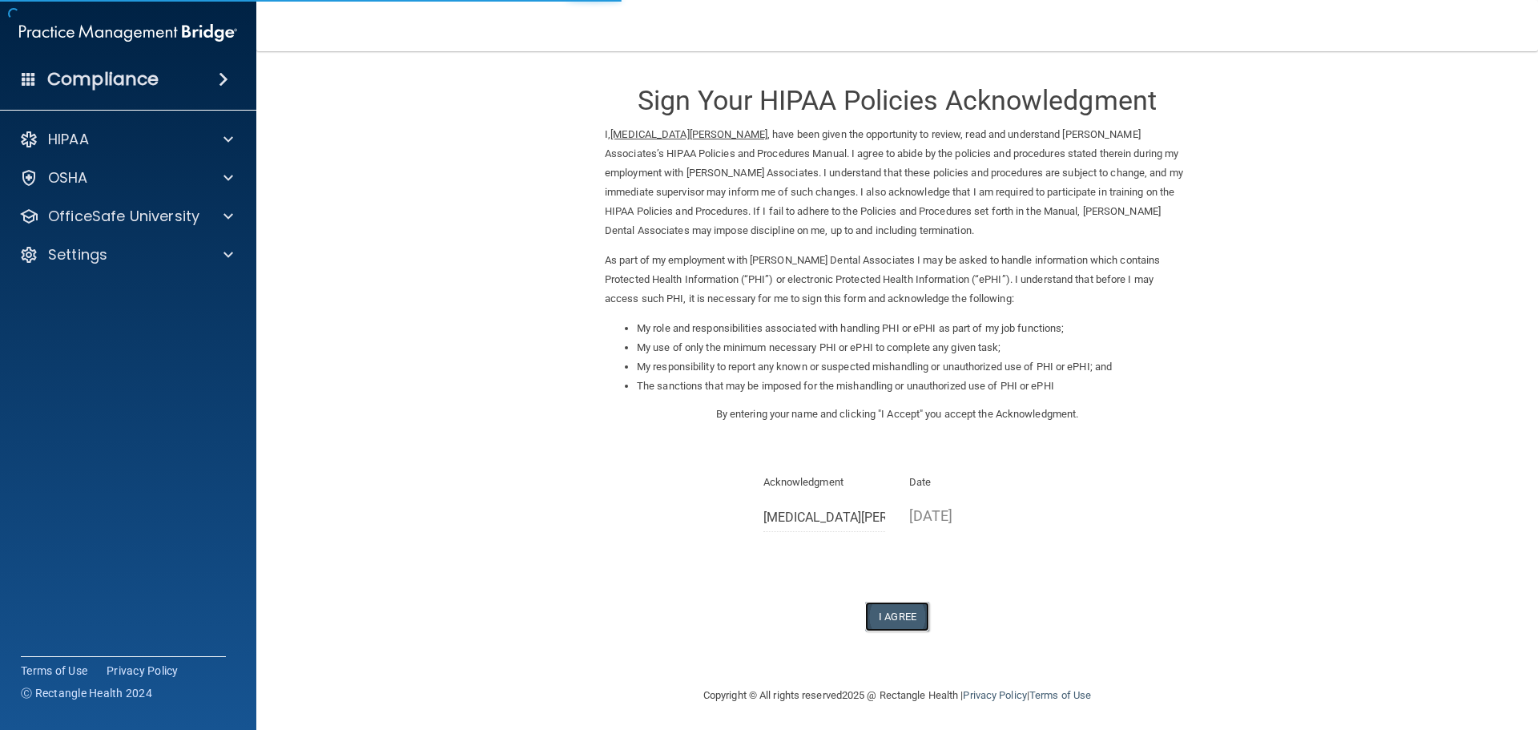
click at [890, 623] on button "I Agree" at bounding box center [897, 616] width 64 height 30
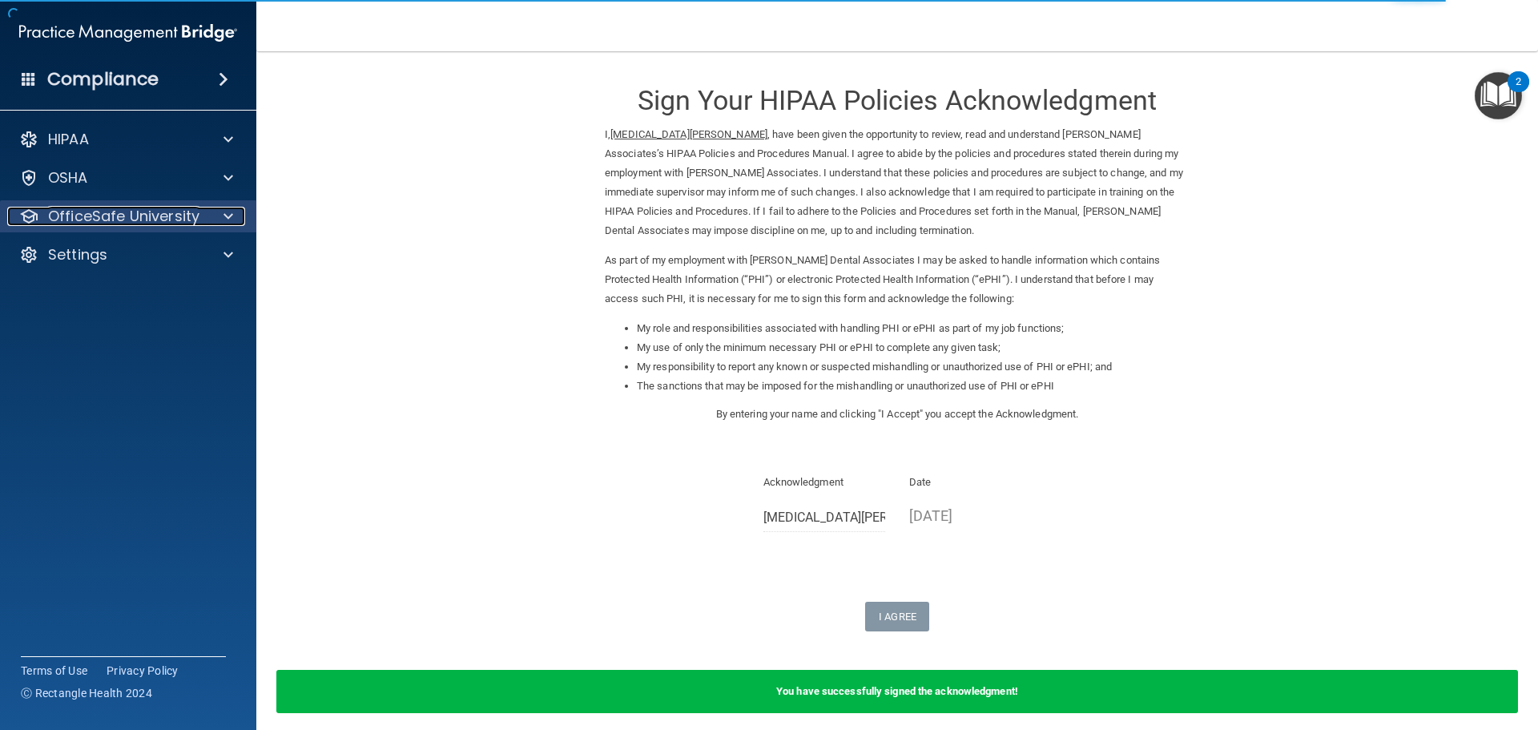
click at [226, 215] on span at bounding box center [228, 216] width 10 height 19
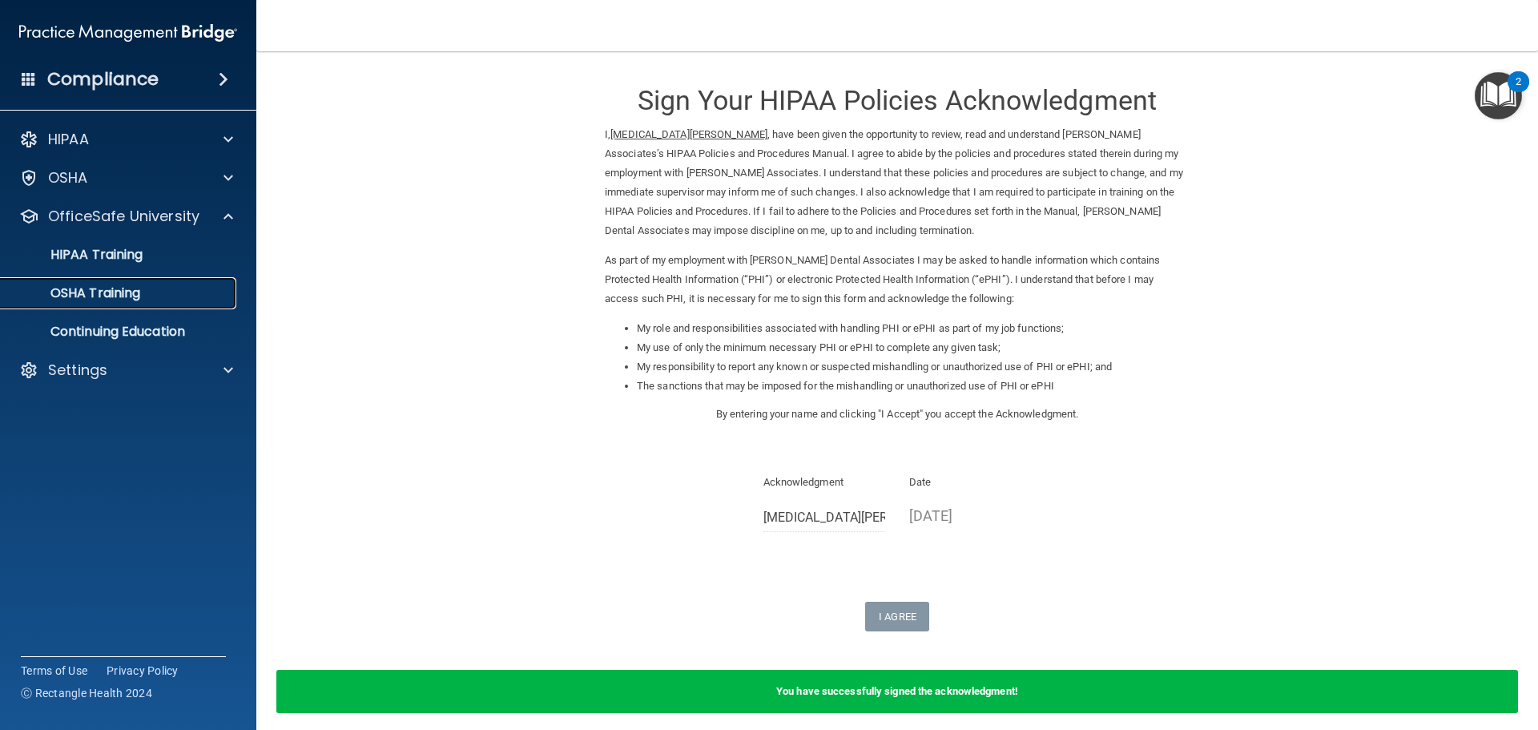
click at [173, 297] on div "OSHA Training" at bounding box center [119, 293] width 219 height 16
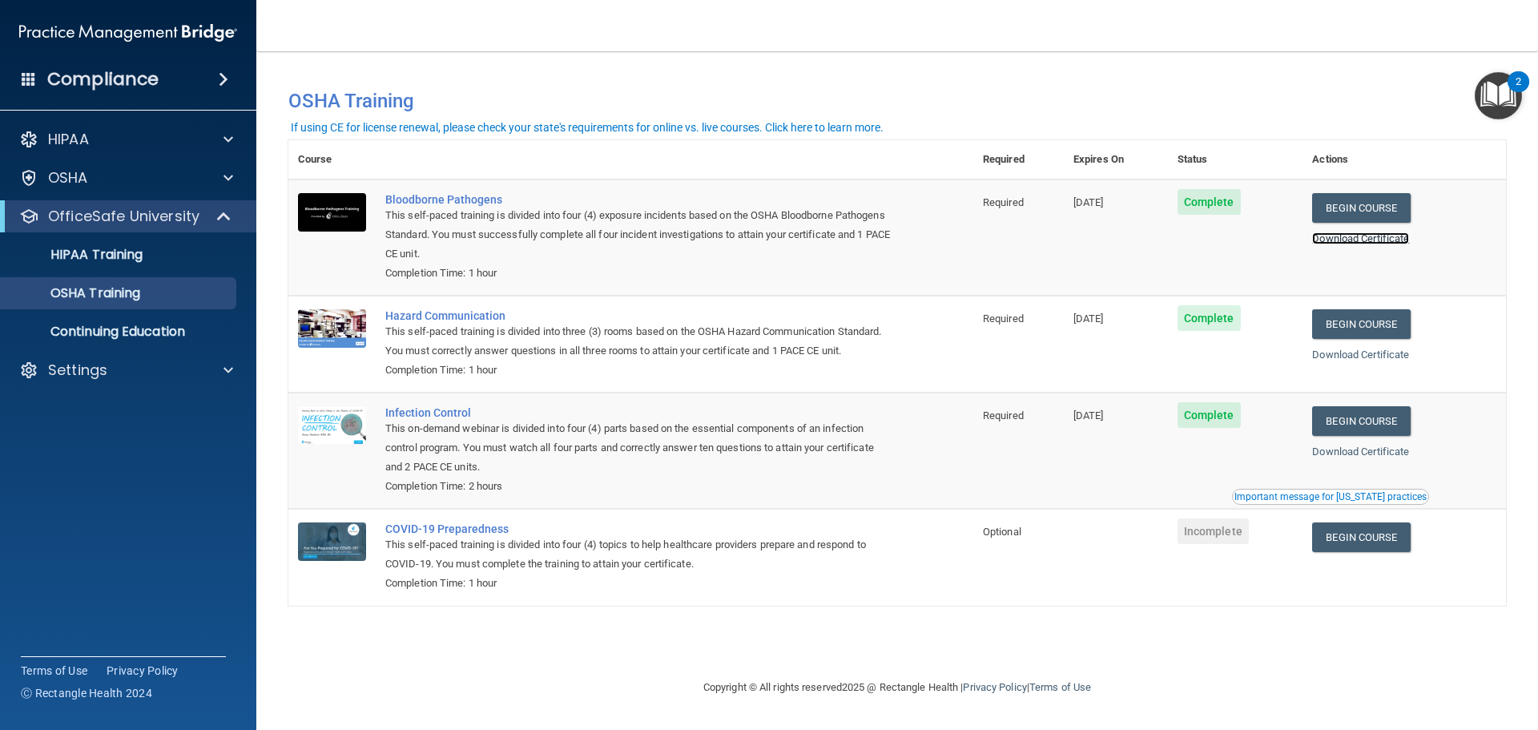
click at [1358, 239] on link "Download Certificate" at bounding box center [1360, 238] width 97 height 12
click at [1351, 330] on link "Begin Course" at bounding box center [1361, 324] width 98 height 30
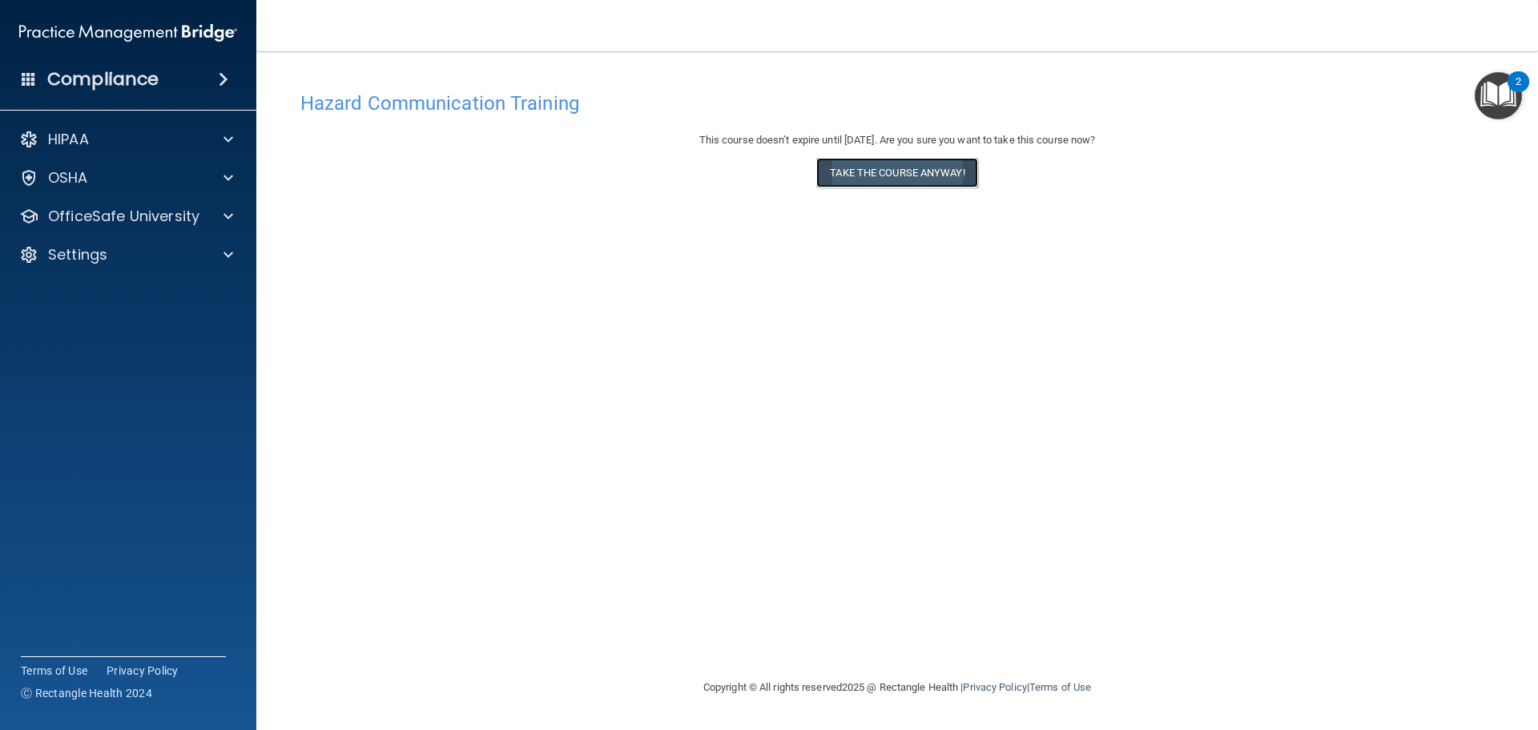
click at [854, 177] on button "Take the course anyway!" at bounding box center [896, 173] width 161 height 30
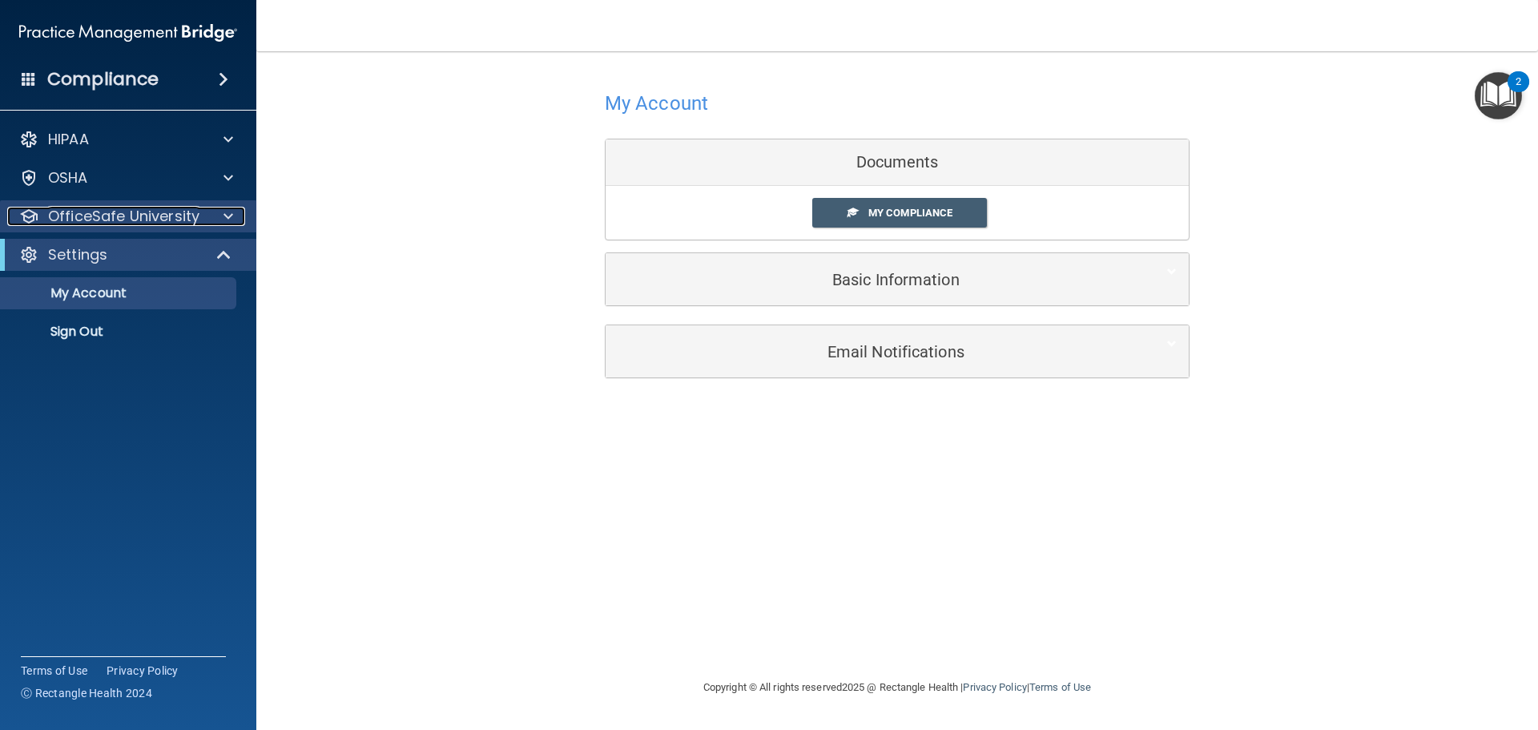
click at [223, 213] on span at bounding box center [228, 216] width 10 height 19
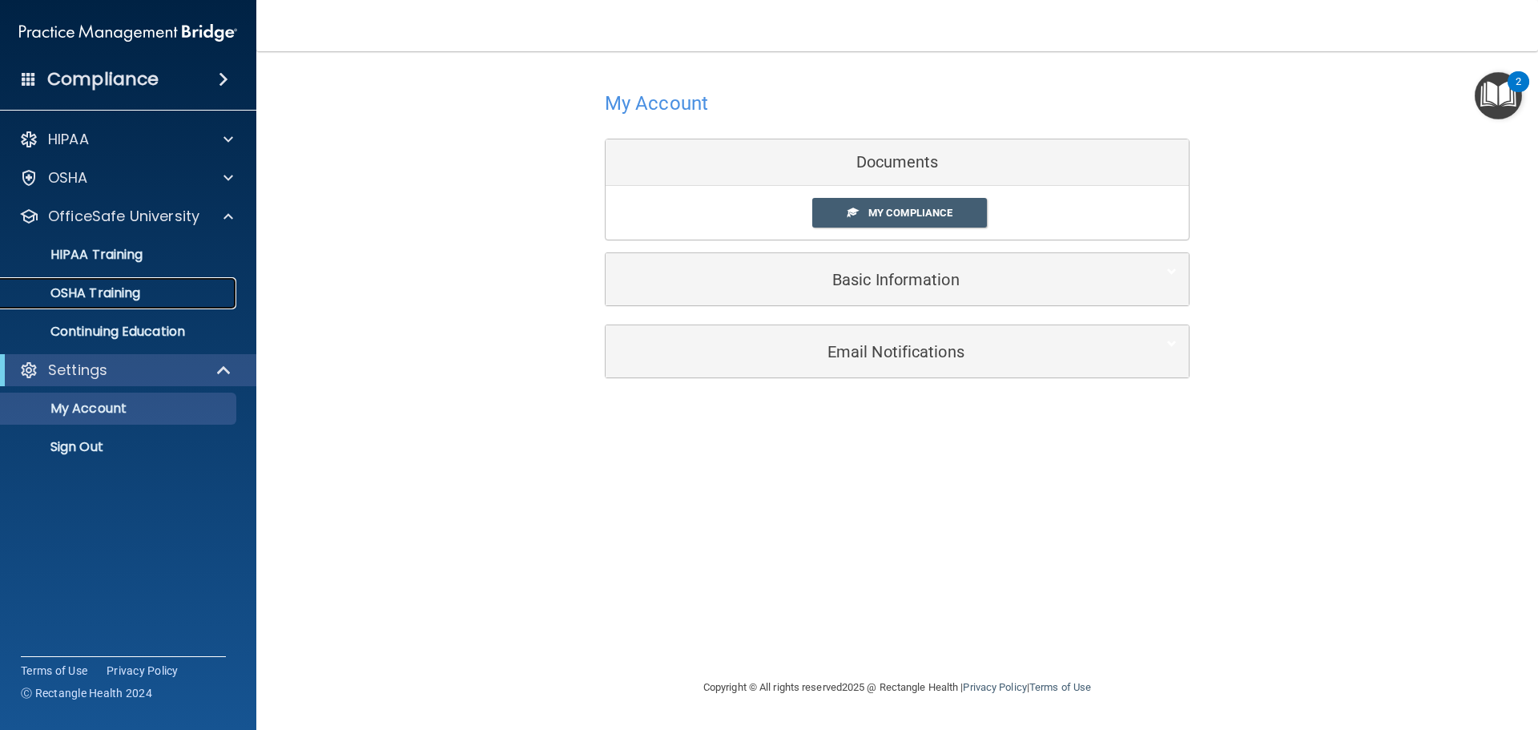
click at [206, 306] on link "OSHA Training" at bounding box center [110, 293] width 252 height 32
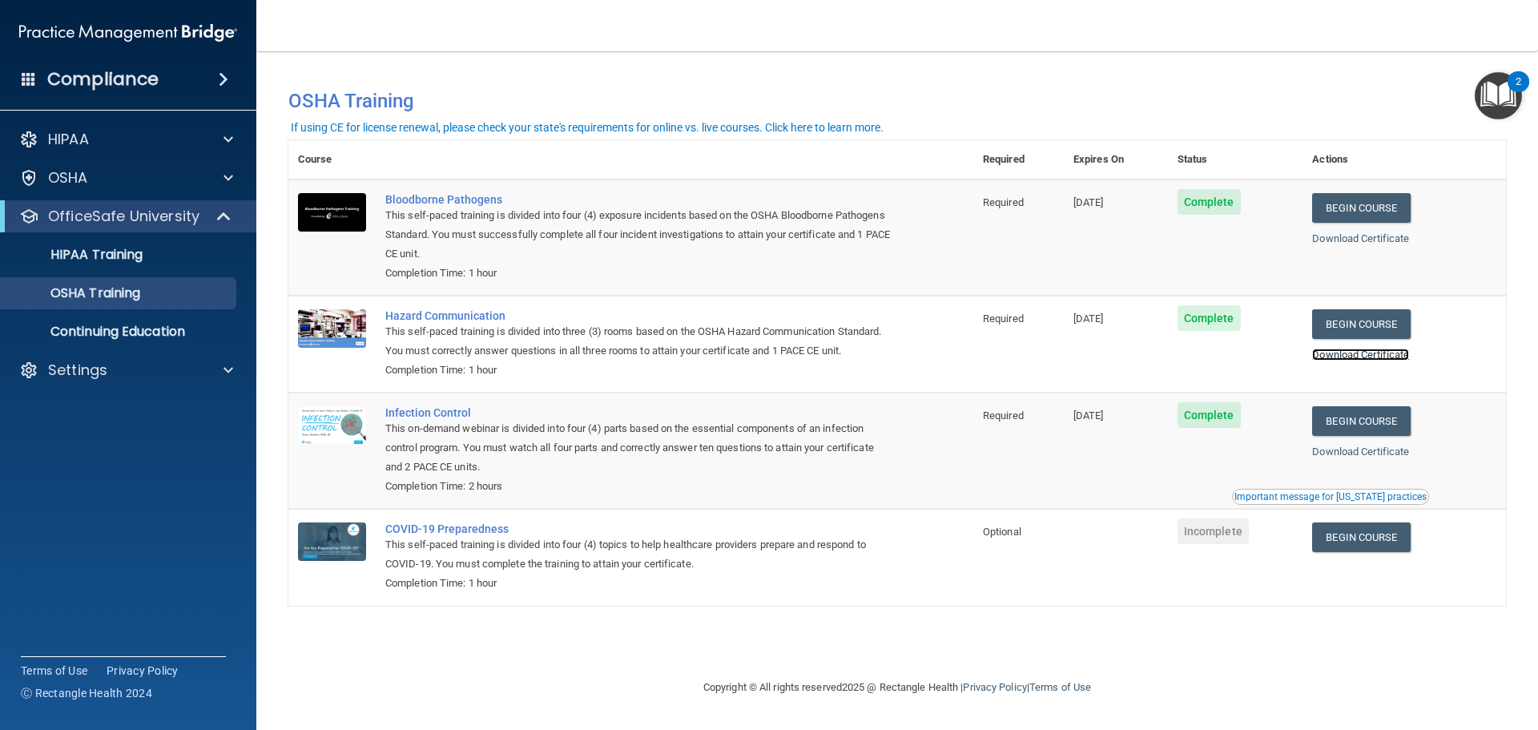
click at [1335, 356] on link "Download Certificate" at bounding box center [1360, 354] width 97 height 12
click at [1361, 425] on link "Begin Course" at bounding box center [1361, 421] width 98 height 30
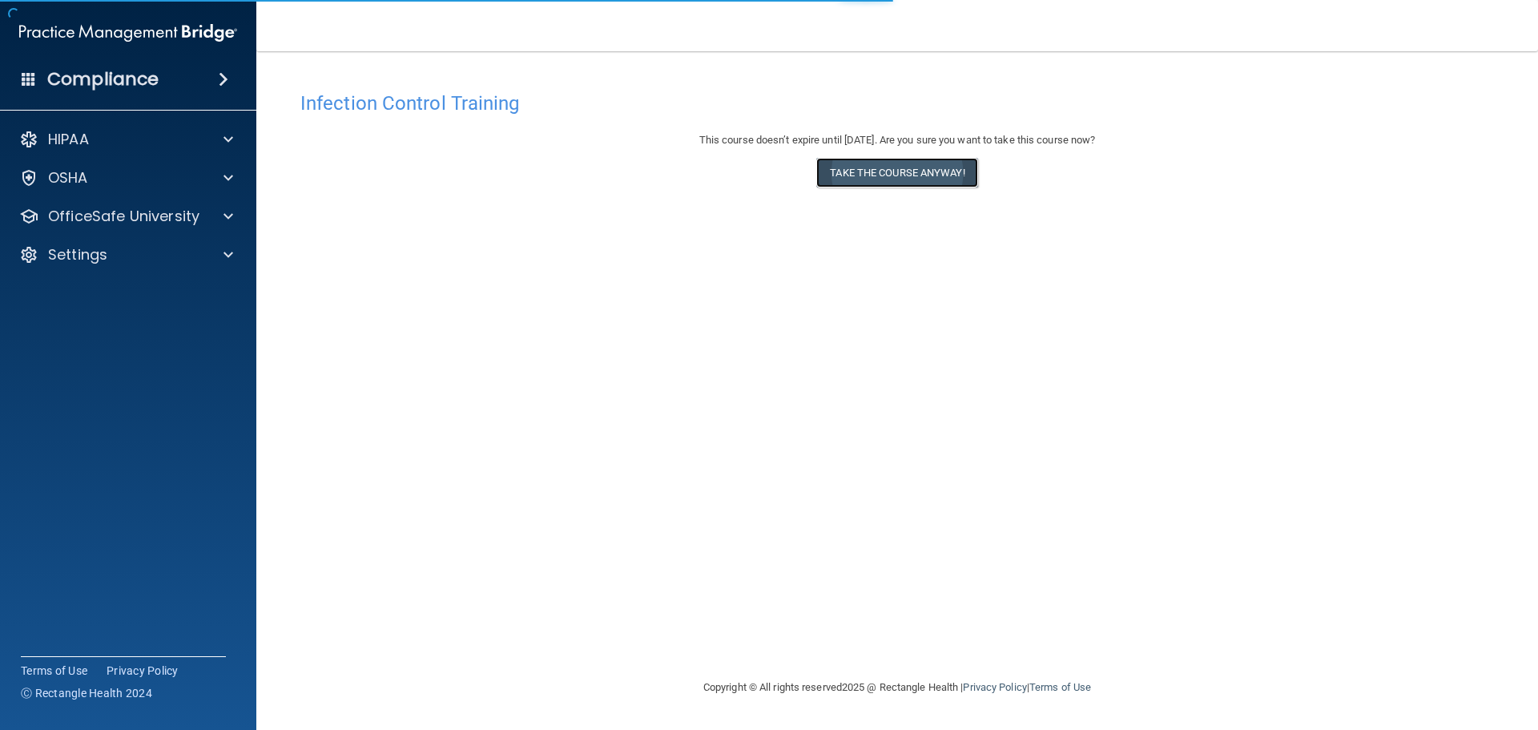
click at [926, 174] on button "Take the course anyway!" at bounding box center [896, 173] width 161 height 30
